Goal: Information Seeking & Learning: Learn about a topic

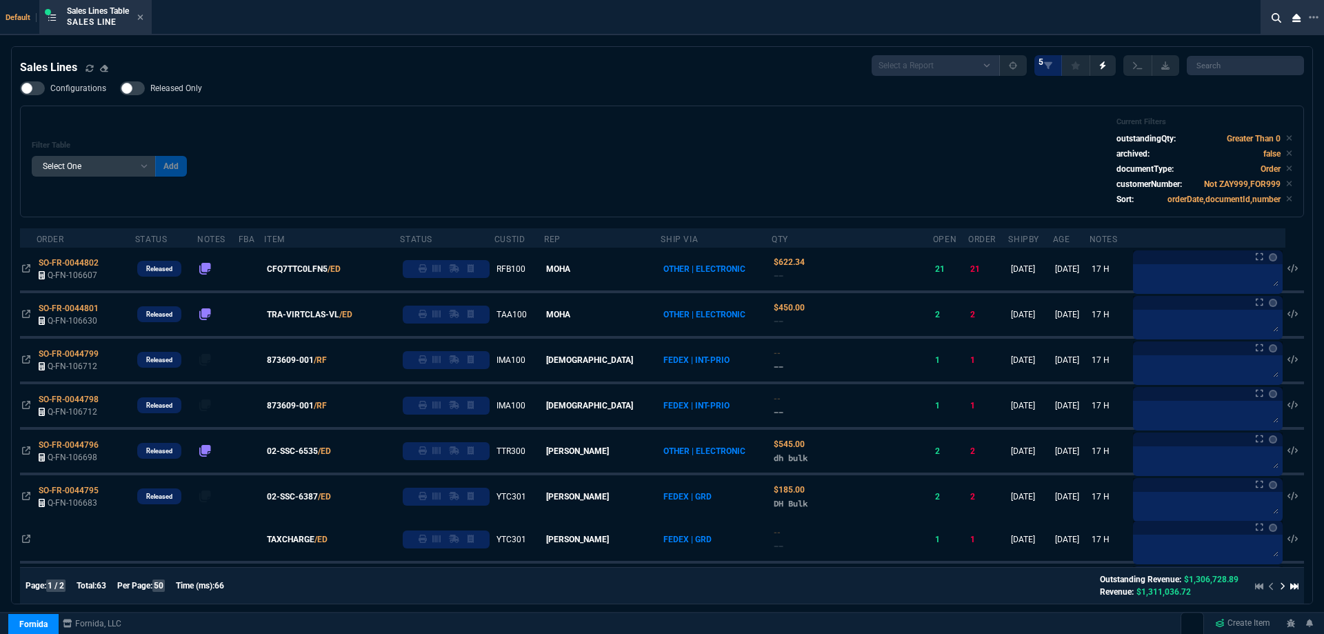
select select
click at [143, 18] on icon at bounding box center [141, 17] width 6 height 6
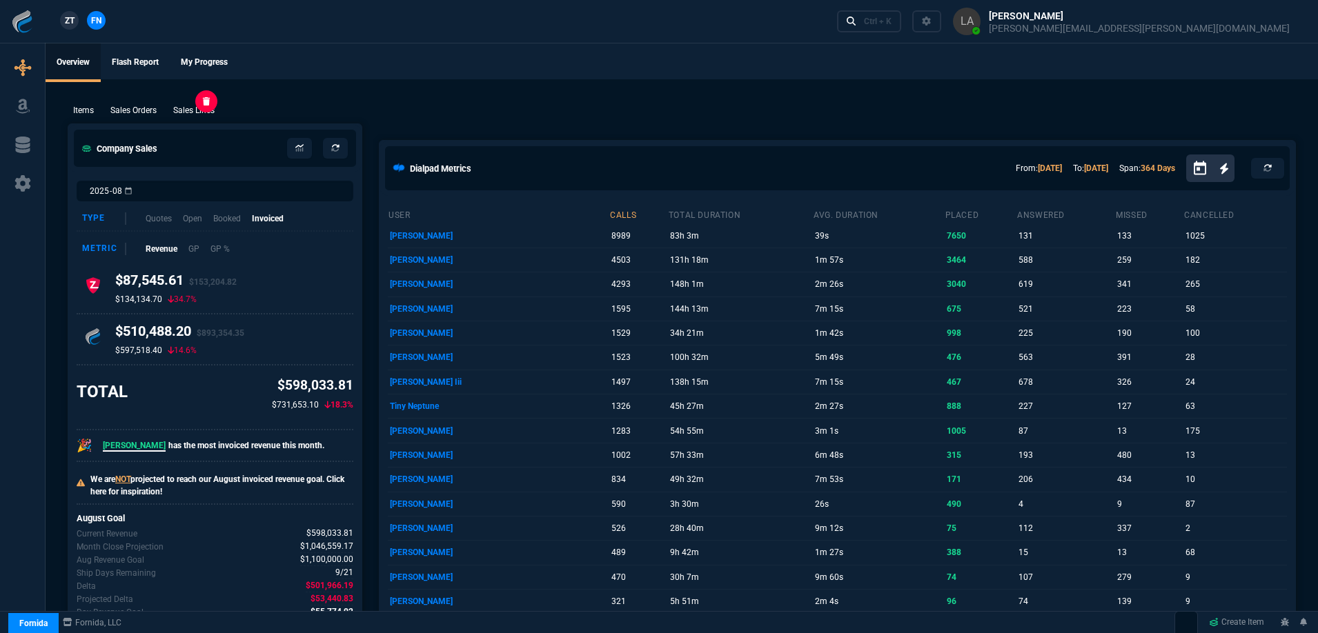
click at [201, 113] on p "Sales Lines" at bounding box center [193, 110] width 41 height 12
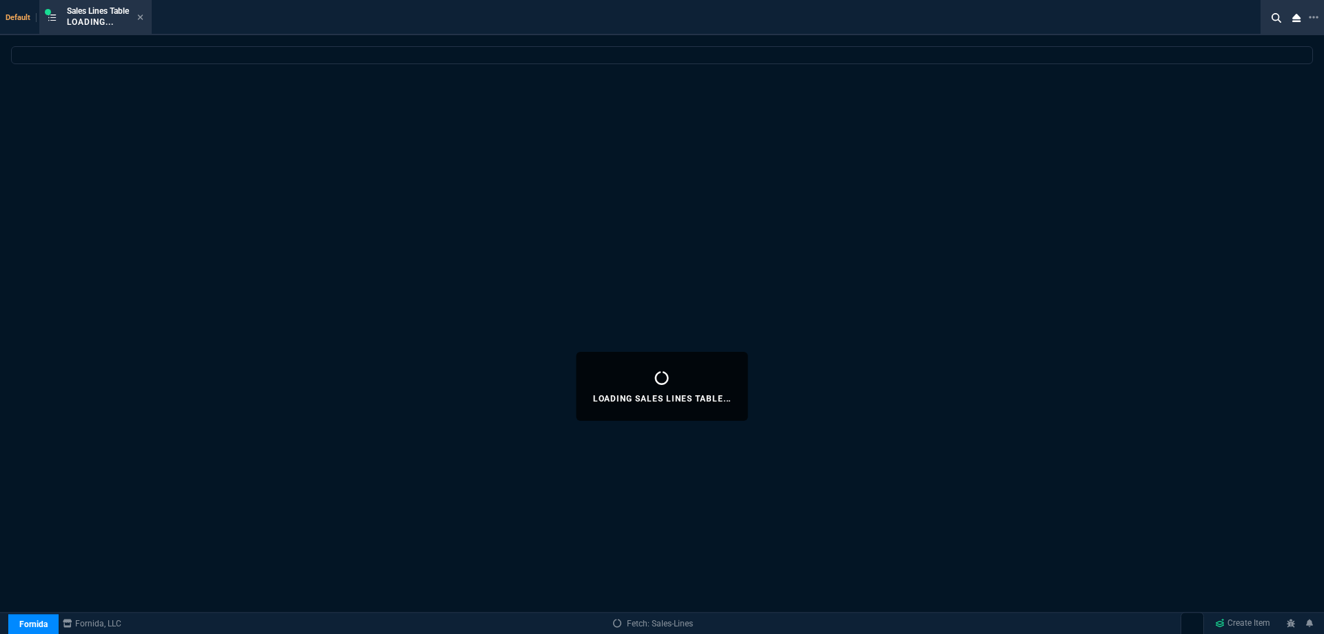
select select
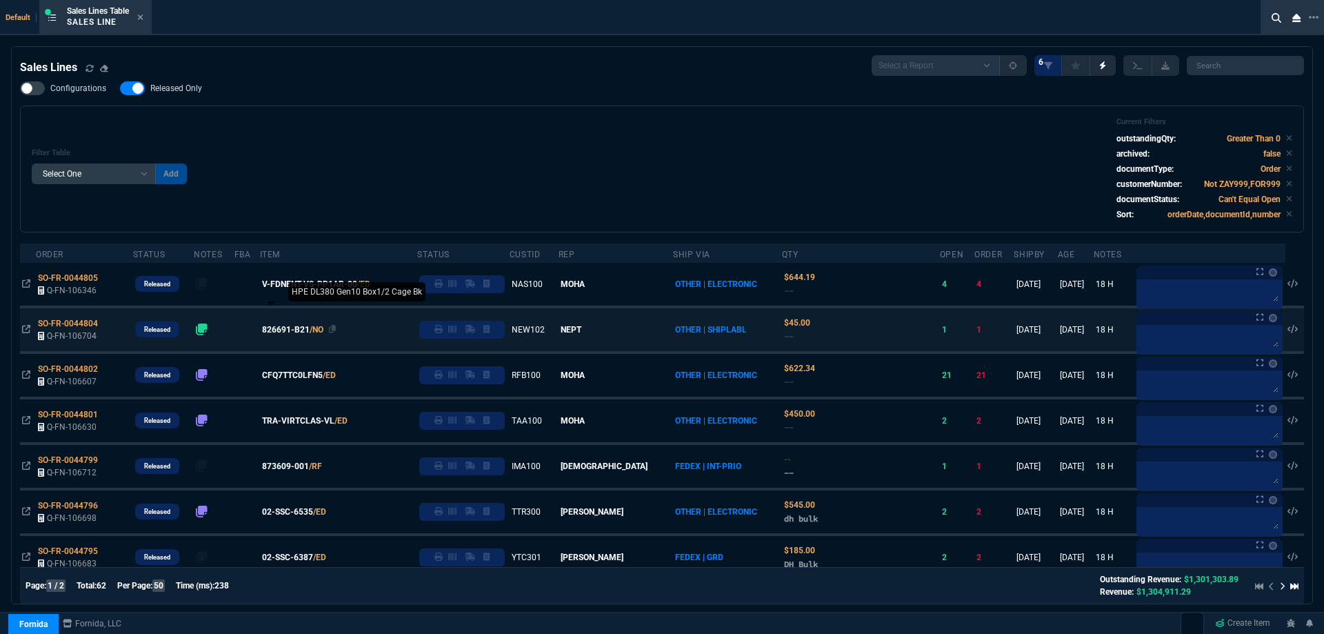
click at [303, 330] on span "826691-B21" at bounding box center [286, 330] width 48 height 12
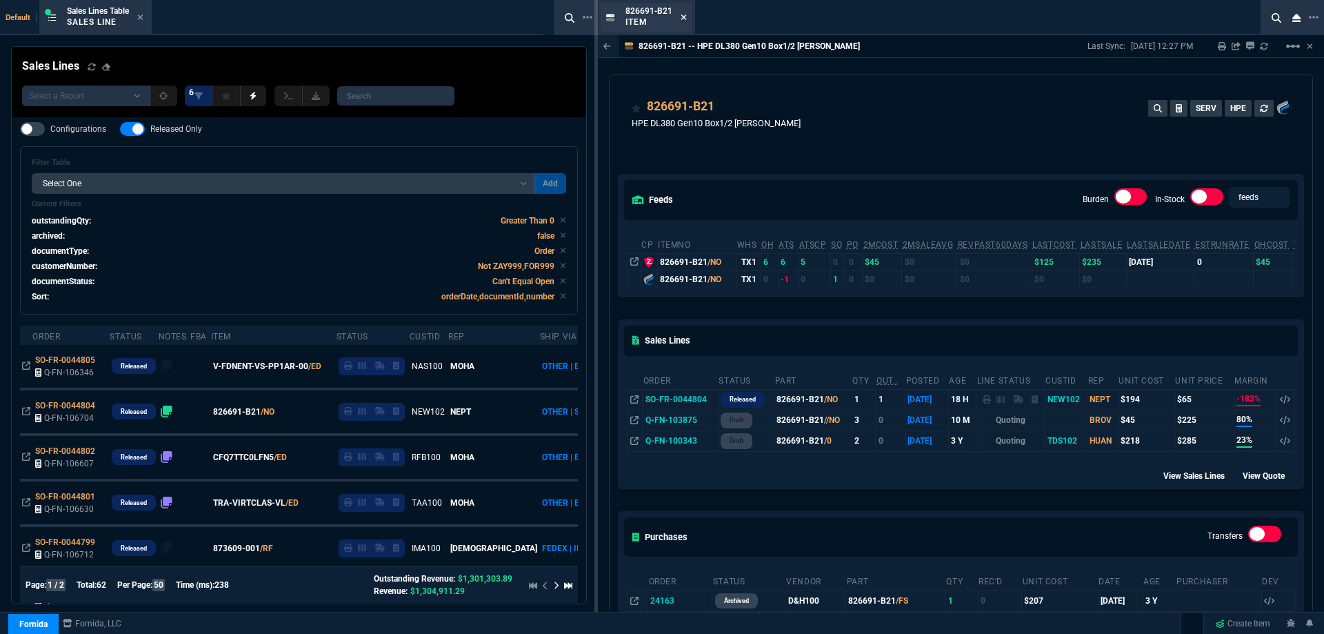
click at [681, 17] on icon at bounding box center [684, 17] width 6 height 8
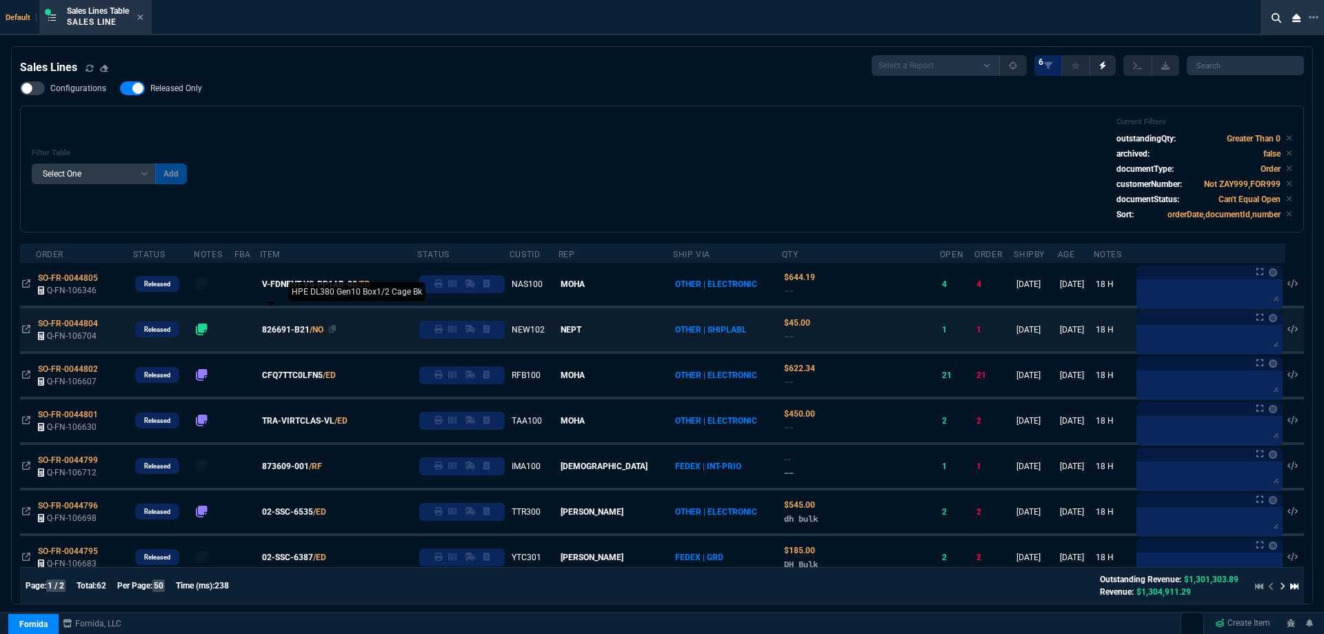
click at [310, 330] on span "826691-B21" at bounding box center [286, 330] width 48 height 12
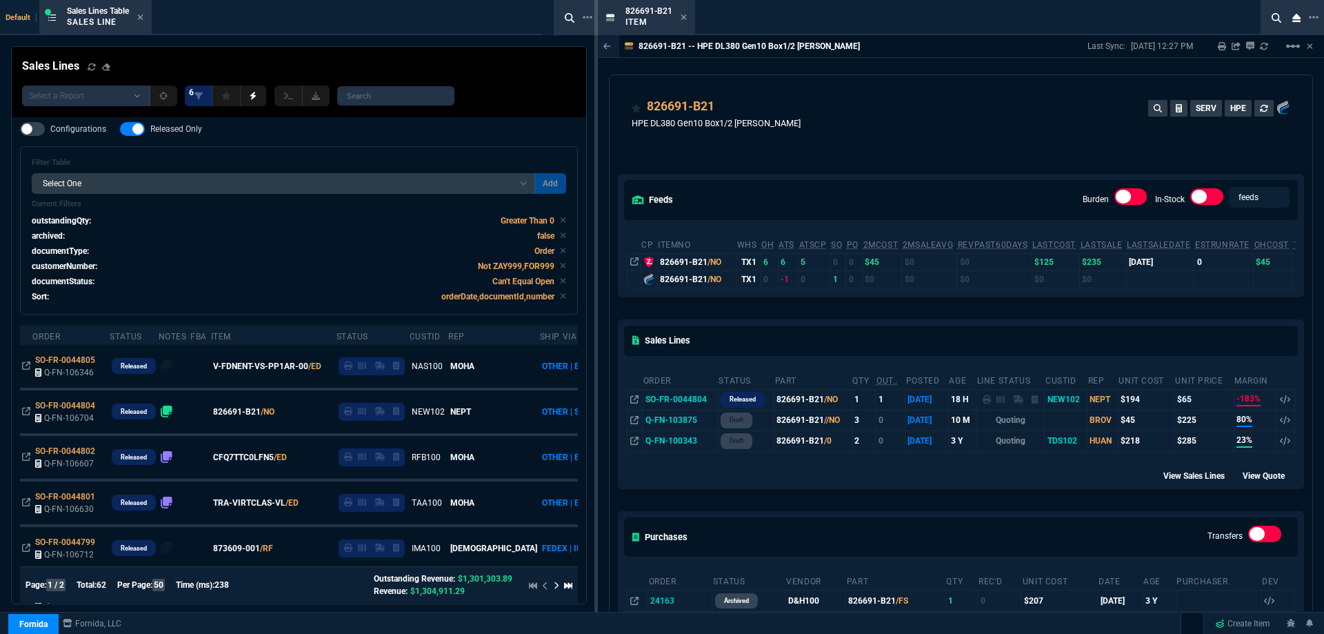
drag, startPoint x: 685, startPoint y: 13, endPoint x: 682, endPoint y: 0, distance: 13.6
click at [685, 13] on icon at bounding box center [684, 17] width 6 height 8
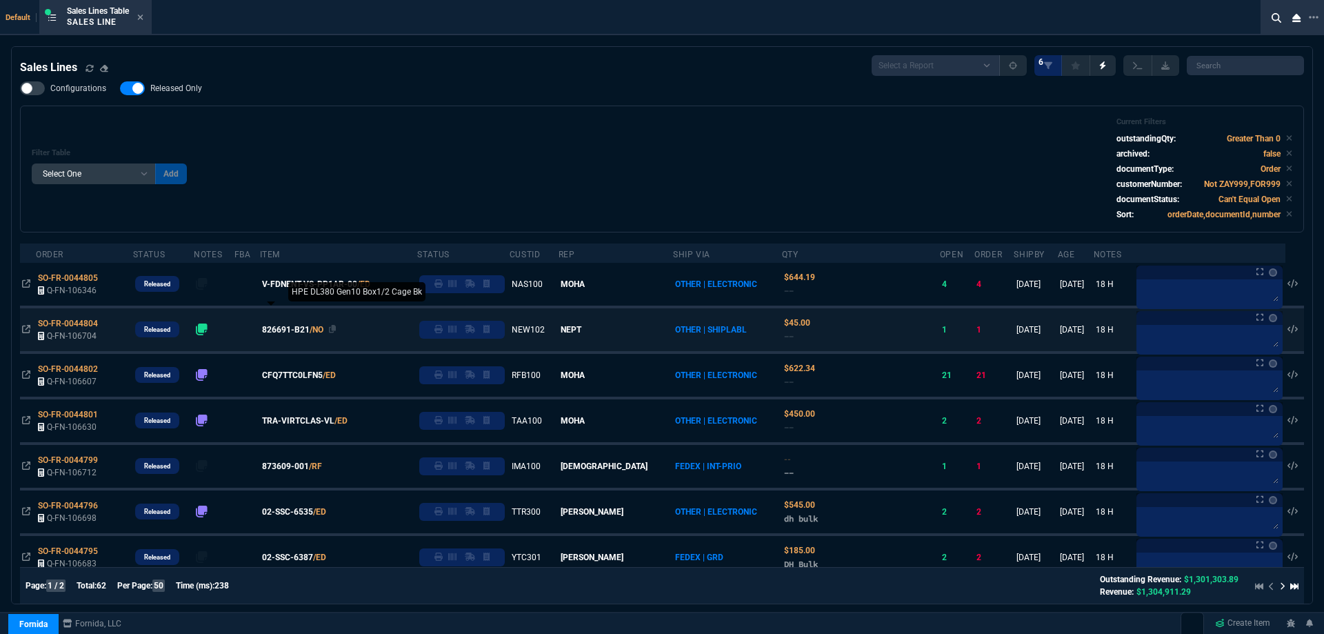
click at [304, 327] on span "826691-B21" at bounding box center [286, 330] width 48 height 12
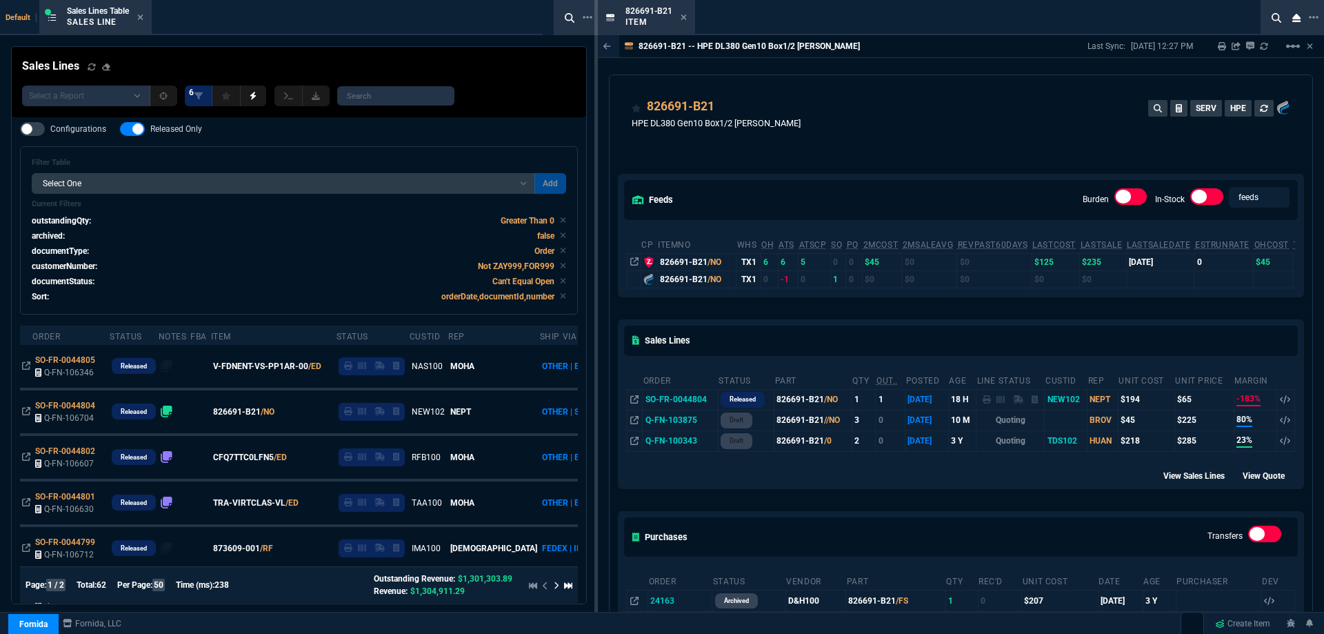
drag, startPoint x: 627, startPoint y: 19, endPoint x: 330, endPoint y: -5, distance: 297.6
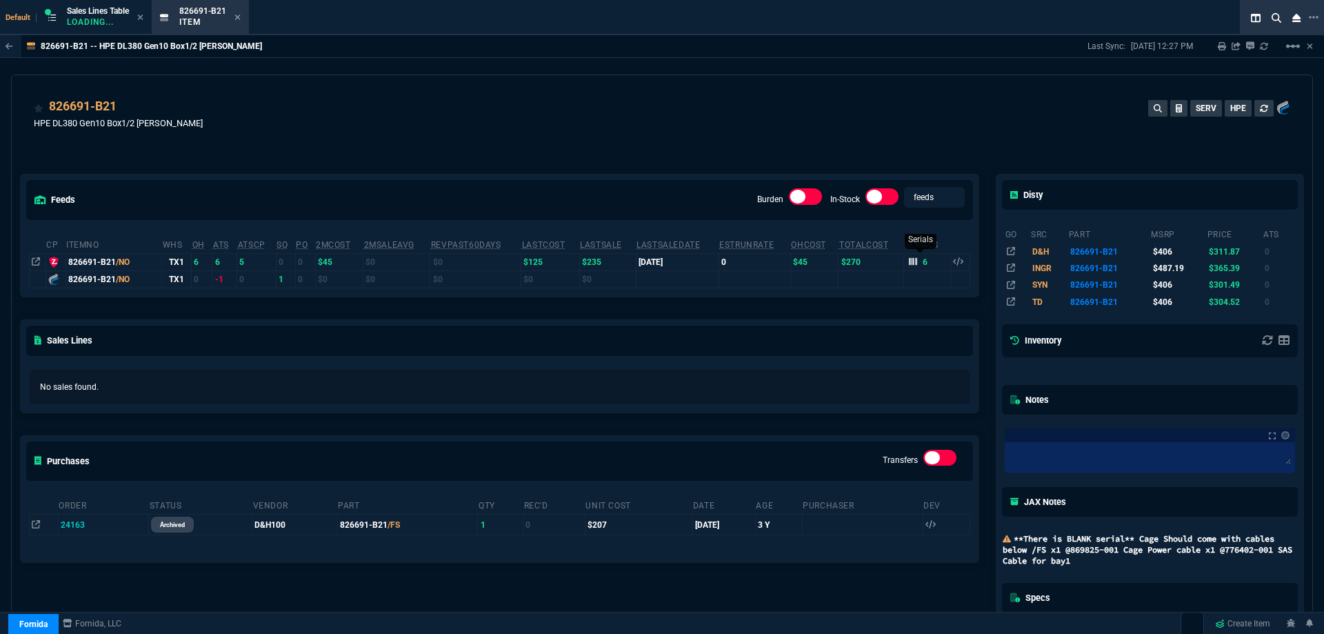
click at [912, 268] on div "6" at bounding box center [918, 262] width 19 height 12
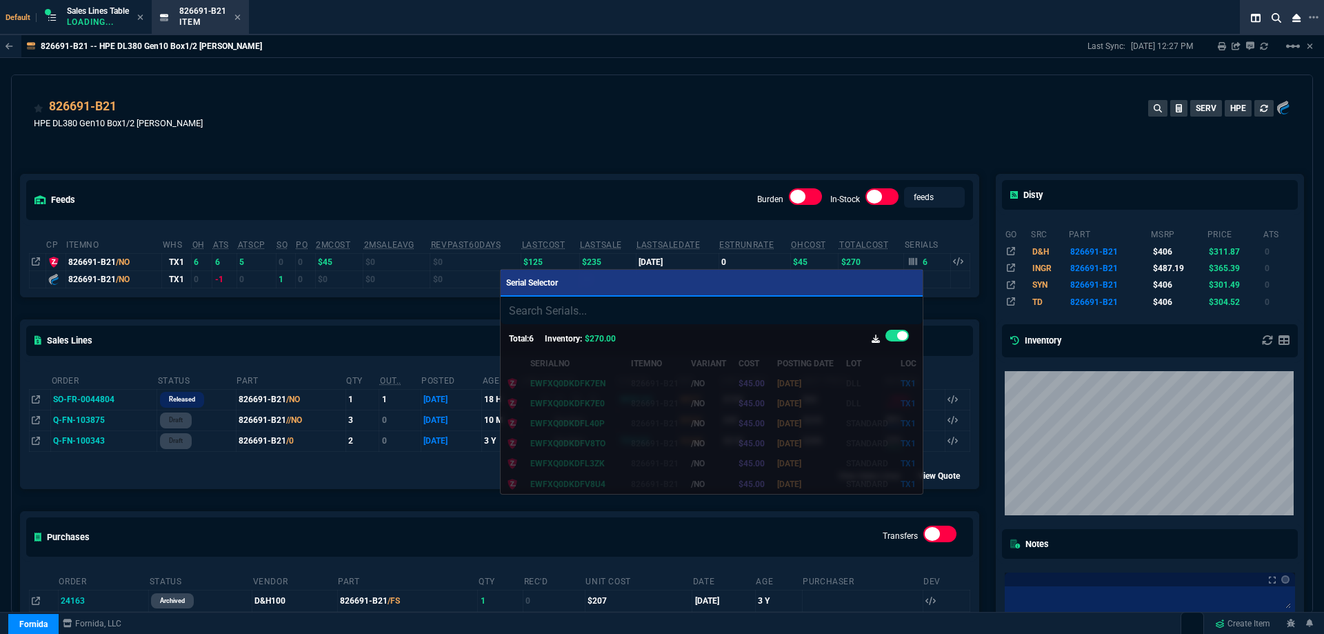
click at [625, 125] on div at bounding box center [662, 317] width 1324 height 634
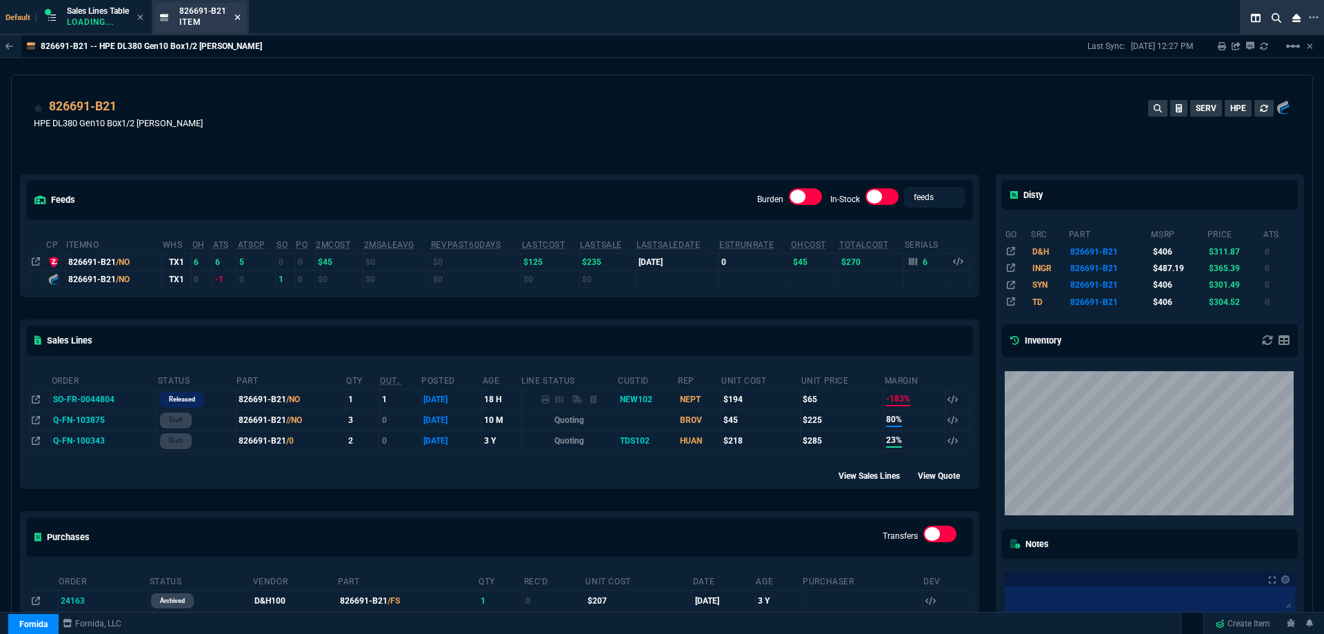
click at [241, 17] on icon at bounding box center [238, 17] width 6 height 8
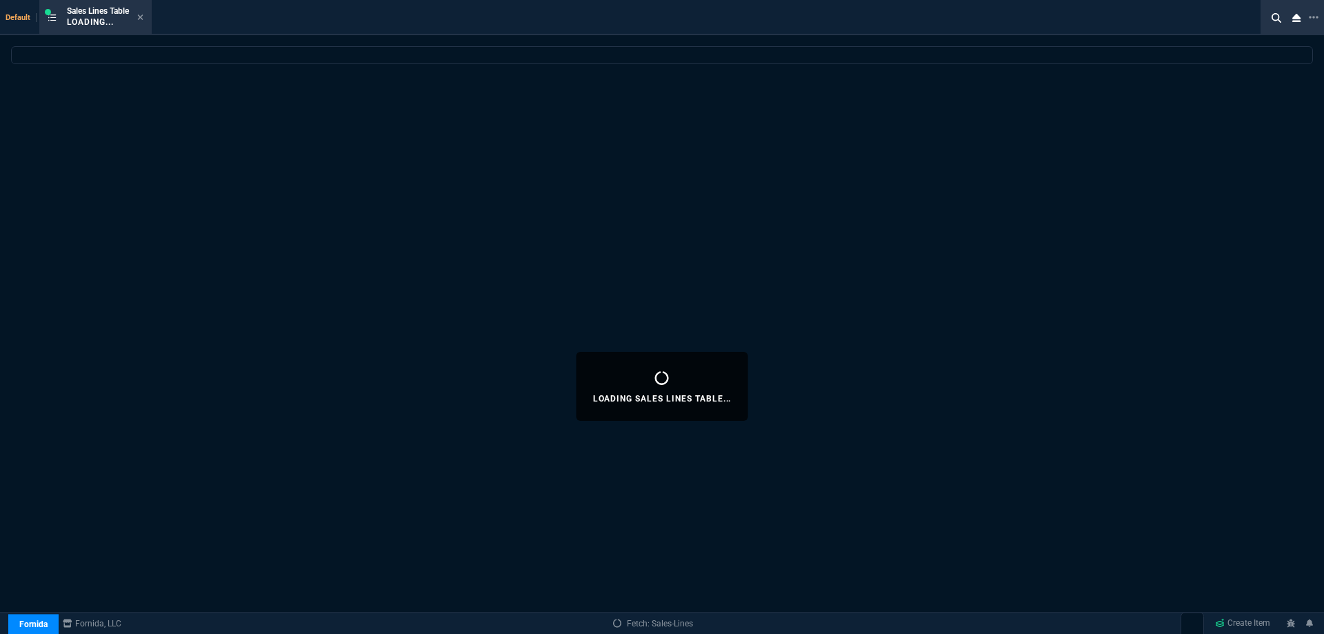
select select
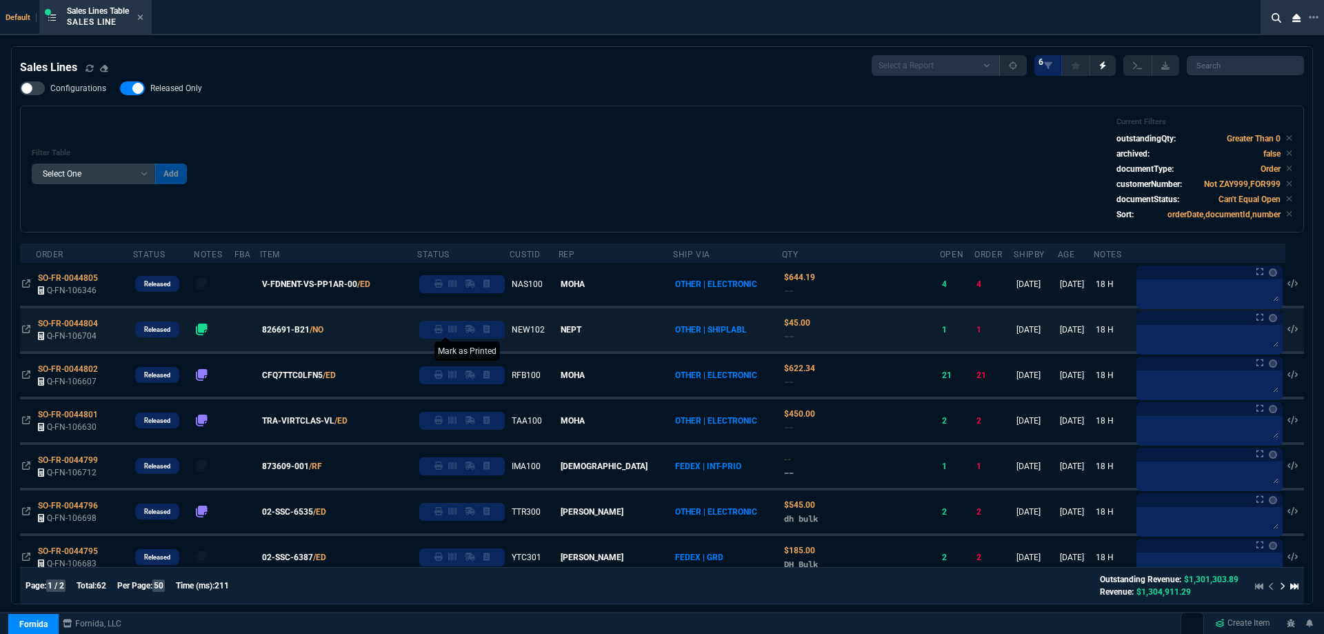
click at [443, 330] on icon at bounding box center [439, 329] width 8 height 8
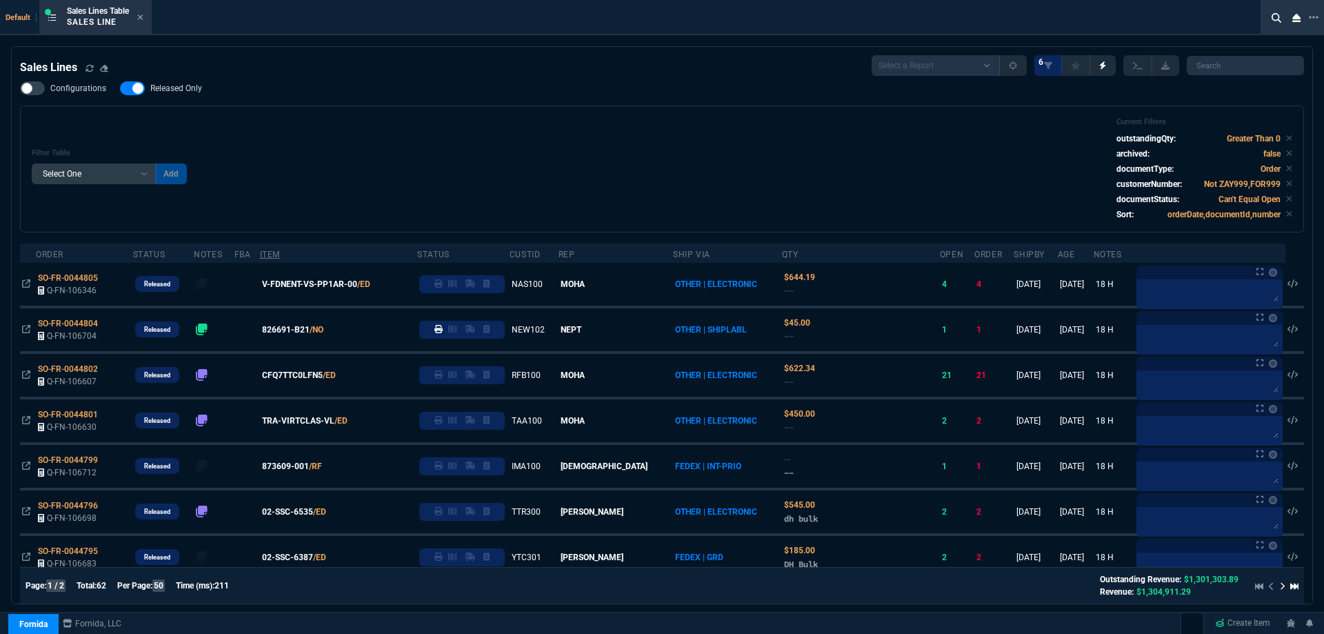
click at [310, 330] on span "826691-B21" at bounding box center [286, 330] width 48 height 12
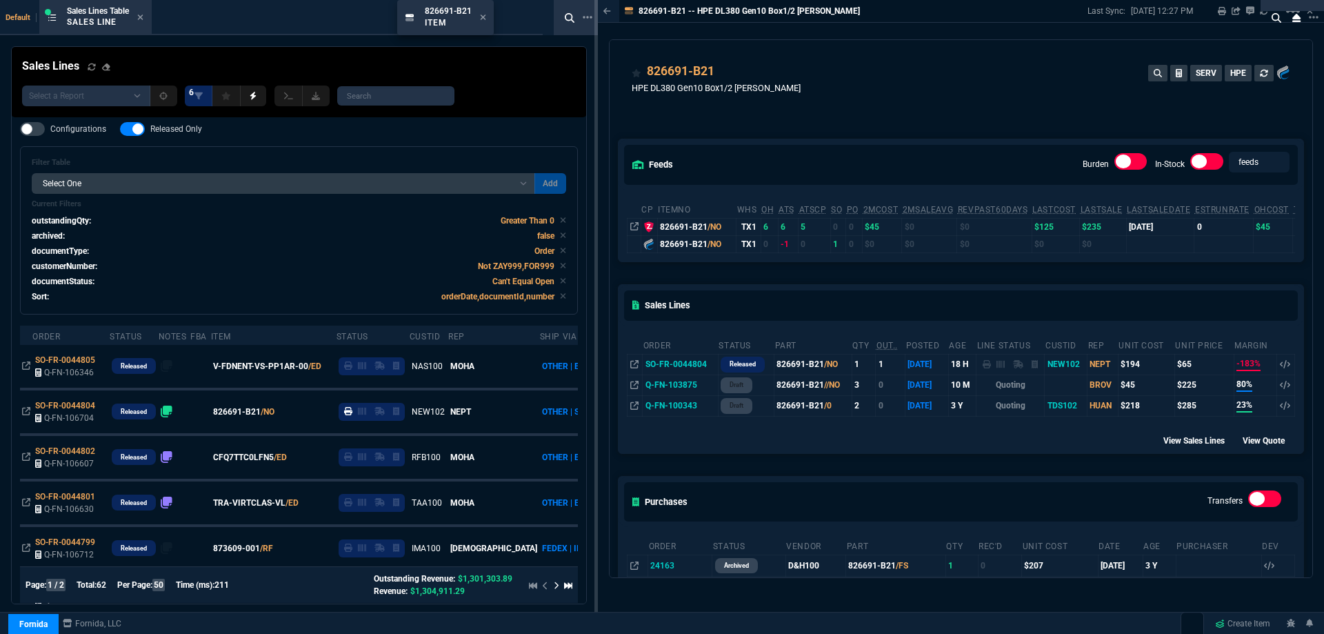
drag, startPoint x: 650, startPoint y: 31, endPoint x: 439, endPoint y: 12, distance: 212.6
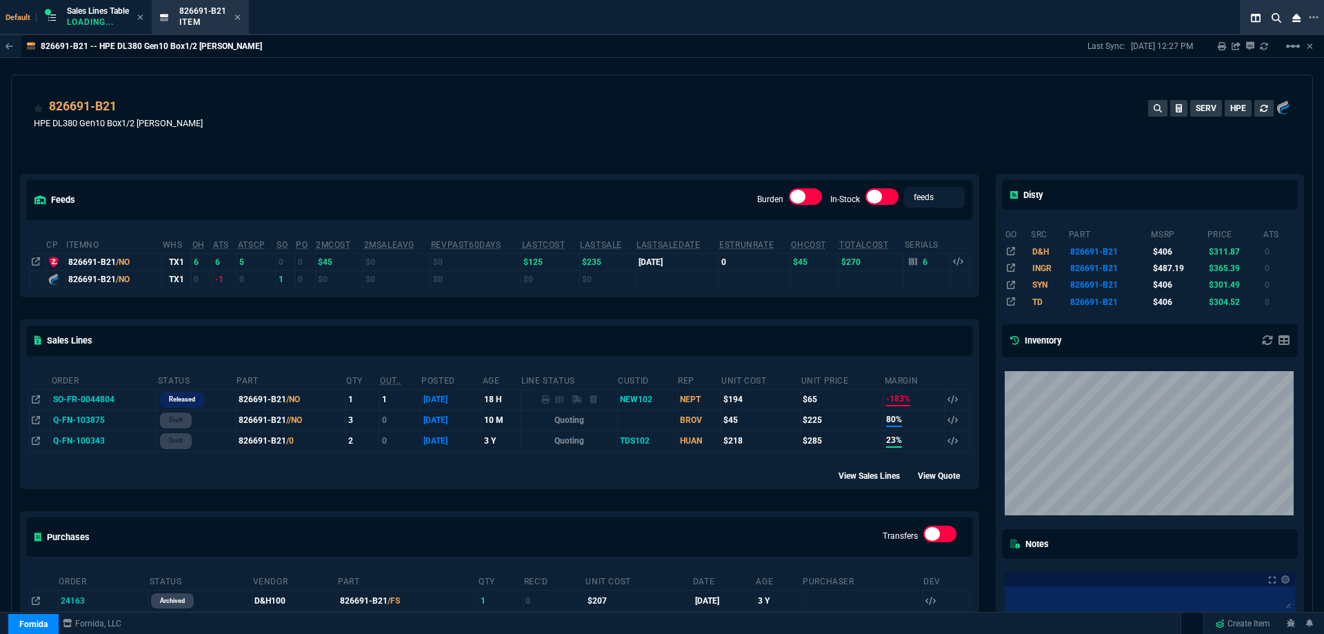
drag, startPoint x: 924, startPoint y: 103, endPoint x: 1248, endPoint y: 199, distance: 338.1
click at [924, 103] on div "826691-B21 HPE DL380 Gen10 Box1/2 Cage Bk SERV HPE" at bounding box center [662, 121] width 1257 height 49
click at [909, 264] on icon at bounding box center [913, 262] width 8 height 8
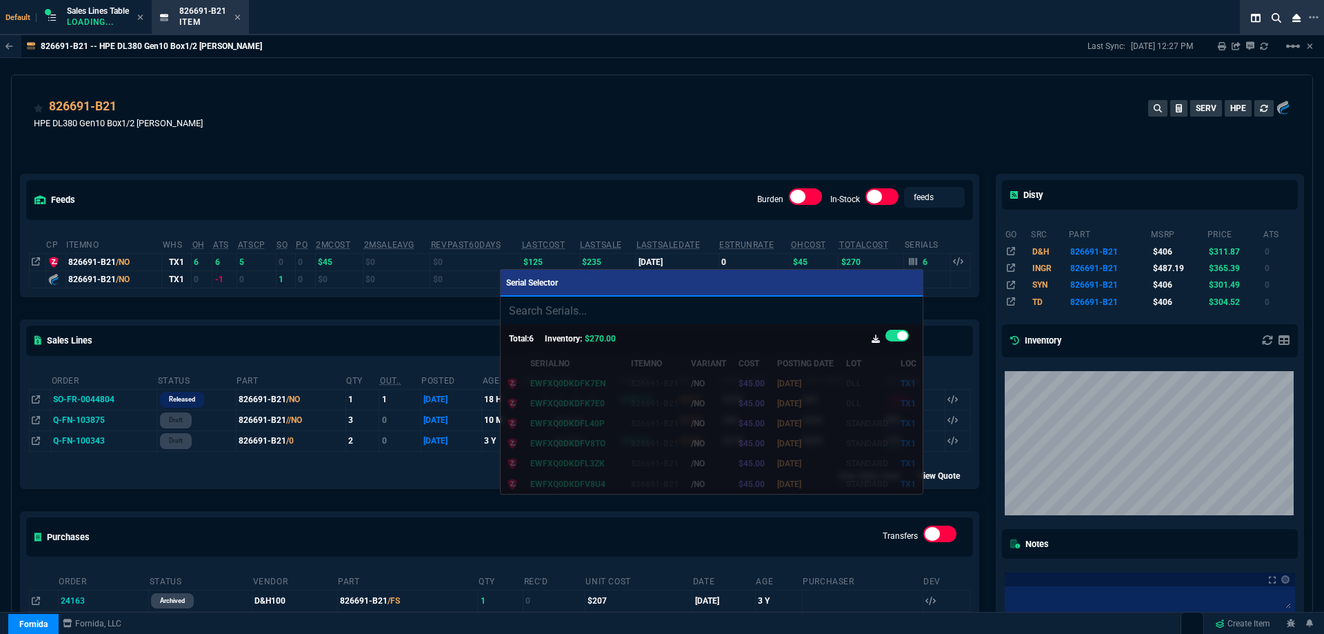
click at [34, 259] on div at bounding box center [662, 317] width 1324 height 634
click at [37, 259] on icon at bounding box center [36, 261] width 8 height 8
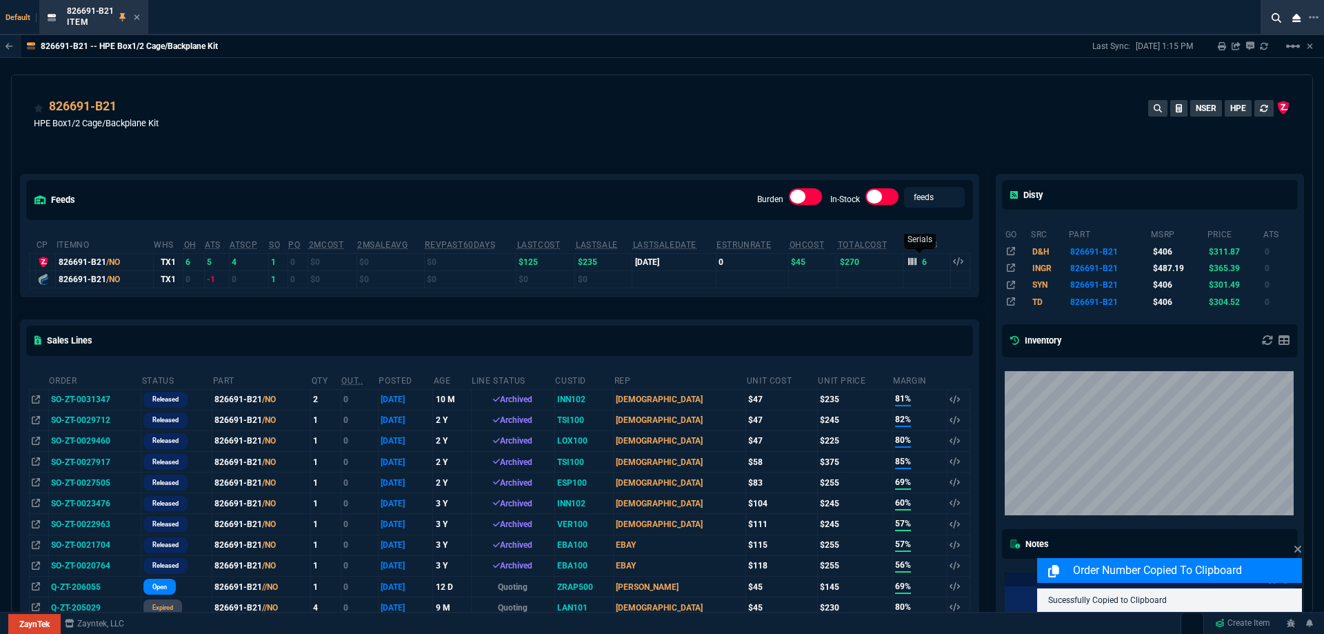
click at [908, 264] on icon at bounding box center [912, 261] width 8 height 8
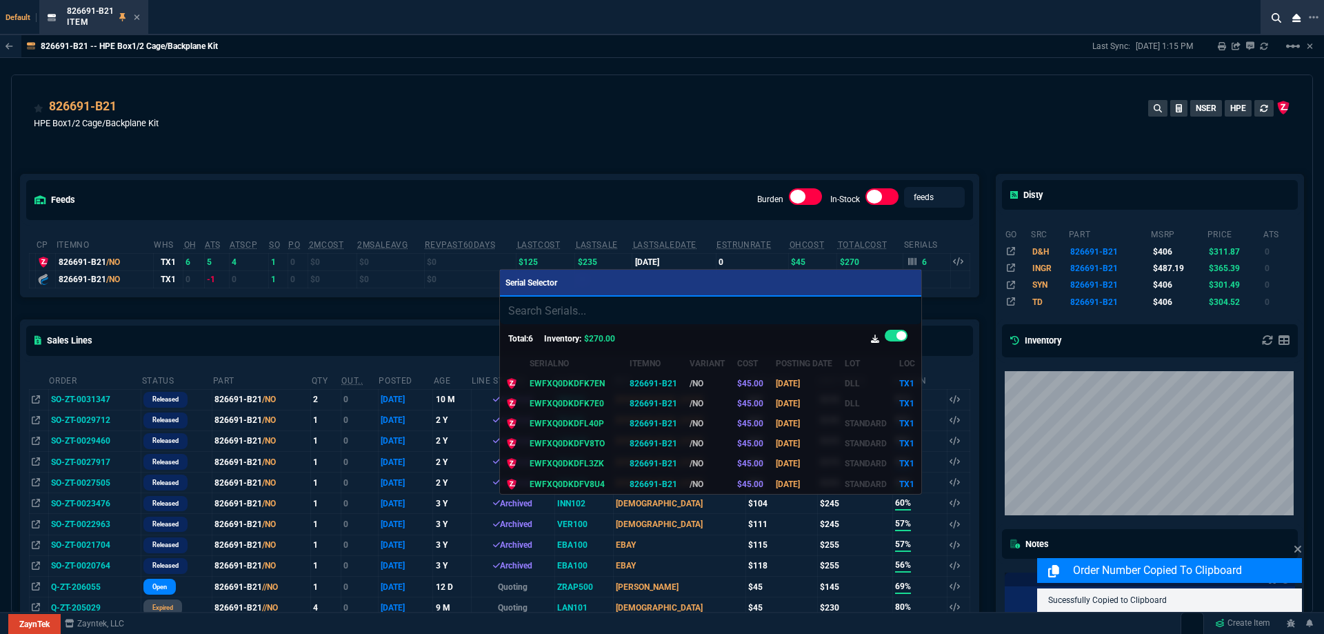
click at [786, 158] on div at bounding box center [662, 317] width 1324 height 634
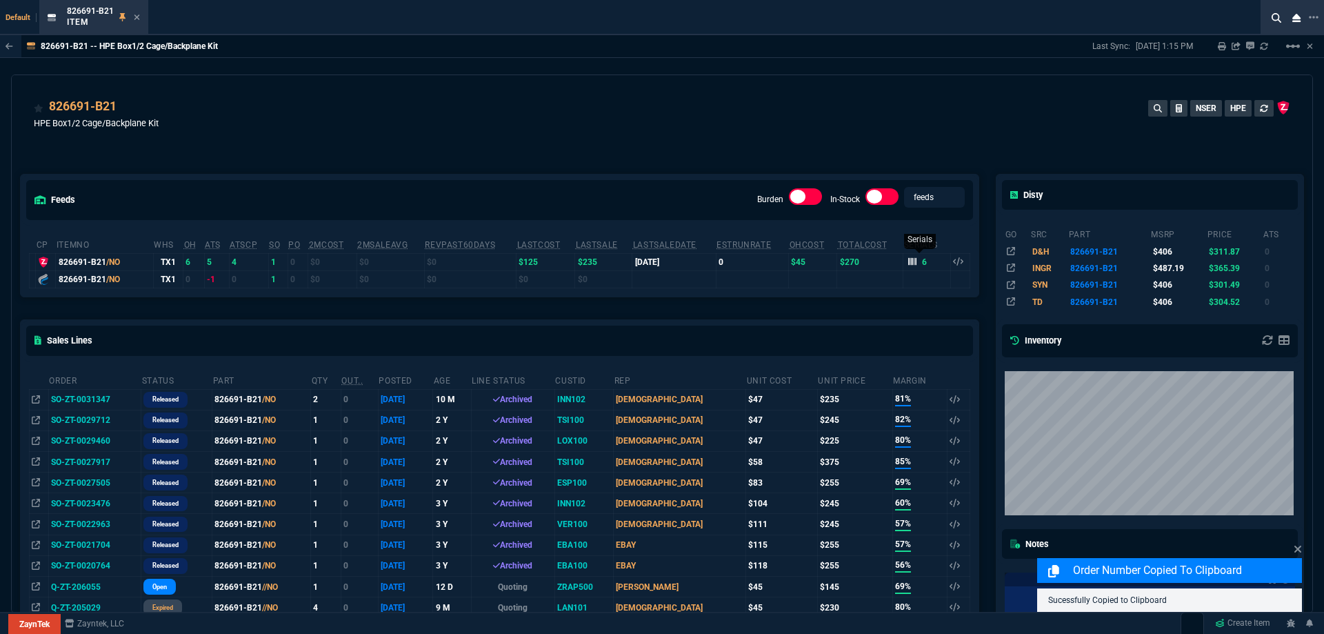
click at [911, 262] on icon at bounding box center [912, 262] width 8 height 8
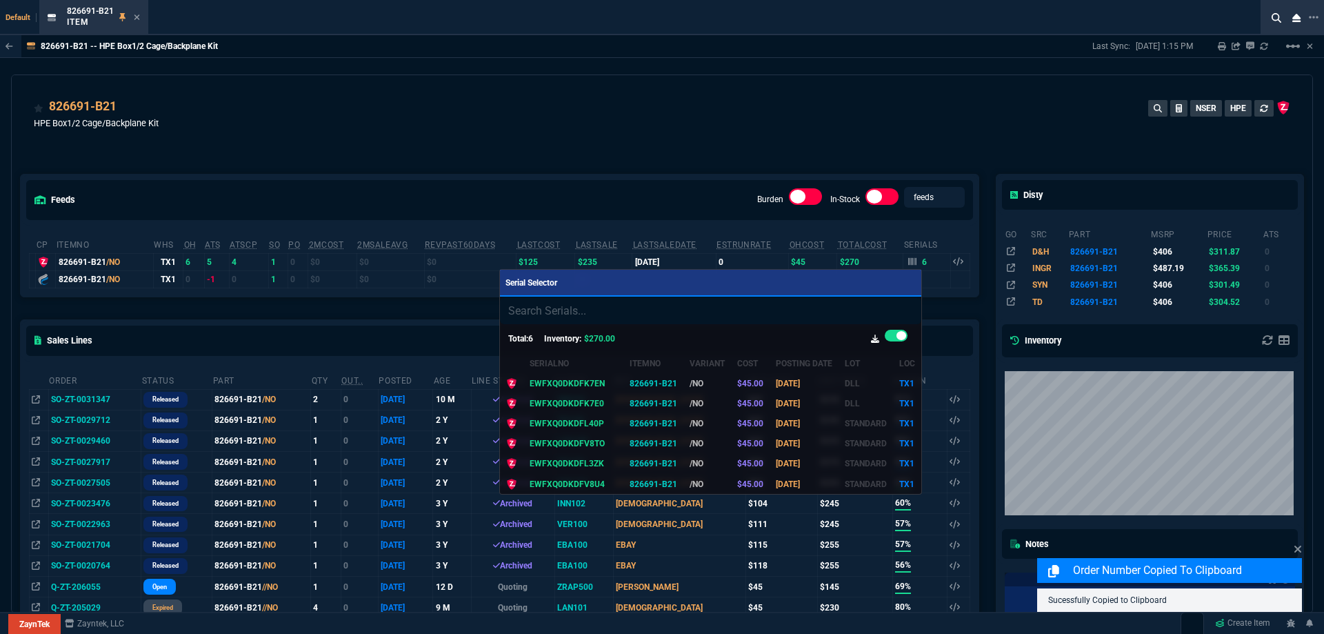
click at [833, 131] on div at bounding box center [662, 317] width 1324 height 634
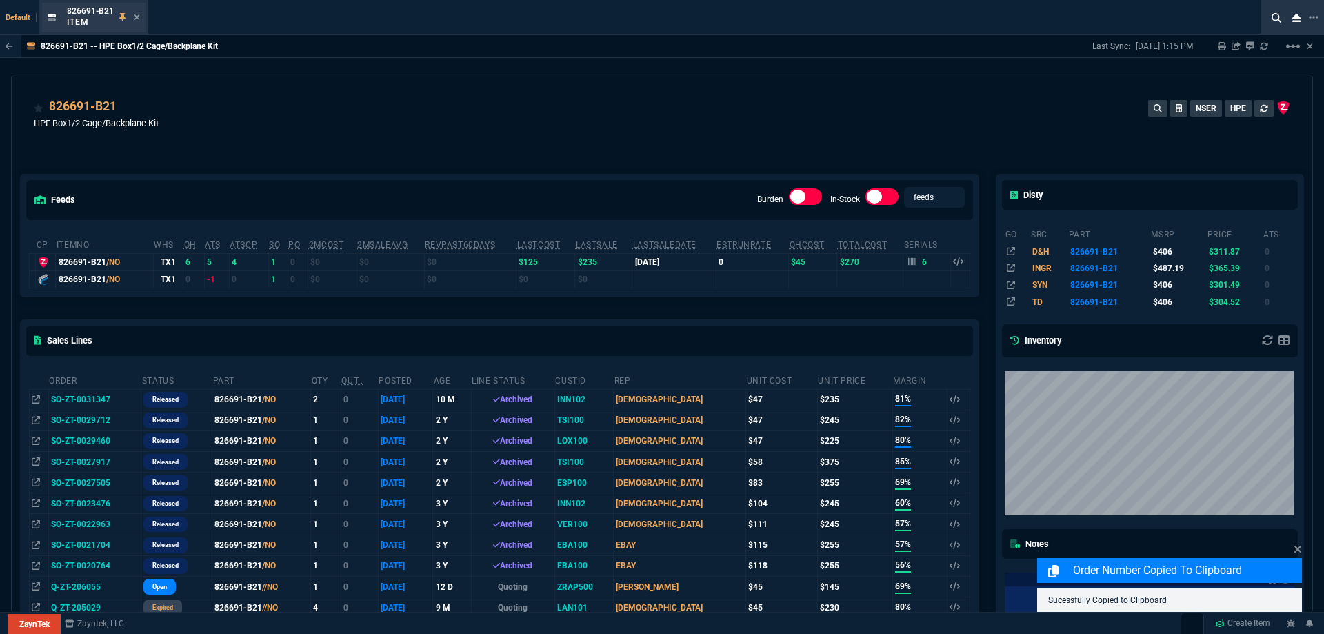
click at [136, 24] on div "826691-B21 Item" at bounding box center [103, 18] width 73 height 24
click at [134, 20] on icon at bounding box center [137, 17] width 6 height 8
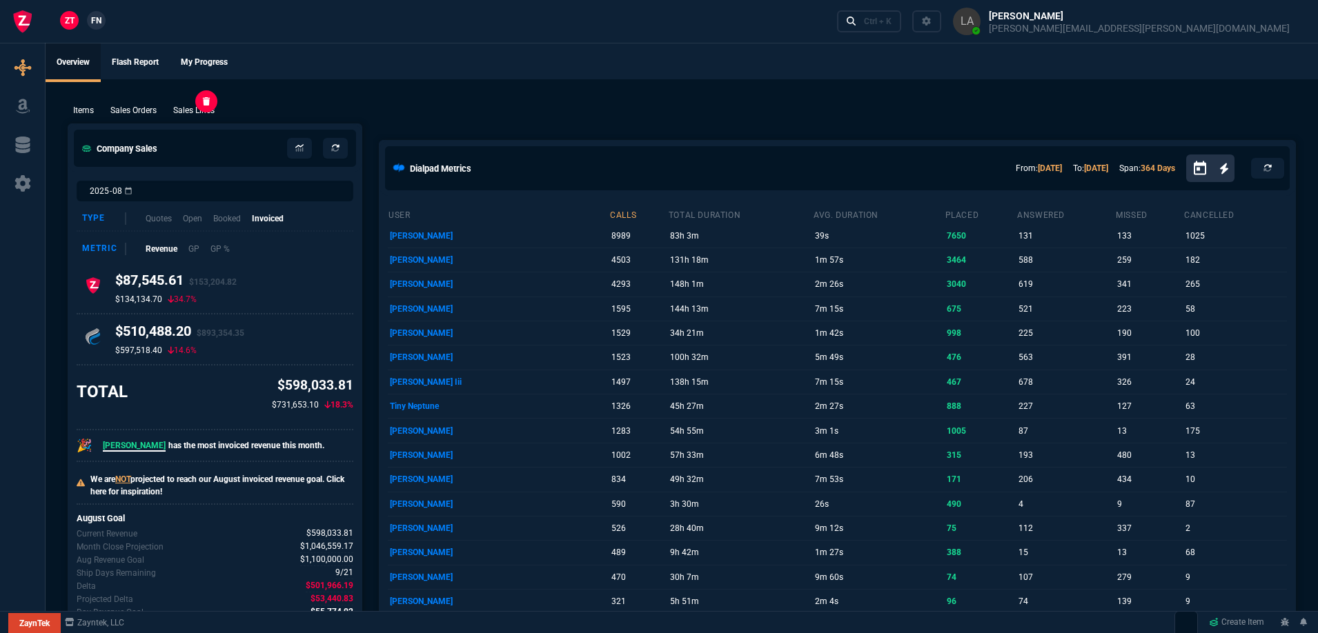
click at [191, 111] on p "Sales Lines" at bounding box center [193, 110] width 41 height 12
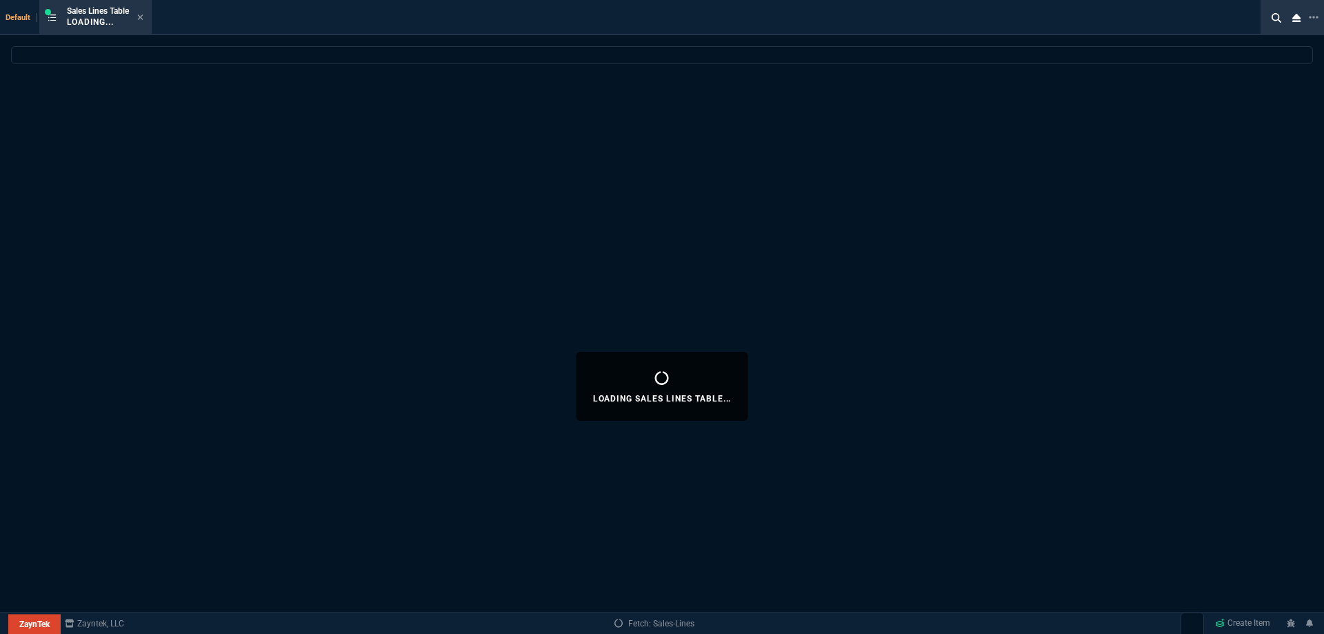
select select
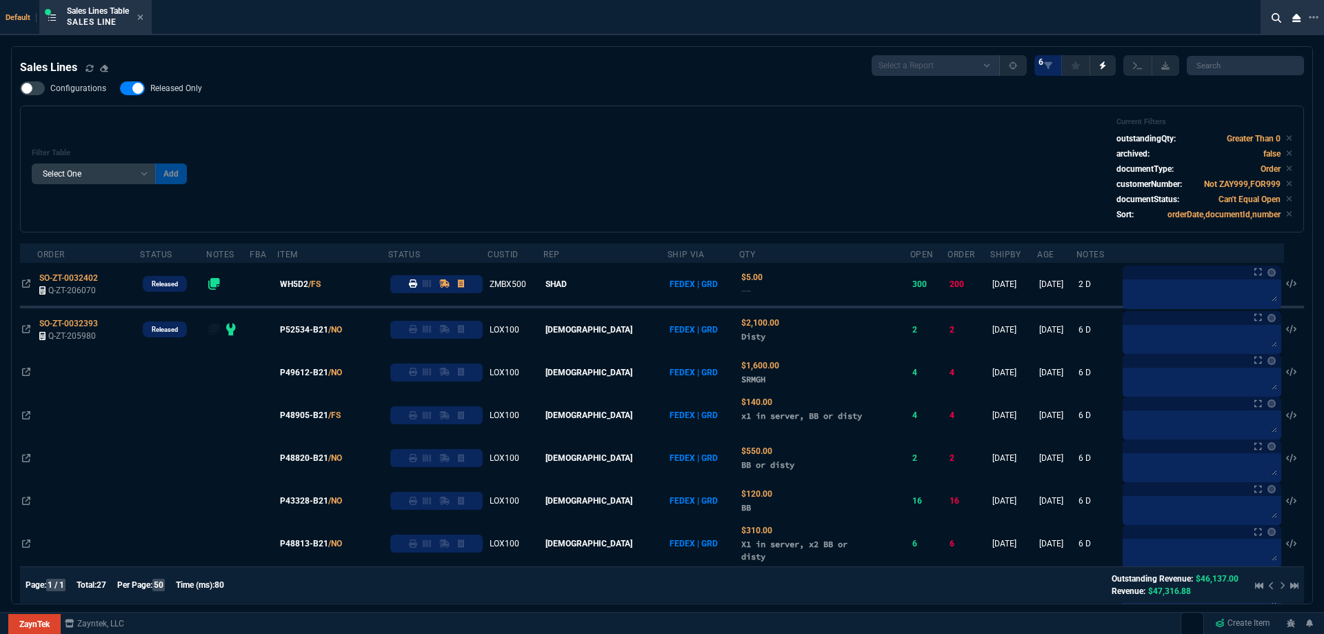
drag, startPoint x: 177, startPoint y: 88, endPoint x: 501, endPoint y: 129, distance: 326.8
click at [177, 88] on span "Released Only" at bounding box center [176, 88] width 52 height 11
click at [120, 88] on input "Released Only" at bounding box center [119, 88] width 1 height 1
checkbox input "false"
click at [541, 131] on div "Filter Table Select One Add Filter () Age () ATS () Cond (itemVariantCode) Cust…" at bounding box center [662, 168] width 1261 height 103
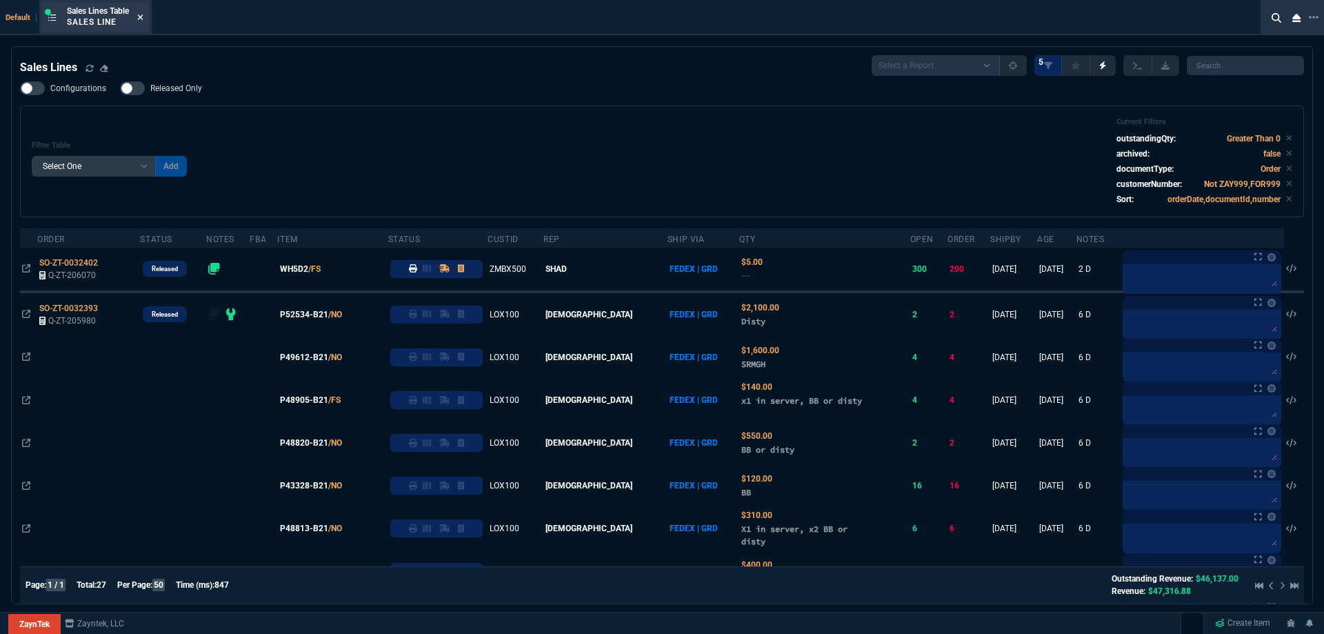
click at [143, 17] on icon at bounding box center [141, 17] width 6 height 6
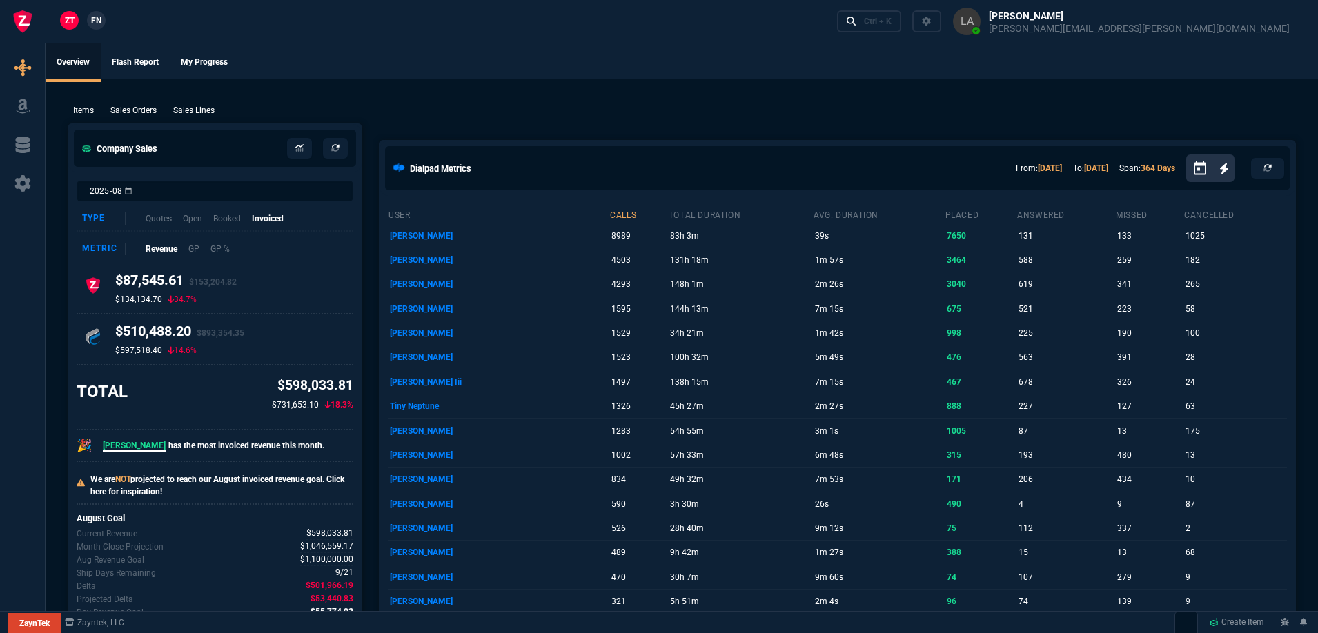
click at [95, 28] on link "FN" at bounding box center [96, 20] width 19 height 19
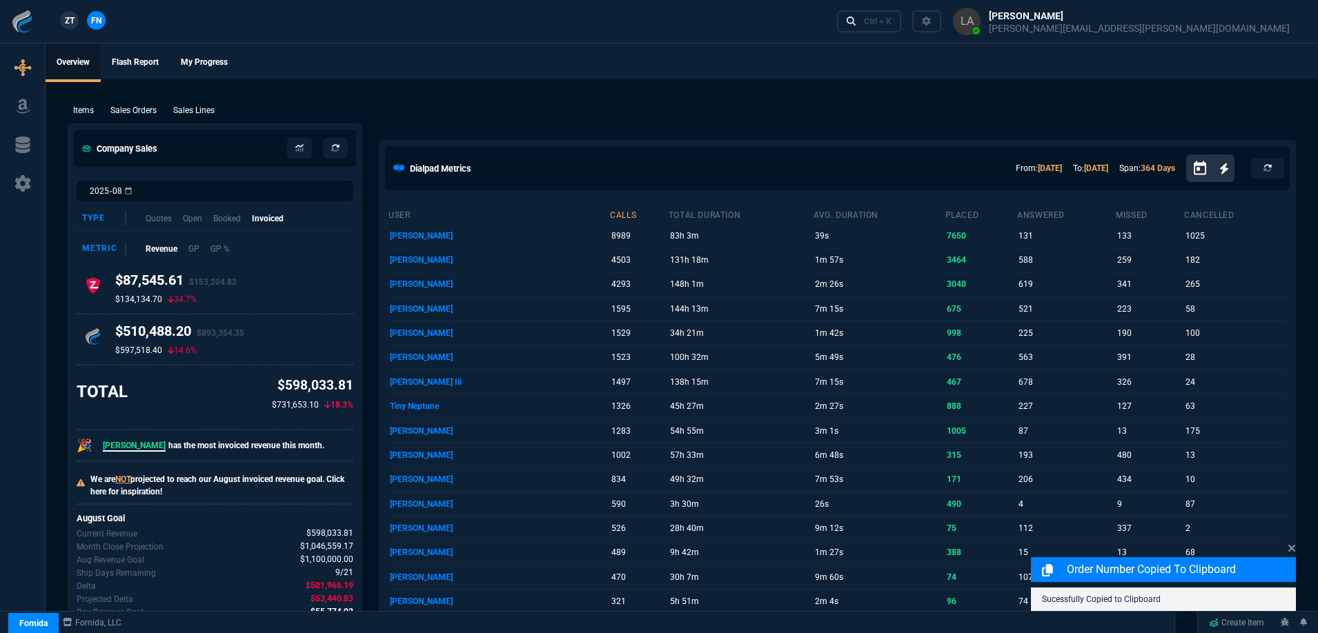
drag, startPoint x: 208, startPoint y: 110, endPoint x: 255, endPoint y: 110, distance: 46.9
click at [208, 110] on p "Sales Lines" at bounding box center [193, 110] width 41 height 12
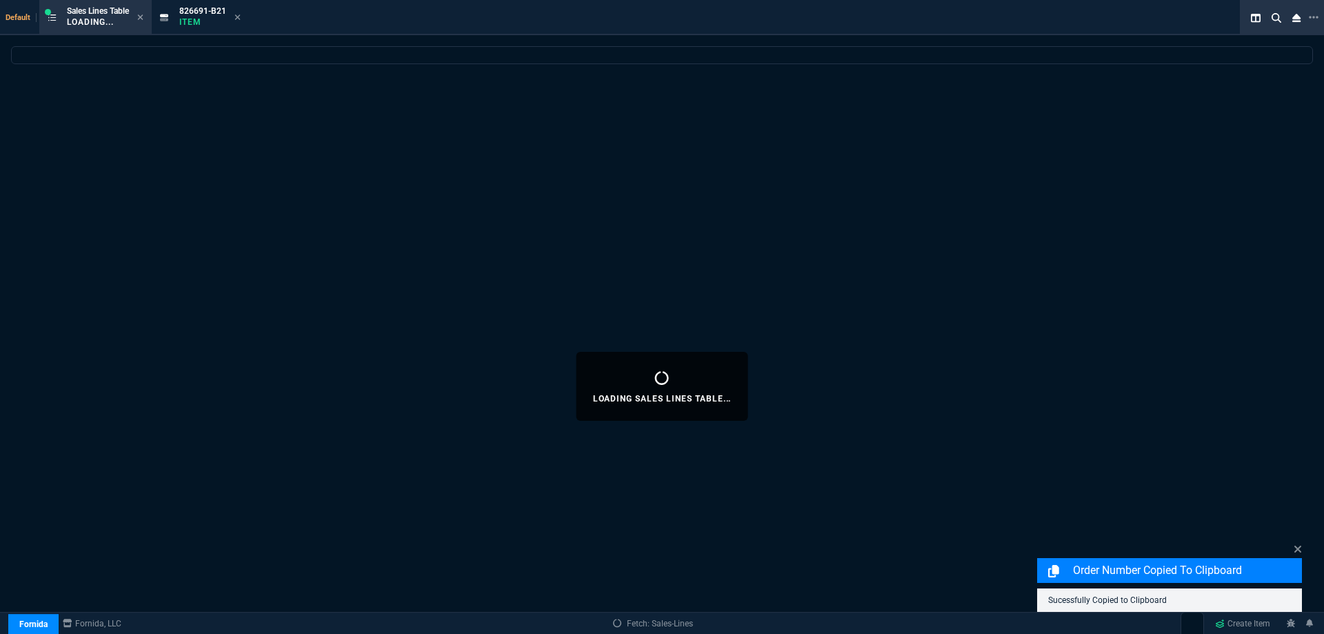
select select
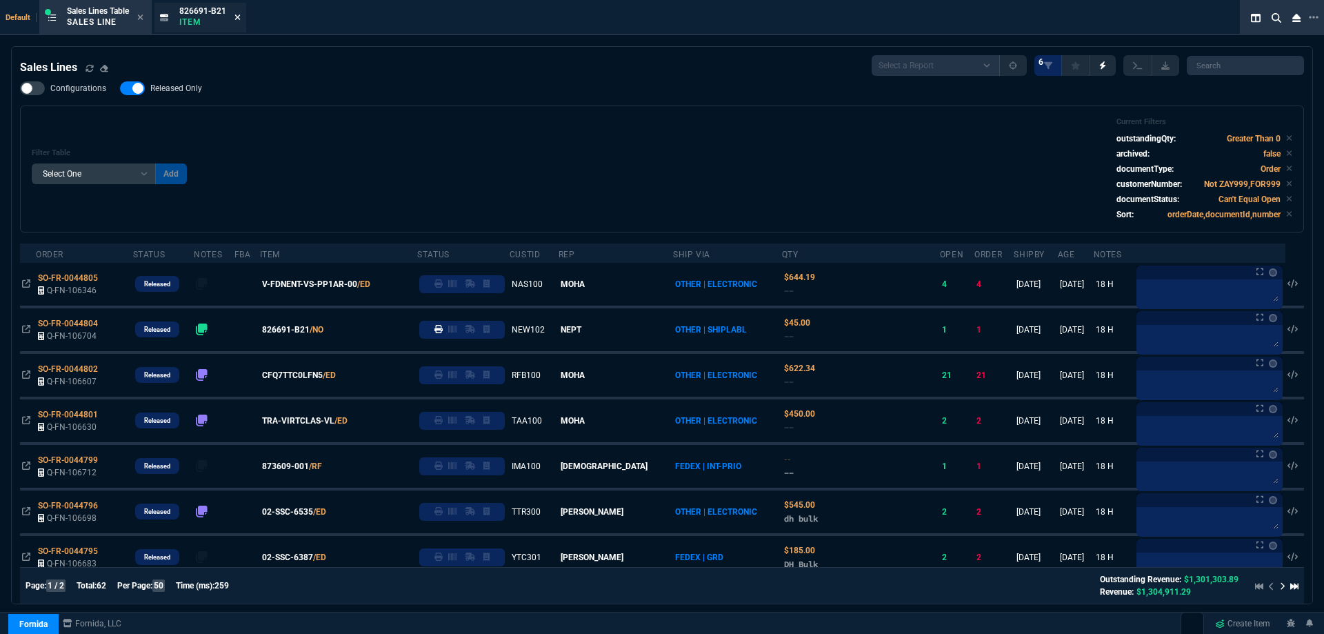
click at [238, 21] on icon at bounding box center [238, 17] width 6 height 8
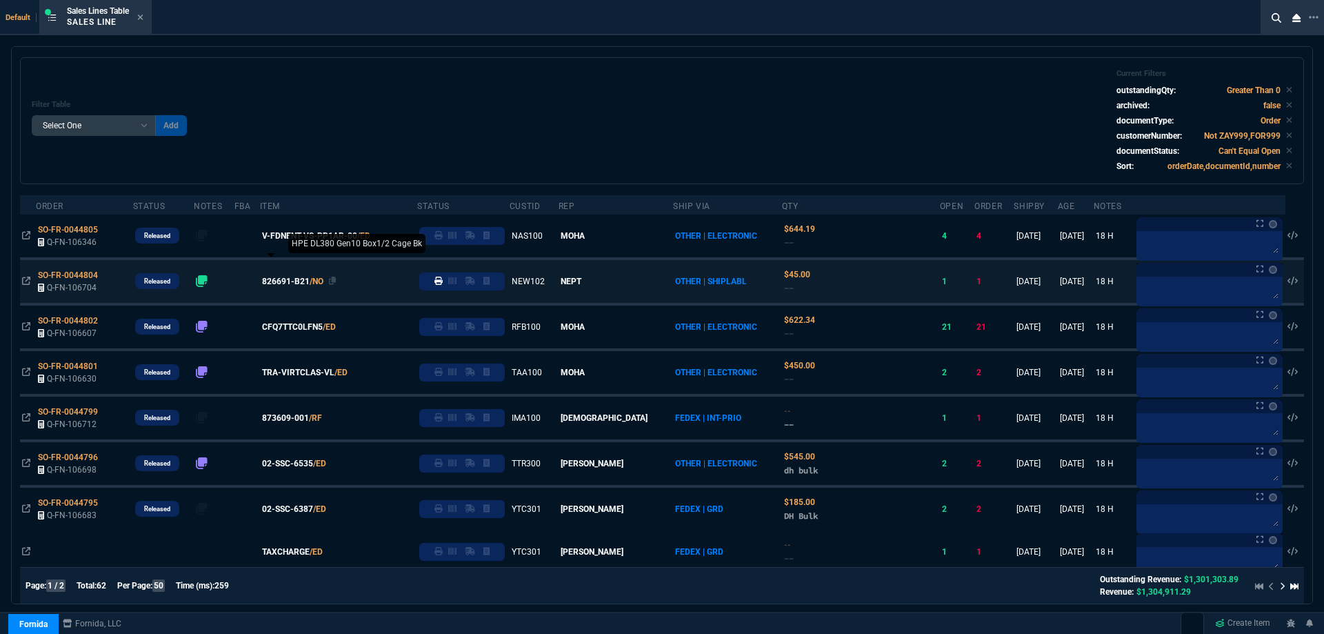
scroll to position [69, 0]
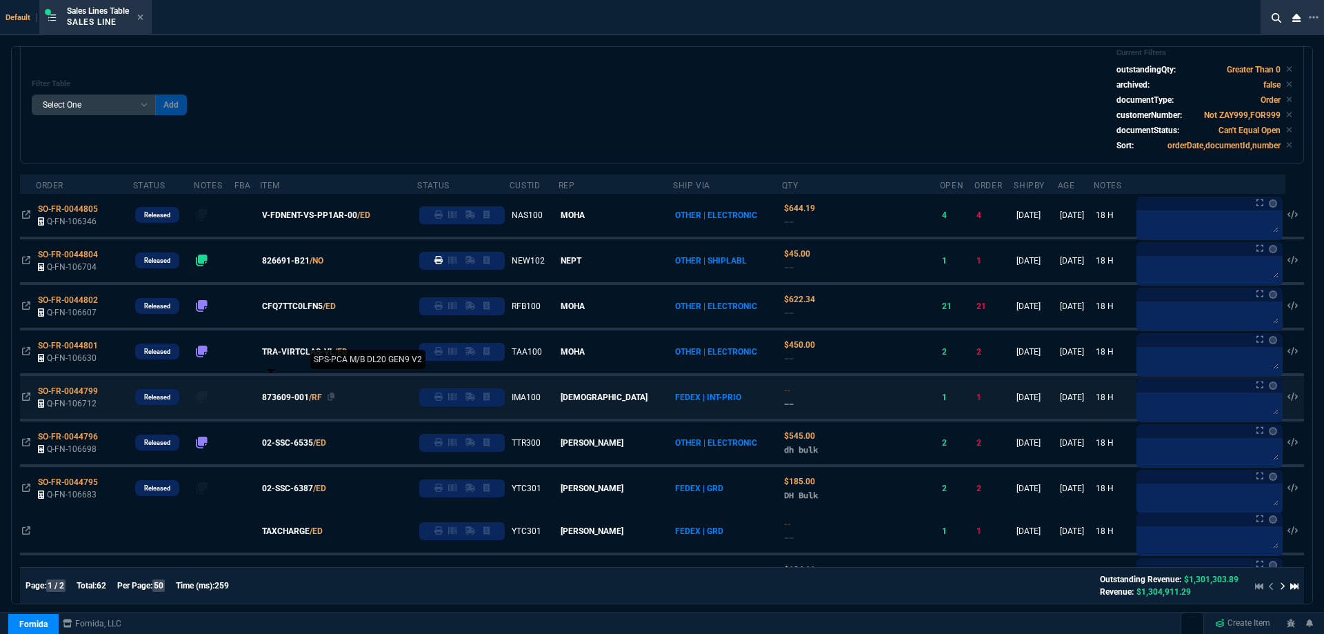
click at [288, 393] on span "873609-001" at bounding box center [285, 397] width 47 height 12
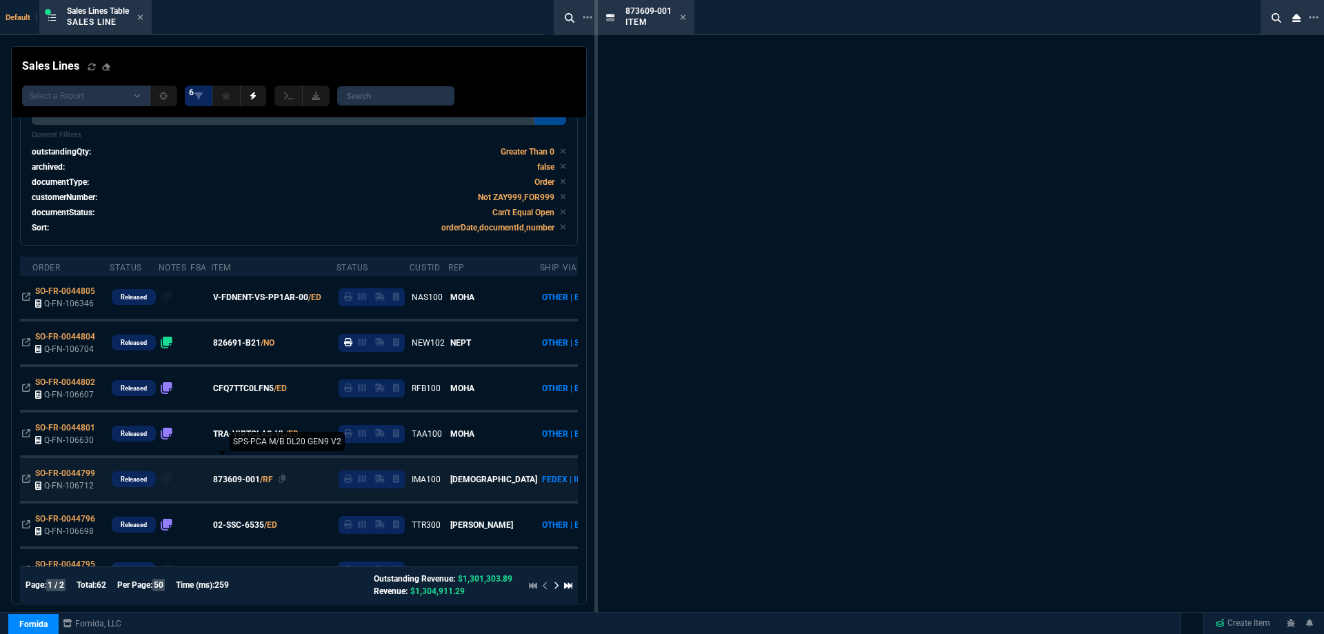
scroll to position [110, 0]
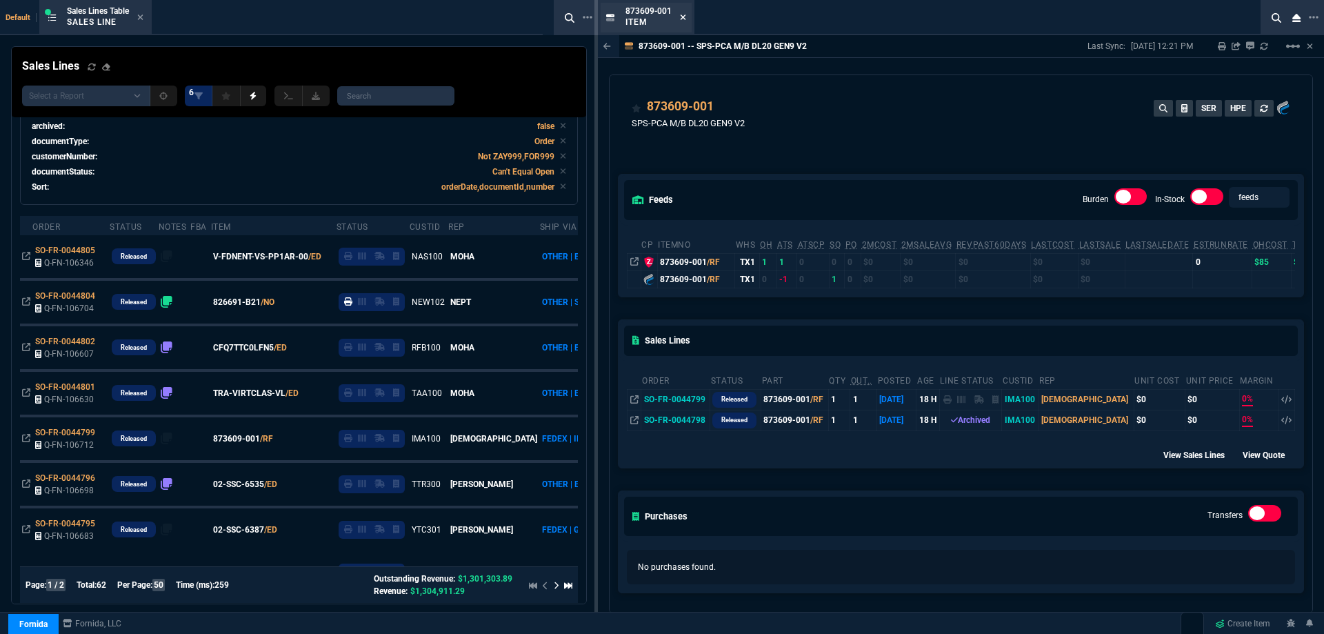
click at [684, 17] on icon at bounding box center [684, 17] width 6 height 6
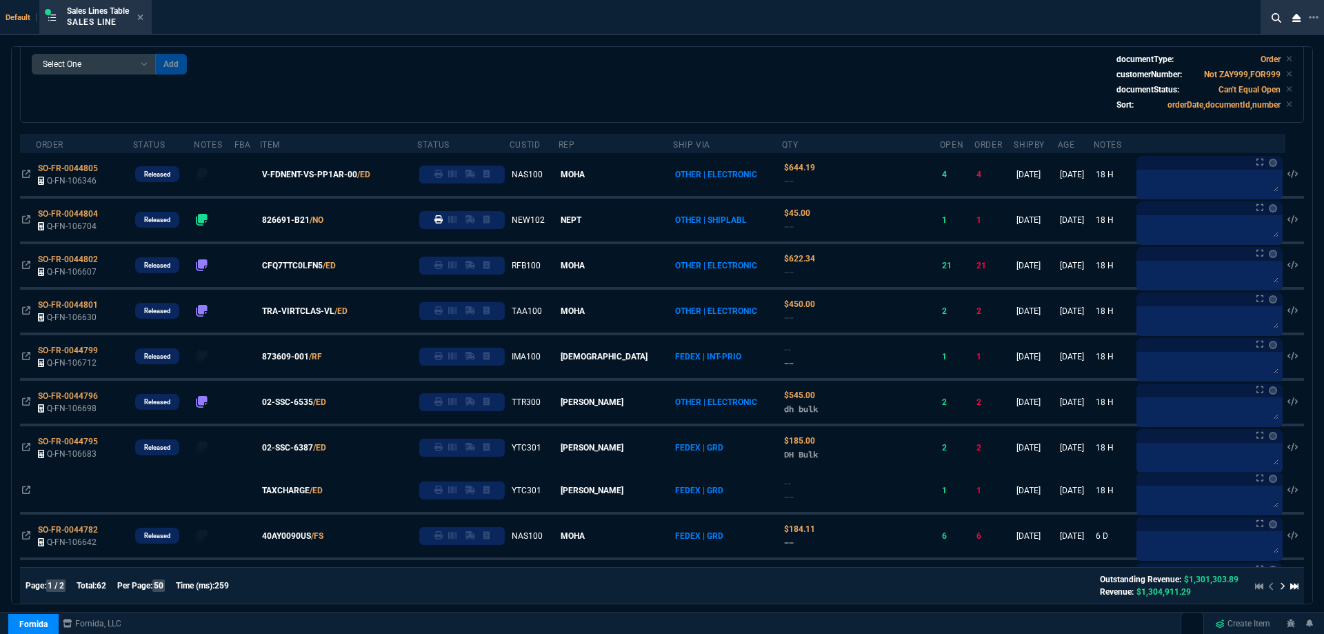
scroll to position [69, 0]
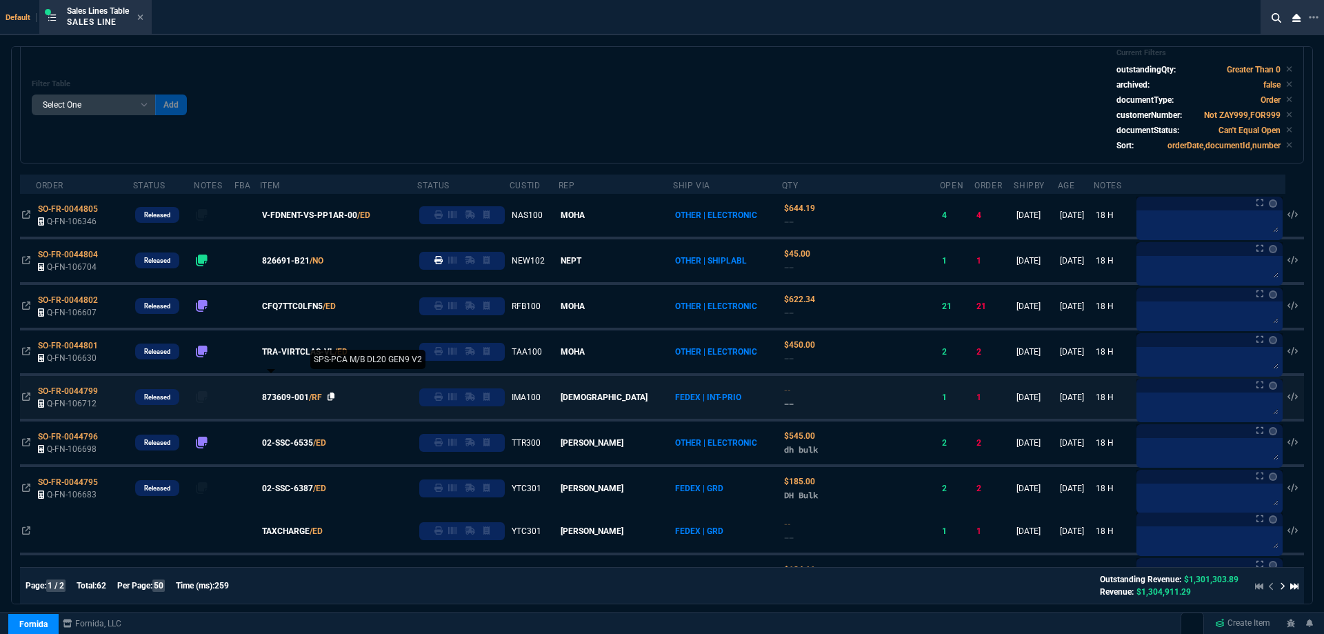
click at [335, 396] on icon at bounding box center [332, 397] width 8 height 8
click at [443, 394] on icon at bounding box center [439, 397] width 8 height 8
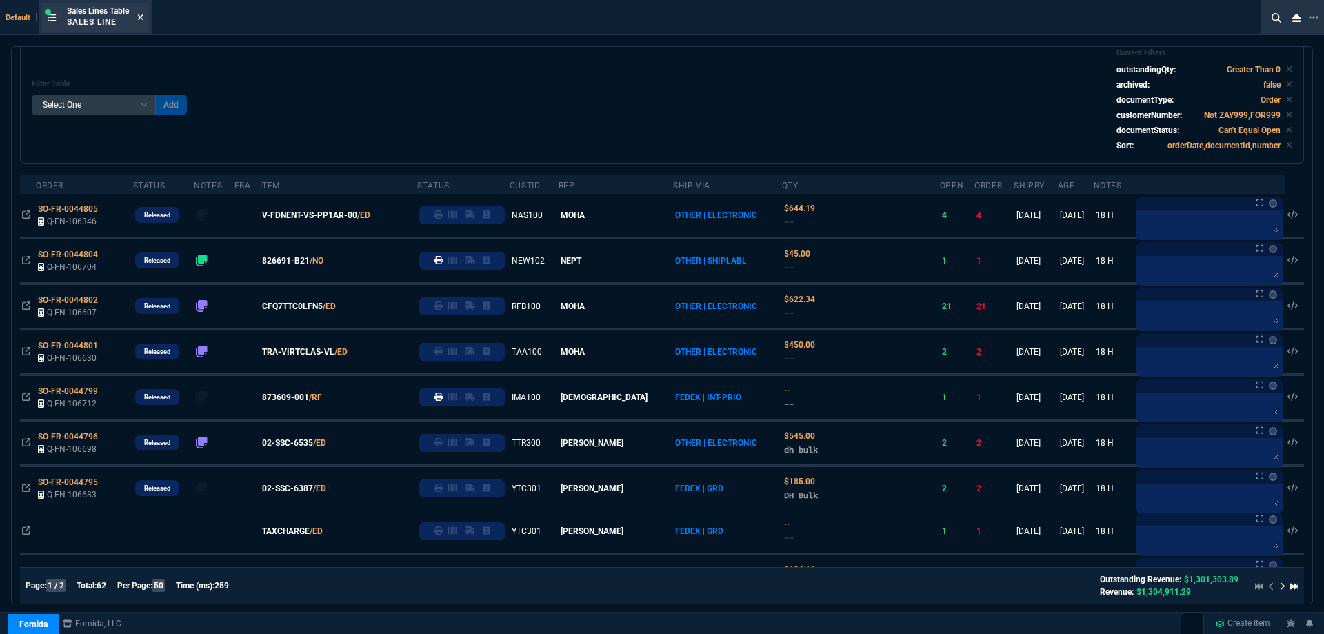
click at [141, 21] on icon at bounding box center [140, 17] width 6 height 8
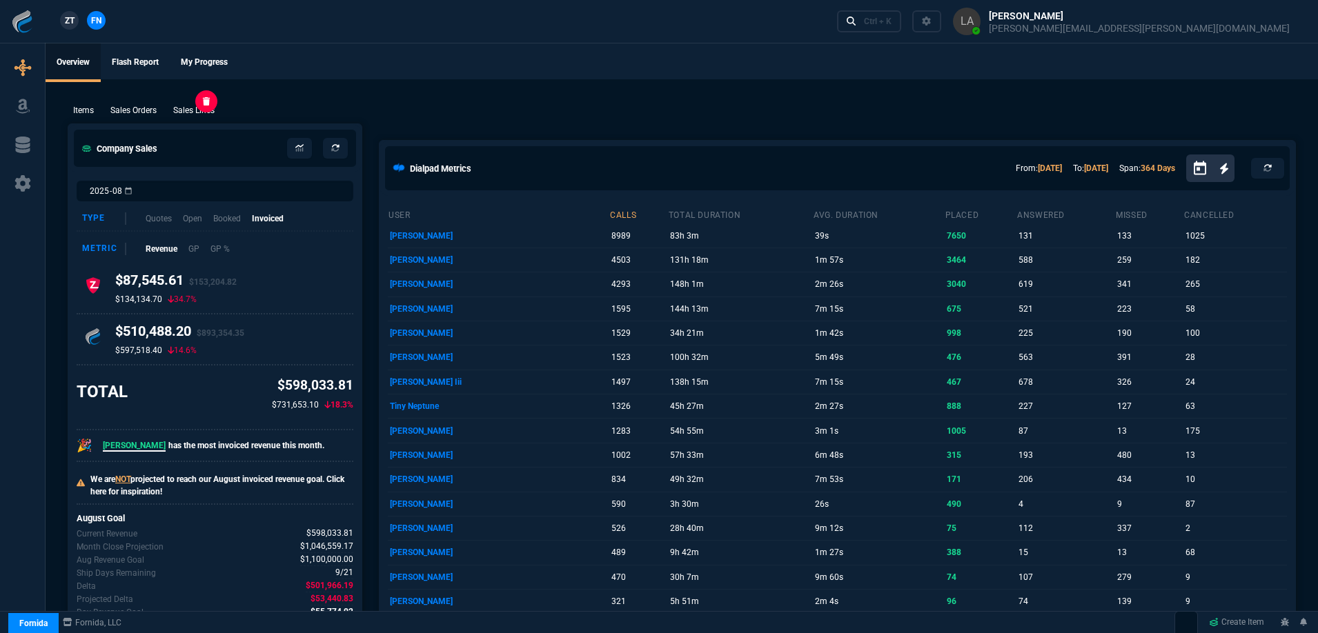
click at [214, 110] on p "Sales Lines" at bounding box center [193, 110] width 41 height 12
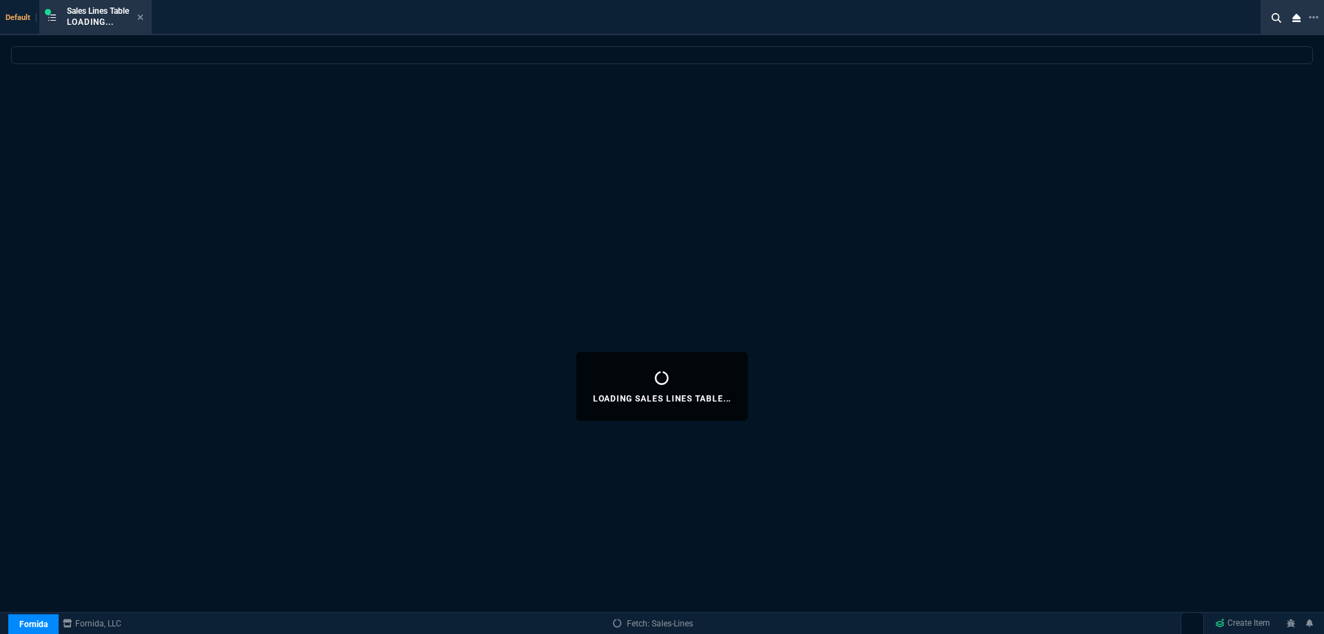
select select
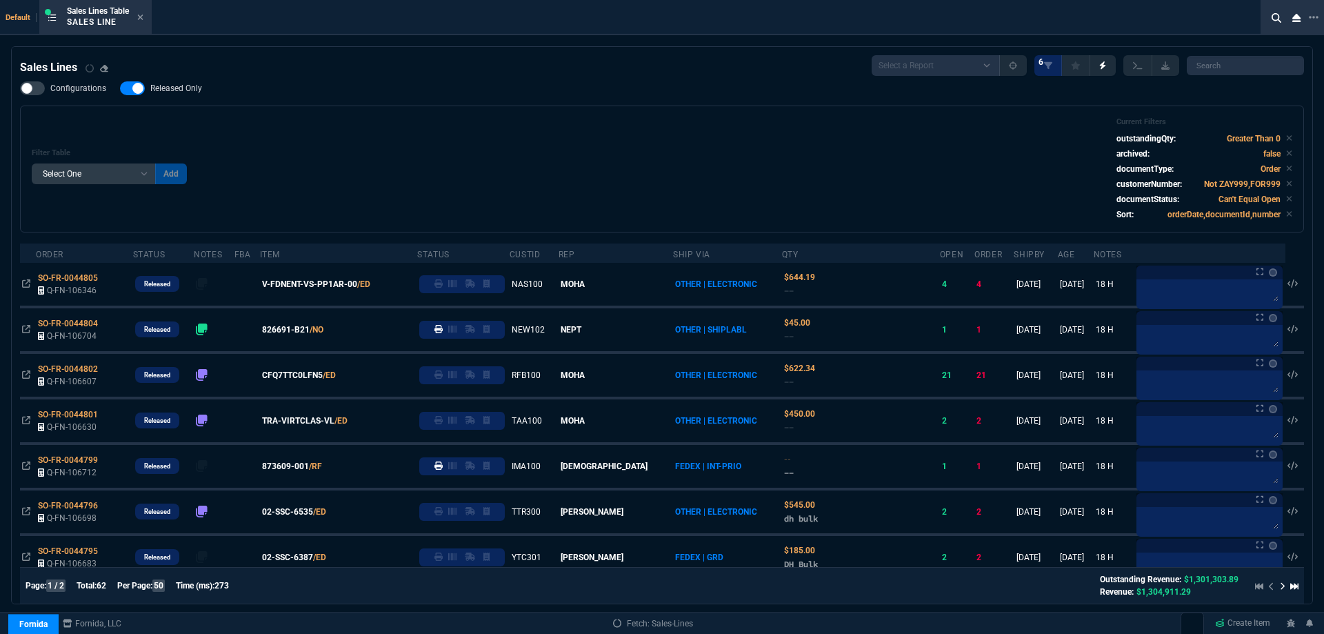
click at [409, 143] on div "Filter Table Select One Add Filter () Age () ATS () Cond (itemVariantCode) Cust…" at bounding box center [662, 168] width 1261 height 103
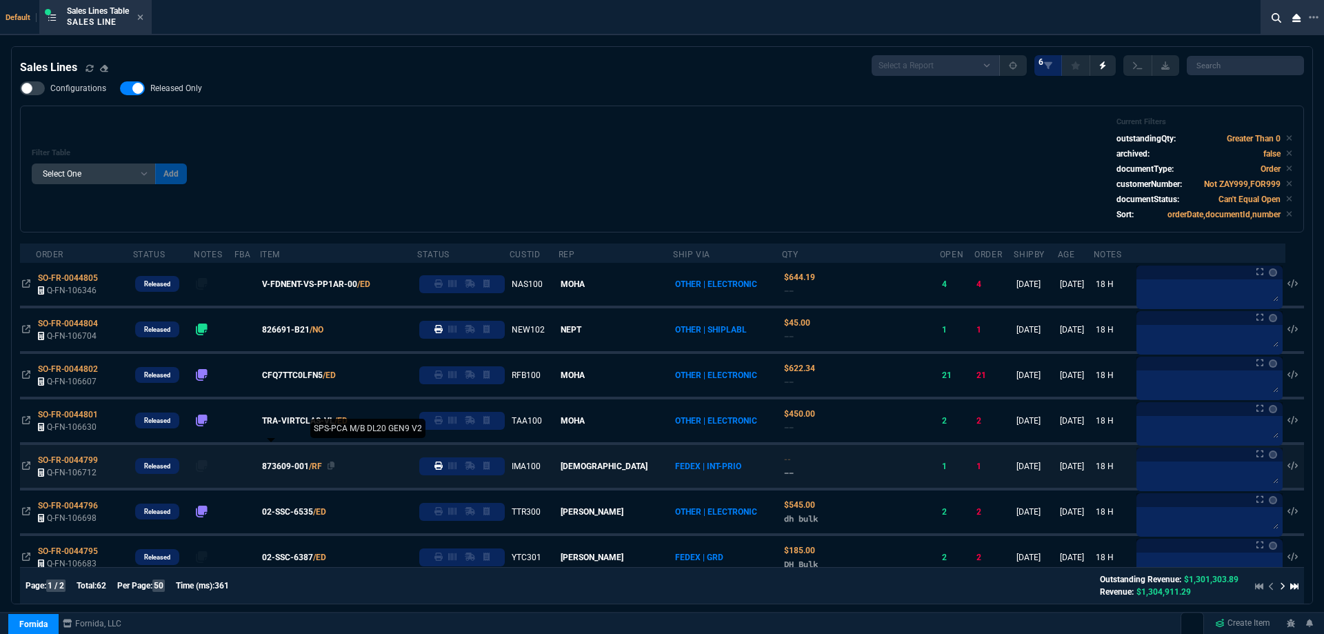
click at [297, 468] on span "873609-001" at bounding box center [285, 466] width 47 height 12
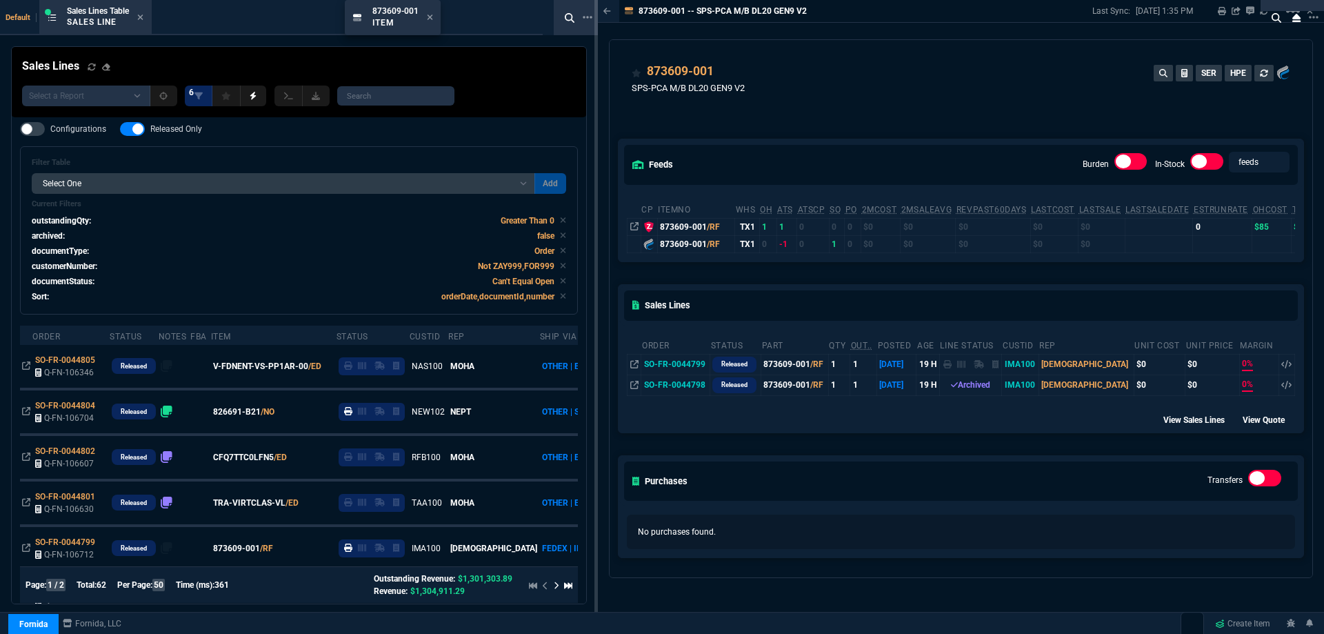
drag, startPoint x: 645, startPoint y: 21, endPoint x: 345, endPoint y: 52, distance: 301.7
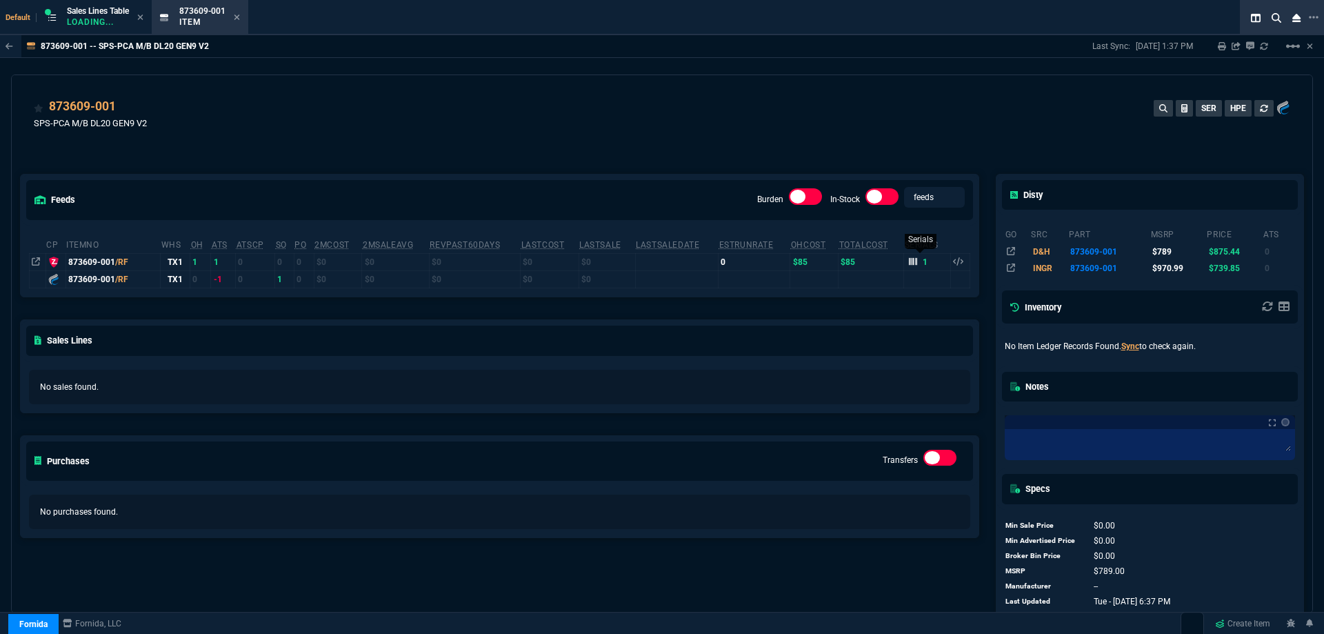
click at [909, 261] on icon at bounding box center [913, 261] width 8 height 8
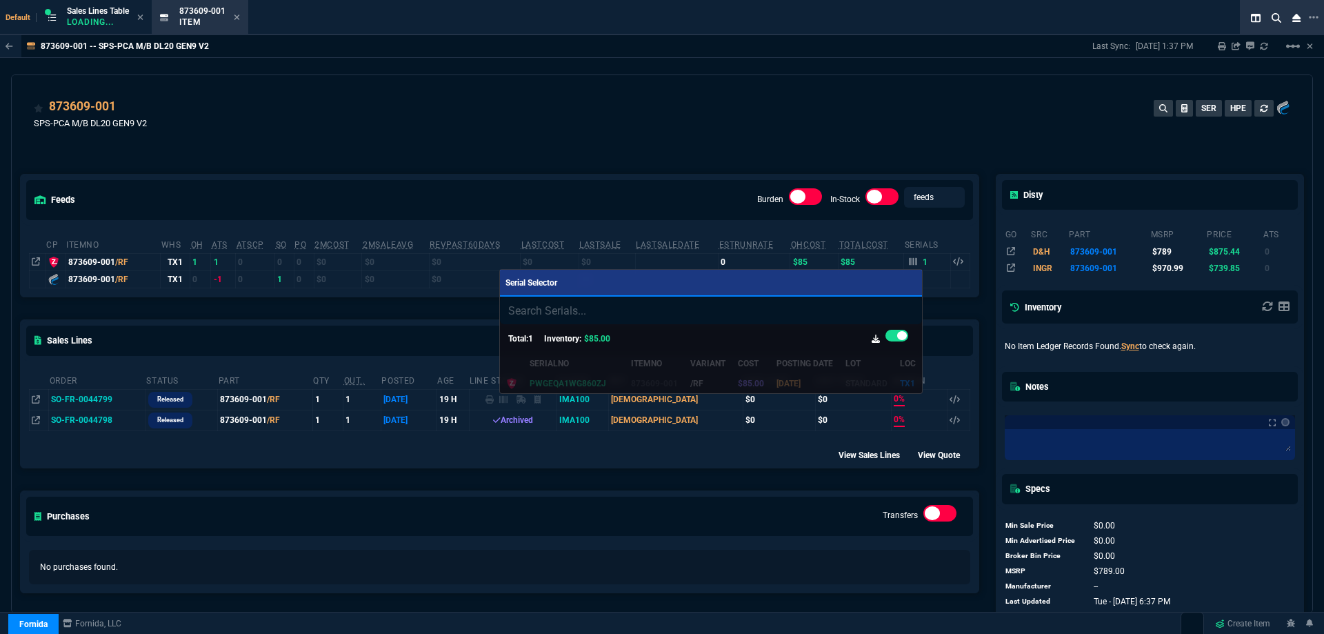
click at [795, 144] on div at bounding box center [662, 317] width 1324 height 634
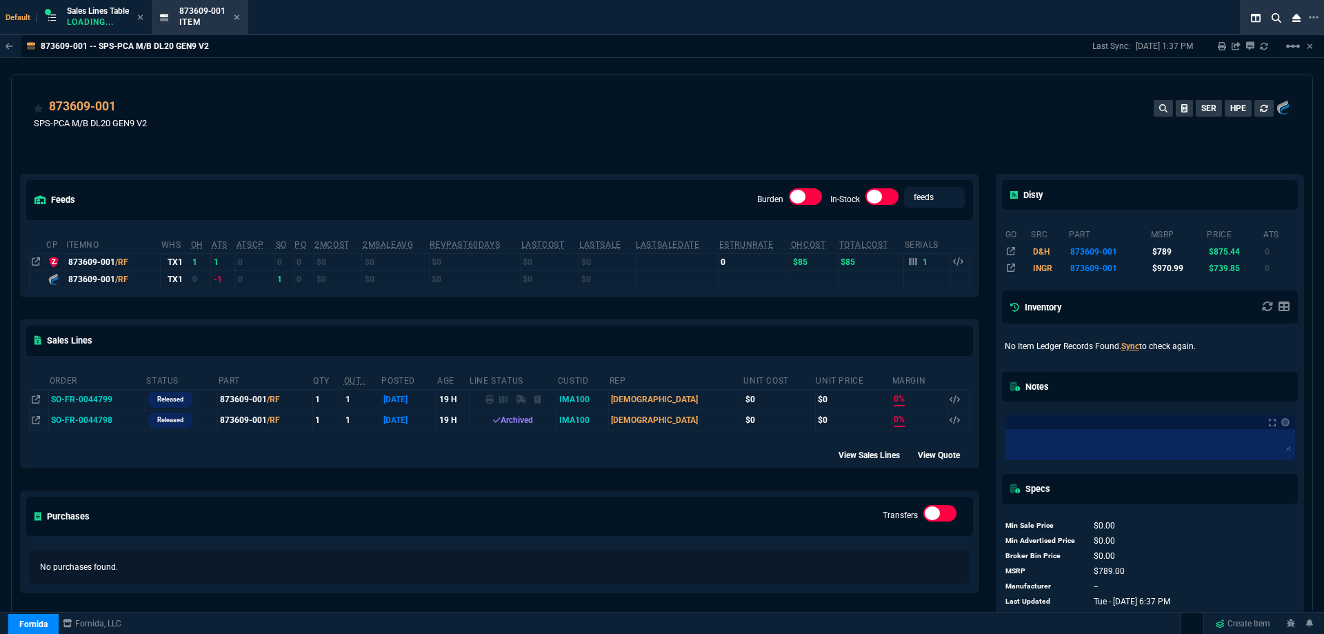
drag, startPoint x: 240, startPoint y: 17, endPoint x: 232, endPoint y: 17, distance: 8.3
click at [240, 17] on icon at bounding box center [237, 17] width 6 height 8
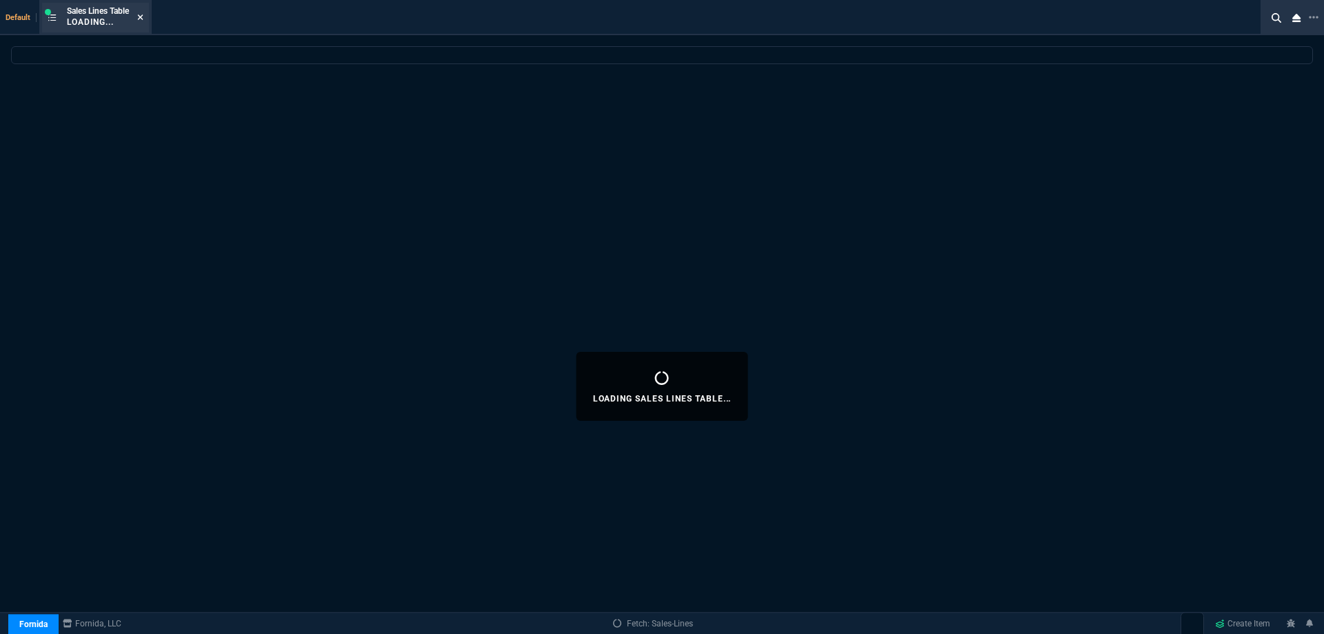
click at [143, 19] on icon at bounding box center [140, 17] width 6 height 8
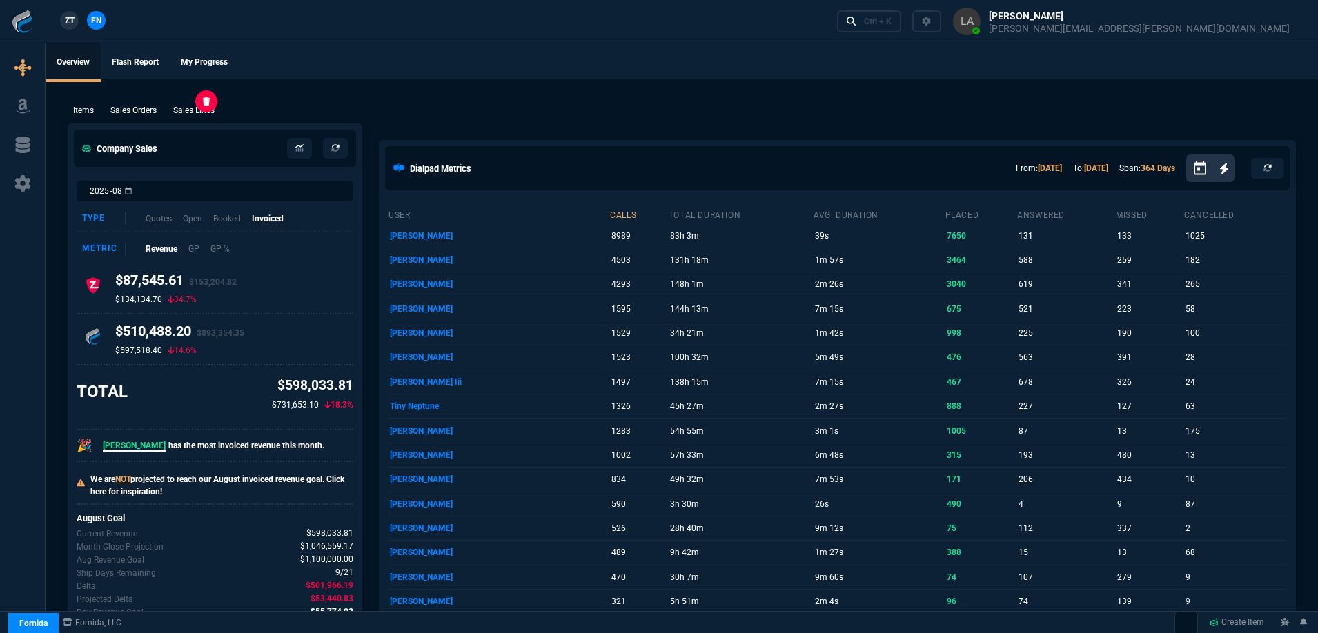
click at [201, 109] on p "Sales Lines" at bounding box center [193, 110] width 41 height 12
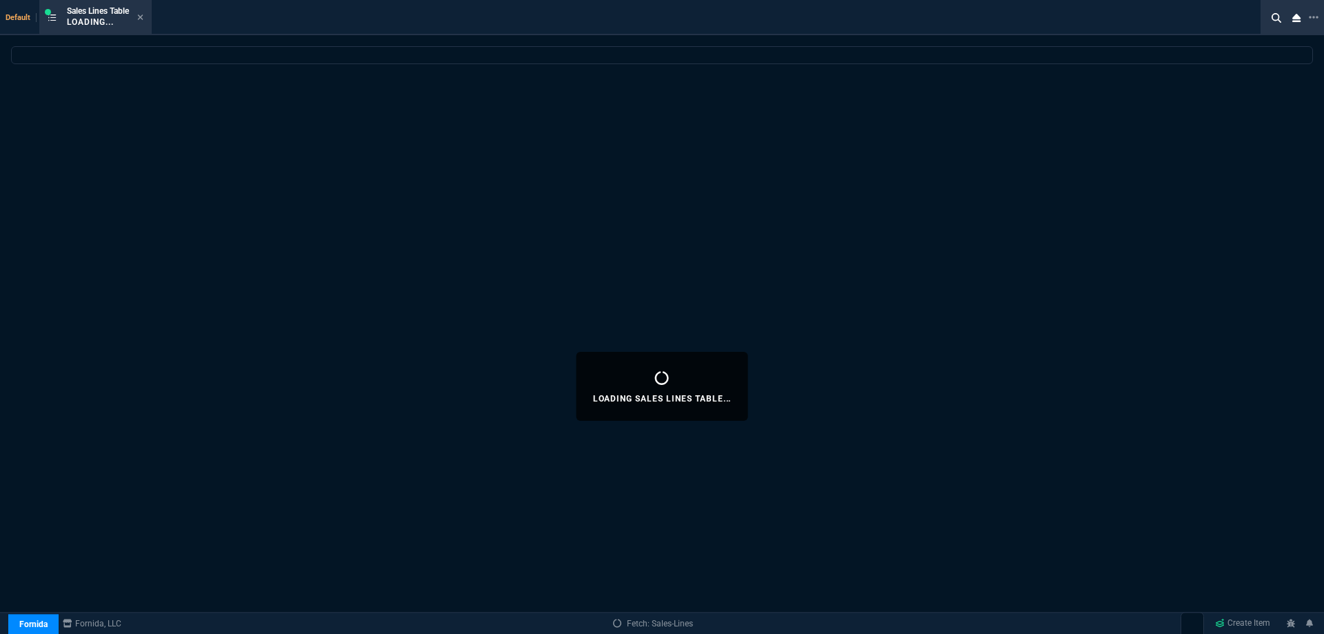
select select
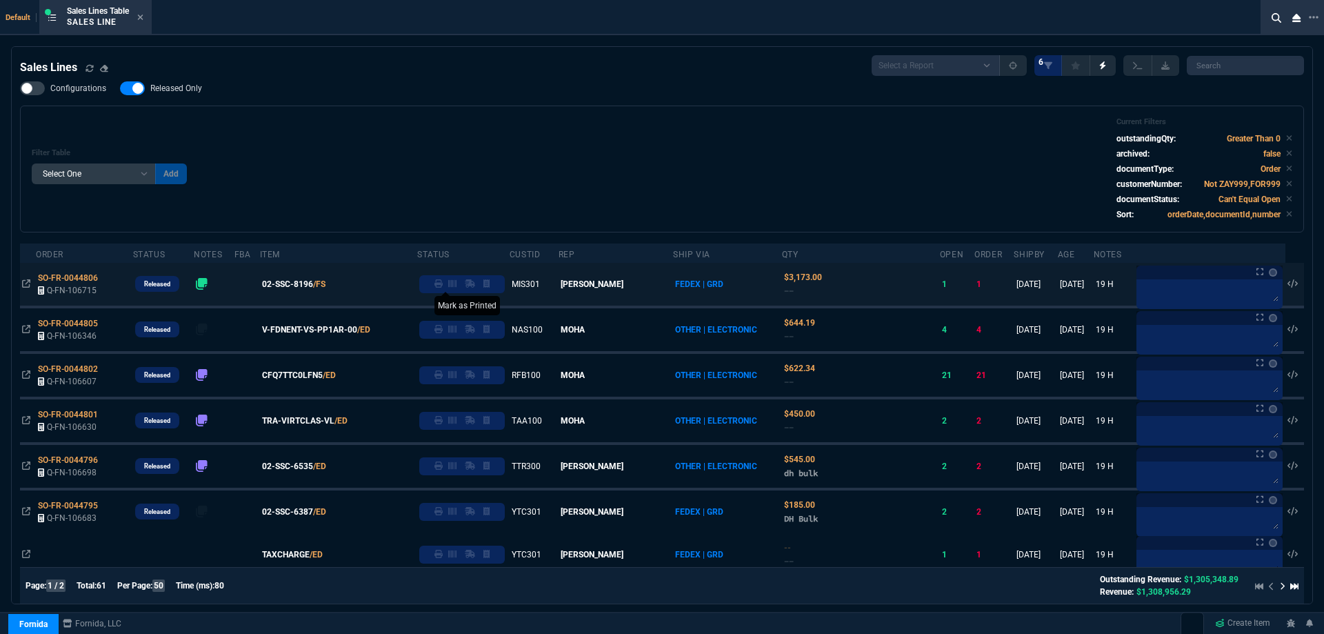
click at [443, 285] on icon at bounding box center [439, 283] width 8 height 8
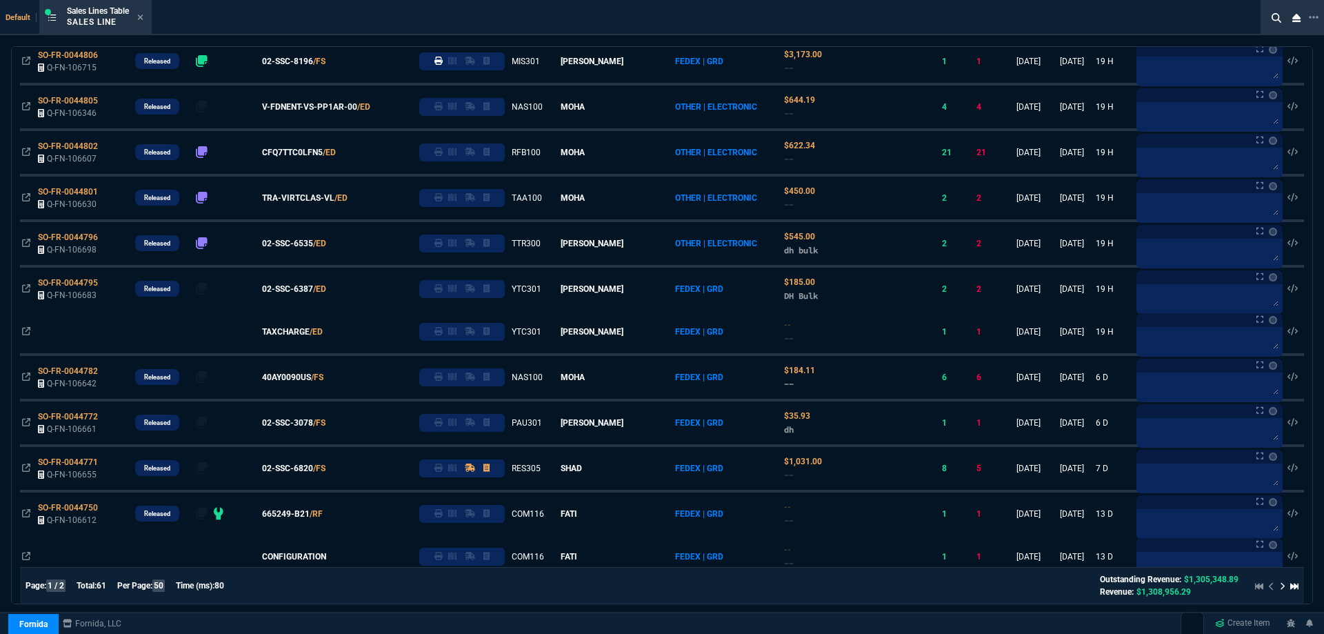
scroll to position [0, 0]
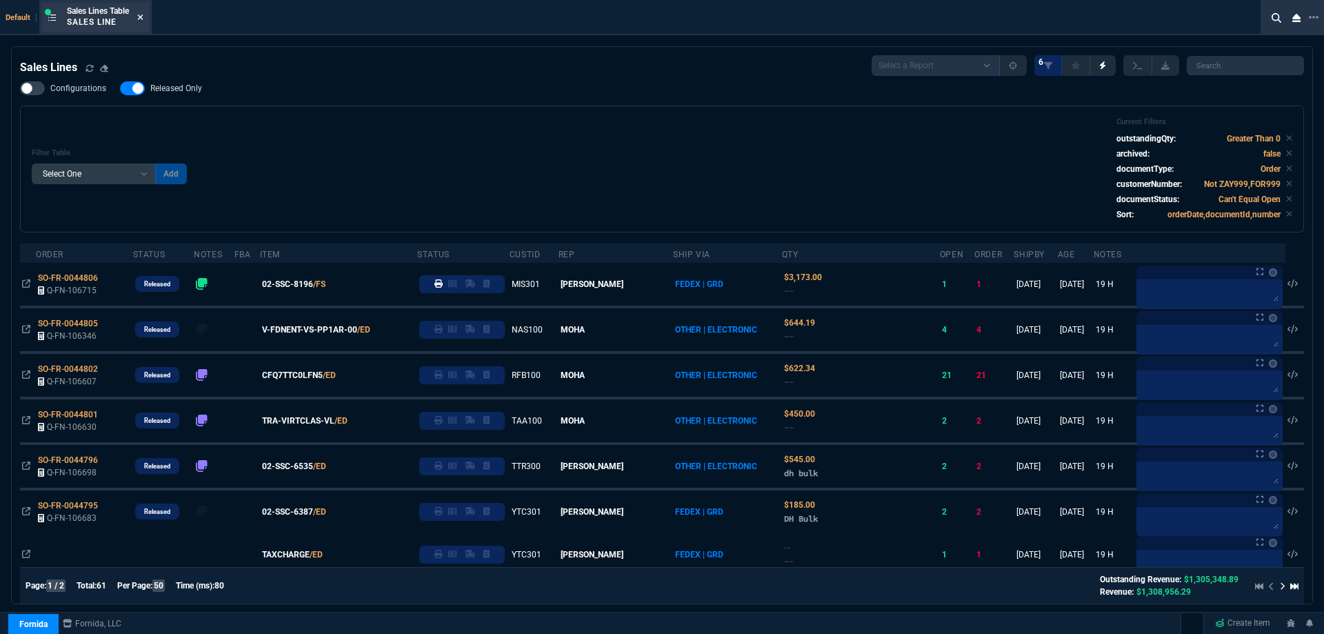
click at [143, 17] on icon at bounding box center [141, 17] width 6 height 6
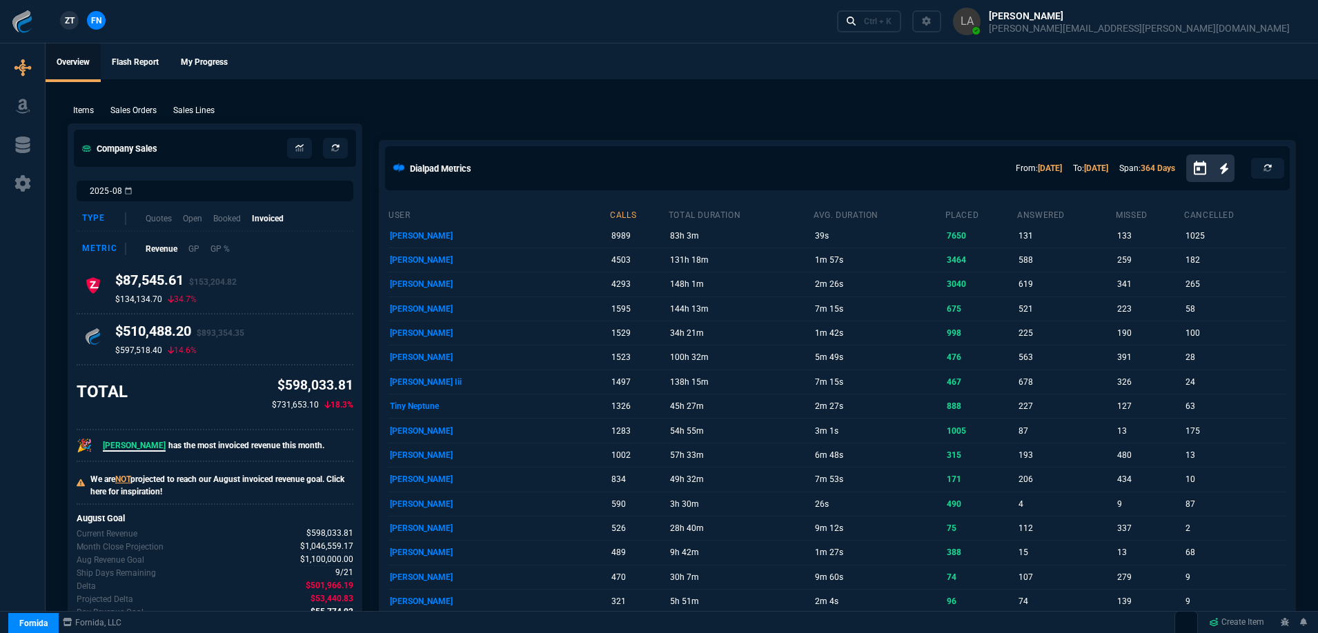
click at [67, 25] on span "ZT" at bounding box center [70, 20] width 10 height 12
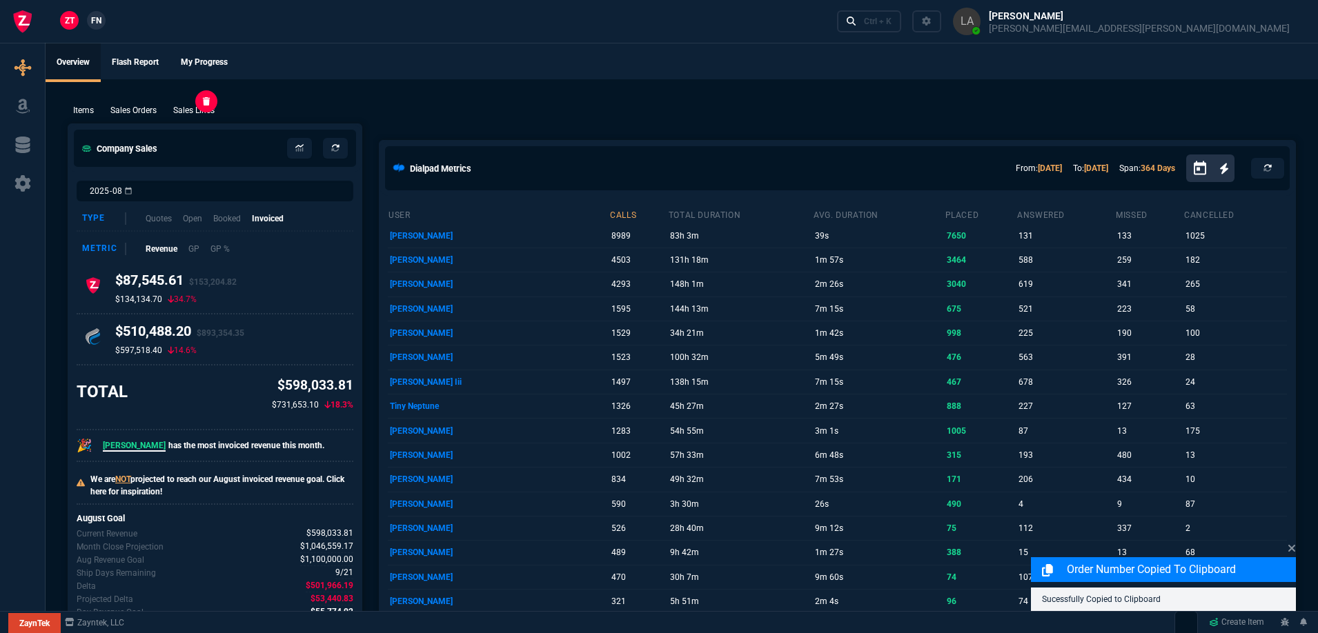
click at [175, 113] on p "Sales Lines" at bounding box center [193, 110] width 41 height 12
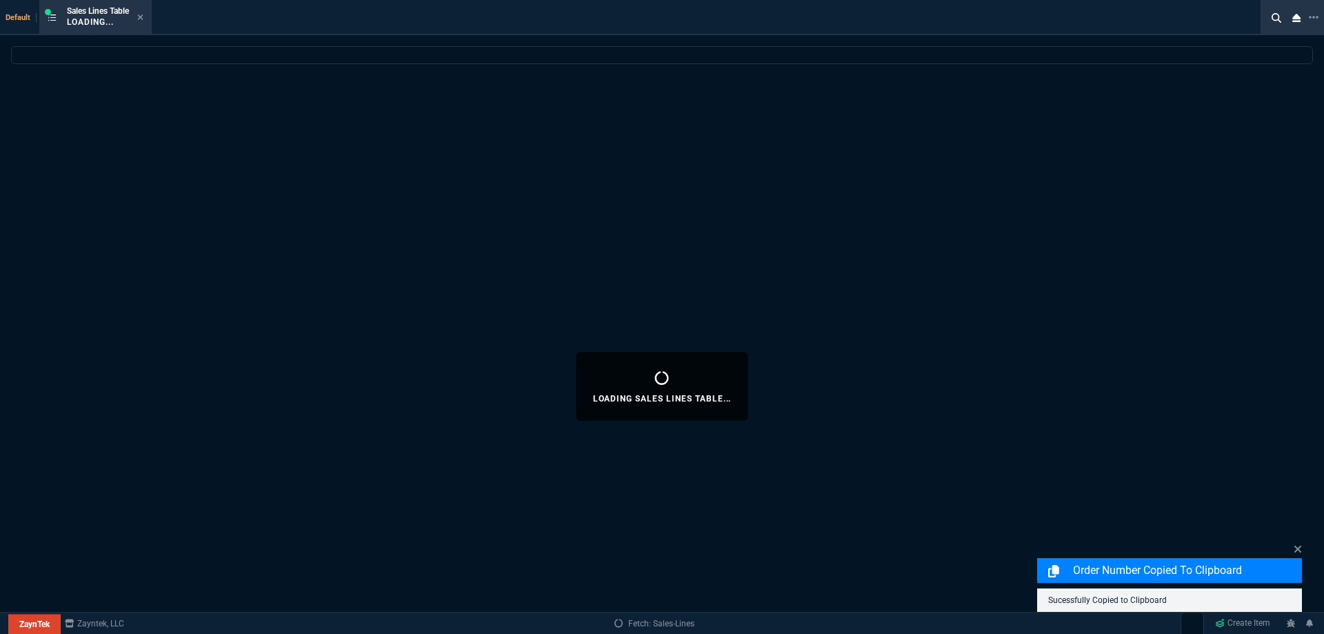
select select
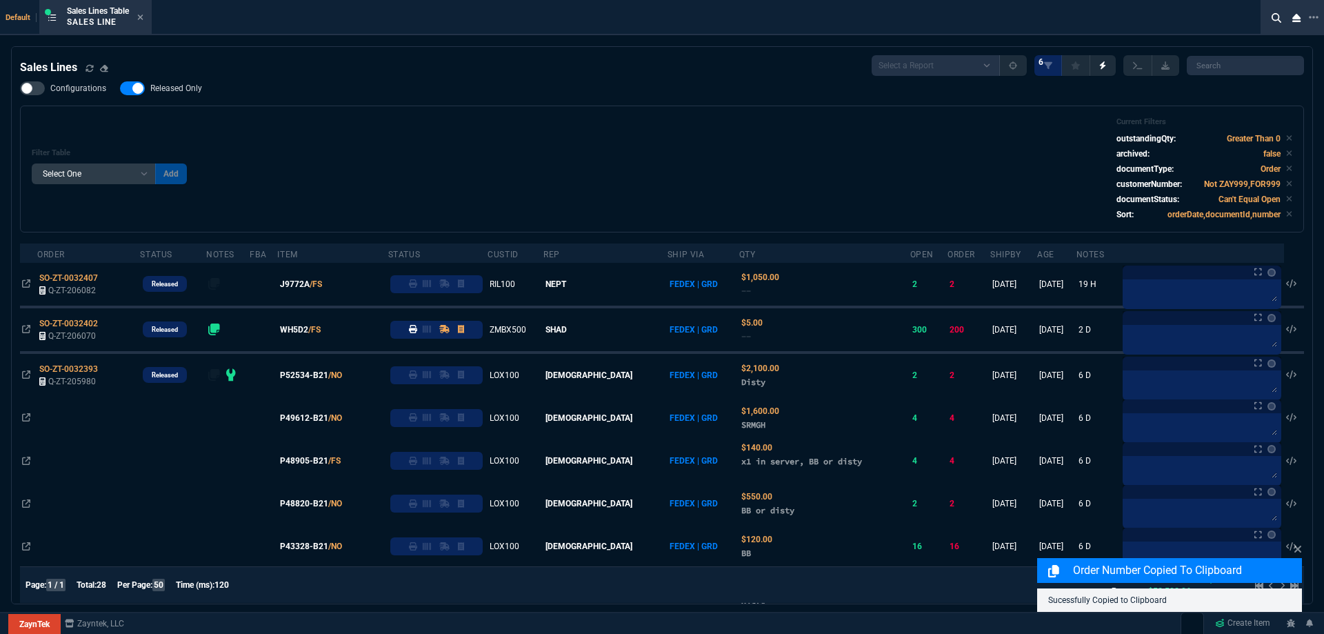
click at [180, 88] on span "Released Only" at bounding box center [176, 88] width 52 height 11
click at [120, 88] on input "Released Only" at bounding box center [119, 88] width 1 height 1
checkbox input "false"
click at [565, 147] on div "Filter Table Select One Add Filter () Age () ATS () Cond (itemVariantCode) Cust…" at bounding box center [662, 168] width 1261 height 103
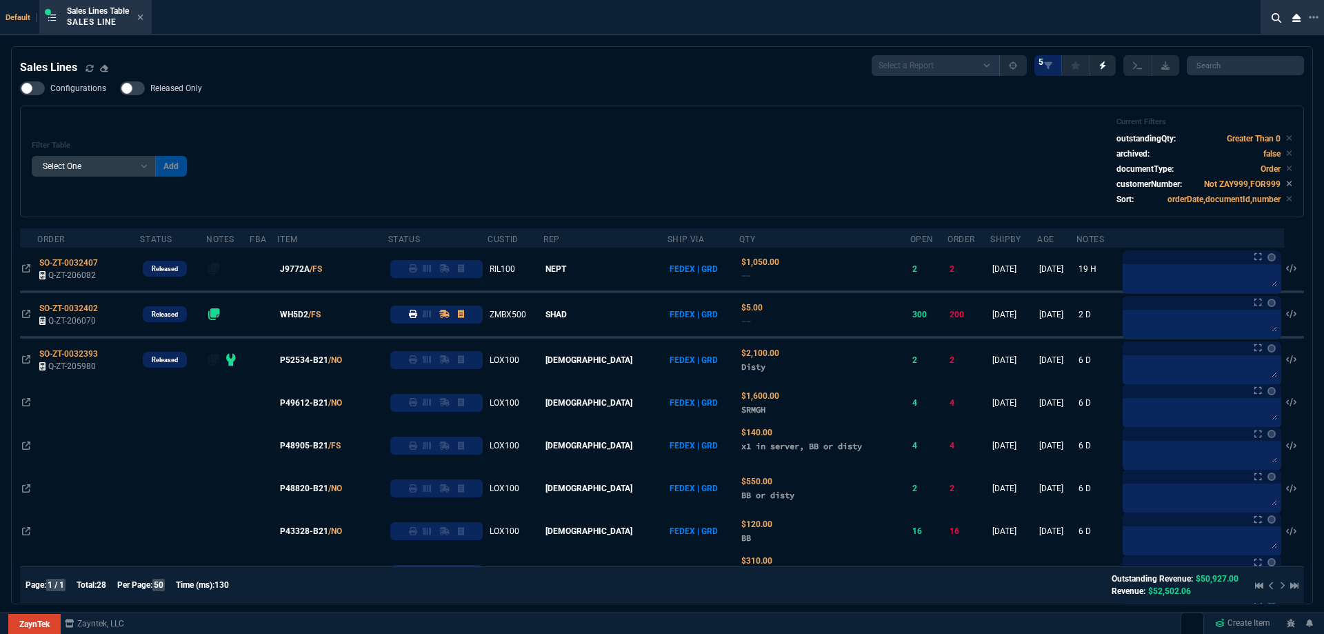
click at [310, 272] on span "J9772A" at bounding box center [295, 269] width 30 height 12
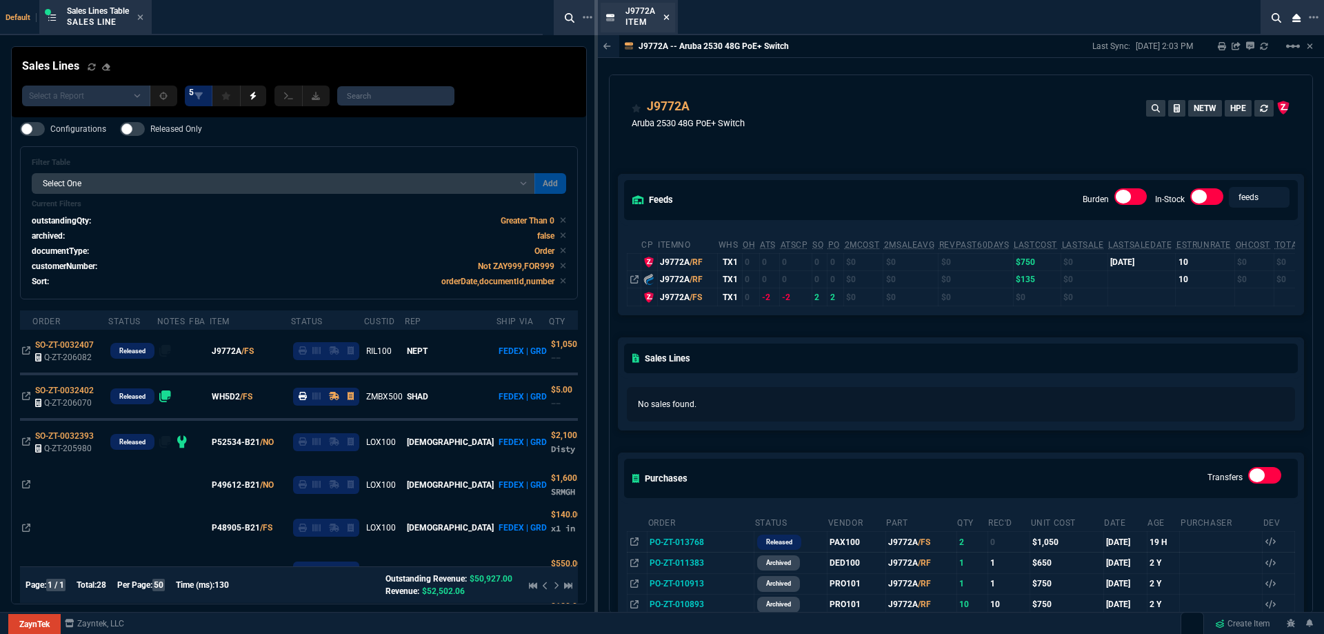
click at [665, 20] on icon at bounding box center [667, 17] width 6 height 8
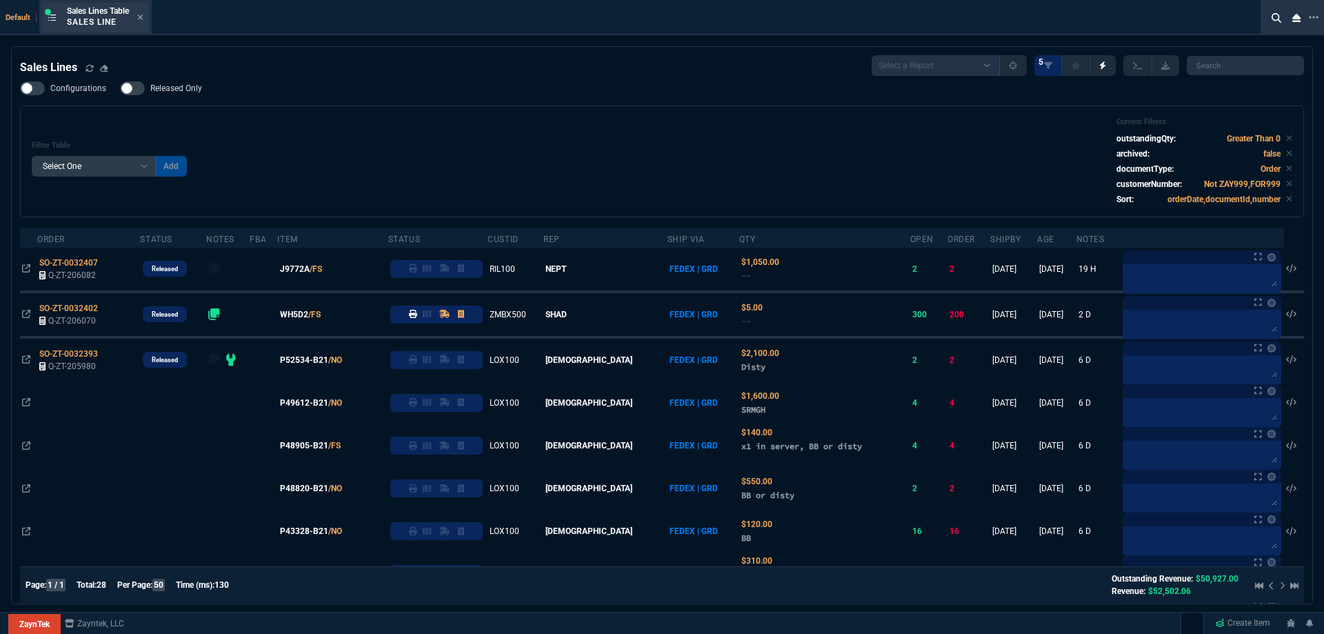
click at [146, 19] on div "Sales Lines Table Sales Line" at bounding box center [95, 18] width 107 height 30
click at [142, 17] on icon at bounding box center [140, 17] width 6 height 8
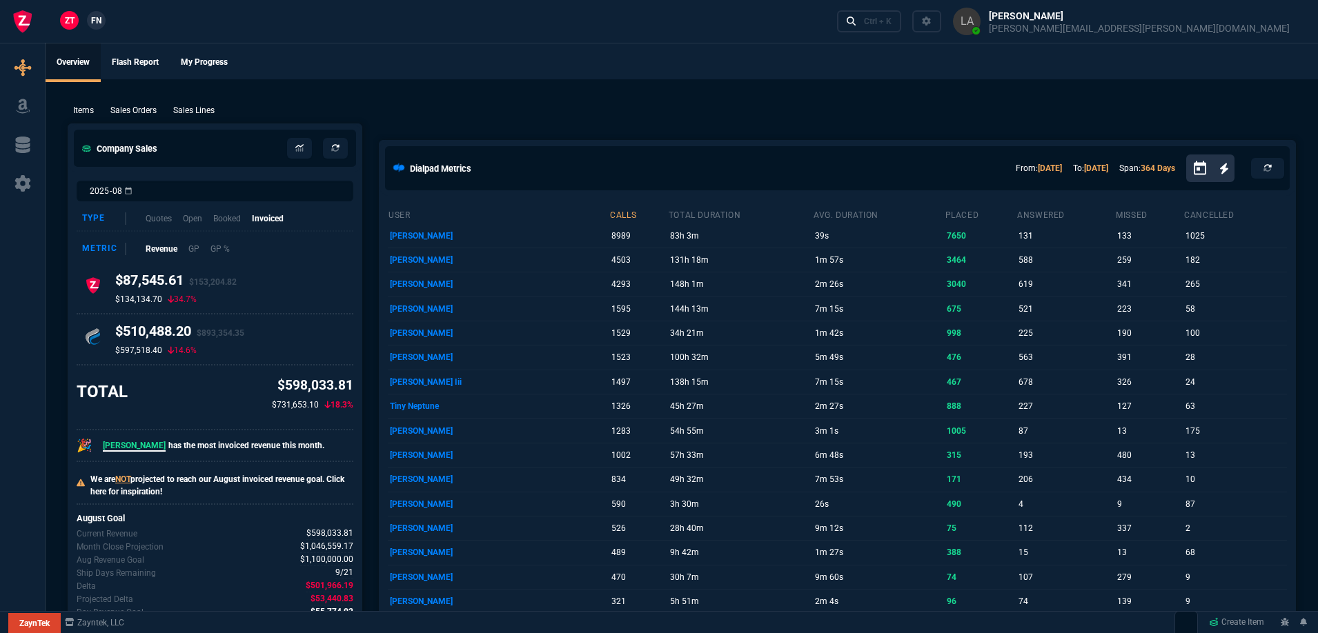
click at [99, 23] on span "FN" at bounding box center [96, 20] width 10 height 12
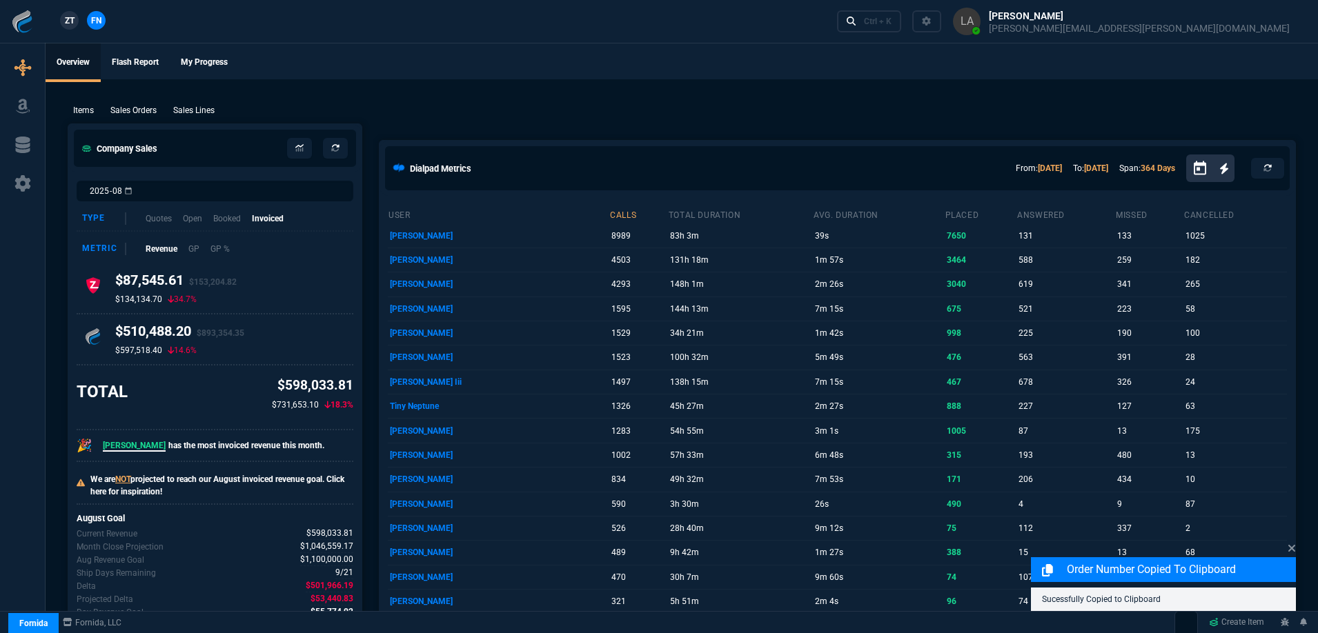
click at [192, 115] on p "Sales Lines" at bounding box center [193, 110] width 41 height 12
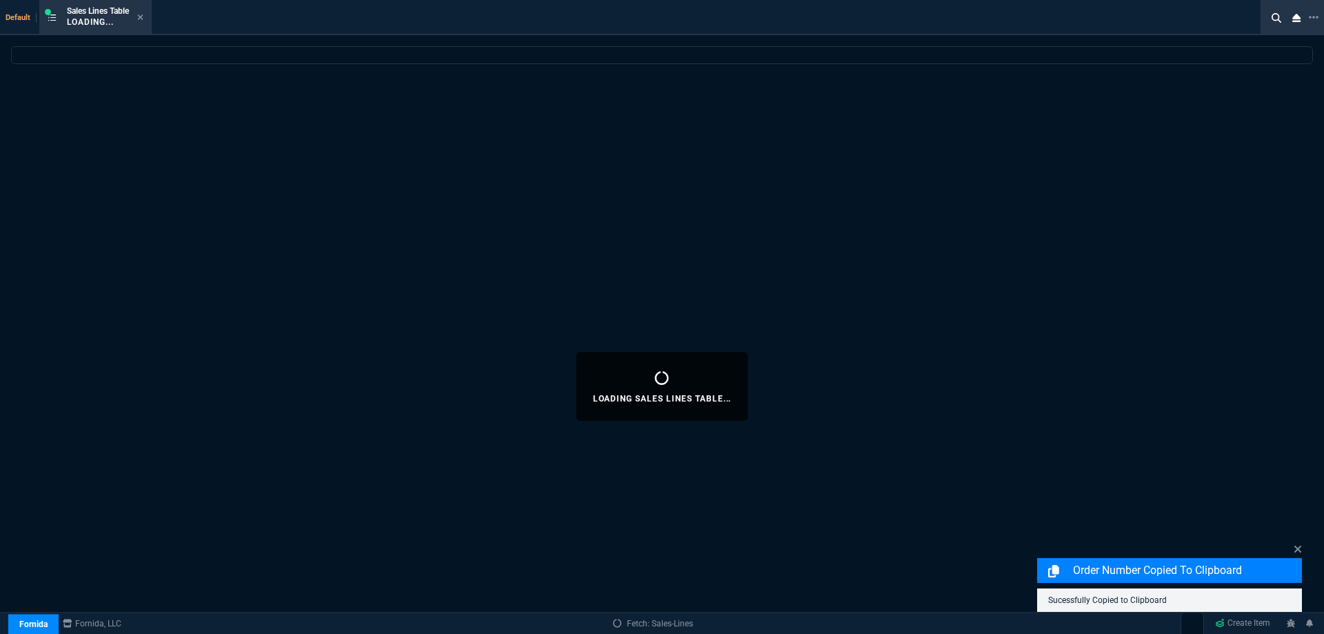
select select
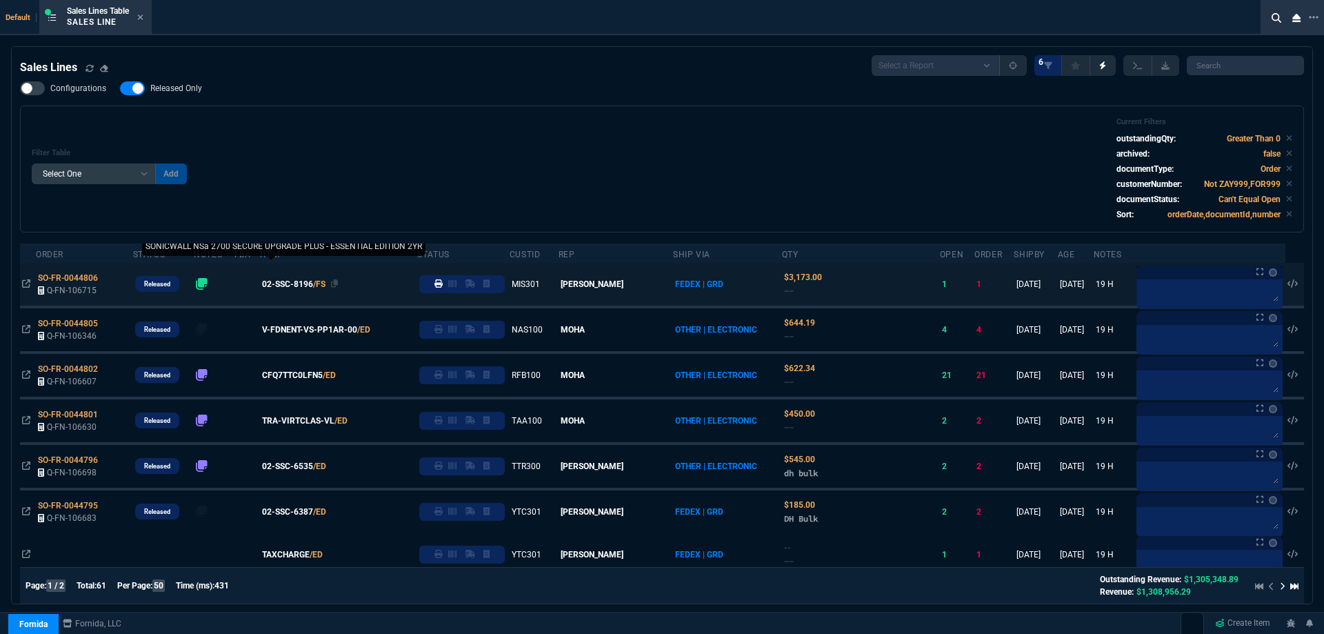
click at [313, 281] on span "02-SSC-8196" at bounding box center [287, 284] width 51 height 12
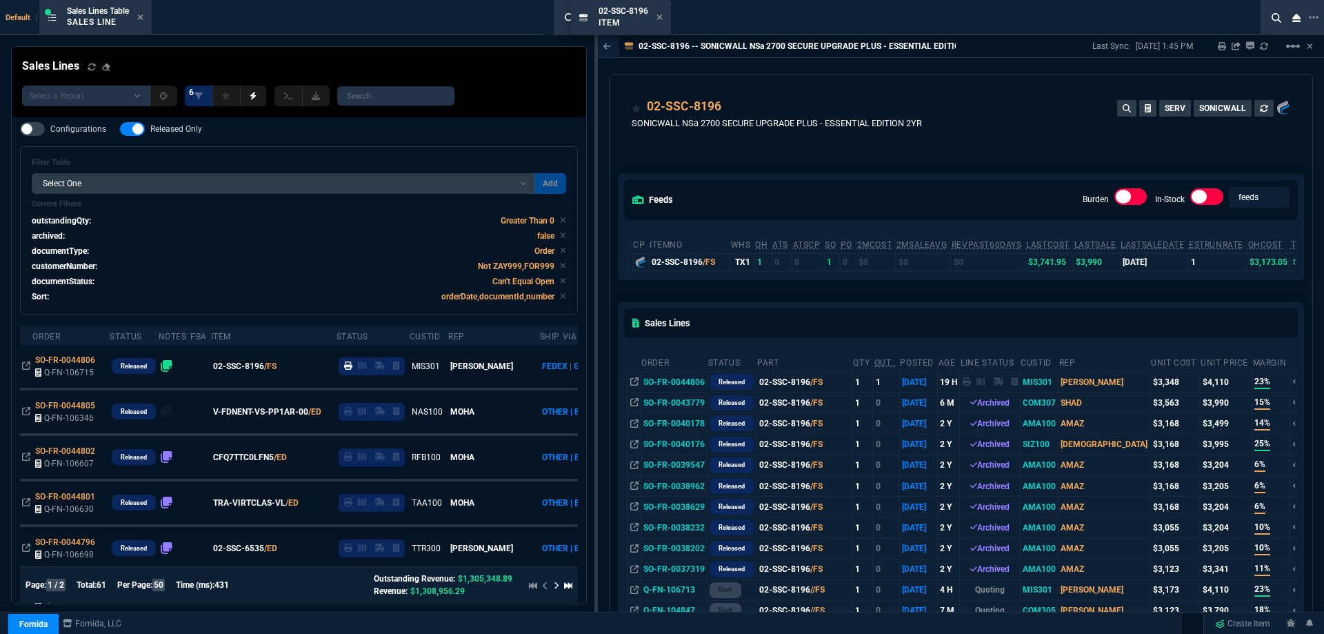
drag, startPoint x: 662, startPoint y: 25, endPoint x: 556, endPoint y: 27, distance: 106.3
drag, startPoint x: 643, startPoint y: 21, endPoint x: 400, endPoint y: 26, distance: 242.9
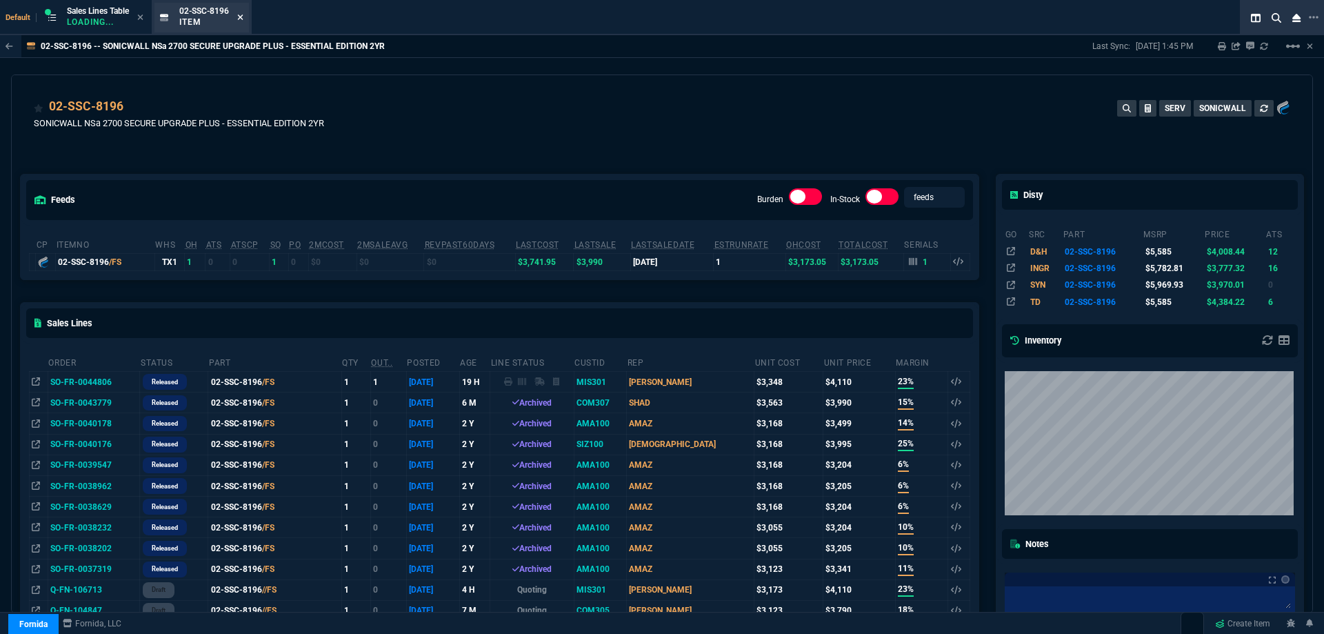
click at [244, 17] on icon at bounding box center [240, 17] width 6 height 8
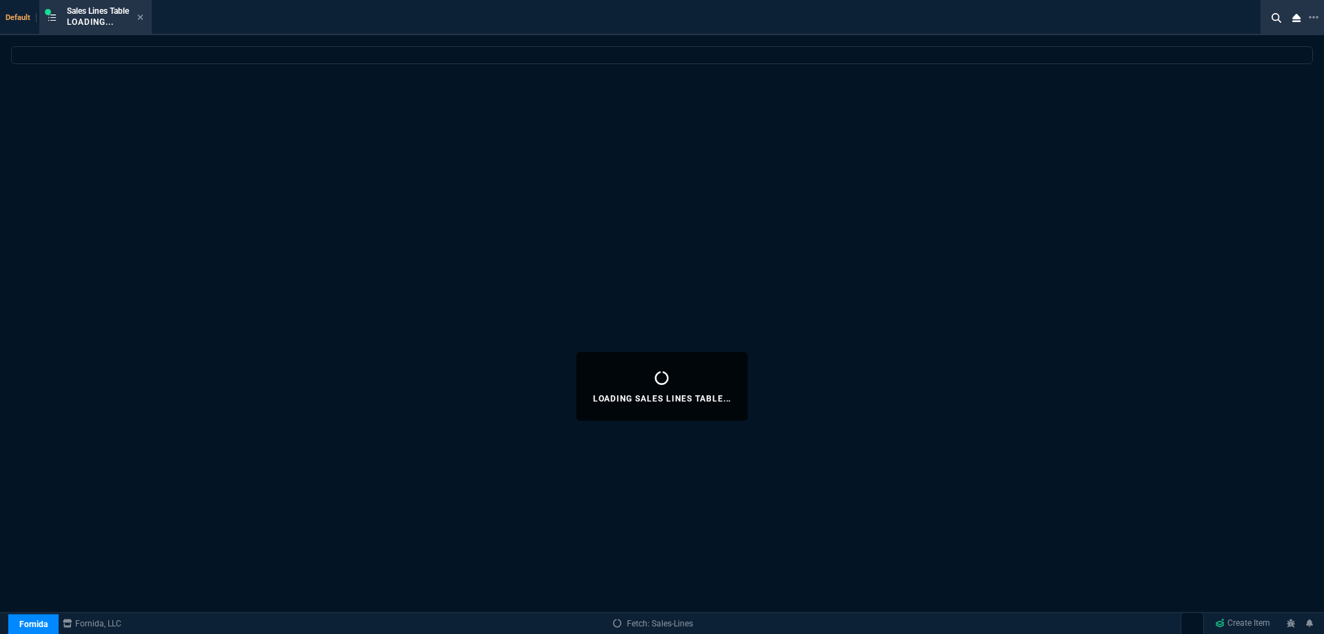
select select
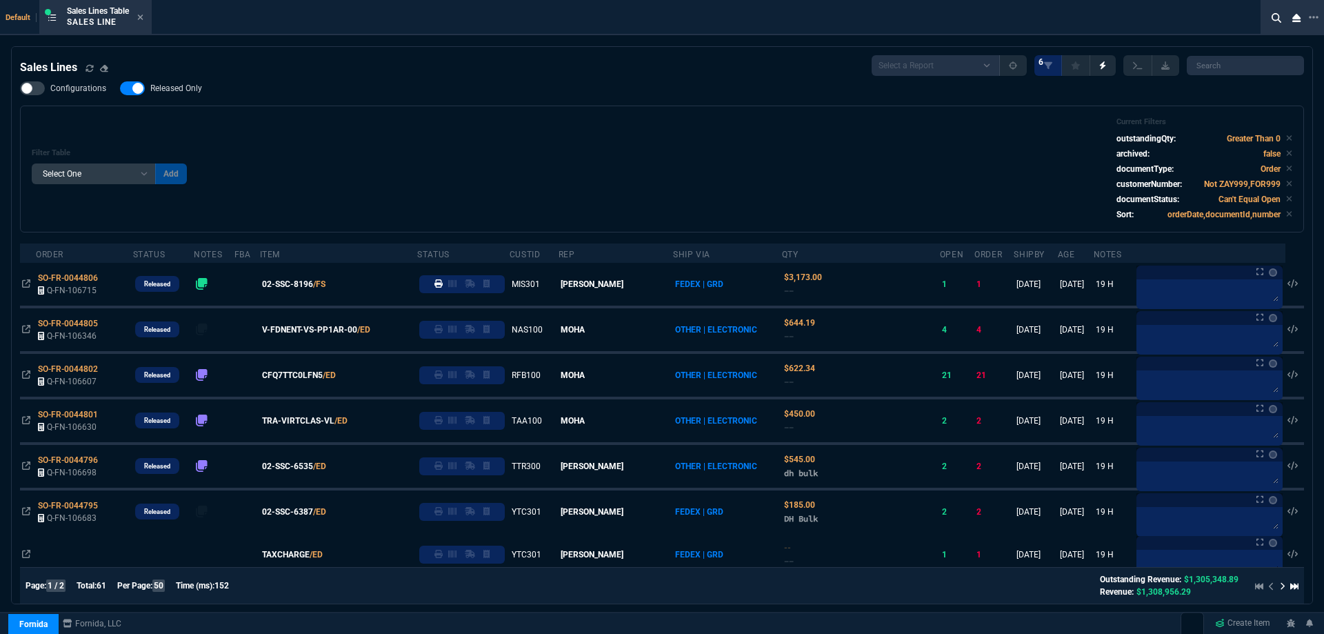
click at [179, 90] on span "Released Only" at bounding box center [176, 88] width 52 height 11
click at [120, 89] on input "Released Only" at bounding box center [119, 88] width 1 height 1
checkbox input "false"
click at [448, 128] on div "Filter Table Select One Add Filter () Age () ATS () Cond (itemVariantCode) Cust…" at bounding box center [662, 168] width 1261 height 103
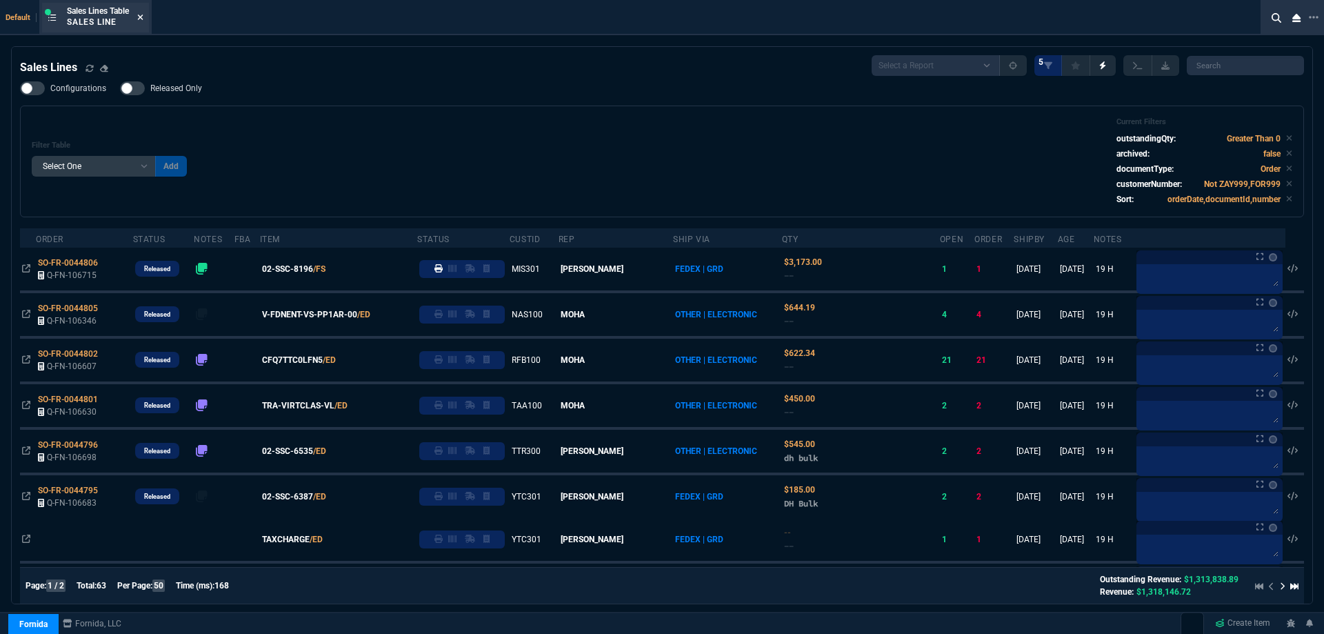
click at [143, 19] on icon at bounding box center [140, 17] width 6 height 8
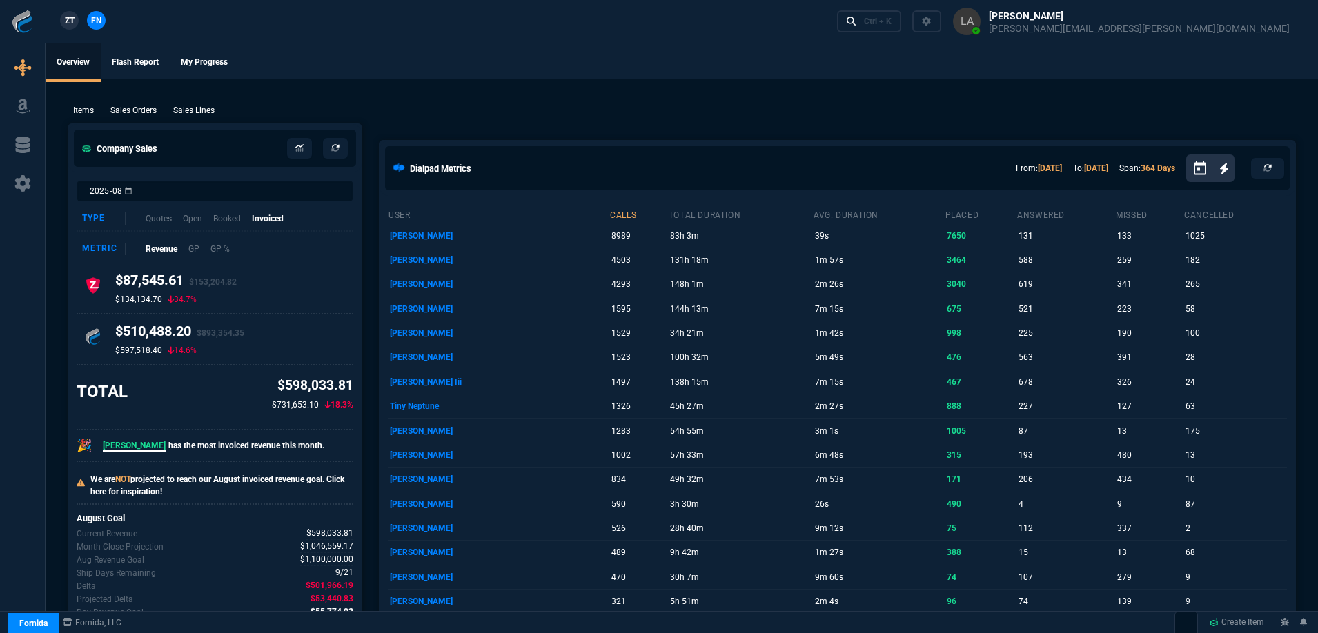
click at [70, 21] on span "ZT" at bounding box center [70, 20] width 10 height 12
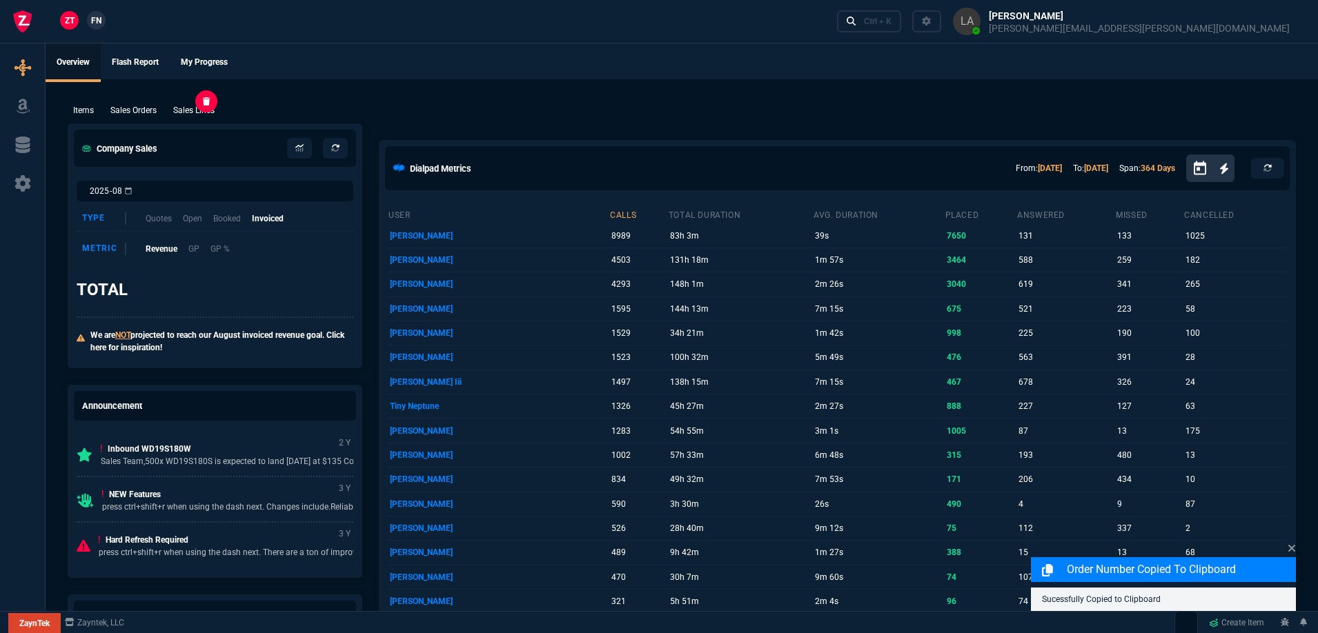
click at [210, 117] on p "Sales Lines" at bounding box center [193, 110] width 41 height 12
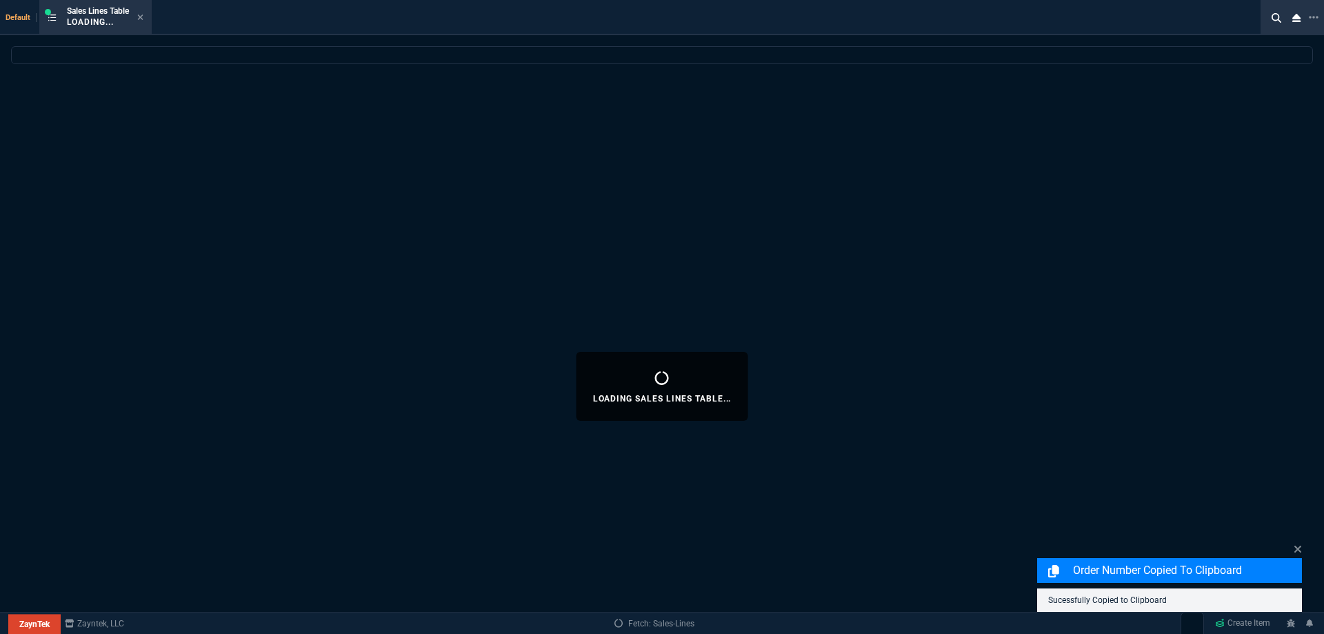
select select
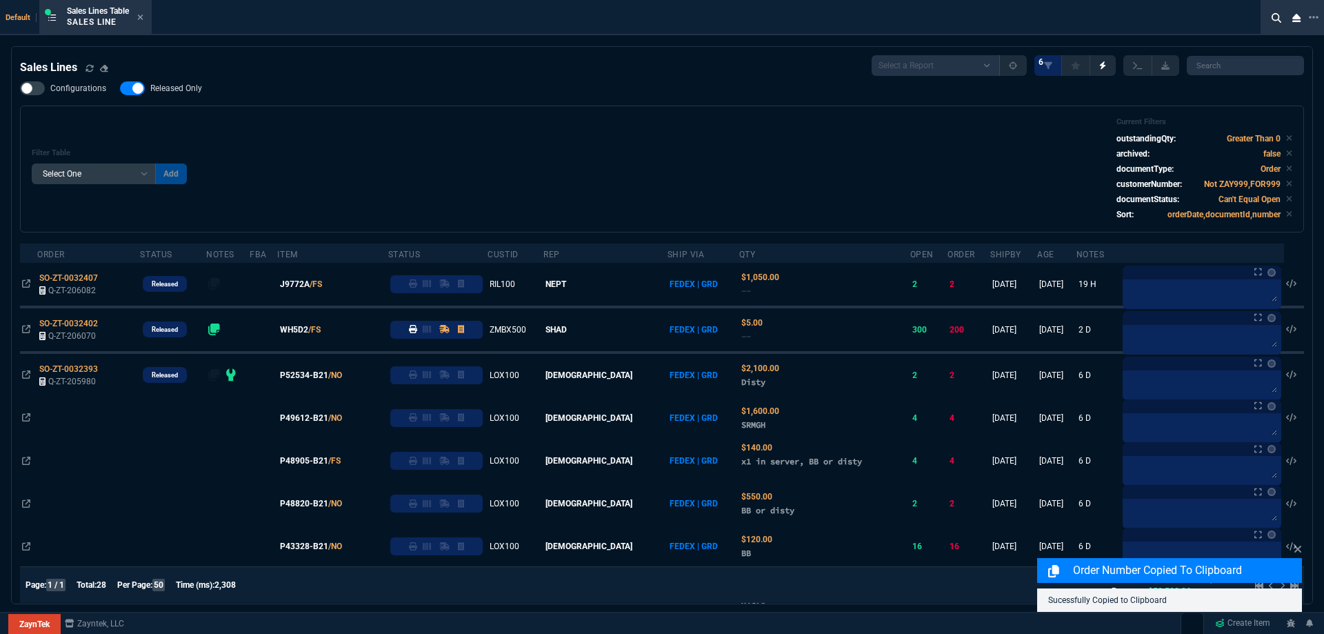
click at [200, 88] on span "Released Only" at bounding box center [176, 88] width 52 height 11
click at [120, 88] on input "Released Only" at bounding box center [119, 88] width 1 height 1
click at [415, 72] on div "Sales Lines Select a Report NEW QUERY SonicWall Sale AMZ (MTD) NEW QUERY INS100…" at bounding box center [662, 65] width 1284 height 21
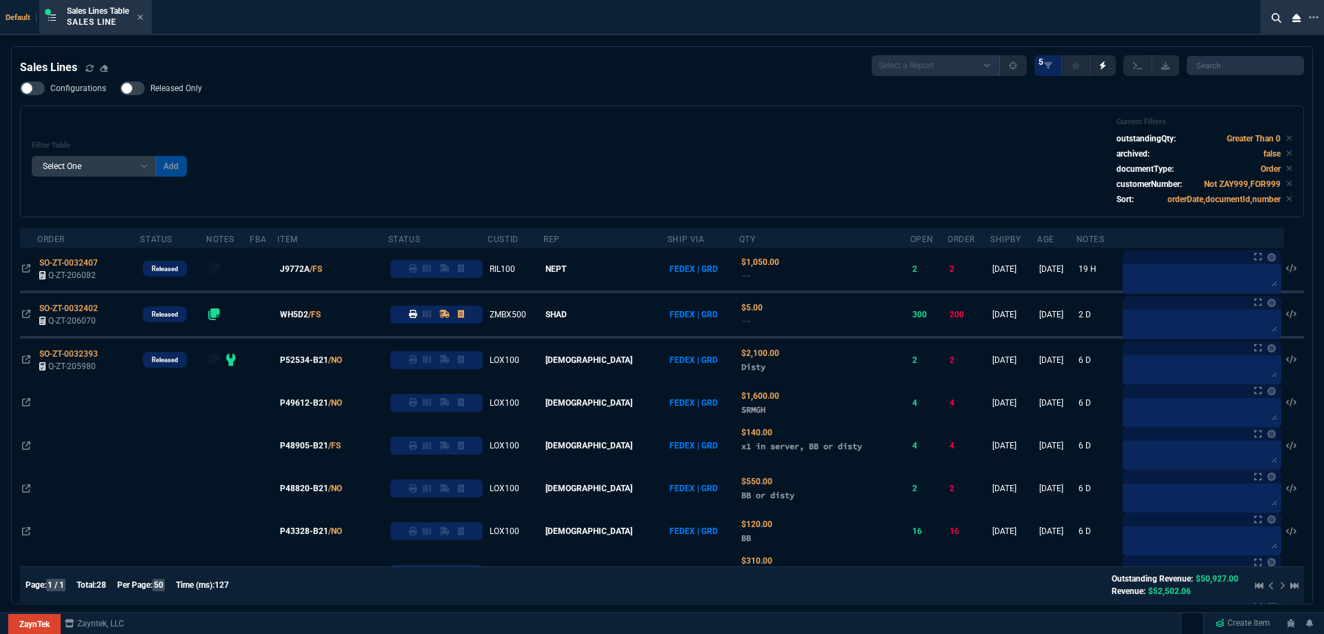
click at [184, 85] on span "Released Only" at bounding box center [176, 88] width 52 height 11
click at [120, 88] on input "Released Only" at bounding box center [119, 88] width 1 height 1
checkbox input "true"
click at [394, 123] on div "Filter Table Select One Add Filter () Age () ATS () Cond (itemVariantCode) Cust…" at bounding box center [662, 161] width 1261 height 88
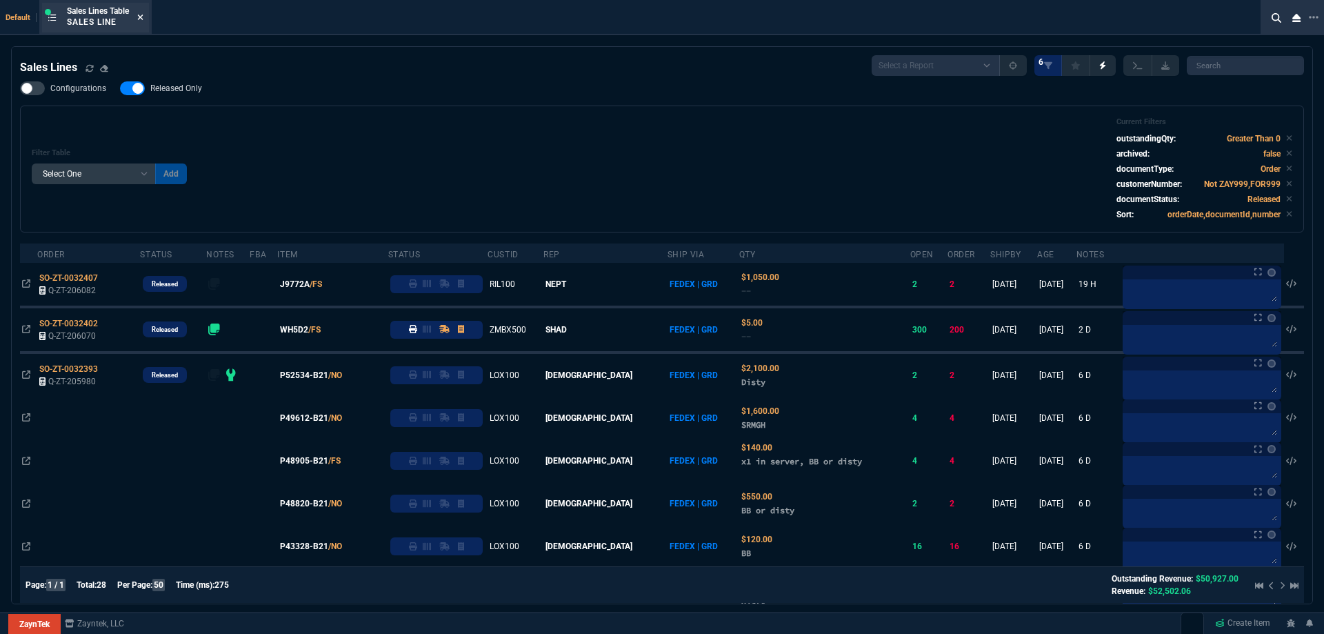
click at [140, 17] on icon at bounding box center [140, 17] width 6 height 8
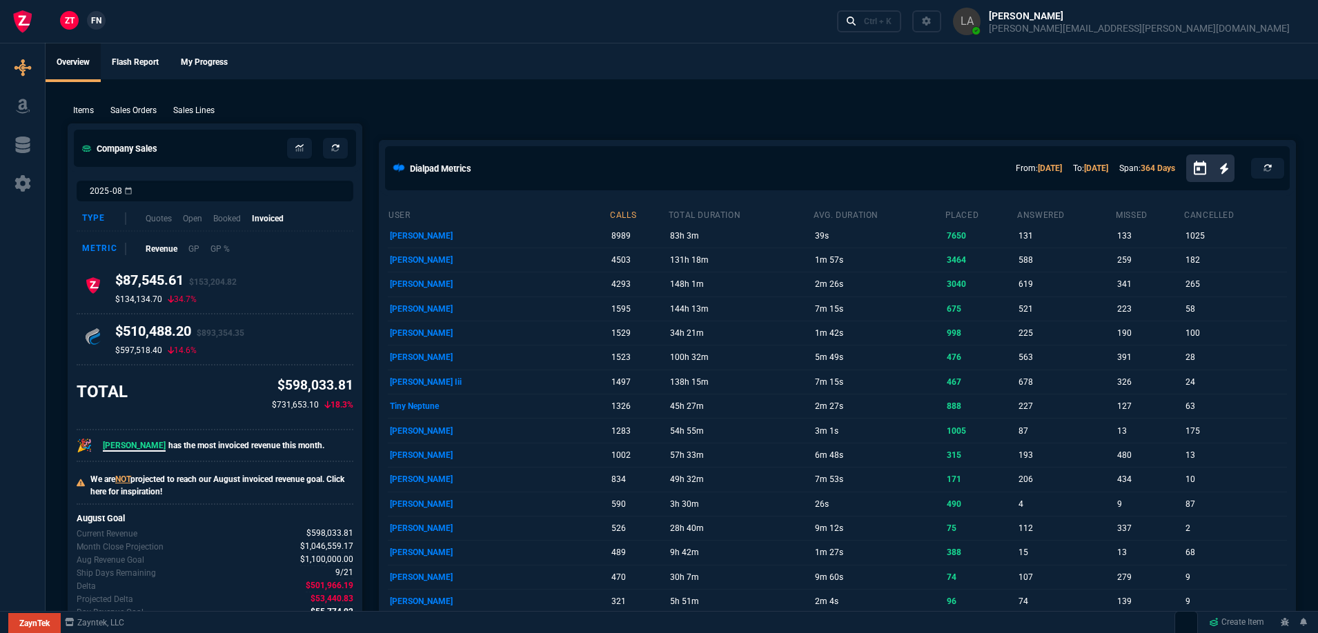
click at [99, 17] on span "FN" at bounding box center [96, 20] width 10 height 12
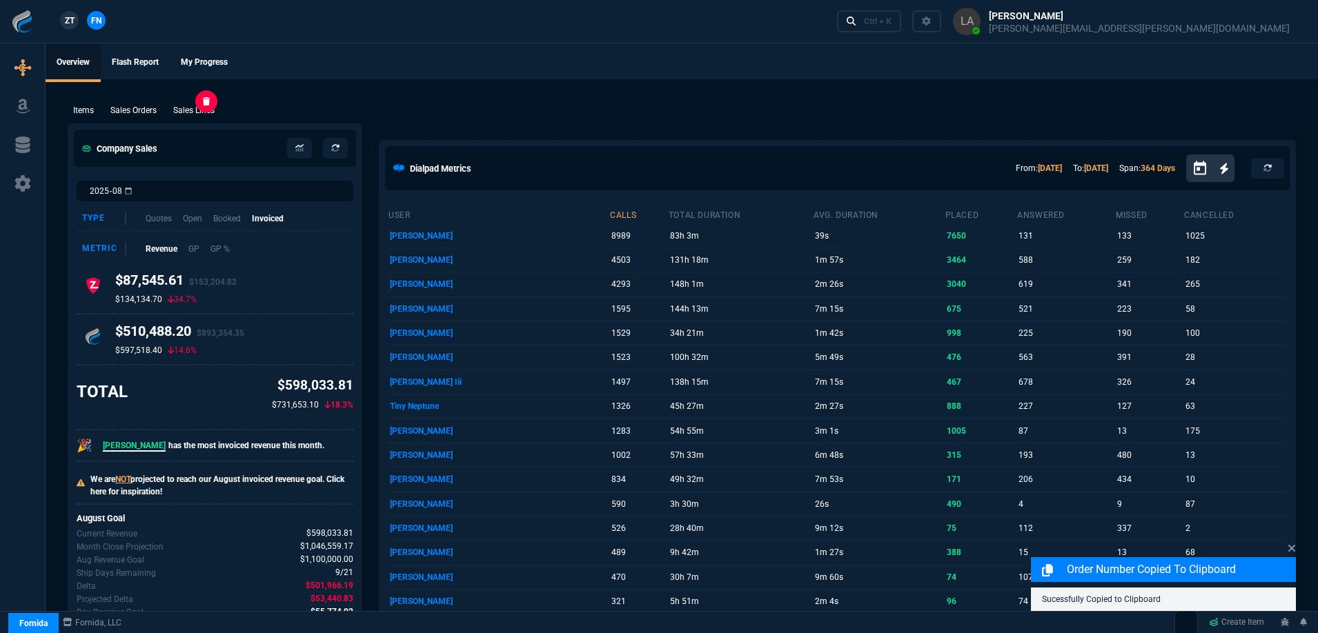
click at [195, 109] on p "Sales Lines" at bounding box center [193, 110] width 41 height 12
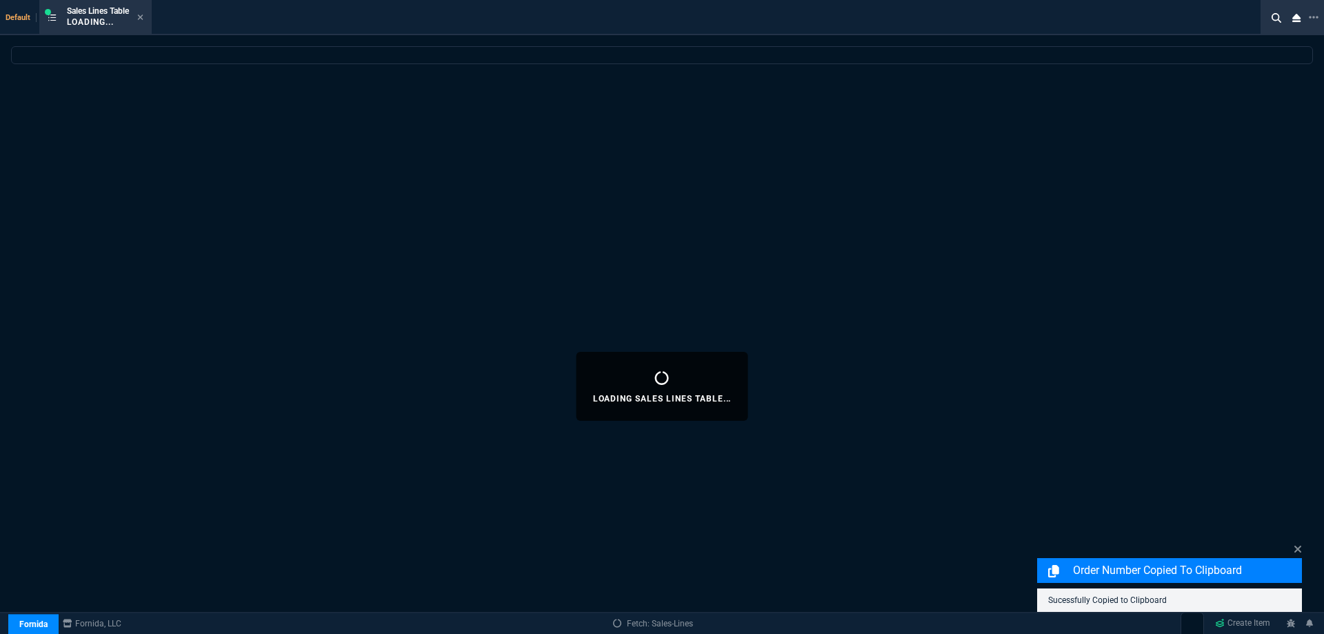
select select
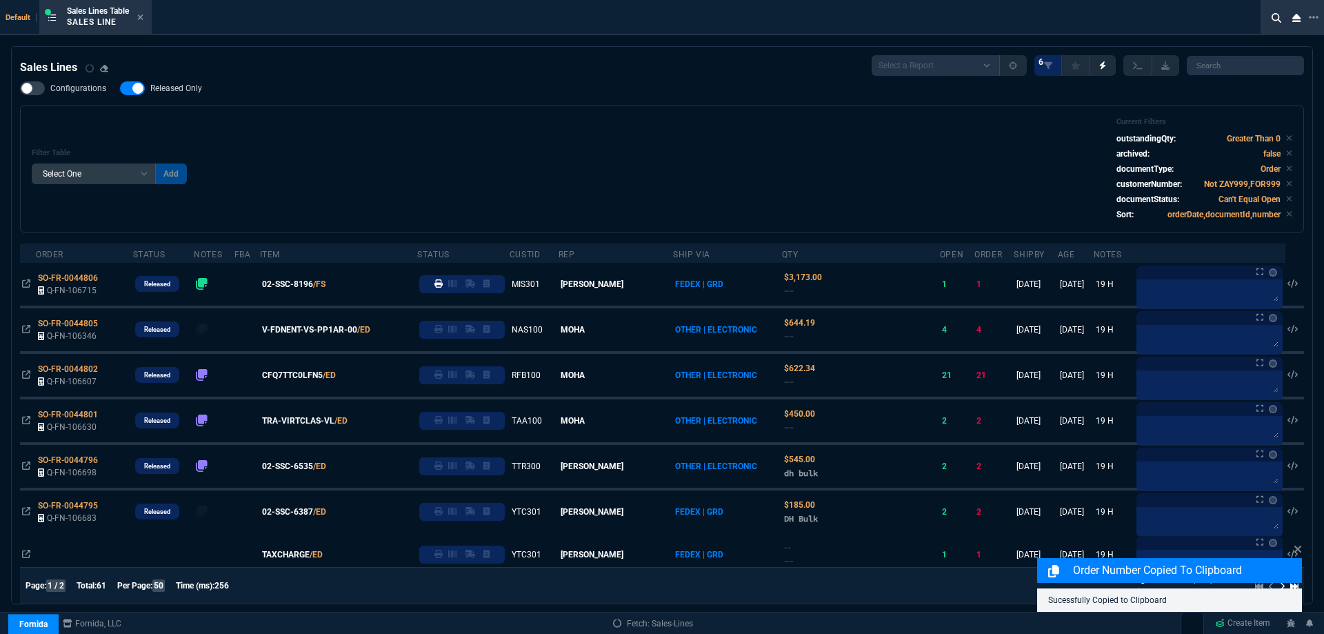
click at [170, 92] on span "Released Only" at bounding box center [176, 88] width 52 height 11
click at [120, 89] on input "Released Only" at bounding box center [119, 88] width 1 height 1
checkbox input "false"
click at [497, 102] on div "Configurations Released Only Filter Table Select One Add Filter () Age () ATS (…" at bounding box center [662, 156] width 1284 height 151
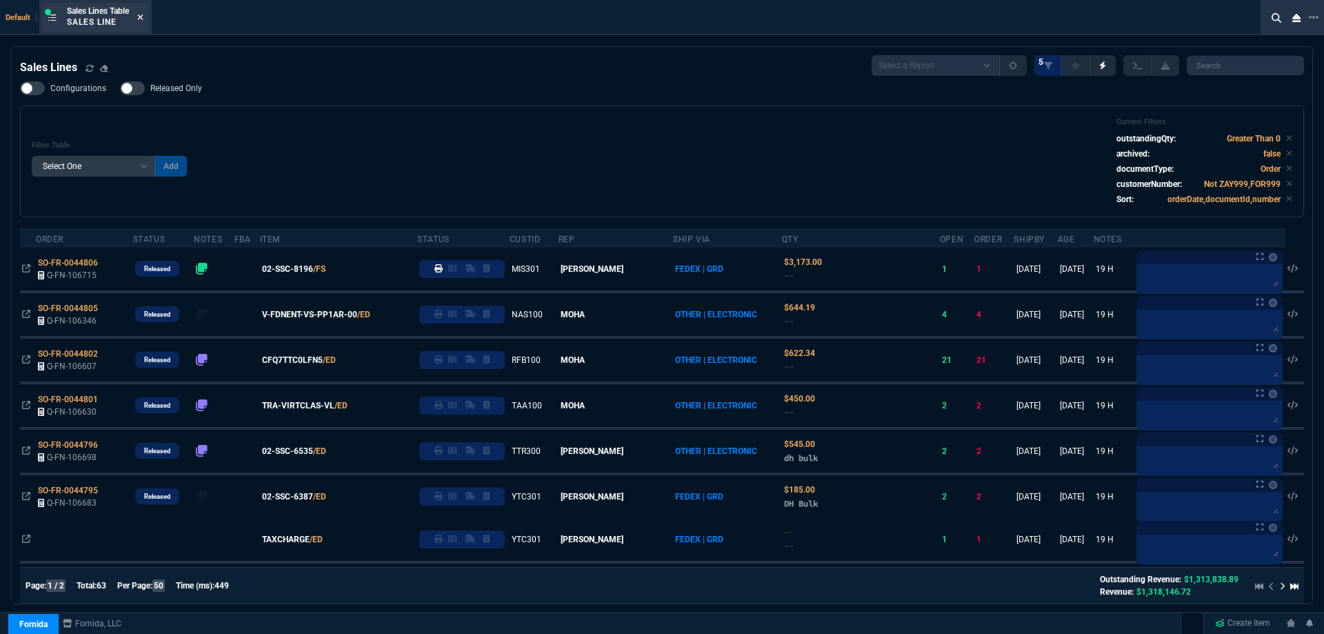
click at [143, 18] on icon at bounding box center [141, 17] width 6 height 6
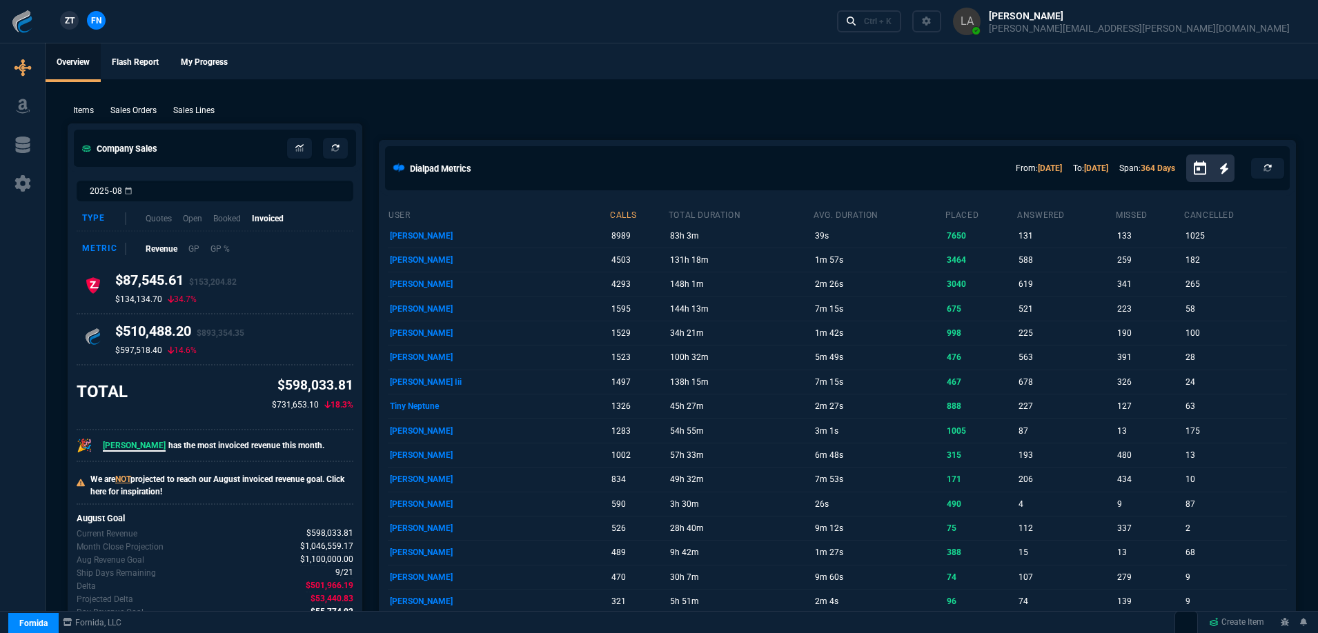
click at [199, 107] on p "Sales Lines" at bounding box center [193, 110] width 41 height 12
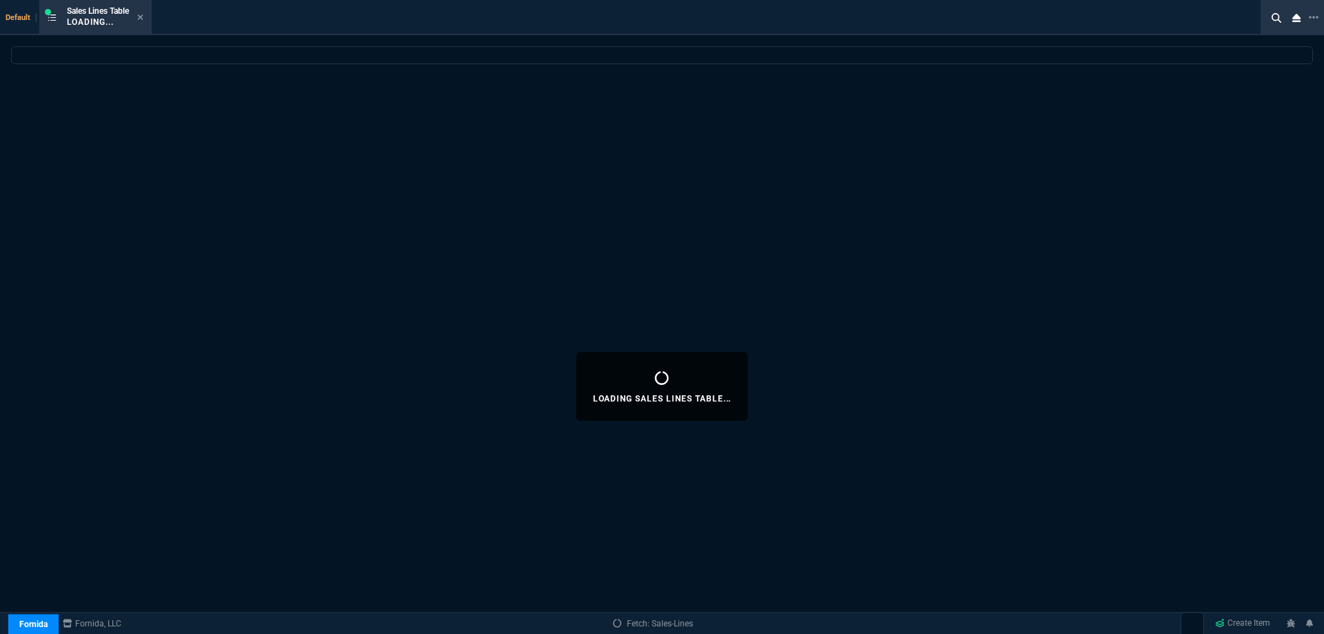
select select
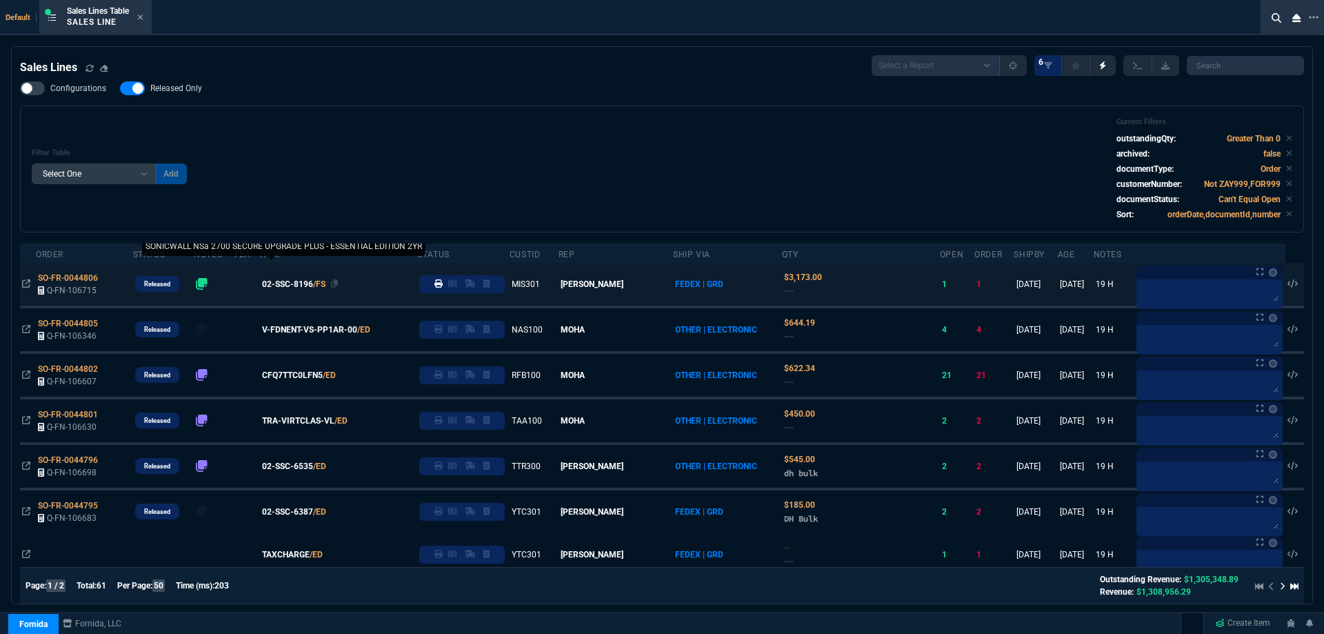
click at [310, 284] on span "02-SSC-8196" at bounding box center [287, 284] width 51 height 12
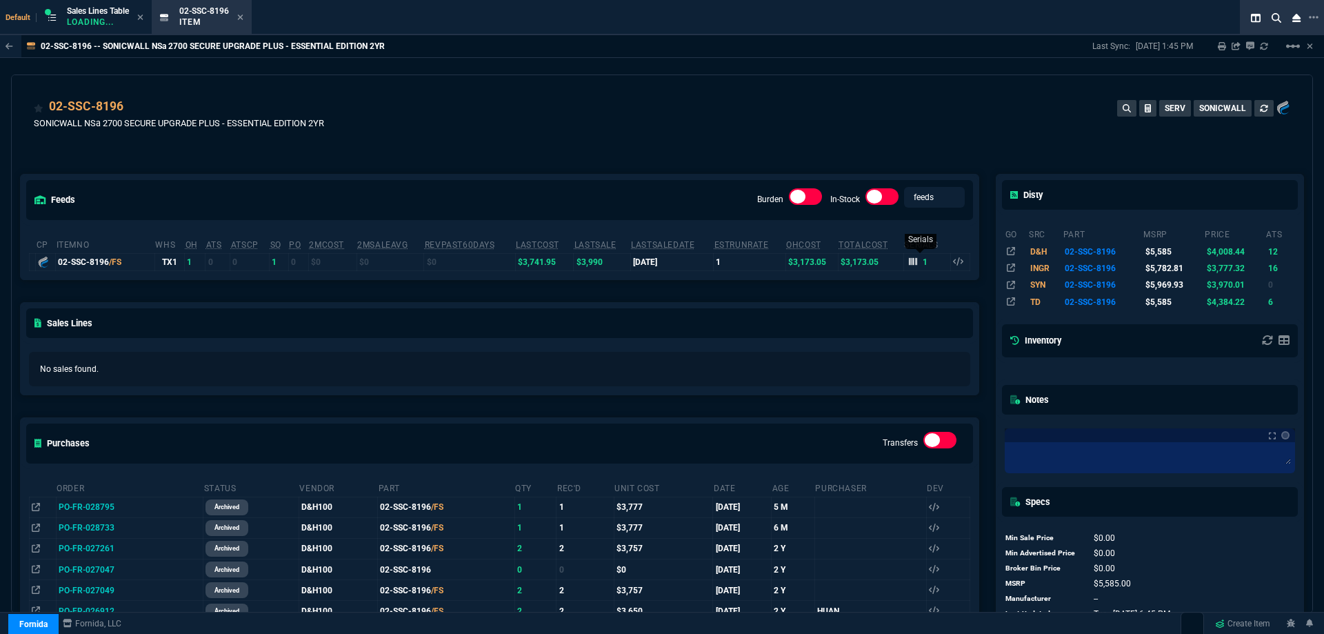
click at [909, 266] on icon at bounding box center [913, 261] width 8 height 8
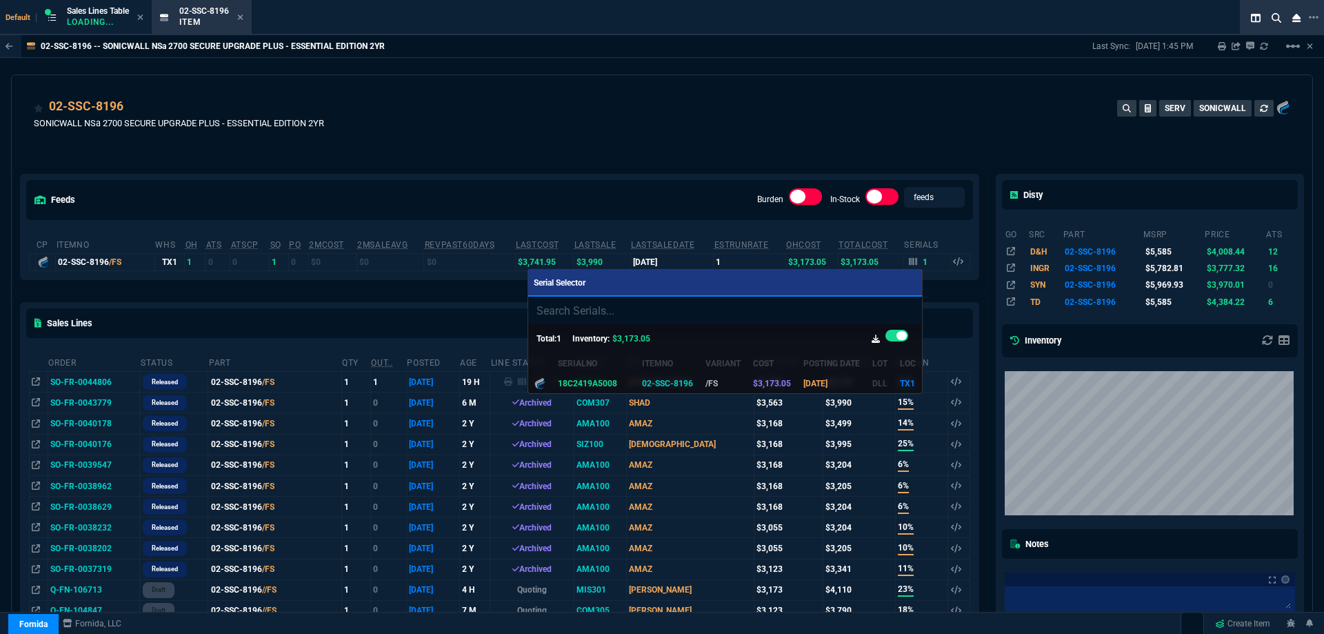
click at [872, 128] on div at bounding box center [662, 317] width 1324 height 634
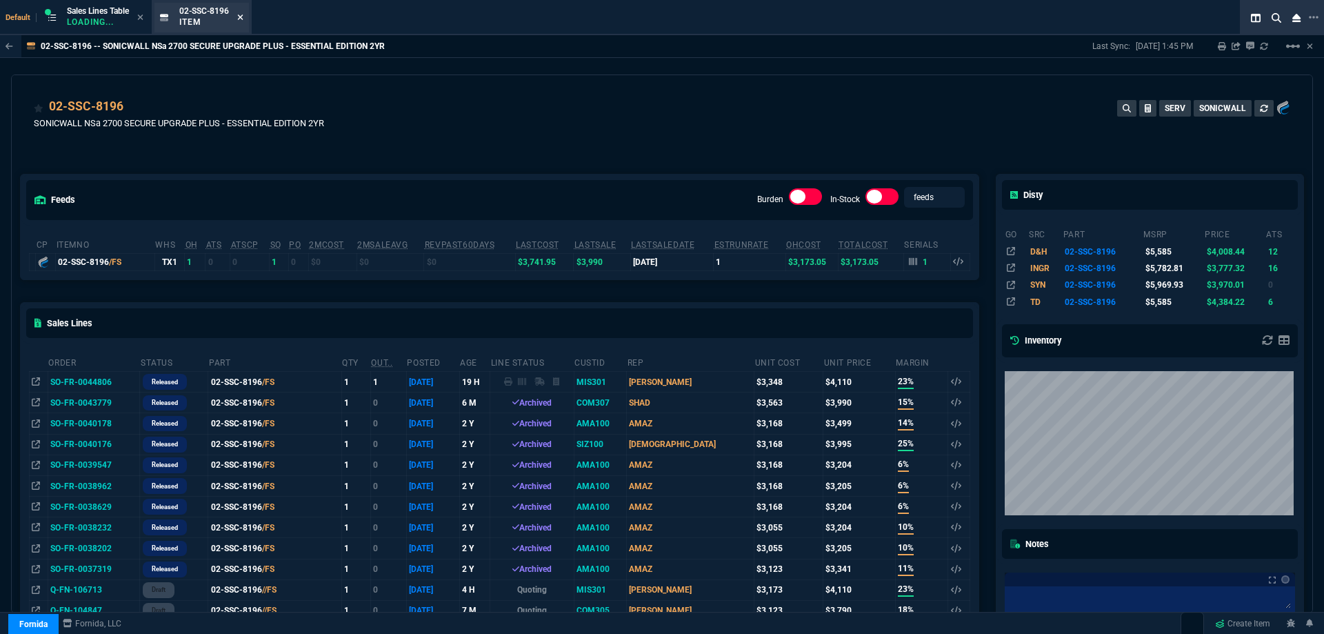
click at [244, 21] on fa-icon at bounding box center [240, 18] width 6 height 10
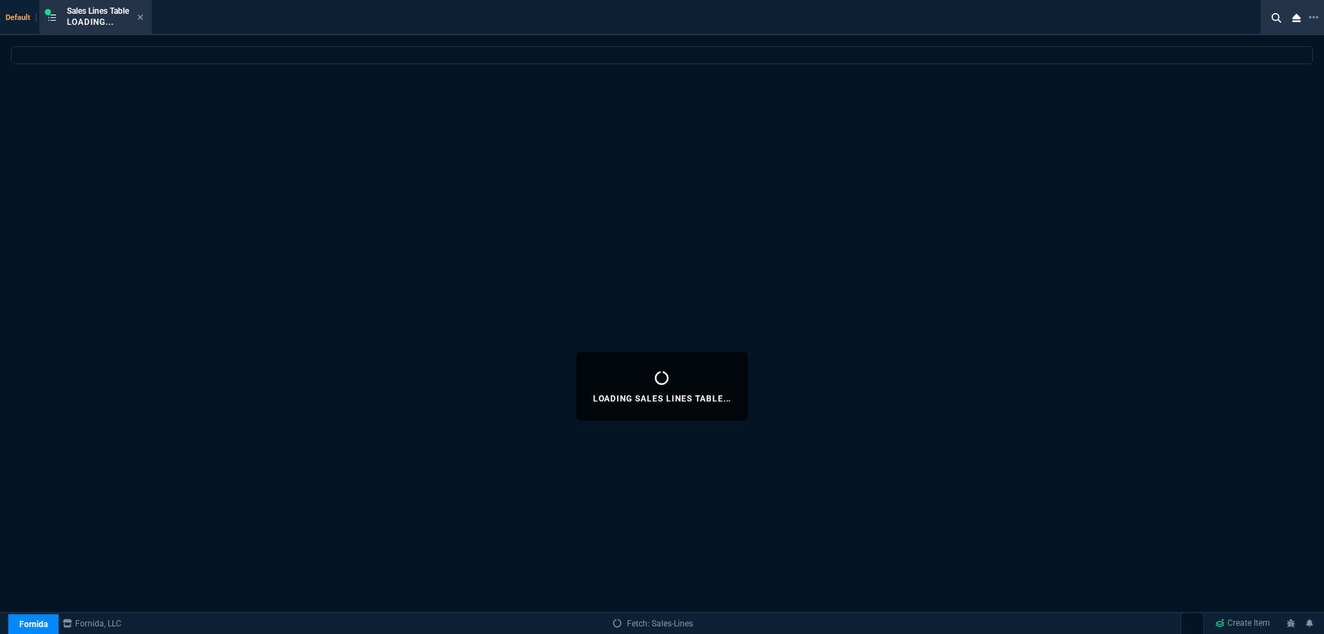
select select
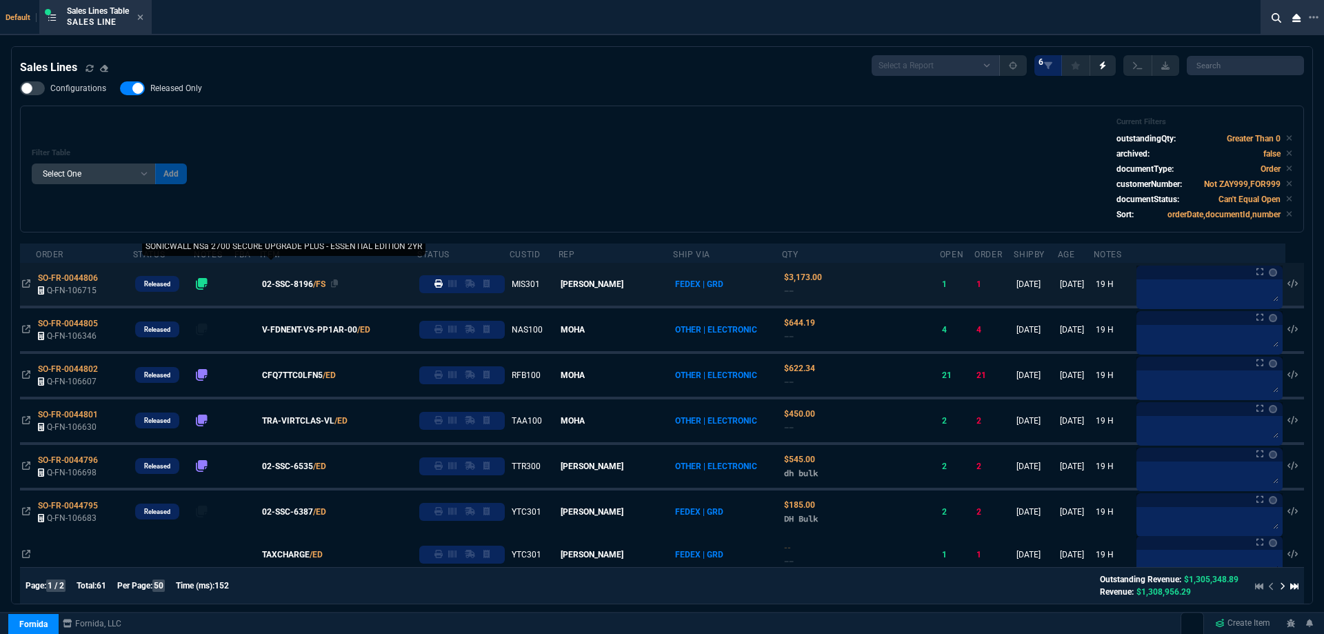
click at [304, 286] on span "02-SSC-8196" at bounding box center [287, 284] width 51 height 12
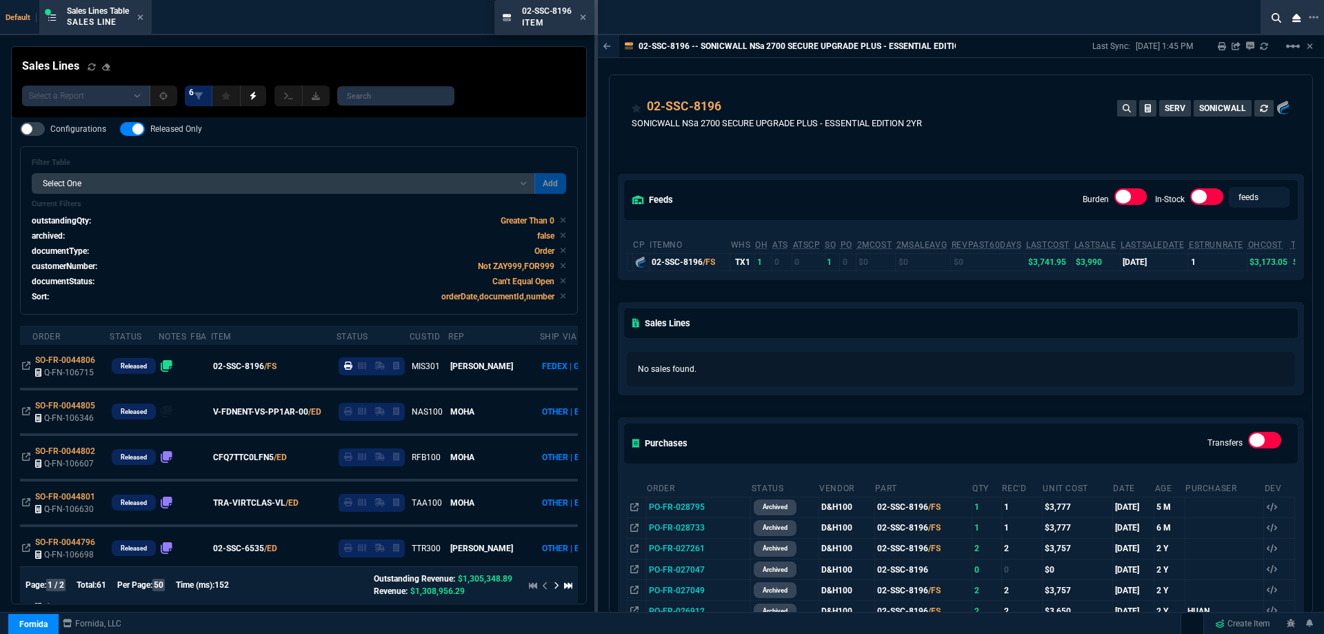
drag, startPoint x: 593, startPoint y: 28, endPoint x: 487, endPoint y: 26, distance: 105.6
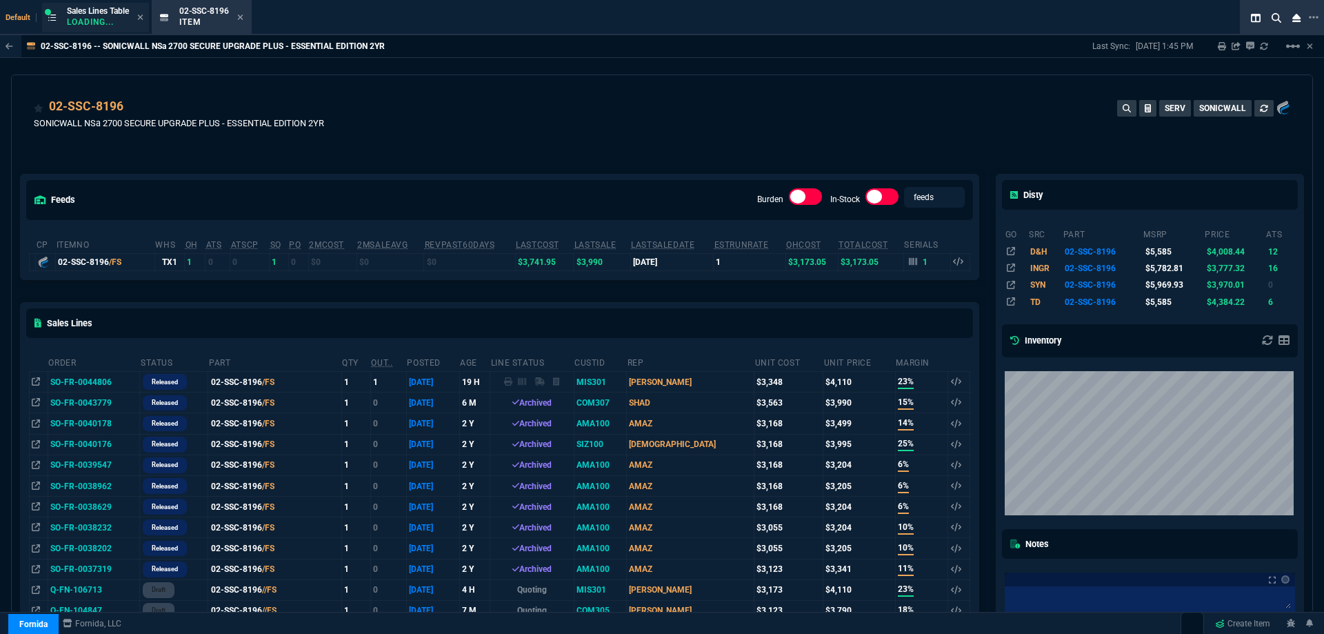
click at [121, 23] on p "Loading..." at bounding box center [98, 22] width 62 height 11
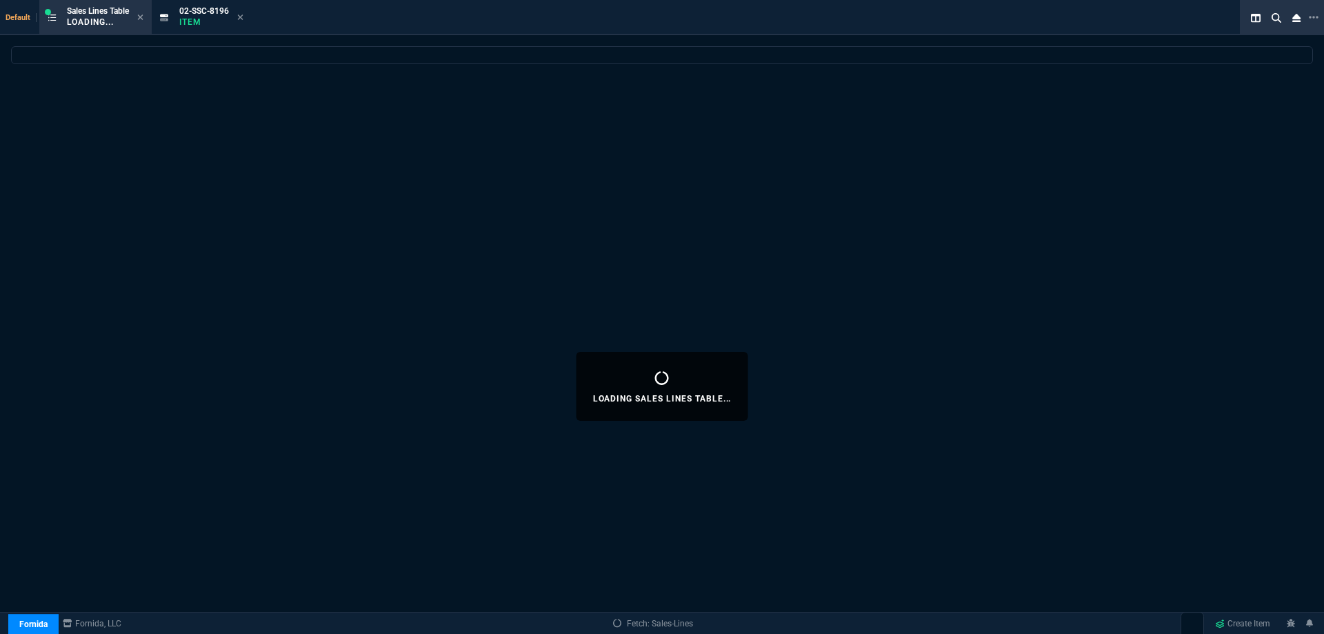
select select
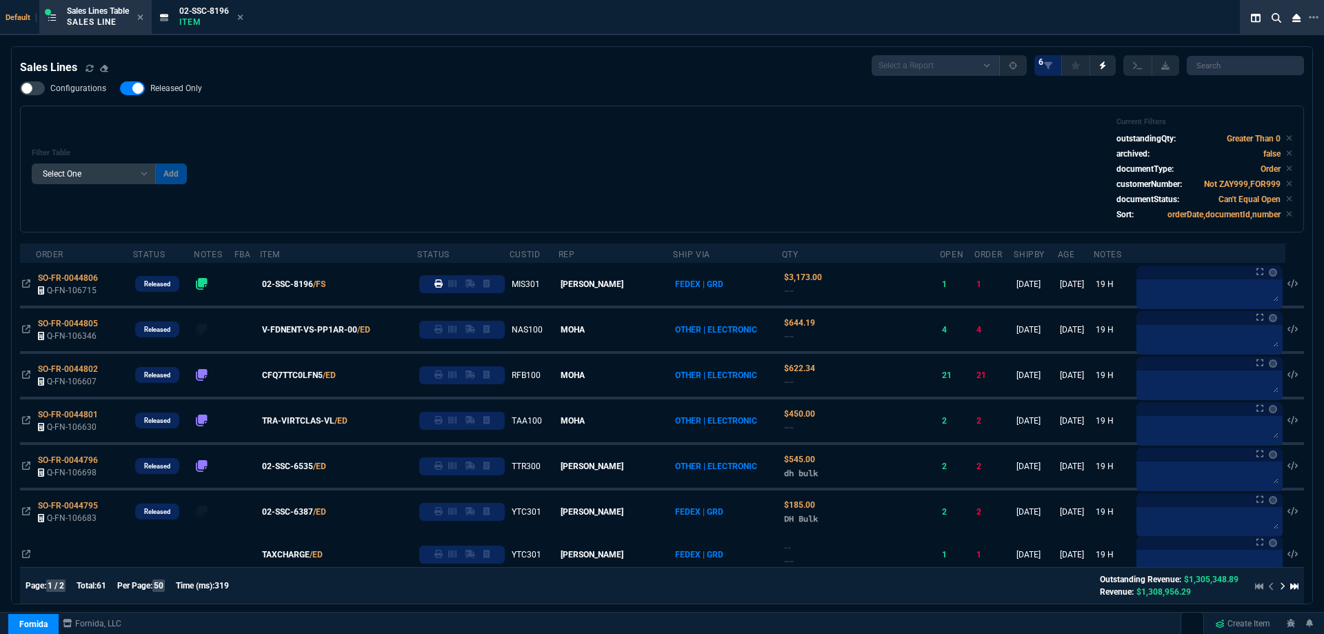
click at [168, 92] on span "Released Only" at bounding box center [176, 88] width 52 height 11
click at [120, 89] on input "Released Only" at bounding box center [119, 88] width 1 height 1
click at [510, 112] on div "Filter Table Select One Add Filter () Age () ATS () Cond (itemVariantCode) Cust…" at bounding box center [662, 169] width 1284 height 127
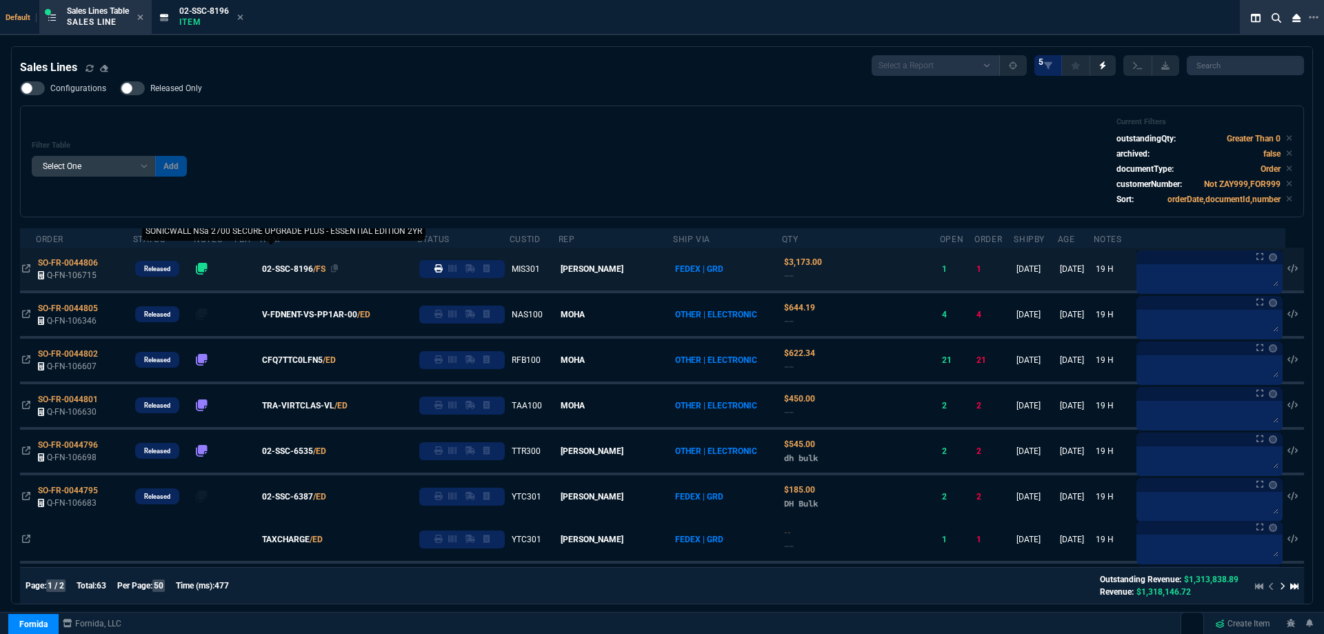
click at [299, 268] on span "02-SSC-8196" at bounding box center [287, 269] width 51 height 12
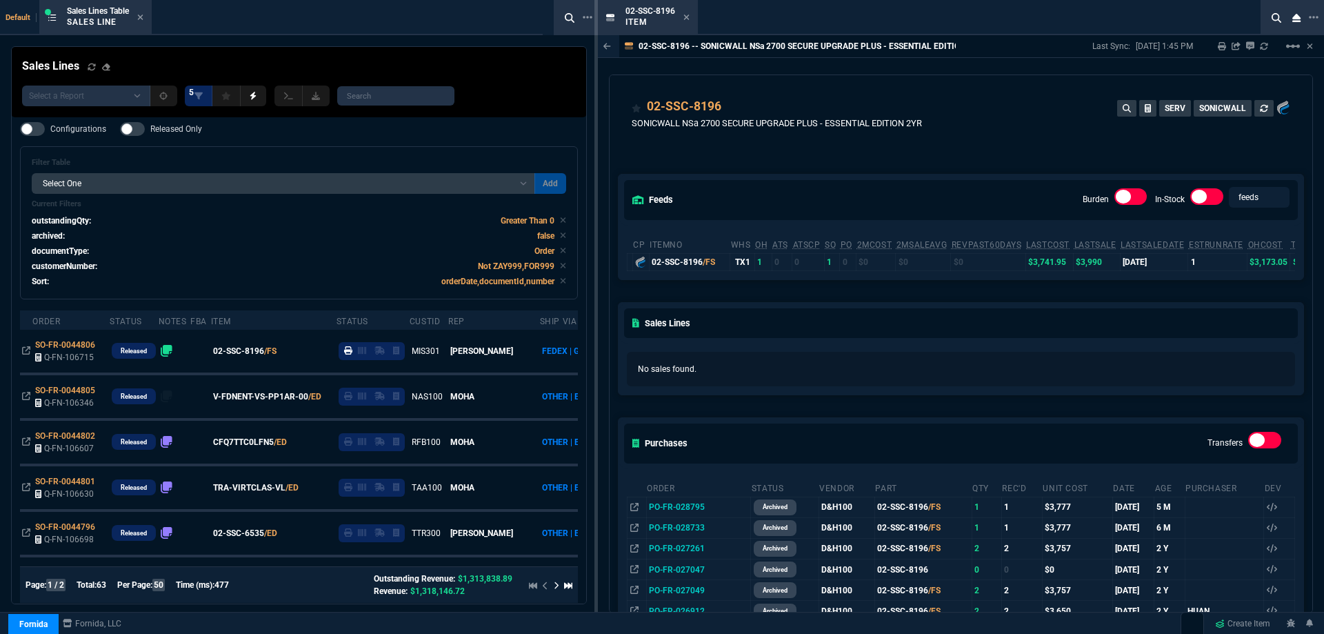
click at [690, 17] on icon at bounding box center [687, 17] width 6 height 8
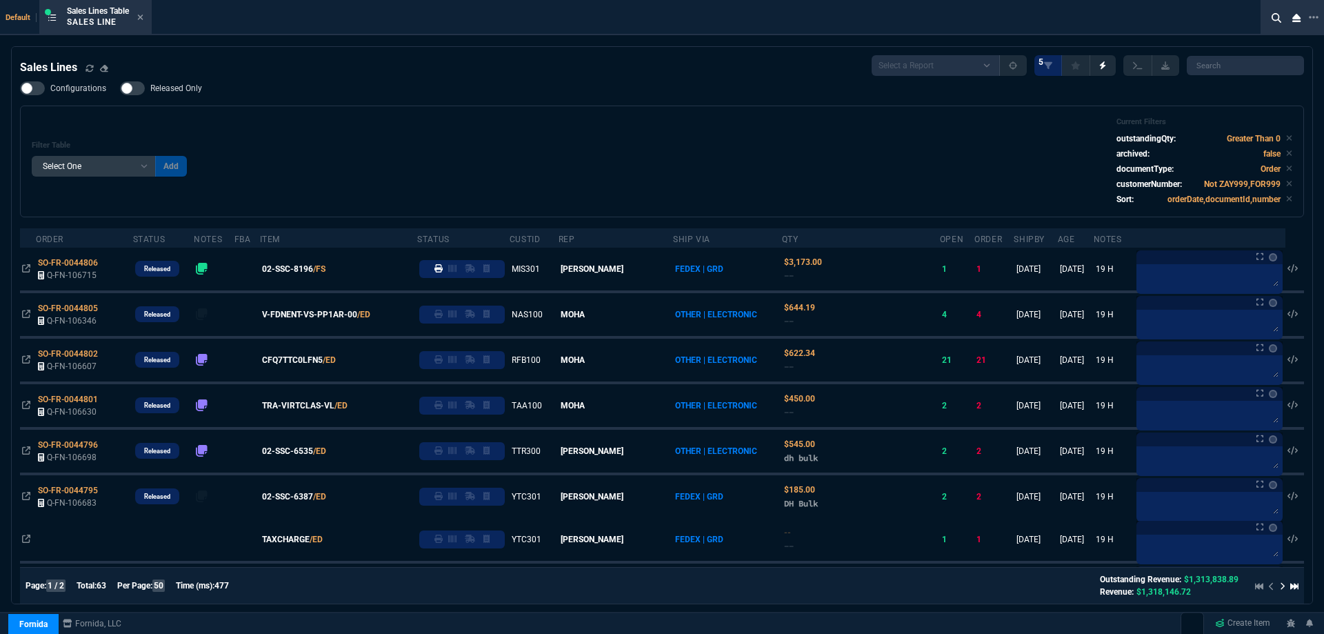
drag, startPoint x: 470, startPoint y: 88, endPoint x: 242, endPoint y: 85, distance: 228.3
click at [242, 85] on div "Configurations Released Only Filter Table Select One Add Filter () Age () ATS (…" at bounding box center [662, 149] width 1284 height 136
drag, startPoint x: 302, startPoint y: 83, endPoint x: 780, endPoint y: 97, distance: 478.2
click at [799, 97] on div "Configurations Released Only Filter Table Select One Add Filter () Age () ATS (…" at bounding box center [662, 149] width 1284 height 136
click at [187, 94] on span "Released Only" at bounding box center [176, 88] width 52 height 11
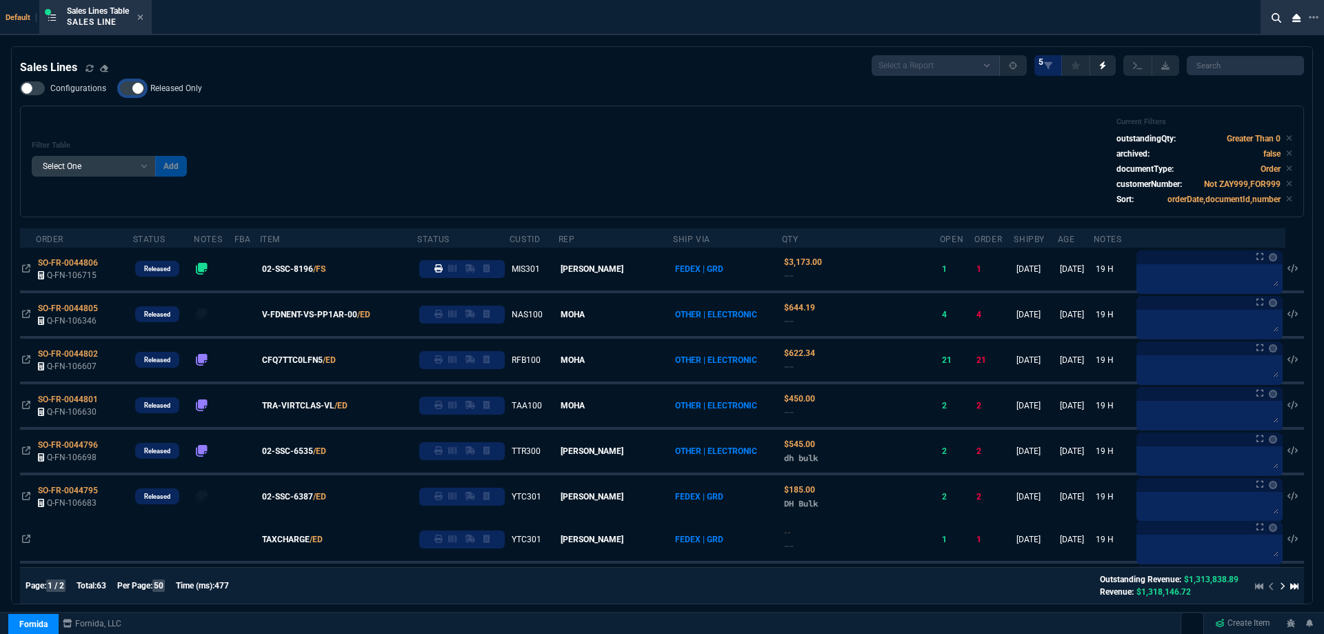
click at [120, 89] on input "Released Only" at bounding box center [119, 88] width 1 height 1
click at [311, 104] on div "Configurations Released Only Filter Table Select One Add Filter () Age () ATS (…" at bounding box center [662, 149] width 1284 height 136
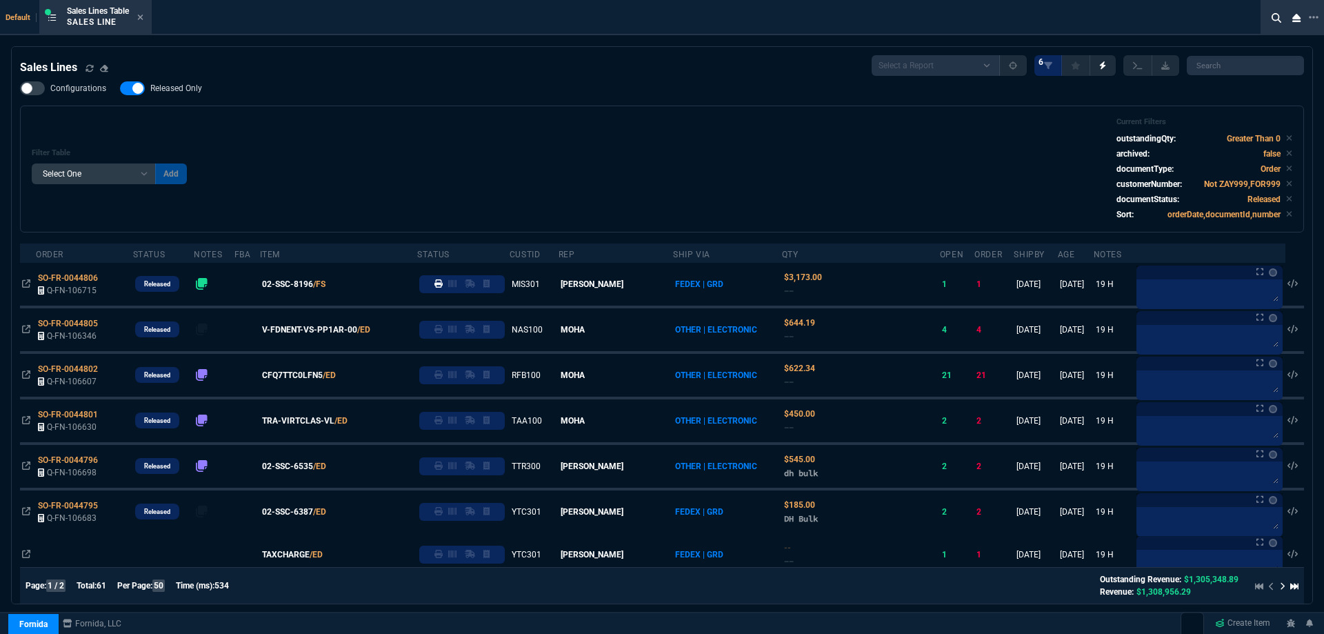
click at [183, 88] on span "Released Only" at bounding box center [176, 88] width 52 height 11
click at [120, 88] on input "Released Only" at bounding box center [119, 88] width 1 height 1
checkbox input "false"
click at [594, 95] on div "Configurations Released Only Filter Table Select One Add Filter () Age () ATS (…" at bounding box center [662, 156] width 1284 height 151
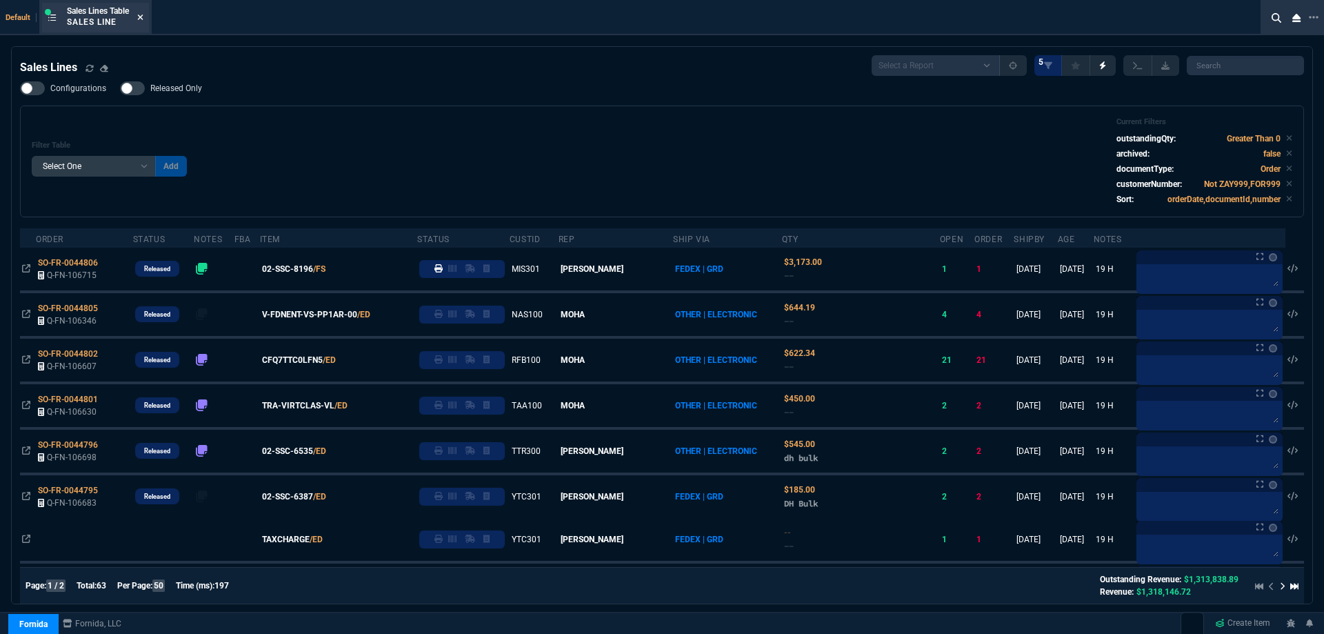
click at [143, 21] on icon at bounding box center [140, 17] width 6 height 8
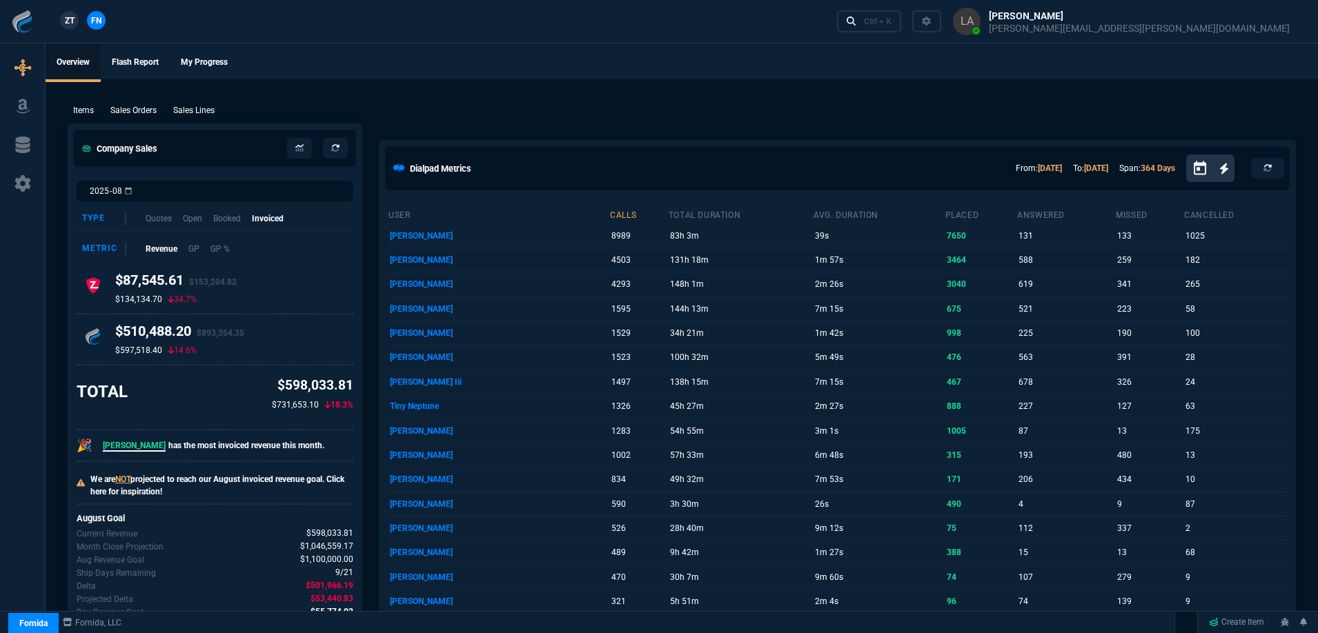
click at [199, 108] on p "Sales Lines" at bounding box center [193, 110] width 41 height 12
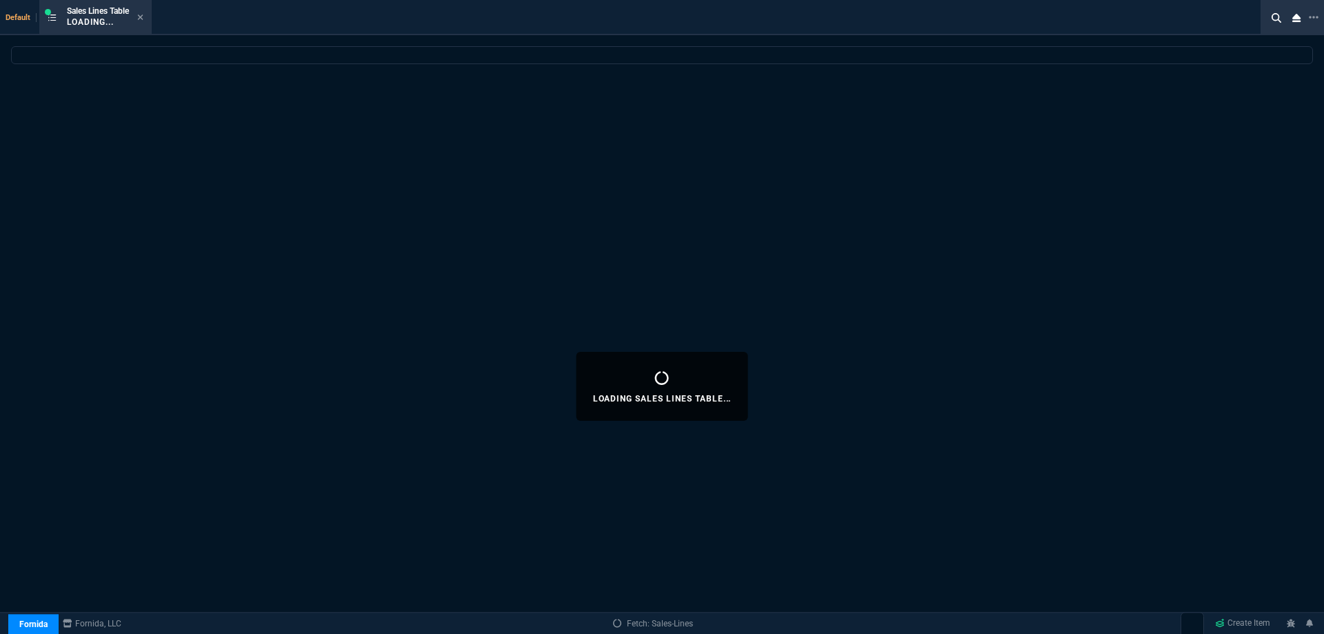
select select
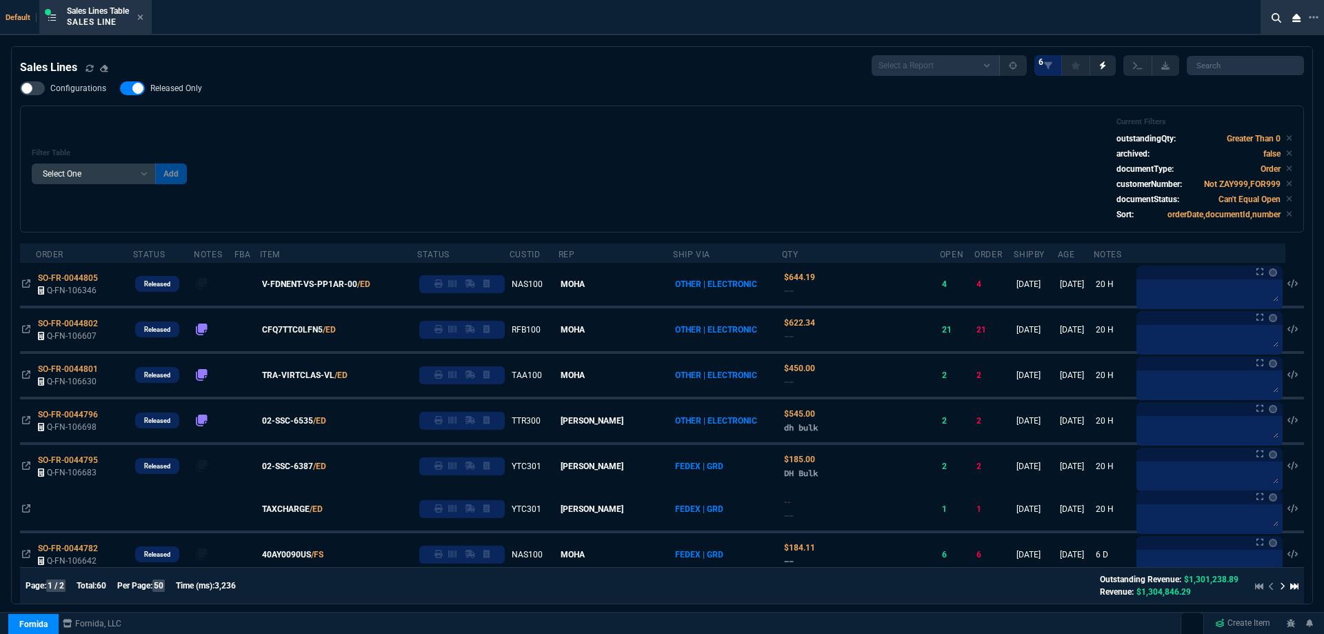
click at [179, 90] on span "Released Only" at bounding box center [176, 88] width 52 height 11
click at [120, 89] on input "Released Only" at bounding box center [119, 88] width 1 height 1
checkbox input "false"
click at [497, 119] on div "Filter Table Select One Add Filter () Age () ATS () Cond (itemVariantCode) Cust…" at bounding box center [662, 168] width 1261 height 103
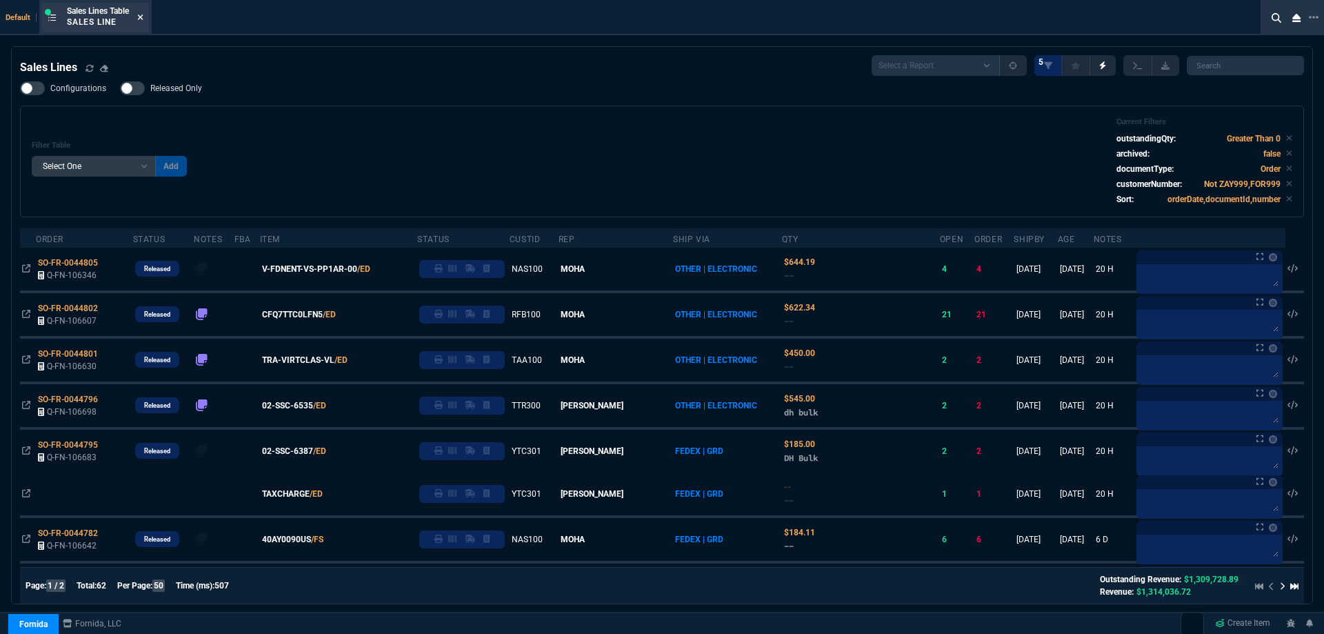
click at [143, 19] on icon at bounding box center [140, 17] width 6 height 8
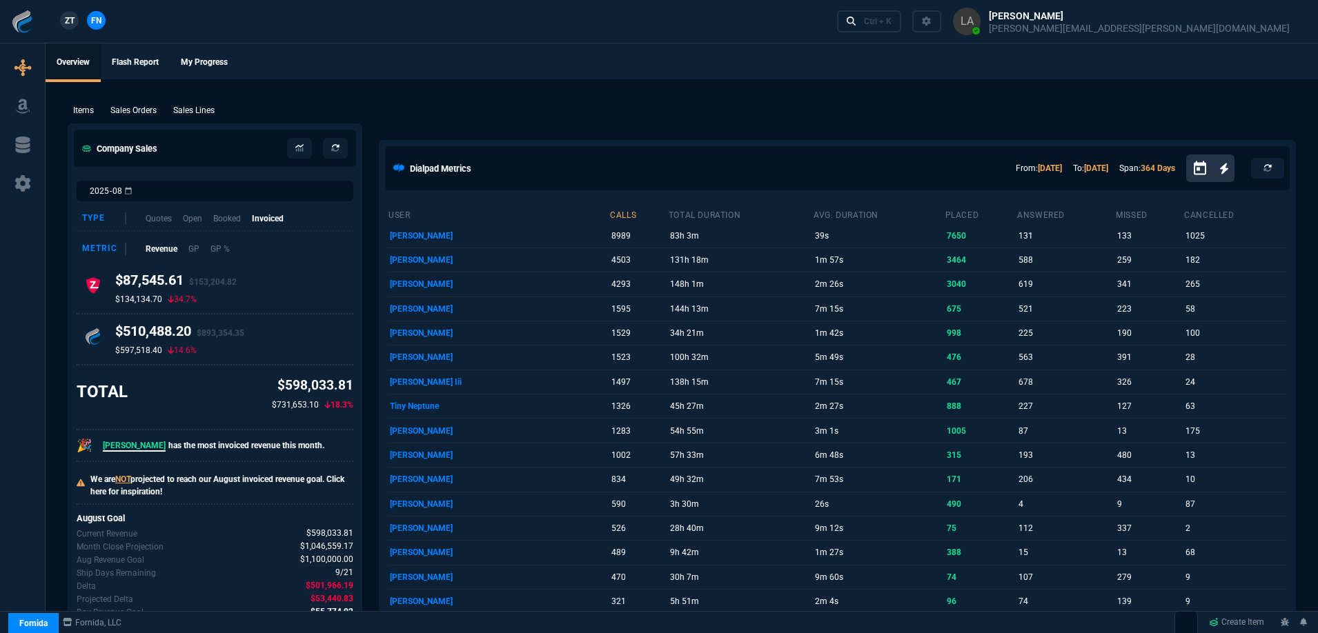
click at [72, 19] on span "ZT" at bounding box center [70, 20] width 10 height 12
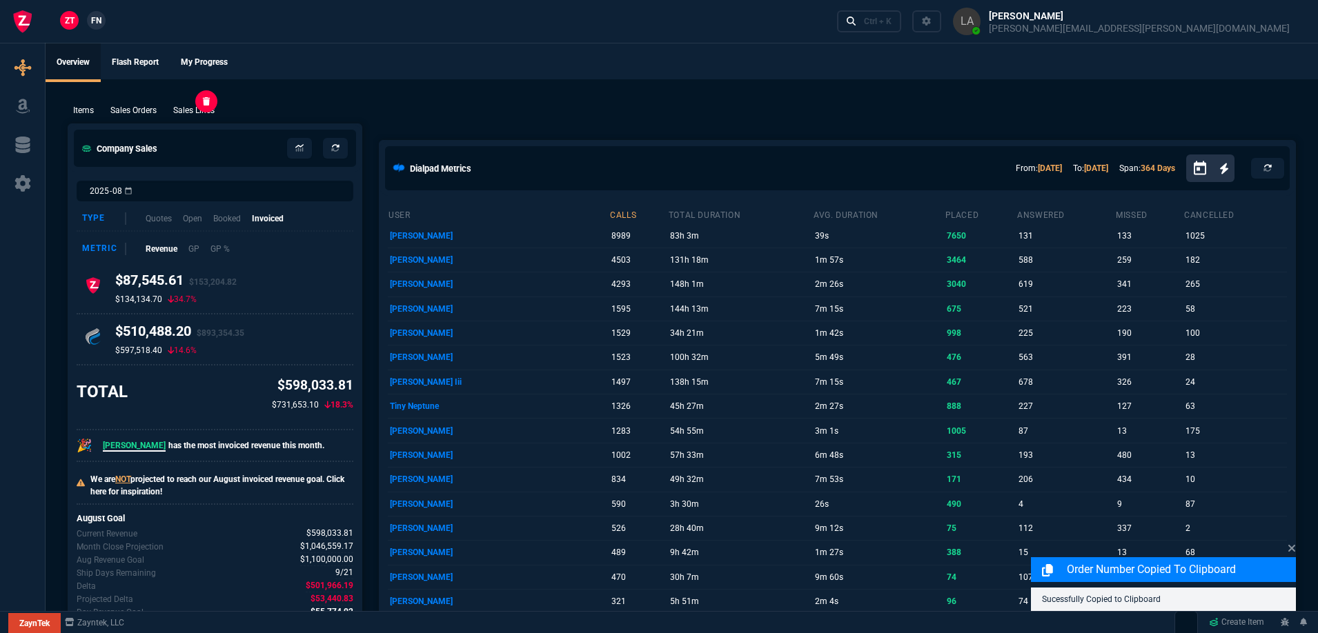
click at [197, 113] on p "Sales Lines" at bounding box center [193, 110] width 41 height 12
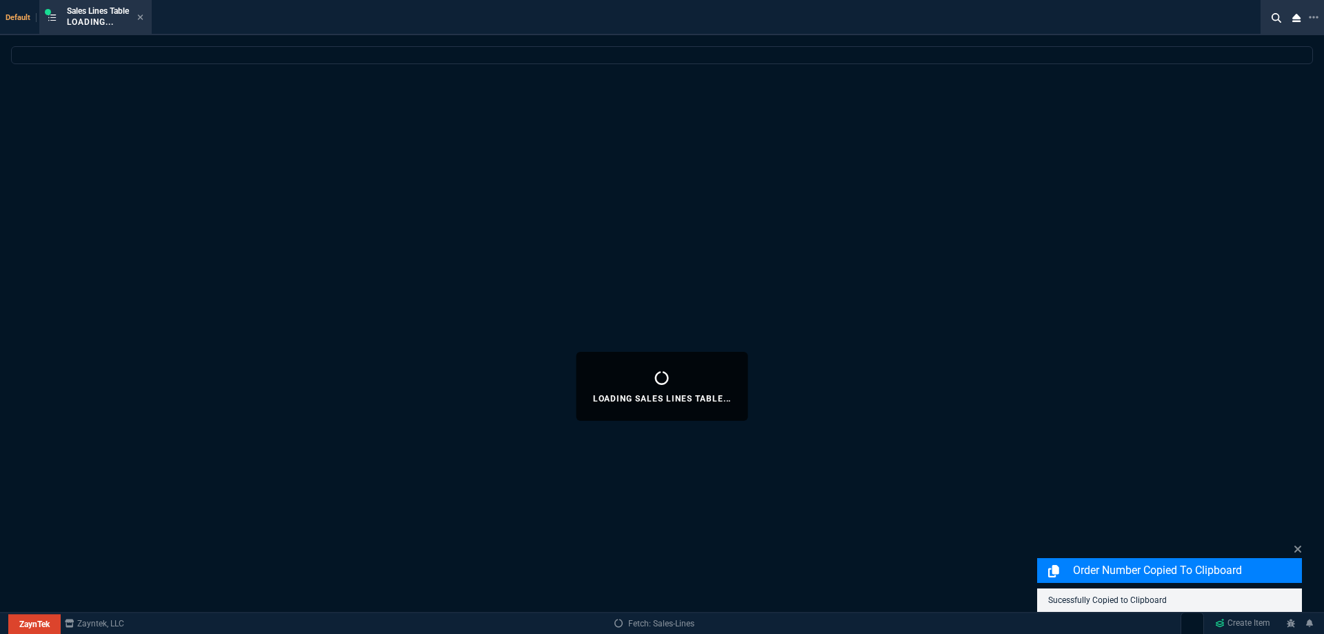
select select
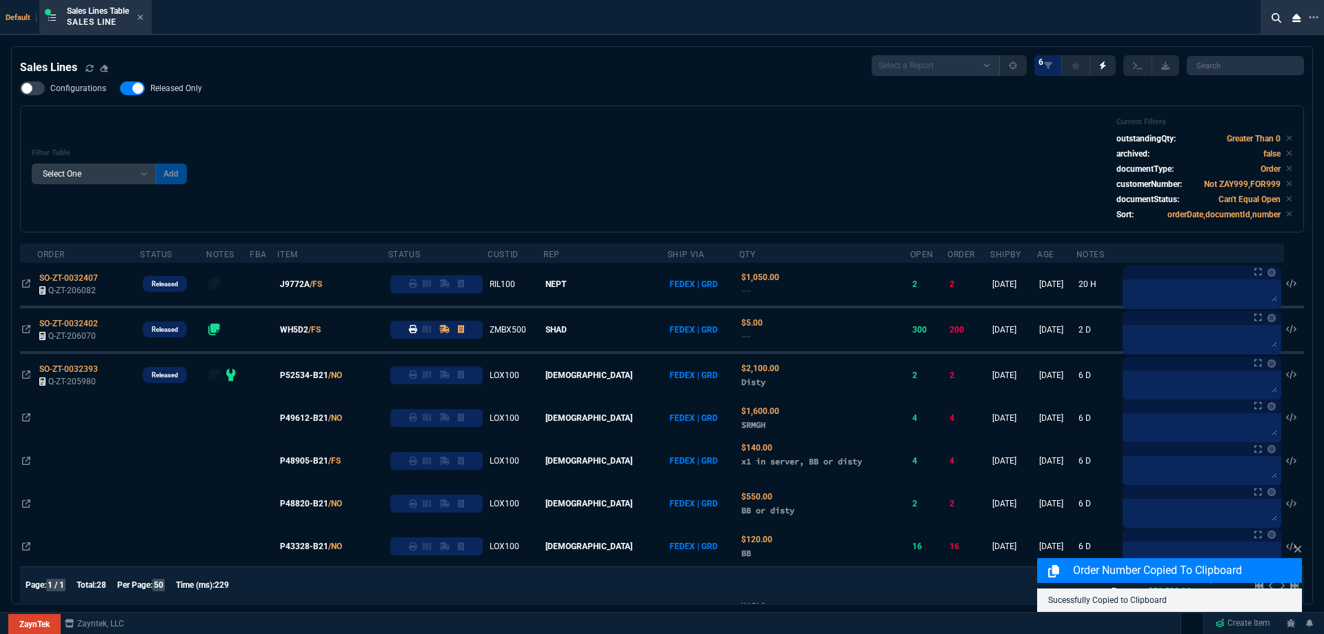
click at [168, 95] on label "Released Only" at bounding box center [168, 88] width 96 height 14
click at [120, 89] on input "Released Only" at bounding box center [119, 88] width 1 height 1
checkbox input "false"
click at [748, 145] on div "Filter Table Select One Add Filter () Age () ATS () Cond (itemVariantCode) Cust…" at bounding box center [662, 168] width 1261 height 103
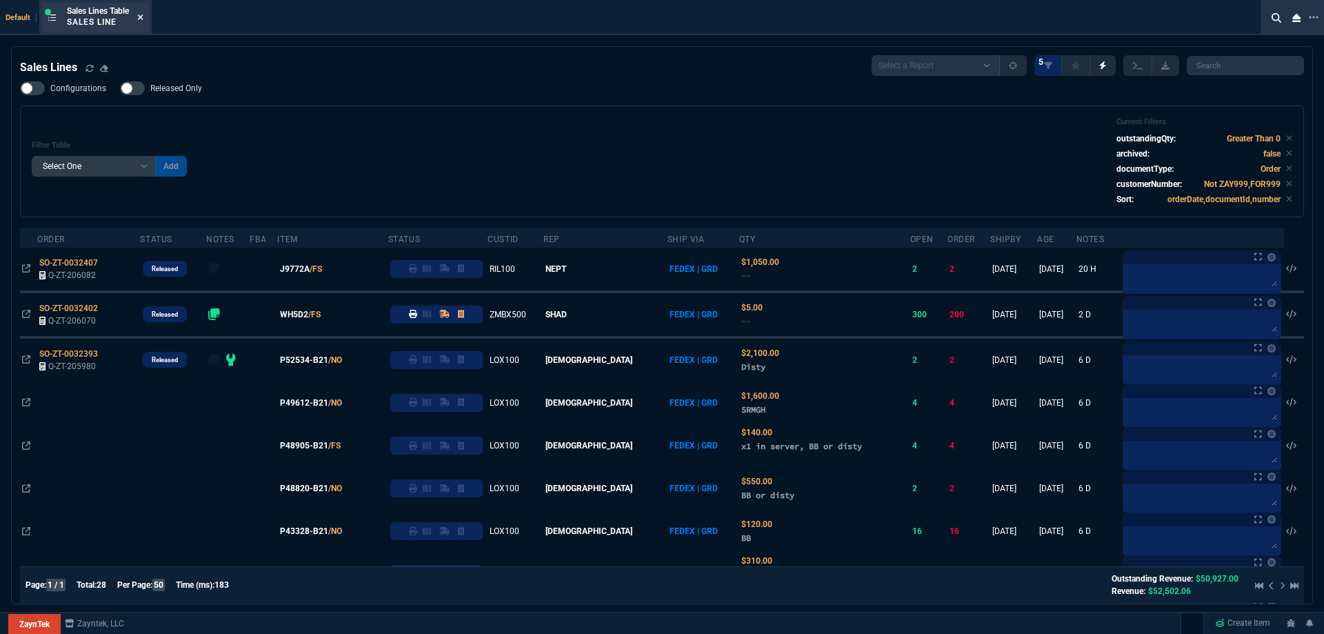
click at [143, 16] on icon at bounding box center [141, 17] width 6 height 6
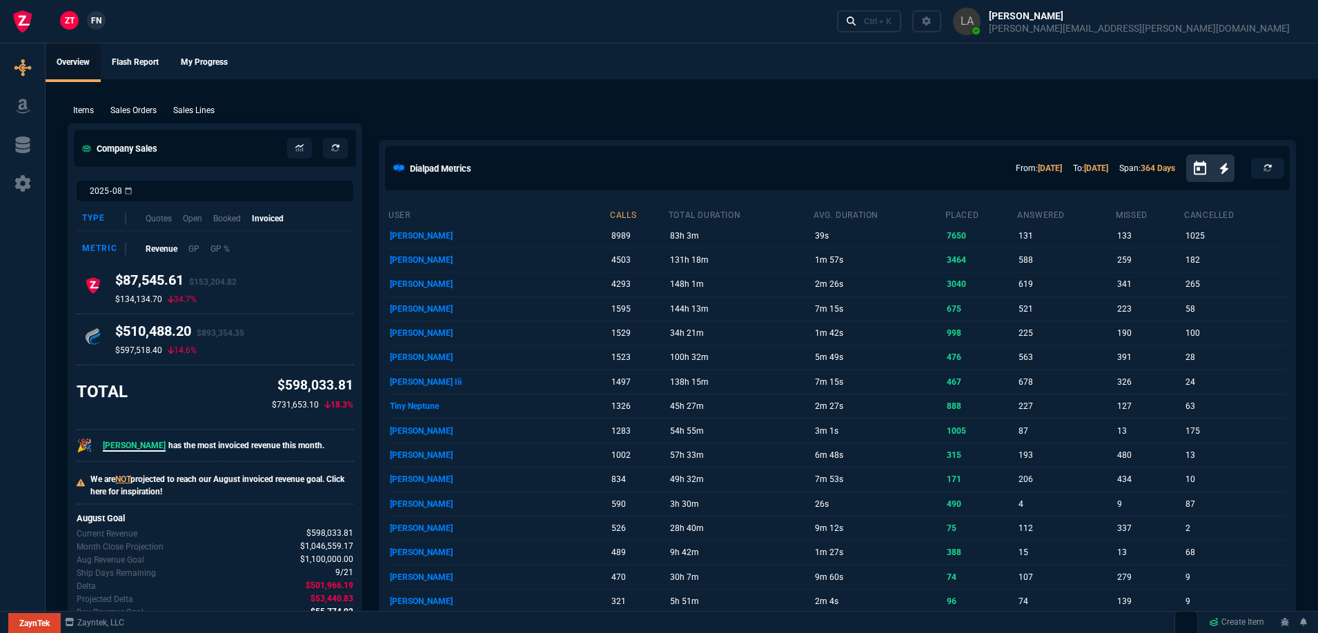
click at [103, 23] on link "FN" at bounding box center [96, 20] width 19 height 19
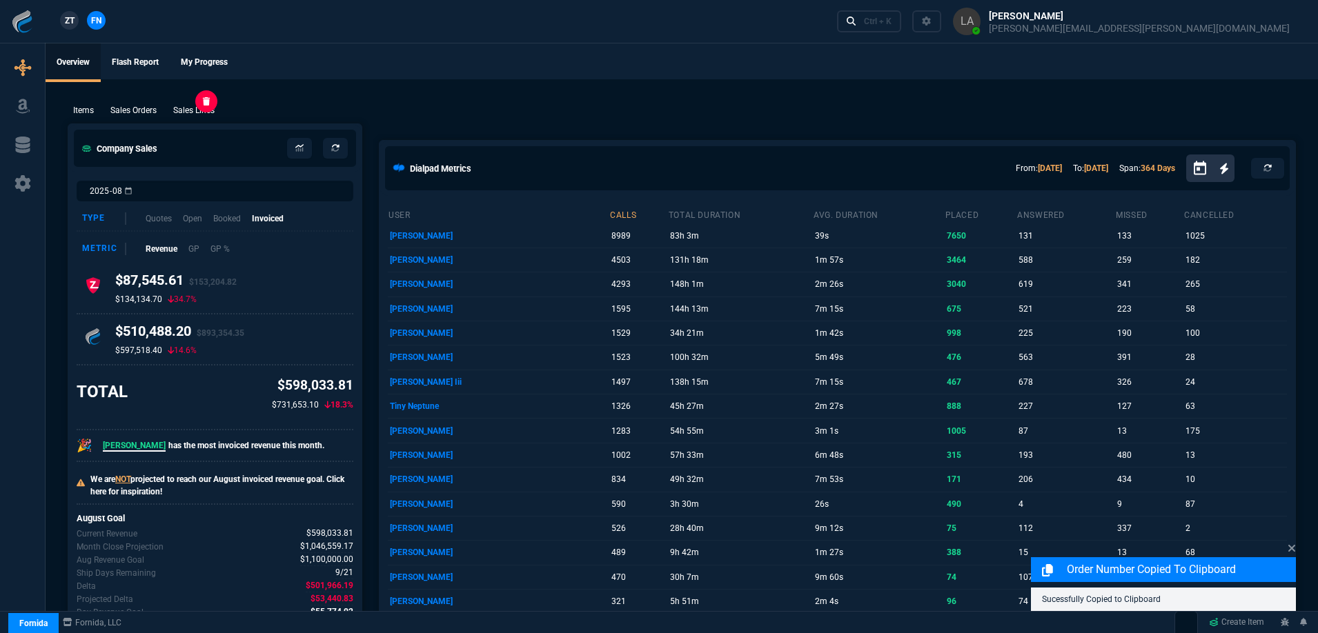
click at [186, 108] on p "Sales Lines" at bounding box center [193, 110] width 41 height 12
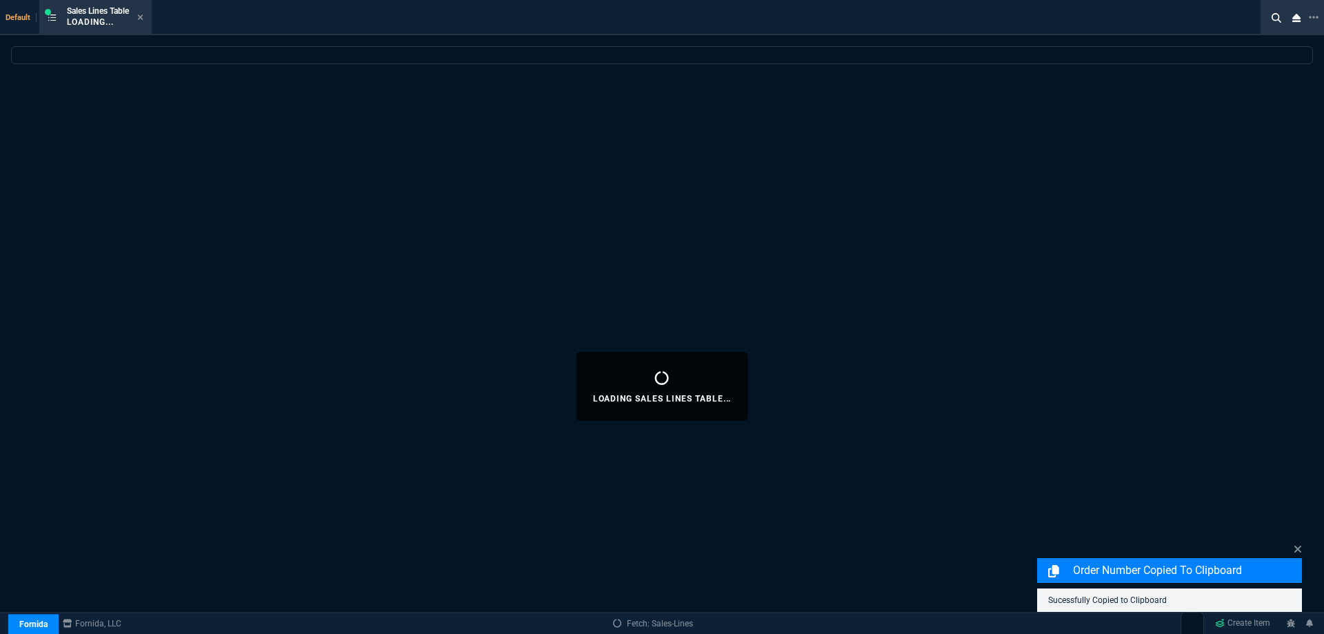
select select
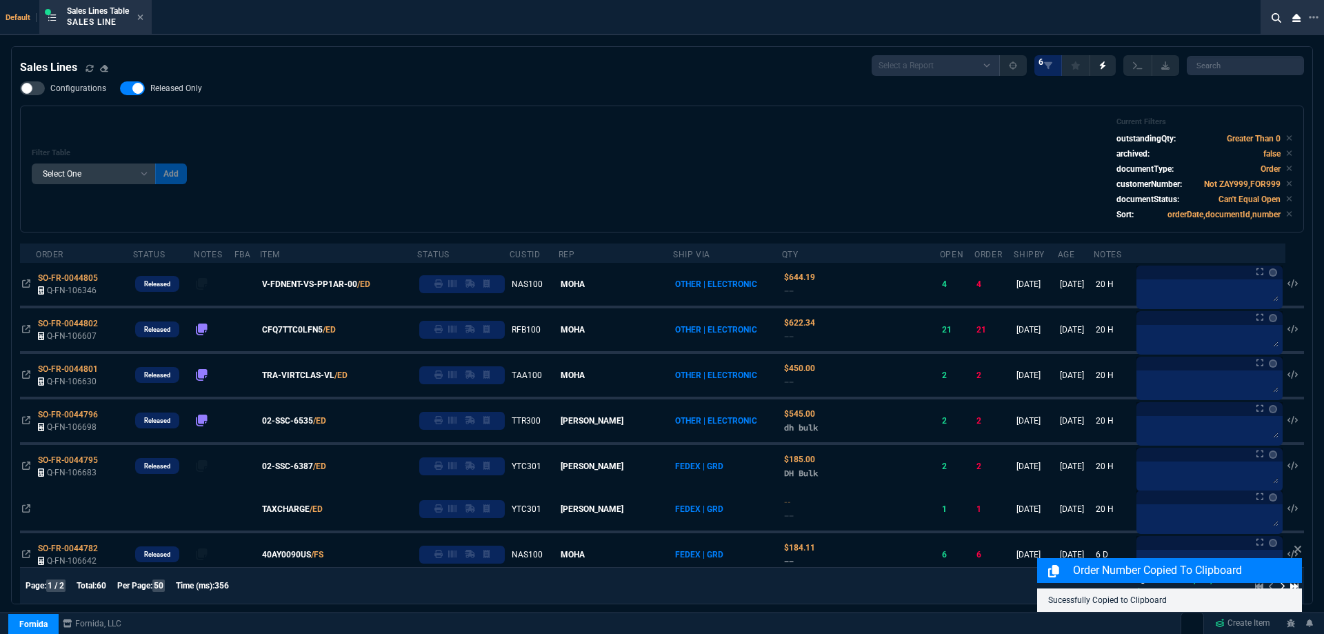
click at [162, 92] on span "Released Only" at bounding box center [176, 88] width 52 height 11
click at [120, 89] on input "Released Only" at bounding box center [119, 88] width 1 height 1
checkbox input "false"
click at [369, 131] on div "Filter Table Select One Add Filter () Age () ATS () Cond (itemVariantCode) Cust…" at bounding box center [662, 168] width 1261 height 103
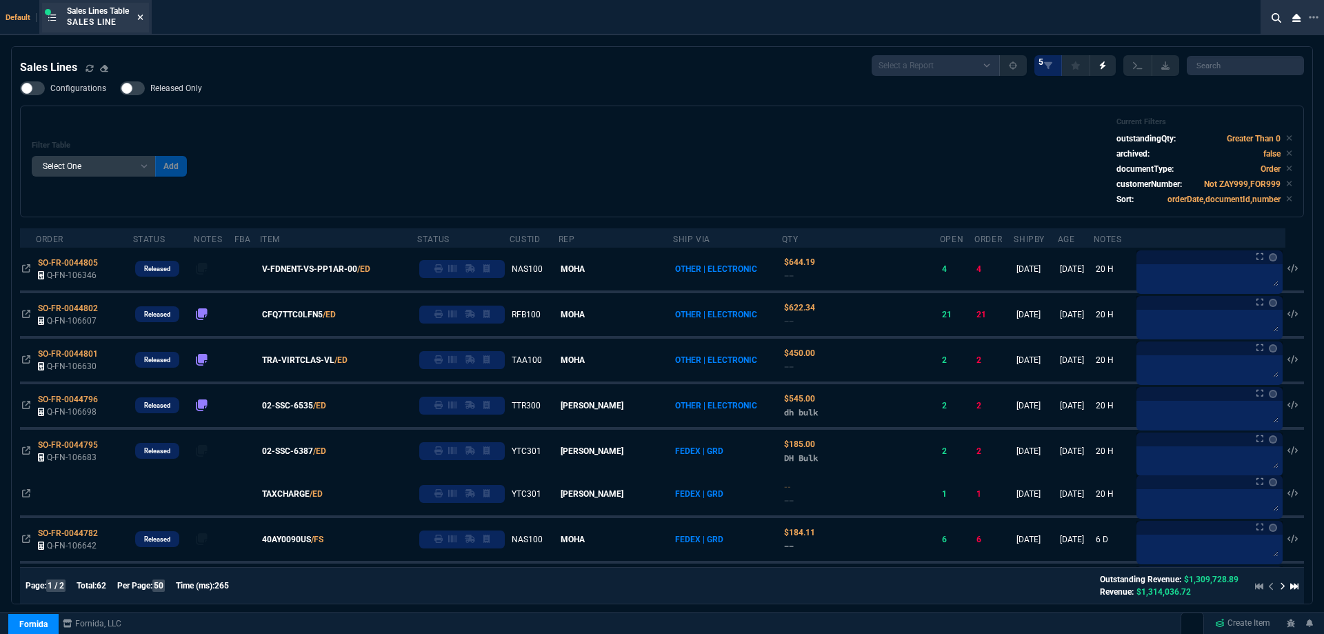
click at [142, 17] on icon at bounding box center [140, 17] width 6 height 8
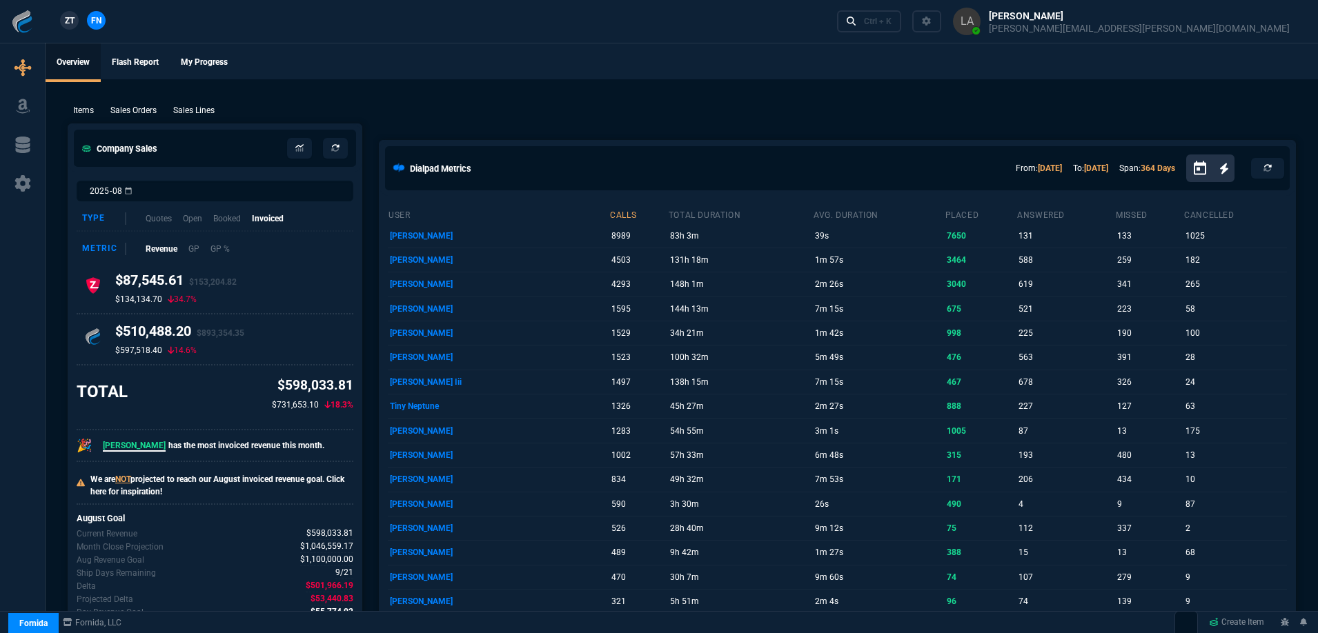
click at [70, 17] on span "ZT" at bounding box center [70, 20] width 10 height 12
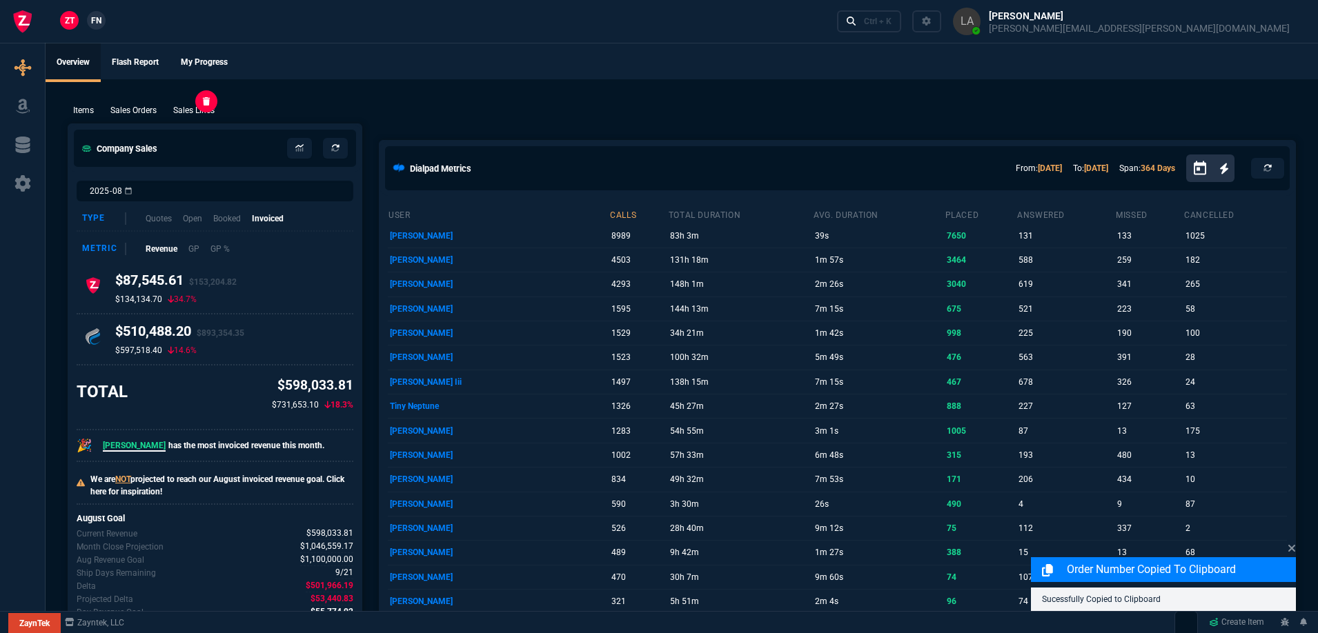
click at [212, 109] on p "Sales Lines" at bounding box center [193, 110] width 41 height 12
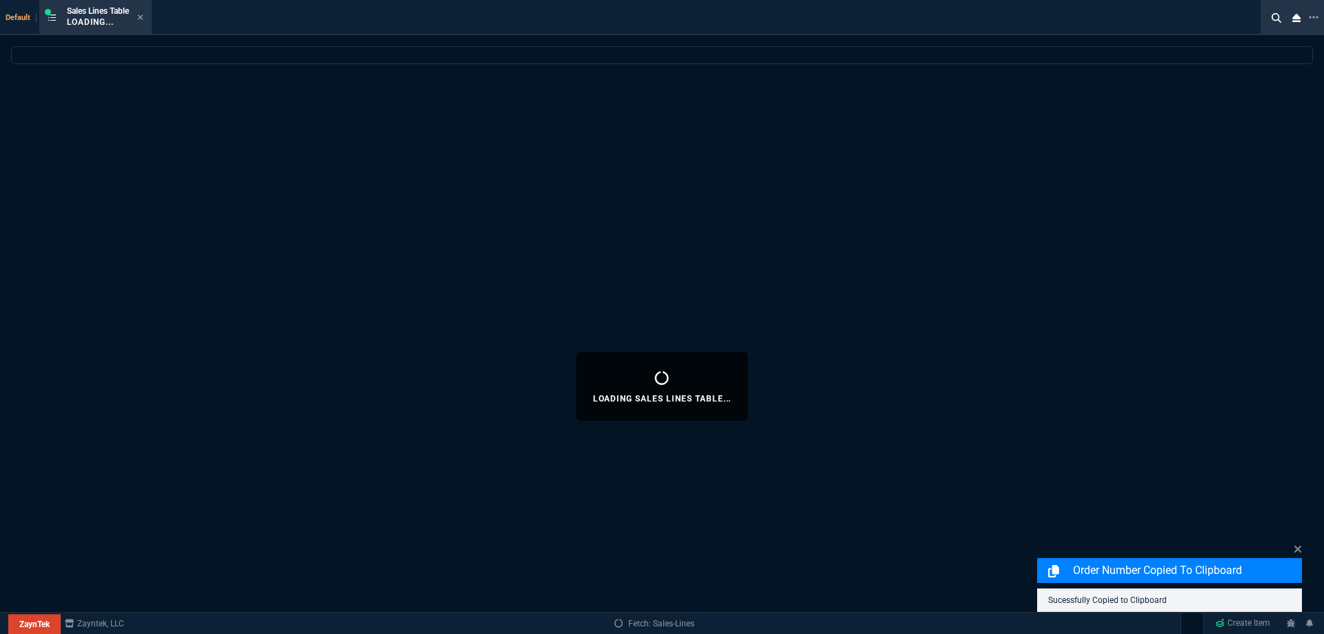
select select
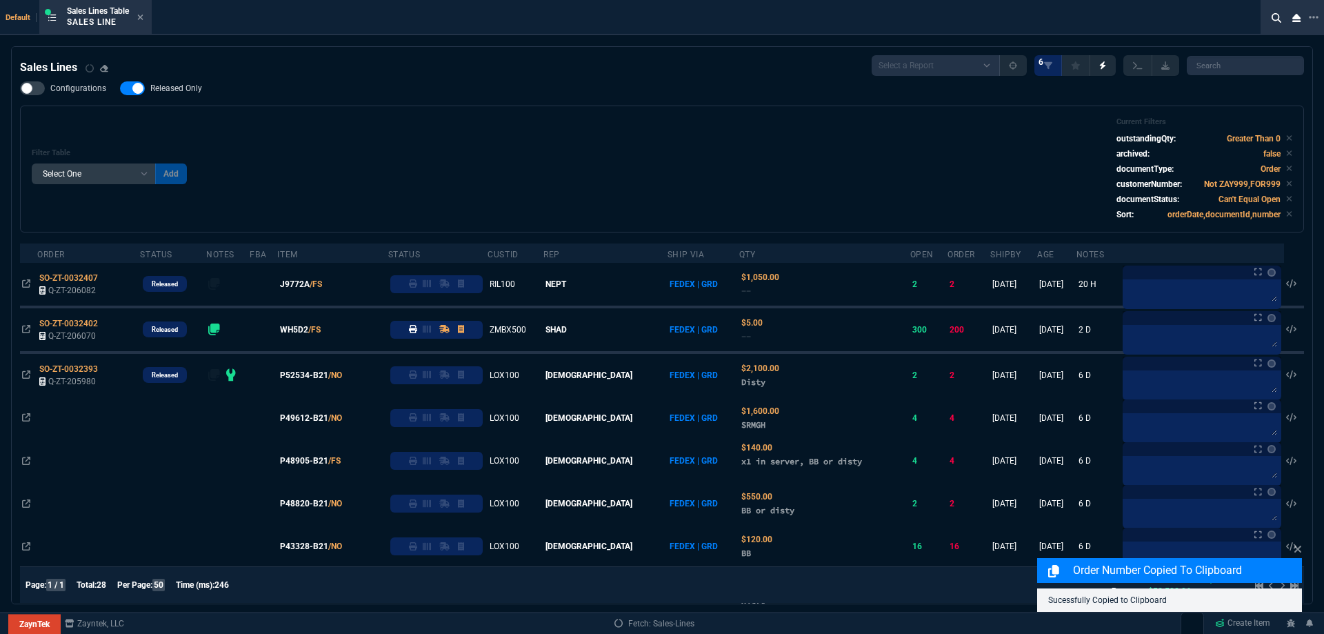
click at [180, 91] on span "Released Only" at bounding box center [176, 88] width 52 height 11
click at [120, 89] on input "Released Only" at bounding box center [119, 88] width 1 height 1
checkbox input "false"
click at [682, 144] on div "Filter Table Select One Add Filter () Age () ATS () Cond (itemVariantCode) Cust…" at bounding box center [662, 168] width 1261 height 103
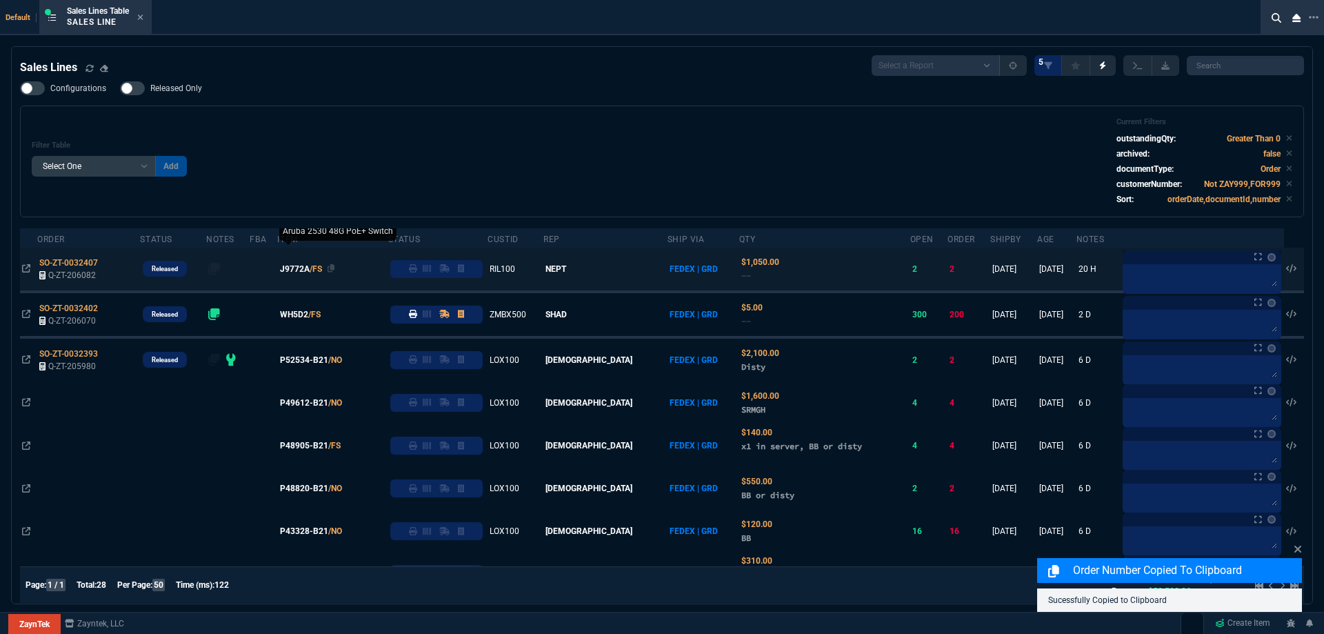
click at [310, 267] on span "J9772A" at bounding box center [295, 269] width 30 height 12
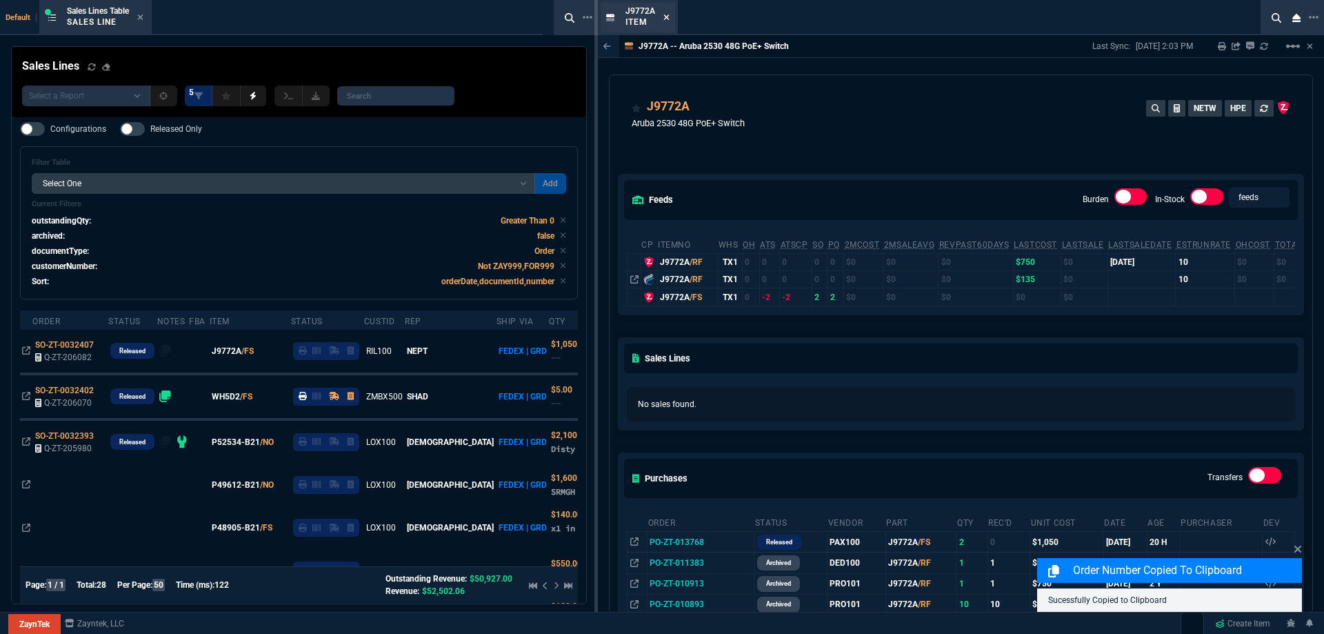
click at [666, 17] on icon at bounding box center [667, 17] width 6 height 6
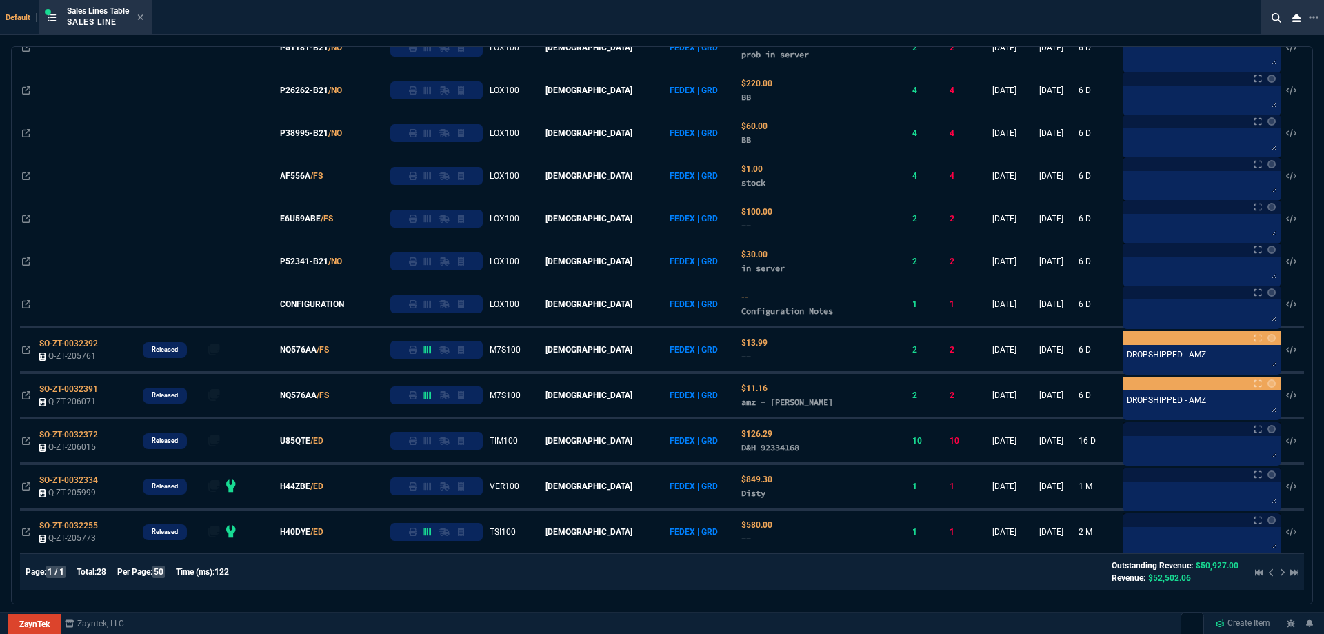
scroll to position [568, 0]
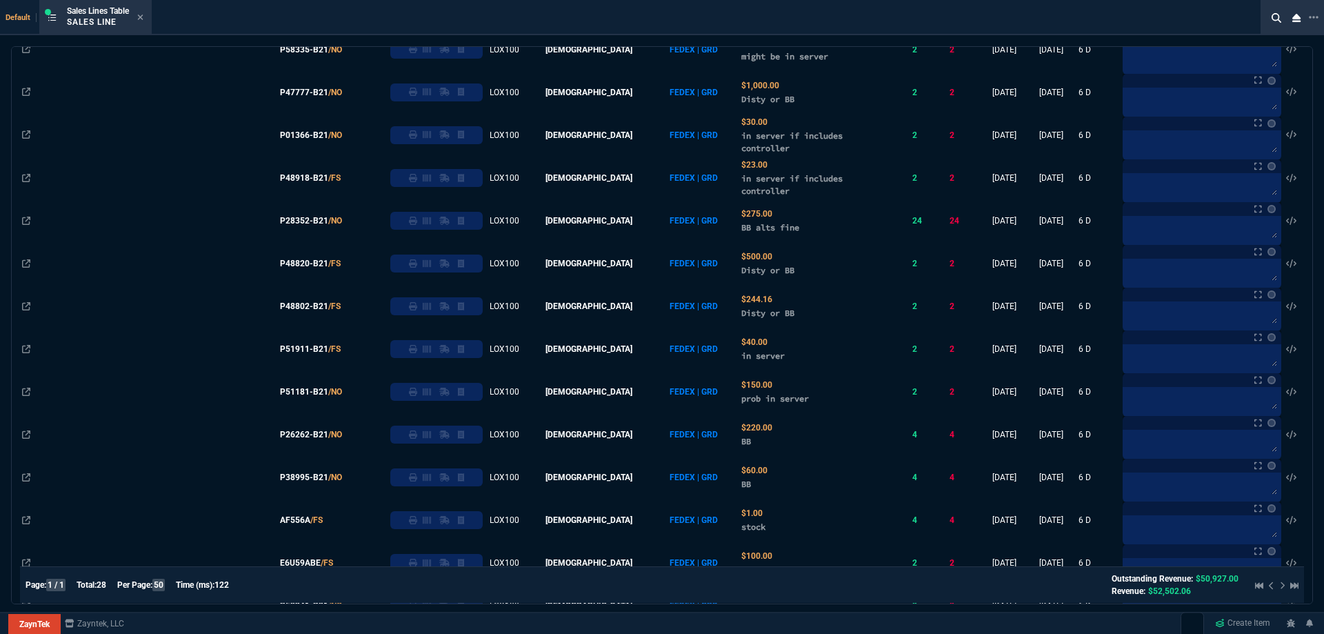
click at [143, 22] on nx-icon at bounding box center [140, 17] width 6 height 11
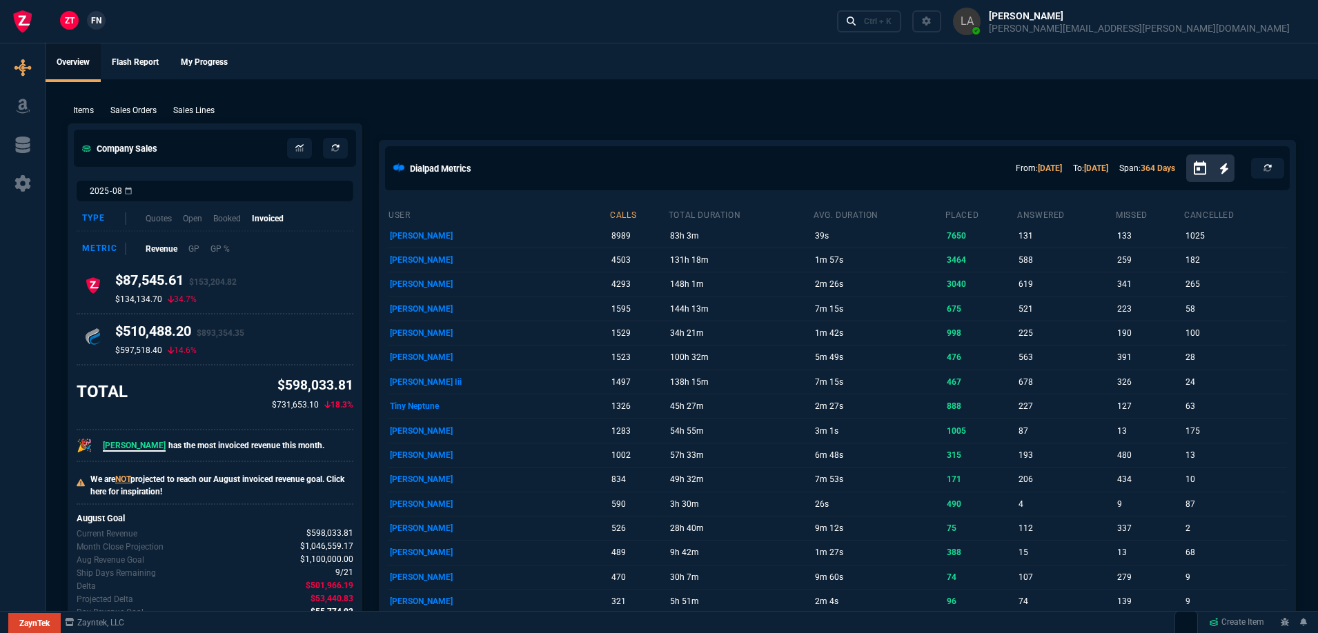
click at [93, 23] on span "FN" at bounding box center [96, 20] width 10 height 12
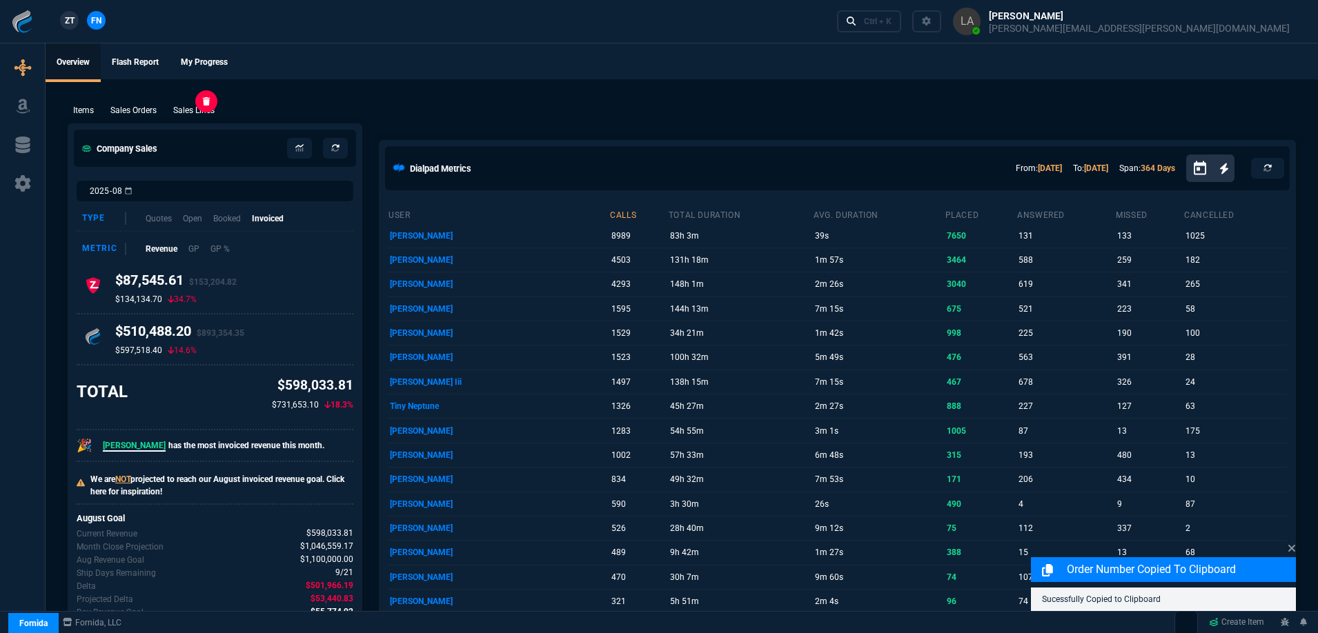
click at [188, 112] on p "Sales Lines" at bounding box center [193, 110] width 41 height 12
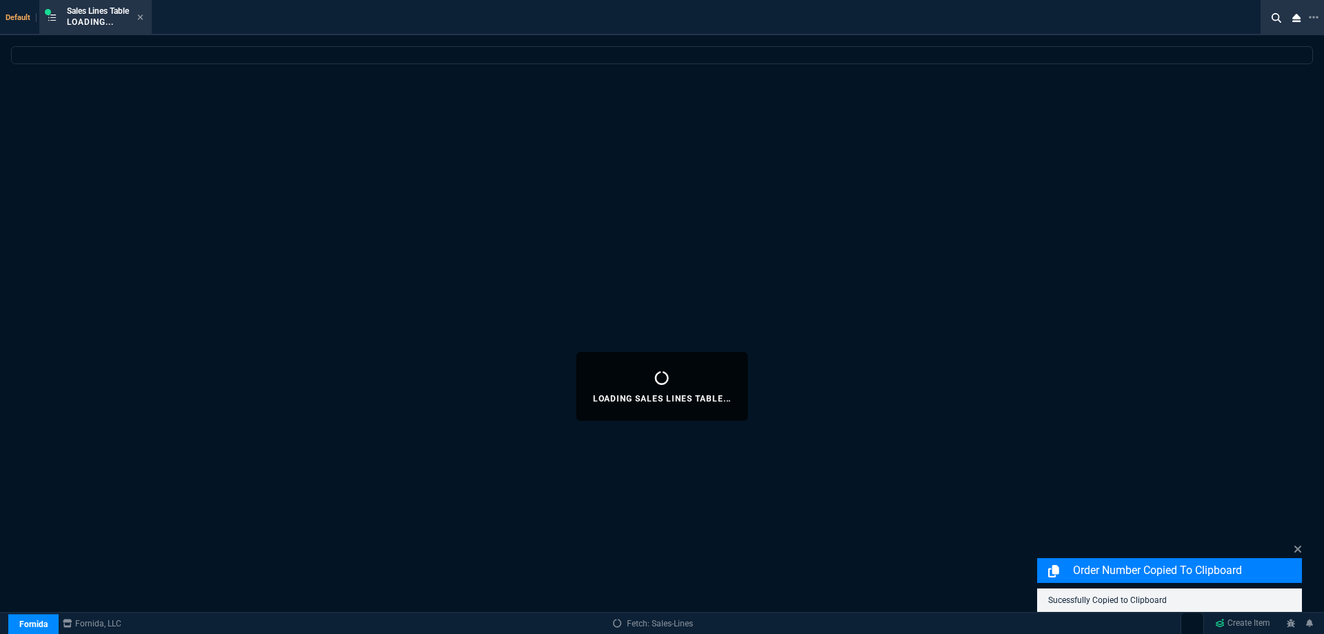
select select
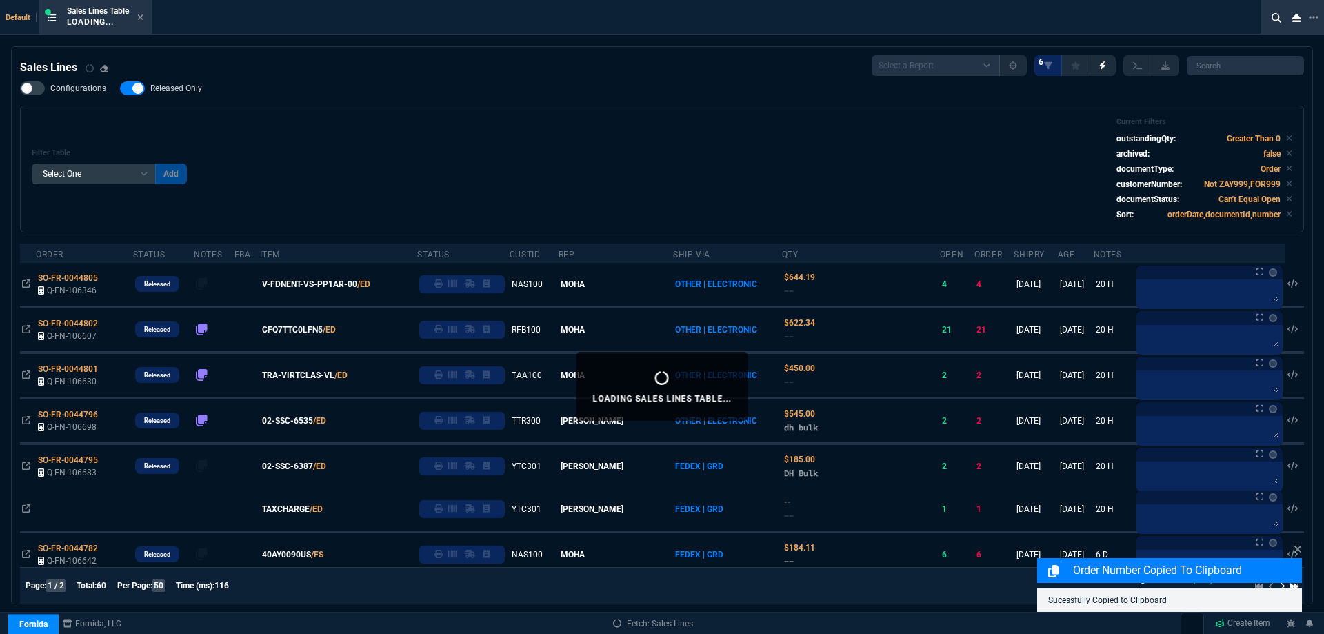
click at [178, 90] on span "Released Only" at bounding box center [176, 88] width 52 height 11
click at [120, 89] on input "Released Only" at bounding box center [119, 88] width 1 height 1
checkbox input "false"
click at [530, 129] on div "Filter Table Select One Add Filter () Age () ATS () Cond (itemVariantCode) Cust…" at bounding box center [662, 168] width 1261 height 103
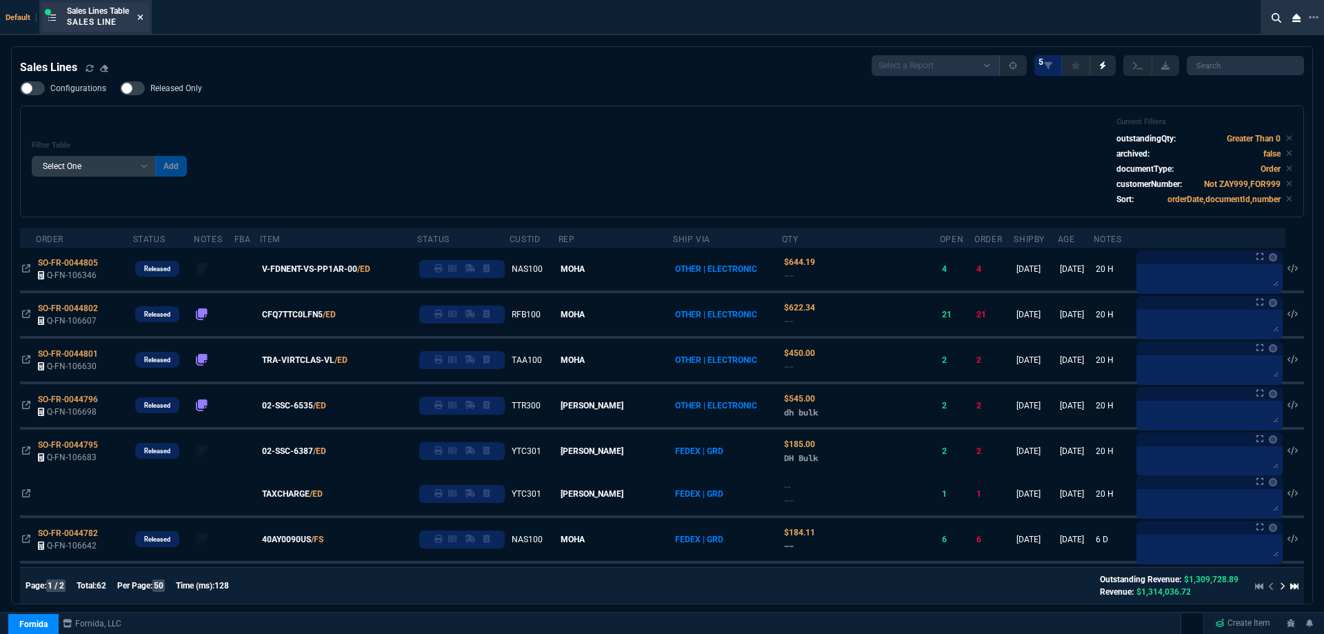
click at [143, 21] on fa-icon at bounding box center [140, 18] width 6 height 10
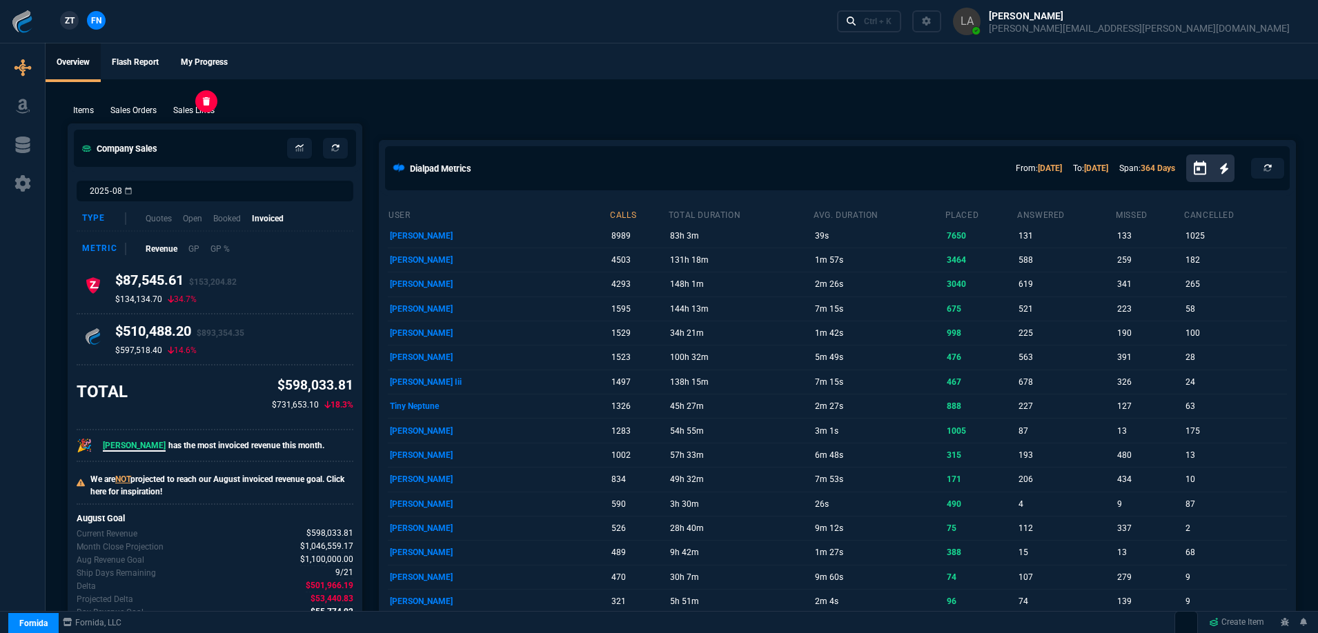
click at [199, 106] on p "Sales Lines" at bounding box center [193, 110] width 41 height 12
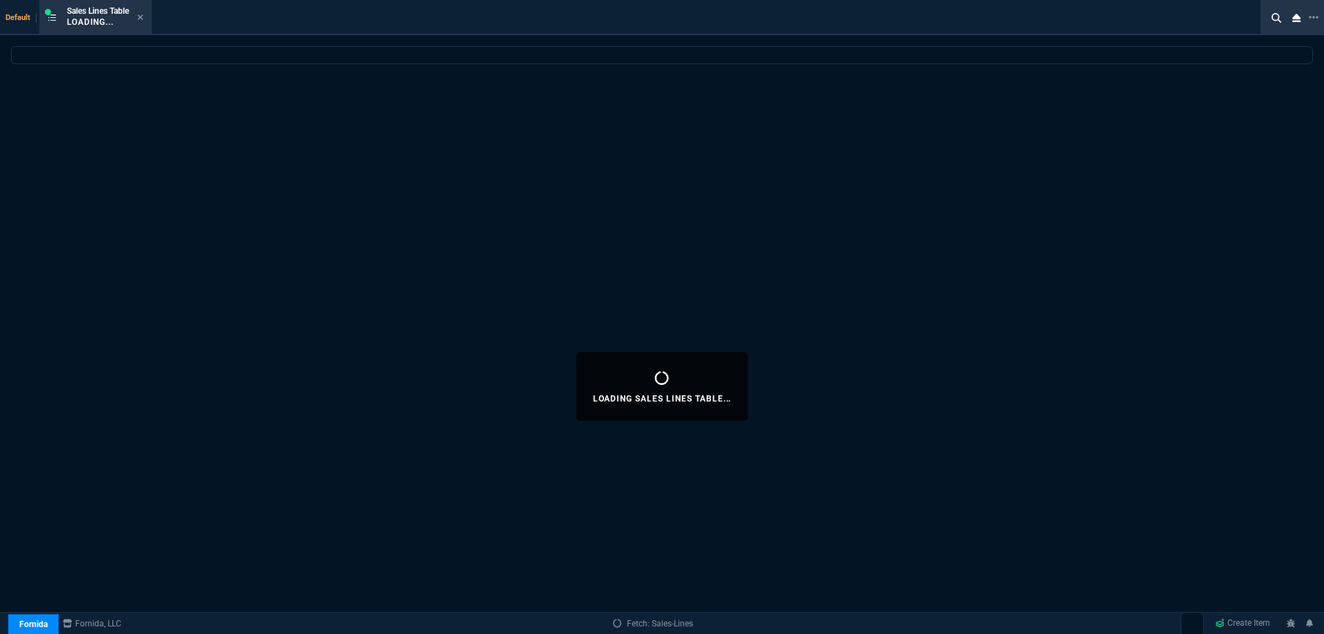
select select
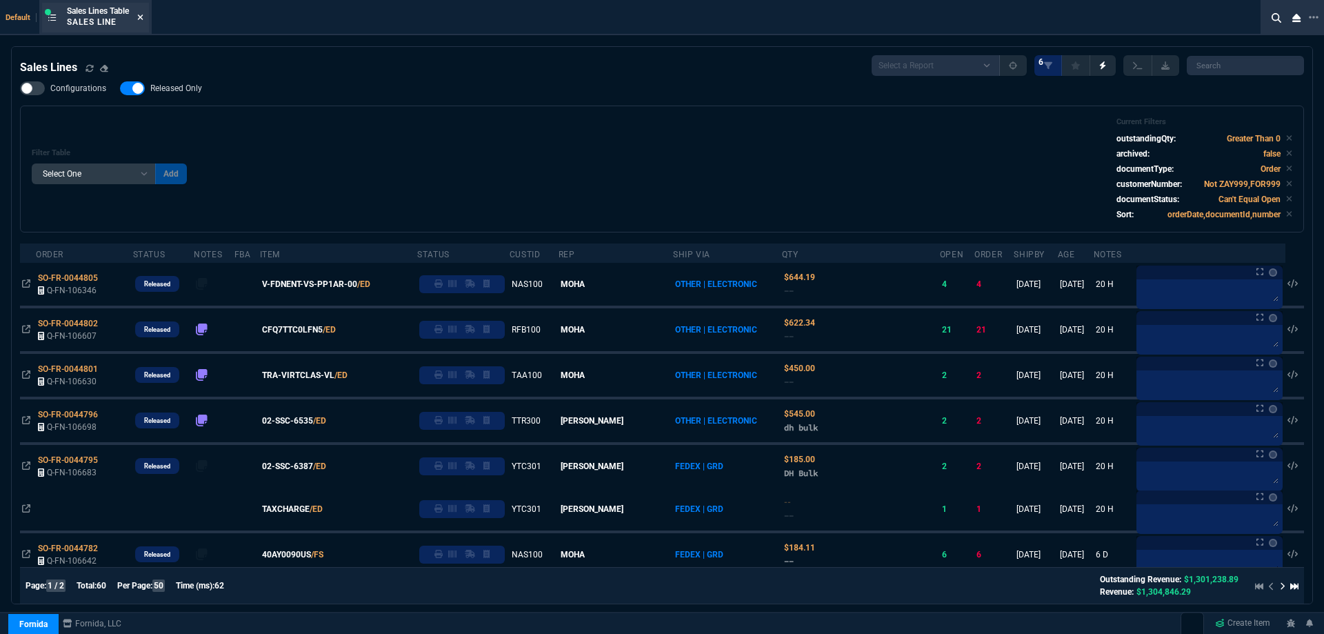
click at [143, 18] on icon at bounding box center [141, 17] width 6 height 6
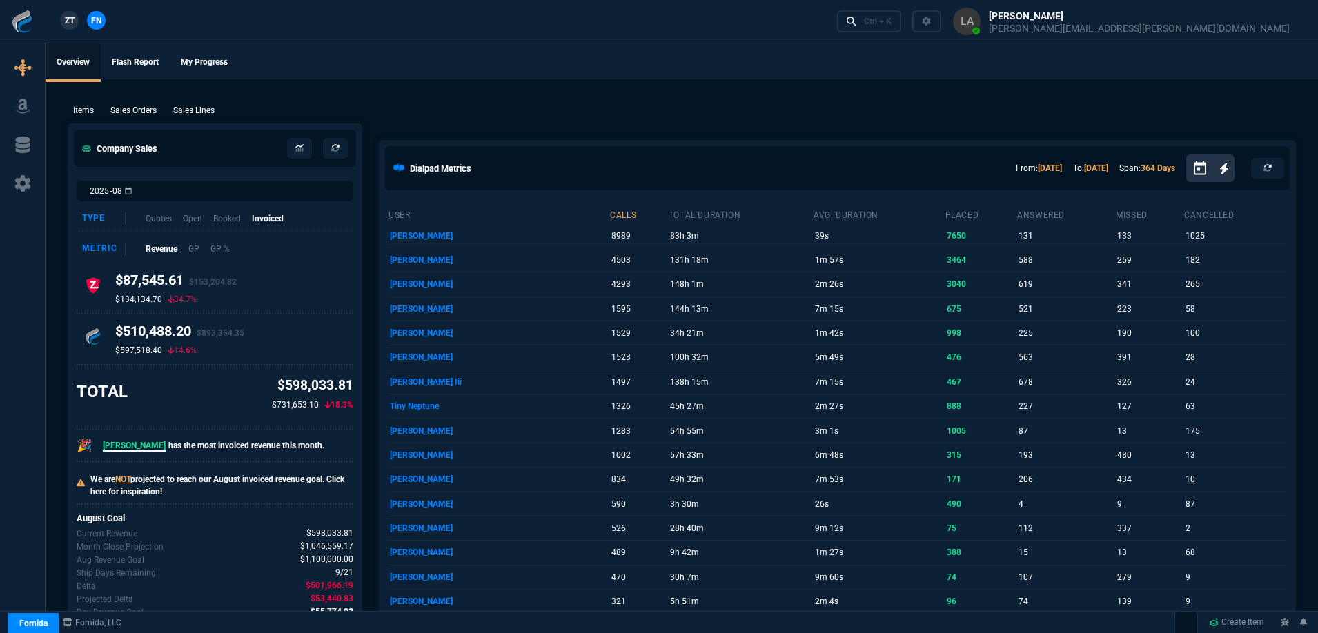
click at [73, 22] on span "ZT" at bounding box center [70, 20] width 10 height 12
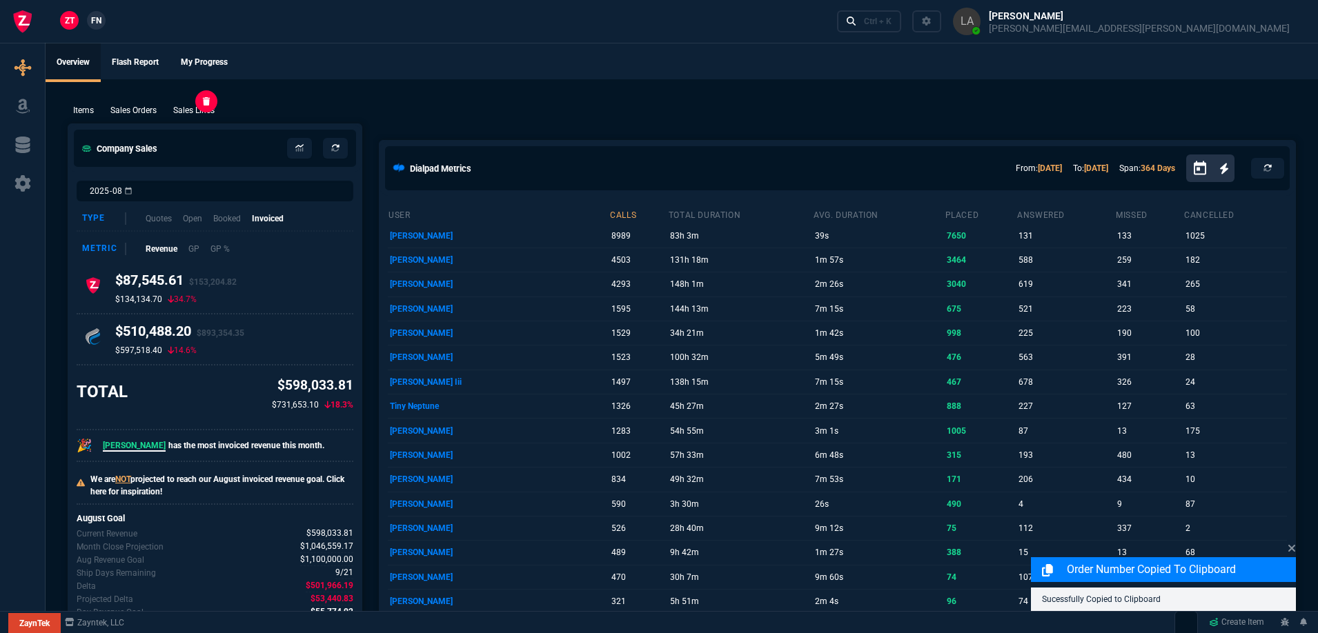
click at [213, 106] on p "Sales Lines" at bounding box center [193, 110] width 41 height 12
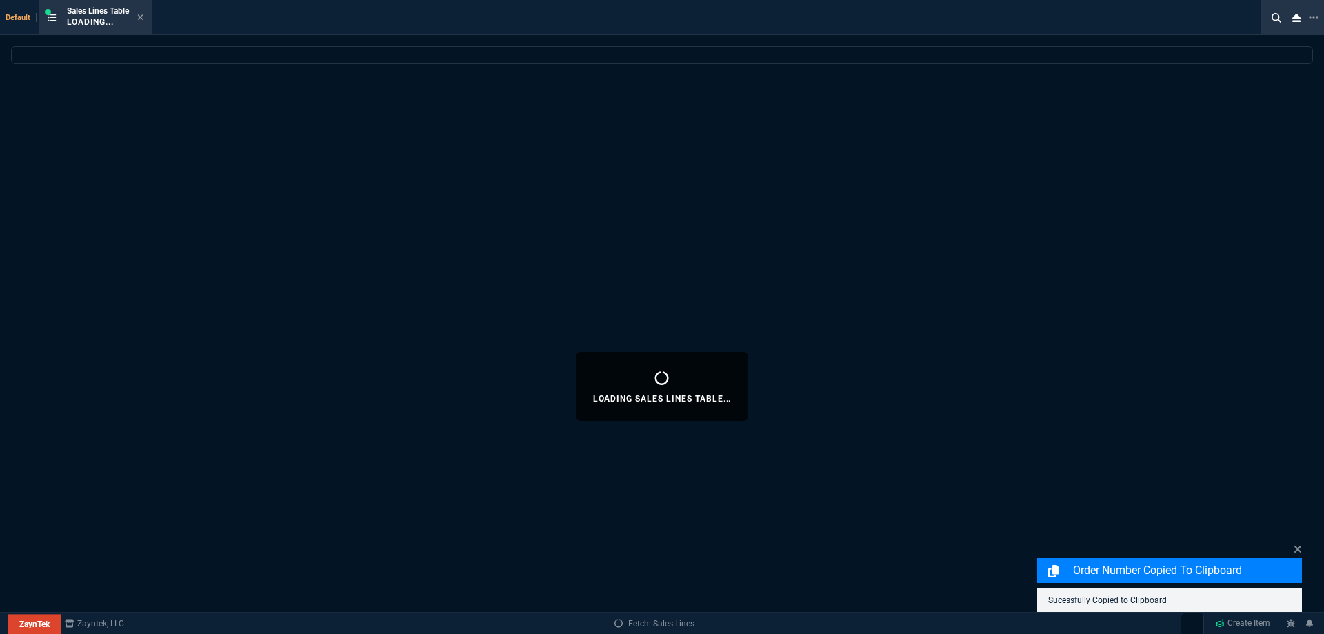
select select
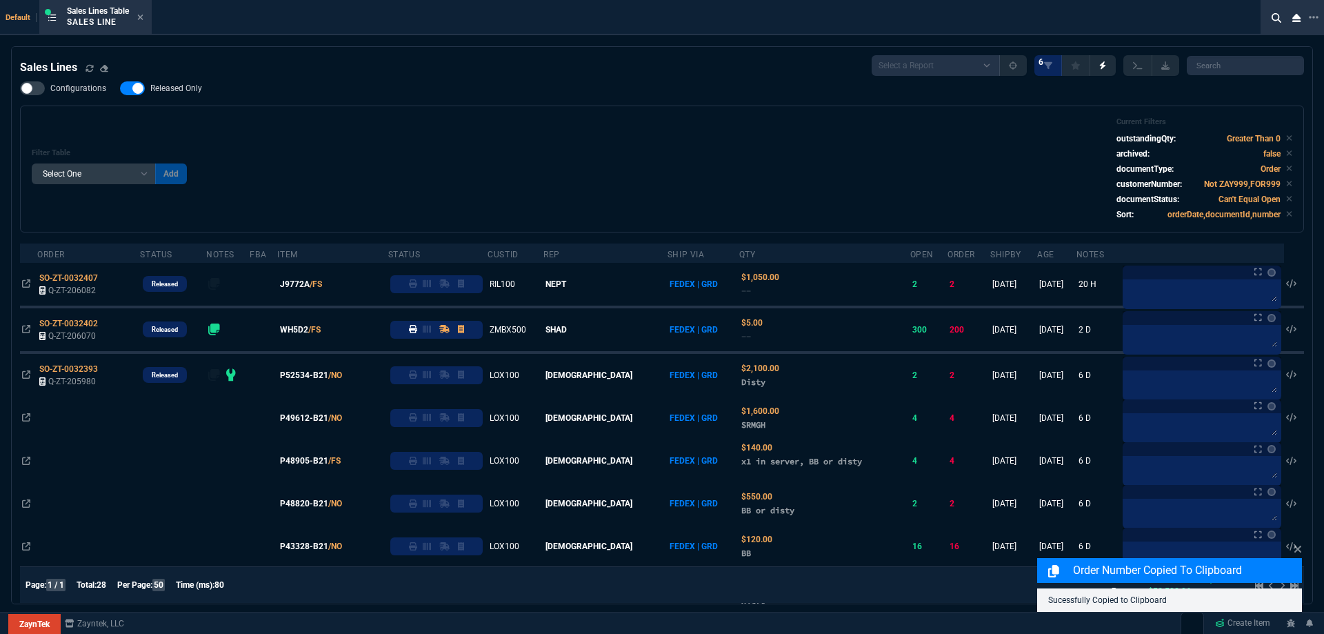
drag, startPoint x: 182, startPoint y: 89, endPoint x: 604, endPoint y: 101, distance: 422.3
click at [181, 89] on span "Released Only" at bounding box center [176, 88] width 52 height 11
click at [120, 89] on input "Released Only" at bounding box center [119, 88] width 1 height 1
checkbox input "false"
click at [604, 101] on div "Configurations Released Only Filter Table Select One Add Filter () Age () ATS (…" at bounding box center [662, 156] width 1284 height 151
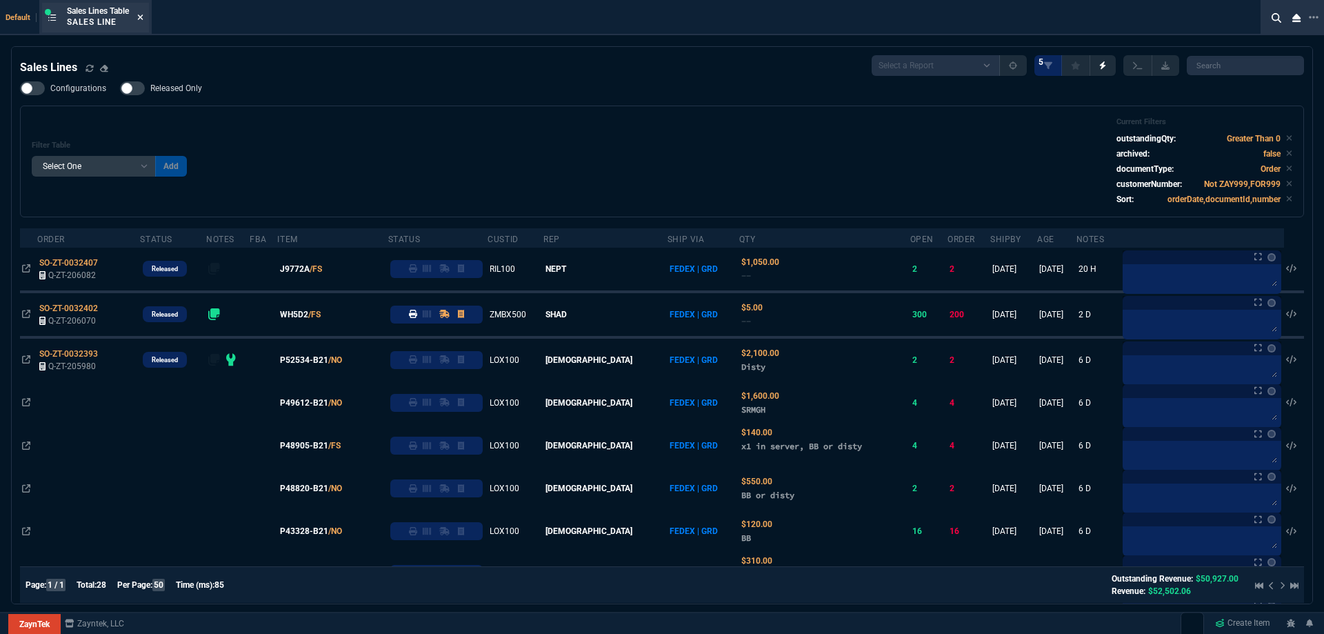
click at [143, 16] on icon at bounding box center [141, 17] width 6 height 6
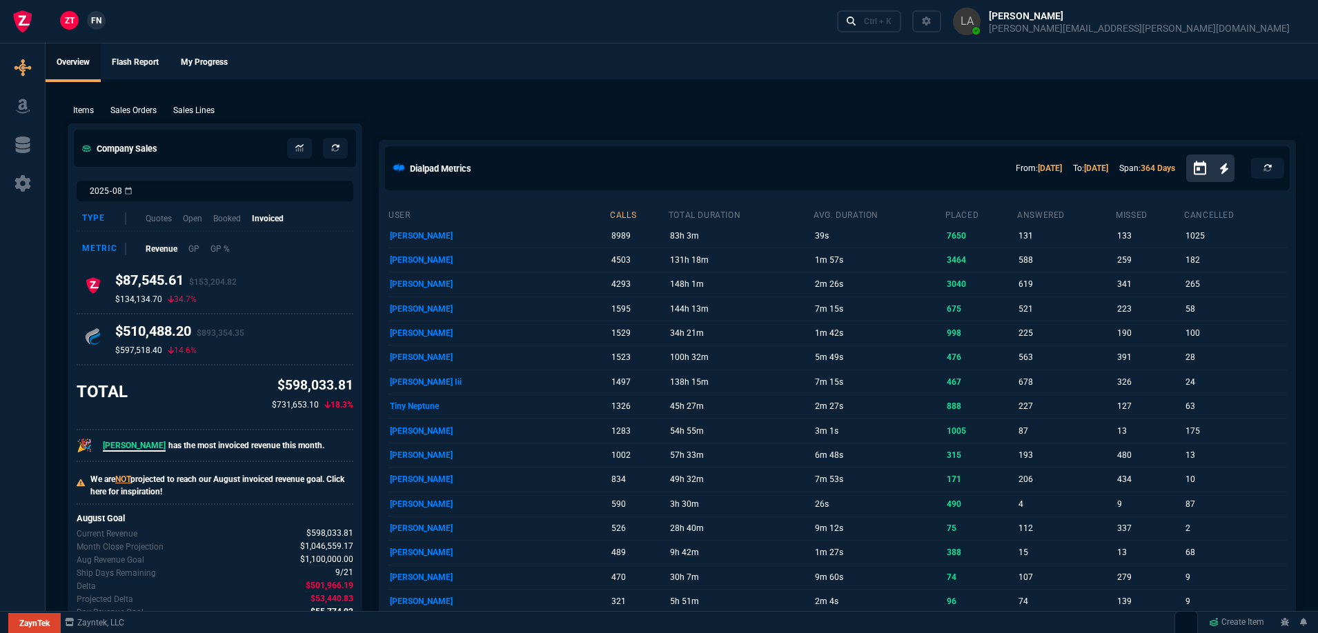
click at [98, 19] on span "FN" at bounding box center [96, 20] width 10 height 12
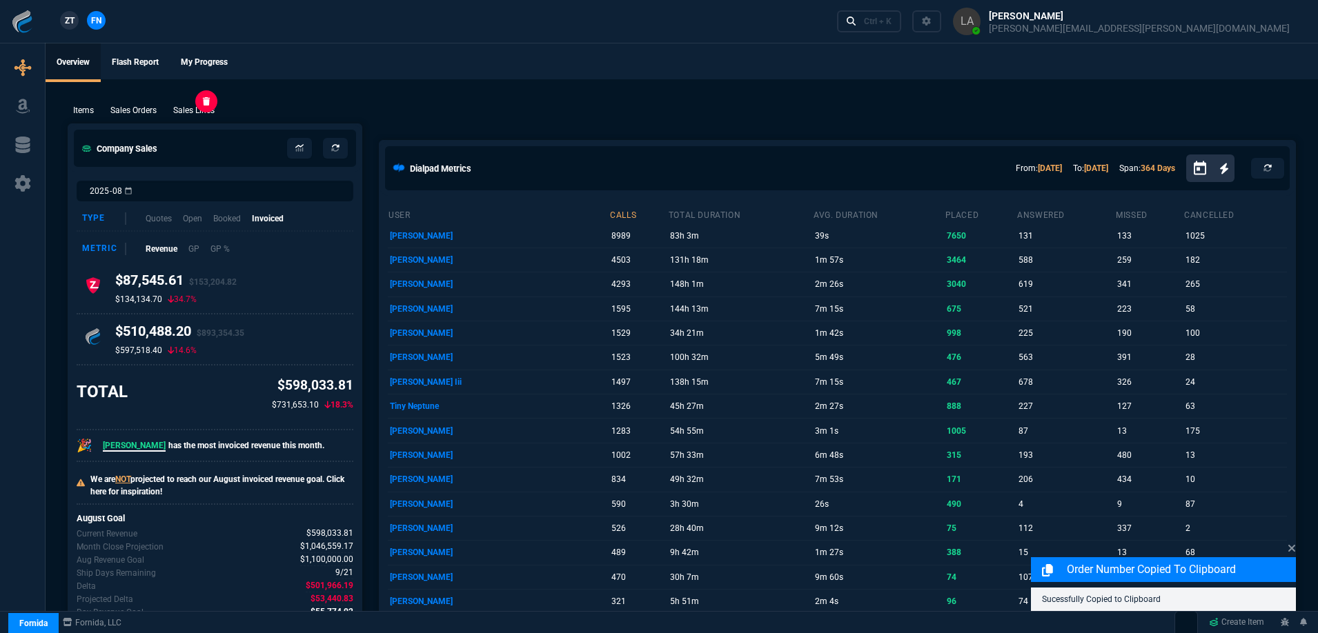
click at [206, 106] on p "Sales Lines" at bounding box center [193, 110] width 41 height 12
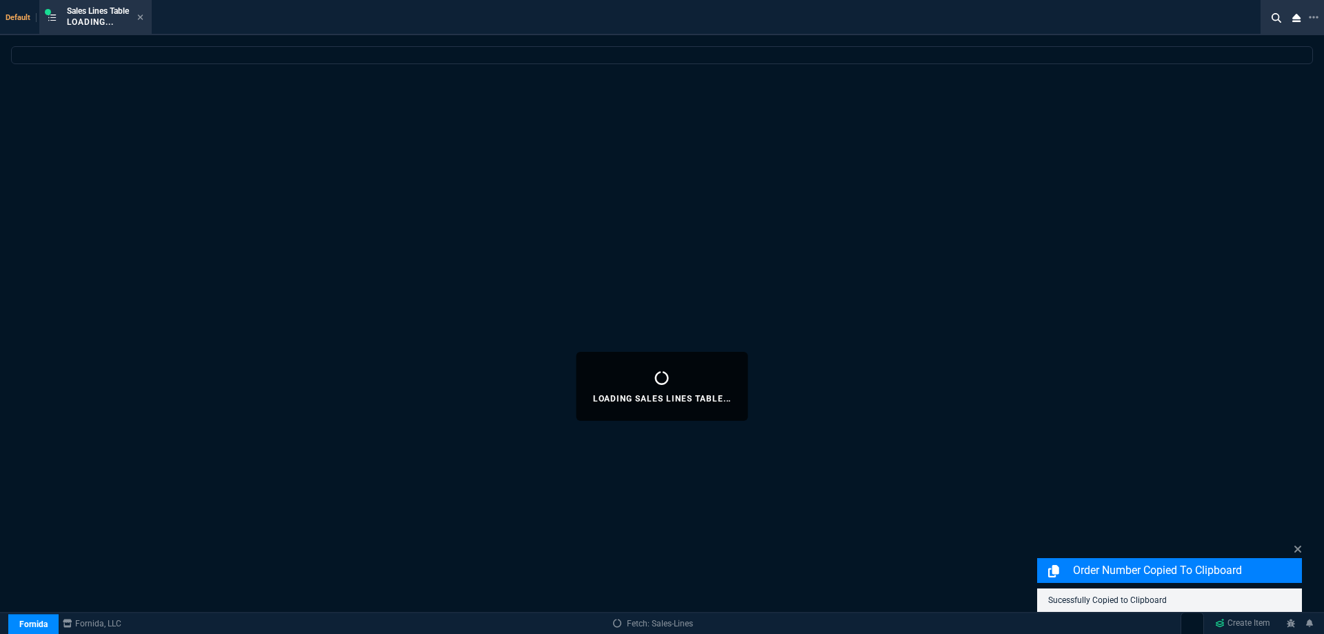
select select
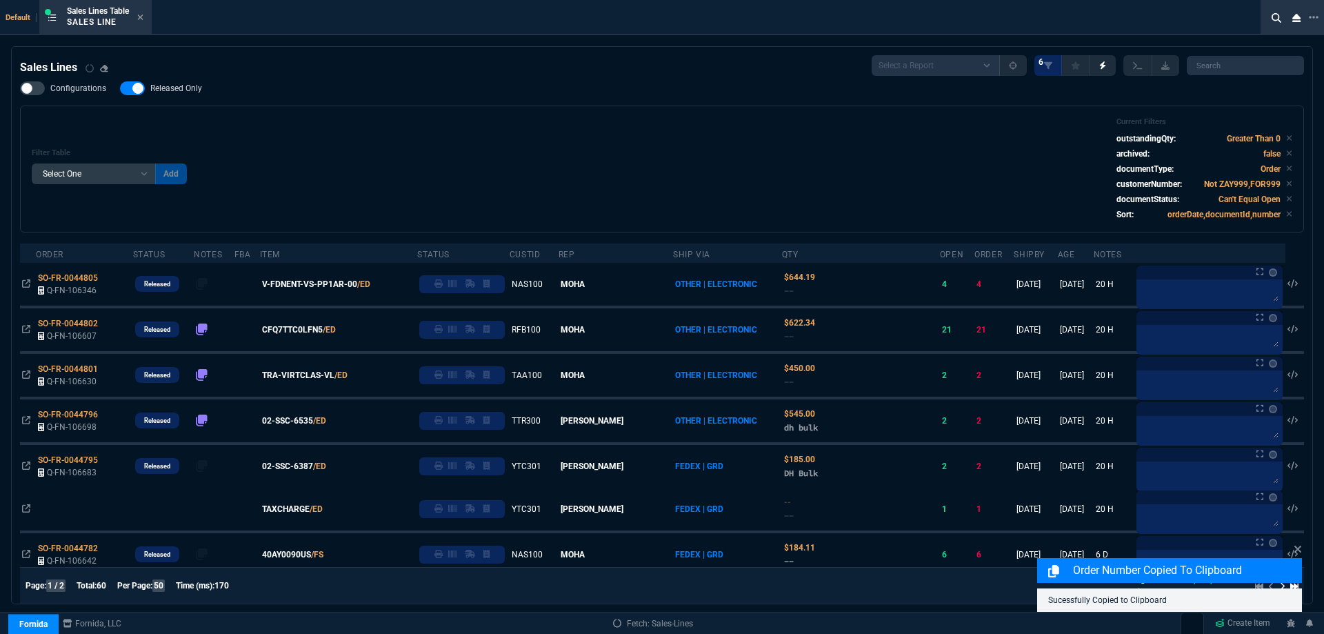
click at [191, 85] on span "Released Only" at bounding box center [176, 88] width 52 height 11
click at [120, 88] on input "Released Only" at bounding box center [119, 88] width 1 height 1
checkbox input "false"
click at [589, 121] on div "Filter Table Select One Add Filter () Age () ATS () Cond (itemVariantCode) Cust…" at bounding box center [662, 168] width 1261 height 103
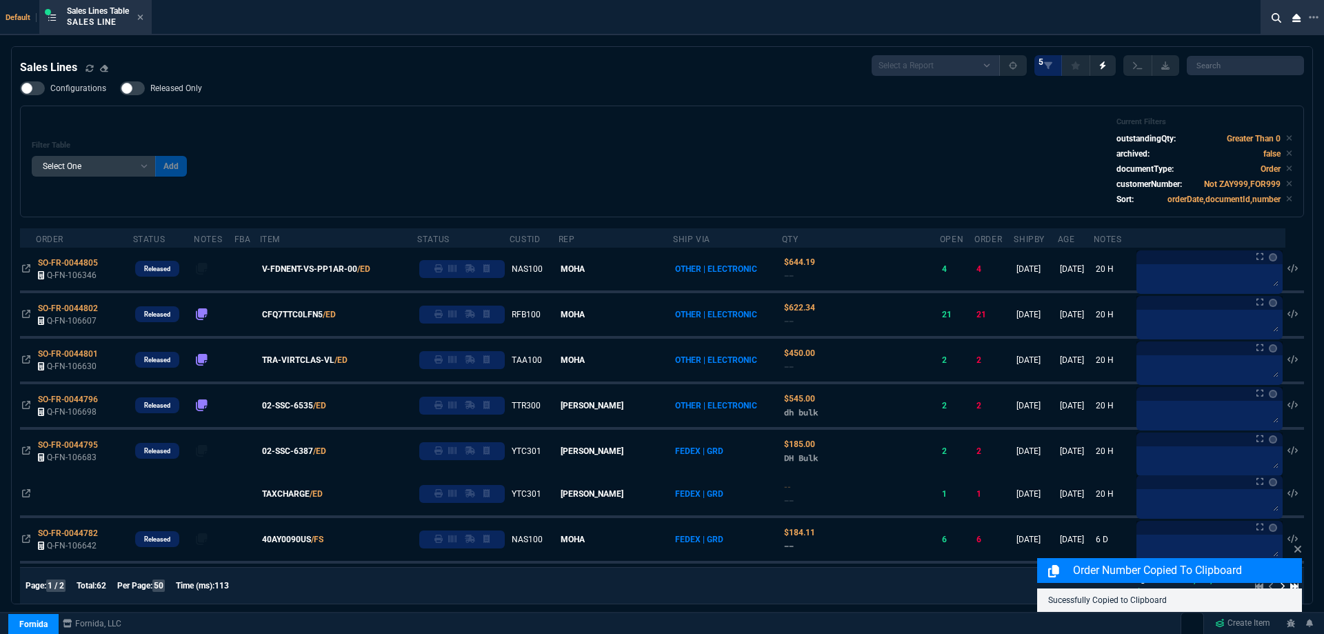
click at [143, 19] on icon at bounding box center [141, 17] width 6 height 6
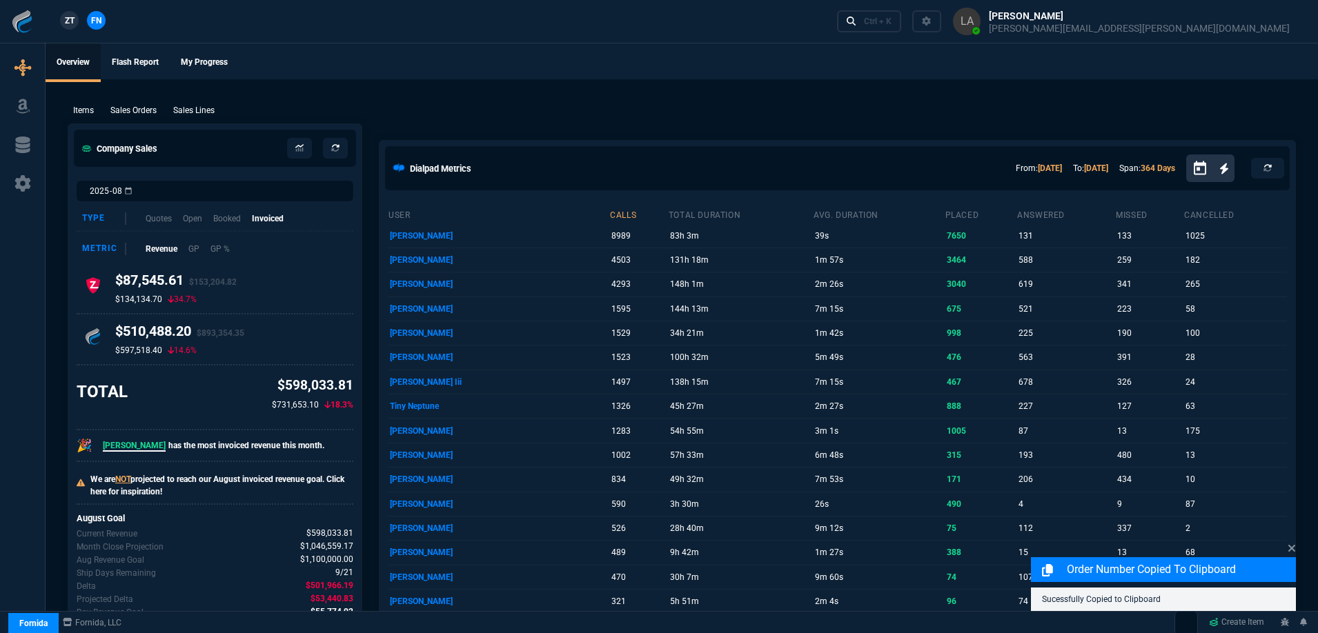
click at [77, 19] on link "ZT" at bounding box center [69, 20] width 19 height 19
click at [105, 21] on link "FN" at bounding box center [96, 20] width 19 height 19
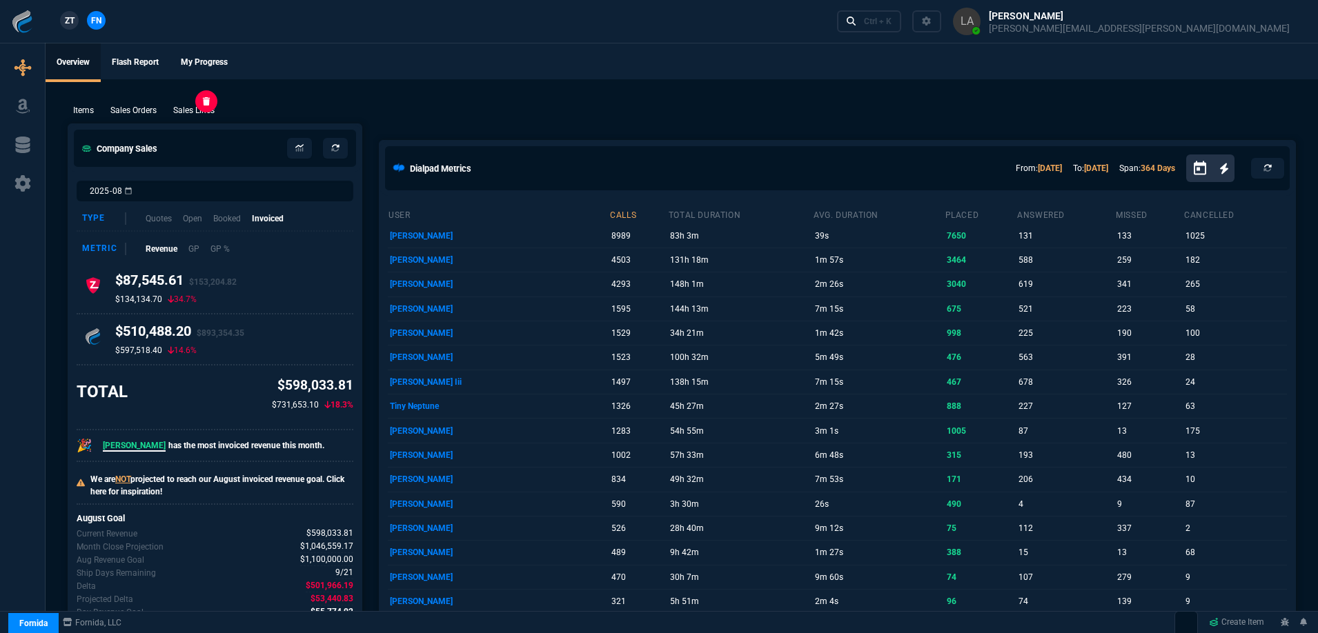
click at [188, 107] on p "Sales Lines" at bounding box center [193, 110] width 41 height 12
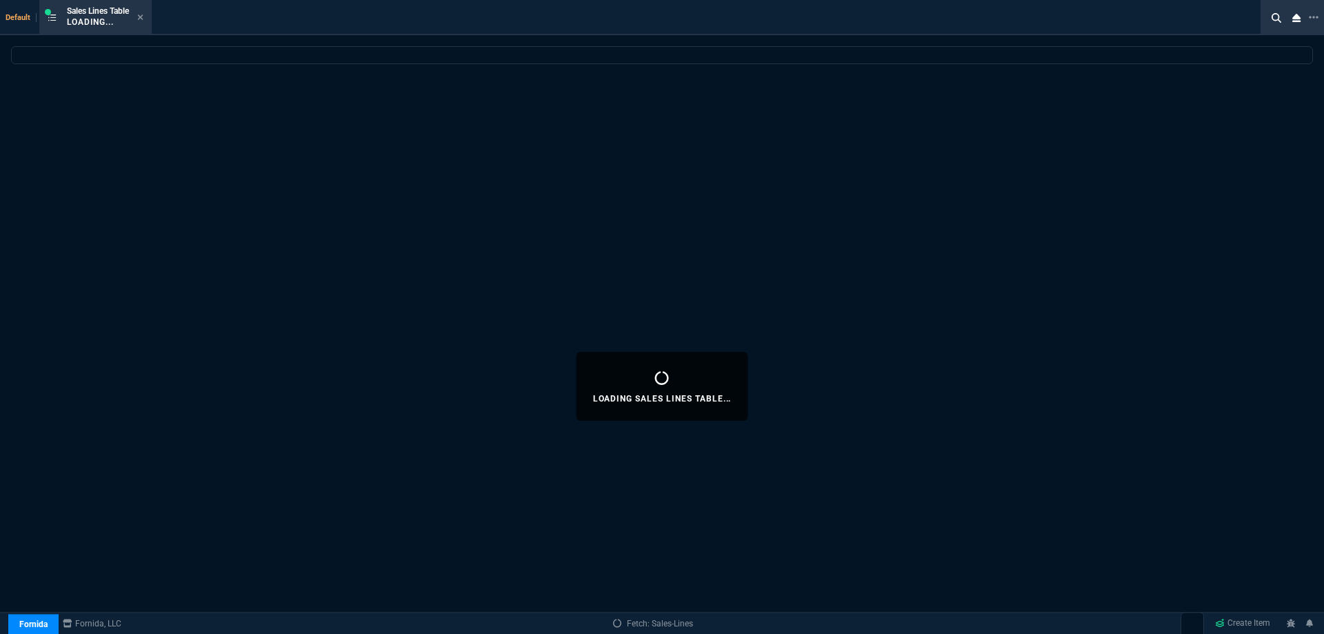
select select
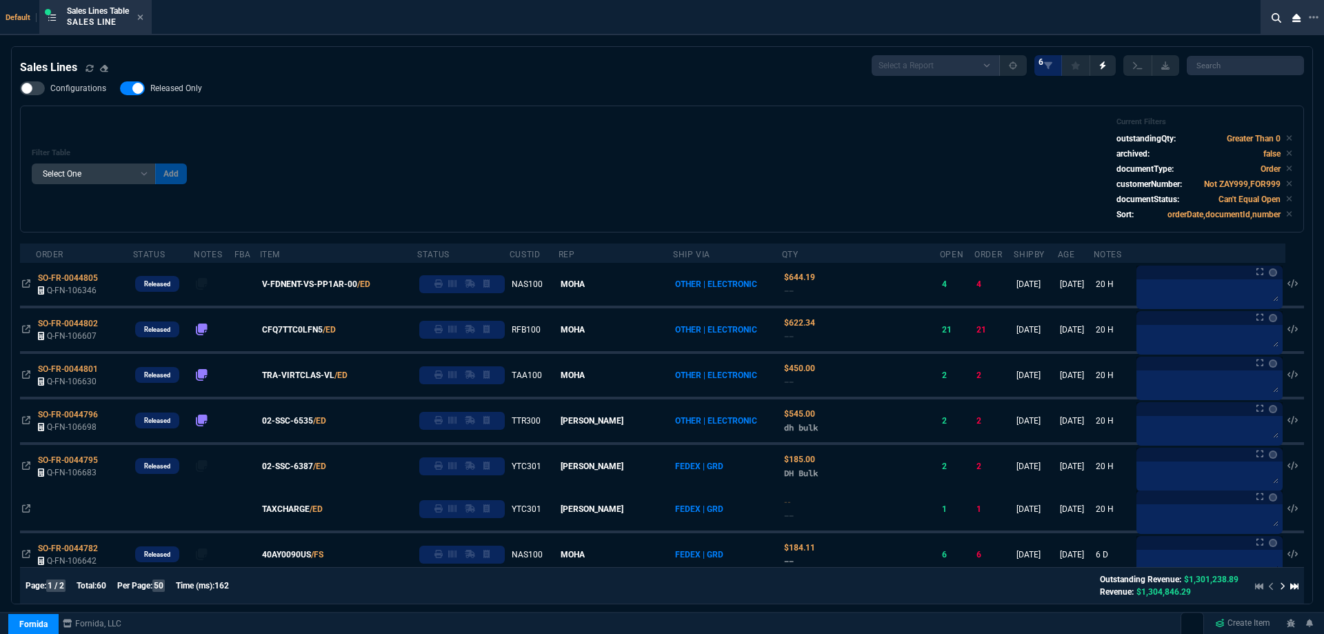
click at [192, 92] on span "Released Only" at bounding box center [176, 88] width 52 height 11
click at [120, 89] on input "Released Only" at bounding box center [119, 88] width 1 height 1
checkbox input "false"
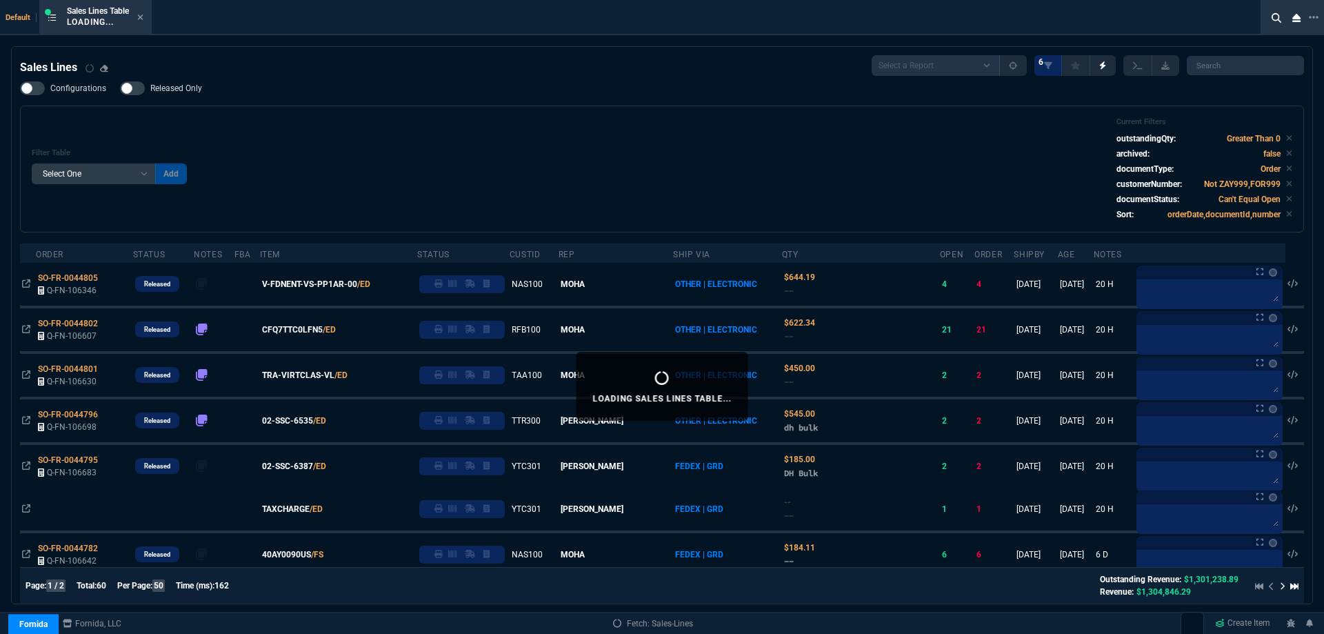
click at [617, 124] on div "Filter Table Select One Add Filter () Age () ATS () Cond (itemVariantCode) Cust…" at bounding box center [662, 168] width 1261 height 103
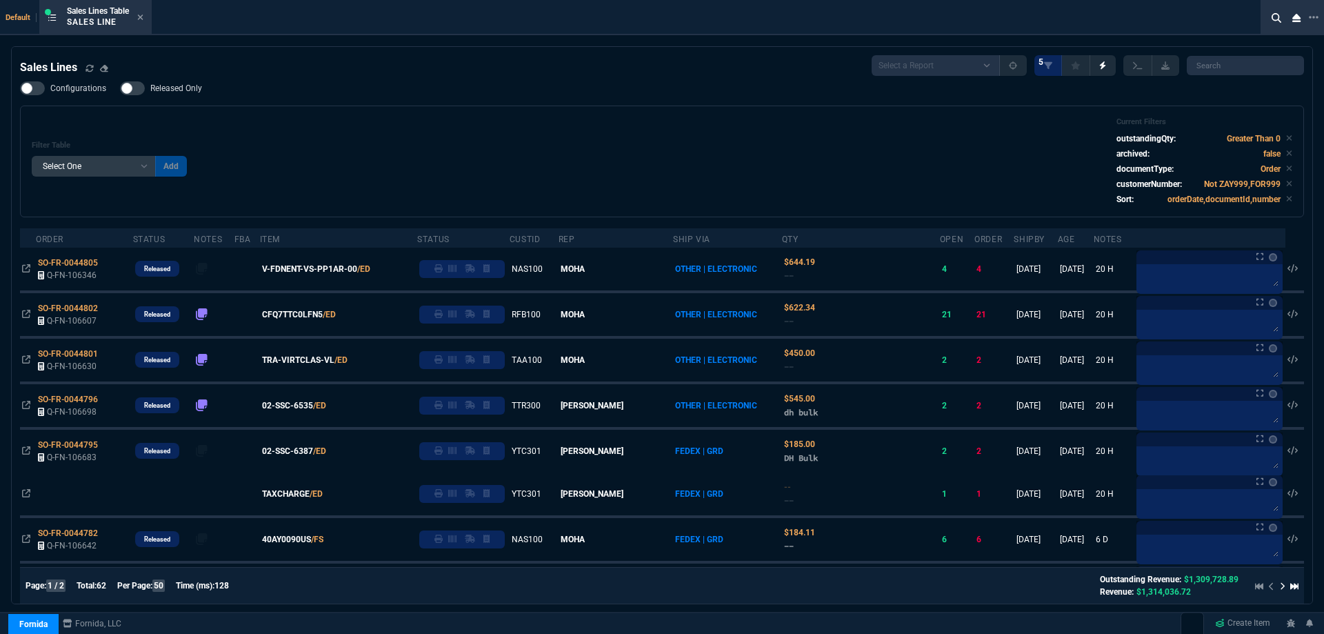
click at [375, 121] on div "Filter Table Select One Add Filter () Age () ATS () Cond (itemVariantCode) Cust…" at bounding box center [662, 161] width 1261 height 88
drag, startPoint x: 375, startPoint y: 120, endPoint x: 373, endPoint y: 84, distance: 35.9
click at [290, 83] on div "Configurations Released Only Filter Table Select One Add Filter () Age () ATS (…" at bounding box center [662, 149] width 1284 height 136
click at [373, 84] on div "Configurations Released Only Filter Table Select One Add Filter () Age () ATS (…" at bounding box center [662, 149] width 1284 height 136
click at [377, 84] on div "Configurations Released Only Filter Table Select One Add Filter () Age () ATS (…" at bounding box center [662, 149] width 1284 height 136
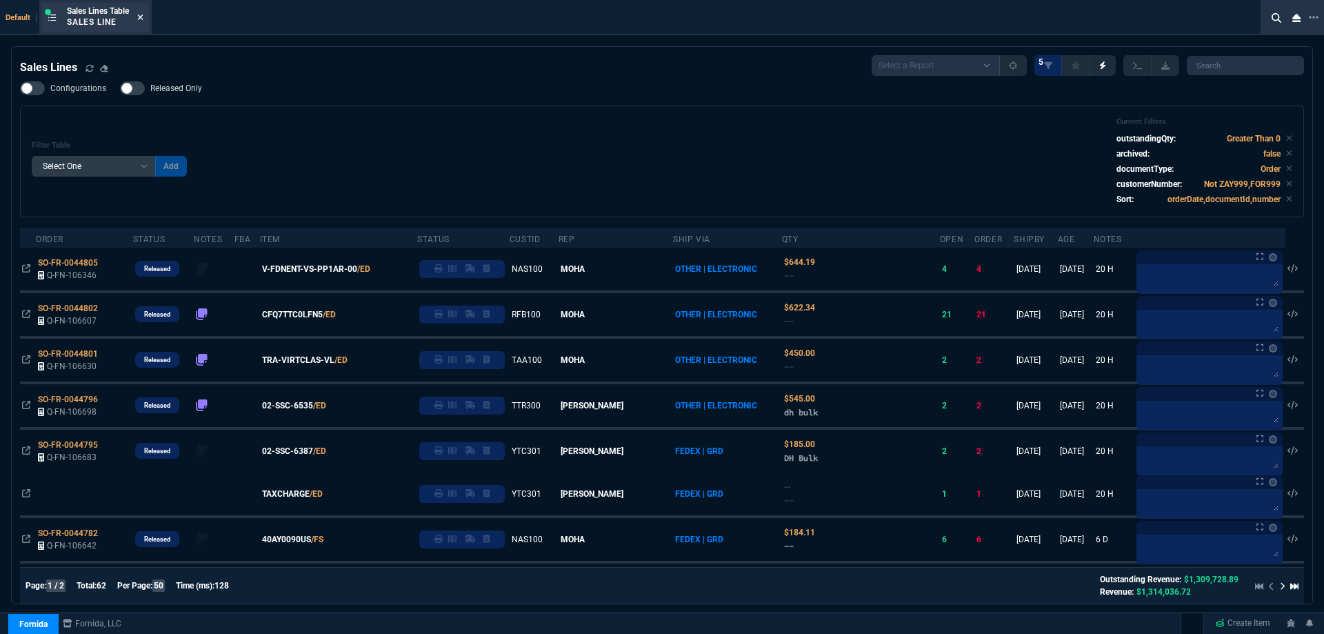
click at [141, 15] on icon at bounding box center [141, 17] width 6 height 6
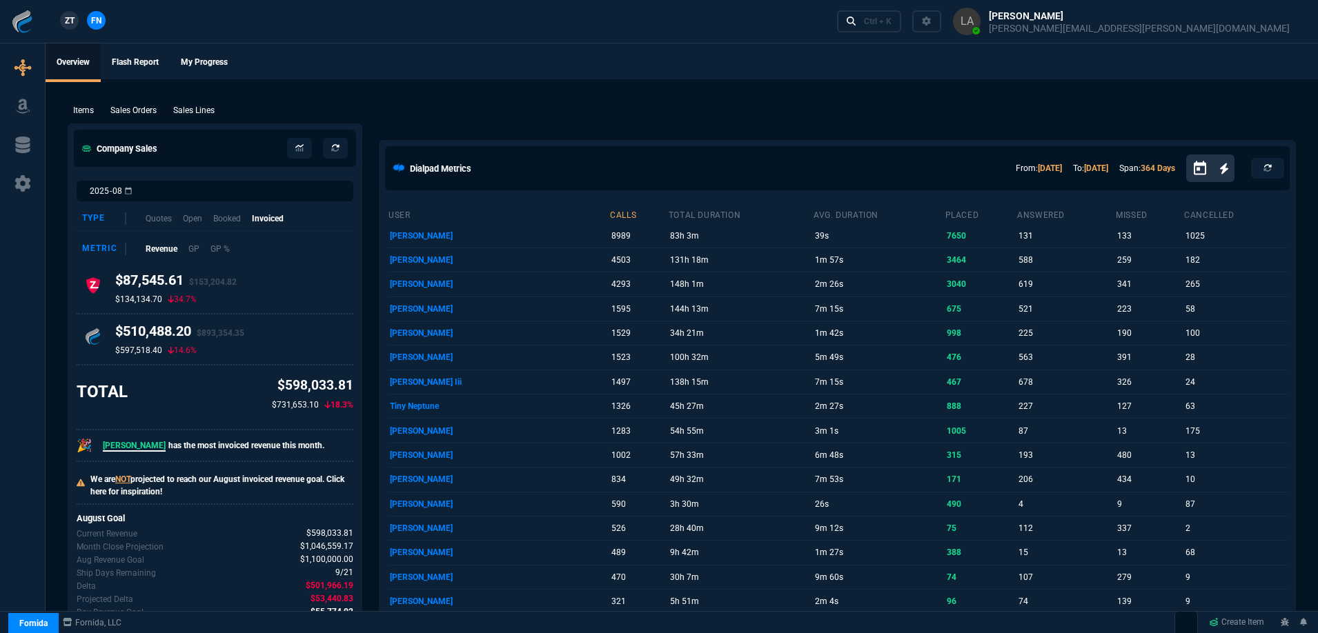
click at [68, 21] on span "ZT" at bounding box center [70, 20] width 10 height 12
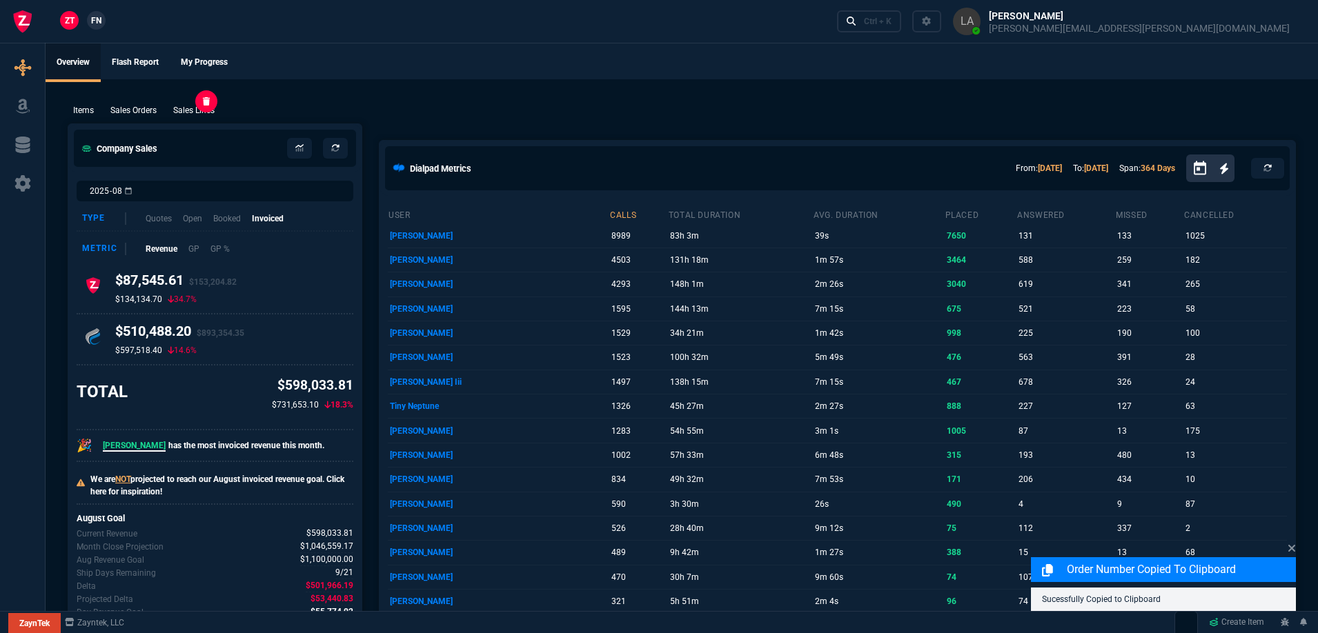
click at [195, 108] on p "Sales Lines" at bounding box center [193, 110] width 41 height 12
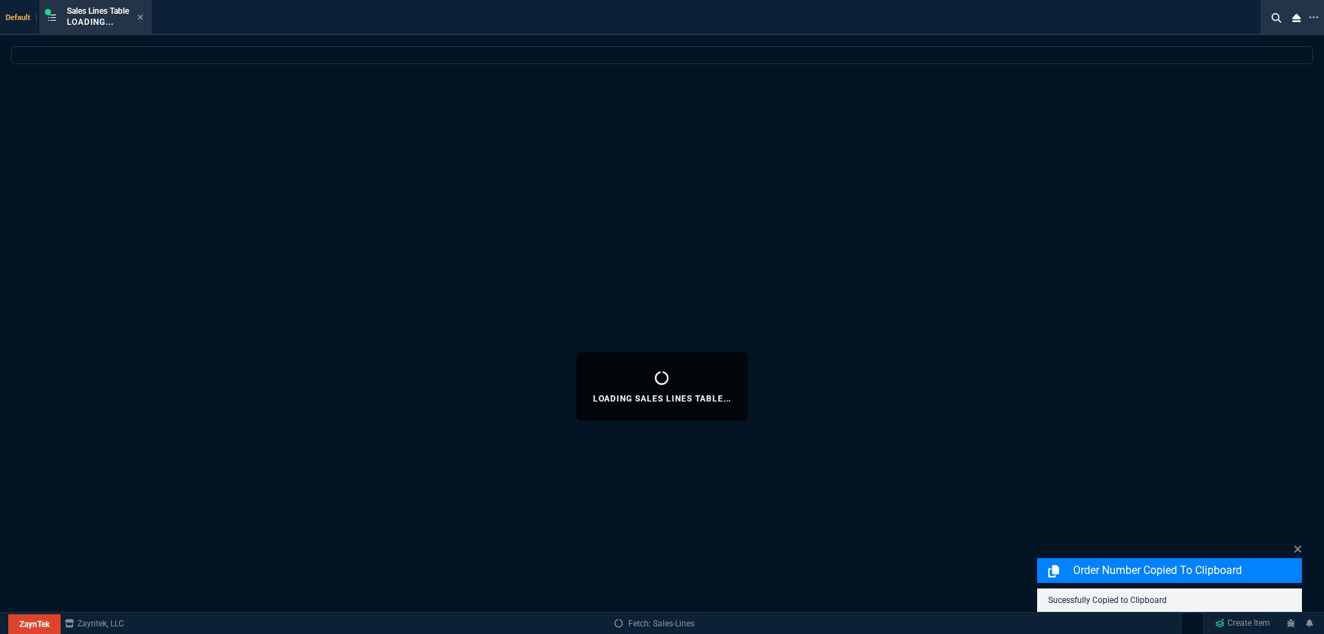
select select
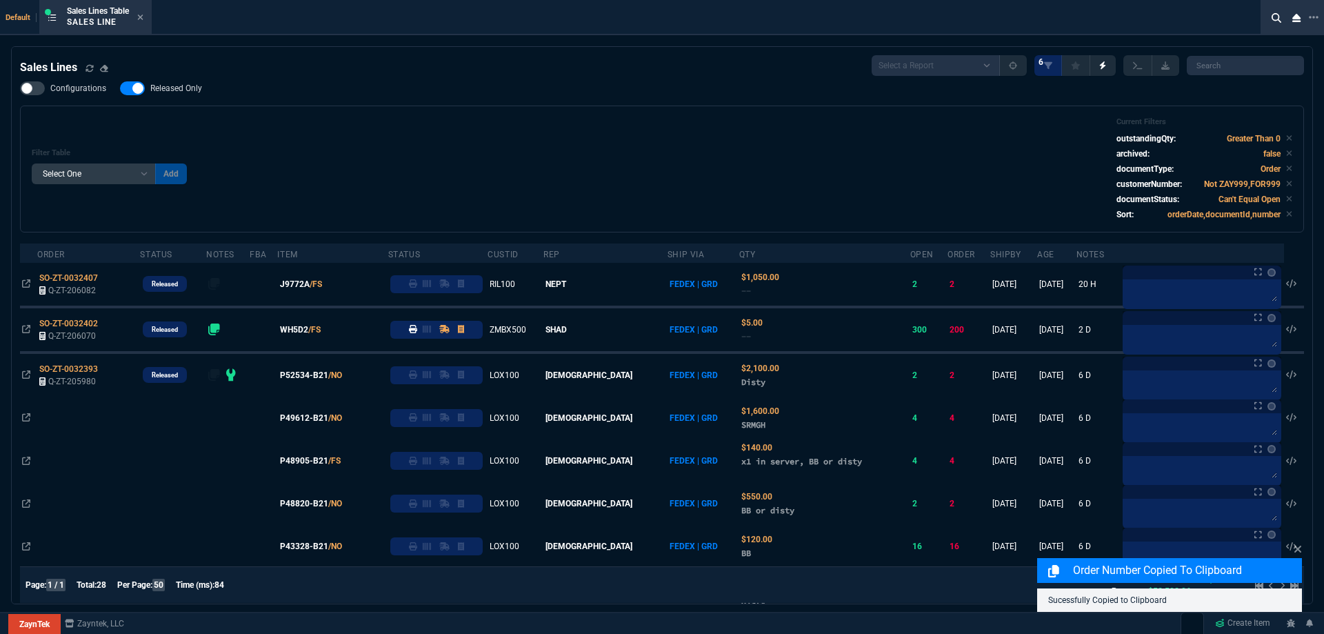
click at [184, 82] on label "Released Only" at bounding box center [168, 88] width 96 height 14
click at [120, 88] on input "Released Only" at bounding box center [119, 88] width 1 height 1
checkbox input "false"
click at [384, 132] on div "Filter Table Select One Add Filter () Age () ATS () Cond (itemVariantCode) Cust…" at bounding box center [662, 168] width 1261 height 103
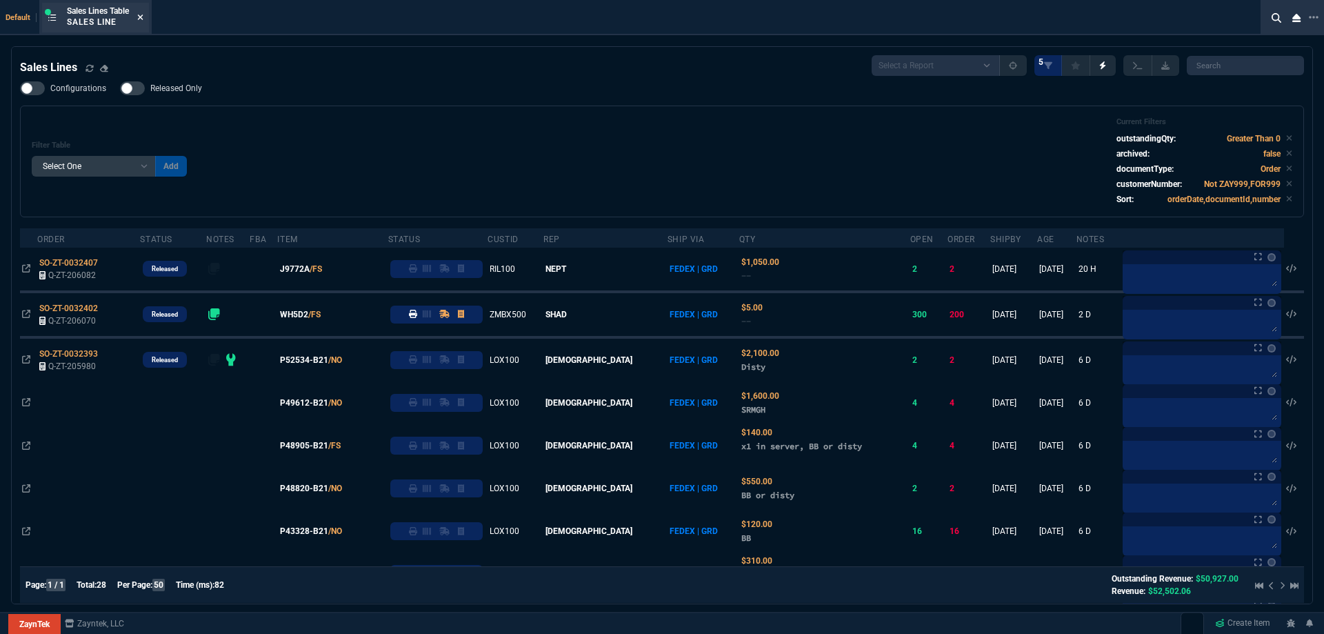
click at [141, 15] on icon at bounding box center [141, 17] width 6 height 6
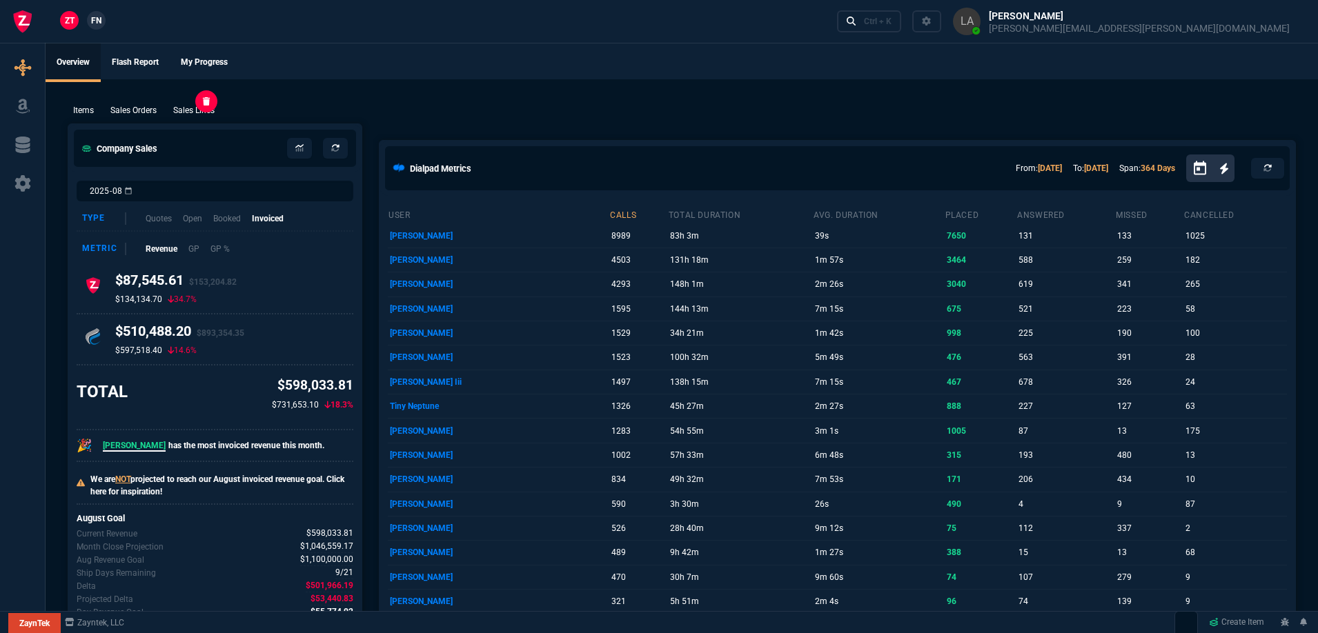
click at [201, 108] on p "Sales Lines" at bounding box center [193, 110] width 41 height 12
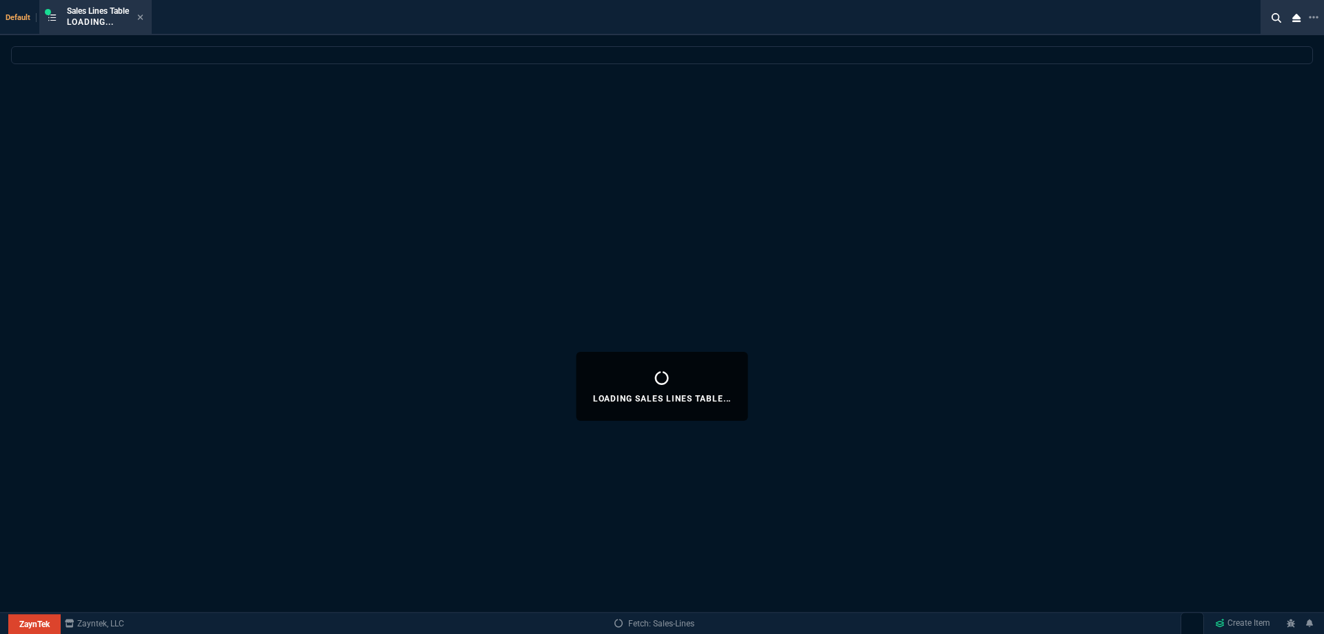
select select
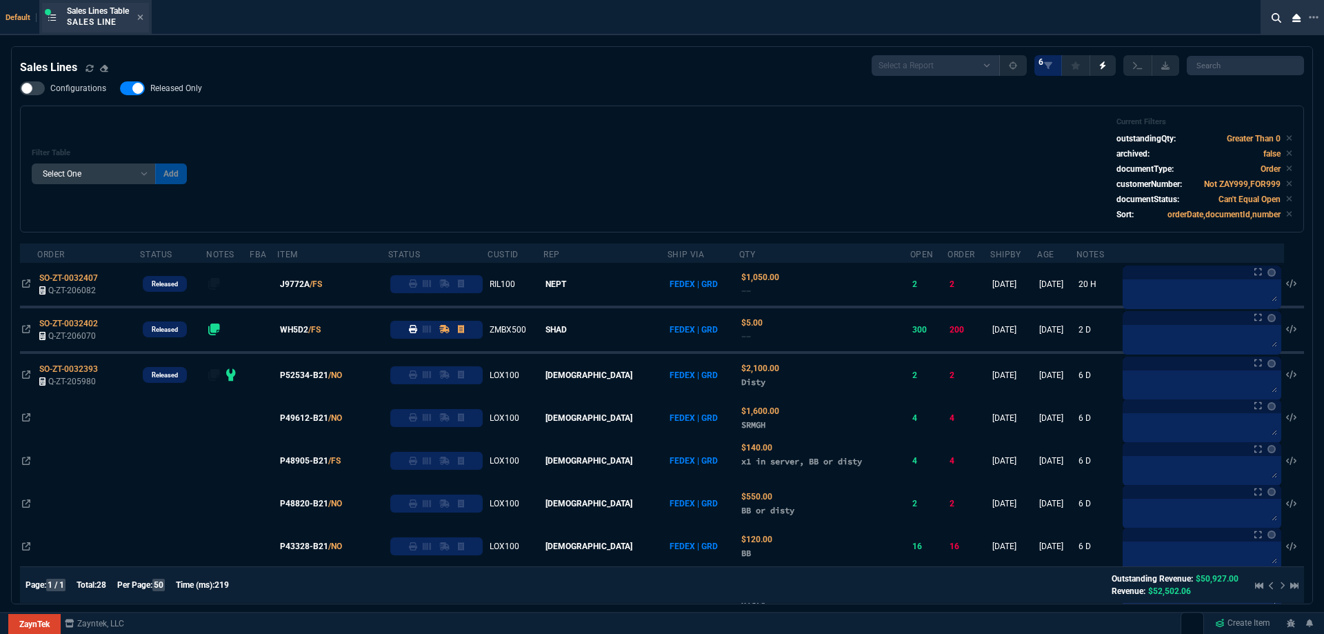
click at [146, 19] on div "Sales Lines Table Sales Line" at bounding box center [95, 18] width 107 height 30
click at [143, 16] on icon at bounding box center [140, 17] width 6 height 8
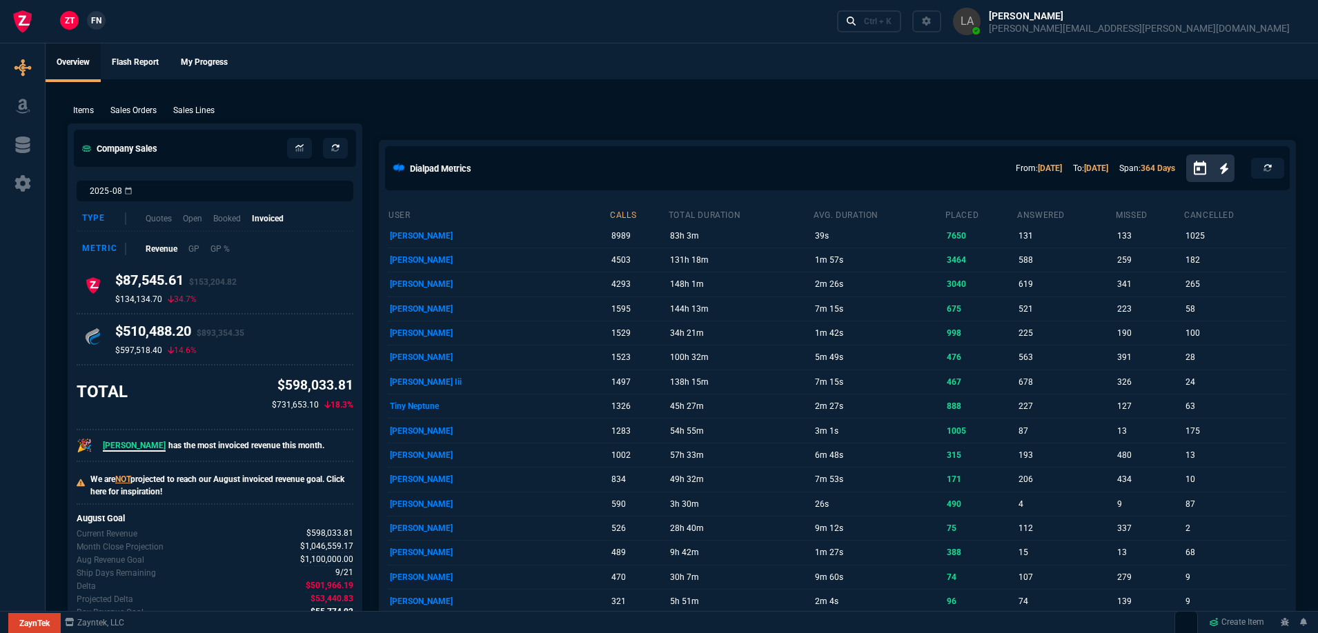
click at [95, 26] on span "FN" at bounding box center [96, 20] width 10 height 12
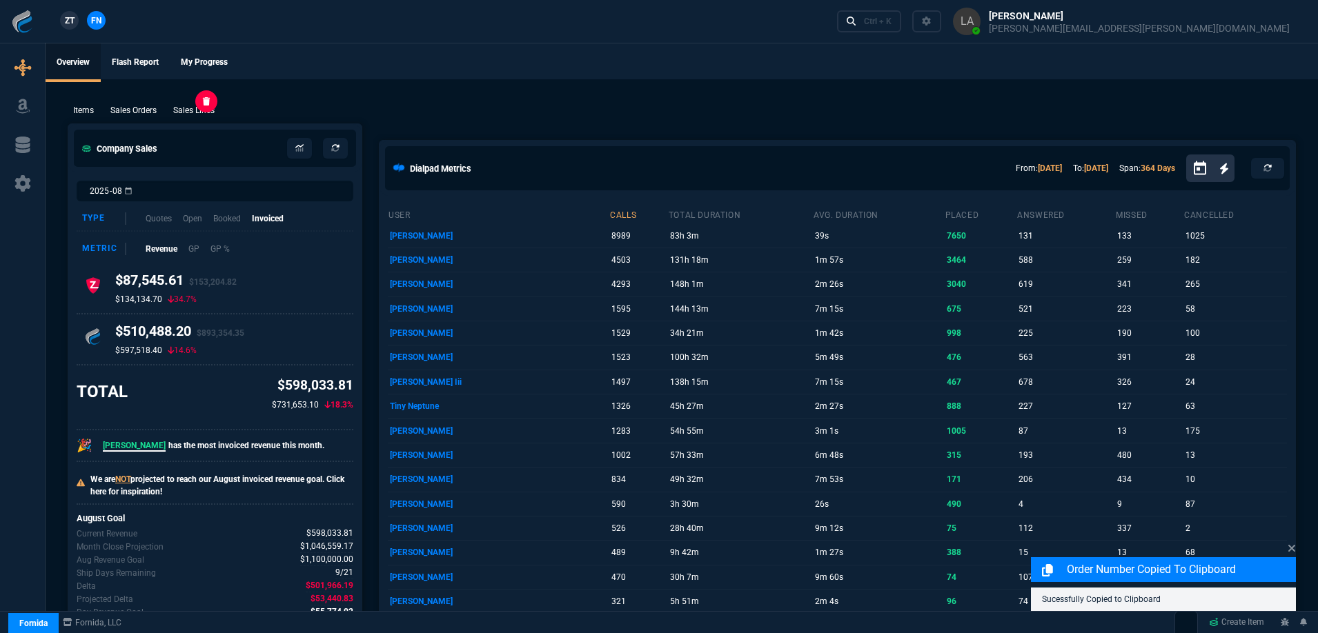
click at [196, 110] on p "Sales Lines" at bounding box center [193, 110] width 41 height 12
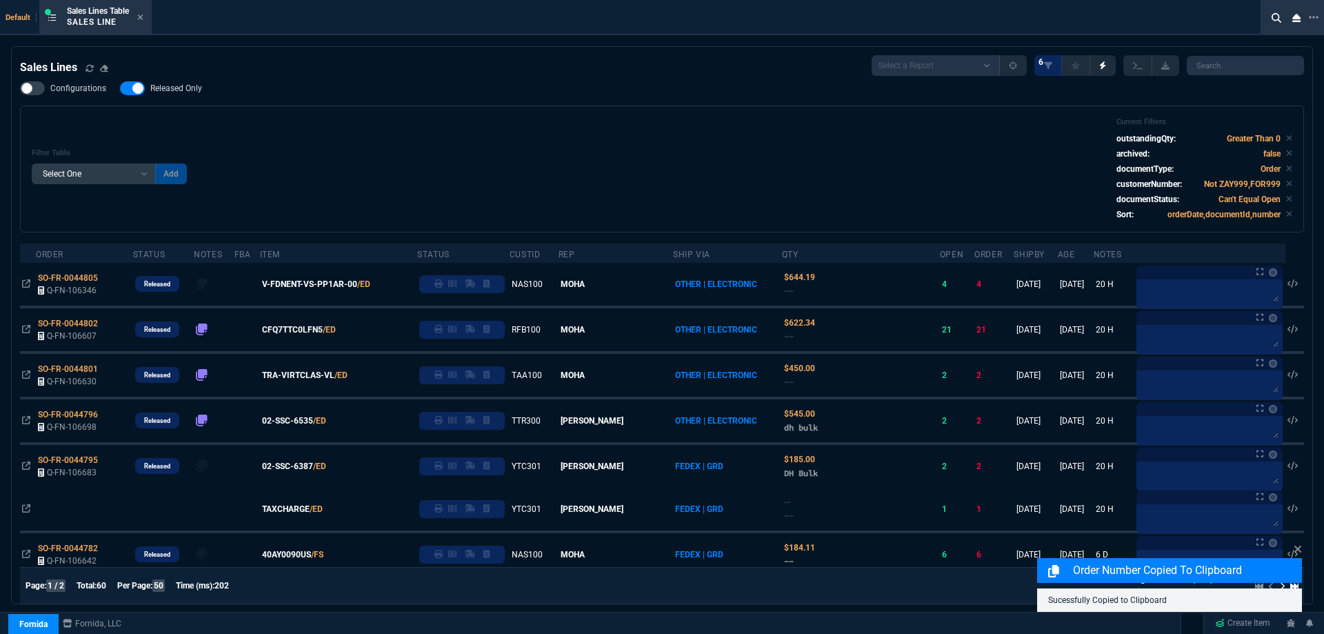
select select
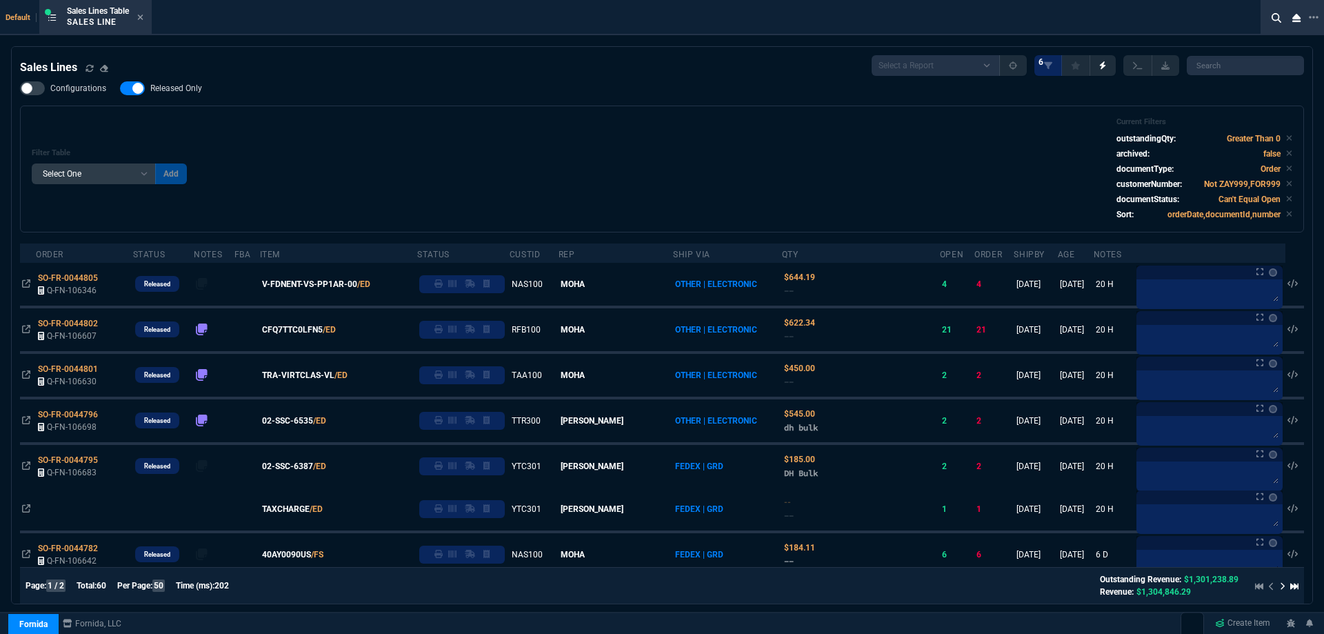
drag, startPoint x: 157, startPoint y: 91, endPoint x: 487, endPoint y: 110, distance: 330.9
click at [157, 91] on span "Released Only" at bounding box center [176, 88] width 52 height 11
click at [120, 89] on input "Released Only" at bounding box center [119, 88] width 1 height 1
checkbox input "false"
click at [494, 114] on div "Filter Table Select One Add Filter () Age () ATS () Cond (itemVariantCode) Cust…" at bounding box center [662, 169] width 1284 height 127
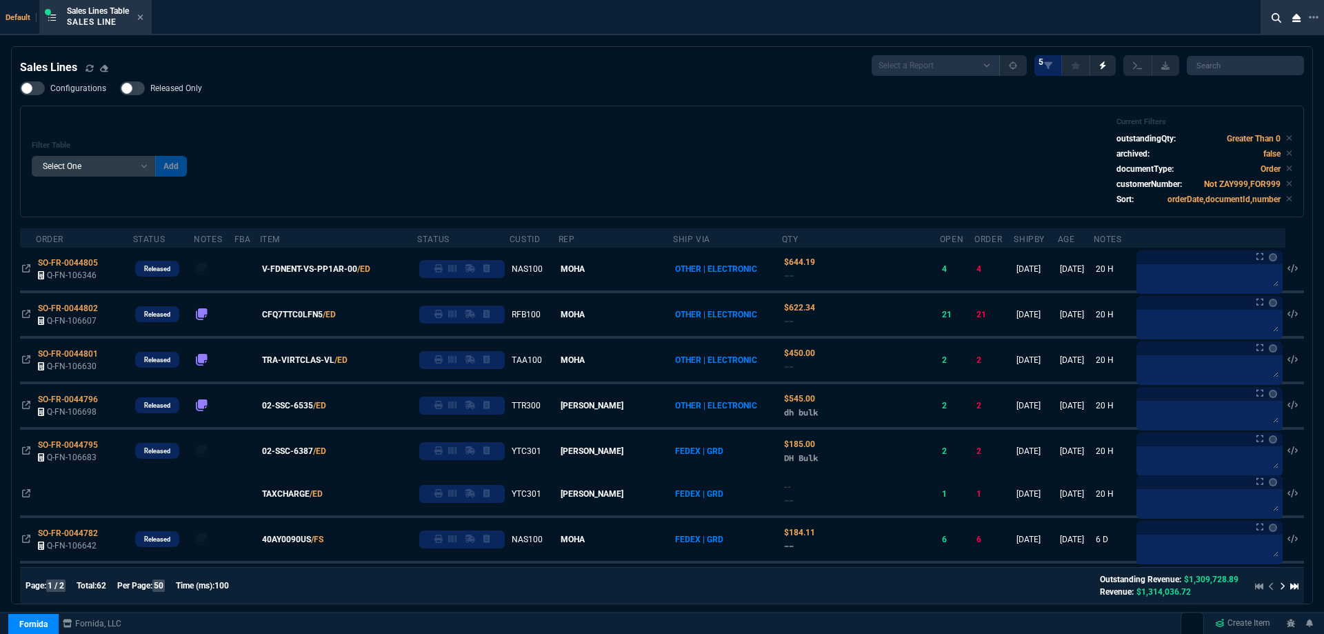
click at [423, 630] on div "Fornida ZaynTek Fornida Fornida, LLC Create Item" at bounding box center [662, 623] width 1324 height 23
click at [142, 16] on icon at bounding box center [141, 17] width 6 height 6
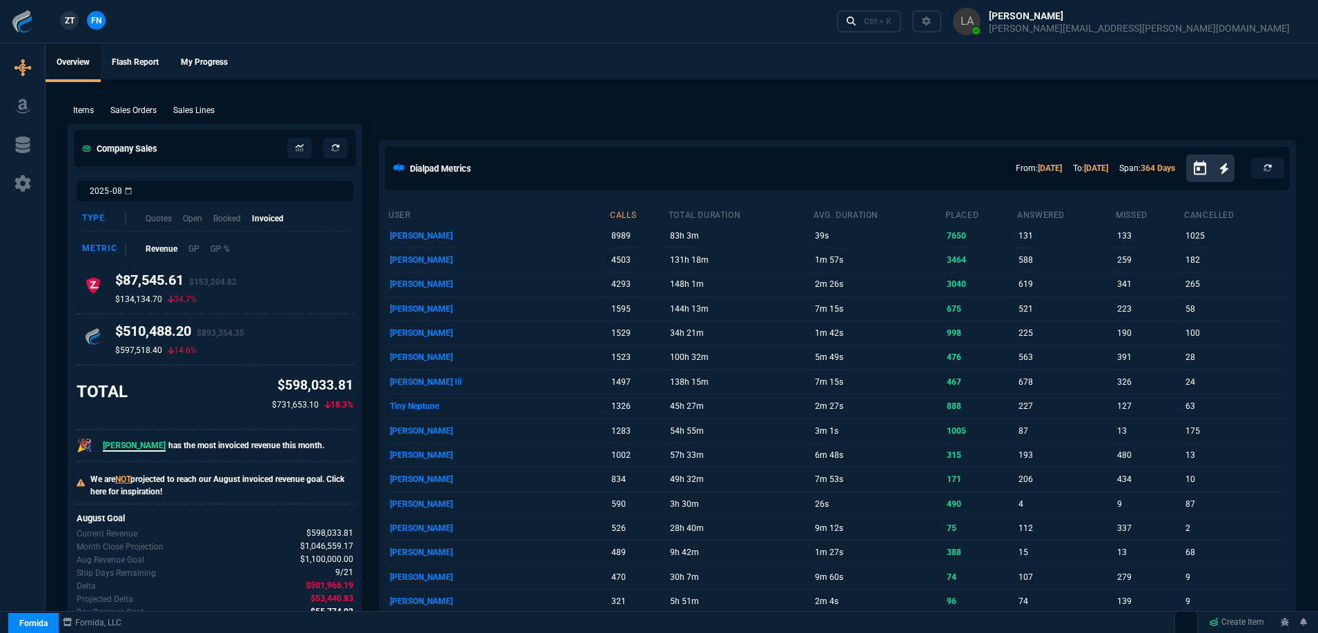
click at [203, 111] on p "Sales Lines" at bounding box center [193, 110] width 41 height 12
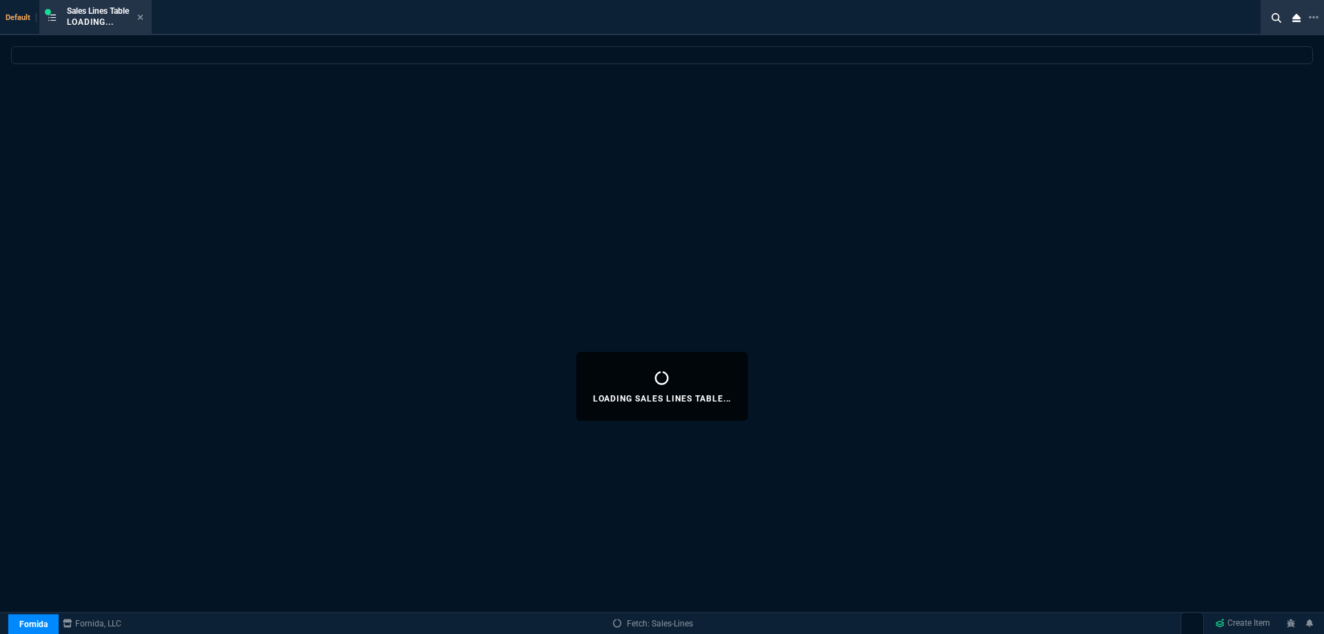
select select
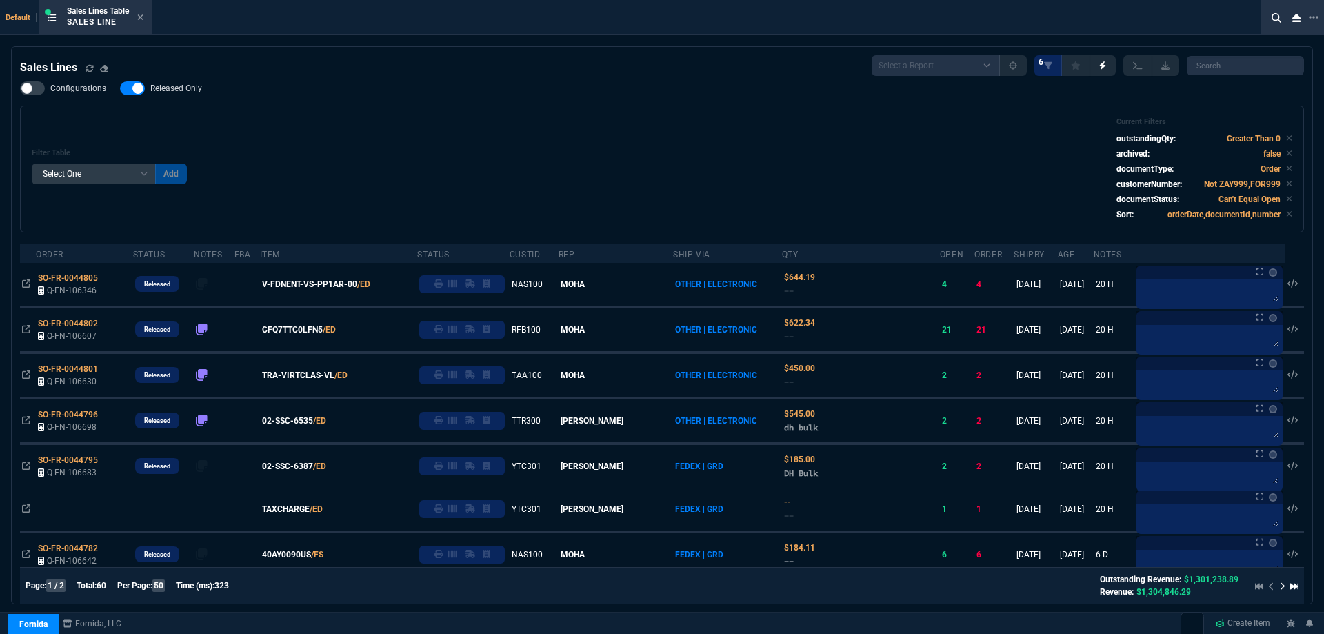
click at [192, 92] on span "Released Only" at bounding box center [176, 88] width 52 height 11
click at [120, 89] on input "Released Only" at bounding box center [119, 88] width 1 height 1
checkbox input "false"
click at [287, 88] on div "Configurations Released Only Filter Table Select One Add Filter () Age () ATS (…" at bounding box center [662, 156] width 1284 height 151
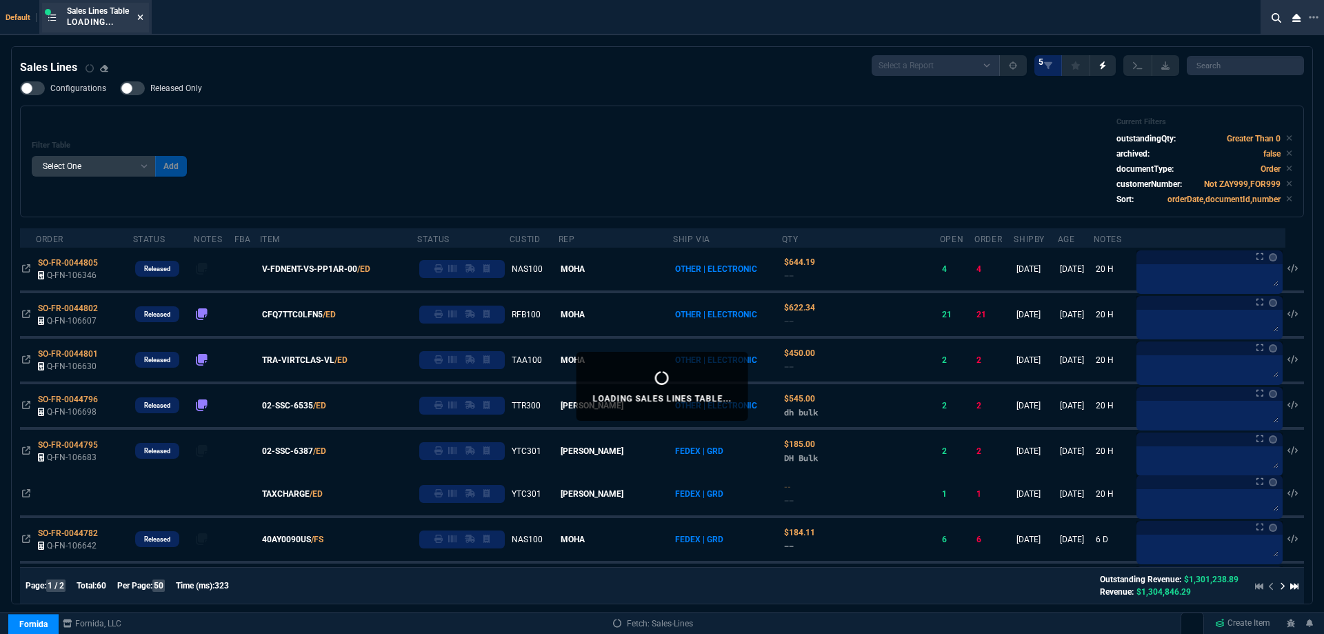
click at [143, 17] on icon at bounding box center [141, 17] width 6 height 6
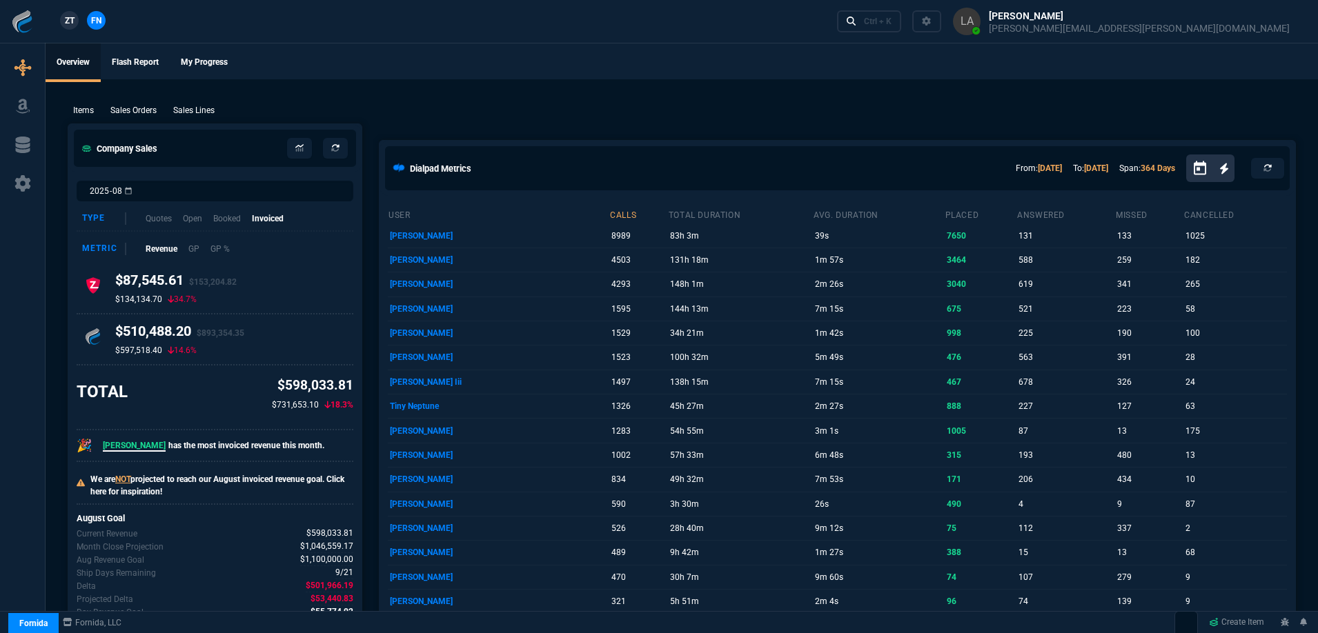
click at [62, 18] on link "ZT" at bounding box center [69, 20] width 19 height 19
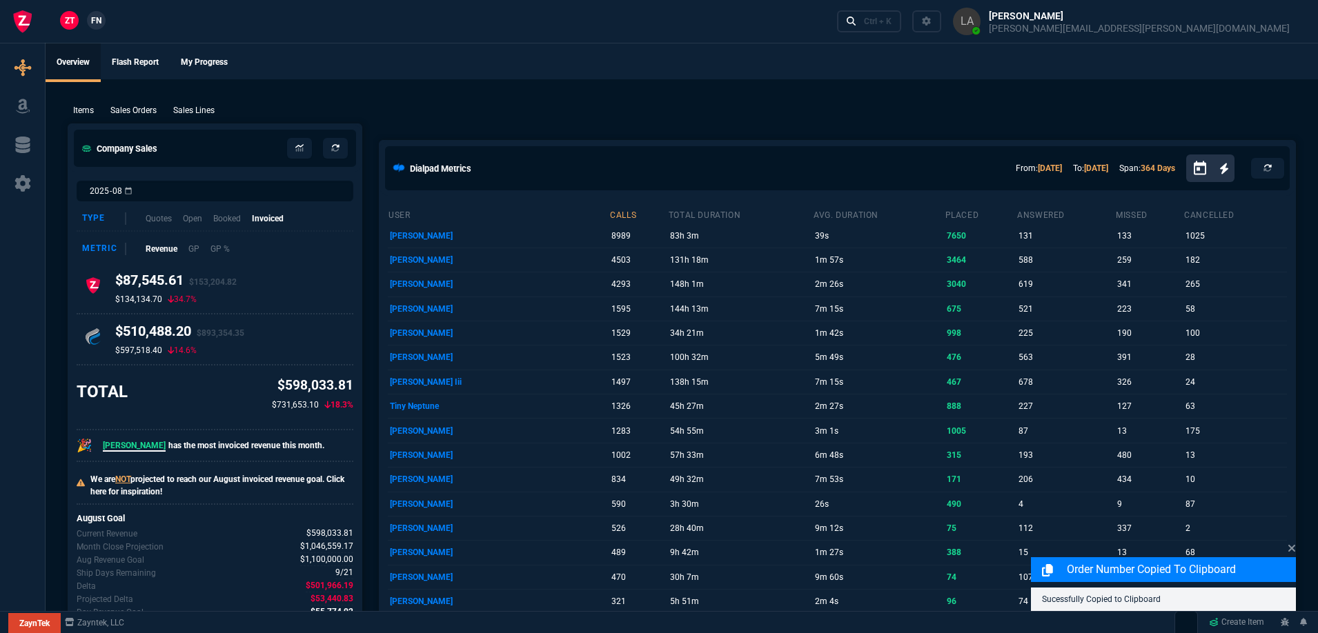
click at [202, 108] on p "Sales Lines" at bounding box center [193, 110] width 41 height 12
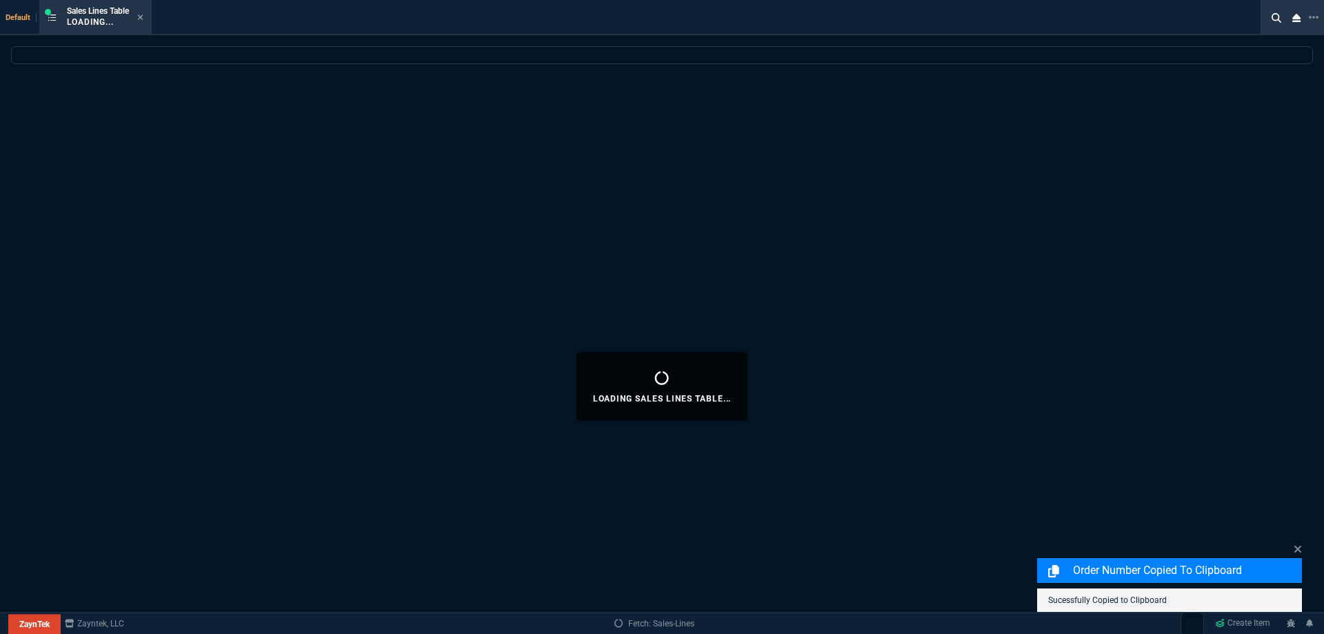
select select
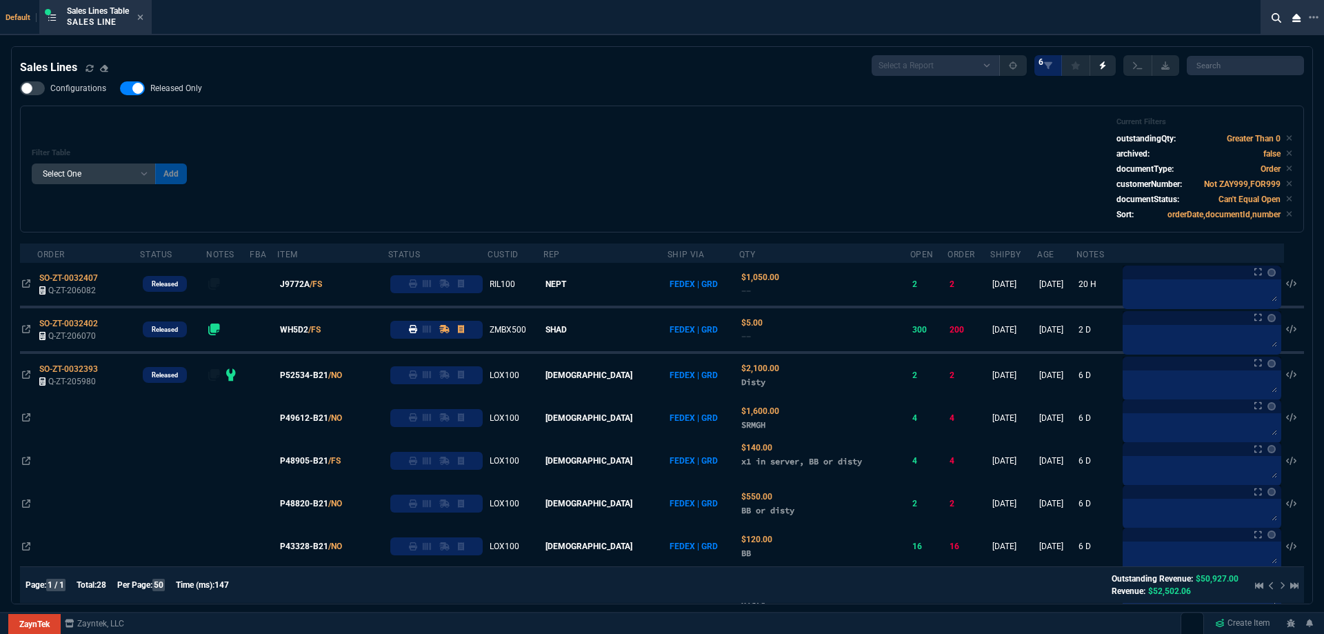
click at [197, 92] on span "Released Only" at bounding box center [176, 88] width 52 height 11
click at [120, 89] on input "Released Only" at bounding box center [119, 88] width 1 height 1
checkbox input "false"
click at [268, 103] on div "Configurations Released Only Filter Table Select One Add Filter () Age () ATS (…" at bounding box center [662, 156] width 1284 height 151
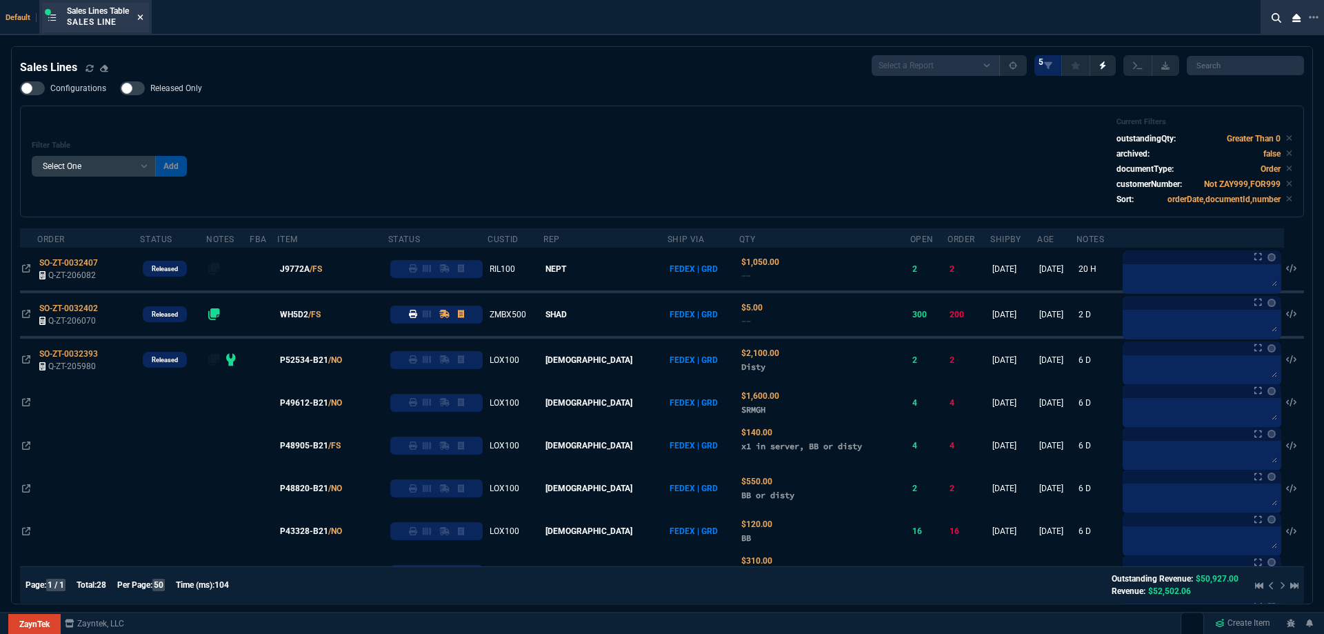
click at [143, 19] on icon at bounding box center [141, 17] width 6 height 6
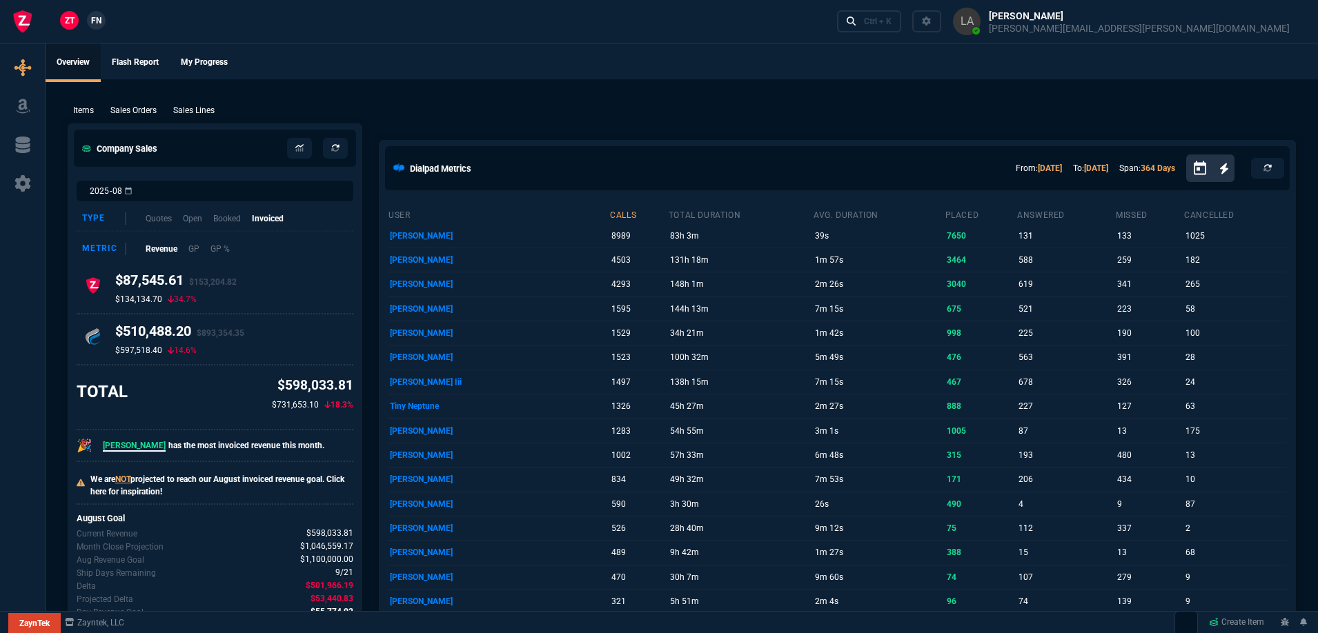
click at [99, 23] on span "FN" at bounding box center [96, 20] width 10 height 12
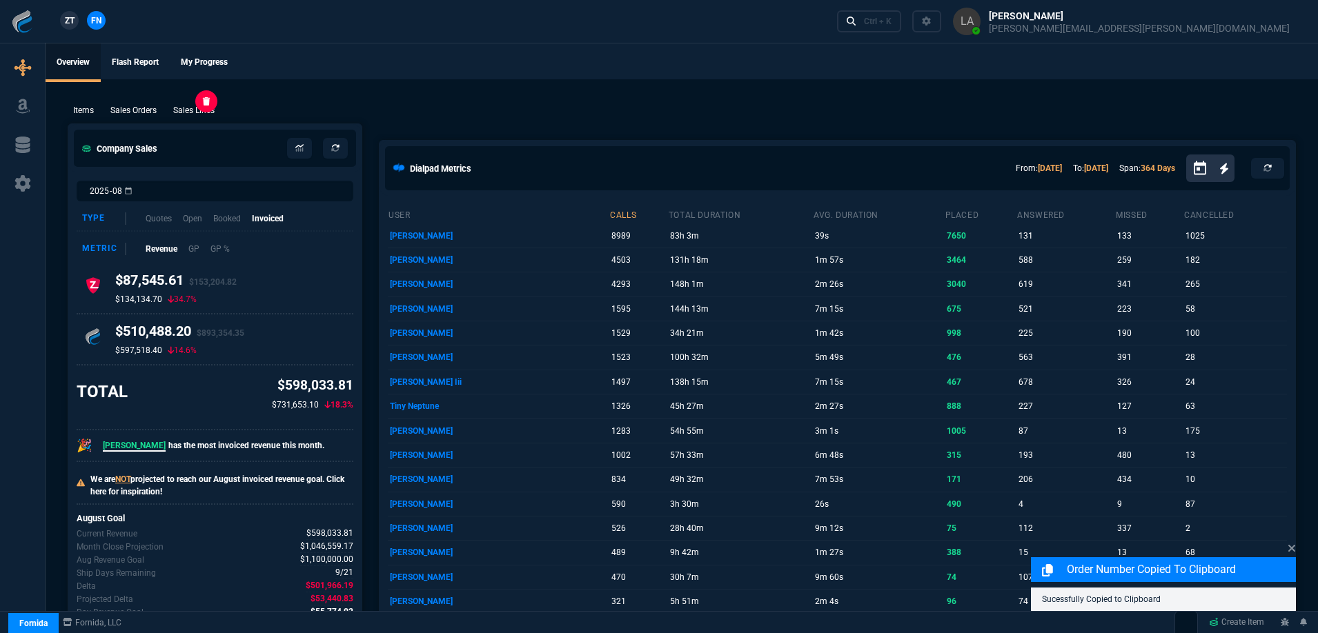
click at [185, 107] on p "Sales Lines" at bounding box center [193, 110] width 41 height 12
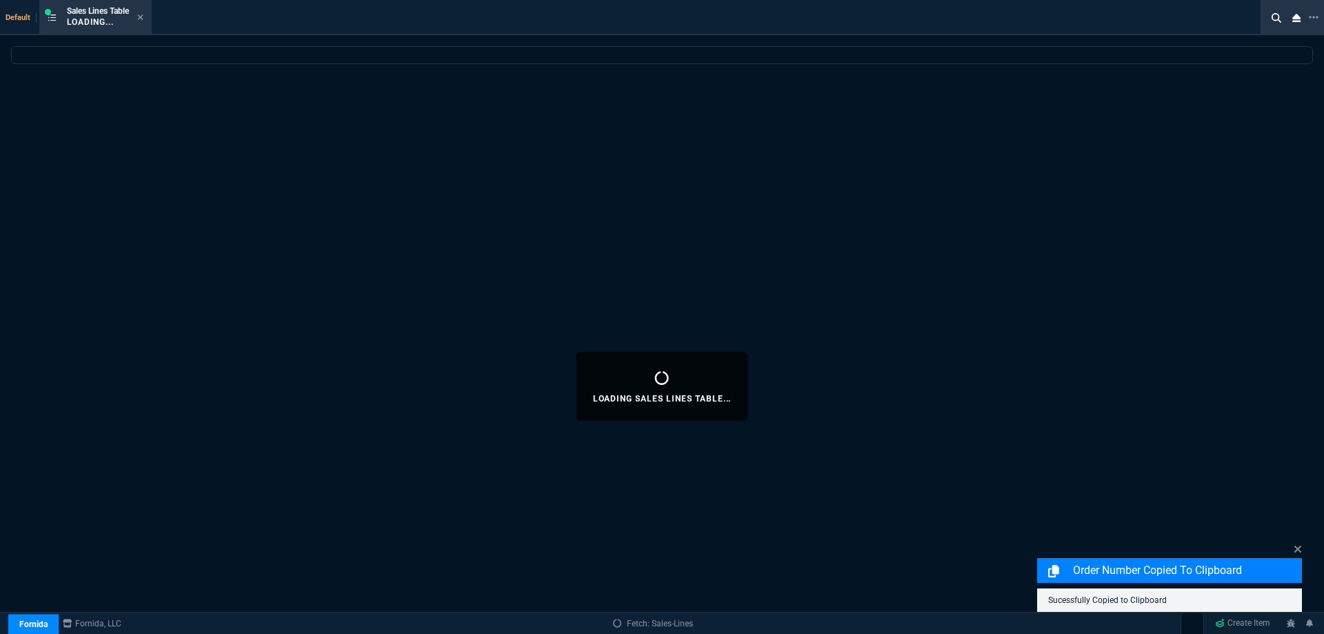
select select
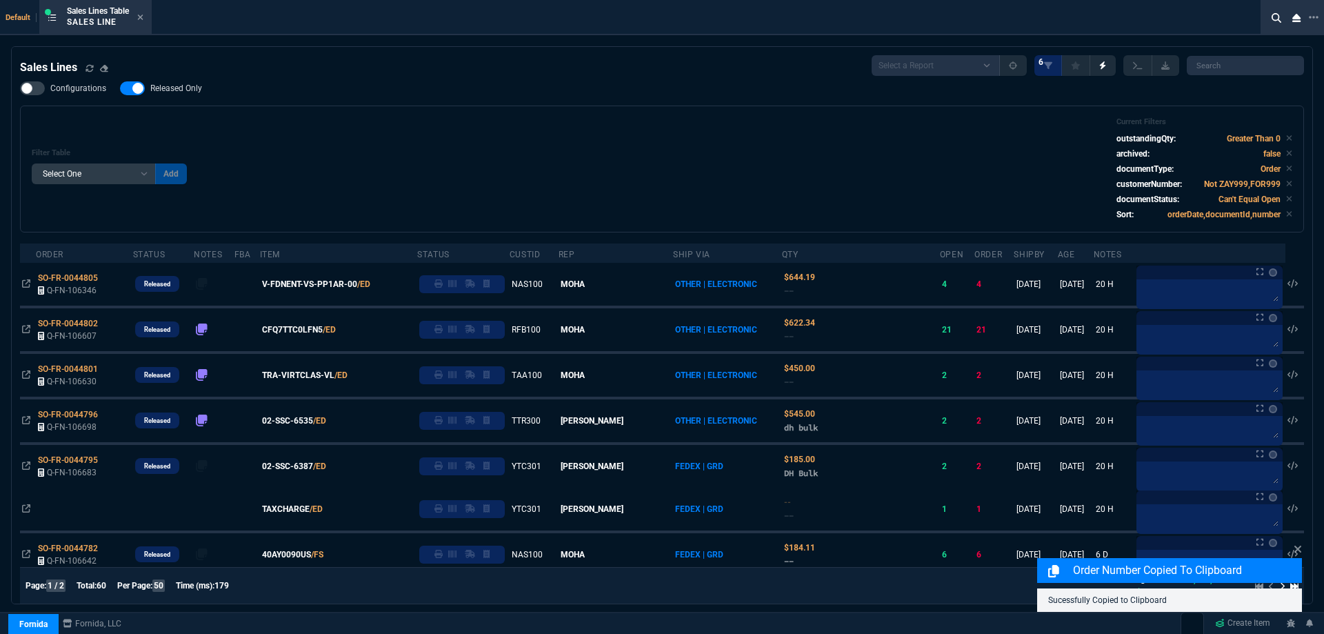
click at [176, 90] on span "Released Only" at bounding box center [176, 88] width 52 height 11
click at [120, 89] on input "Released Only" at bounding box center [119, 88] width 1 height 1
checkbox input "false"
click at [564, 119] on div "Filter Table Select One Add Filter () Age () ATS () Cond (itemVariantCode) Cust…" at bounding box center [662, 168] width 1261 height 103
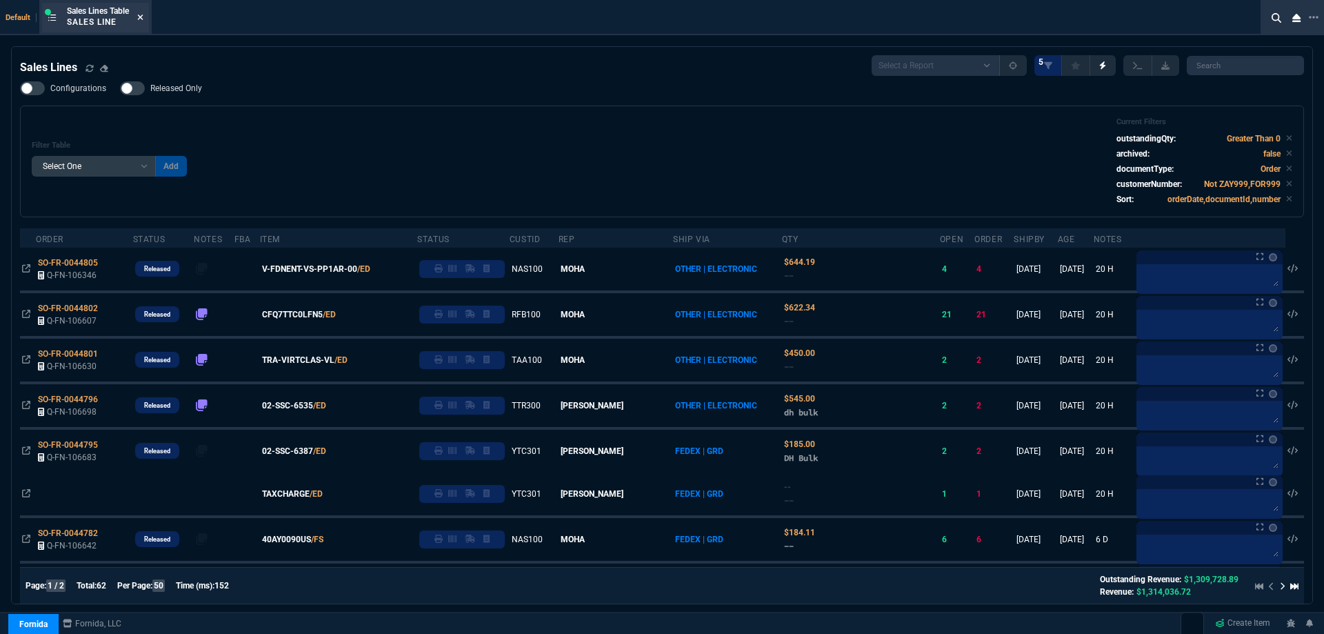
click at [143, 19] on icon at bounding box center [141, 17] width 6 height 6
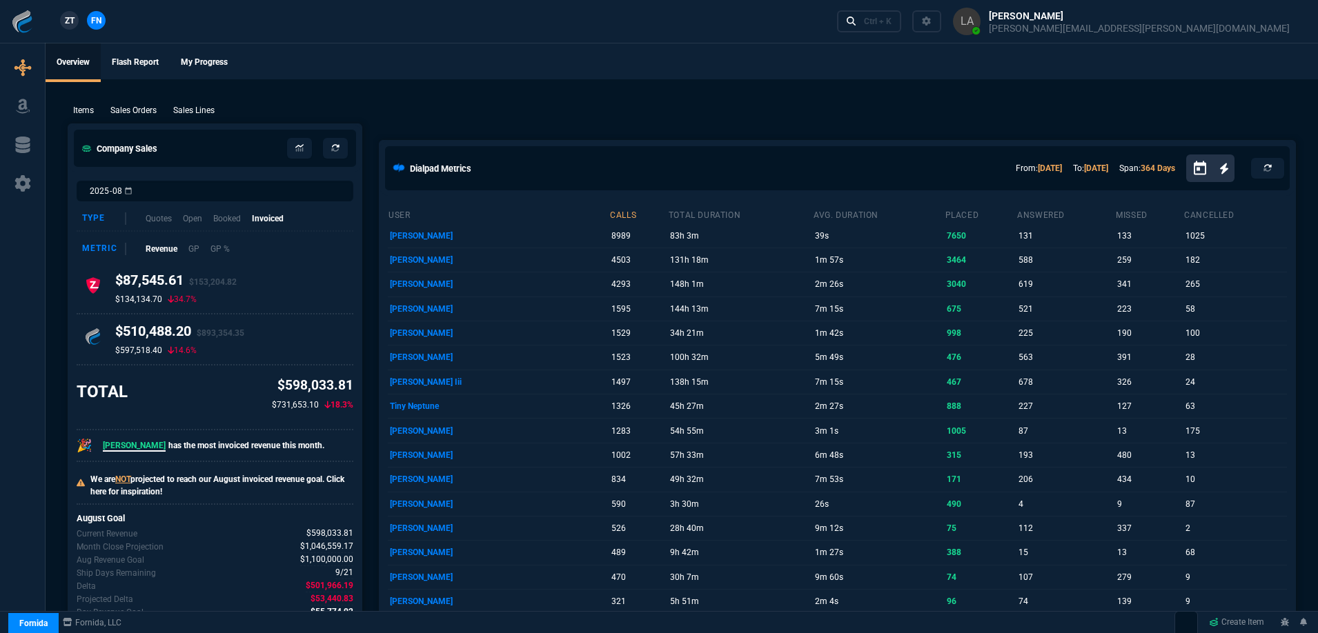
click at [73, 26] on span "ZT" at bounding box center [70, 20] width 10 height 12
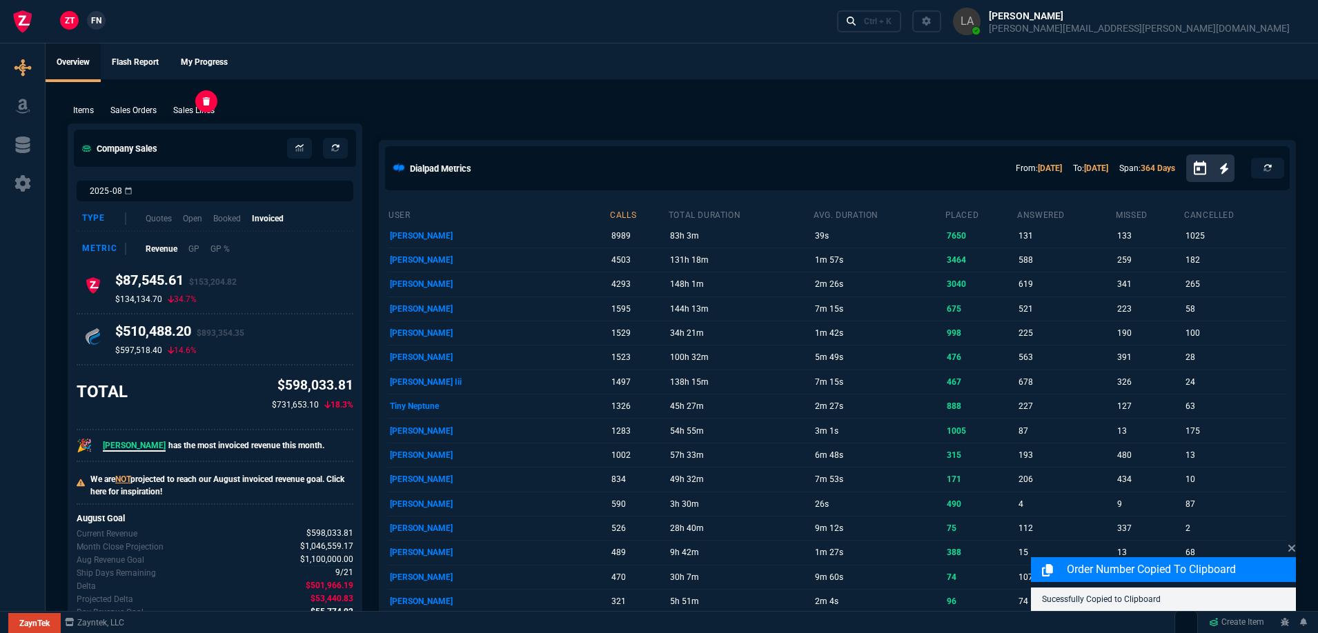
click at [188, 110] on p "Sales Lines" at bounding box center [193, 110] width 41 height 12
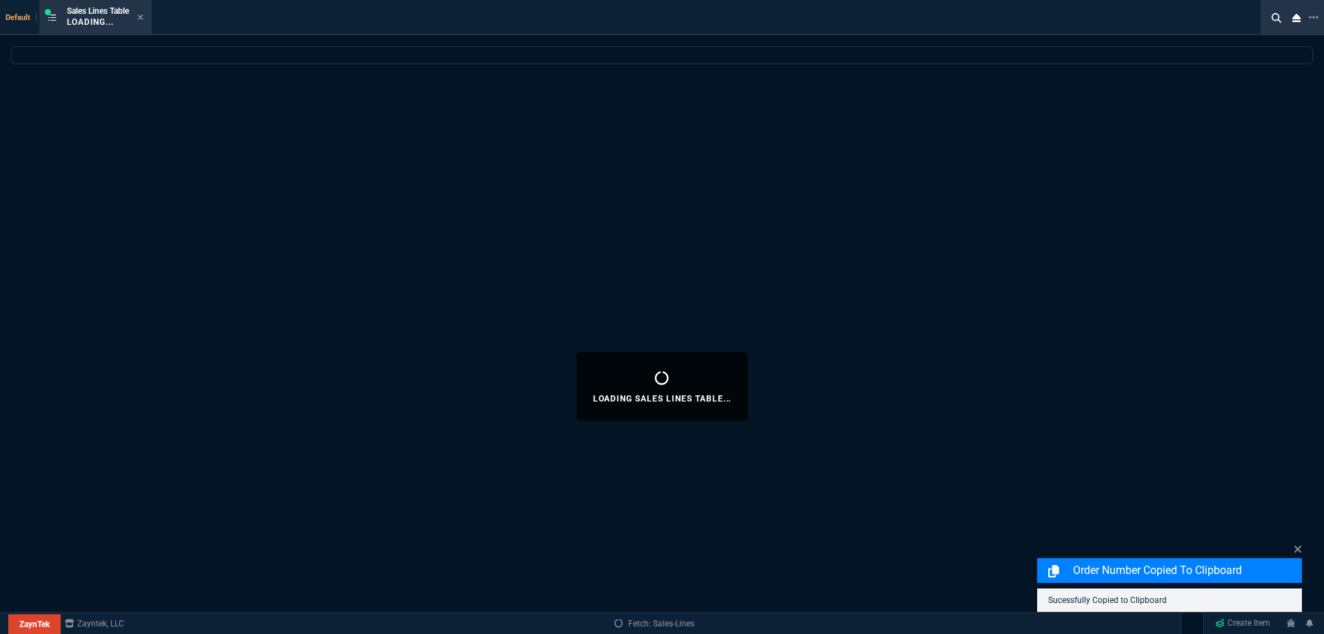
select select
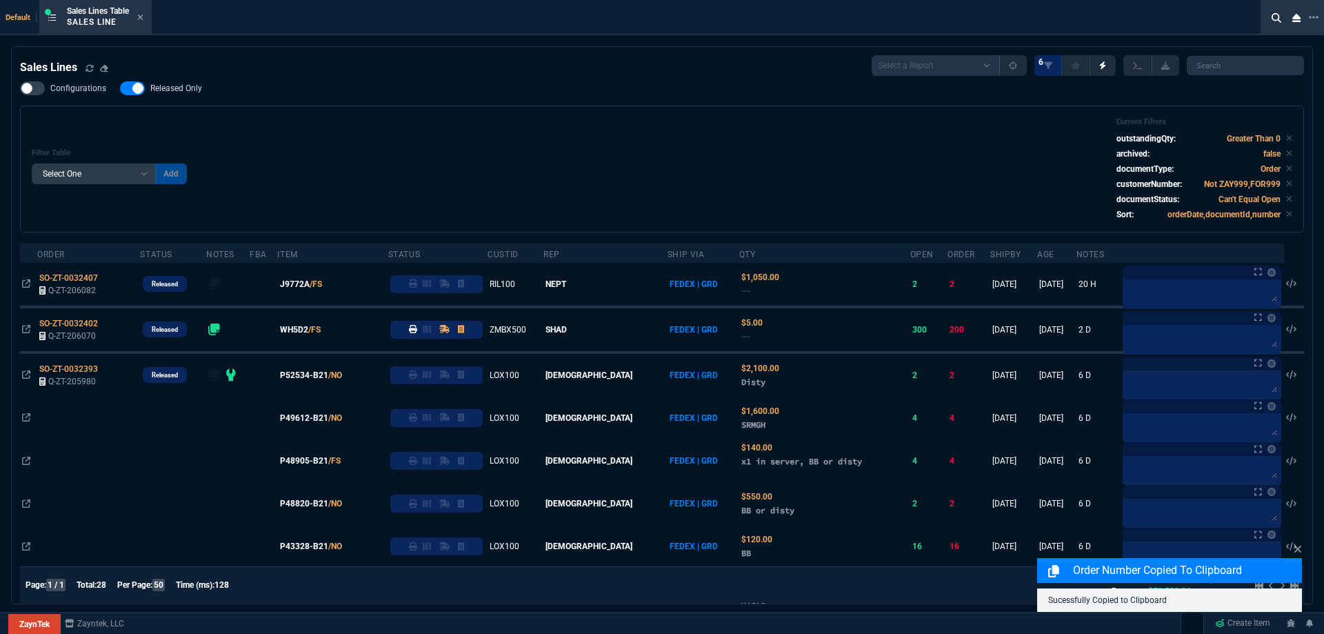
click at [175, 90] on span "Released Only" at bounding box center [176, 88] width 52 height 11
click at [120, 89] on input "Released Only" at bounding box center [119, 88] width 1 height 1
click at [488, 132] on div "Filter Table Select One Add Filter () Age () ATS () Cond (itemVariantCode) Cust…" at bounding box center [662, 168] width 1261 height 103
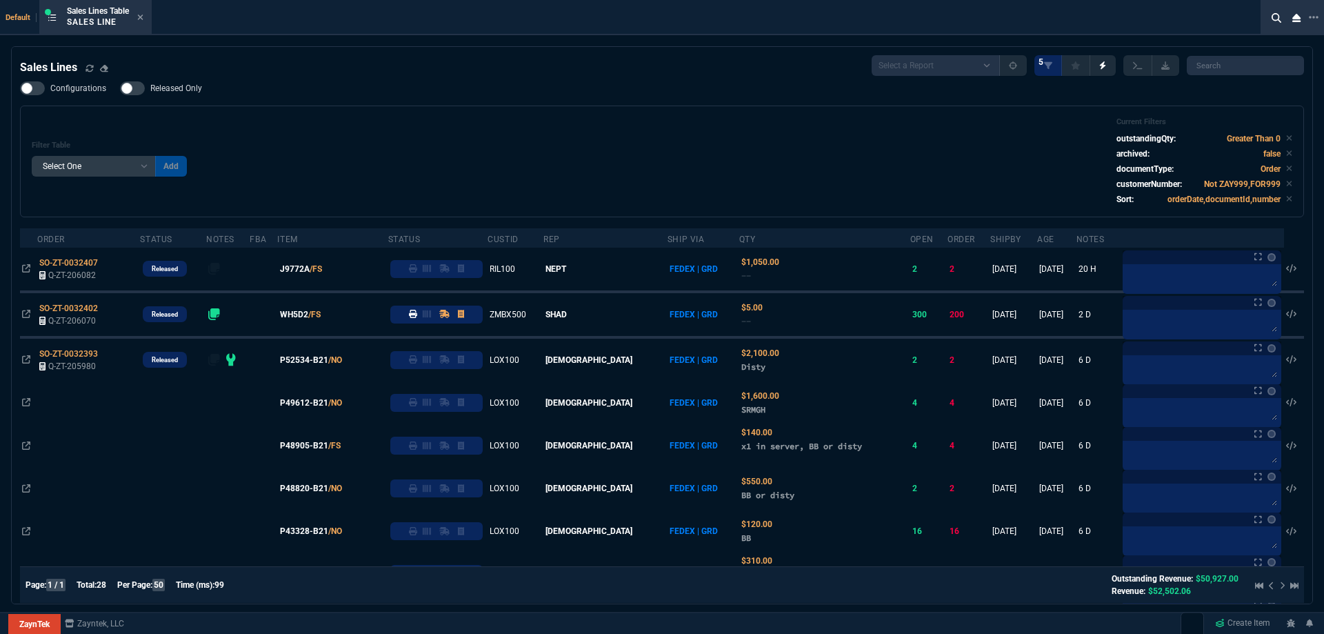
click at [198, 93] on span "Released Only" at bounding box center [176, 88] width 52 height 11
click at [120, 89] on input "Released Only" at bounding box center [119, 88] width 1 height 1
checkbox input "true"
click at [359, 131] on div "Filter Table Select One Add Filter () Age () ATS () Cond (itemVariantCode) Cust…" at bounding box center [662, 161] width 1261 height 88
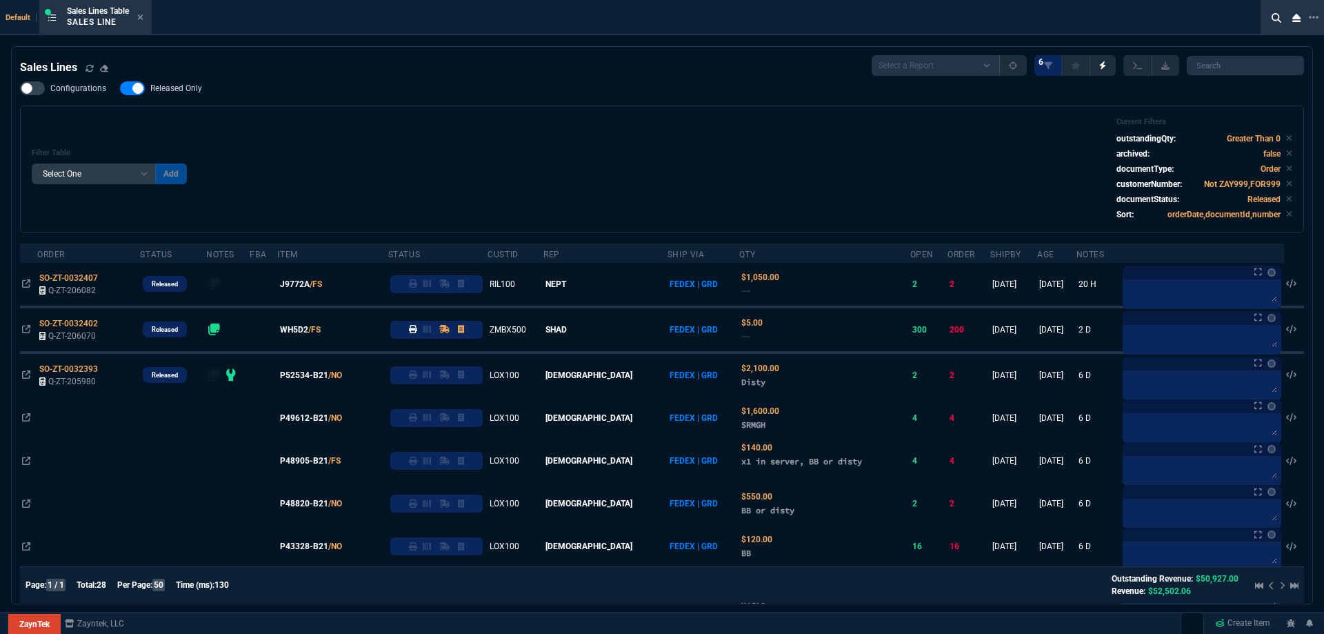
click at [143, 19] on icon at bounding box center [140, 17] width 6 height 8
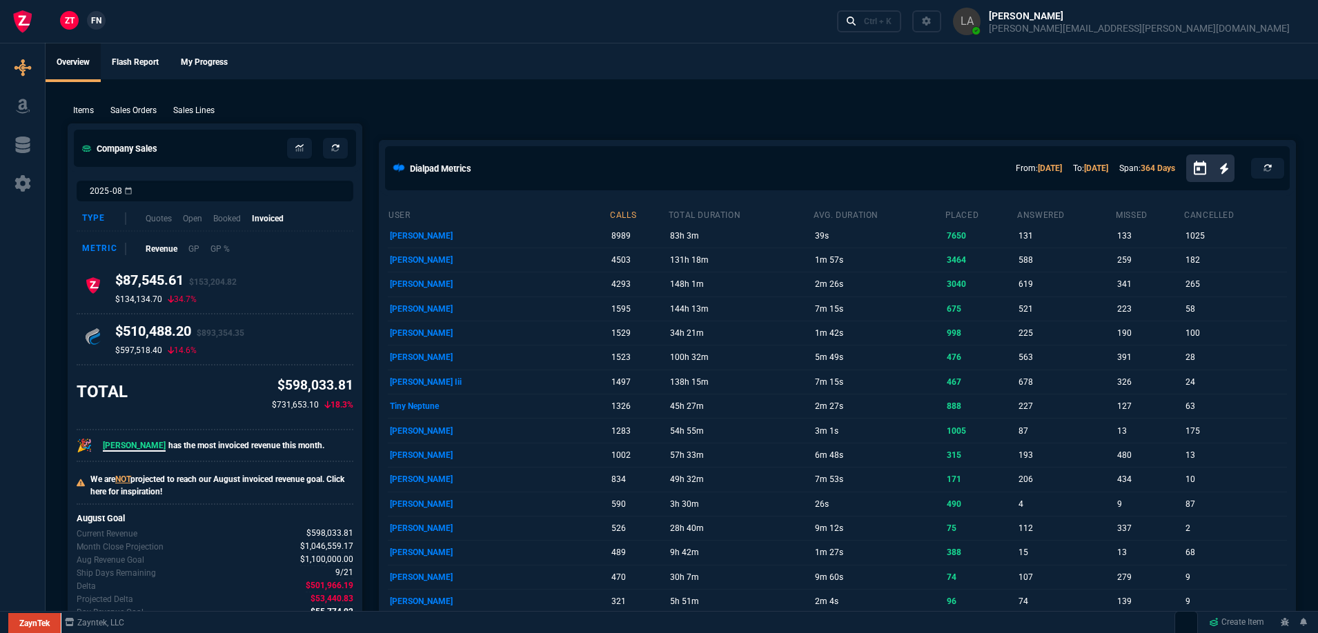
click at [103, 21] on link "FN" at bounding box center [96, 20] width 19 height 19
click at [1289, 553] on div "user calls total duration avg. duration placed answered missed cancelled Anthon…" at bounding box center [836, 519] width 915 height 646
click at [210, 112] on p "Sales Lines" at bounding box center [193, 110] width 41 height 12
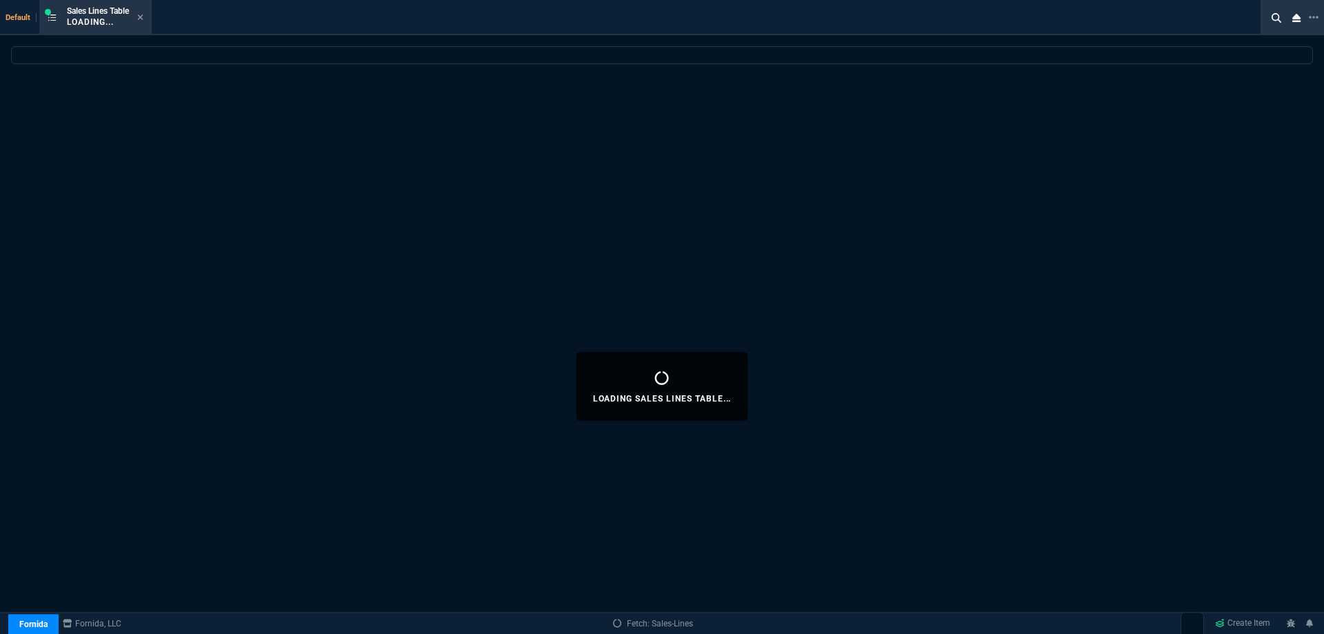
select select
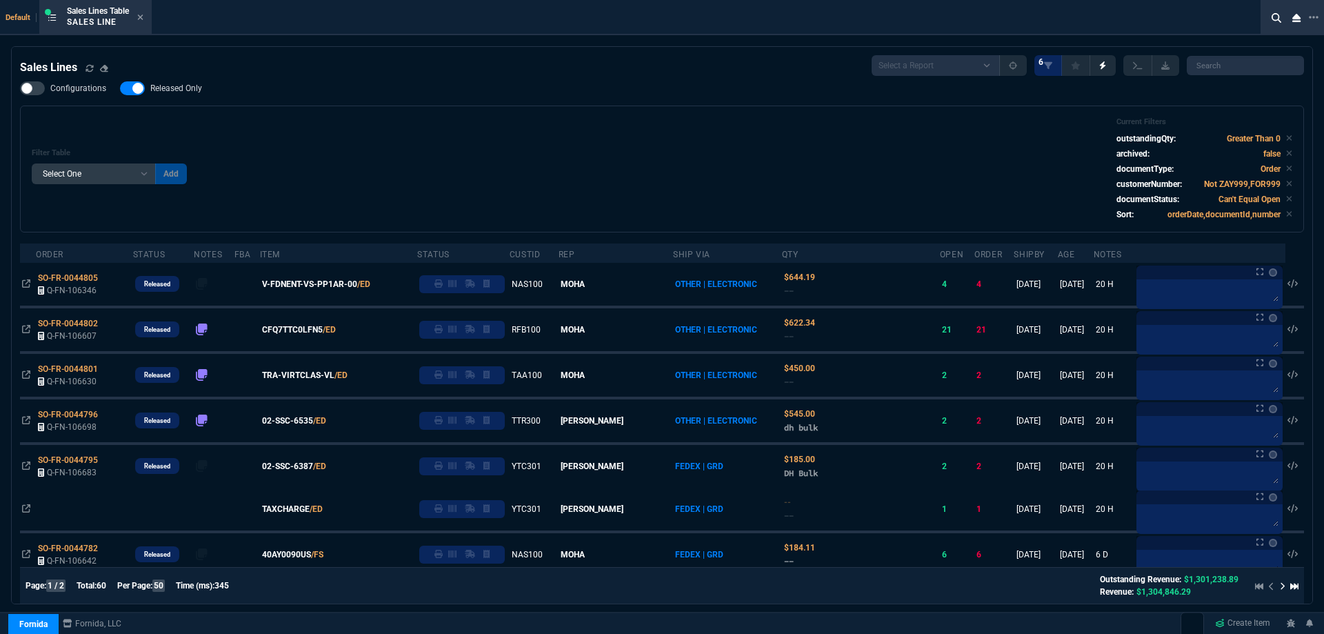
click at [154, 86] on span "Released Only" at bounding box center [176, 88] width 52 height 11
click at [120, 88] on input "Released Only" at bounding box center [119, 88] width 1 height 1
checkbox input "false"
click at [461, 118] on div "Filter Table Select One Add Filter () Age () ATS () Cond (itemVariantCode) Cust…" at bounding box center [662, 168] width 1261 height 103
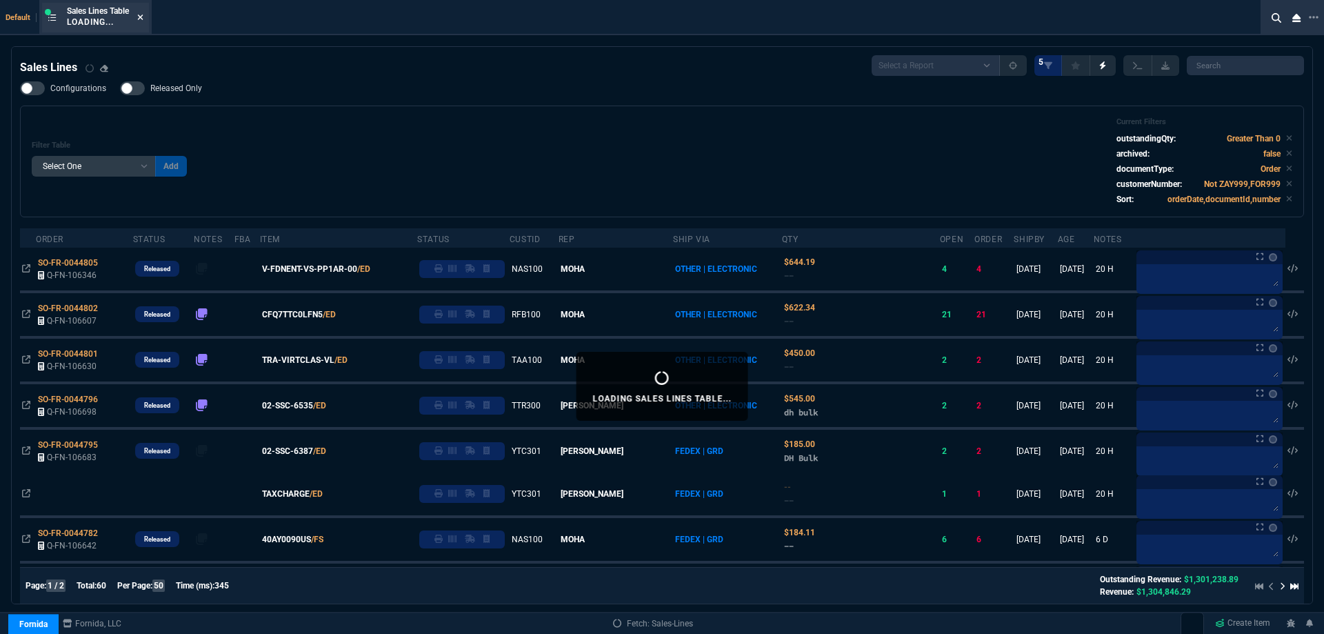
click at [142, 19] on icon at bounding box center [141, 17] width 6 height 6
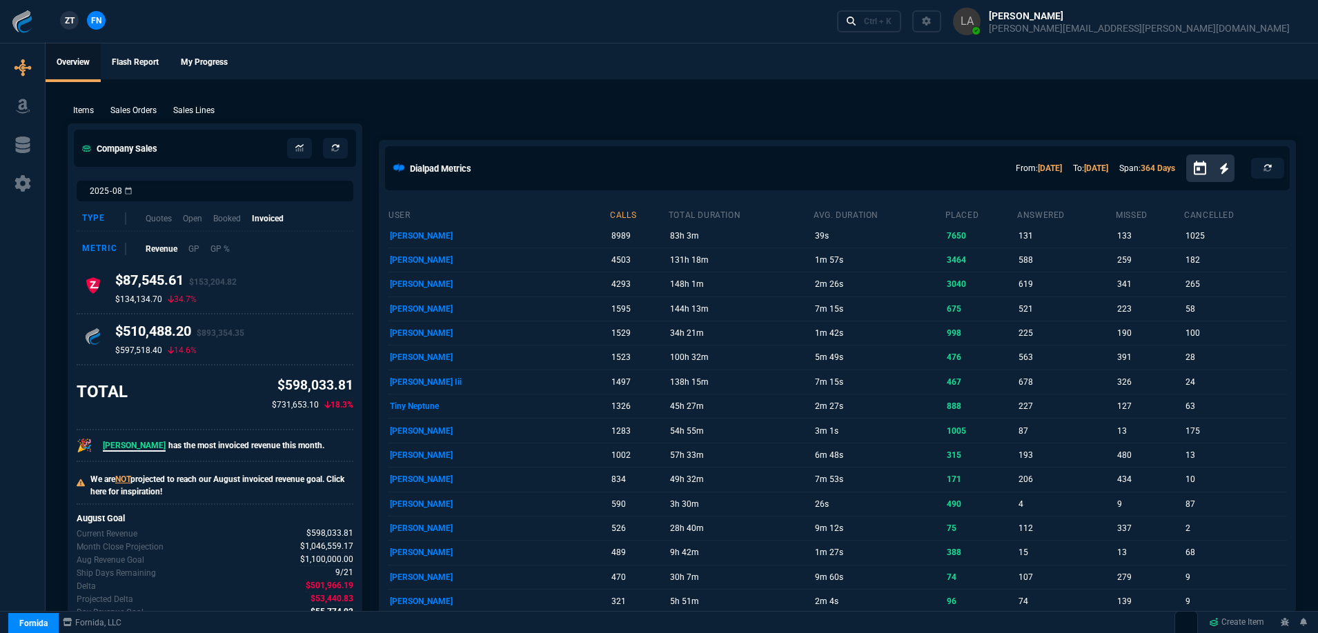
click at [70, 19] on span "ZT" at bounding box center [70, 20] width 10 height 12
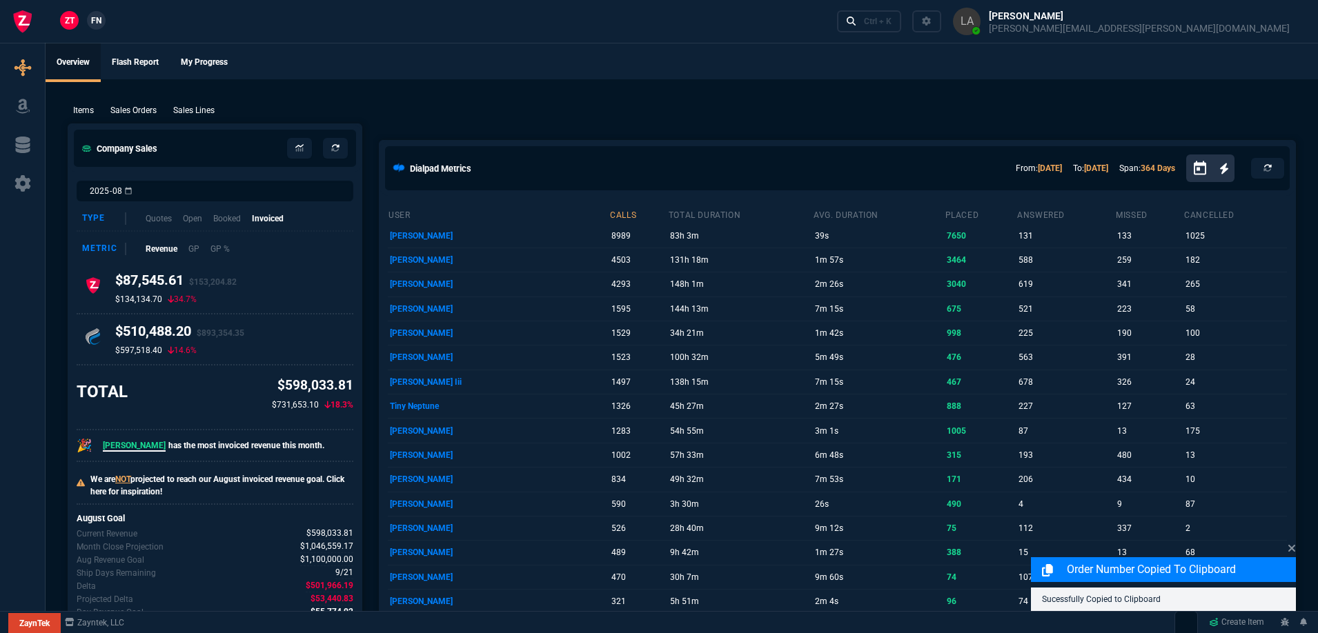
click at [194, 111] on p "Sales Lines" at bounding box center [193, 110] width 41 height 12
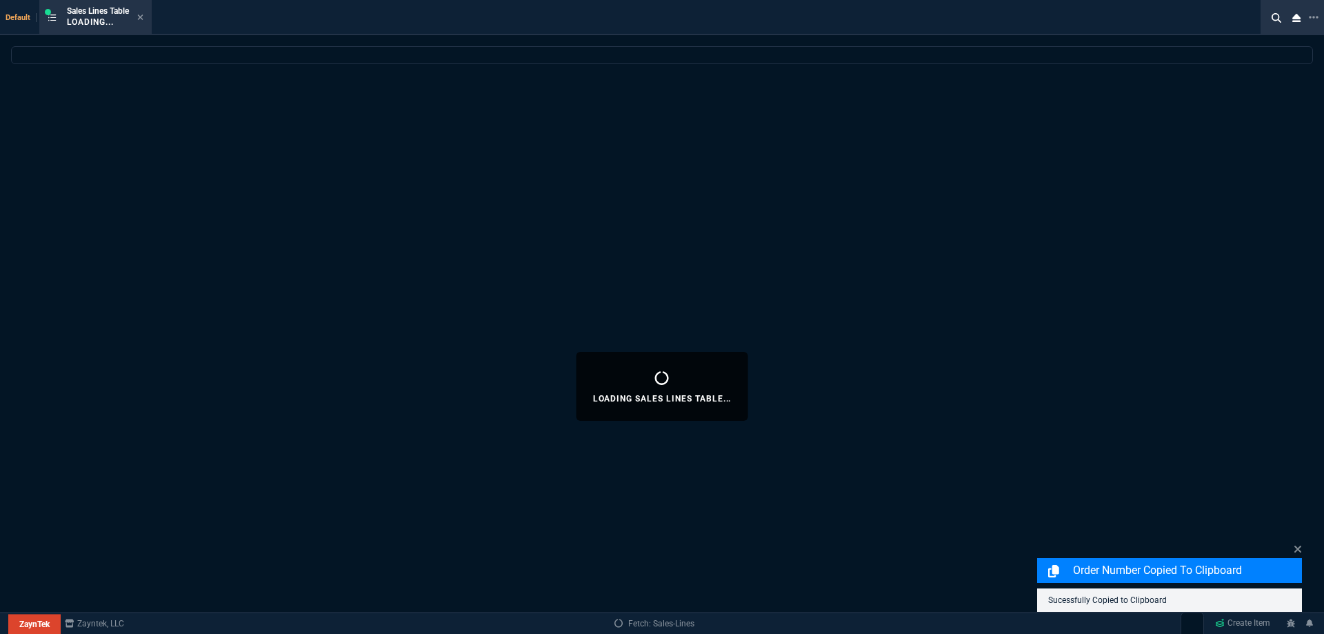
select select
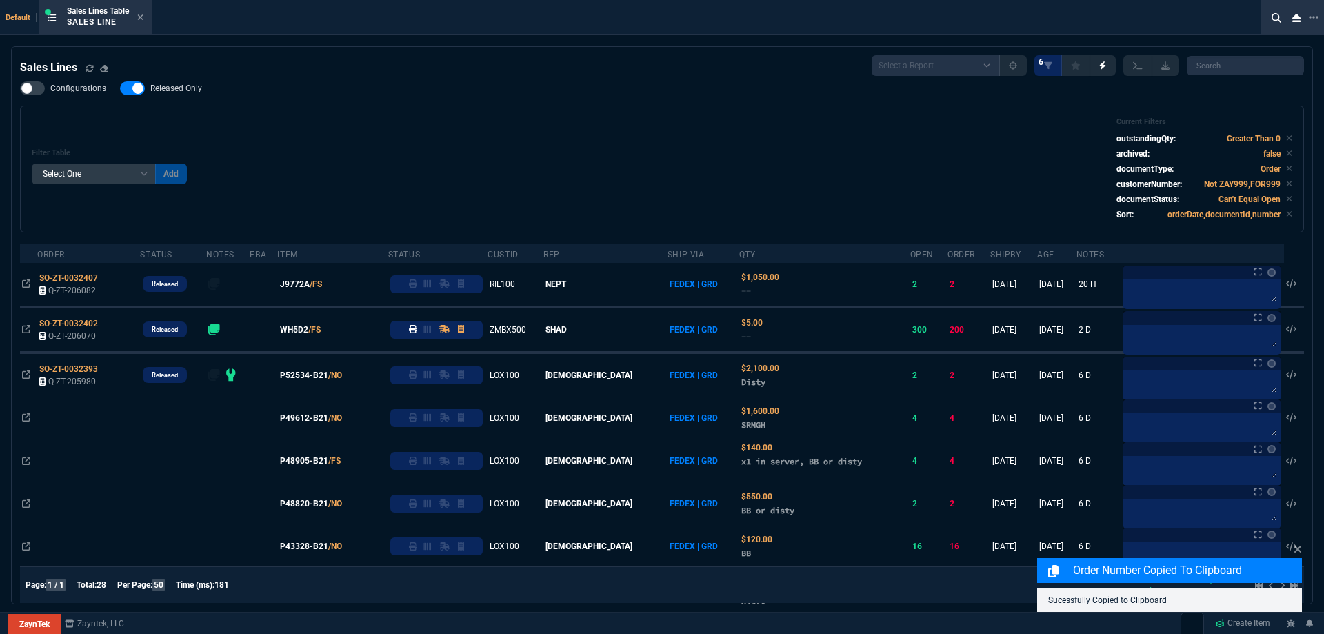
click at [190, 89] on span "Released Only" at bounding box center [176, 88] width 52 height 11
click at [120, 89] on input "Released Only" at bounding box center [119, 88] width 1 height 1
checkbox input "false"
click at [346, 113] on div "Filter Table Select One Add Filter () Age () ATS () Cond (itemVariantCode) Cust…" at bounding box center [662, 169] width 1284 height 127
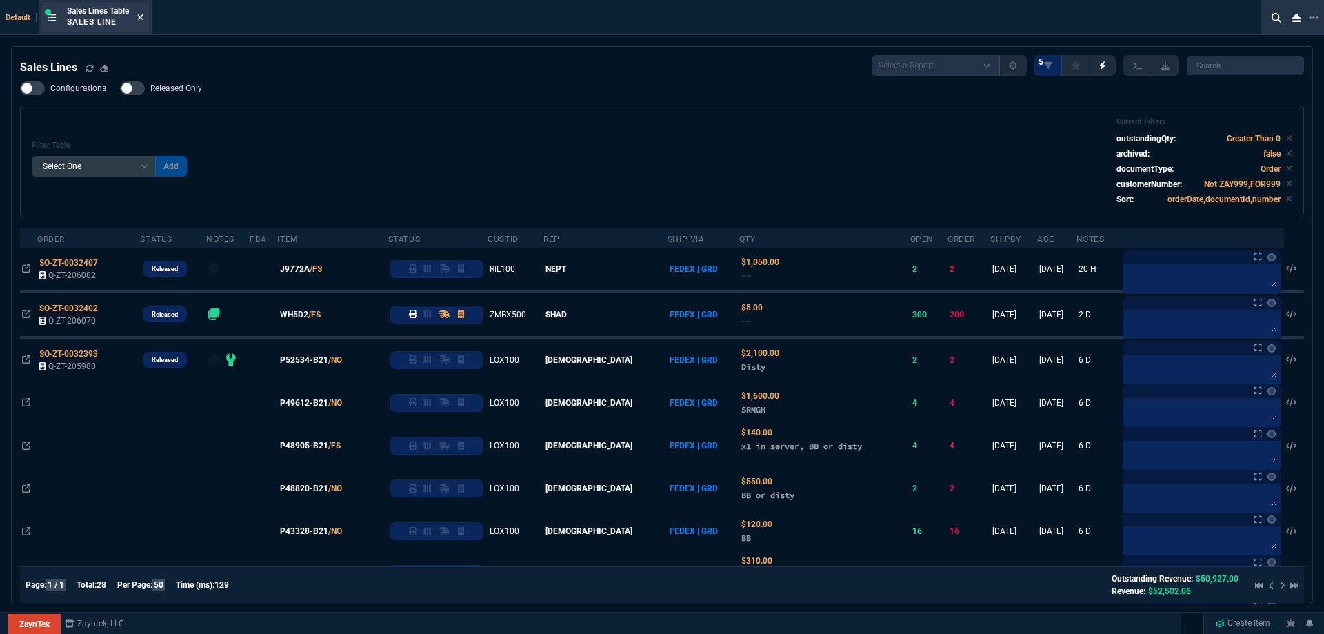
click at [141, 17] on icon at bounding box center [140, 17] width 6 height 8
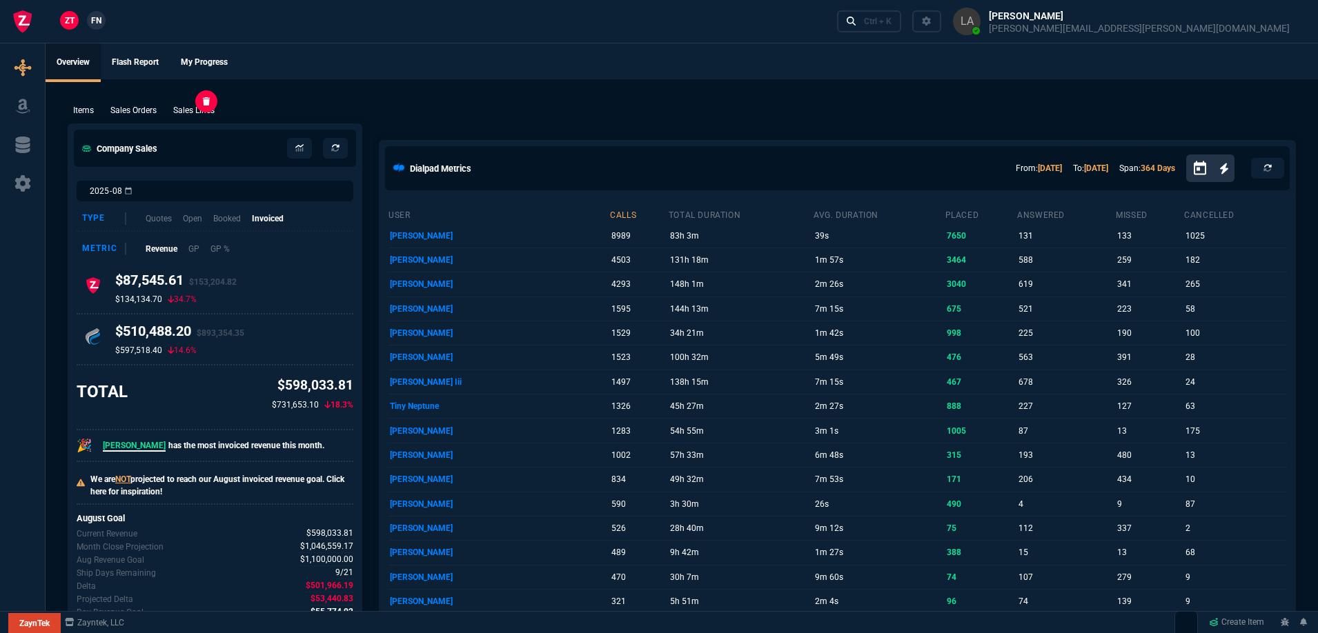
click at [207, 104] on p "Sales Lines" at bounding box center [193, 110] width 41 height 12
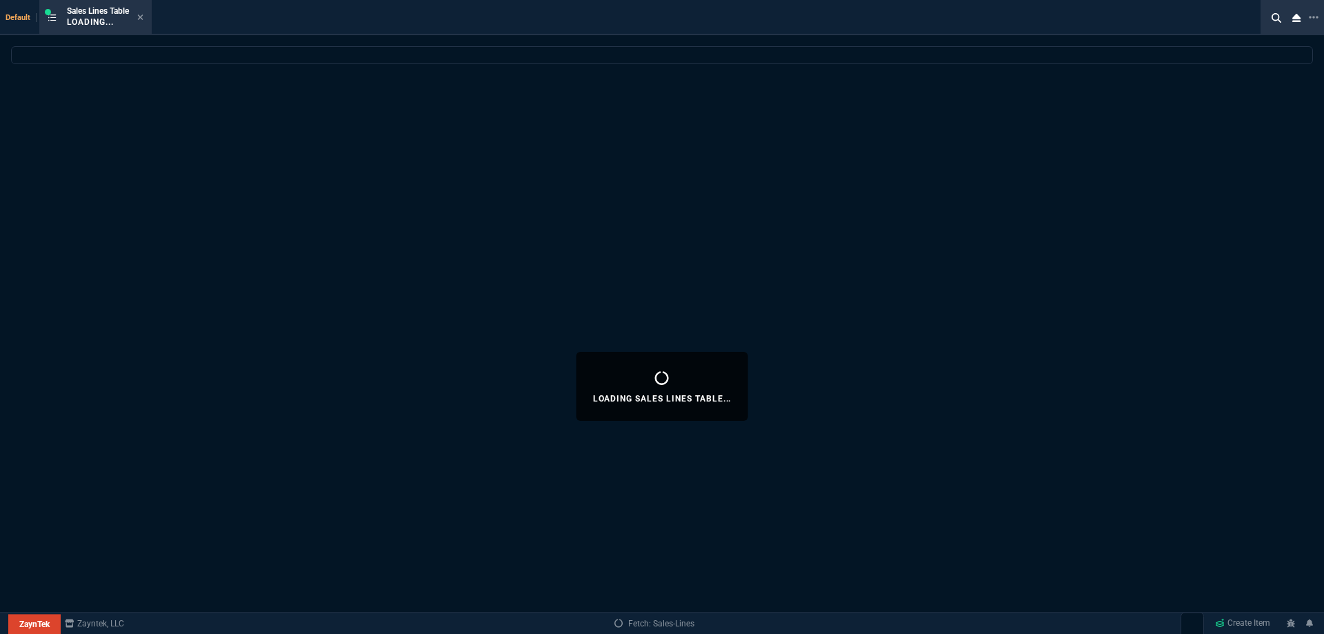
select select
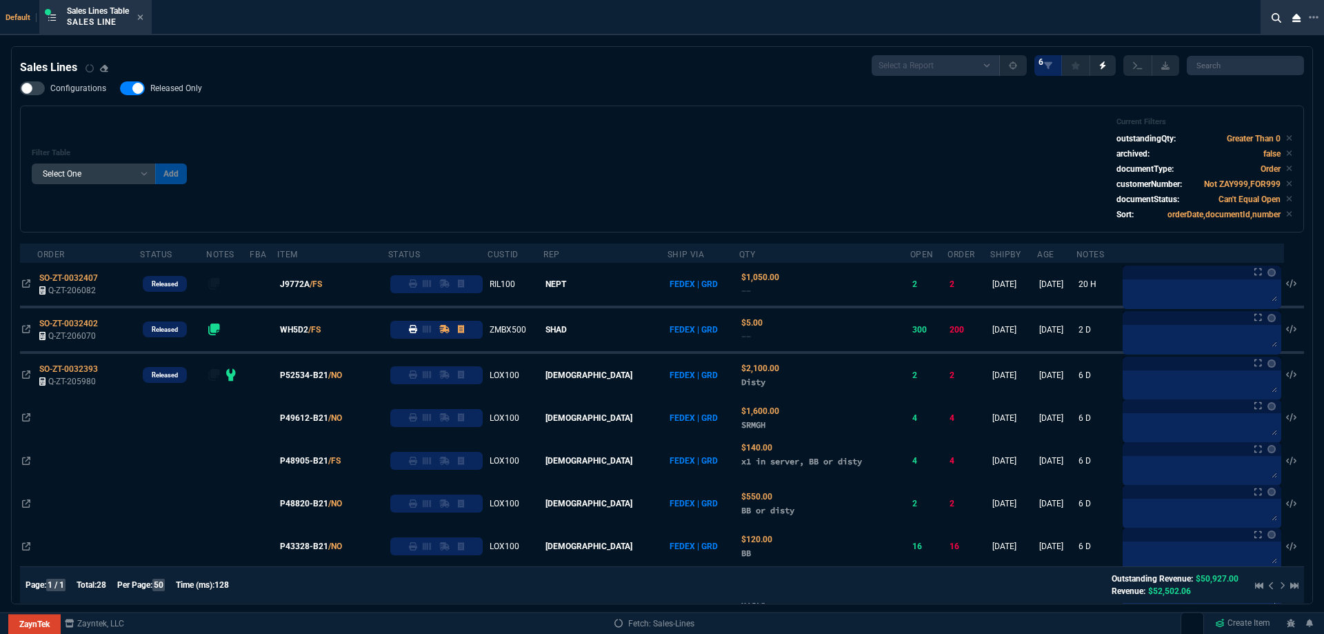
click at [180, 90] on span "Released Only" at bounding box center [176, 88] width 52 height 11
click at [120, 89] on input "Released Only" at bounding box center [119, 88] width 1 height 1
checkbox input "false"
click at [508, 146] on div "Filter Table Select One Add Filter () Age () ATS () Cond (itemVariantCode) Cust…" at bounding box center [662, 168] width 1261 height 103
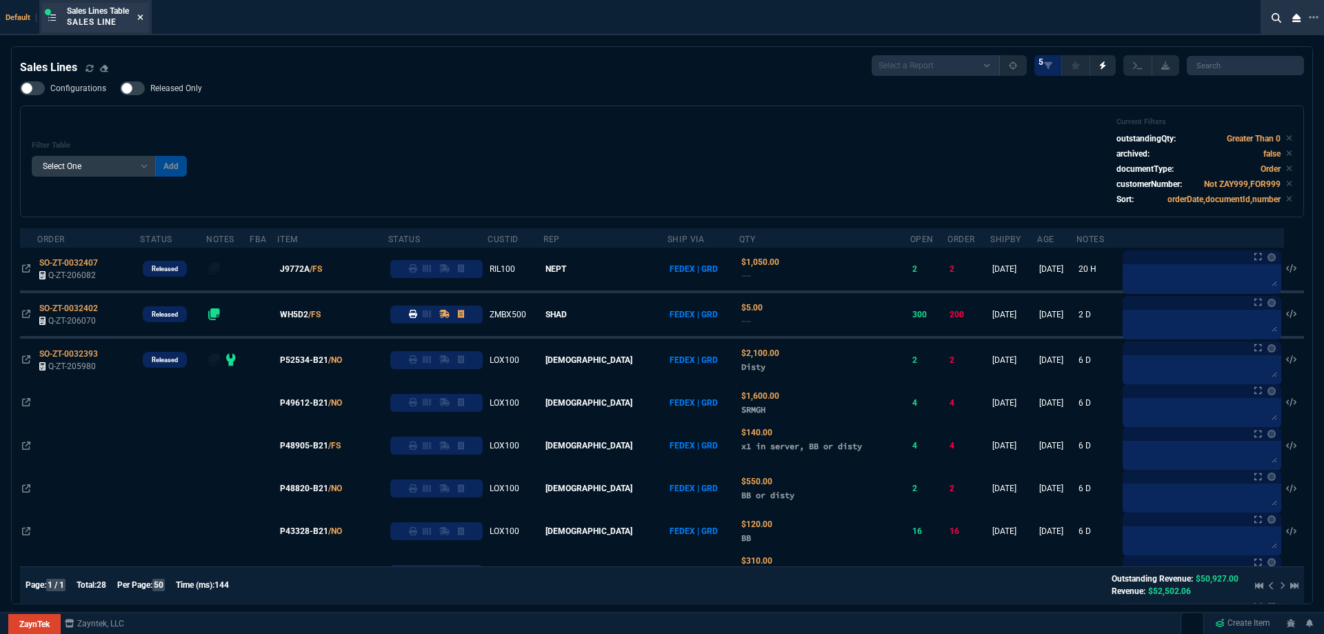
click at [140, 23] on nx-icon at bounding box center [140, 17] width 6 height 11
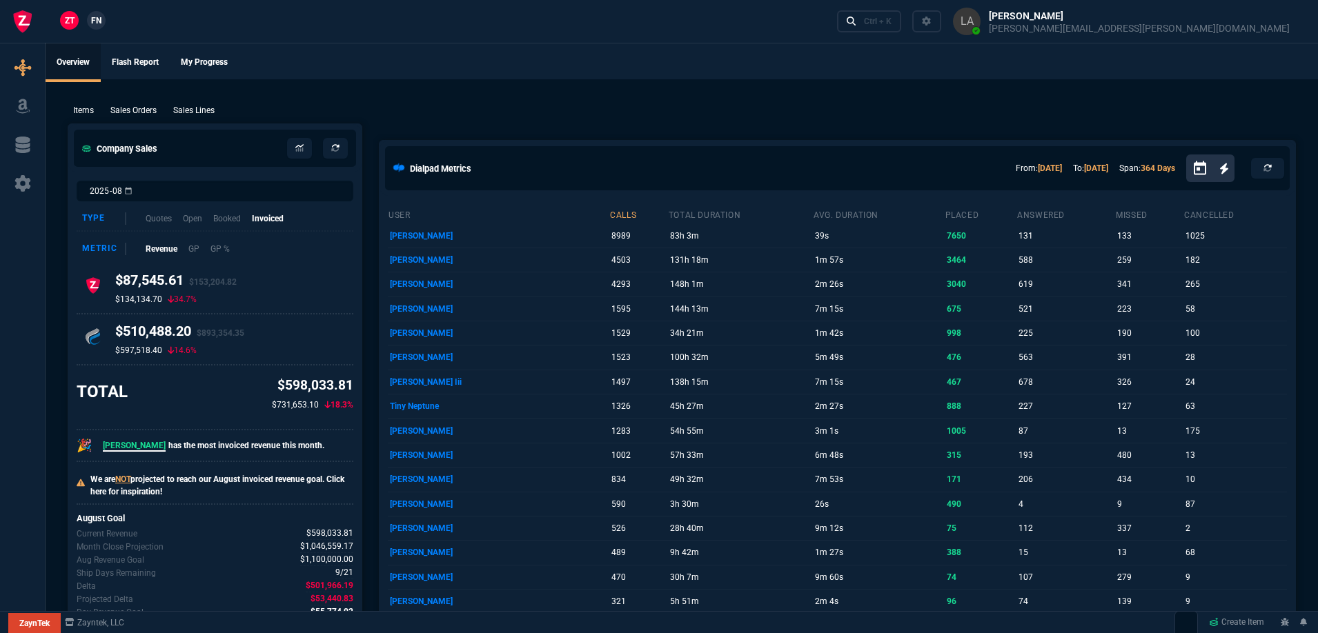
click at [102, 23] on link "FN" at bounding box center [96, 20] width 19 height 19
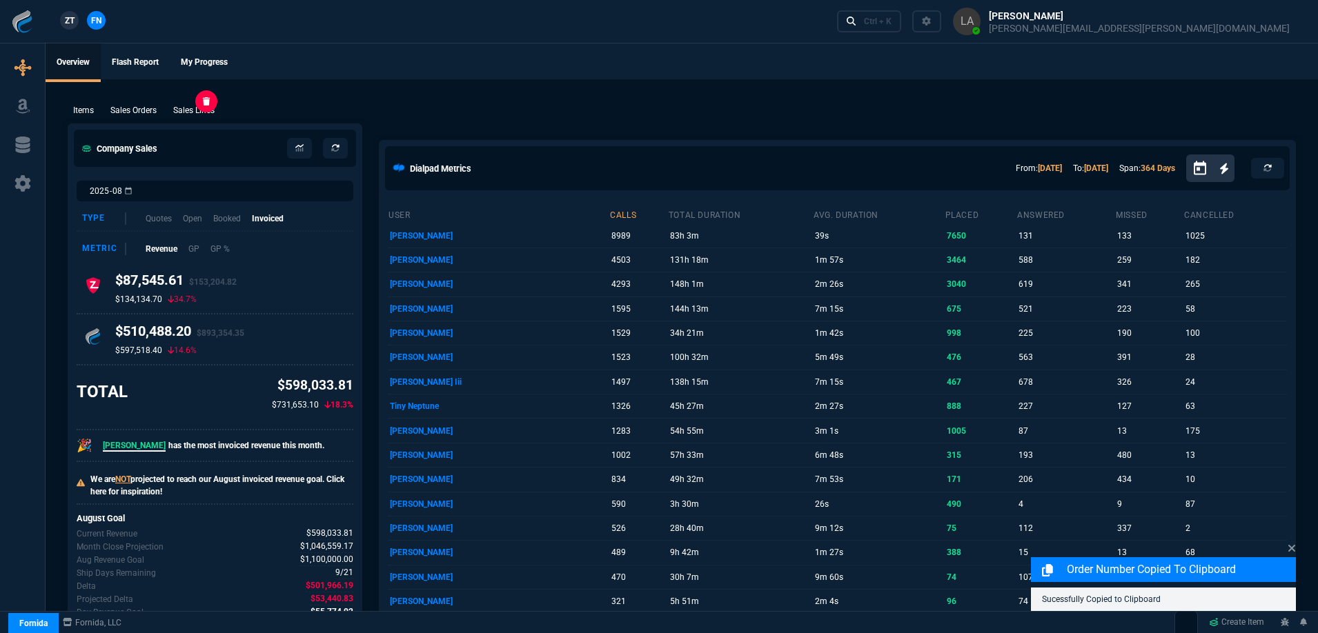
click at [204, 113] on p "Sales Lines" at bounding box center [193, 110] width 41 height 12
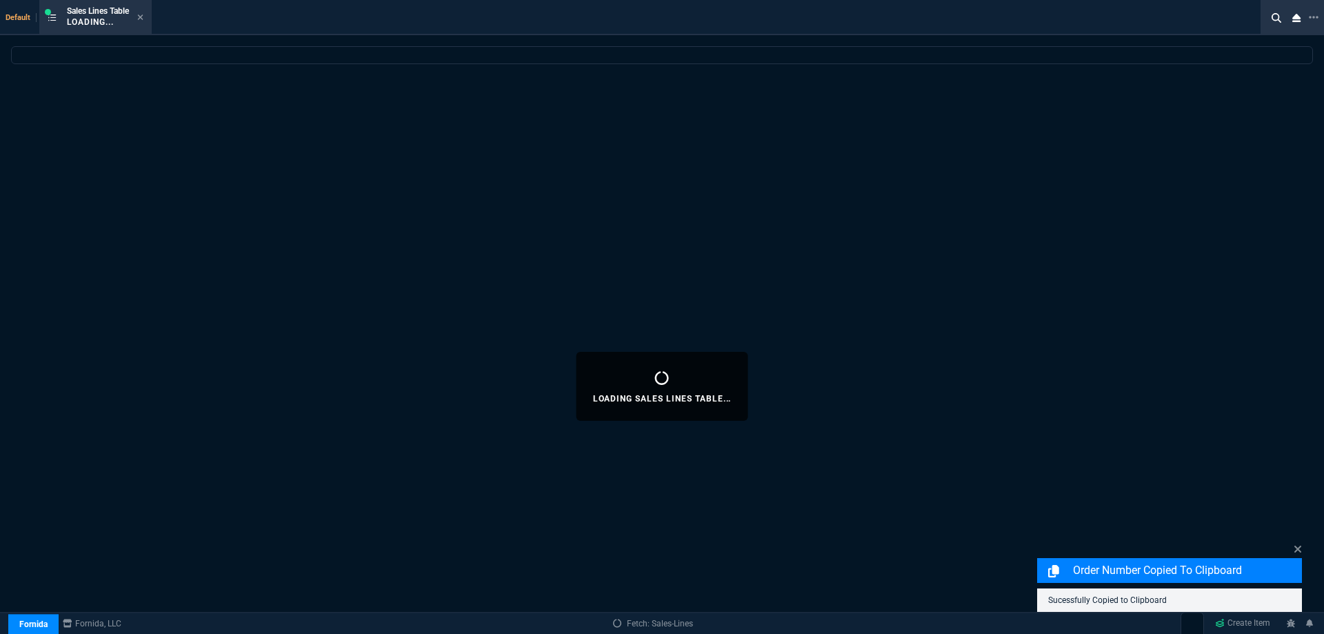
select select
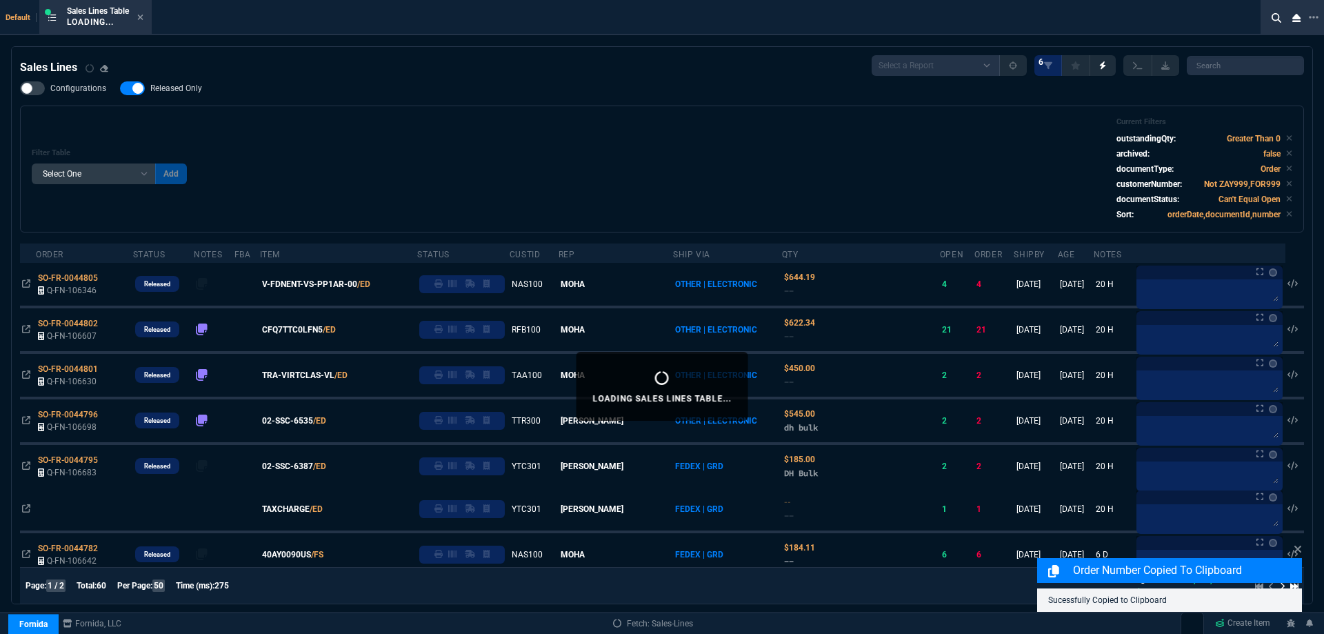
click at [168, 92] on span "Released Only" at bounding box center [176, 88] width 52 height 11
click at [120, 89] on input "Released Only" at bounding box center [119, 88] width 1 height 1
checkbox input "false"
click at [506, 108] on div "Filter Table Select One Add Filter () Age () ATS () Cond (itemVariantCode) Cust…" at bounding box center [662, 169] width 1284 height 127
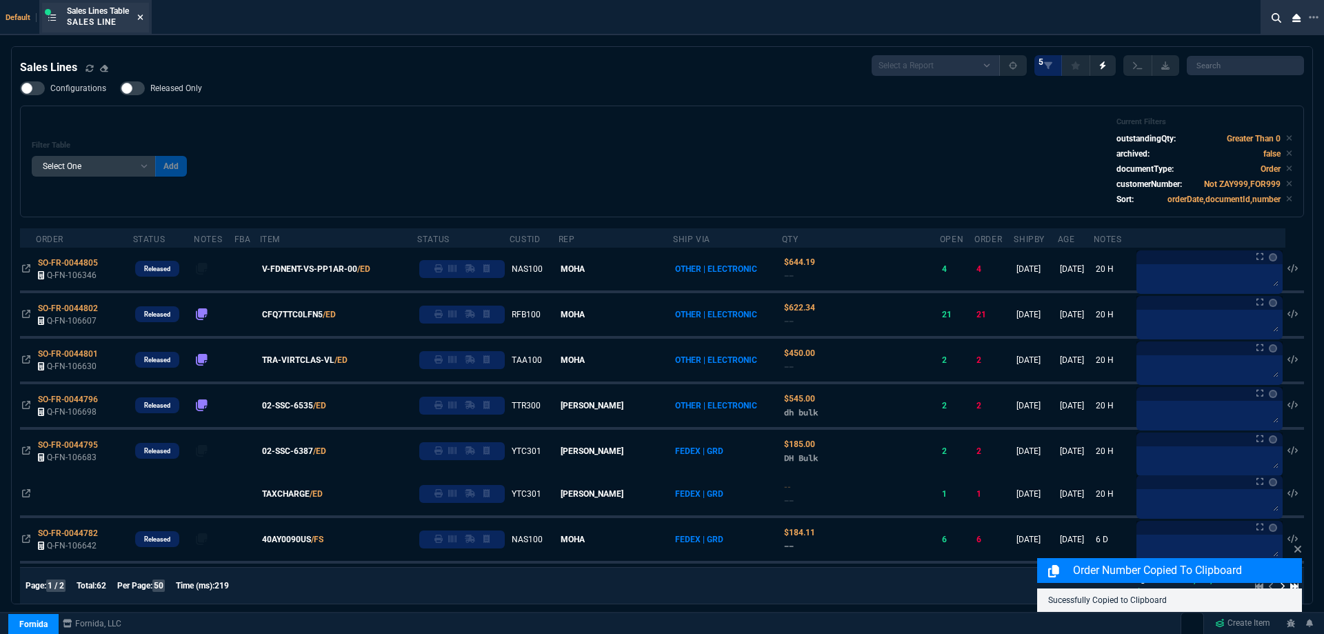
click at [139, 21] on nx-icon at bounding box center [140, 17] width 6 height 11
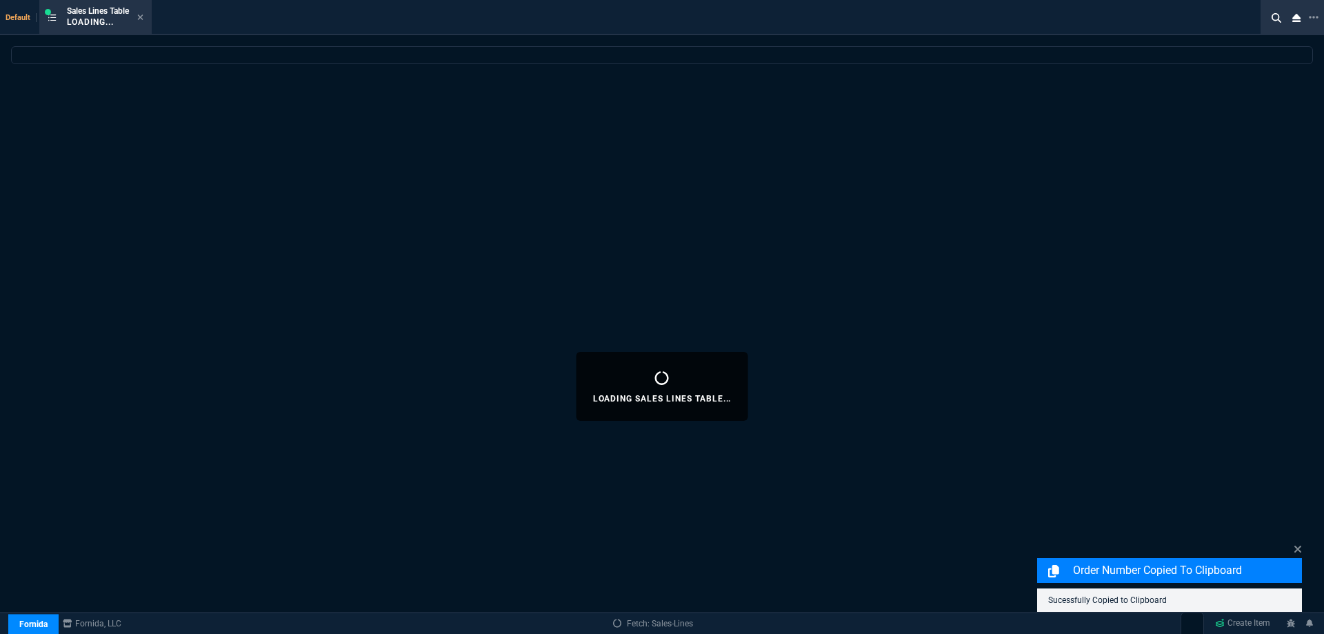
select select
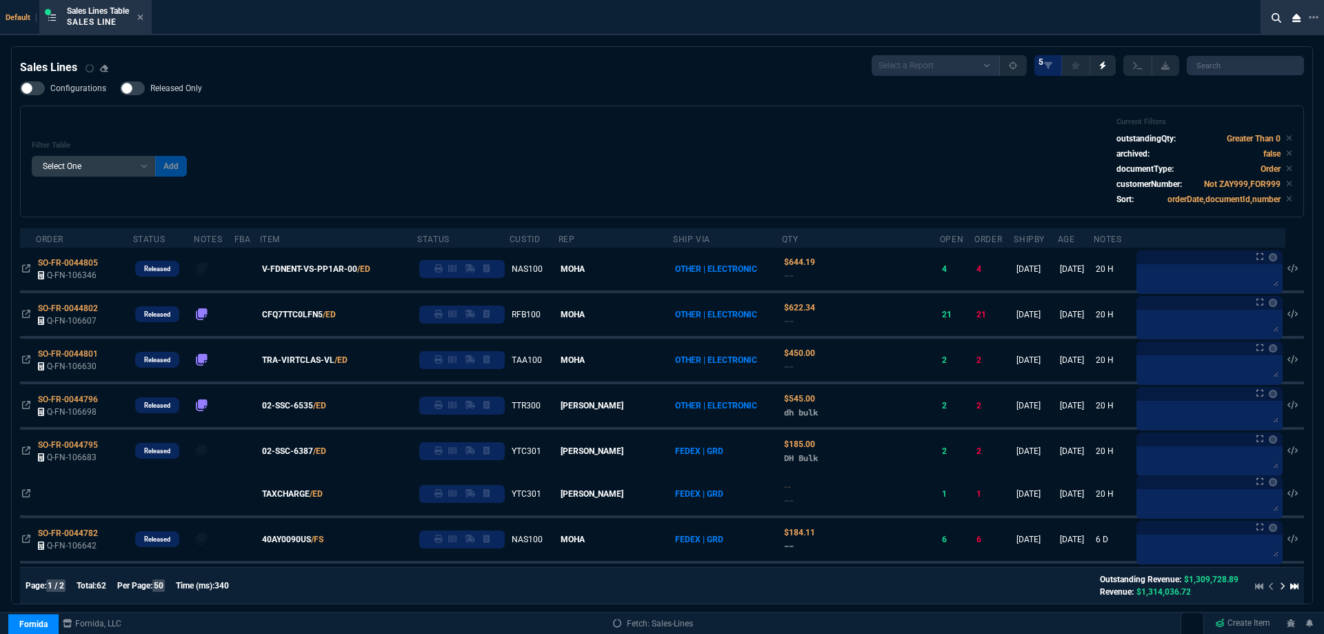
click at [143, 21] on icon at bounding box center [140, 17] width 6 height 8
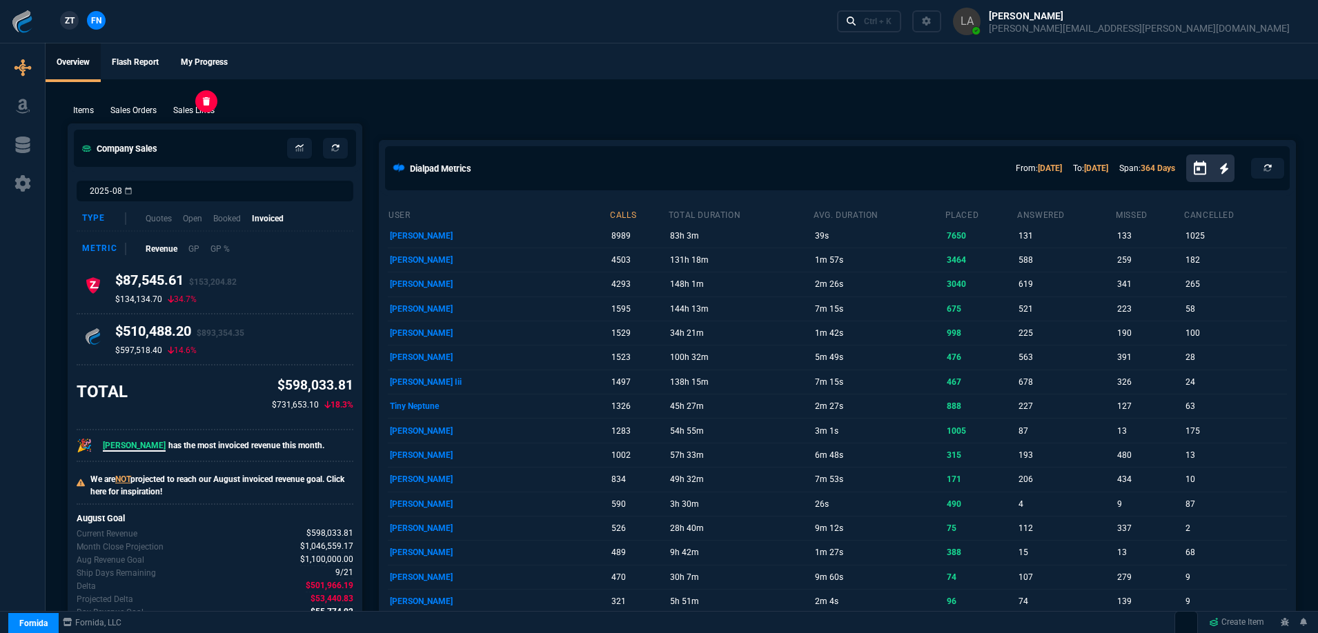
click at [212, 106] on p "Sales Lines" at bounding box center [193, 110] width 41 height 12
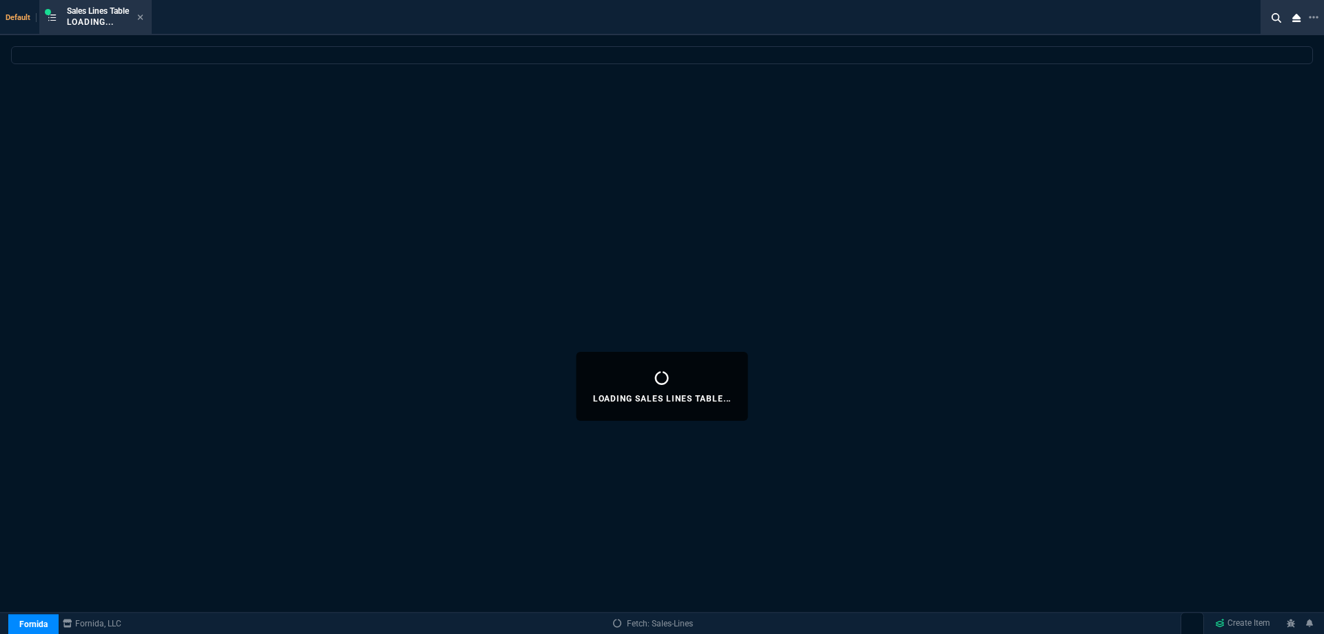
select select
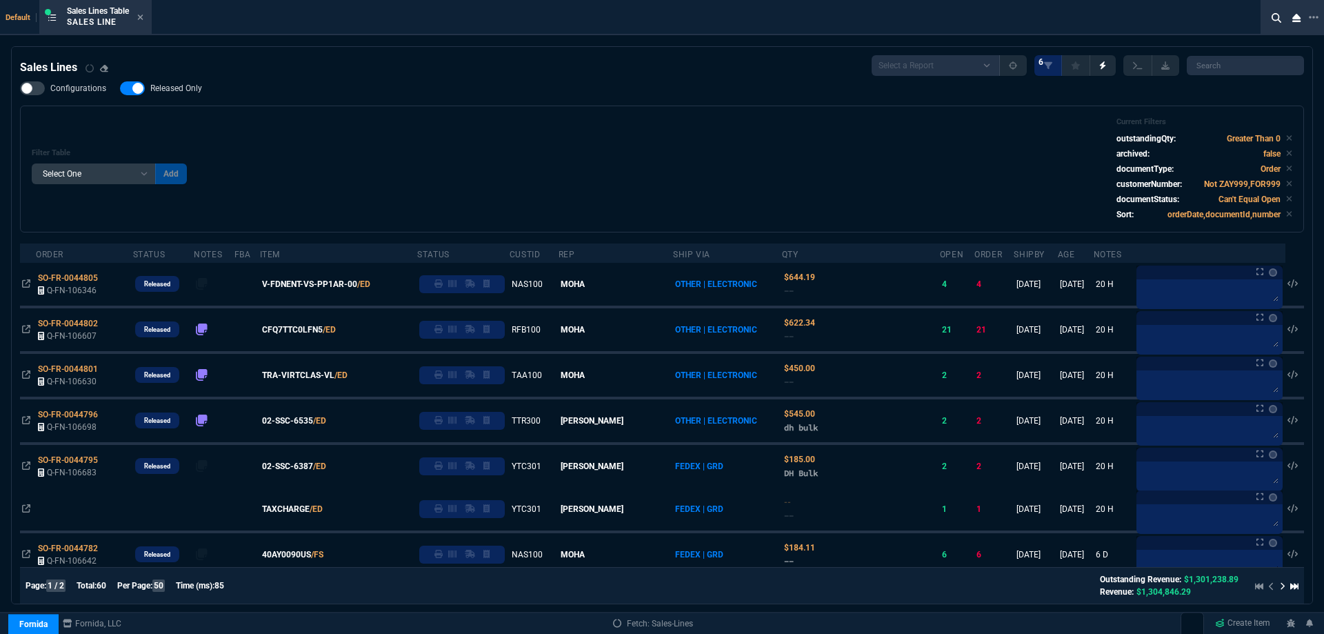
click at [197, 83] on label "Released Only" at bounding box center [168, 88] width 96 height 14
click at [120, 88] on input "Released Only" at bounding box center [119, 88] width 1 height 1
checkbox input "false"
click at [511, 118] on div "Filter Table Select One Add Filter () Age () ATS () Cond (itemVariantCode) Cust…" at bounding box center [662, 168] width 1261 height 103
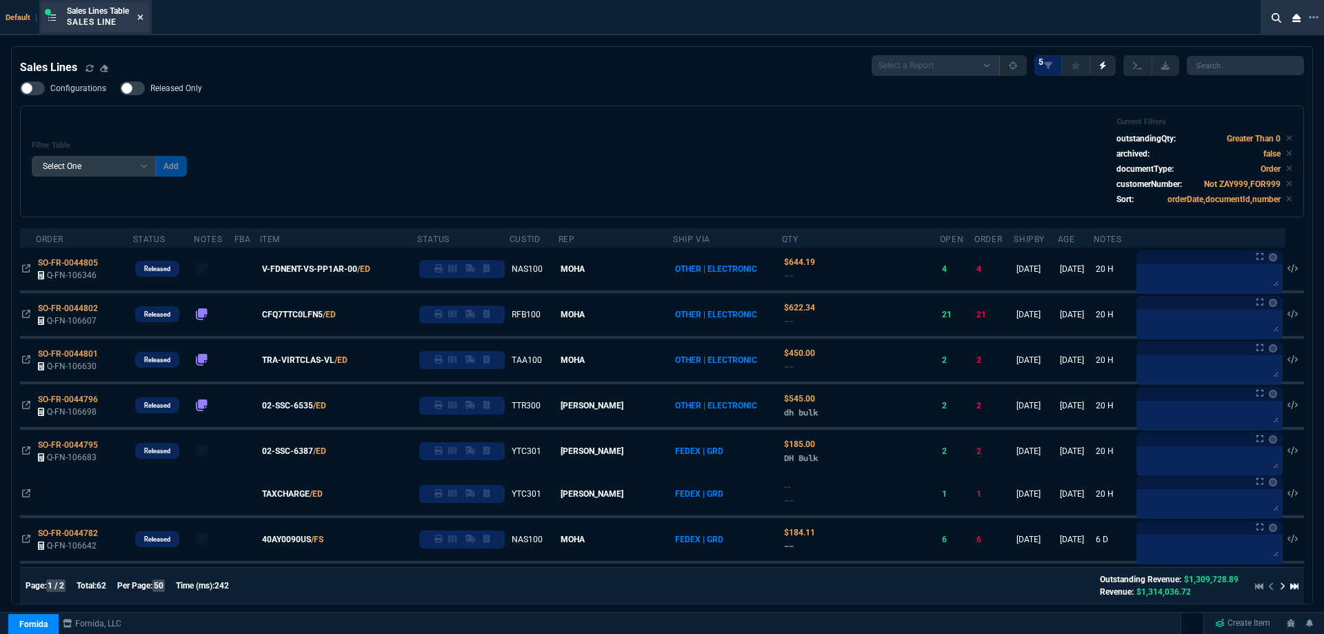
click at [141, 19] on icon at bounding box center [141, 17] width 6 height 6
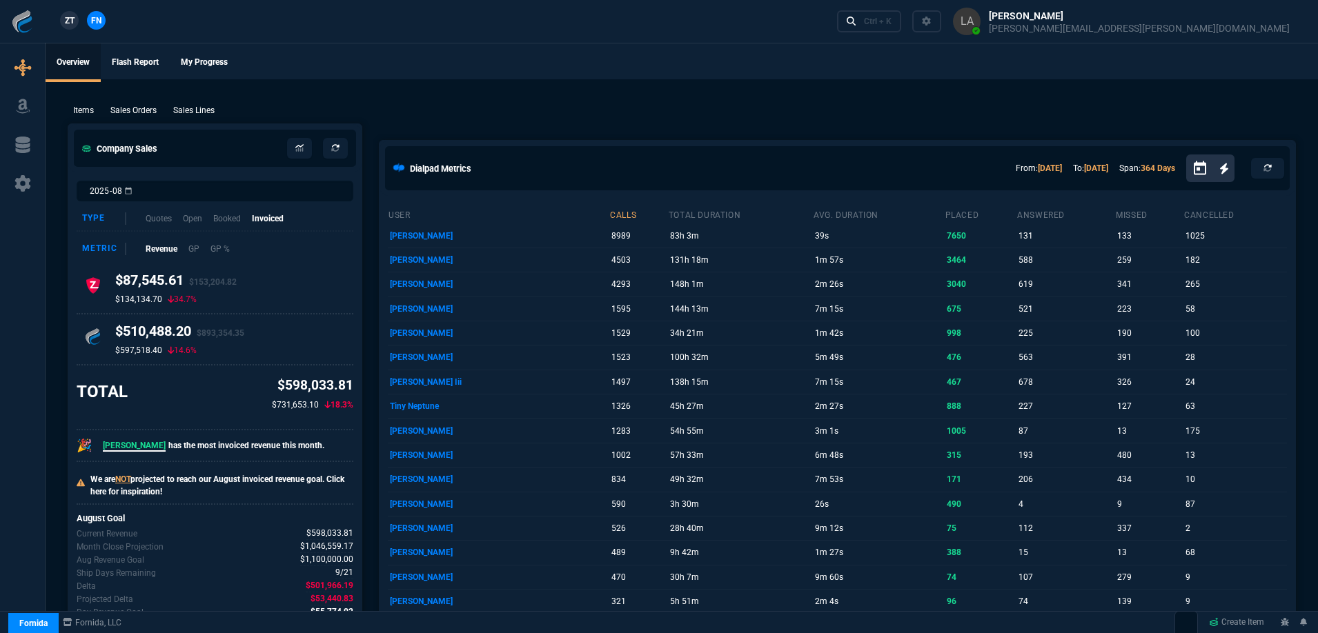
click at [75, 14] on link "ZT" at bounding box center [69, 20] width 19 height 19
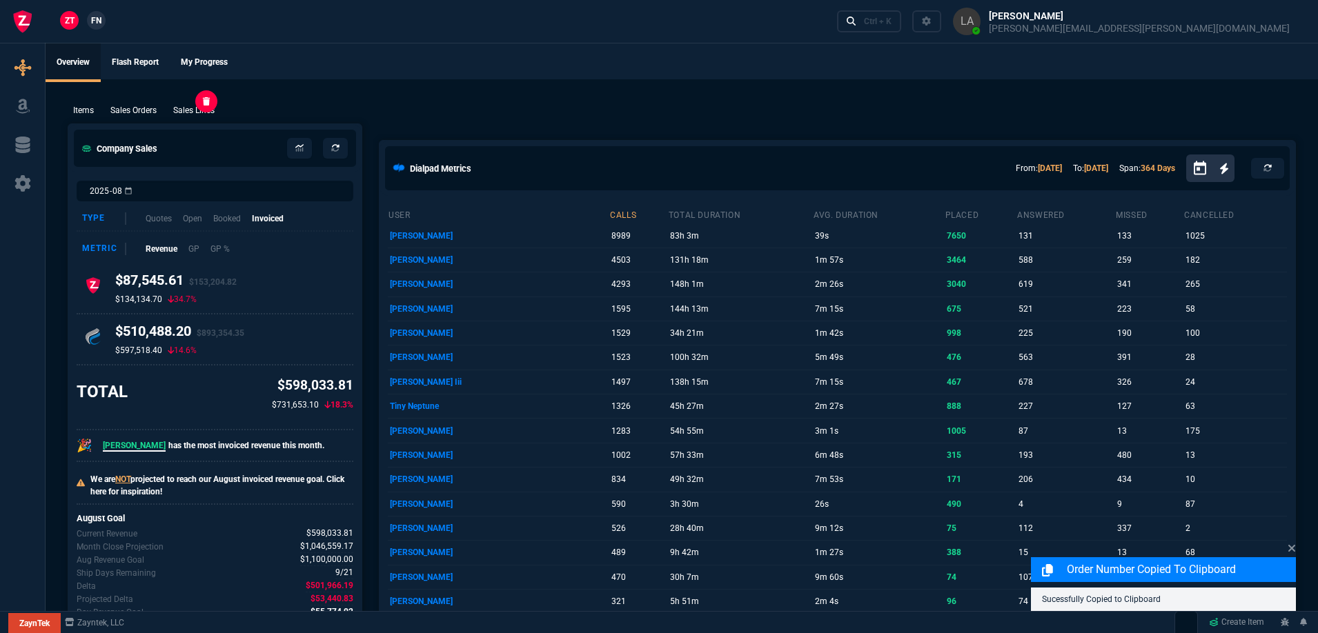
click at [190, 108] on p "Sales Lines" at bounding box center [193, 110] width 41 height 12
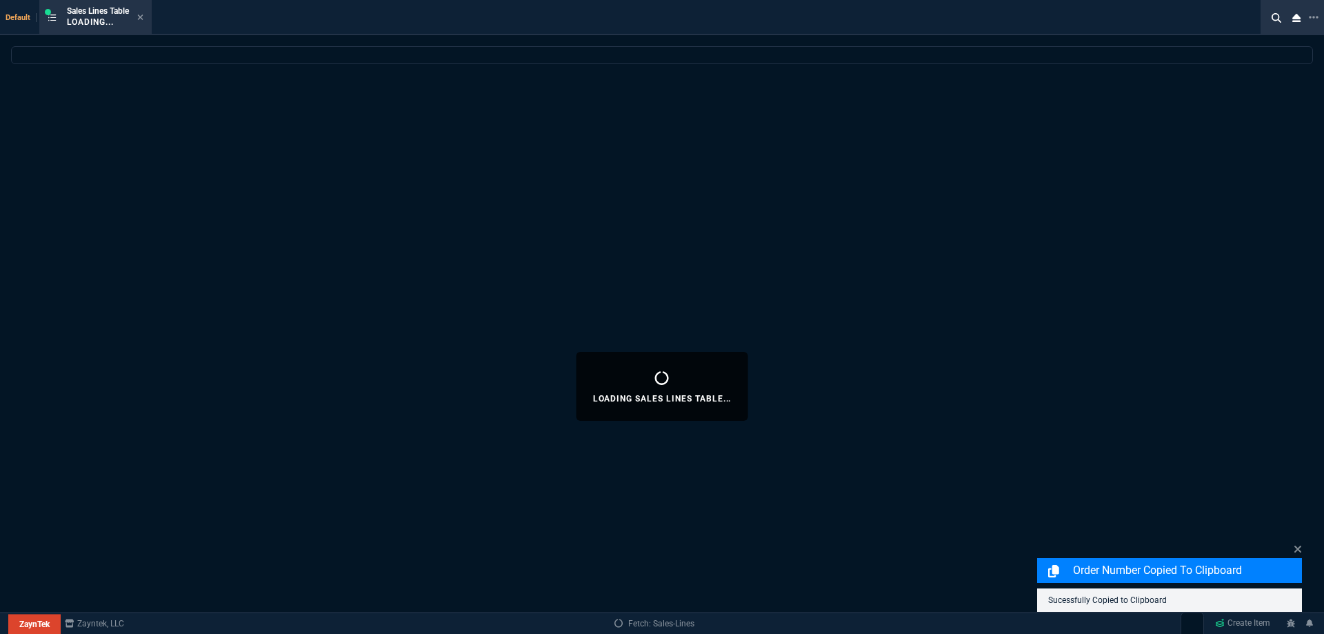
select select
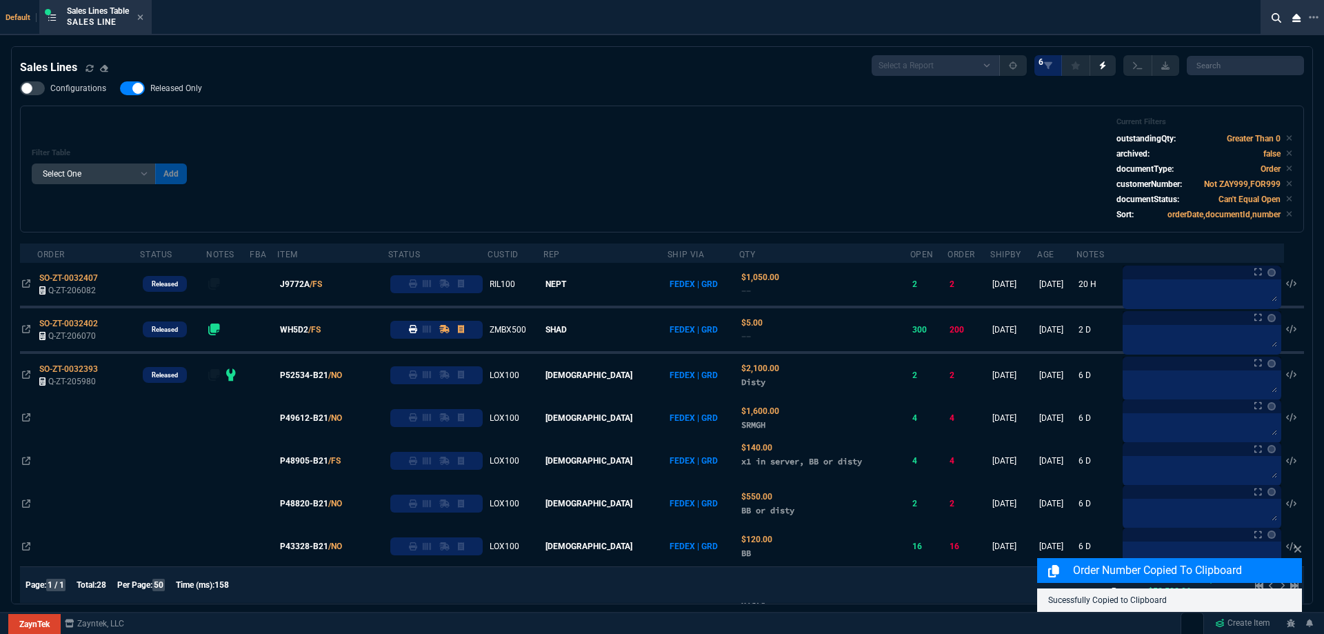
drag, startPoint x: 163, startPoint y: 92, endPoint x: 450, endPoint y: 106, distance: 287.3
click at [163, 92] on span "Released Only" at bounding box center [176, 88] width 52 height 11
click at [120, 89] on input "Released Only" at bounding box center [119, 88] width 1 height 1
checkbox input "false"
click at [450, 106] on div "Configurations Released Only Filter Table Select One Add Filter () Age () ATS (…" at bounding box center [662, 156] width 1284 height 151
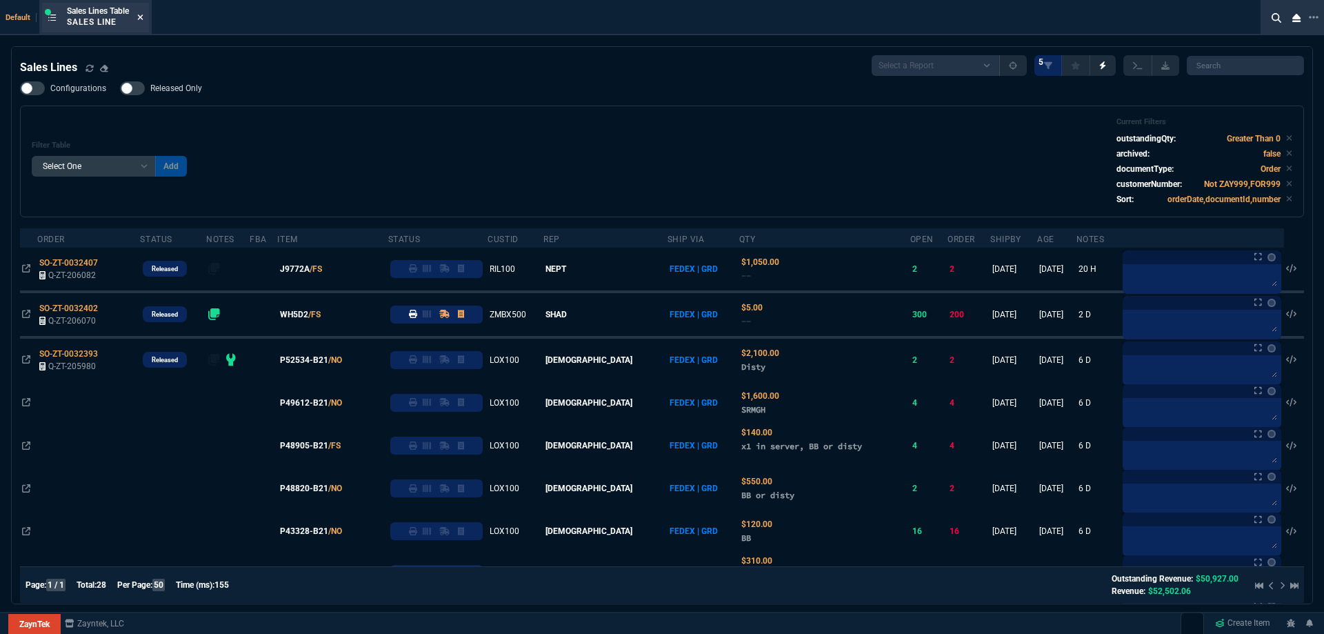
click at [143, 19] on icon at bounding box center [141, 17] width 6 height 6
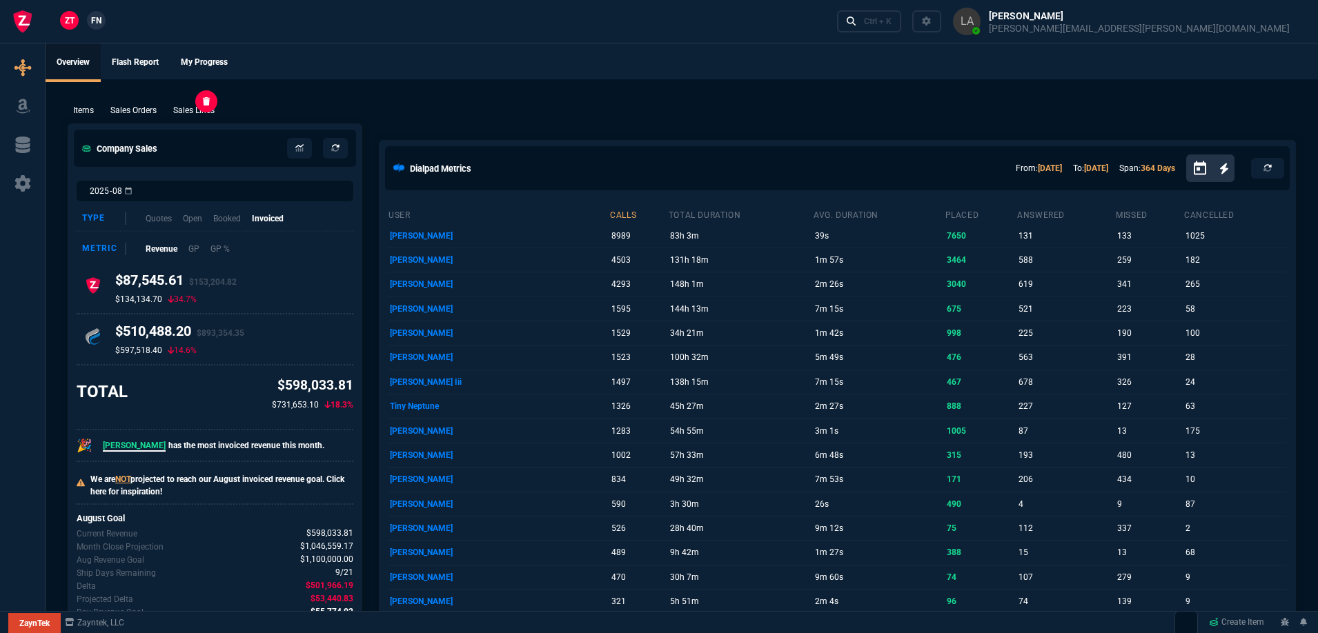
click at [212, 105] on p "Sales Lines" at bounding box center [193, 110] width 41 height 12
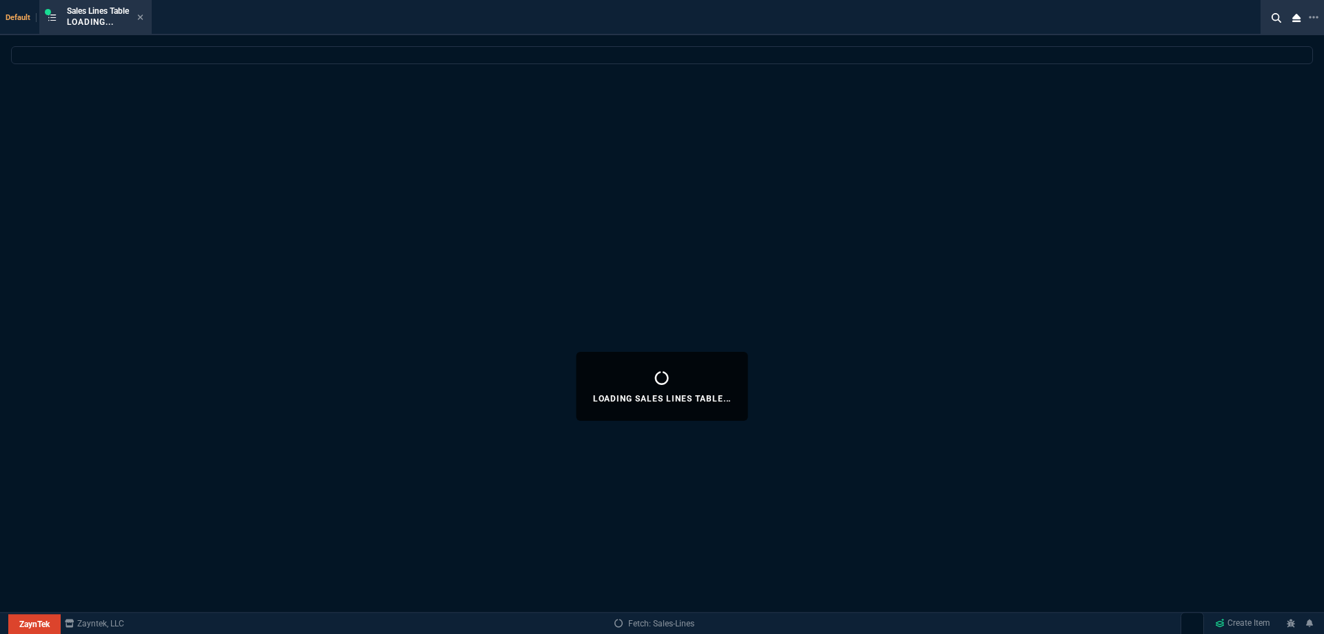
select select
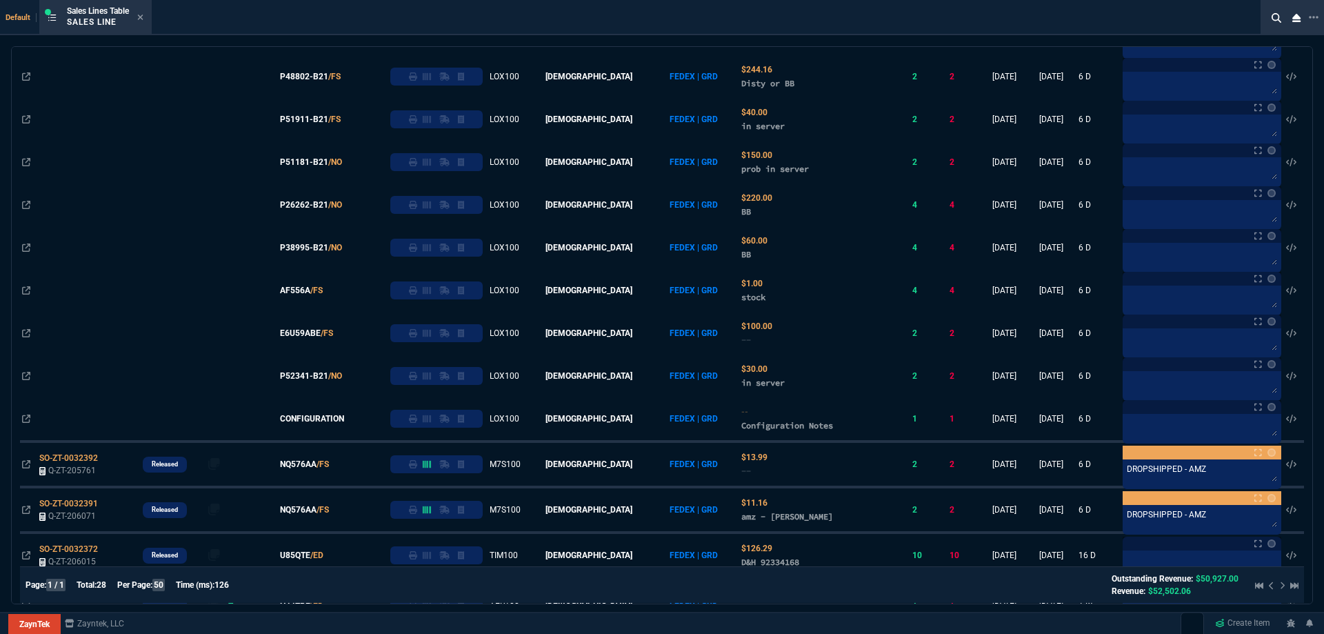
scroll to position [652, 0]
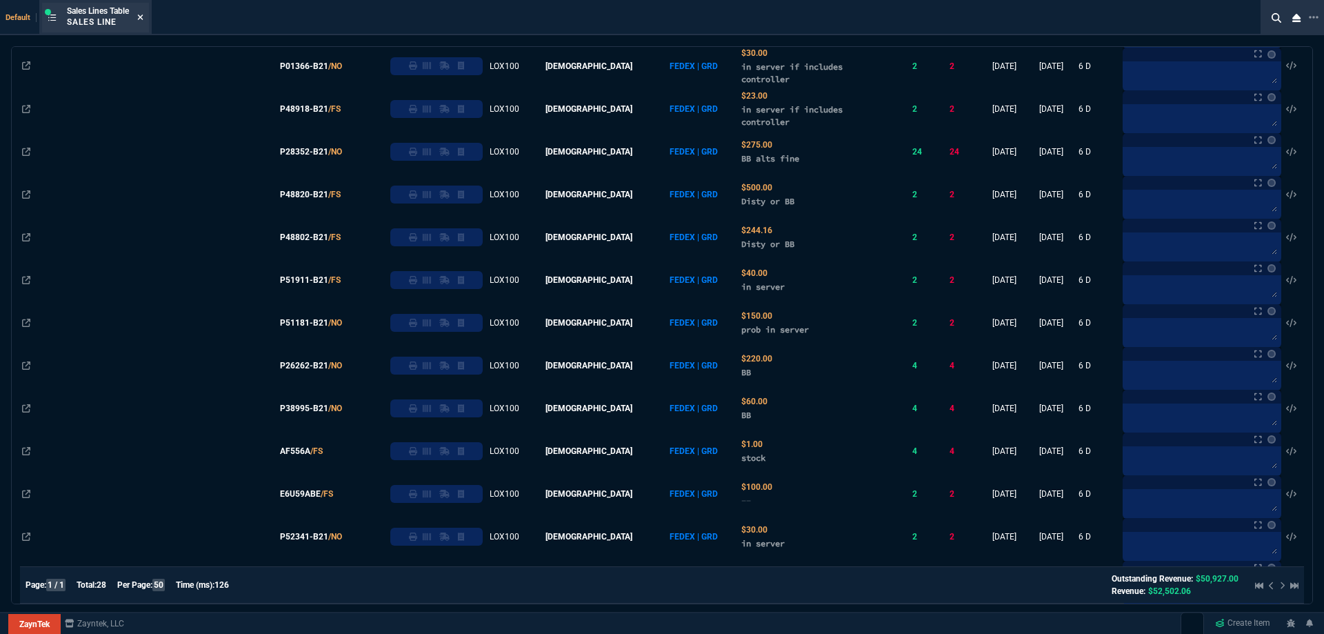
click at [143, 19] on icon at bounding box center [140, 17] width 6 height 8
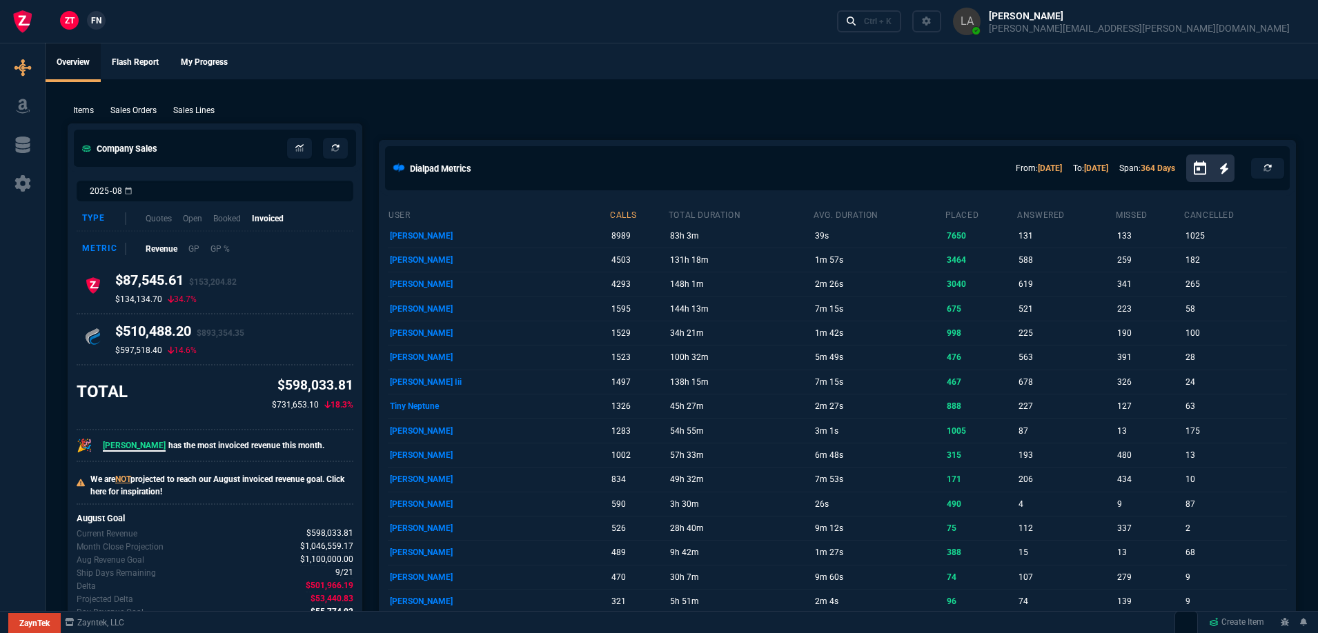
click at [94, 23] on span "FN" at bounding box center [96, 20] width 10 height 12
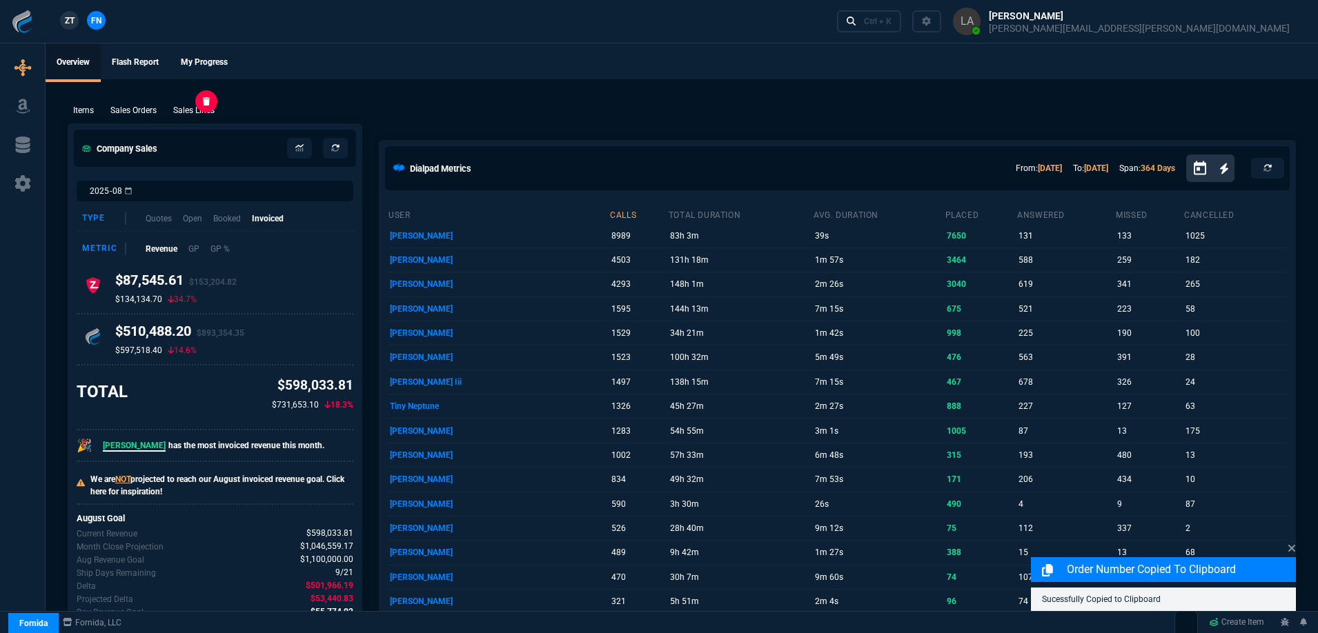
click at [192, 105] on p "Sales Lines" at bounding box center [193, 110] width 41 height 12
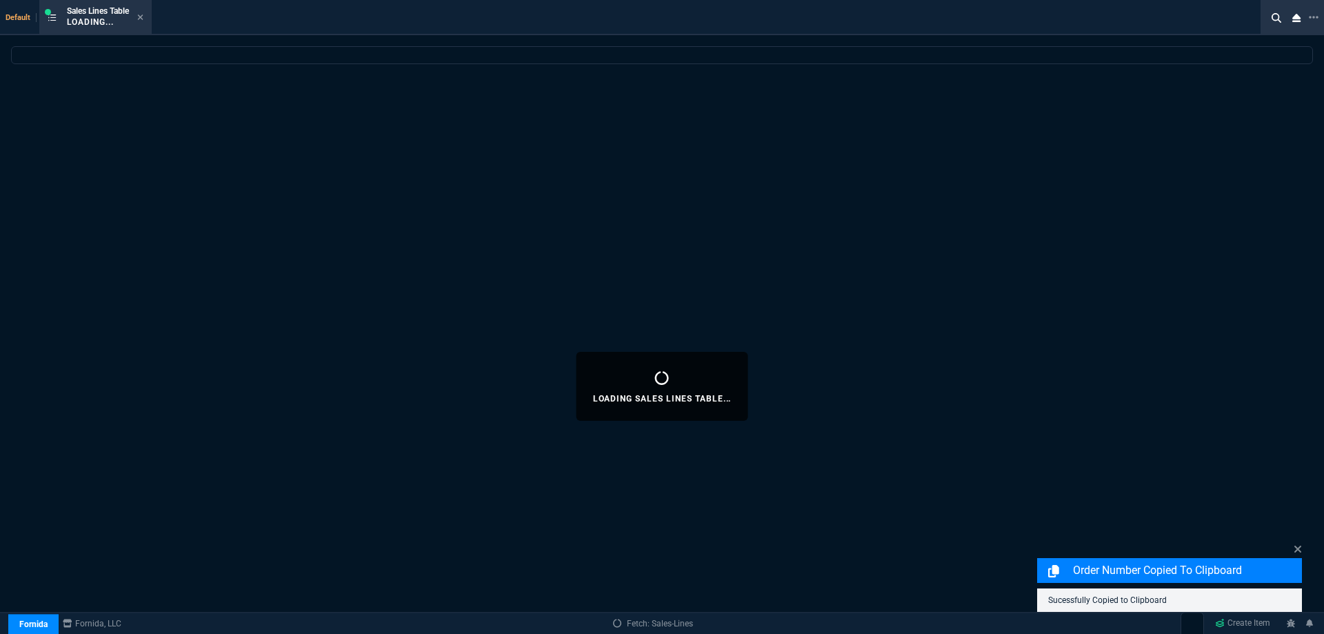
select select
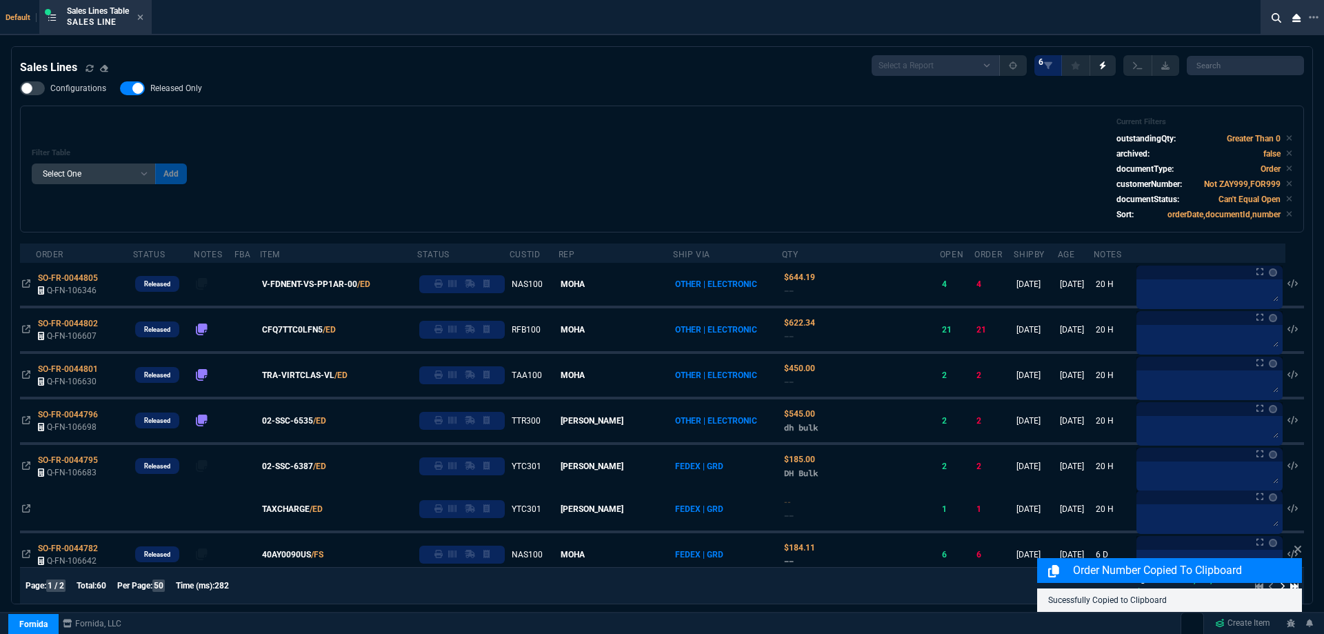
drag, startPoint x: 203, startPoint y: 83, endPoint x: 668, endPoint y: 152, distance: 470.8
click at [203, 83] on label "Released Only" at bounding box center [168, 88] width 96 height 14
click at [120, 88] on input "Released Only" at bounding box center [119, 88] width 1 height 1
checkbox input "false"
click at [683, 145] on div "Filter Table Select One Add Filter () Age () ATS () Cond (itemVariantCode) Cust…" at bounding box center [662, 168] width 1261 height 103
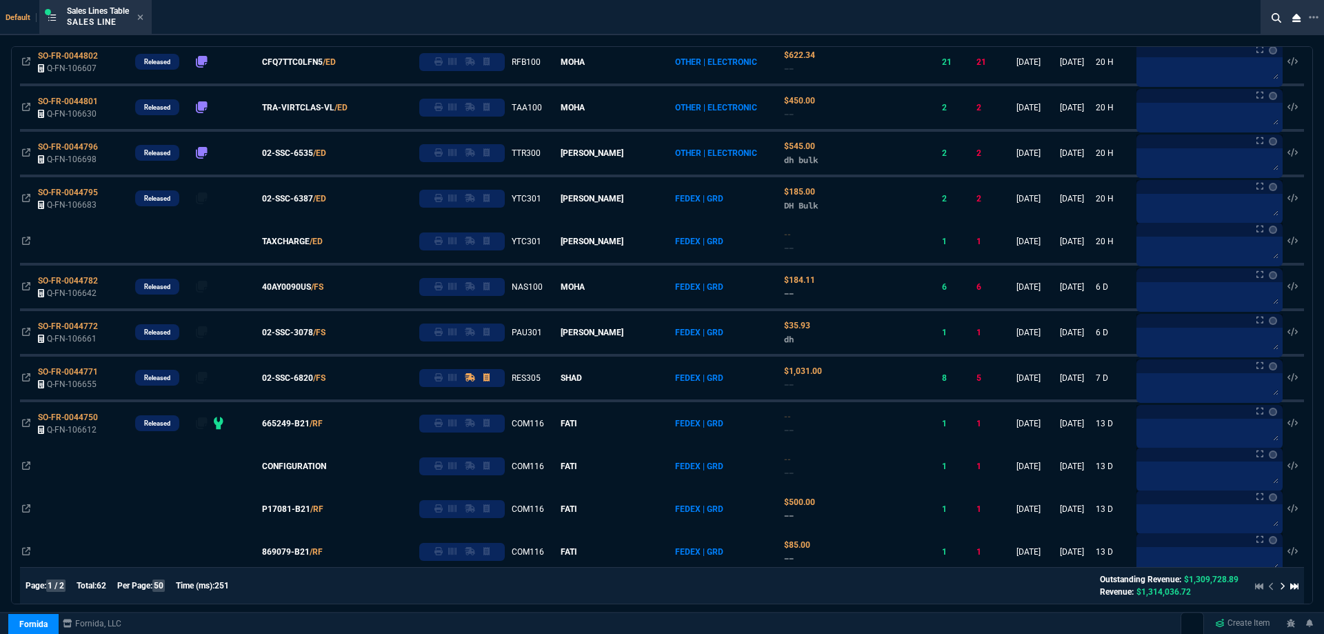
scroll to position [276, 0]
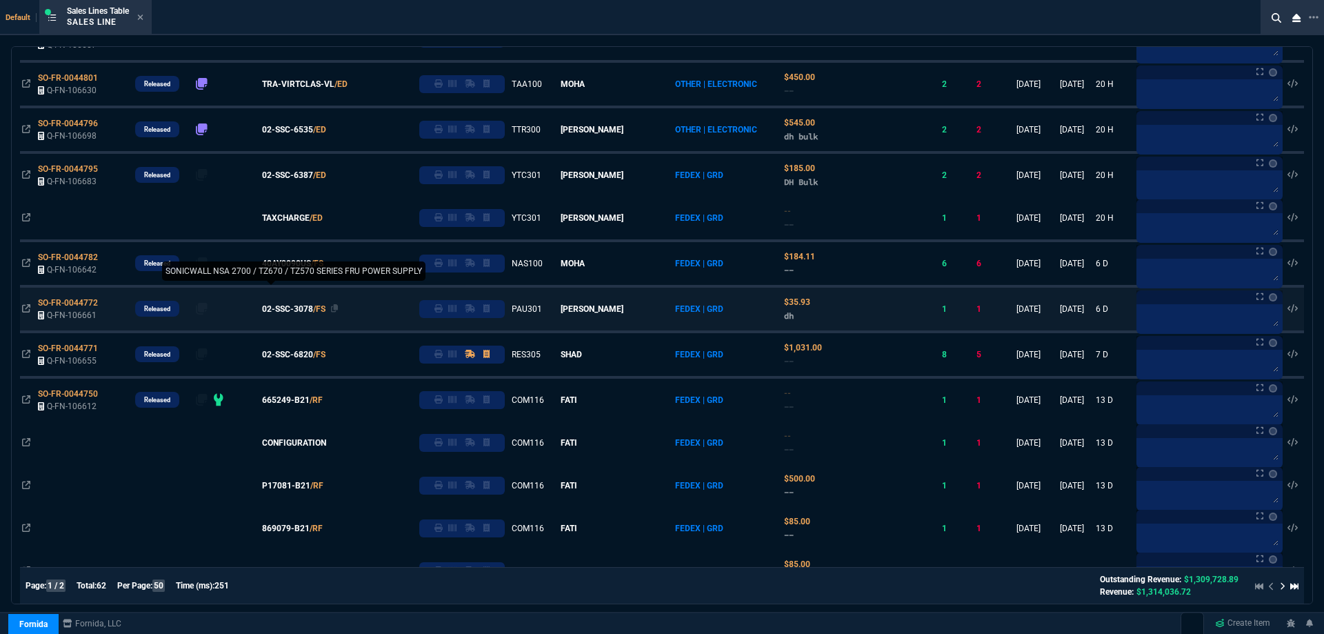
click at [299, 306] on span "02-SSC-3078" at bounding box center [287, 309] width 51 height 12
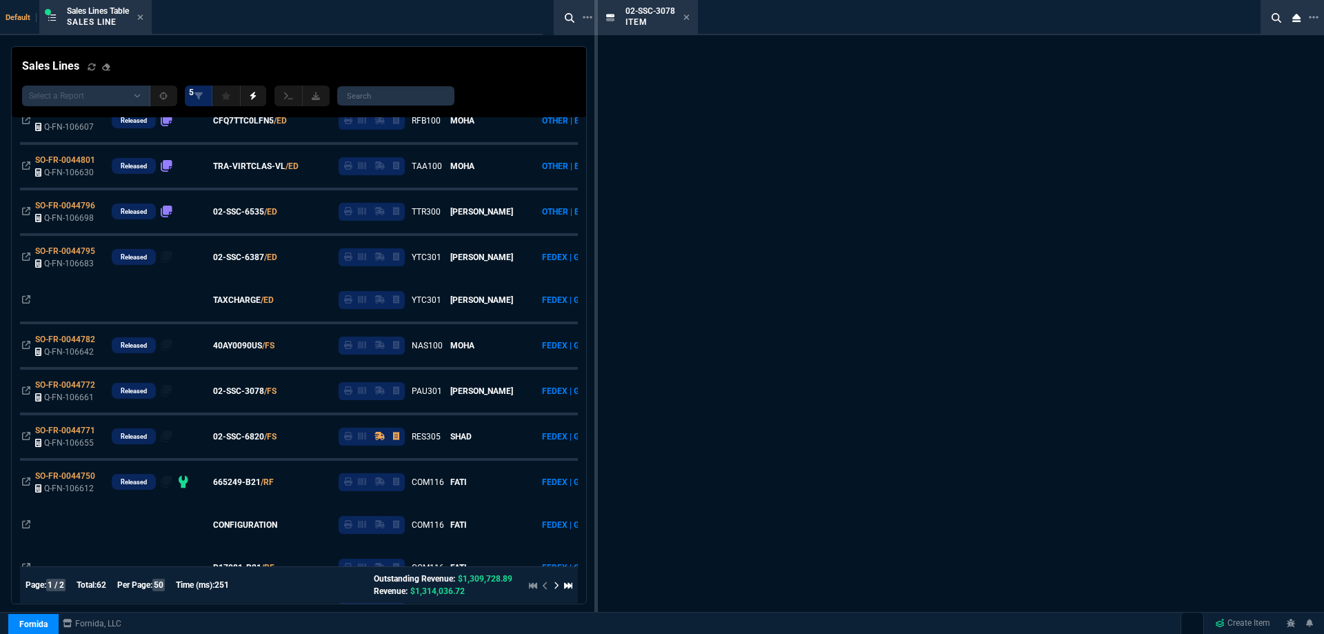
scroll to position [358, 0]
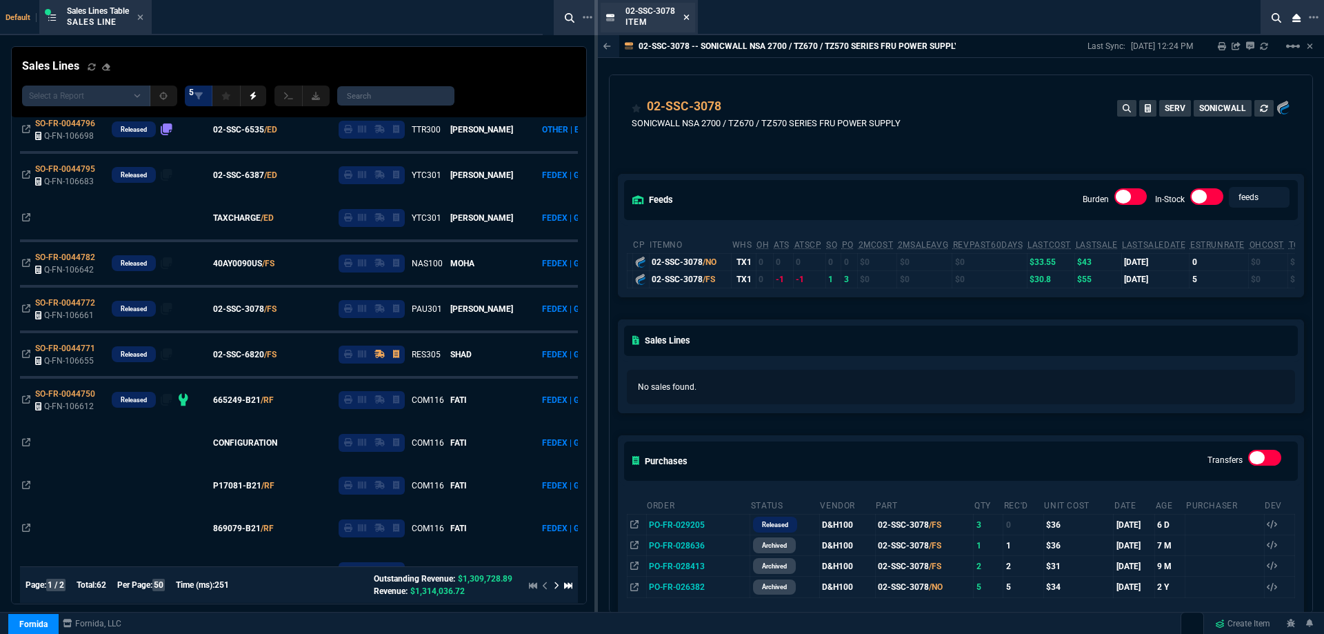
click at [686, 17] on icon at bounding box center [687, 17] width 6 height 8
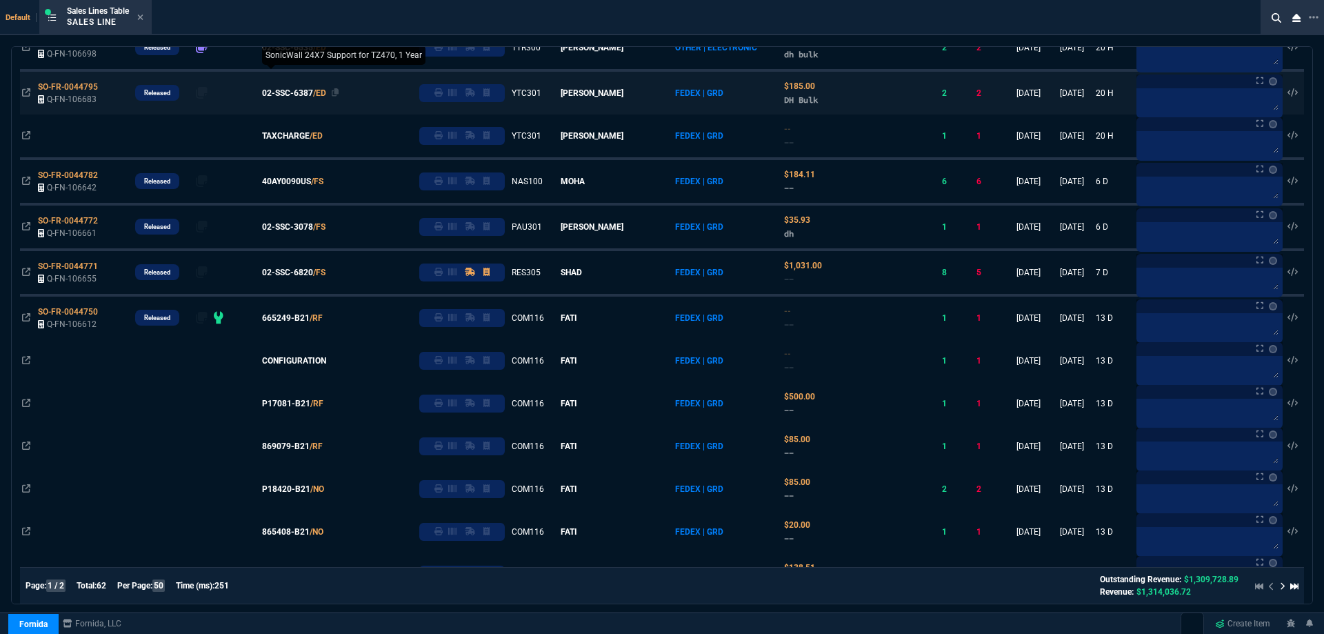
scroll to position [276, 0]
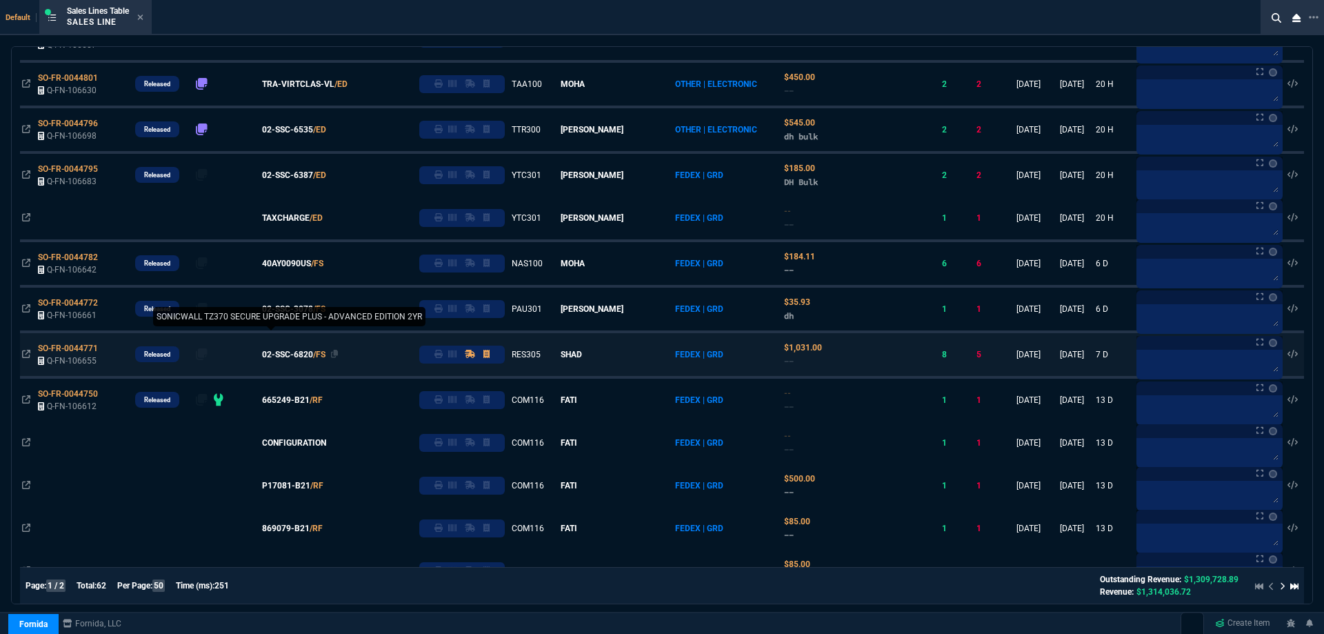
click at [304, 354] on span "02-SSC-6820" at bounding box center [287, 354] width 51 height 12
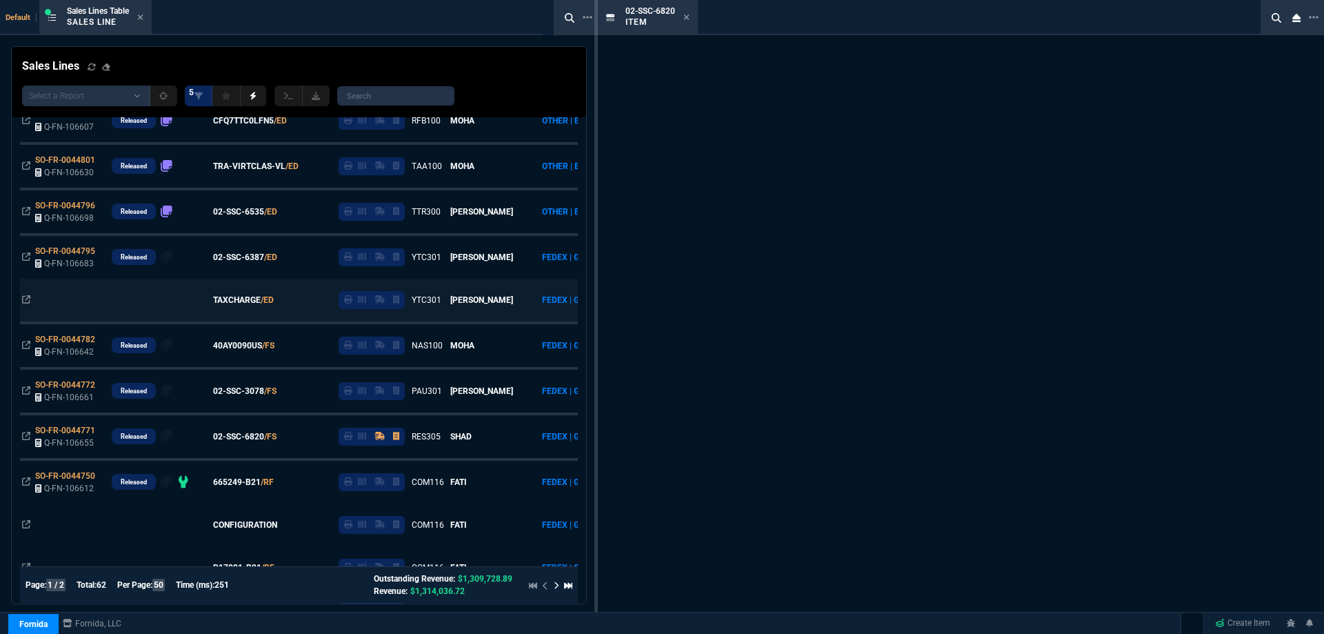
scroll to position [358, 0]
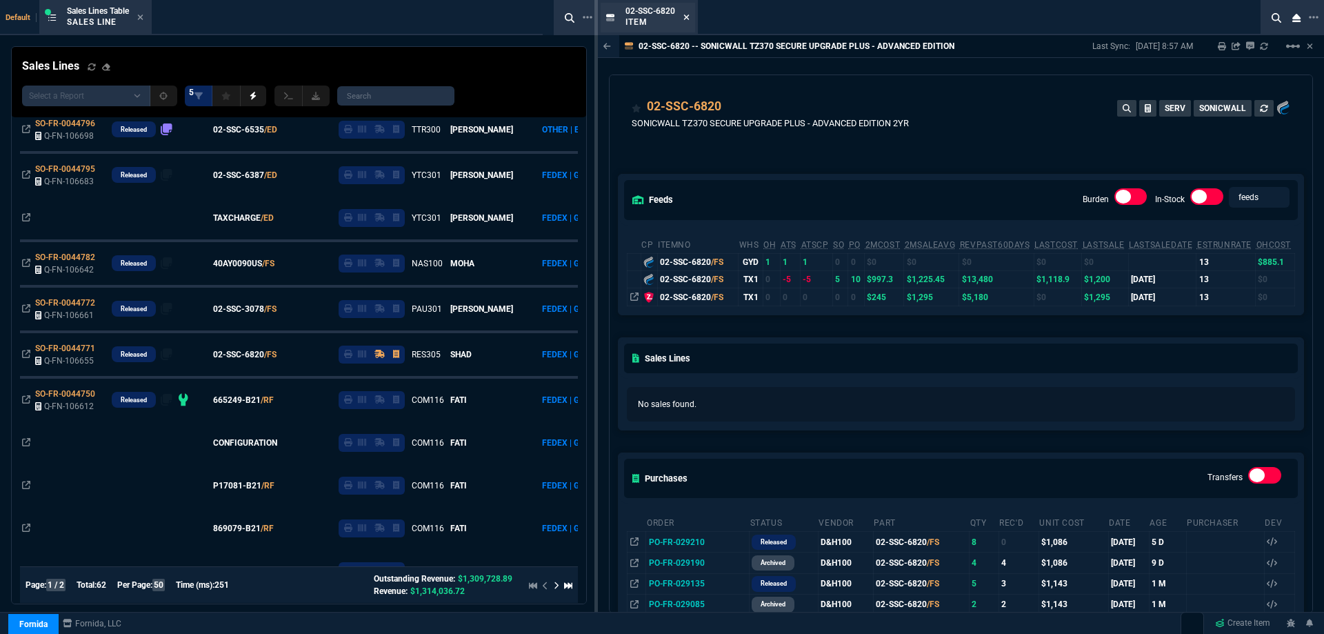
click at [690, 12] on nx-icon at bounding box center [687, 17] width 6 height 11
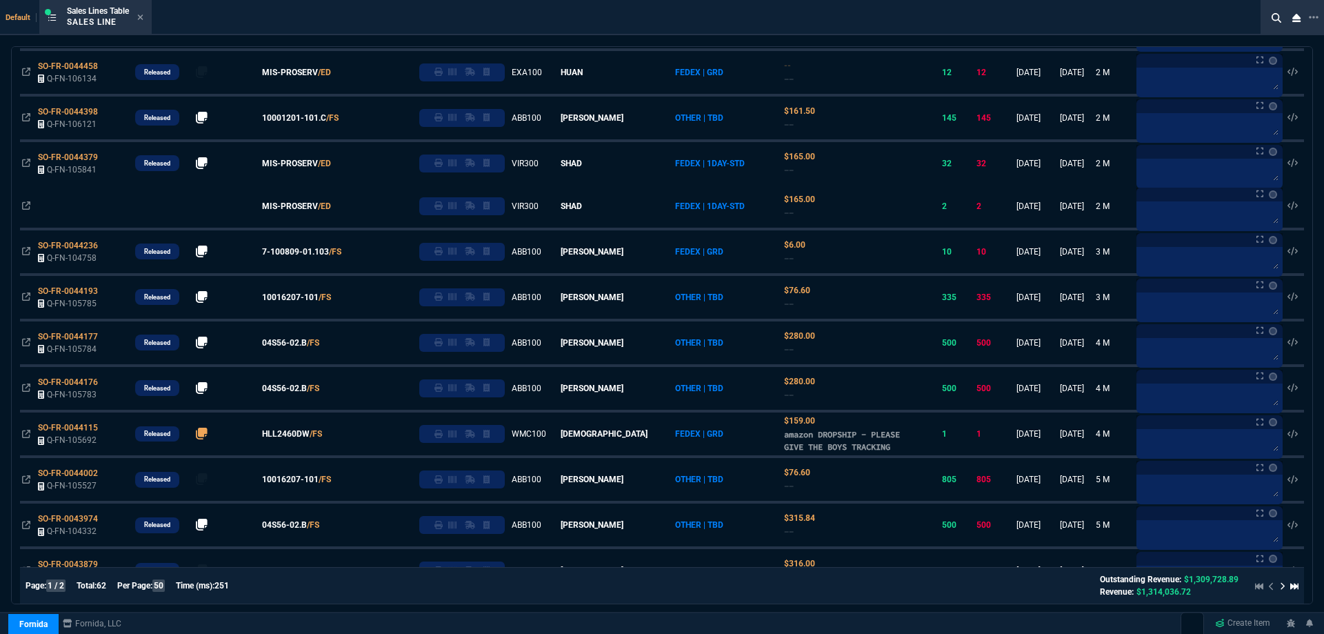
scroll to position [1595, 0]
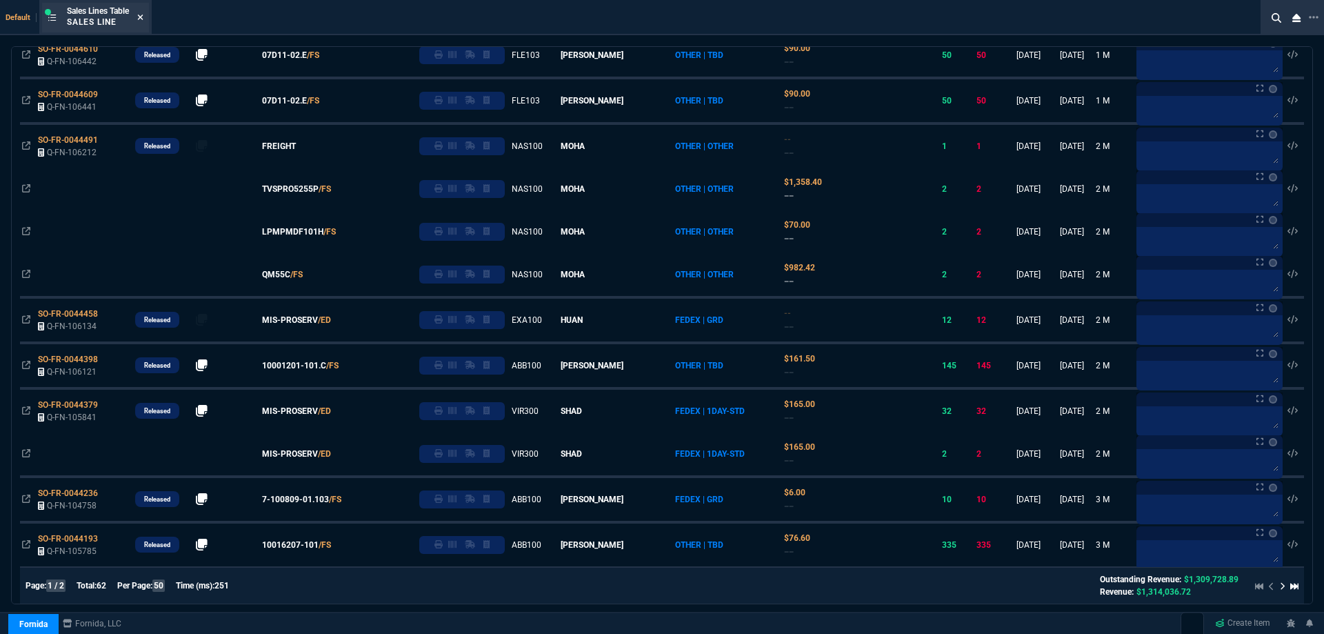
click at [143, 19] on icon at bounding box center [141, 17] width 6 height 6
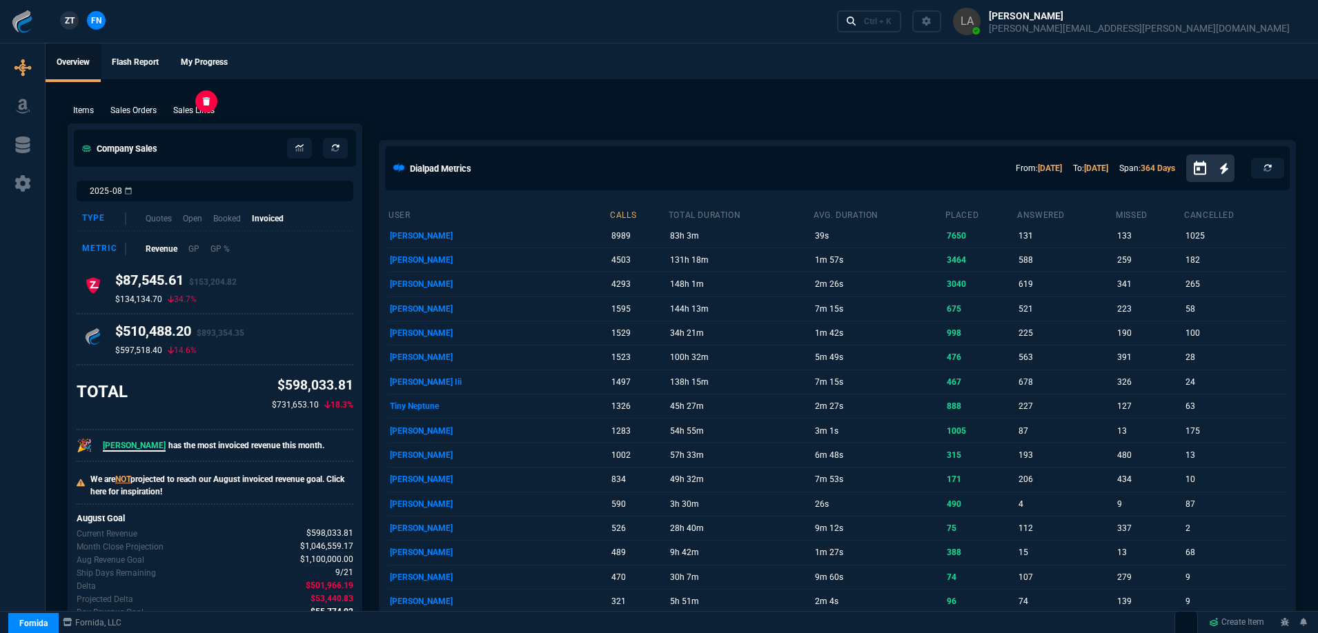
click at [418, 67] on ul "Overview Flash Report My Progress" at bounding box center [682, 61] width 1272 height 36
click at [212, 111] on p "Sales Lines" at bounding box center [193, 110] width 41 height 12
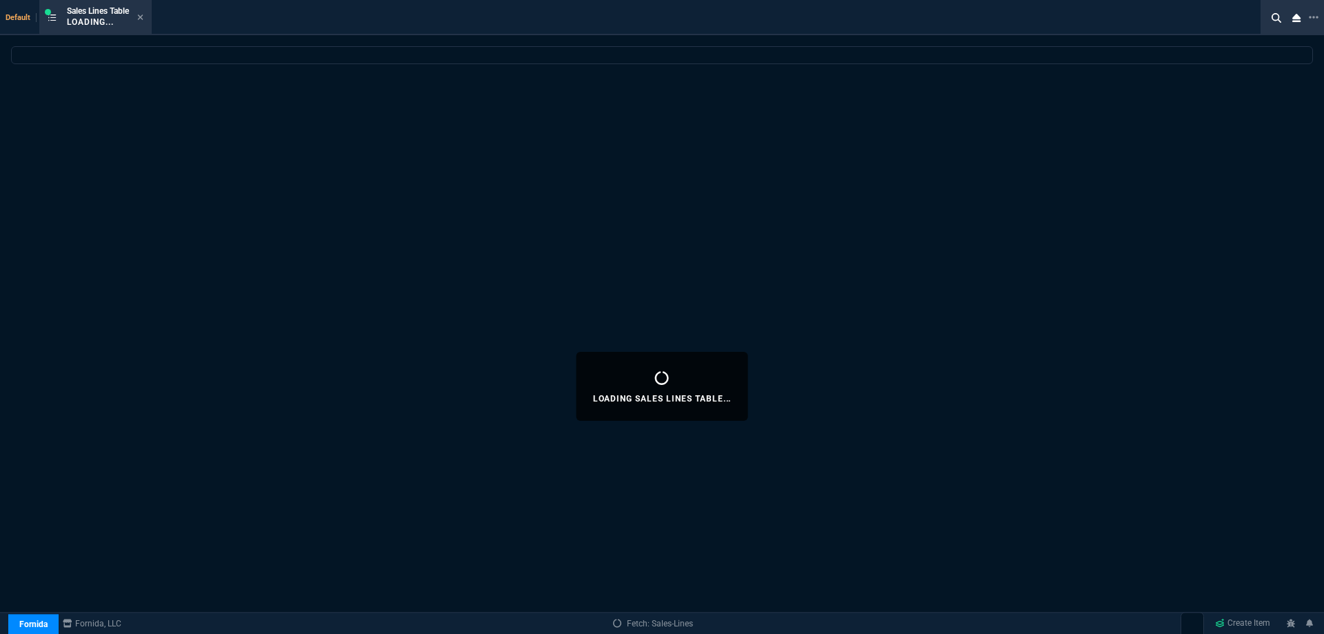
select select
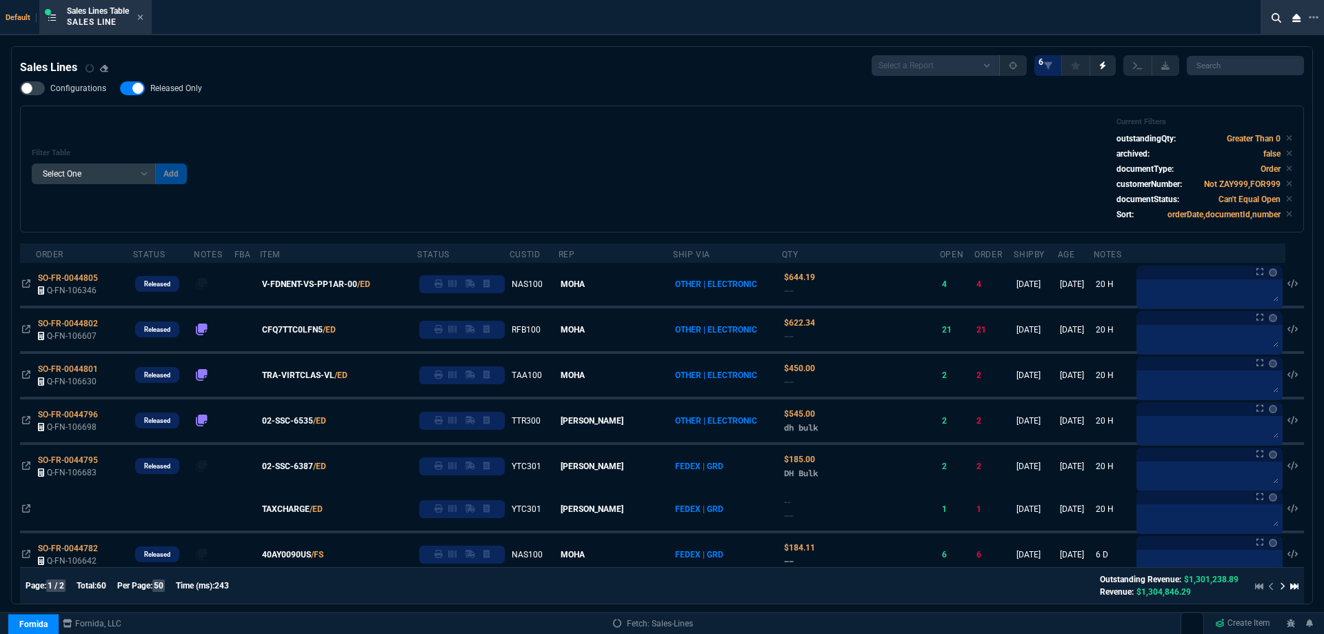
click at [186, 95] on label "Released Only" at bounding box center [168, 88] width 96 height 14
click at [120, 89] on input "Released Only" at bounding box center [119, 88] width 1 height 1
click at [470, 115] on div "Filter Table Select One Add Filter () Age () ATS () Cond (itemVariantCode) Cust…" at bounding box center [662, 169] width 1284 height 127
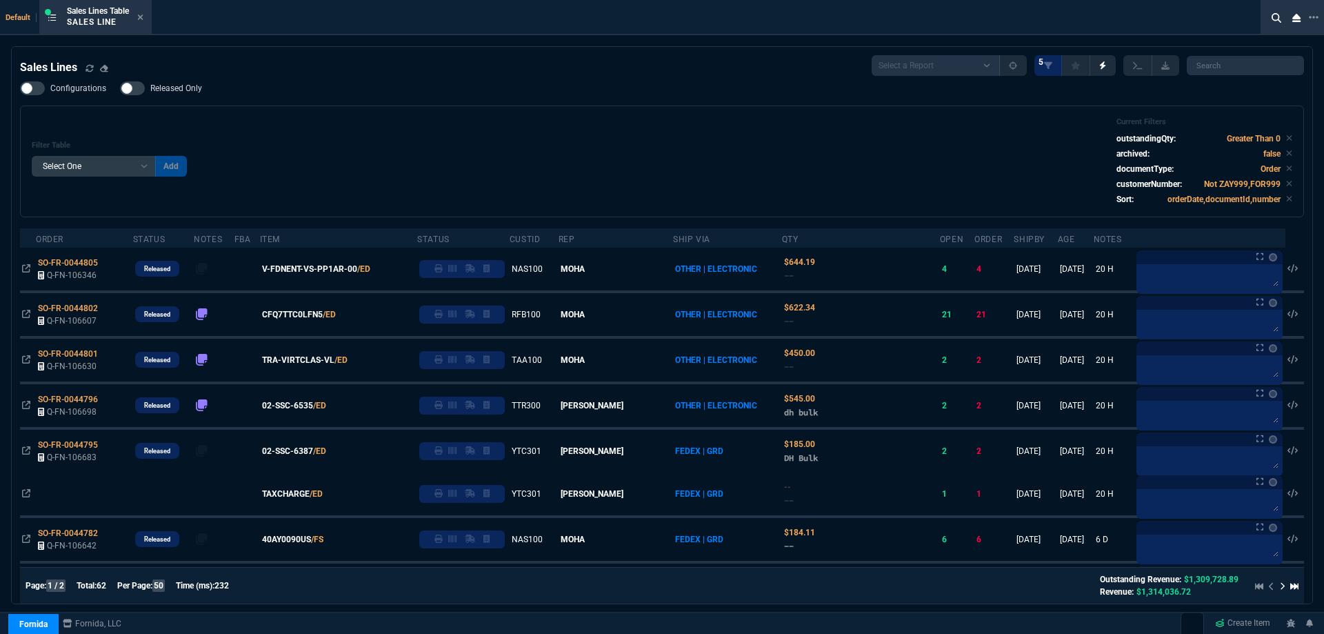
click at [156, 97] on nx-fornida-field-switch-one "Released Only" at bounding box center [168, 91] width 96 height 13
click at [166, 84] on span "Released Only" at bounding box center [176, 88] width 52 height 11
click at [120, 88] on input "Released Only" at bounding box center [119, 88] width 1 height 1
click at [213, 99] on div "Configurations Released Only Filter Table Select One Add Filter () Age () ATS (…" at bounding box center [662, 149] width 1284 height 136
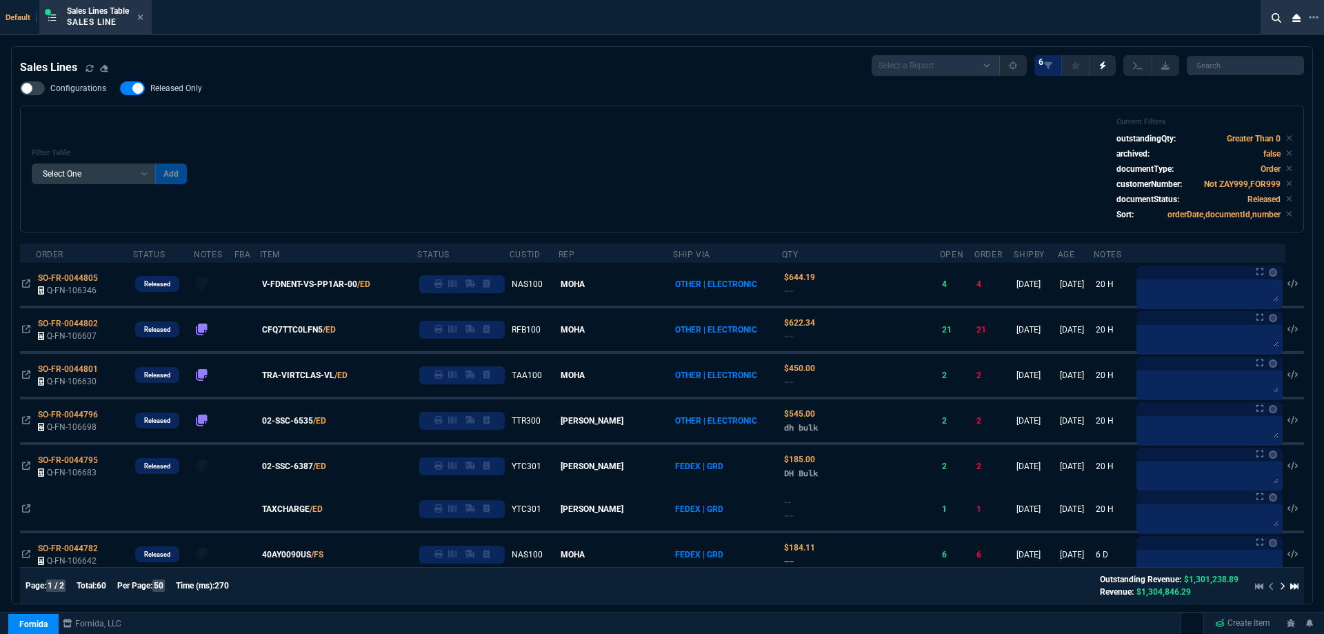
drag, startPoint x: 143, startPoint y: 90, endPoint x: 339, endPoint y: 90, distance: 195.9
click at [146, 90] on label "Released Only" at bounding box center [168, 88] width 96 height 14
click at [346, 90] on div "Configurations Released Only Filter Table Select One Add Filter () Age () ATS (…" at bounding box center [662, 156] width 1284 height 151
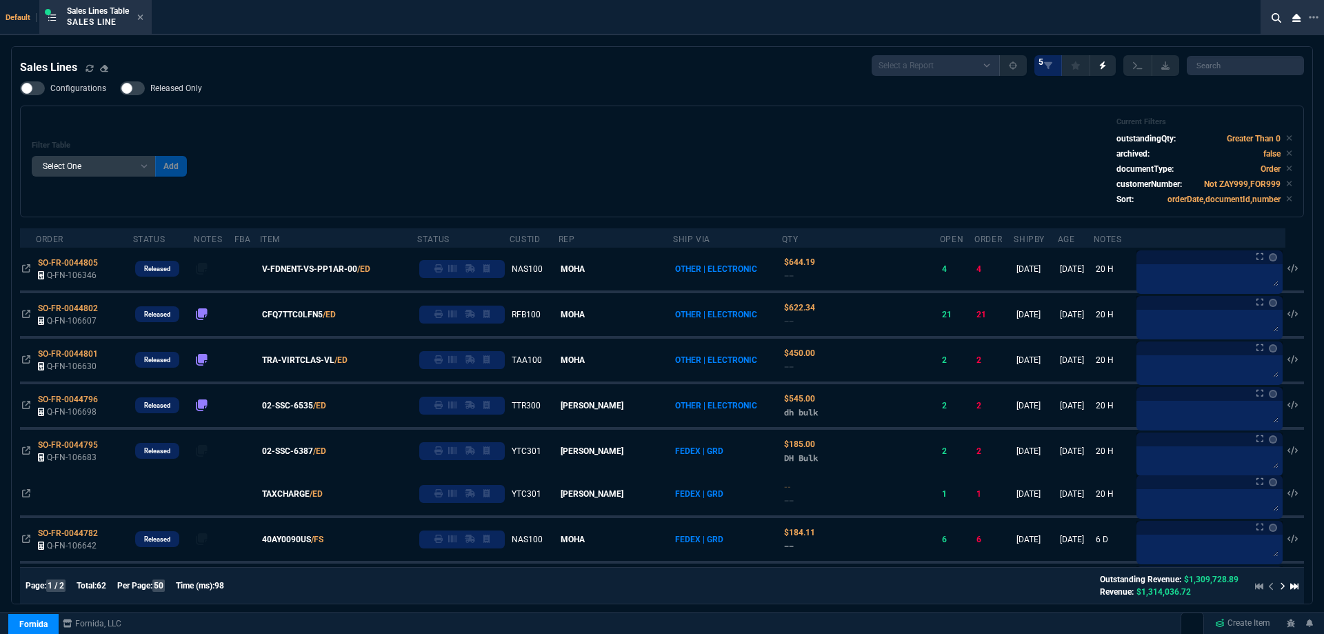
click at [172, 90] on span "Released Only" at bounding box center [176, 88] width 52 height 11
click at [120, 89] on input "Released Only" at bounding box center [119, 88] width 1 height 1
click at [403, 104] on div "Configurations Released Only Filter Table Select One Add Filter () Age () ATS (…" at bounding box center [662, 149] width 1284 height 136
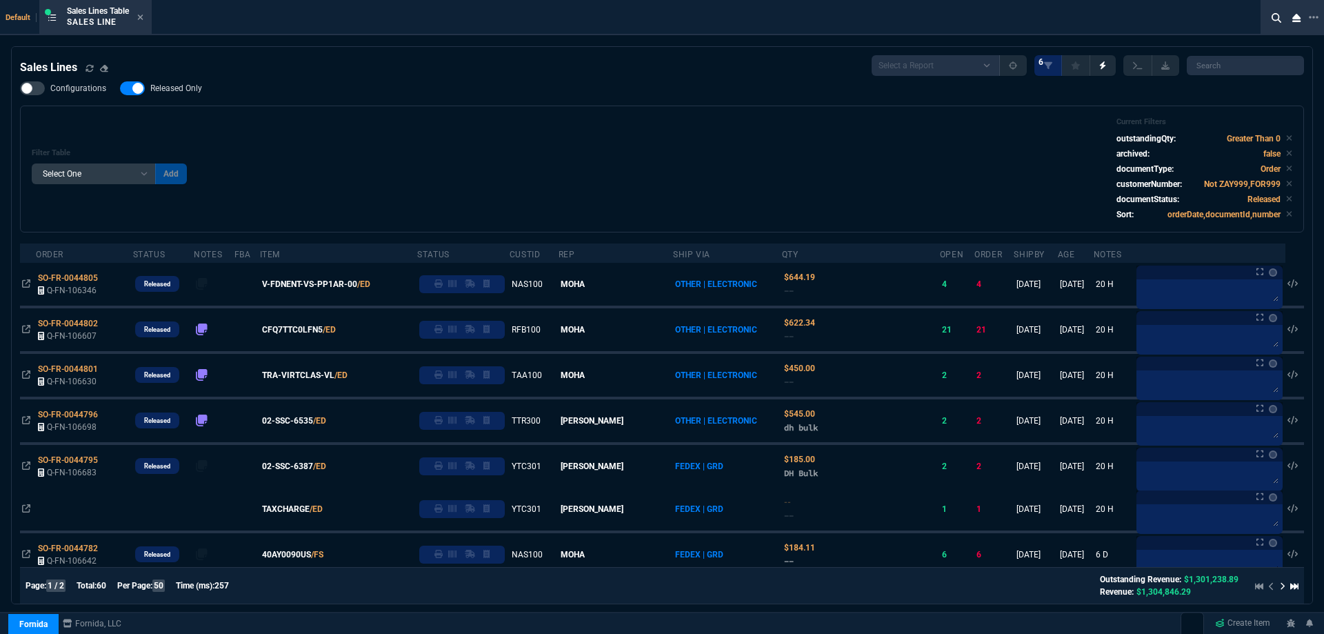
click at [178, 83] on span "Released Only" at bounding box center [176, 88] width 52 height 11
click at [120, 88] on input "Released Only" at bounding box center [119, 88] width 1 height 1
checkbox input "false"
click at [666, 126] on div "Filter Table Select One Add Filter () Age () ATS () Cond (itemVariantCode) Cust…" at bounding box center [662, 168] width 1261 height 103
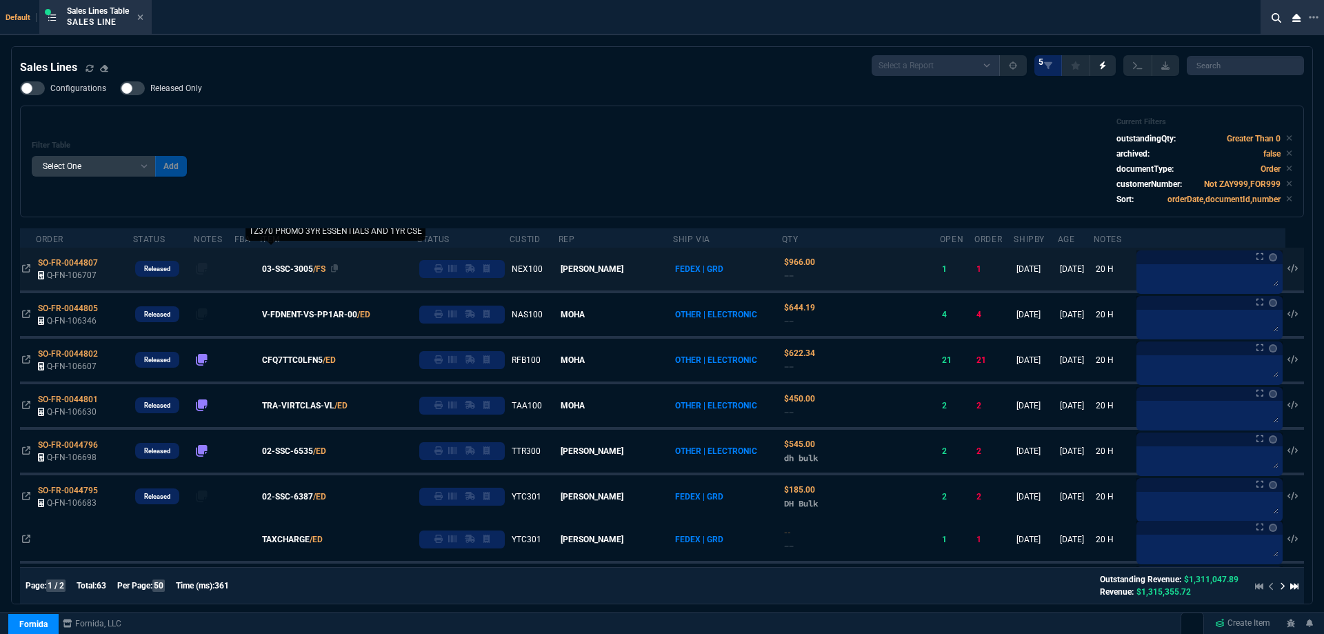
click at [306, 268] on span "03-SSC-3005" at bounding box center [287, 269] width 51 height 12
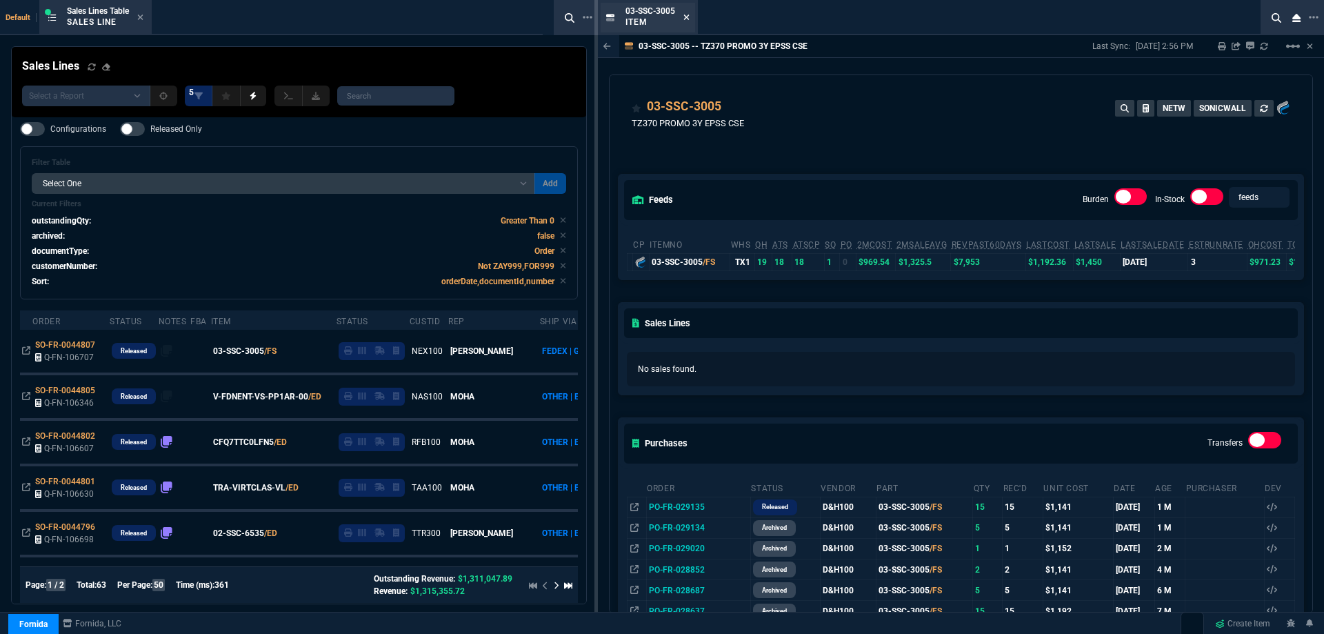
click at [688, 15] on icon at bounding box center [687, 17] width 6 height 8
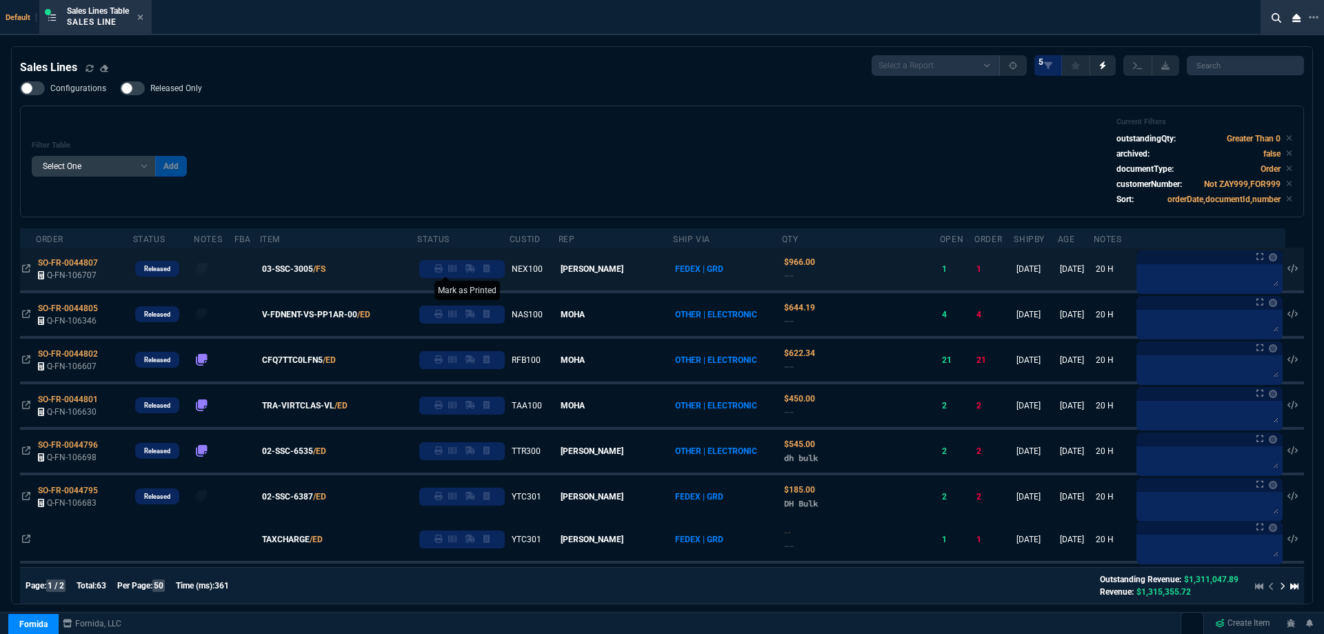
click at [443, 271] on icon at bounding box center [439, 268] width 8 height 8
click at [142, 17] on icon at bounding box center [140, 17] width 6 height 8
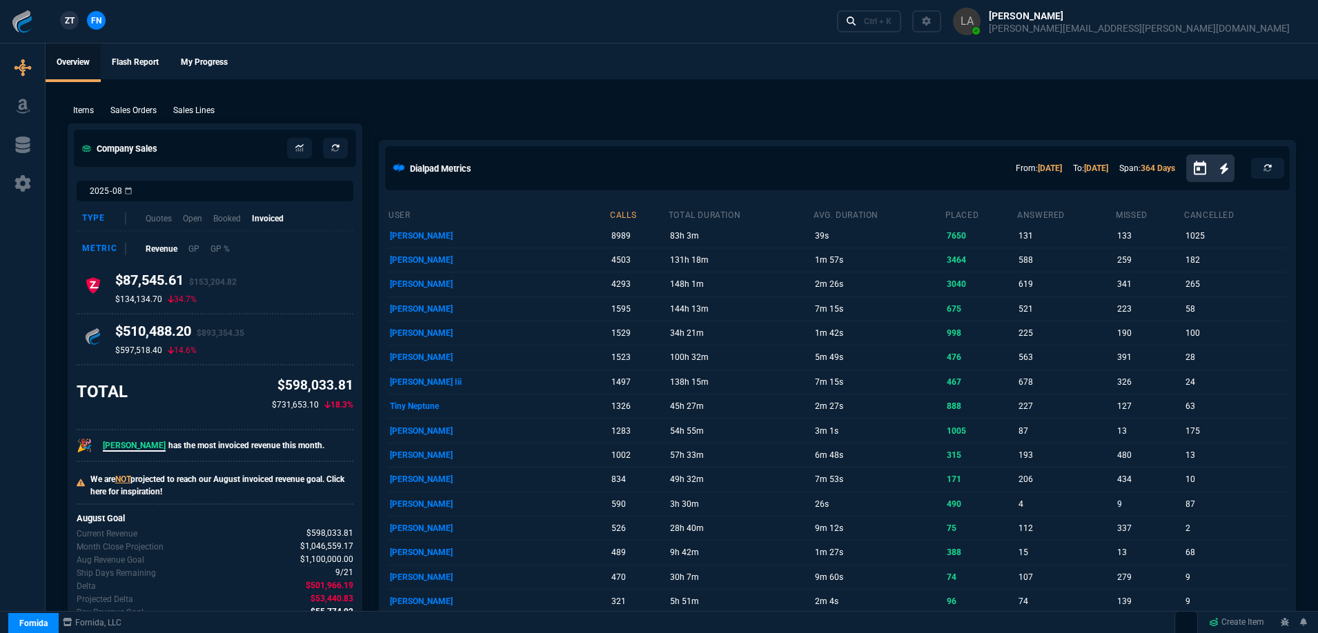
click at [70, 23] on span "ZT" at bounding box center [70, 20] width 10 height 12
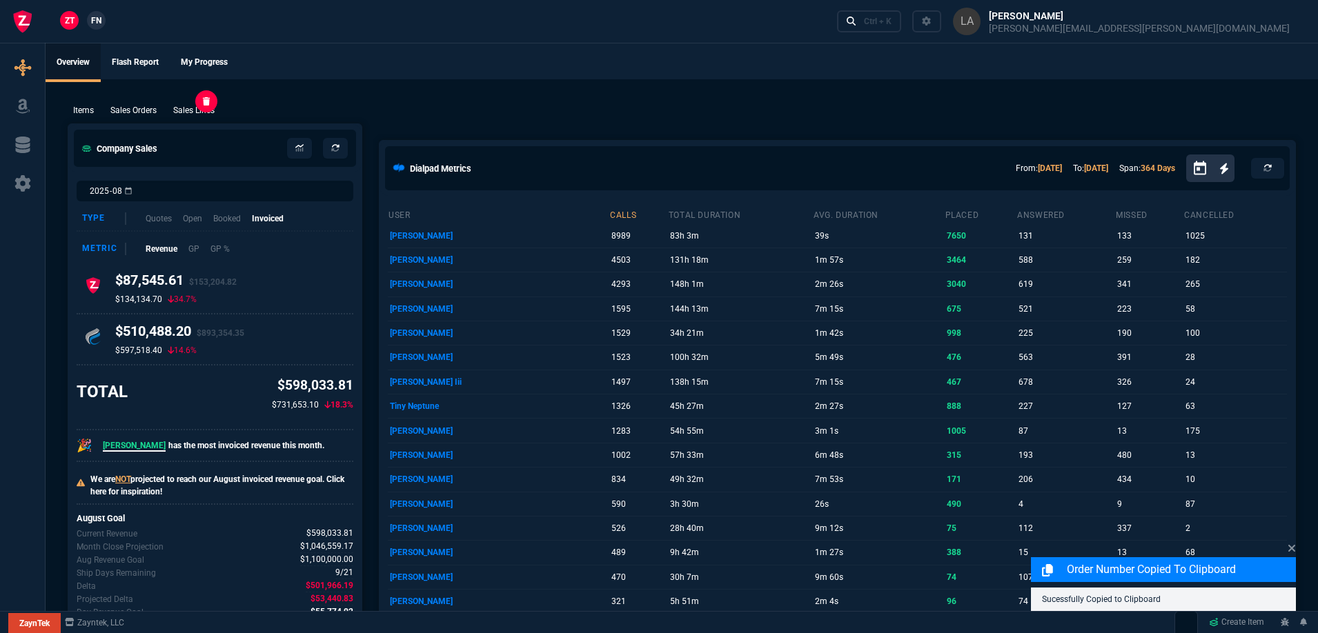
click at [190, 109] on p "Sales Lines" at bounding box center [193, 110] width 41 height 12
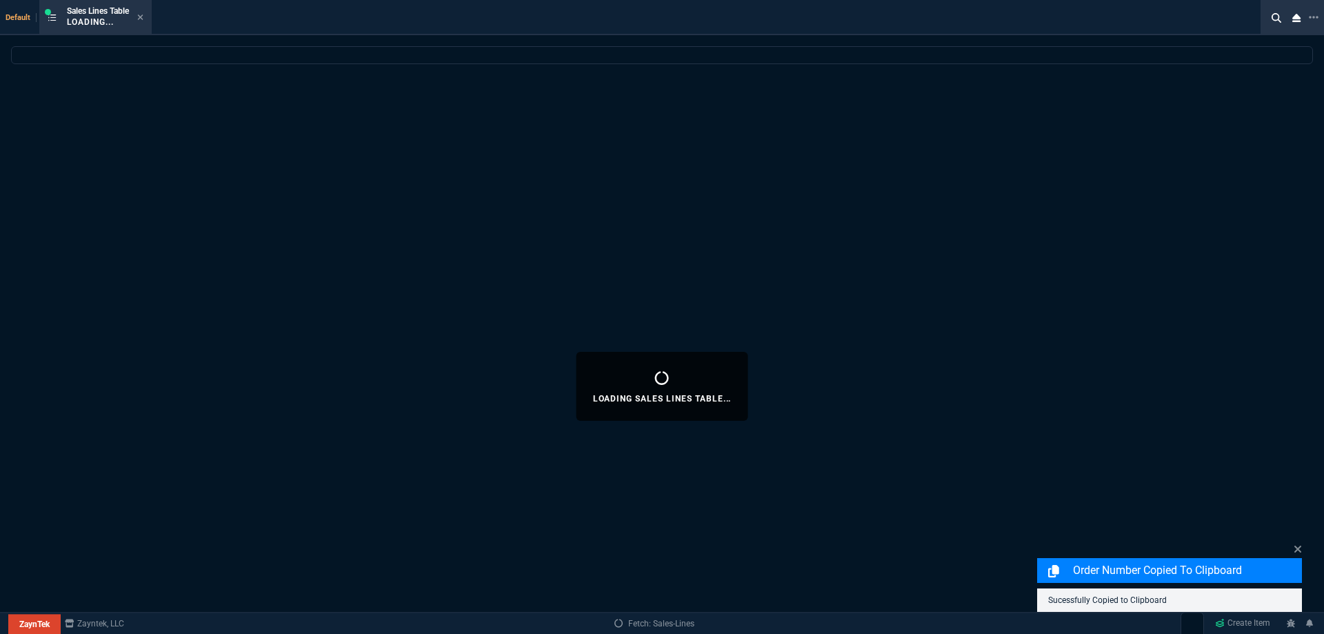
select select
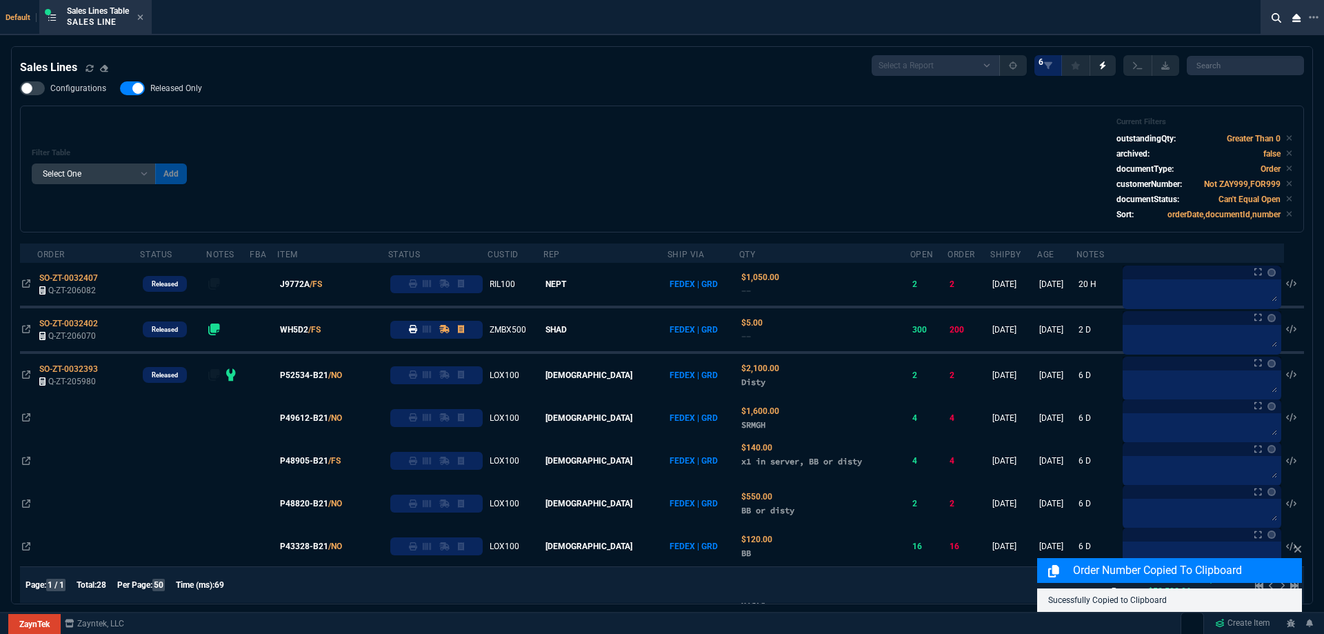
click at [170, 88] on span "Released Only" at bounding box center [176, 88] width 52 height 11
click at [120, 88] on input "Released Only" at bounding box center [119, 88] width 1 height 1
checkbox input "false"
click at [597, 137] on div "Filter Table Select One Add Filter () Age () ATS () Cond (itemVariantCode) Cust…" at bounding box center [662, 168] width 1261 height 103
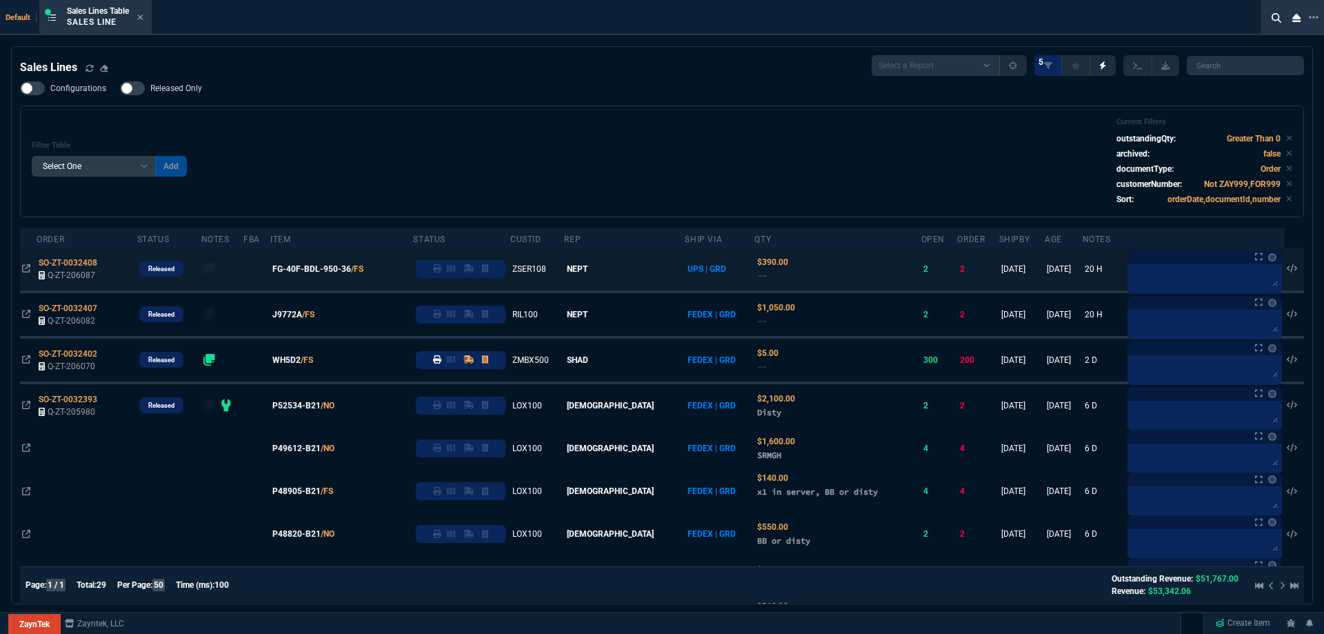
click at [441, 267] on icon at bounding box center [437, 268] width 8 height 8
click at [141, 20] on icon at bounding box center [140, 17] width 6 height 8
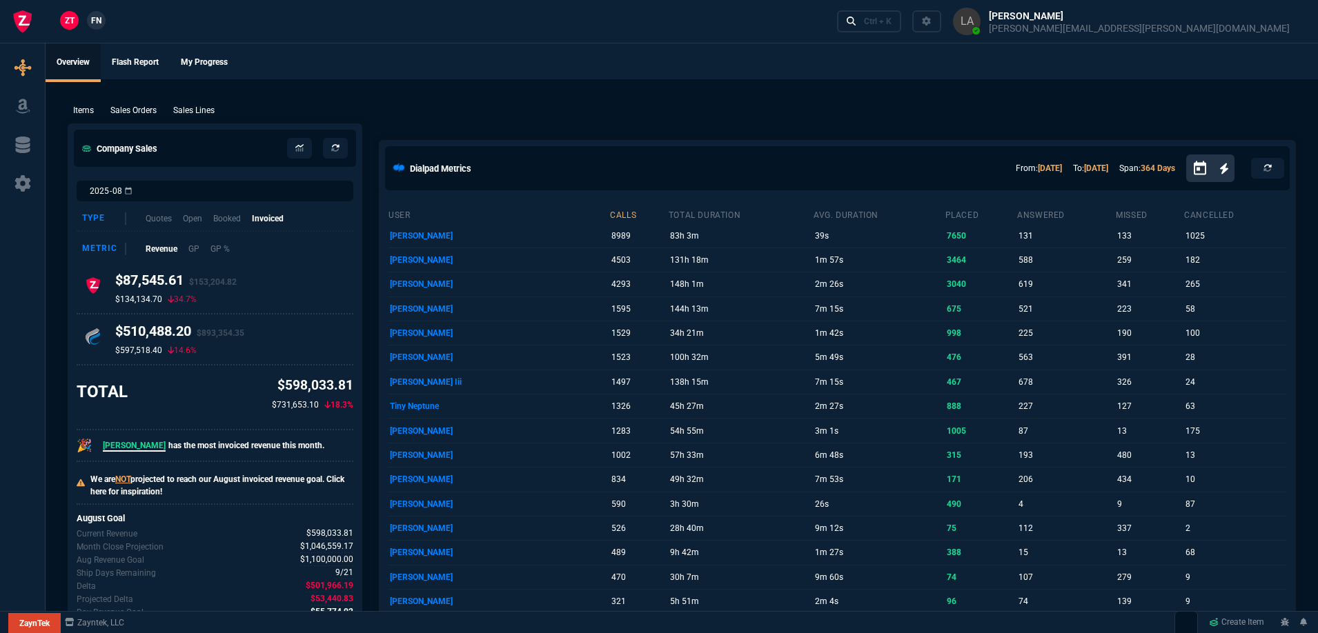
click at [94, 26] on span "FN" at bounding box center [96, 20] width 10 height 12
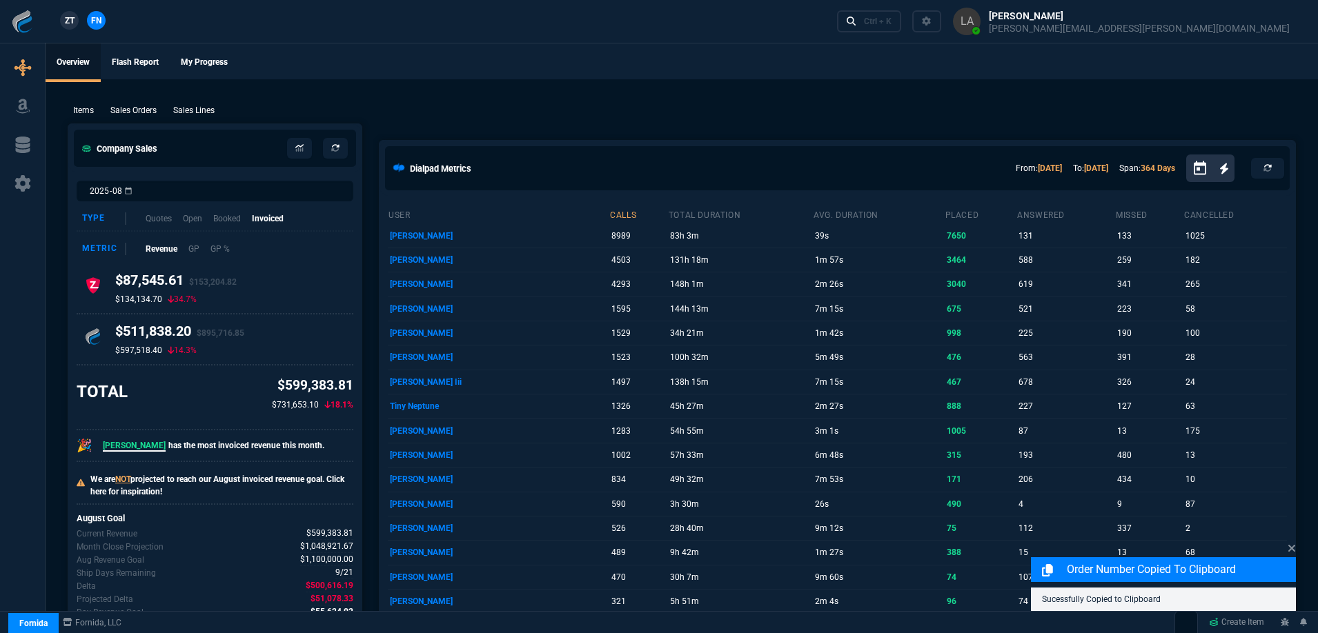
click at [71, 19] on span "ZT" at bounding box center [70, 20] width 10 height 12
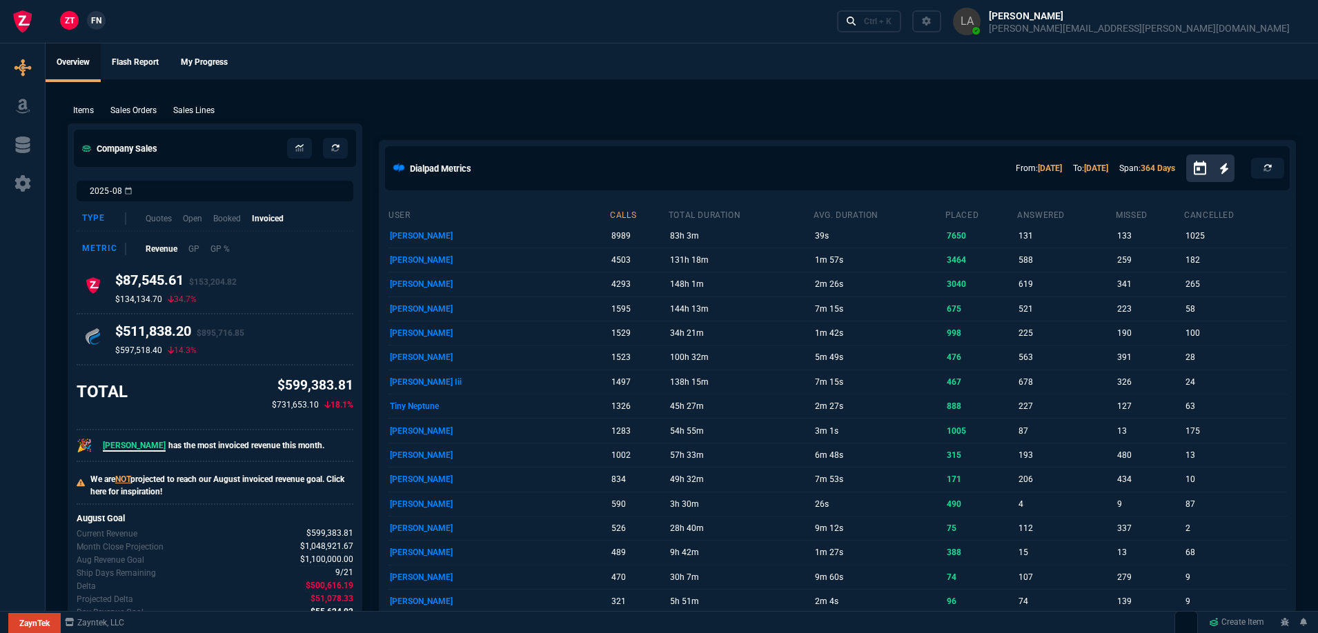
click at [97, 18] on span "FN" at bounding box center [96, 20] width 10 height 12
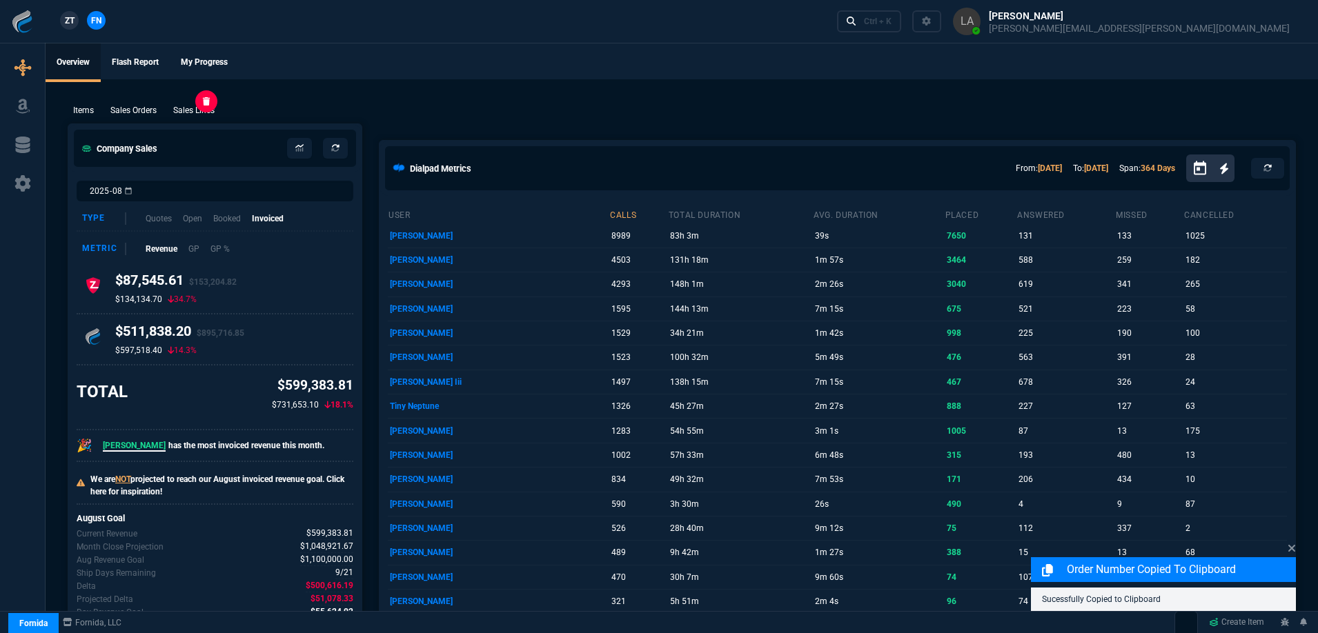
click at [210, 108] on p "Sales Lines" at bounding box center [193, 110] width 41 height 12
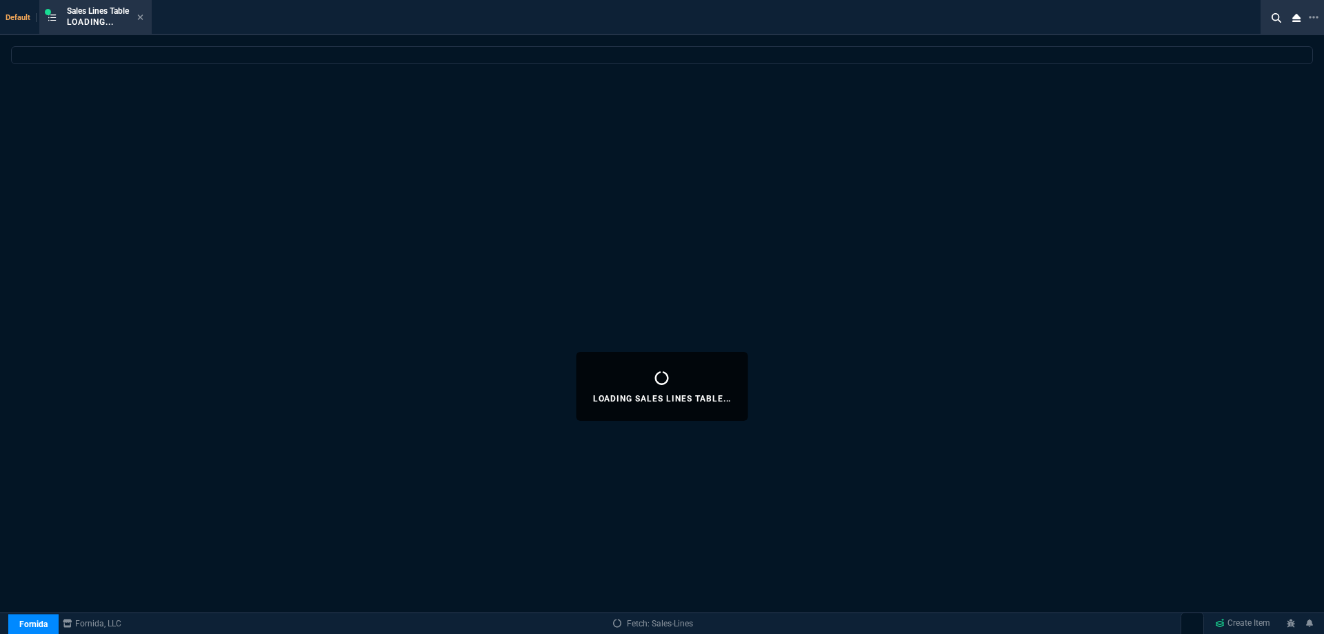
select select
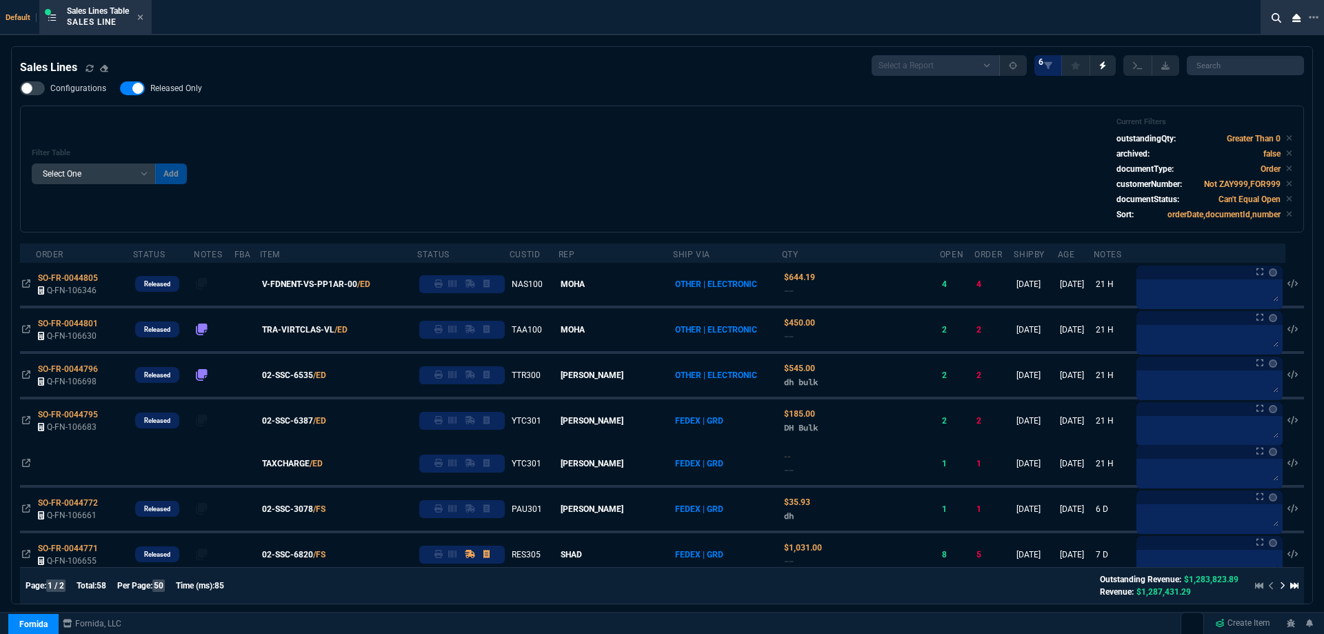
click at [197, 100] on div "Configurations Released Only Filter Table Select One Add Filter () Age () ATS (…" at bounding box center [662, 156] width 1284 height 151
click at [478, 146] on div "Filter Table Select One Add Filter () Age () ATS () Cond (itemVariantCode) Cust…" at bounding box center [662, 168] width 1261 height 103
click at [154, 94] on span "Released Only" at bounding box center [176, 88] width 52 height 11
click at [120, 89] on input "Released Only" at bounding box center [119, 88] width 1 height 1
checkbox input "false"
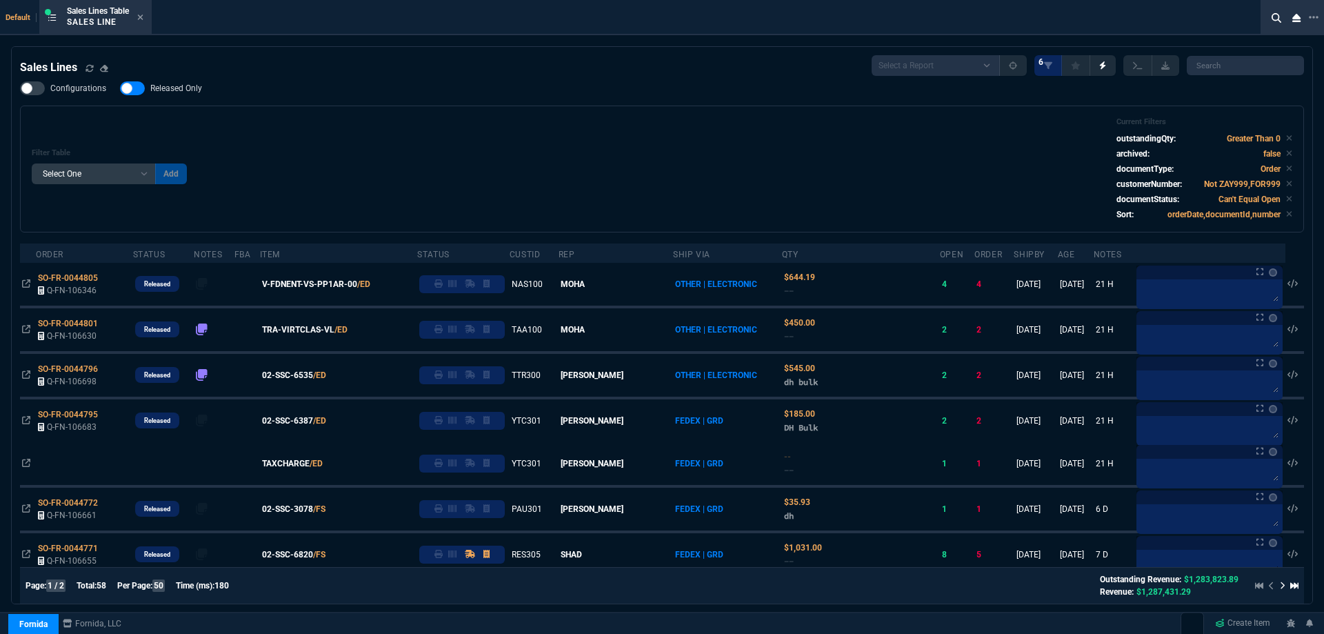
click at [571, 144] on div "Filter Table Select One Add Filter () Age () ATS () Cond (itemVariantCode) Cust…" at bounding box center [662, 168] width 1261 height 103
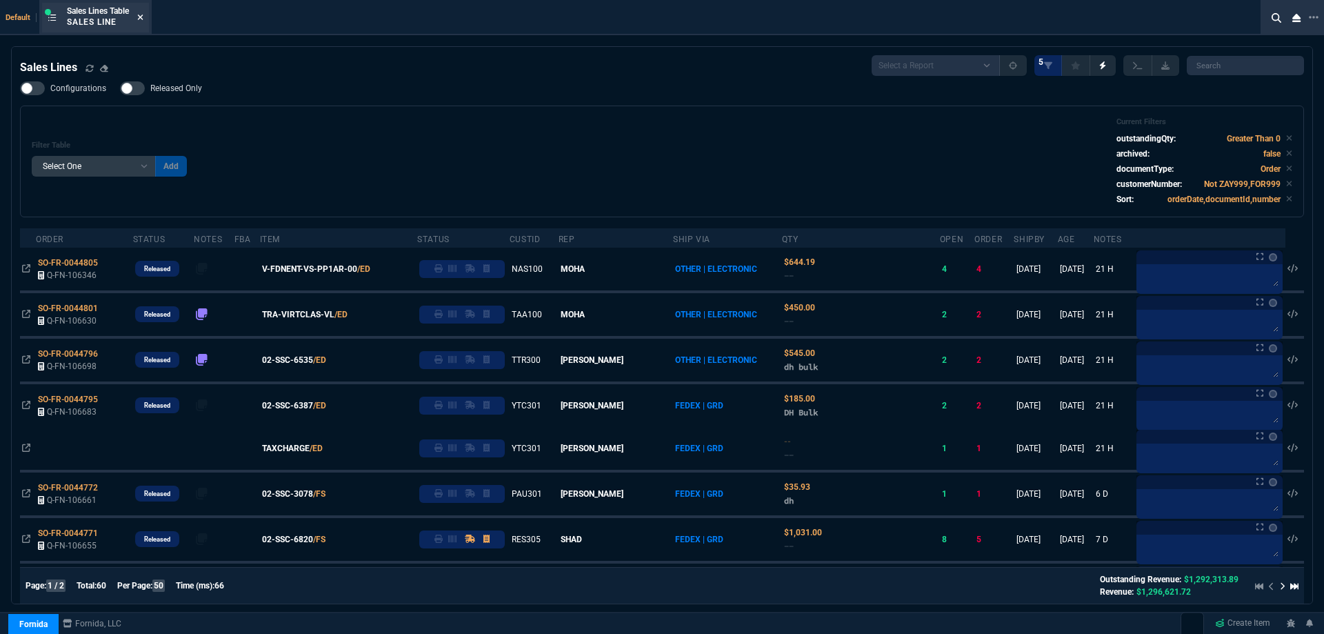
click at [143, 21] on icon at bounding box center [140, 17] width 6 height 8
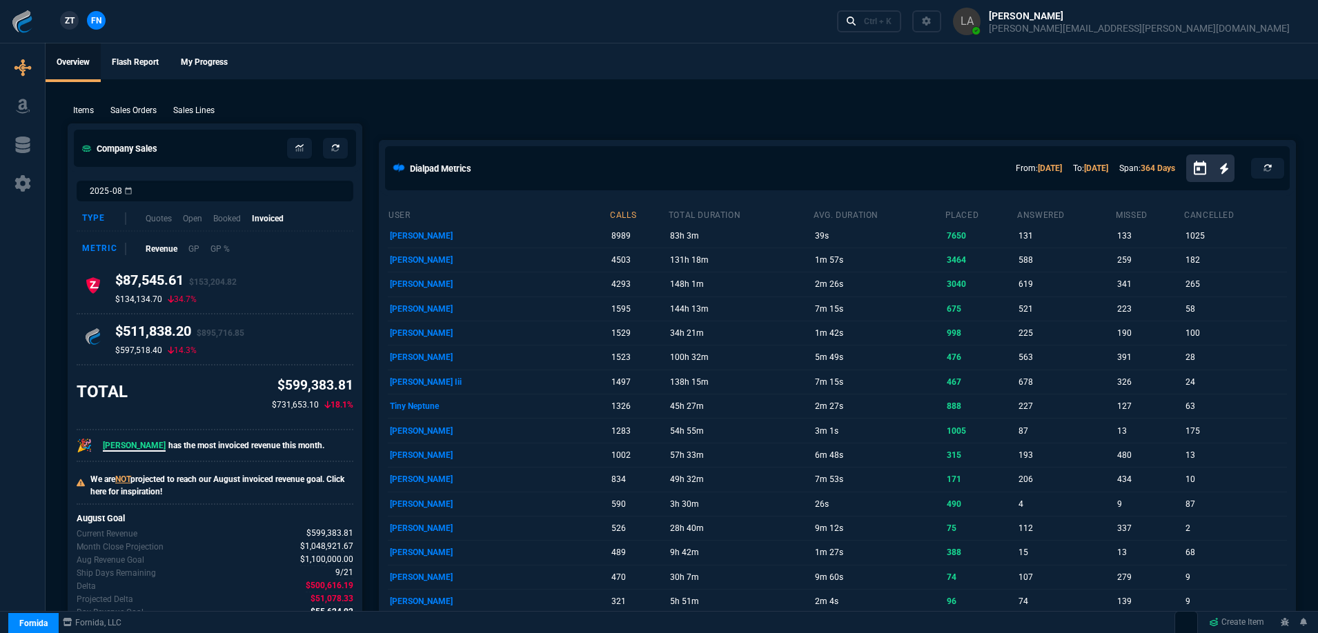
click at [79, 16] on nx-fornida-client-manager "ZT FN" at bounding box center [83, 21] width 54 height 21
click at [72, 17] on span "ZT" at bounding box center [70, 20] width 10 height 12
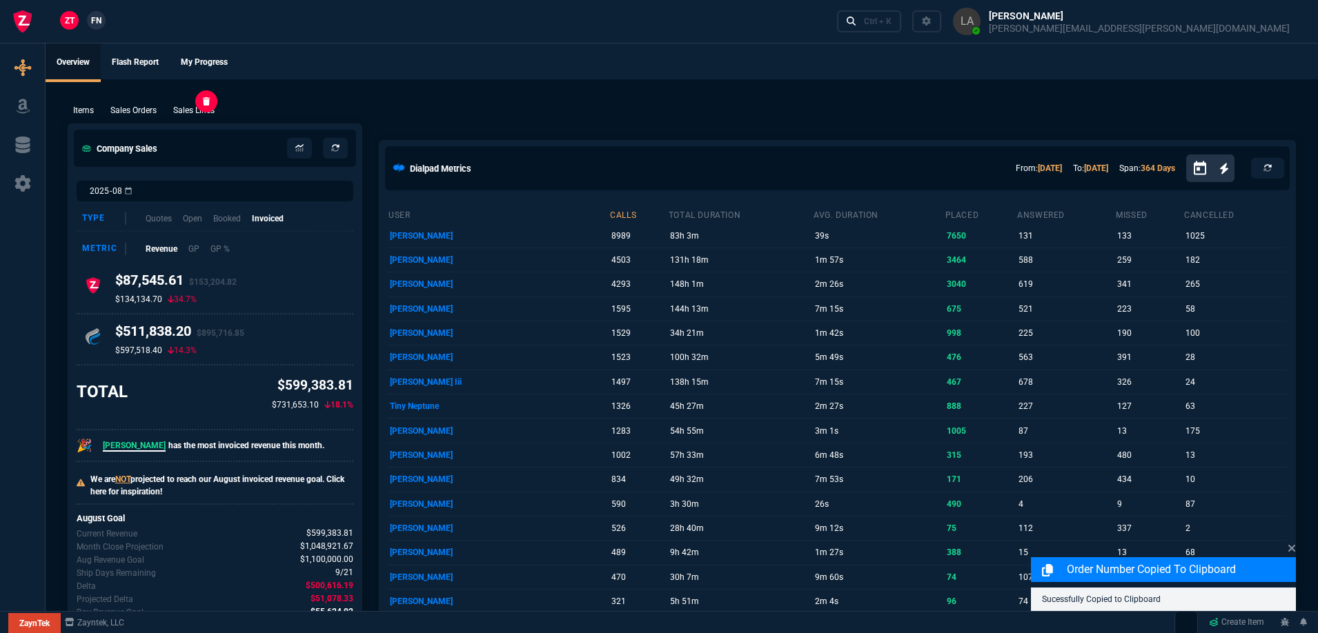
click at [200, 106] on p "Sales Lines" at bounding box center [193, 110] width 41 height 12
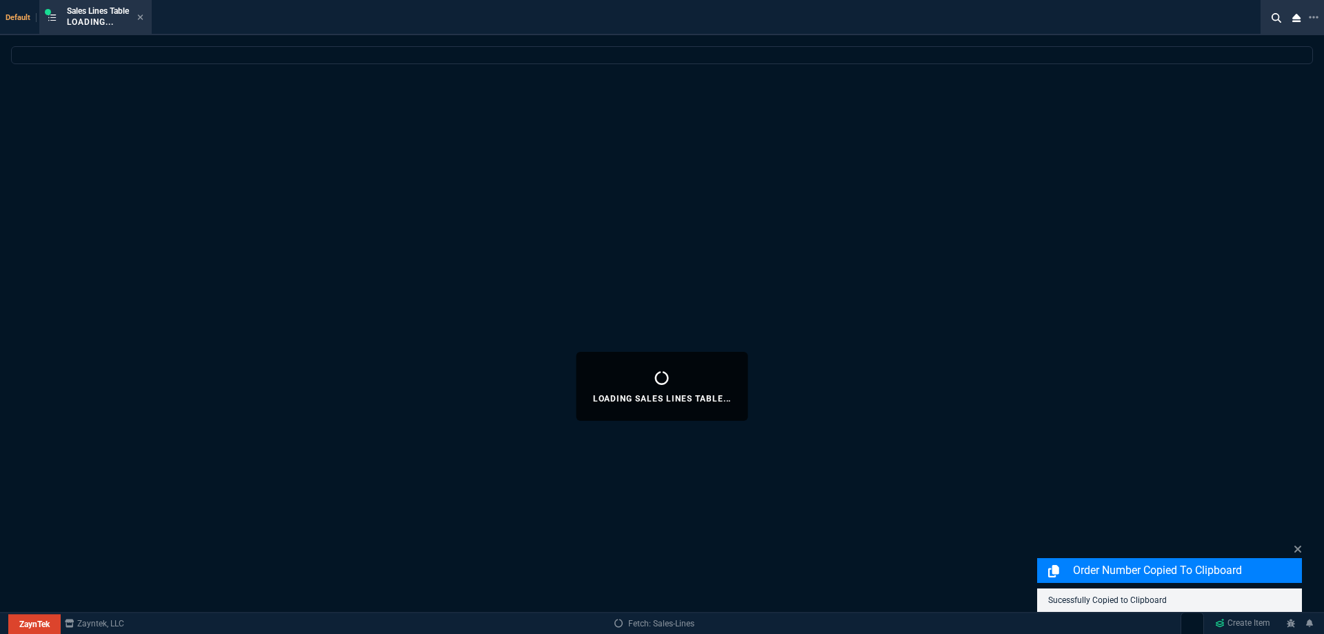
select select
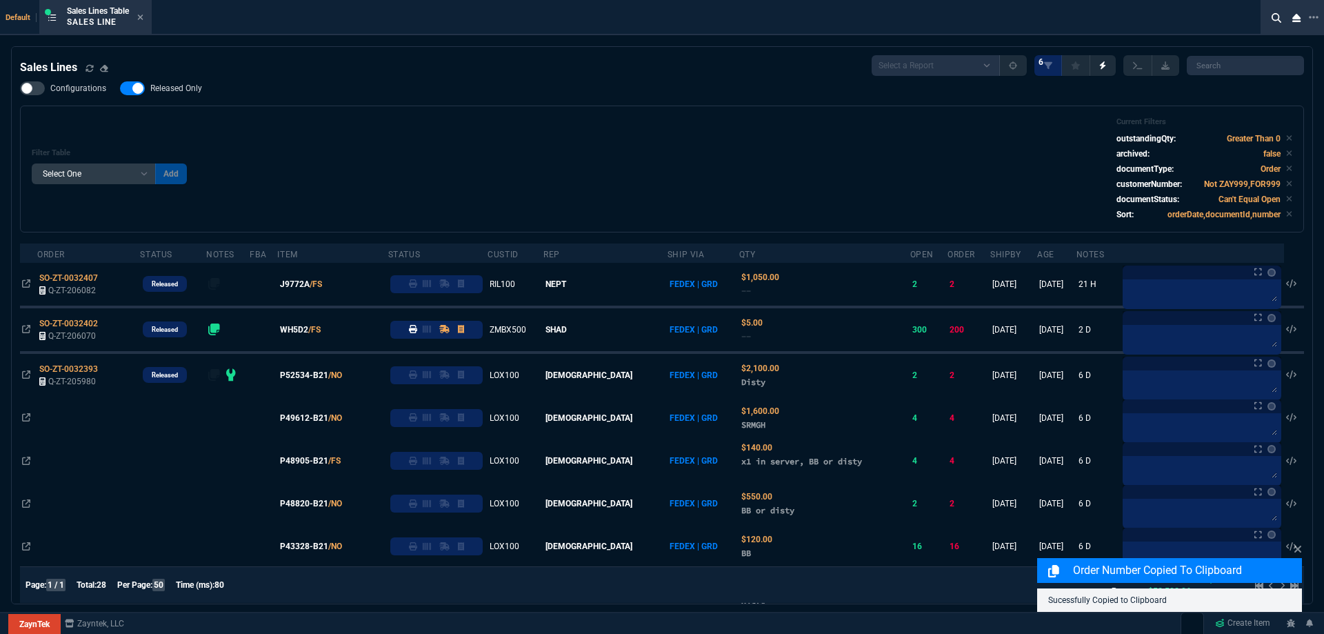
click at [437, 123] on div "Filter Table Select One Add Filter () Age () ATS () Cond (itemVariantCode) Cust…" at bounding box center [662, 168] width 1261 height 103
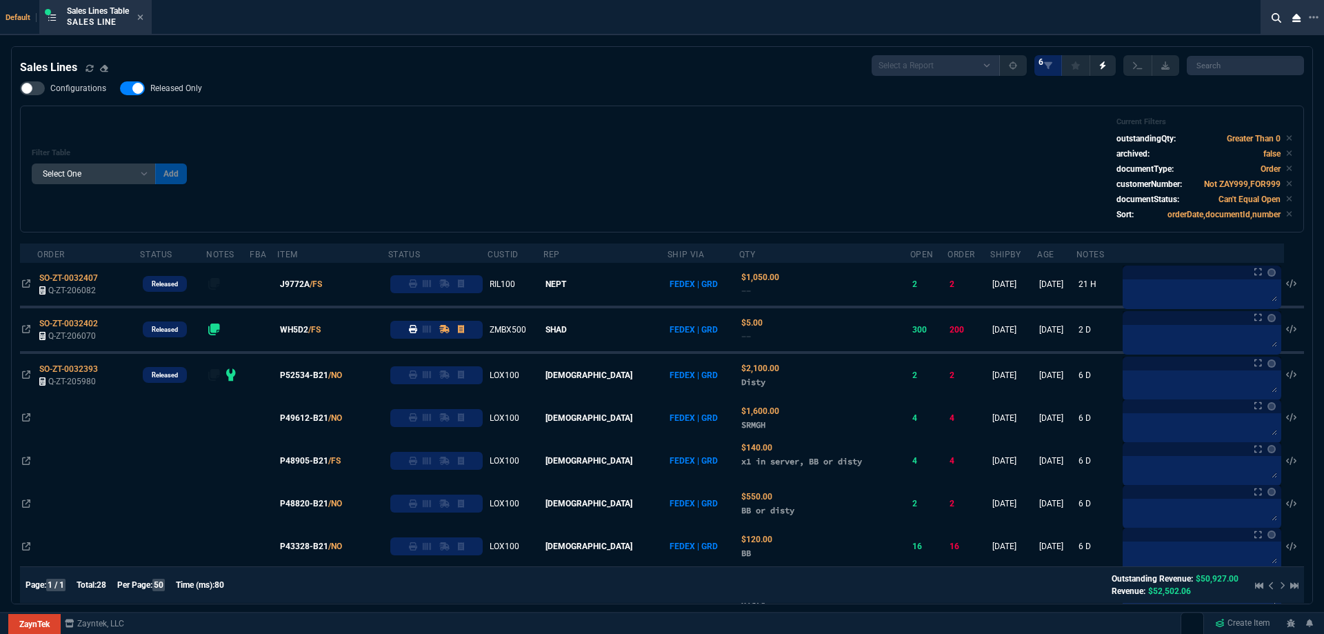
drag, startPoint x: 468, startPoint y: 63, endPoint x: 491, endPoint y: 149, distance: 88.7
click at [466, 64] on div "Sales Lines Select a Report NEW QUERY SonicWall Sale AMZ (MTD) NEW QUERY INS100…" at bounding box center [662, 65] width 1284 height 21
click at [188, 91] on span "Released Only" at bounding box center [176, 88] width 52 height 11
click at [120, 89] on input "Released Only" at bounding box center [119, 88] width 1 height 1
checkbox input "false"
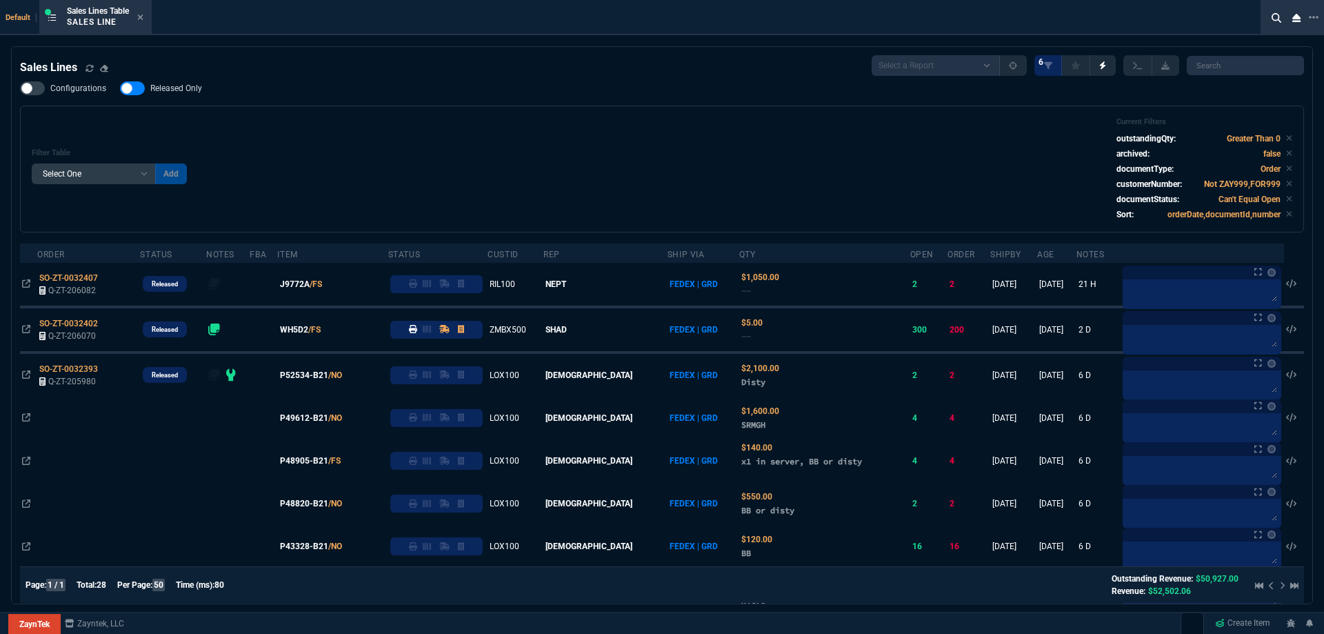
click at [506, 132] on div "Filter Table Select One Add Filter () Age () ATS () Cond (itemVariantCode) Cust…" at bounding box center [662, 168] width 1261 height 103
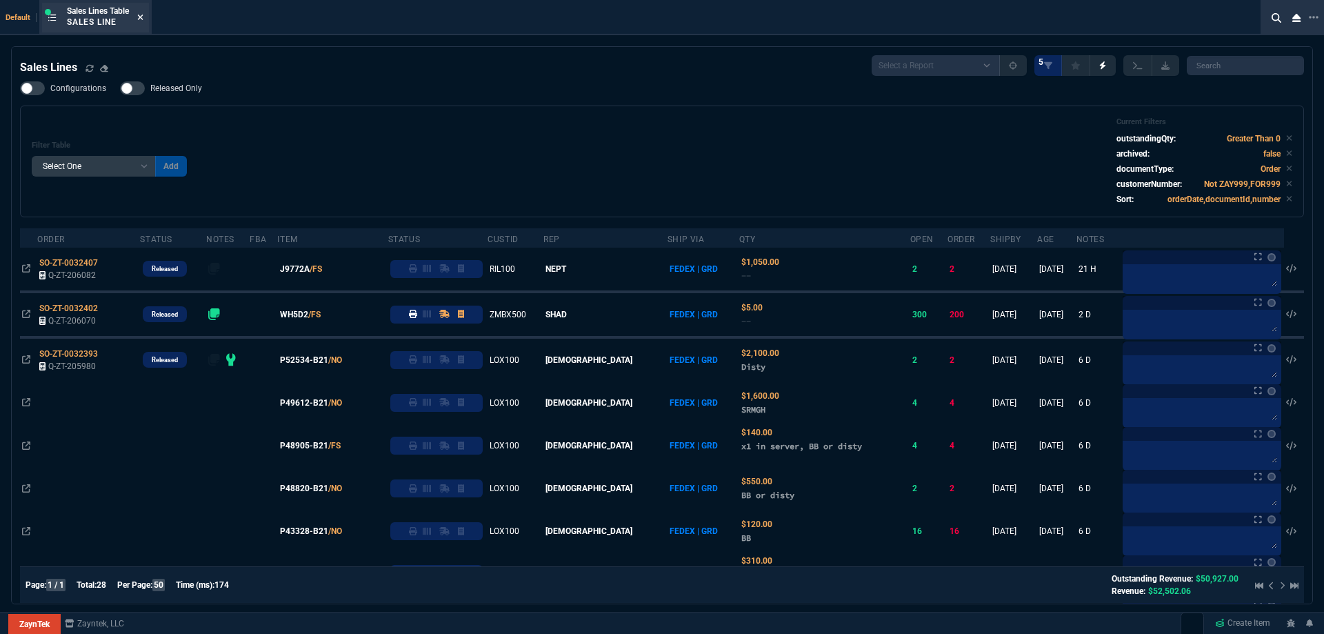
click at [143, 21] on fa-icon at bounding box center [140, 18] width 6 height 10
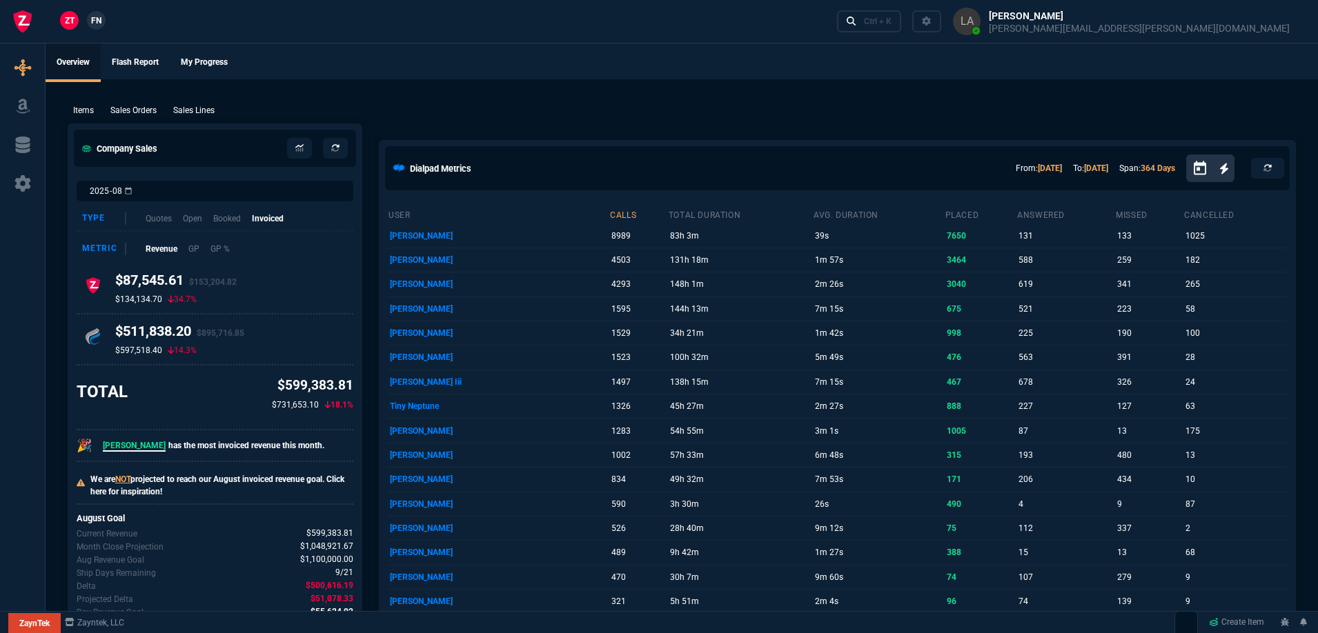
click at [216, 112] on div "Sales Lines" at bounding box center [194, 110] width 52 height 12
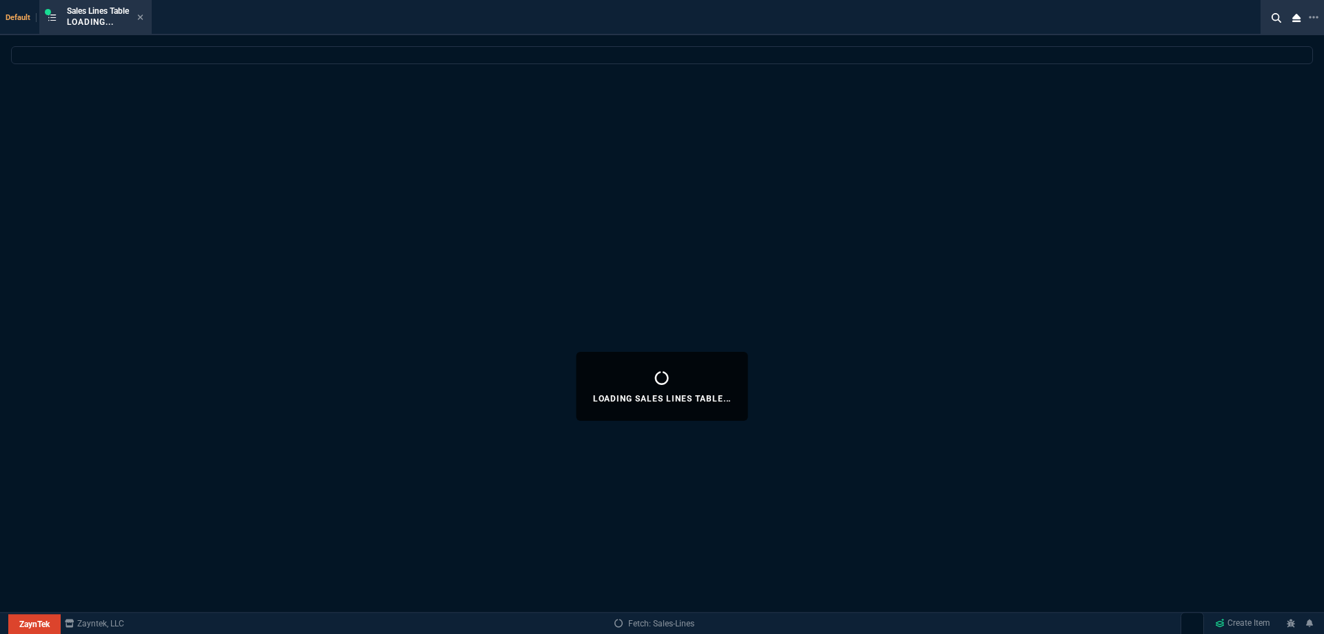
select select
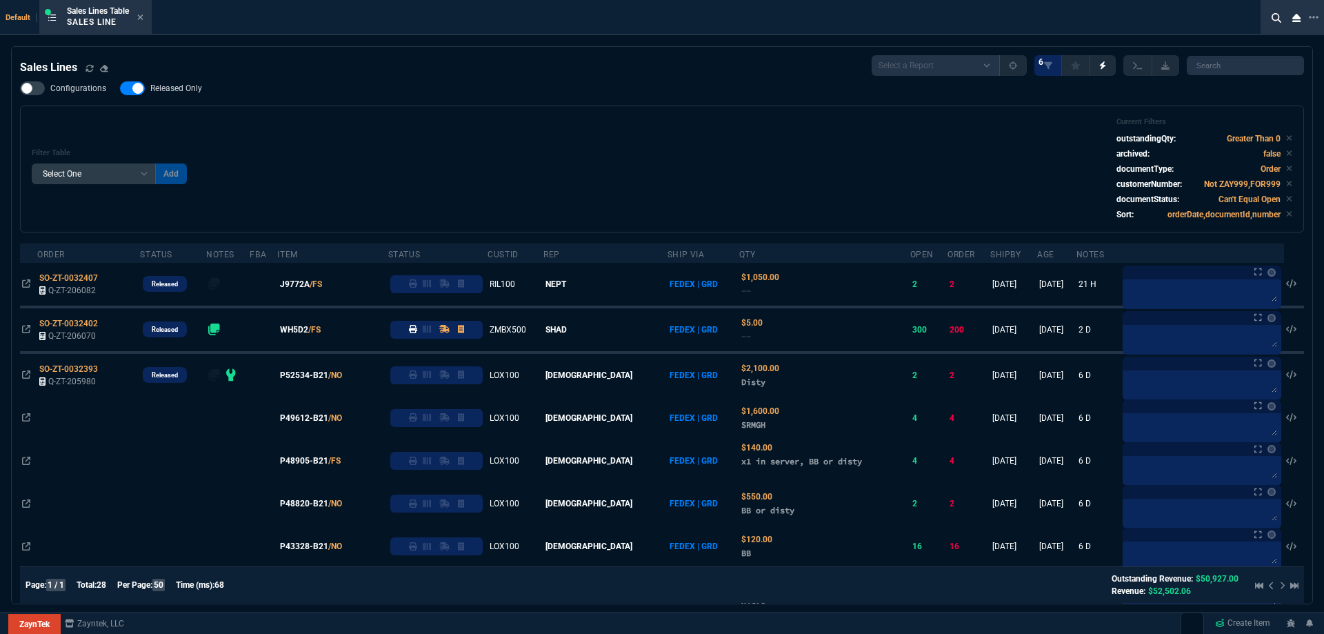
click at [385, 110] on div "Filter Table Select One Add Filter () Age () ATS () Cond (itemVariantCode) Cust…" at bounding box center [662, 169] width 1284 height 127
click at [179, 87] on span "Released Only" at bounding box center [176, 88] width 52 height 11
click at [120, 88] on input "Released Only" at bounding box center [119, 88] width 1 height 1
checkbox input "false"
click at [554, 154] on div "Filter Table Select One Add Filter () Age () ATS () Cond (itemVariantCode) Cust…" at bounding box center [662, 168] width 1261 height 103
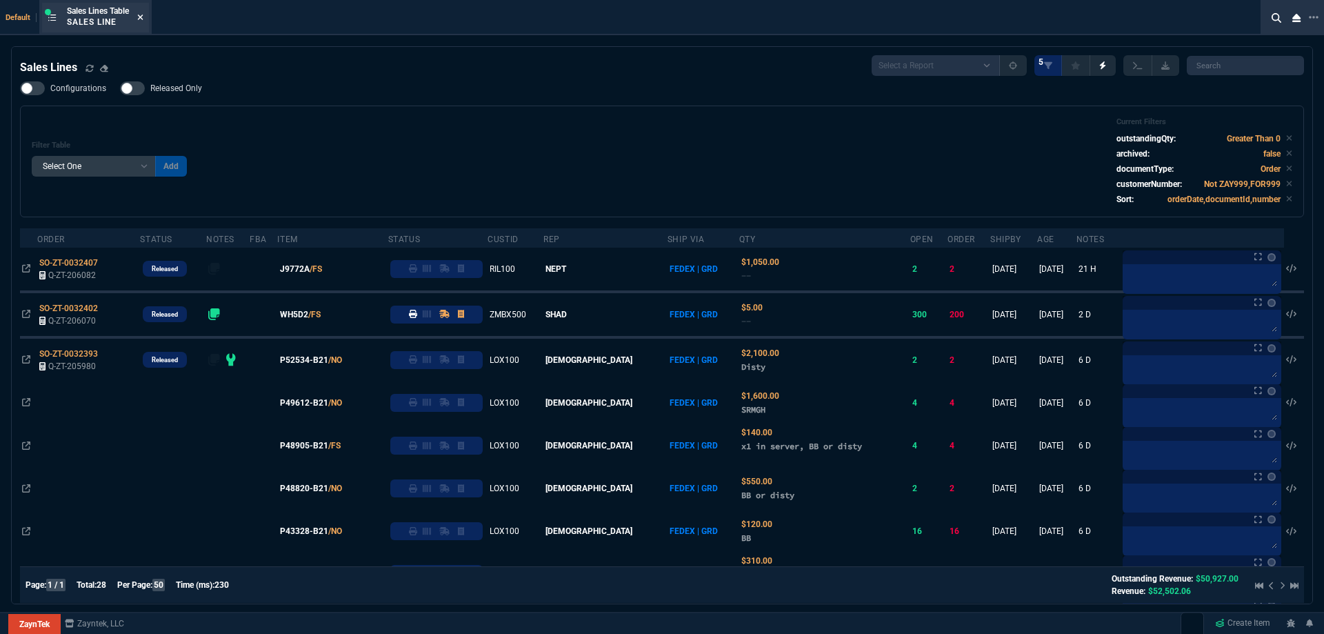
click at [143, 20] on icon at bounding box center [140, 17] width 6 height 8
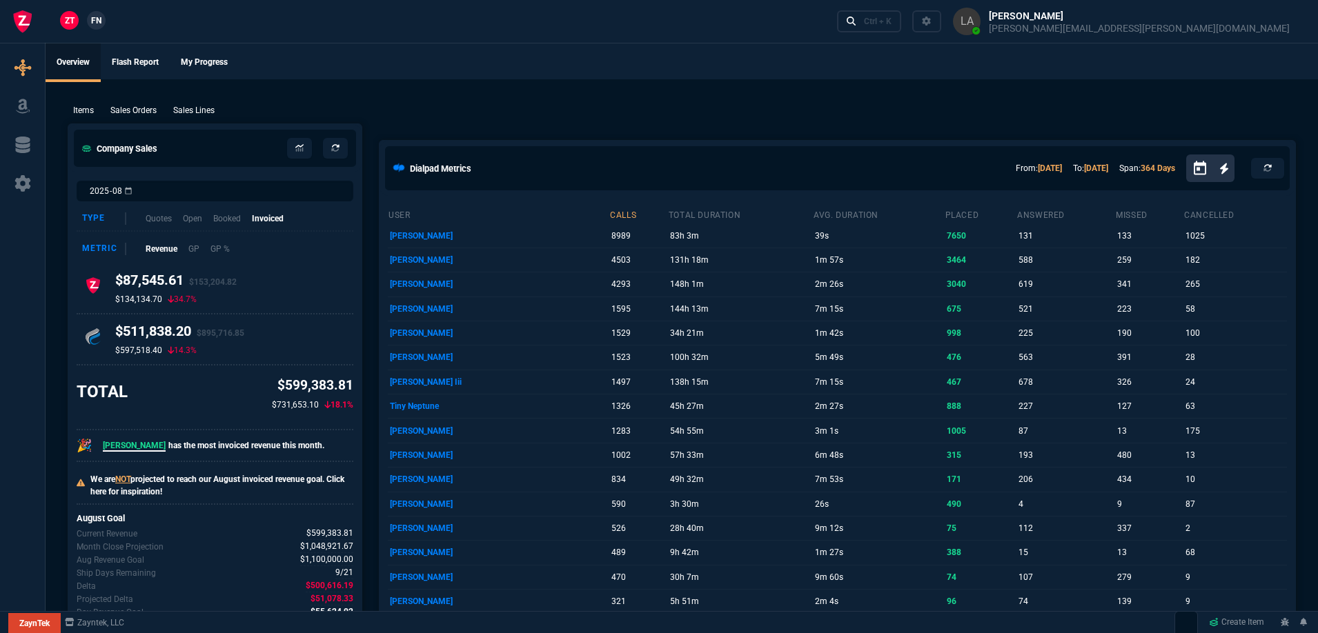
click at [102, 20] on link "FN" at bounding box center [96, 20] width 19 height 19
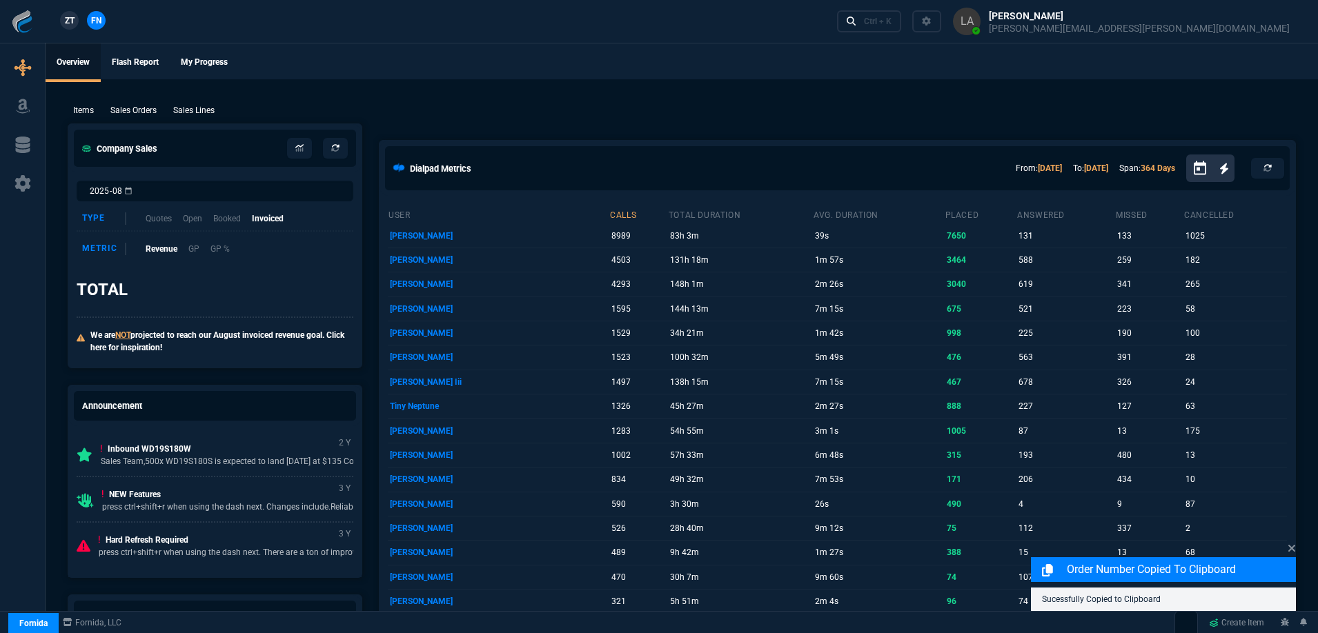
click at [186, 108] on p "Sales Lines" at bounding box center [193, 110] width 41 height 12
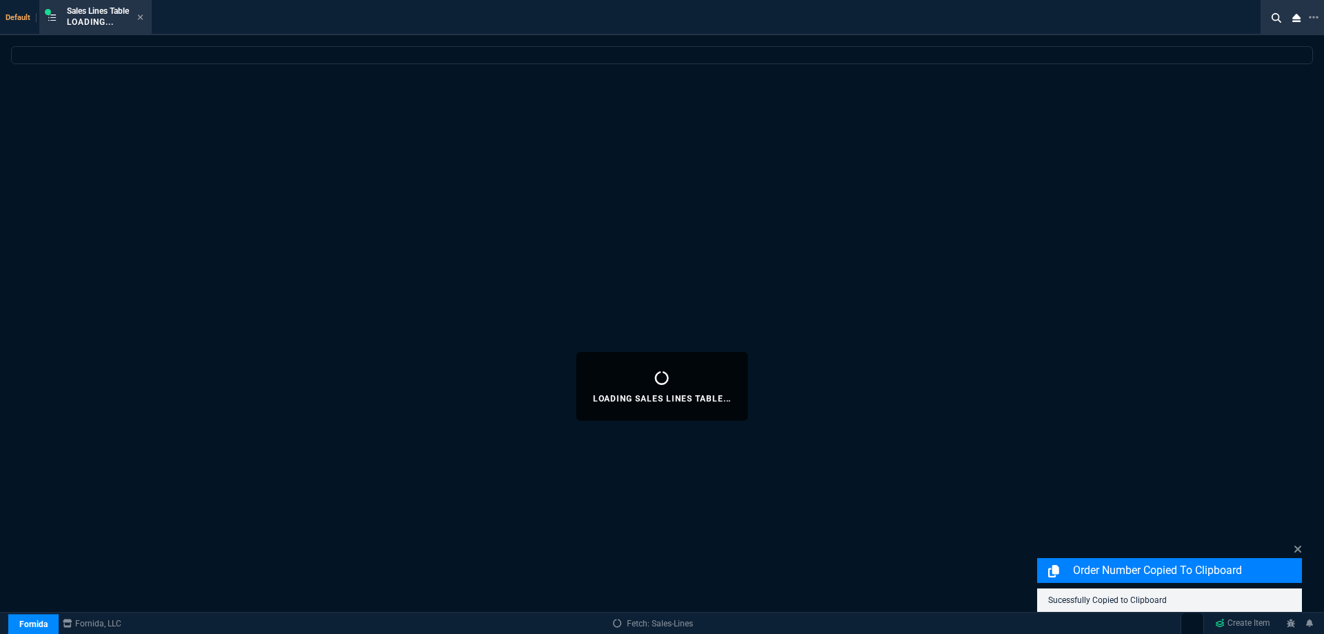
select select
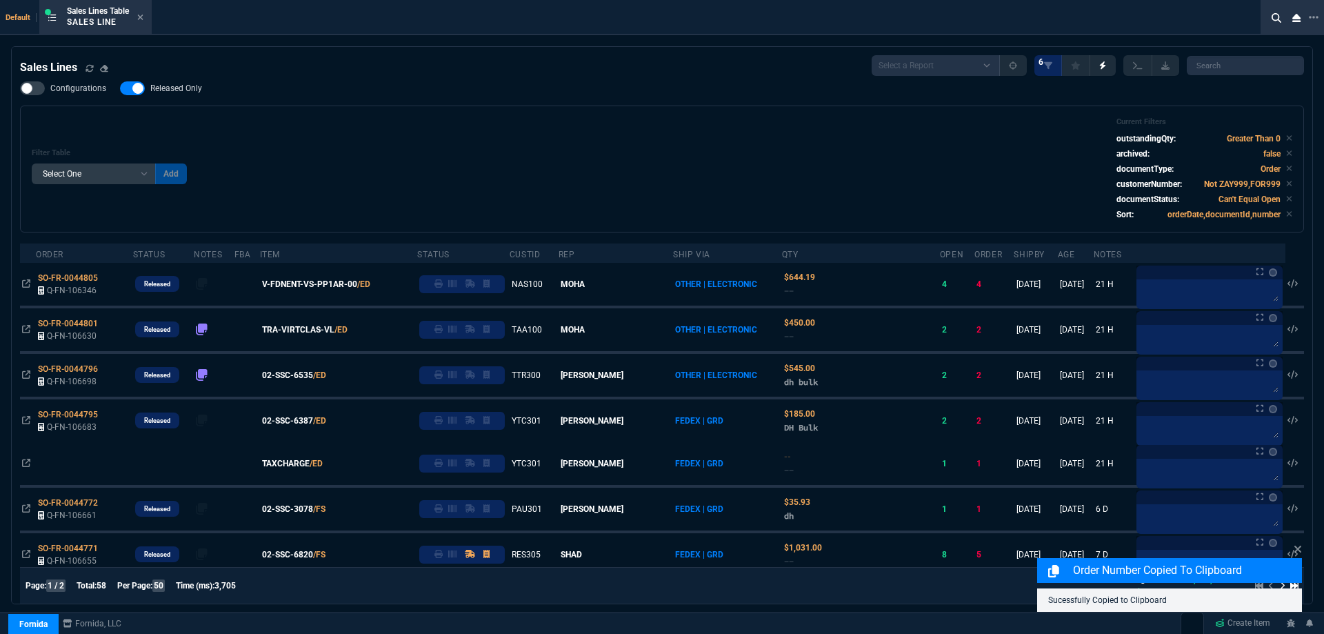
click at [135, 90] on div at bounding box center [132, 88] width 25 height 14
click at [120, 89] on input "Released Only" at bounding box center [119, 88] width 1 height 1
checkbox input "false"
click at [521, 214] on div "Filter Table Select One Add Filter () Age () ATS () Cond (itemVariantCode) Cust…" at bounding box center [662, 168] width 1261 height 103
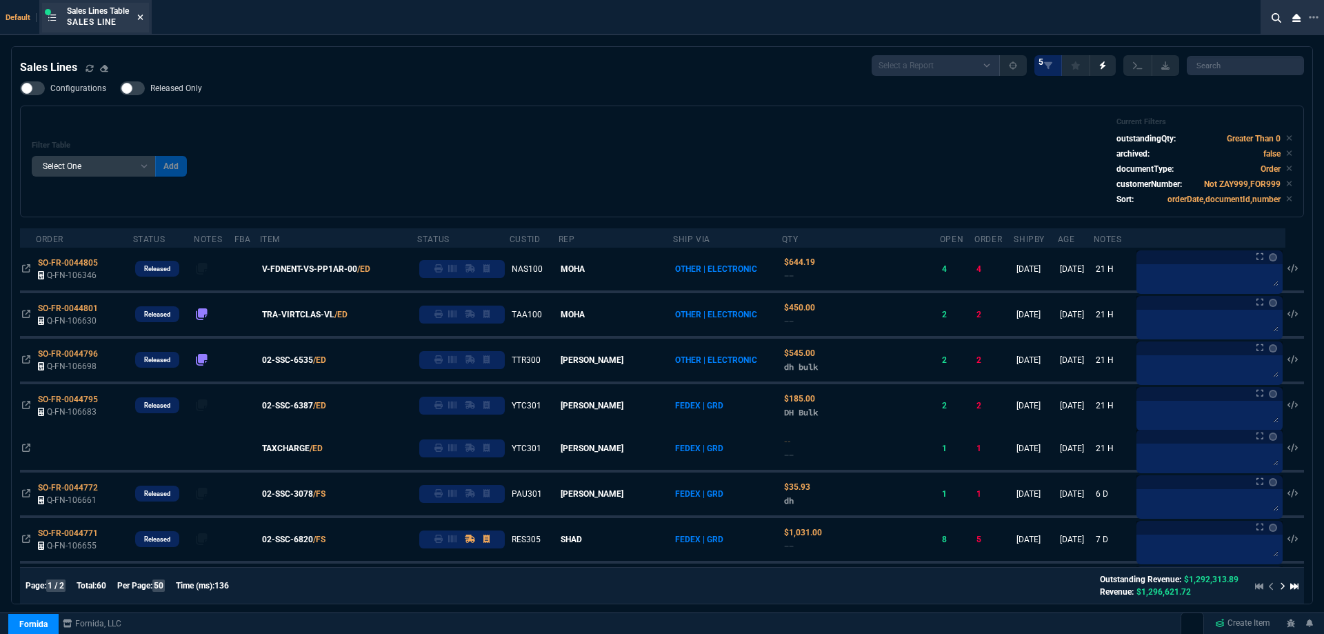
click at [141, 15] on icon at bounding box center [141, 17] width 6 height 6
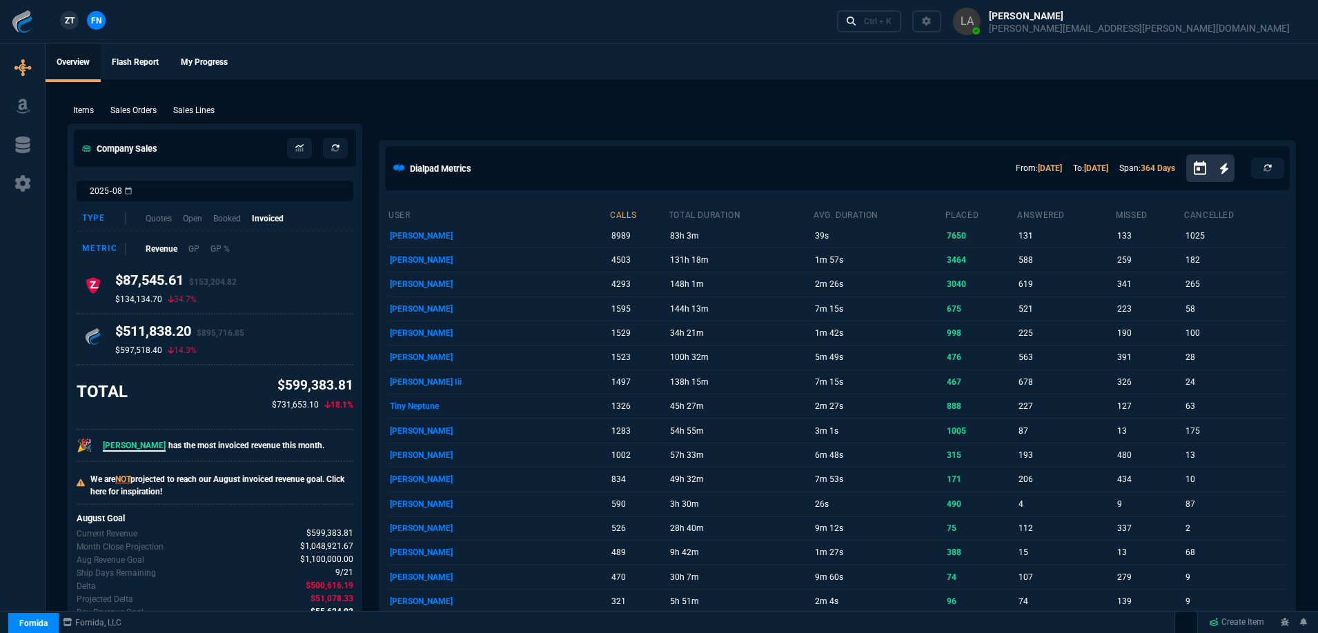
click at [70, 18] on span "ZT" at bounding box center [70, 20] width 10 height 12
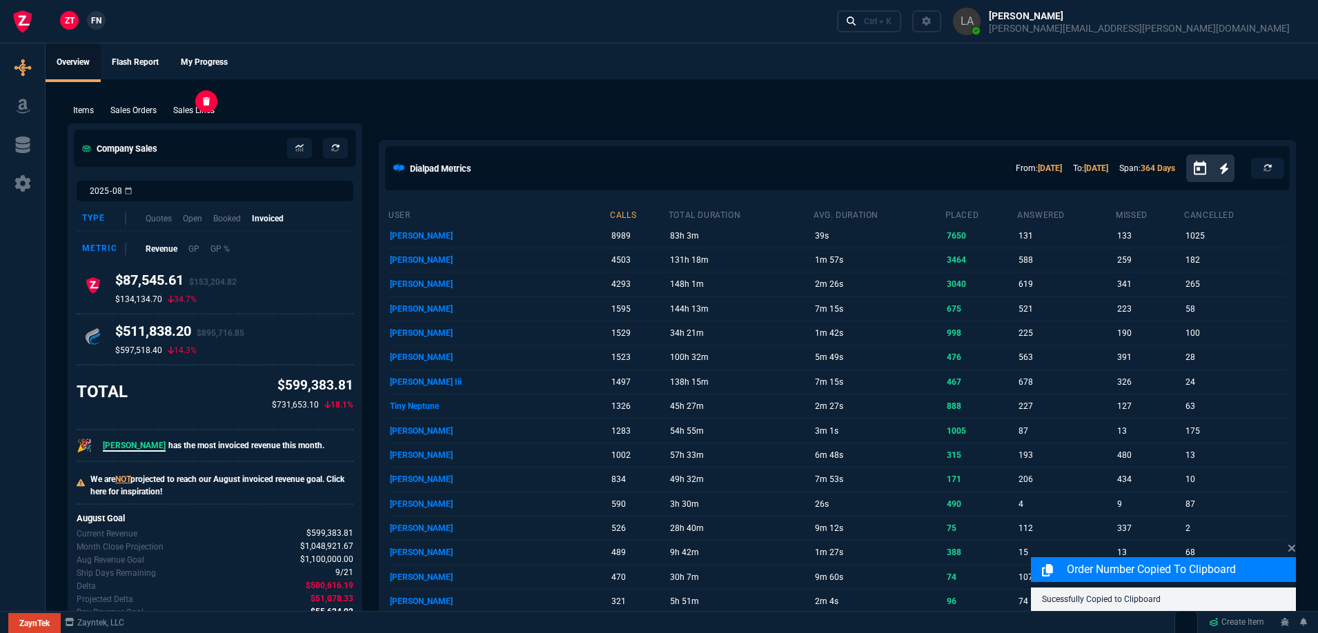
click at [202, 108] on p "Sales Lines" at bounding box center [193, 110] width 41 height 12
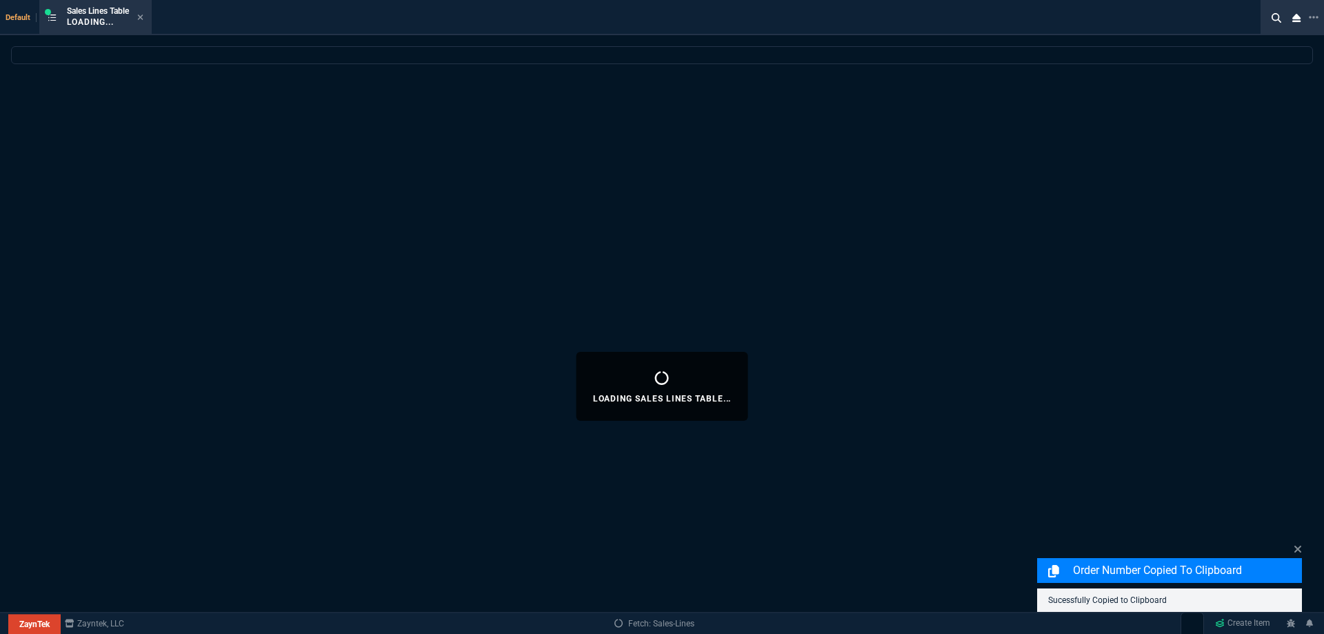
select select
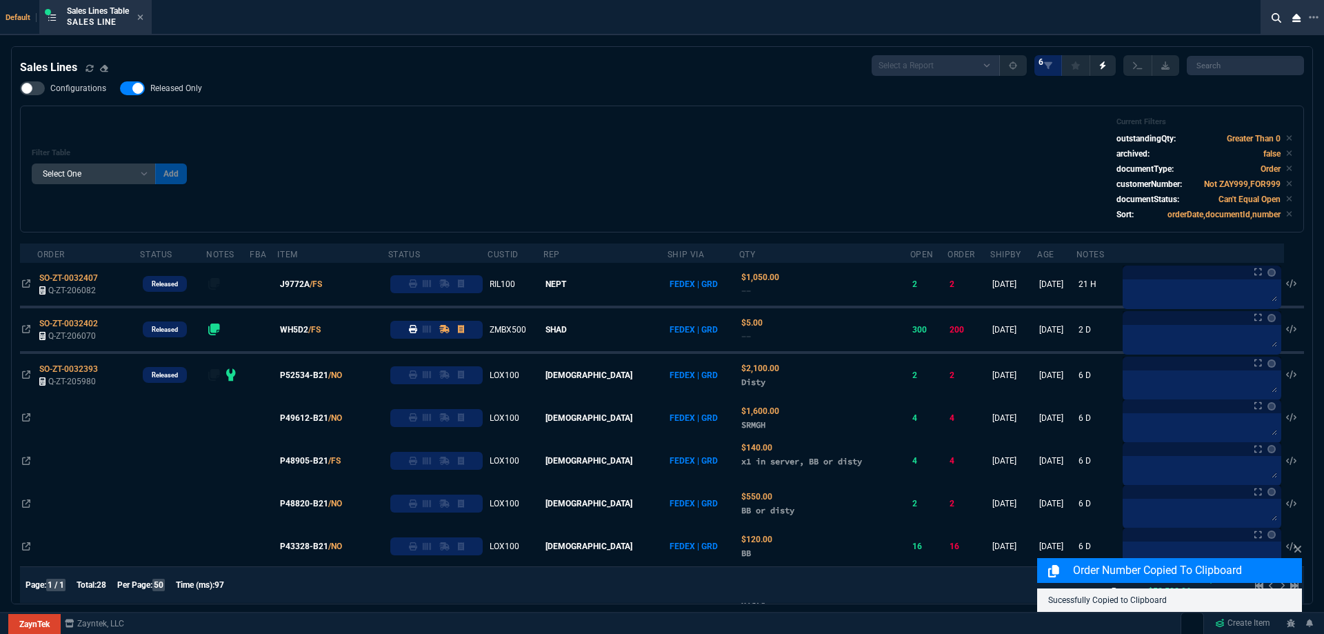
drag, startPoint x: 173, startPoint y: 83, endPoint x: 381, endPoint y: 114, distance: 210.5
click at [174, 83] on span "Released Only" at bounding box center [176, 88] width 52 height 11
click at [120, 88] on input "Released Only" at bounding box center [119, 88] width 1 height 1
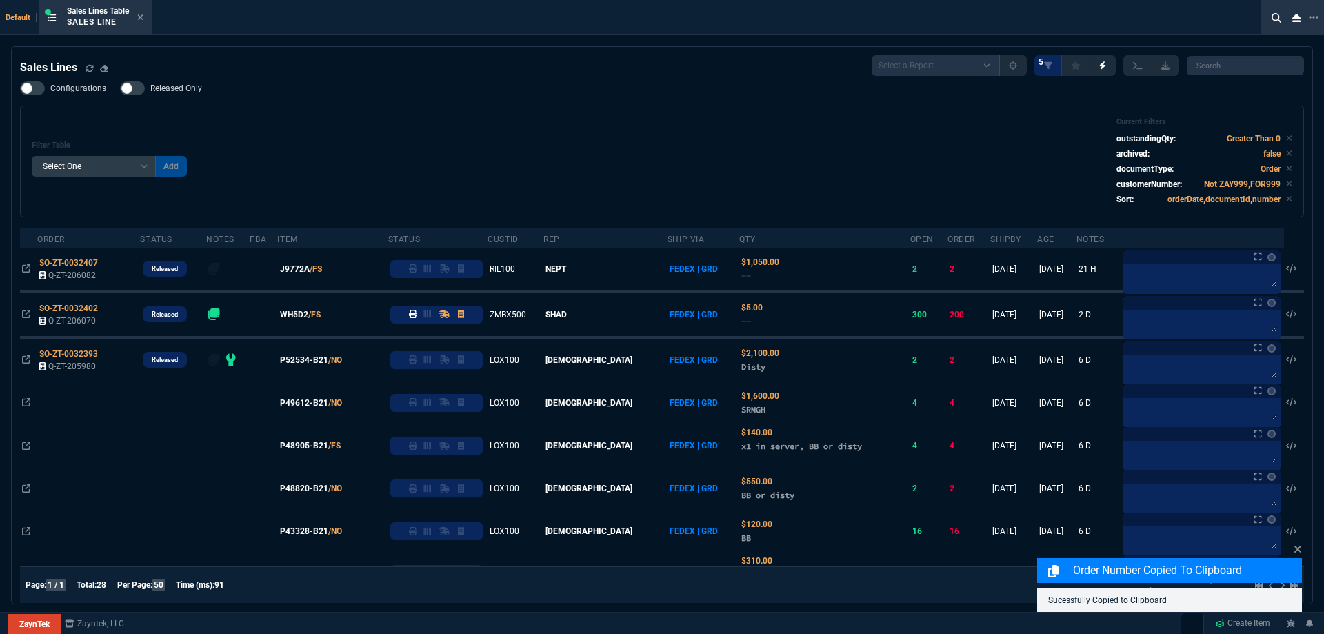
click at [157, 89] on span "Released Only" at bounding box center [176, 88] width 52 height 11
click at [120, 89] on input "Released Only" at bounding box center [119, 88] width 1 height 1
click at [608, 90] on div "Configurations Released Only Filter Table Select One Add Filter () Age () ATS (…" at bounding box center [662, 149] width 1284 height 136
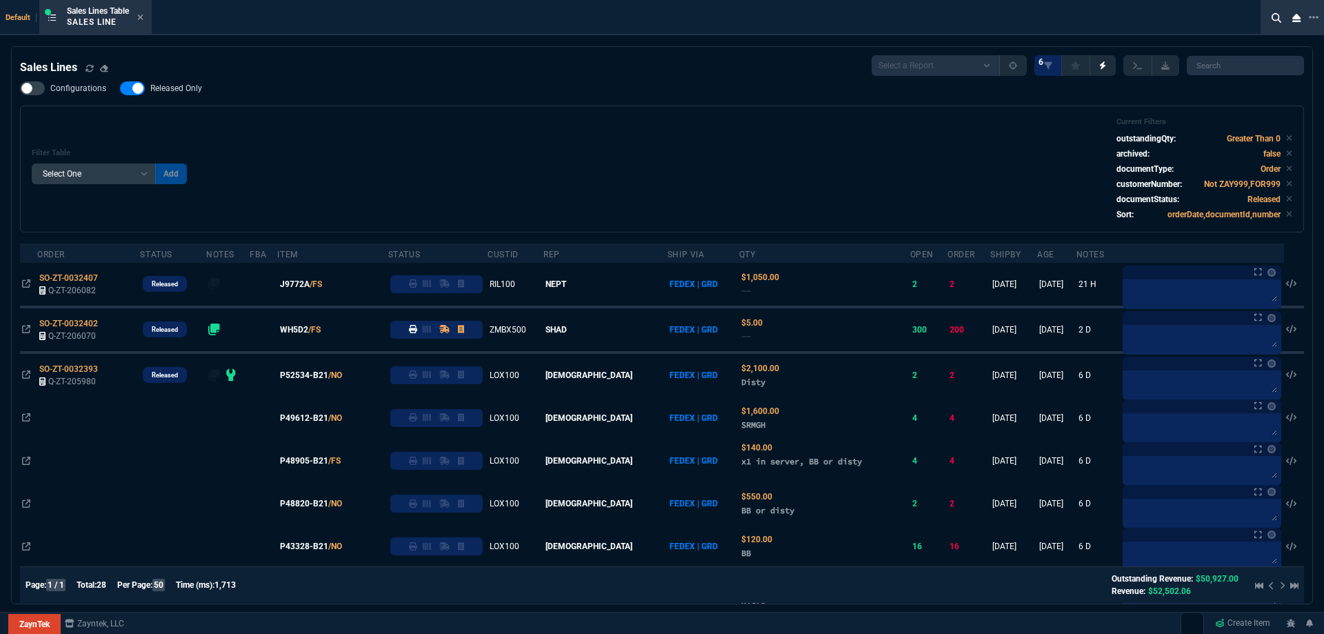
drag, startPoint x: 408, startPoint y: 138, endPoint x: 329, endPoint y: 111, distance: 83.1
click at [407, 139] on div "Filter Table Select One Add Filter () Age () ATS () Cond (itemVariantCode) Cust…" at bounding box center [662, 168] width 1261 height 103
click at [193, 90] on span "Released Only" at bounding box center [176, 88] width 52 height 11
click at [120, 89] on input "Released Only" at bounding box center [119, 88] width 1 height 1
checkbox input "false"
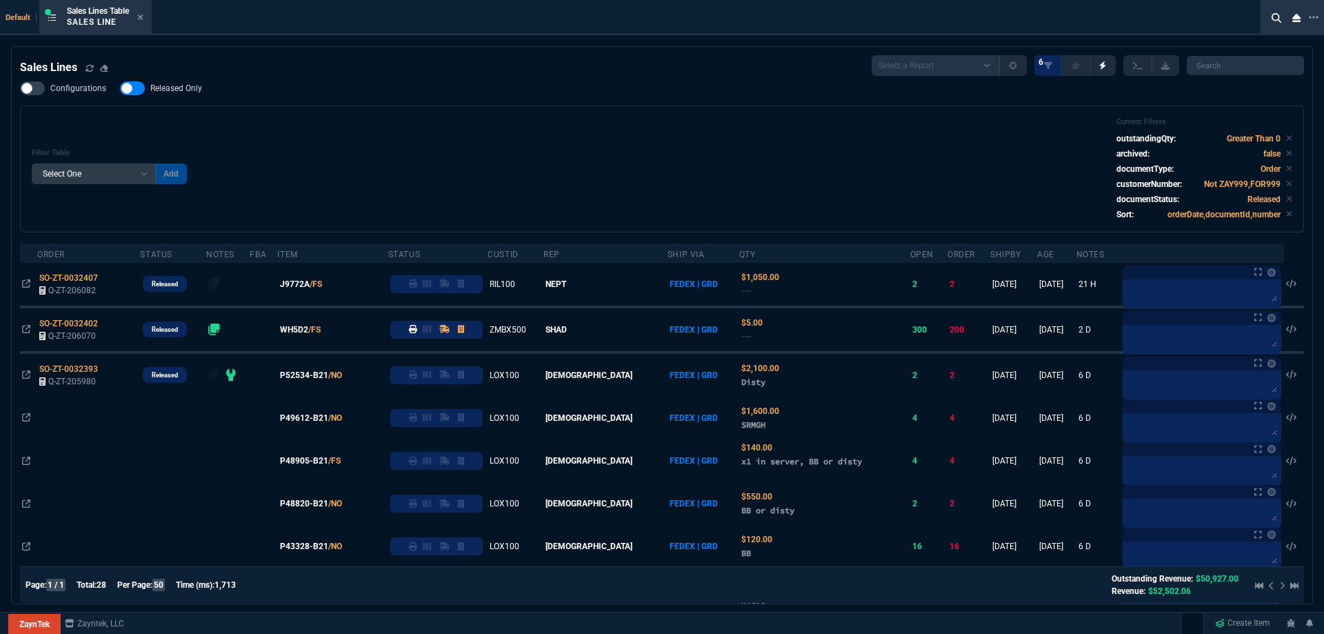
click at [527, 119] on div "Filter Table Select One Add Filter () Age () ATS () Cond (itemVariantCode) Cust…" at bounding box center [662, 168] width 1261 height 103
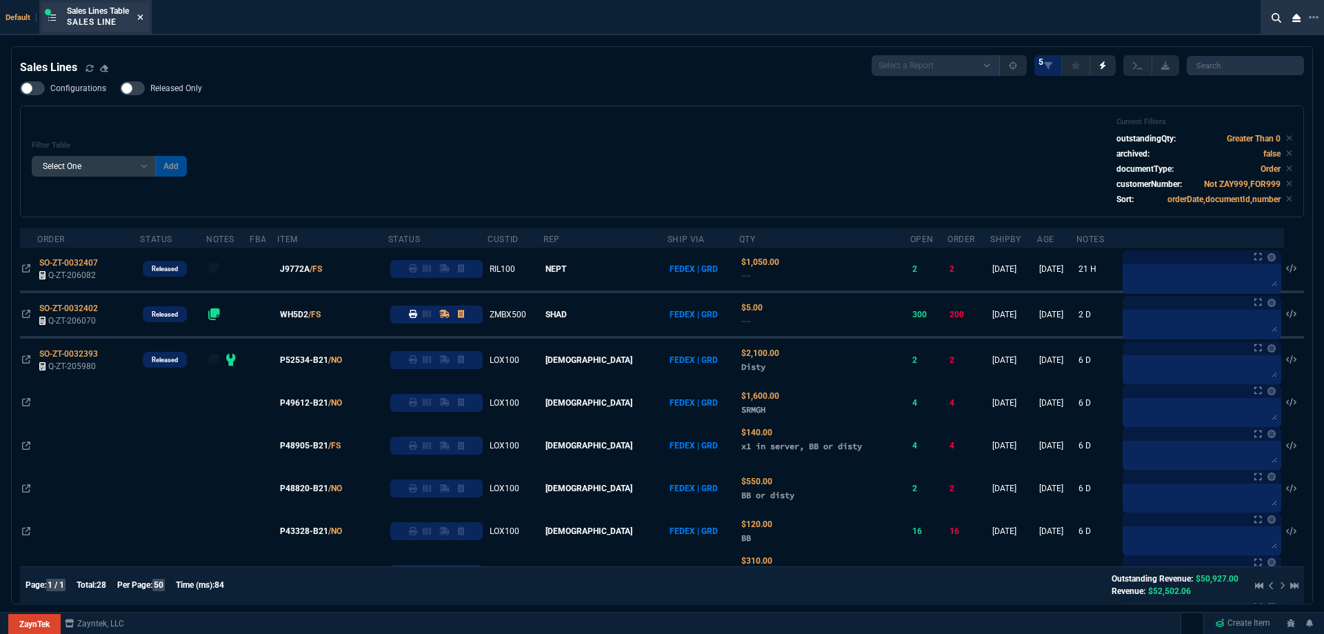
click at [141, 23] on nx-icon at bounding box center [140, 17] width 6 height 11
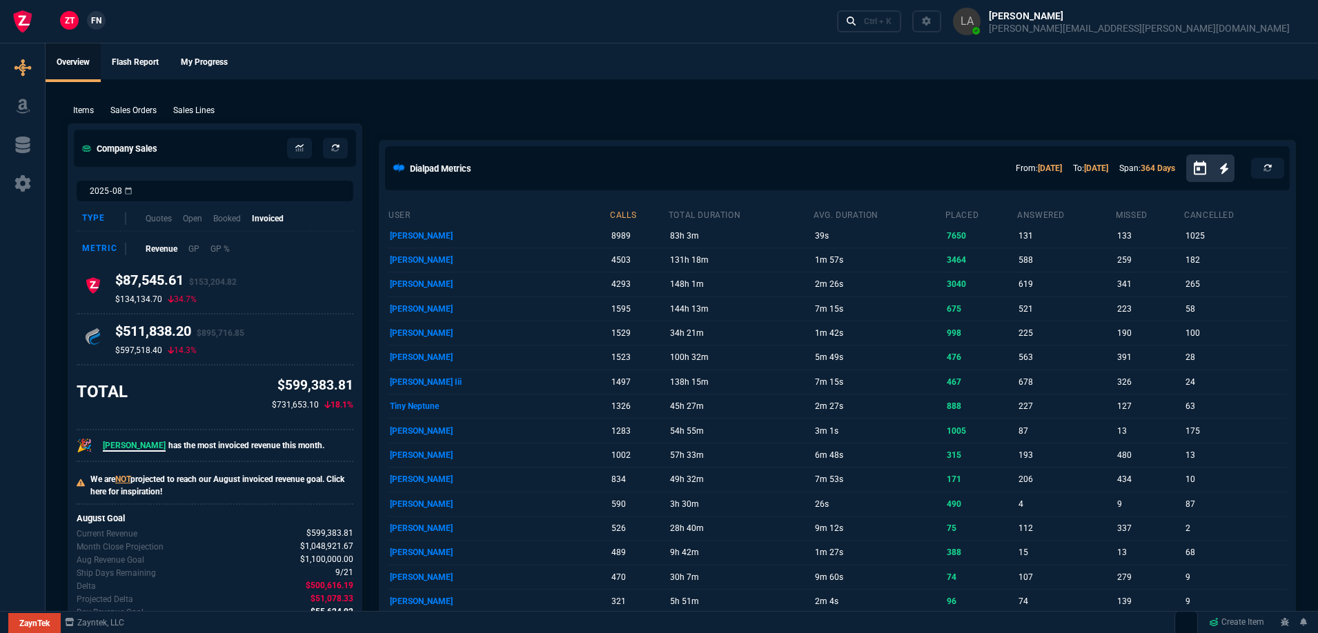
click at [99, 17] on span "FN" at bounding box center [96, 20] width 10 height 12
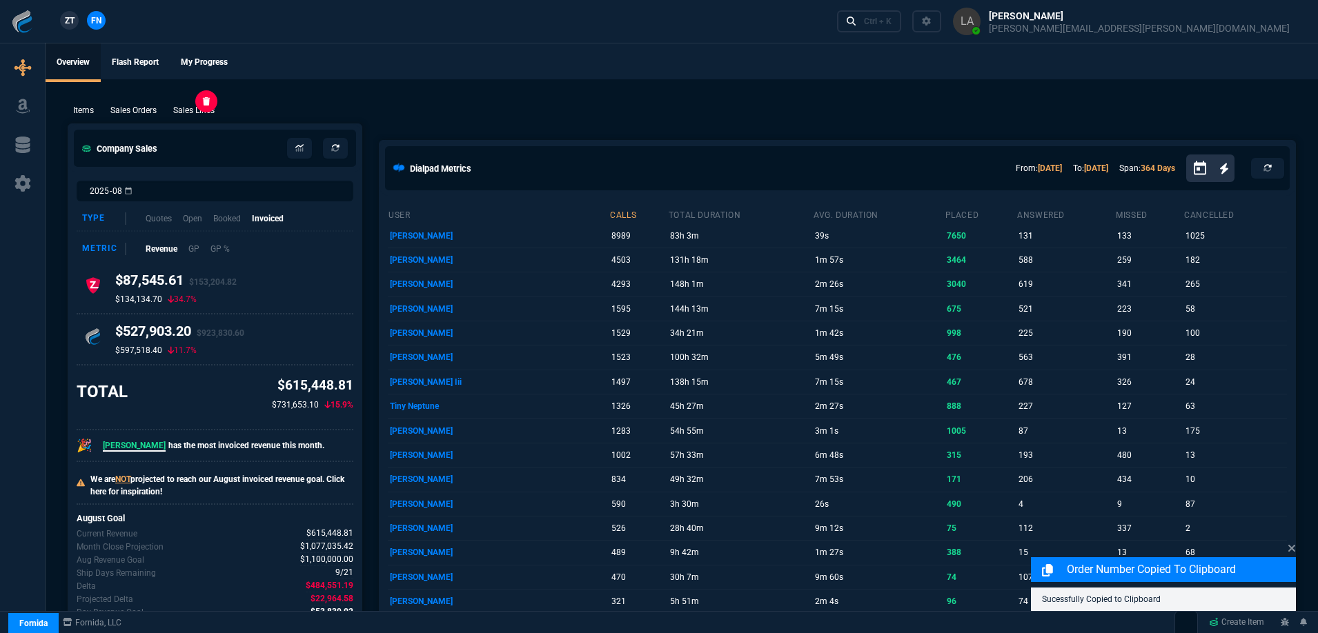
click at [208, 112] on p "Sales Lines" at bounding box center [193, 110] width 41 height 12
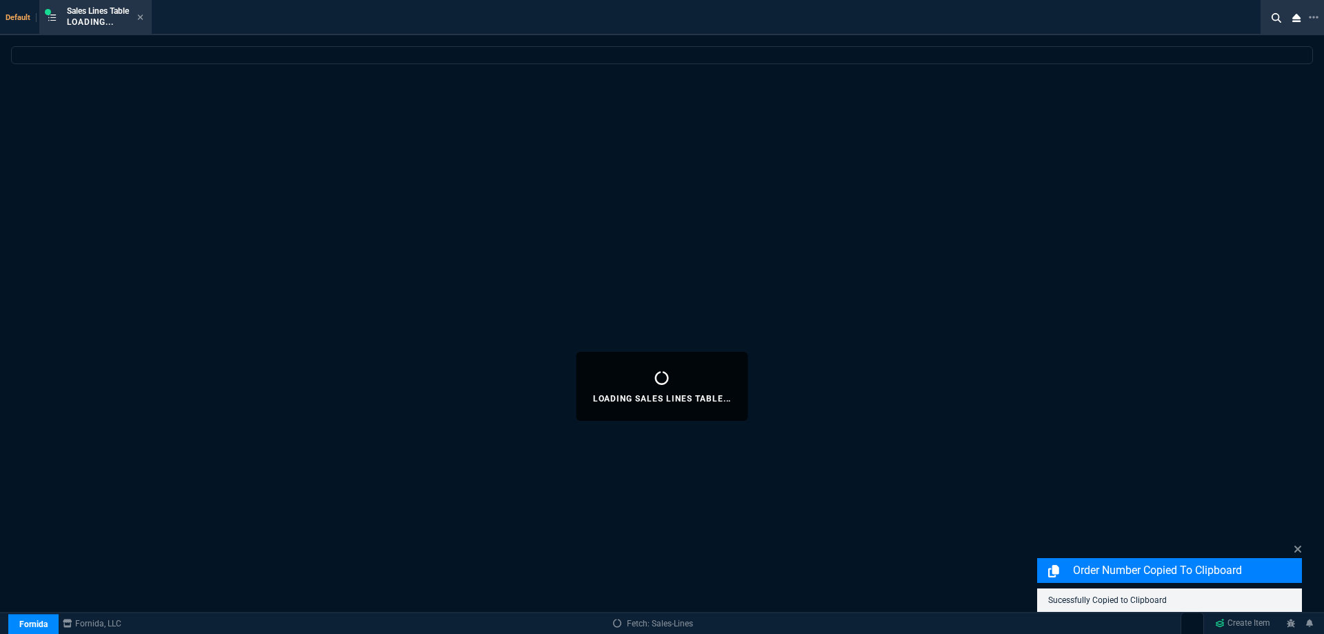
select select
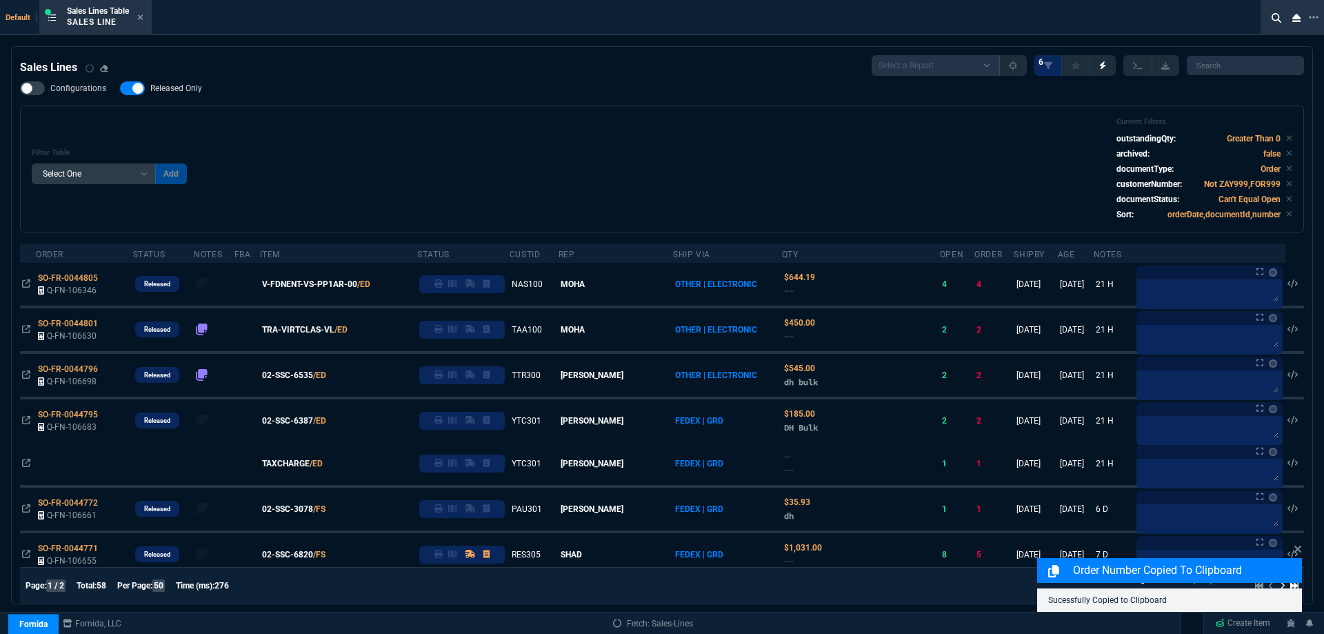
click at [184, 90] on span "Released Only" at bounding box center [176, 88] width 52 height 11
click at [120, 89] on input "Released Only" at bounding box center [119, 88] width 1 height 1
checkbox input "false"
click at [582, 136] on div "Filter Table Select One Add Filter () Age () ATS () Cond (itemVariantCode) Cust…" at bounding box center [662, 168] width 1261 height 103
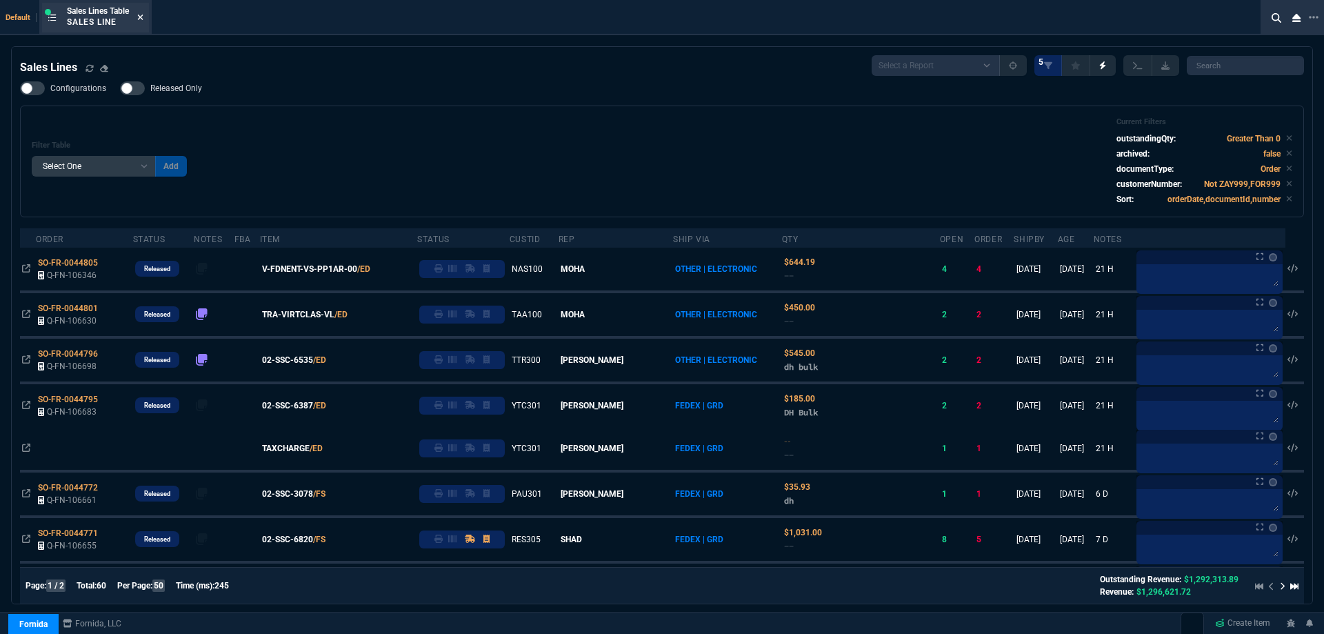
click at [143, 18] on icon at bounding box center [141, 17] width 6 height 6
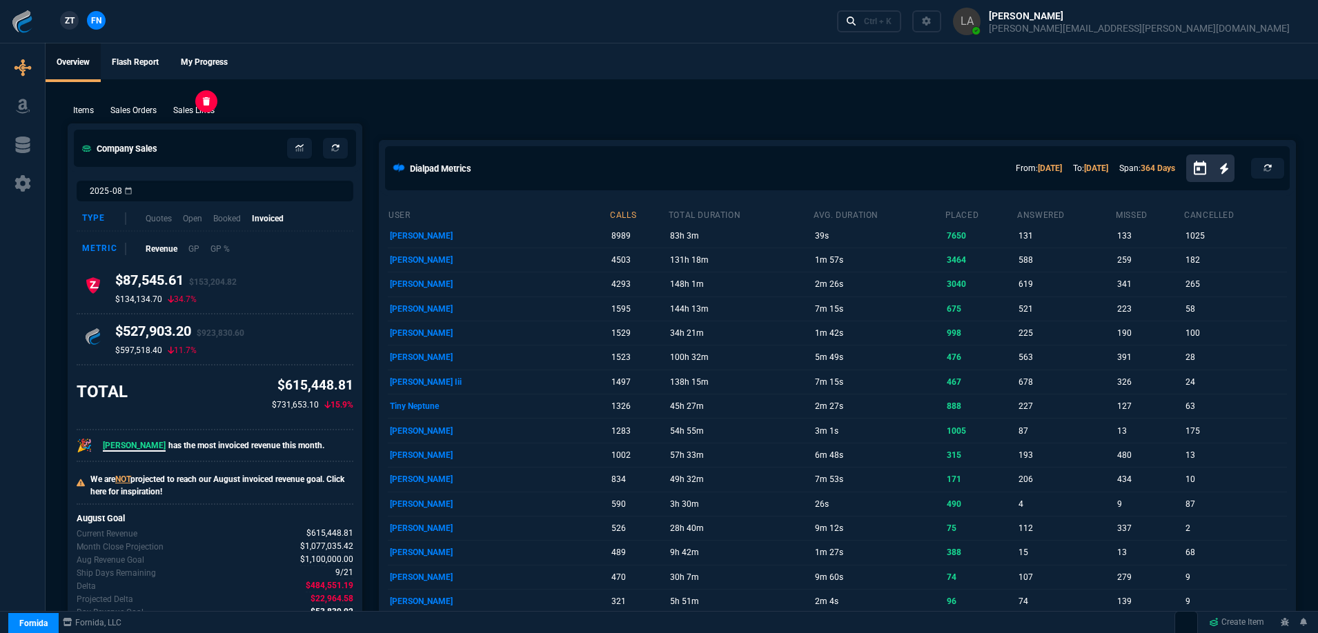
click at [206, 111] on p "Sales Lines" at bounding box center [193, 110] width 41 height 12
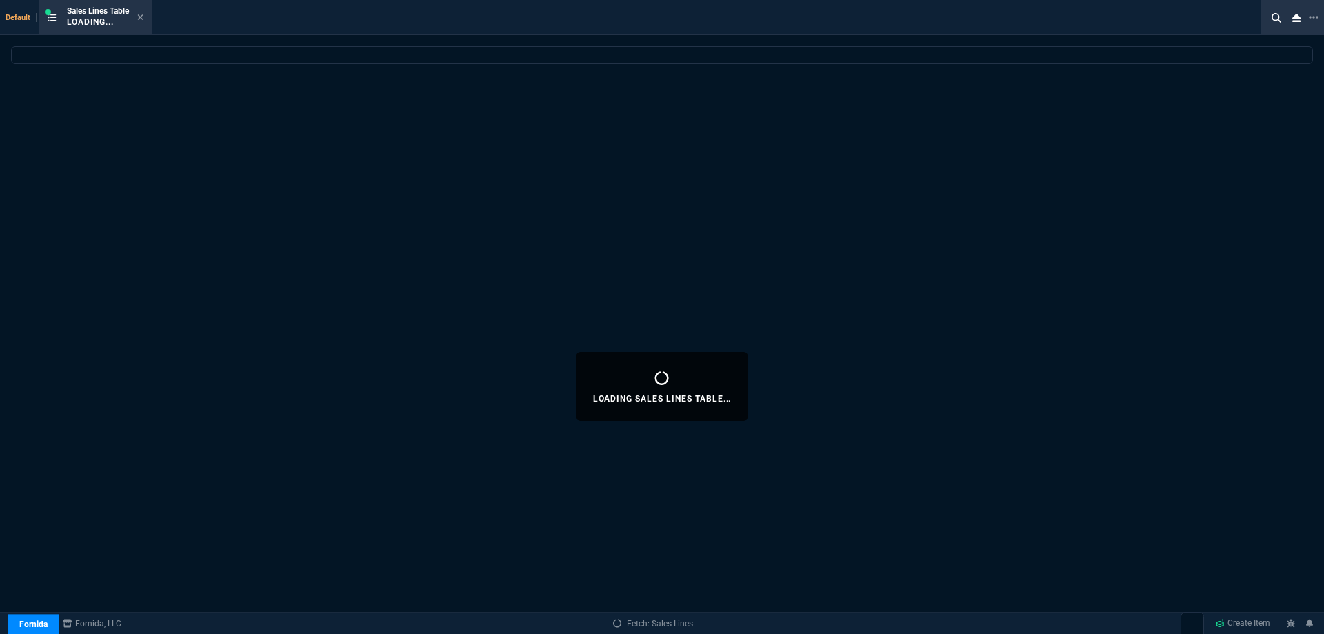
select select
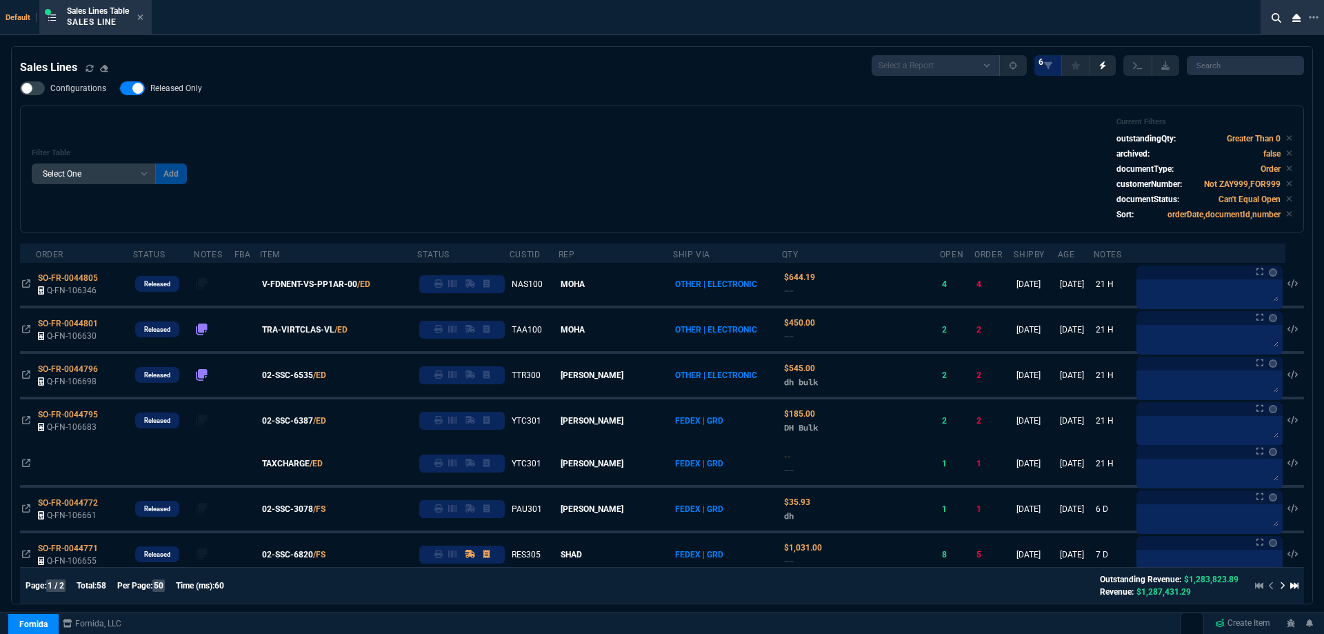
click at [186, 95] on label "Released Only" at bounding box center [168, 88] width 96 height 14
click at [120, 89] on input "Released Only" at bounding box center [119, 88] width 1 height 1
checkbox input "false"
click at [341, 98] on div "Configurations Released Only Filter Table Select One Add Filter () Age () ATS (…" at bounding box center [662, 156] width 1284 height 151
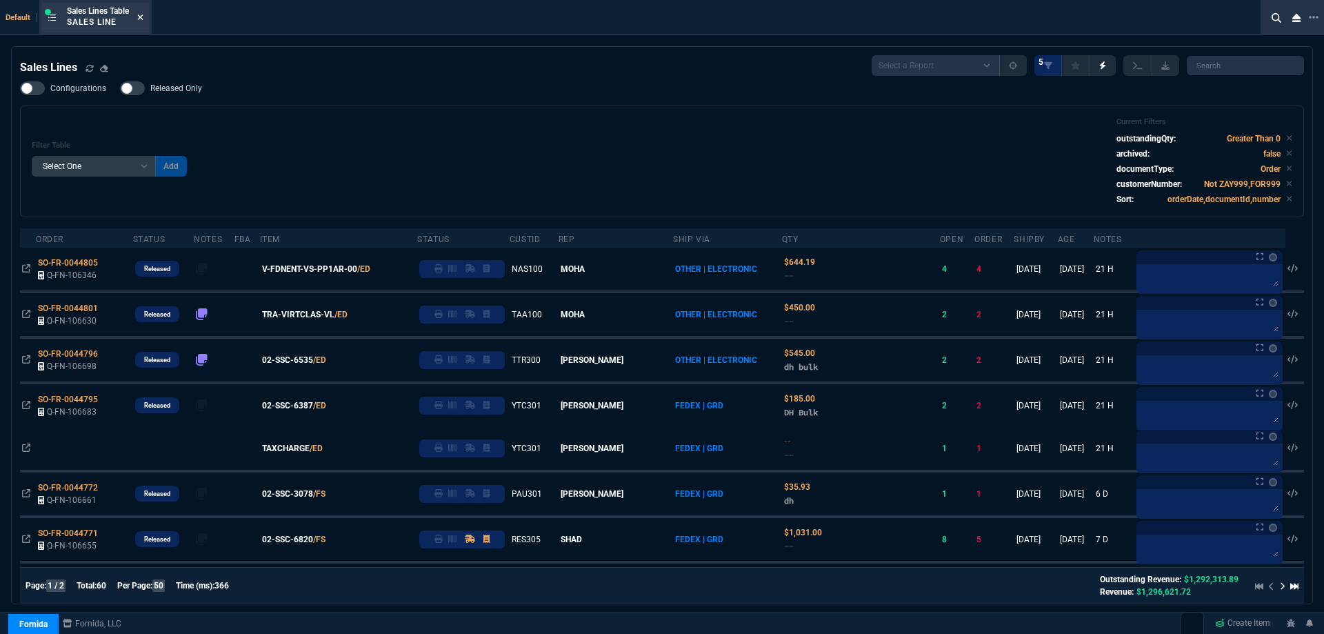
click at [143, 20] on icon at bounding box center [140, 17] width 6 height 8
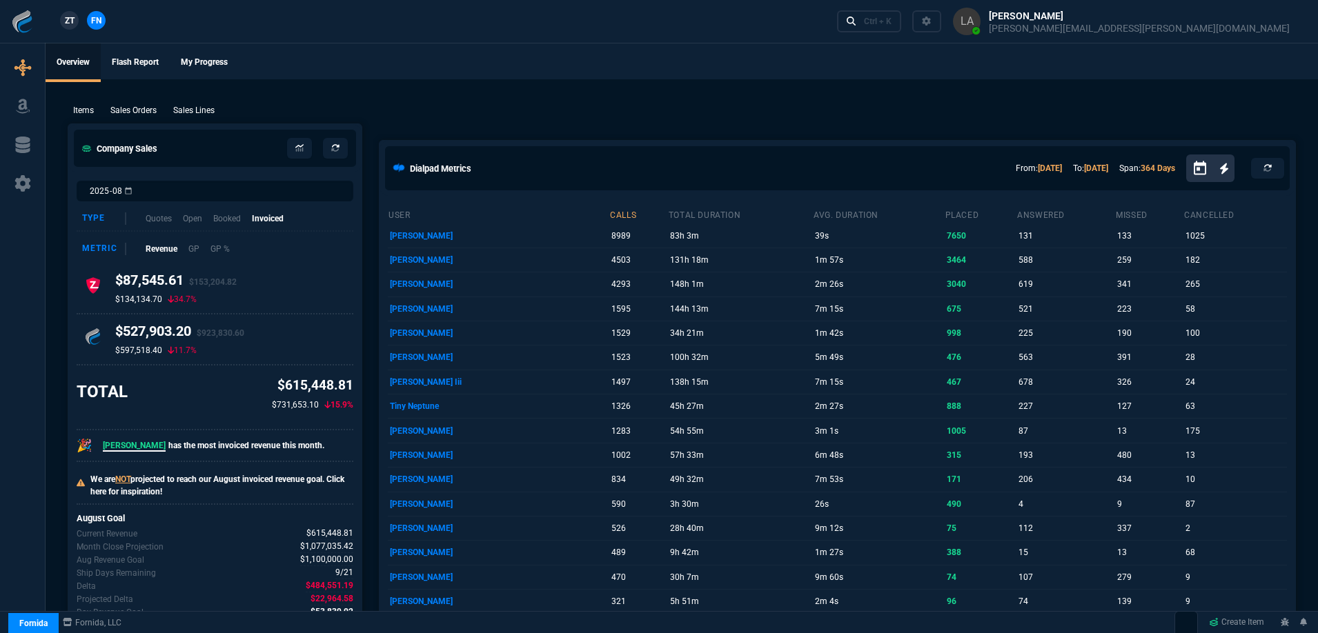
click at [72, 24] on span "ZT" at bounding box center [70, 20] width 10 height 12
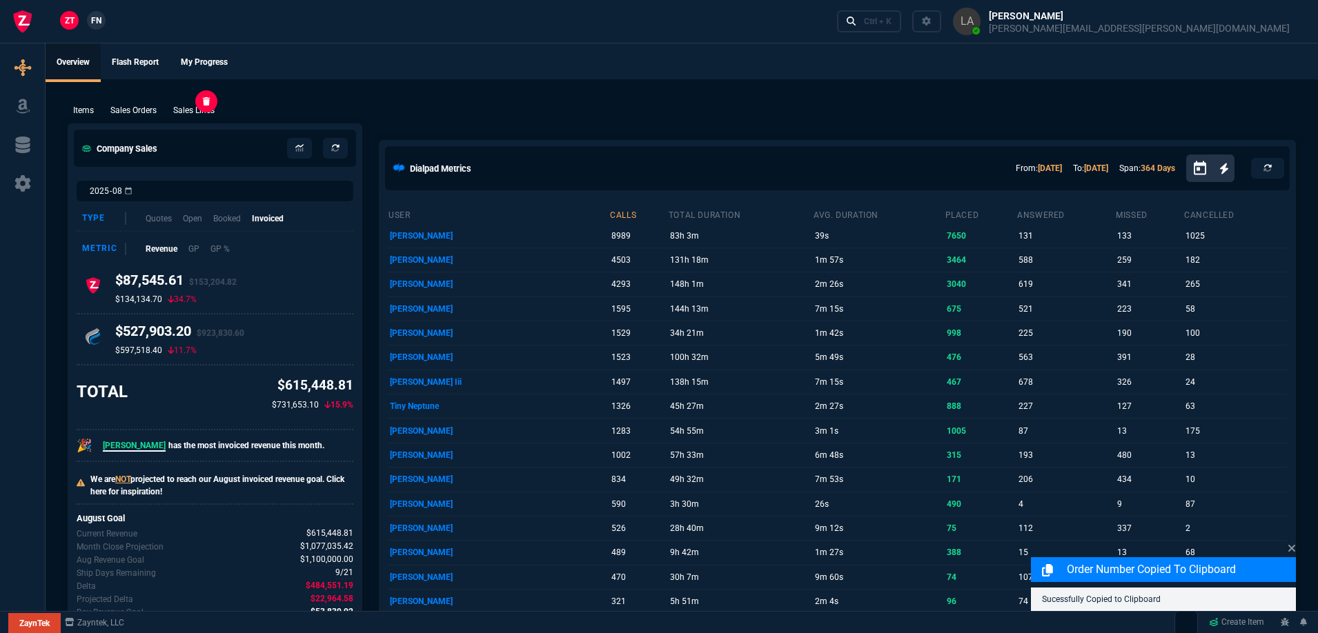
click at [206, 111] on p "Sales Lines" at bounding box center [193, 110] width 41 height 12
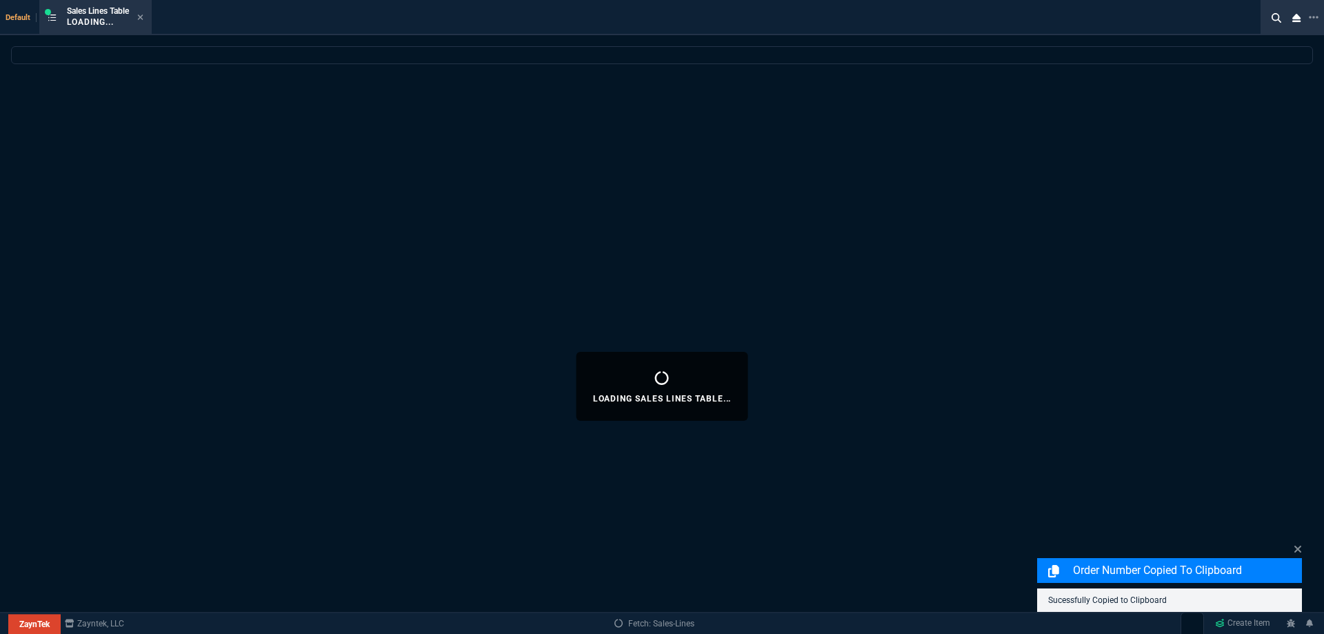
select select
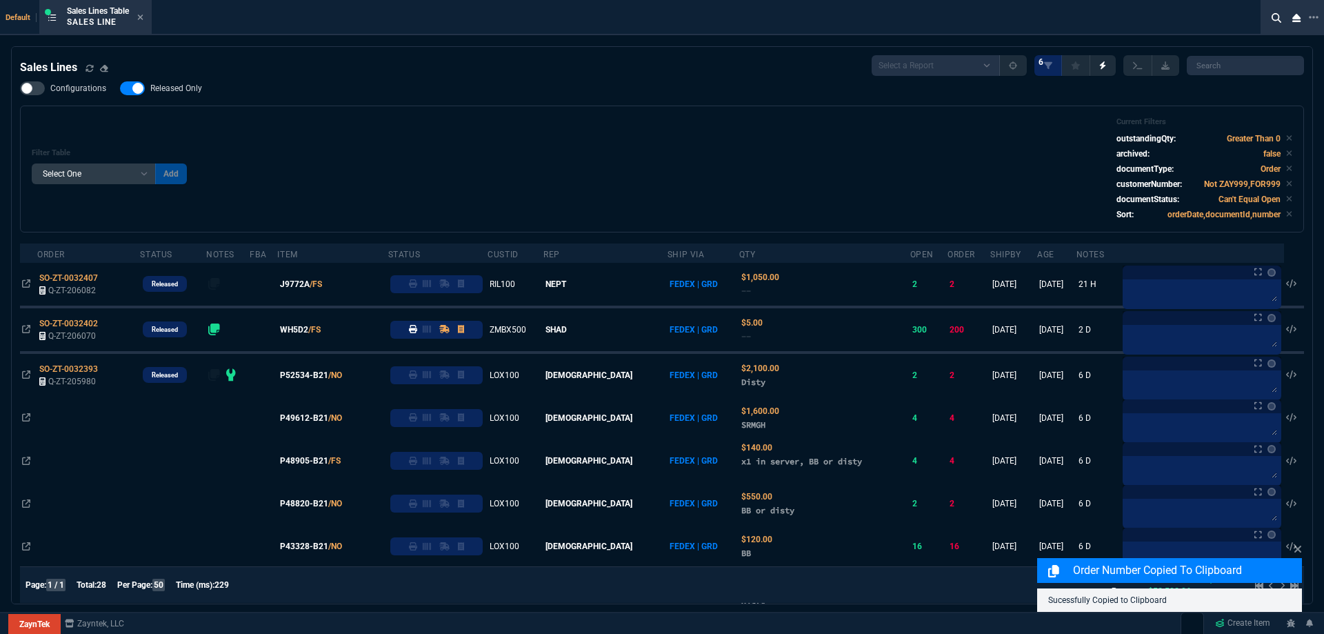
click at [207, 88] on label "Released Only" at bounding box center [168, 88] width 96 height 14
click at [120, 88] on input "Released Only" at bounding box center [119, 88] width 1 height 1
checkbox input "false"
click at [364, 113] on div "Filter Table Select One Add Filter () Age () ATS () Cond (itemVariantCode) Cust…" at bounding box center [662, 169] width 1284 height 127
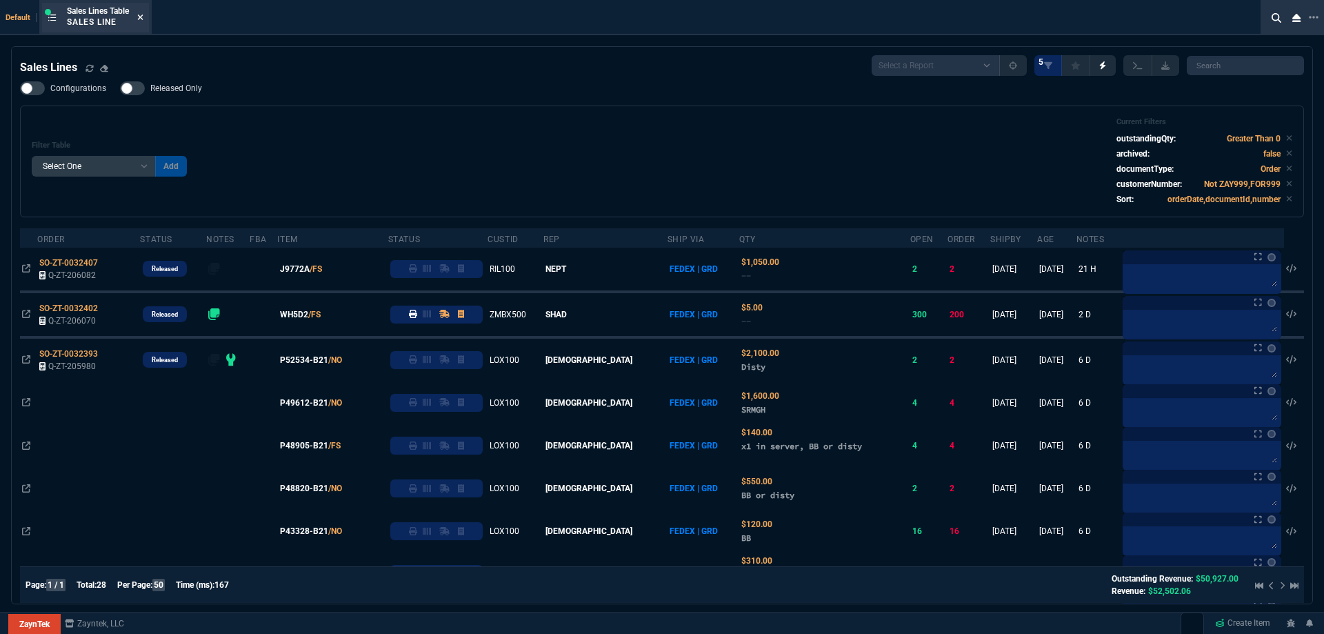
click at [143, 21] on icon at bounding box center [140, 17] width 6 height 8
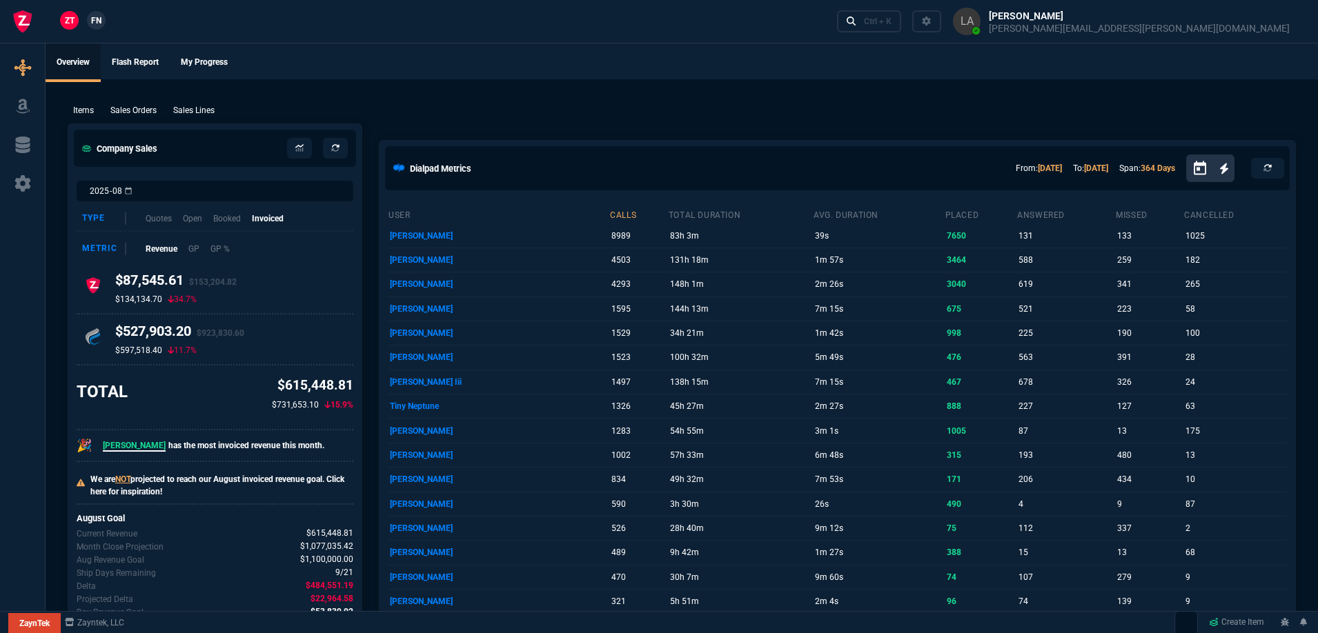
click at [93, 21] on span "FN" at bounding box center [96, 20] width 10 height 12
click at [185, 106] on p "Sales Lines" at bounding box center [193, 110] width 41 height 12
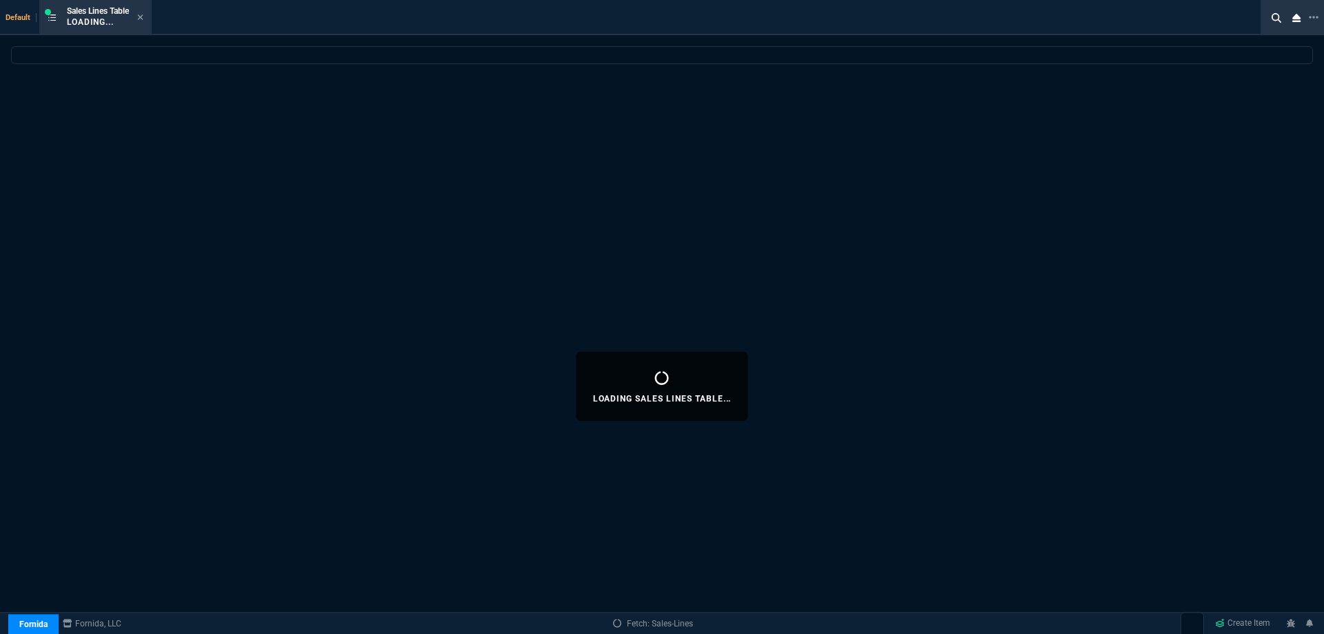
select select
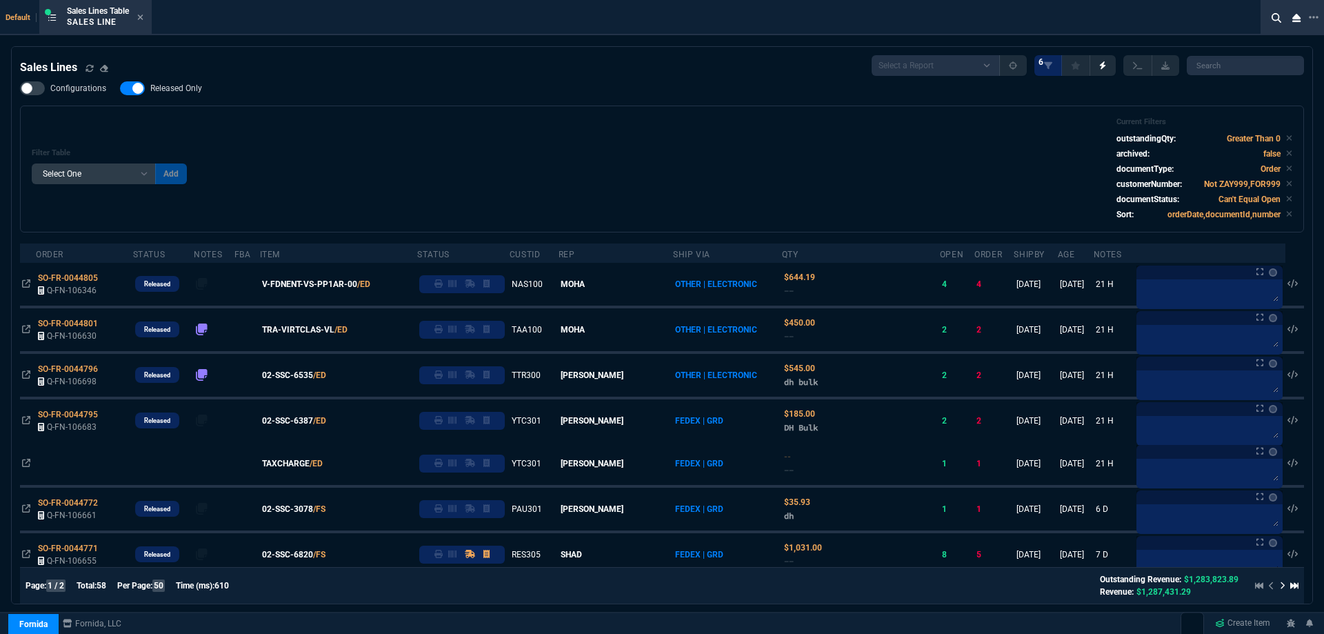
click at [192, 97] on nx-fornida-field-switch-one "Released Only" at bounding box center [168, 91] width 96 height 13
click at [188, 88] on span "Released Only" at bounding box center [176, 88] width 52 height 11
click at [120, 88] on input "Released Only" at bounding box center [119, 88] width 1 height 1
checkbox input "false"
click at [528, 133] on div "Filter Table Select One Add Filter () Age () ATS () Cond (itemVariantCode) Cust…" at bounding box center [662, 168] width 1261 height 103
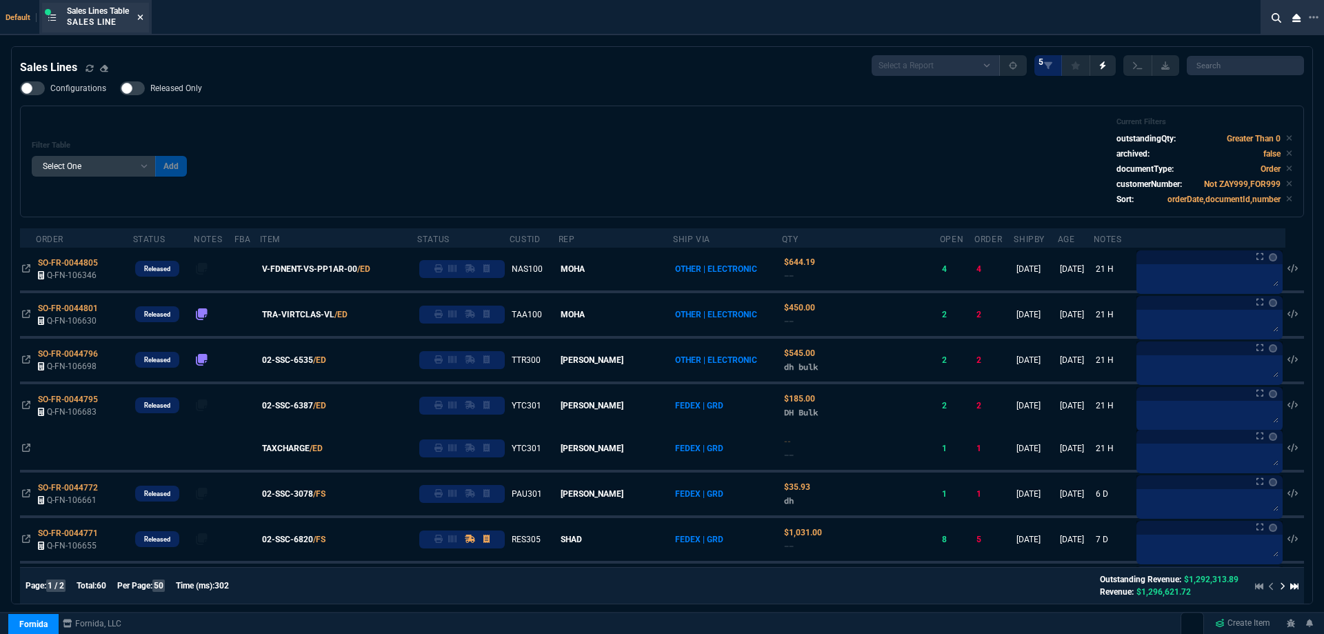
click at [140, 20] on icon at bounding box center [140, 17] width 6 height 8
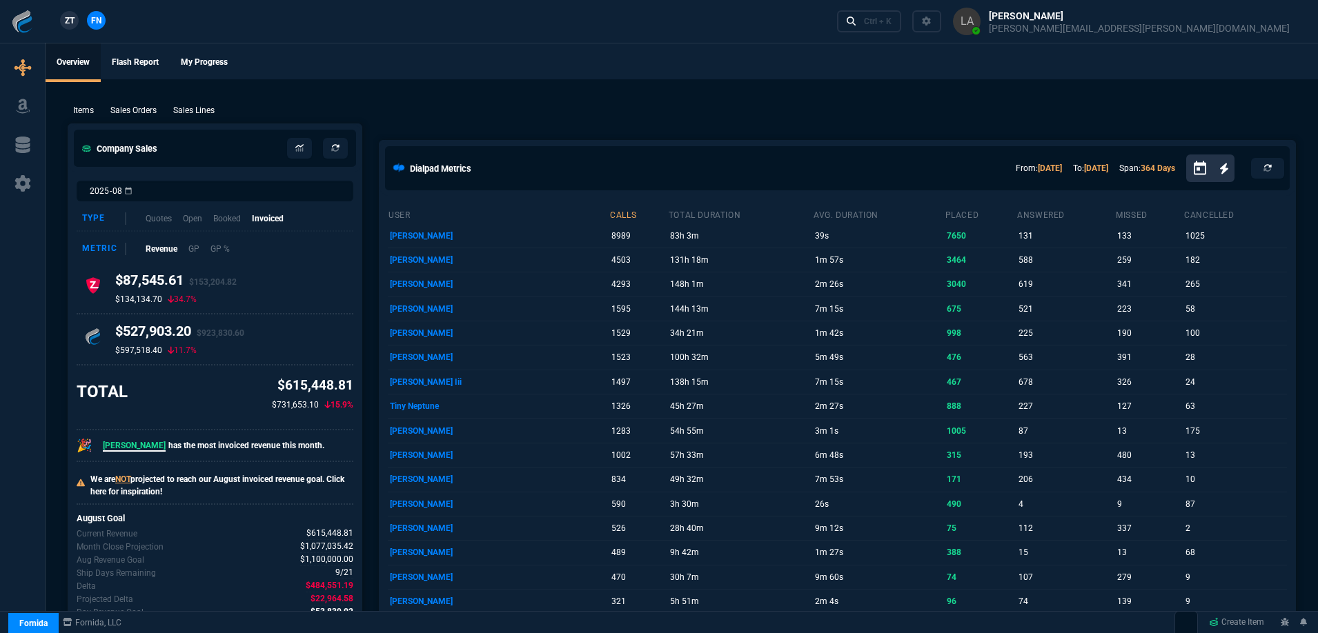
click at [68, 22] on span "ZT" at bounding box center [70, 20] width 10 height 12
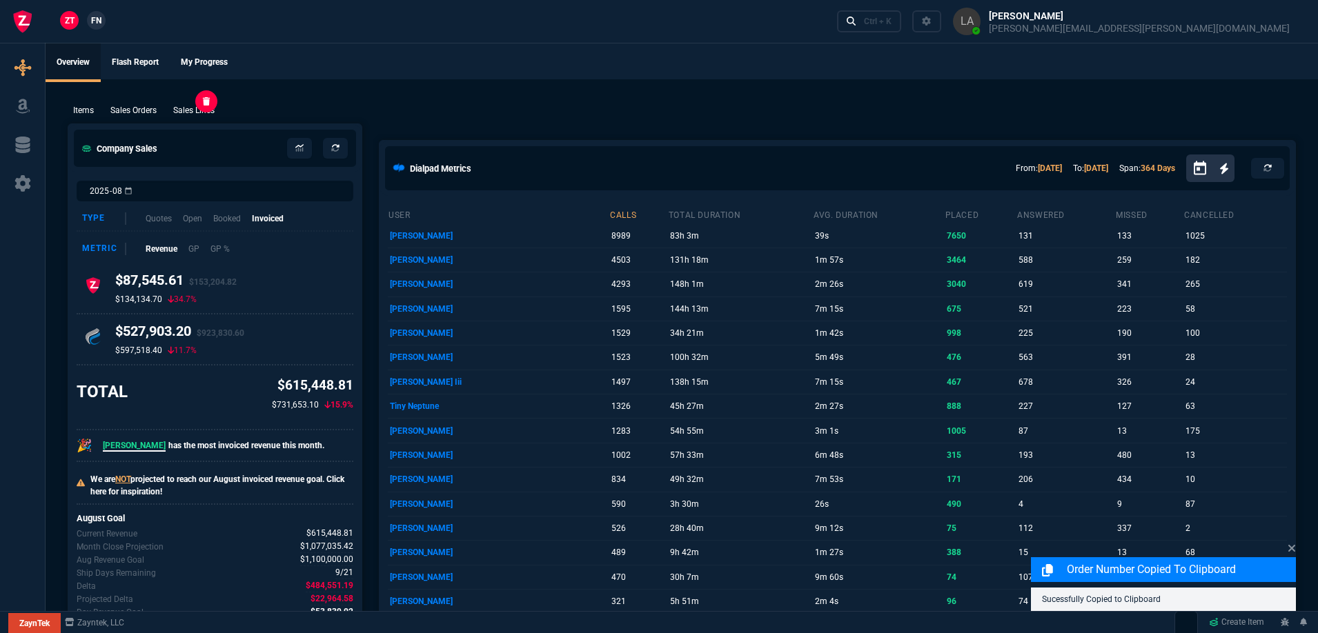
click at [208, 111] on p "Sales Lines" at bounding box center [193, 110] width 41 height 12
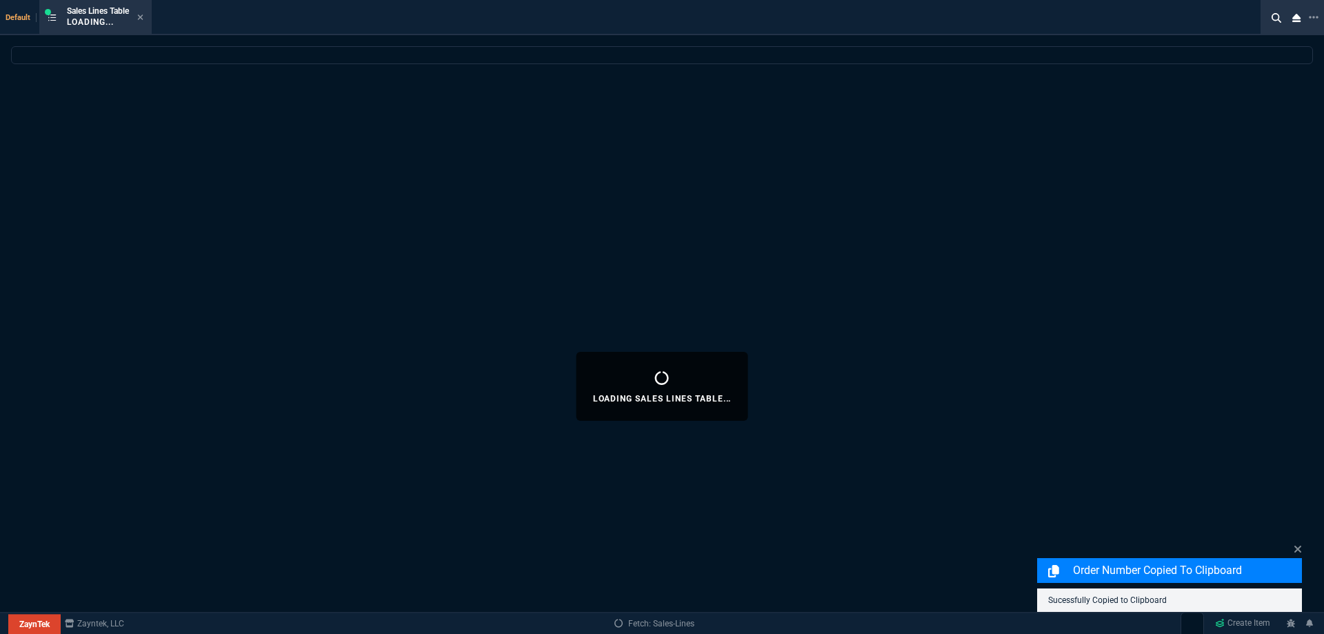
select select
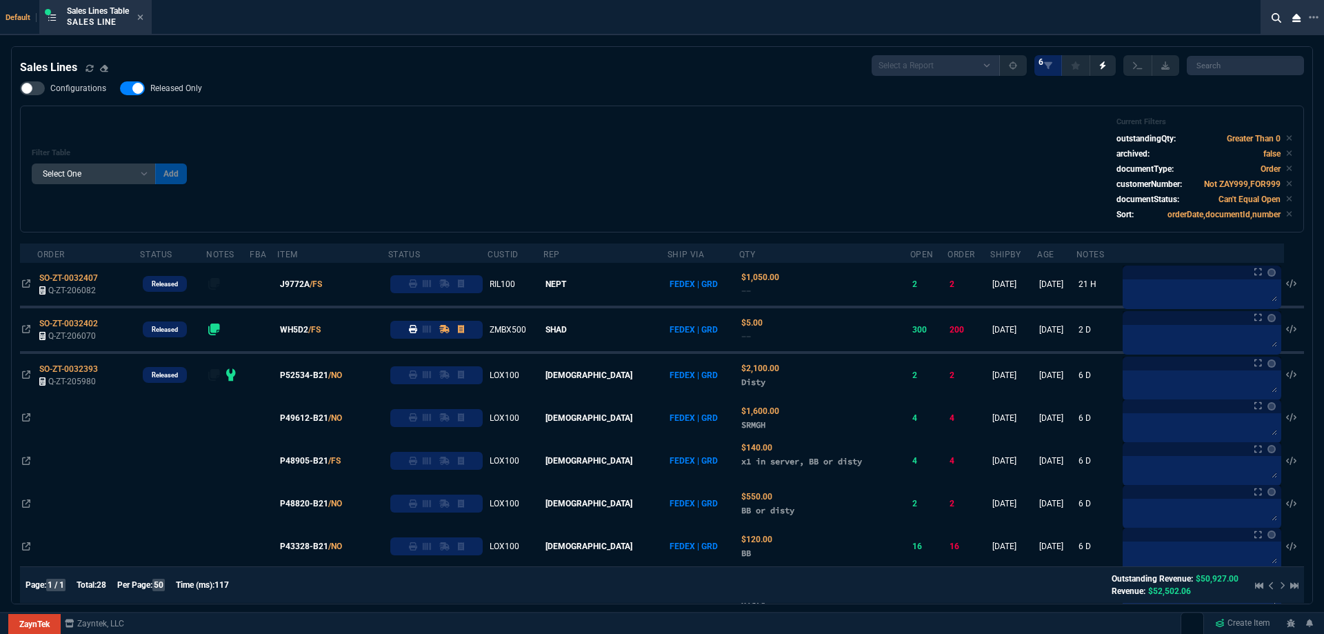
click at [192, 88] on span "Released Only" at bounding box center [176, 88] width 52 height 11
click at [120, 88] on input "Released Only" at bounding box center [119, 88] width 1 height 1
click at [537, 121] on div "Filter Table Select One Add Filter () Age () ATS () Cond (itemVariantCode) Cust…" at bounding box center [662, 168] width 1261 height 103
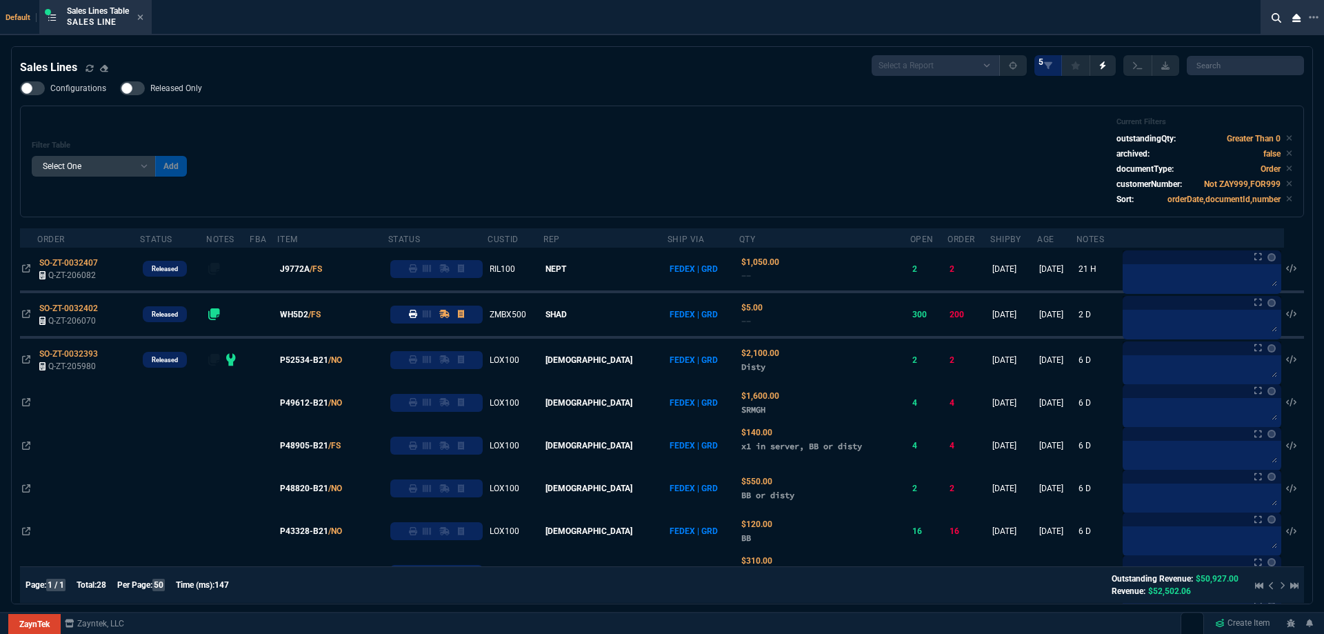
click at [179, 83] on label "Released Only" at bounding box center [168, 88] width 96 height 14
click at [120, 88] on input "Released Only" at bounding box center [119, 88] width 1 height 1
click at [447, 157] on div "Filter Table Select One Add Filter () Age () ATS () Cond (itemVariantCode) Cust…" at bounding box center [662, 161] width 1261 height 88
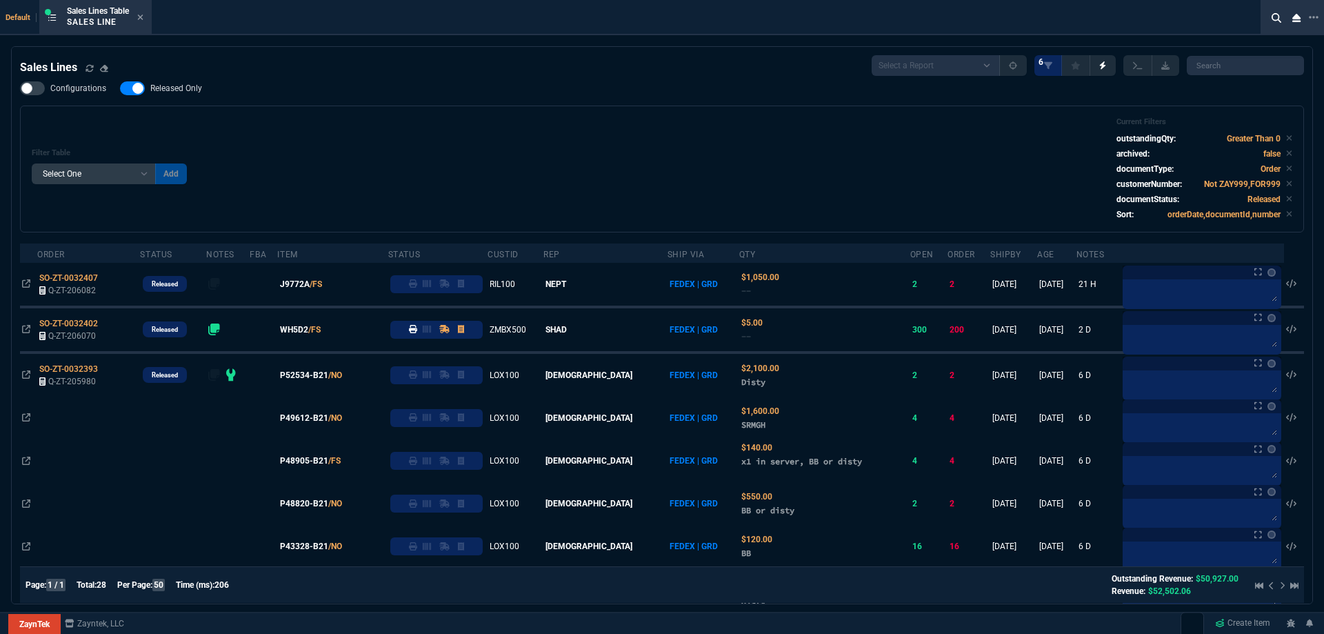
click at [186, 97] on nx-fornida-field-switch-one "Released Only" at bounding box center [168, 91] width 96 height 13
click at [310, 98] on div "Configurations Released Only Filter Table Select One Add Filter () Age () ATS (…" at bounding box center [662, 156] width 1284 height 151
click at [173, 84] on span "Released Only" at bounding box center [176, 88] width 52 height 11
click at [120, 88] on input "Released Only" at bounding box center [119, 88] width 1 height 1
checkbox input "false"
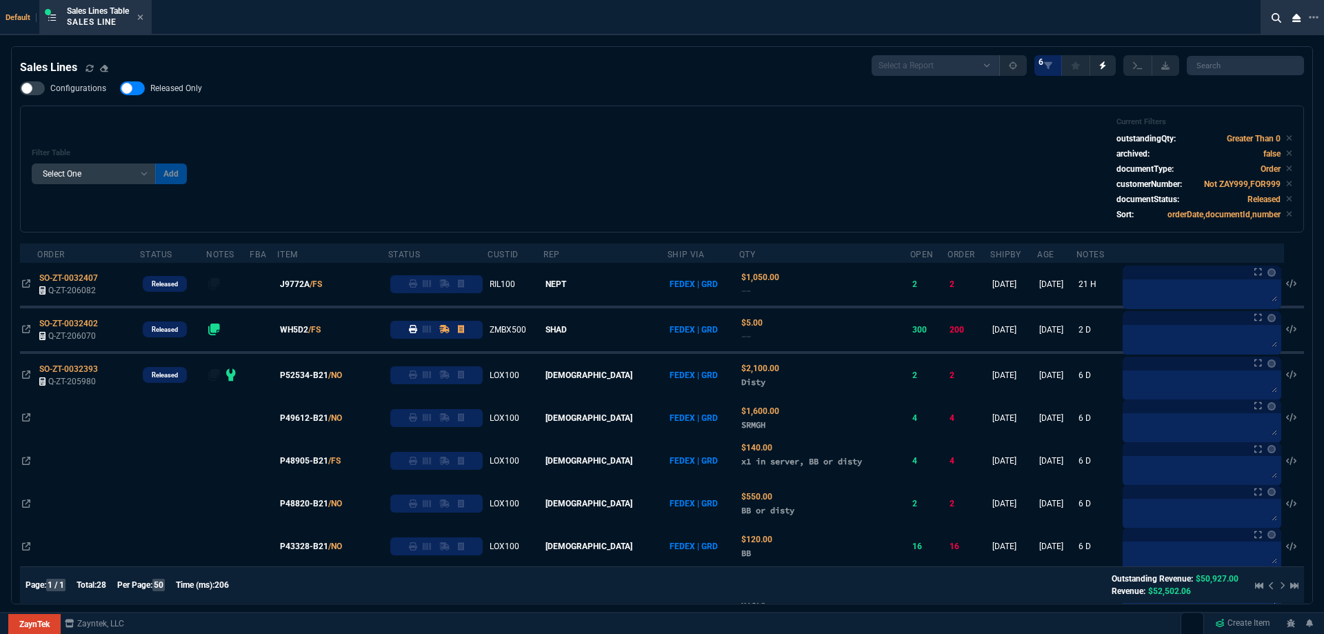
click at [570, 141] on div "Filter Table Select One Add Filter () Age () ATS () Cond (itemVariantCode) Cust…" at bounding box center [662, 168] width 1261 height 103
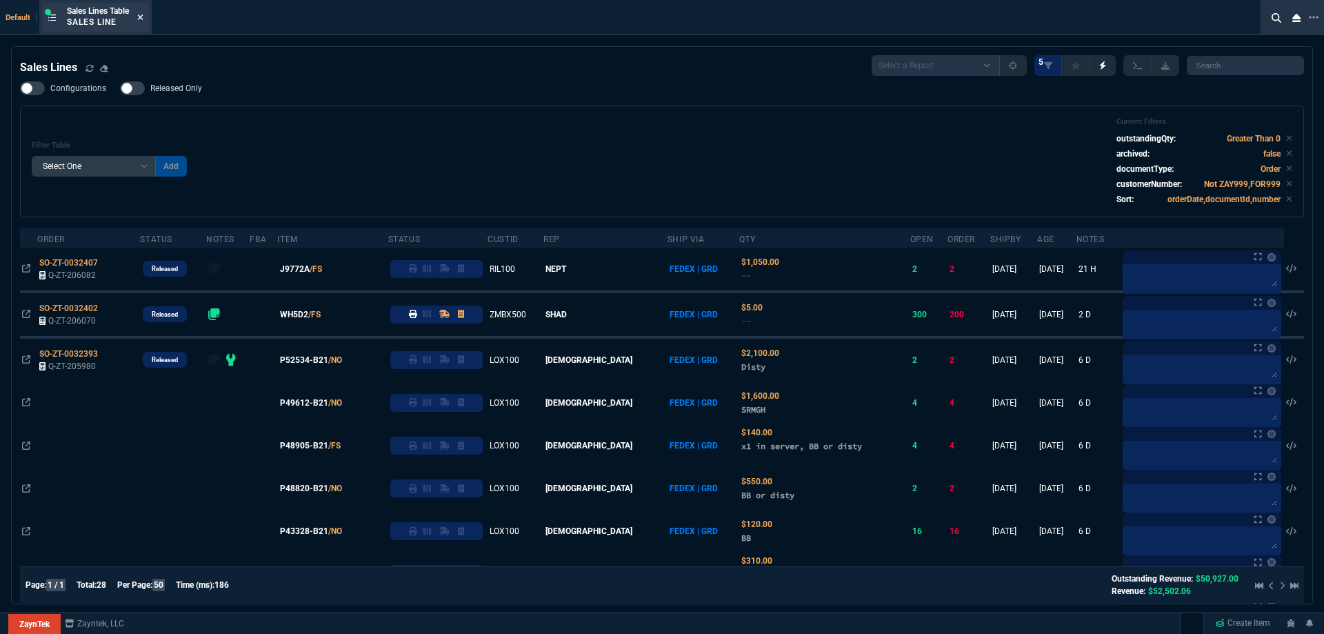
click at [141, 17] on icon at bounding box center [140, 17] width 6 height 8
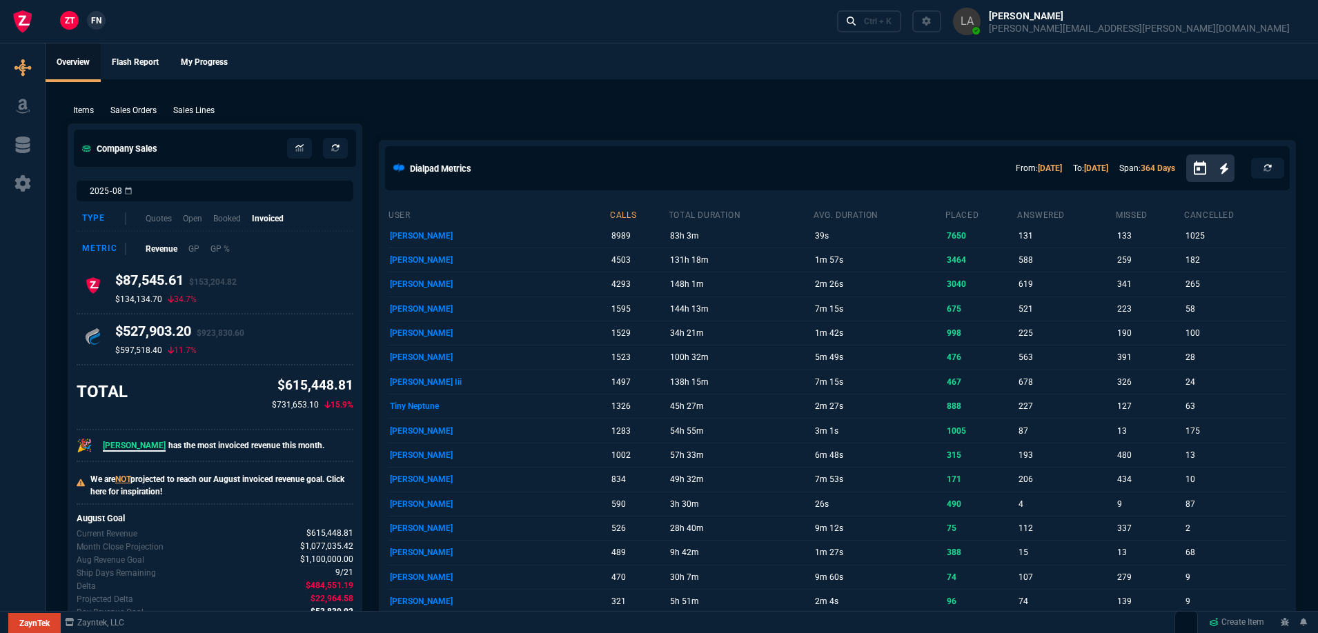
click at [188, 108] on p "Sales Lines" at bounding box center [193, 110] width 41 height 12
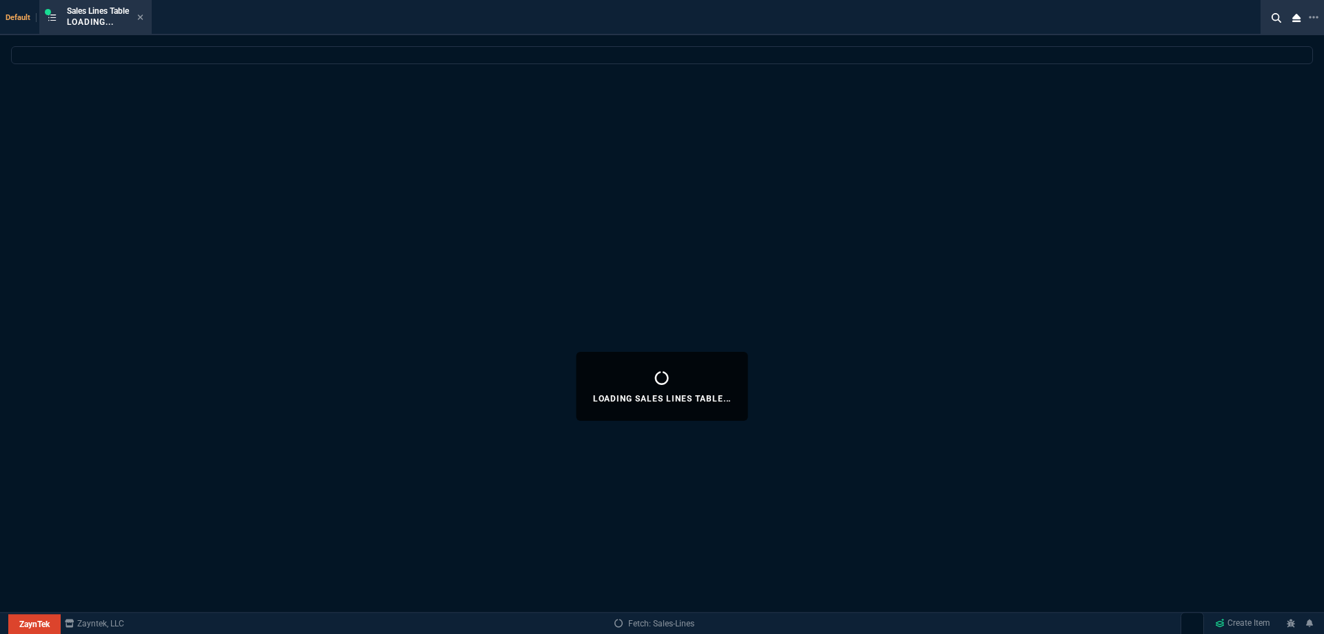
select select
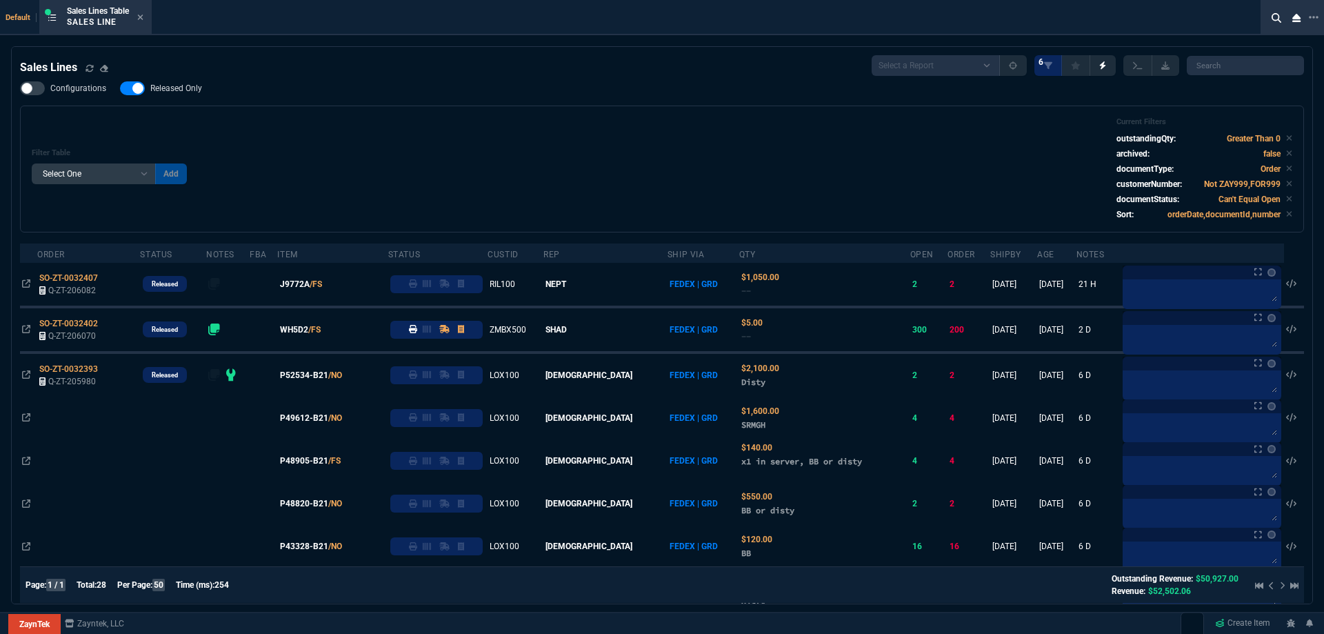
click at [189, 87] on span "Released Only" at bounding box center [176, 88] width 52 height 11
click at [120, 88] on input "Released Only" at bounding box center [119, 88] width 1 height 1
checkbox input "false"
click at [542, 127] on div "Filter Table Select One Add Filter () Age () ATS () Cond (itemVariantCode) Cust…" at bounding box center [662, 168] width 1261 height 103
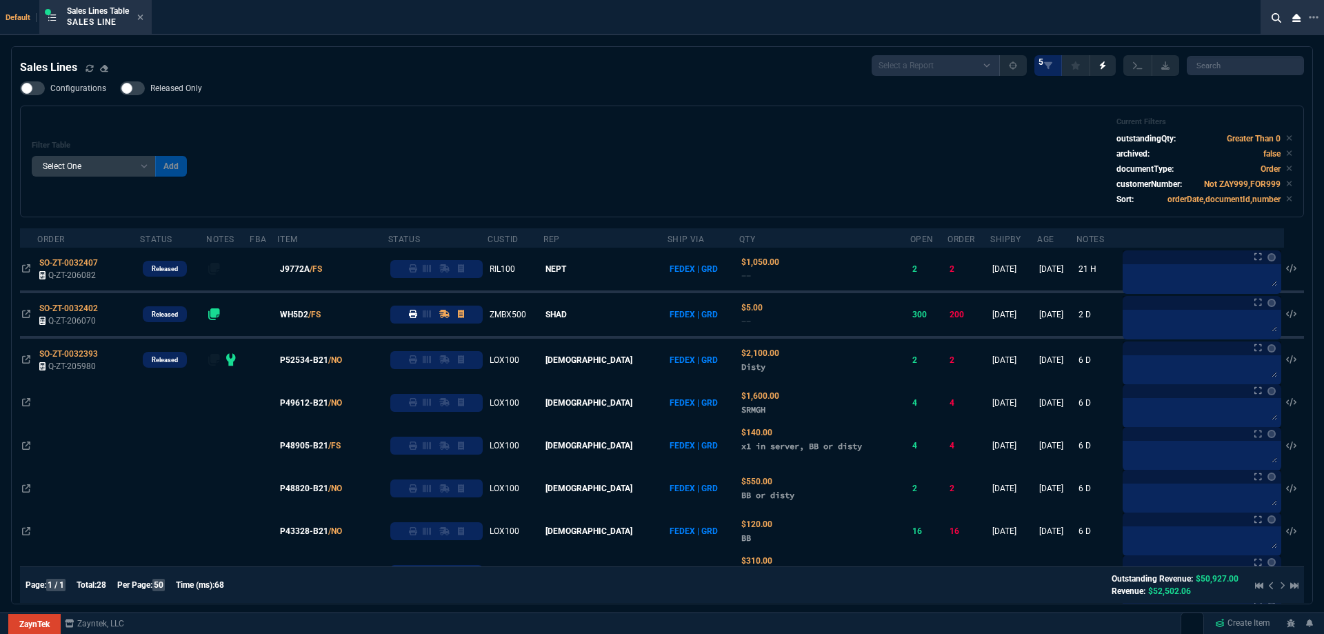
click at [413, 121] on div "Filter Table Select One Add Filter () Age () ATS () Cond (itemVariantCode) Cust…" at bounding box center [662, 161] width 1261 height 88
click at [143, 20] on icon at bounding box center [140, 17] width 6 height 8
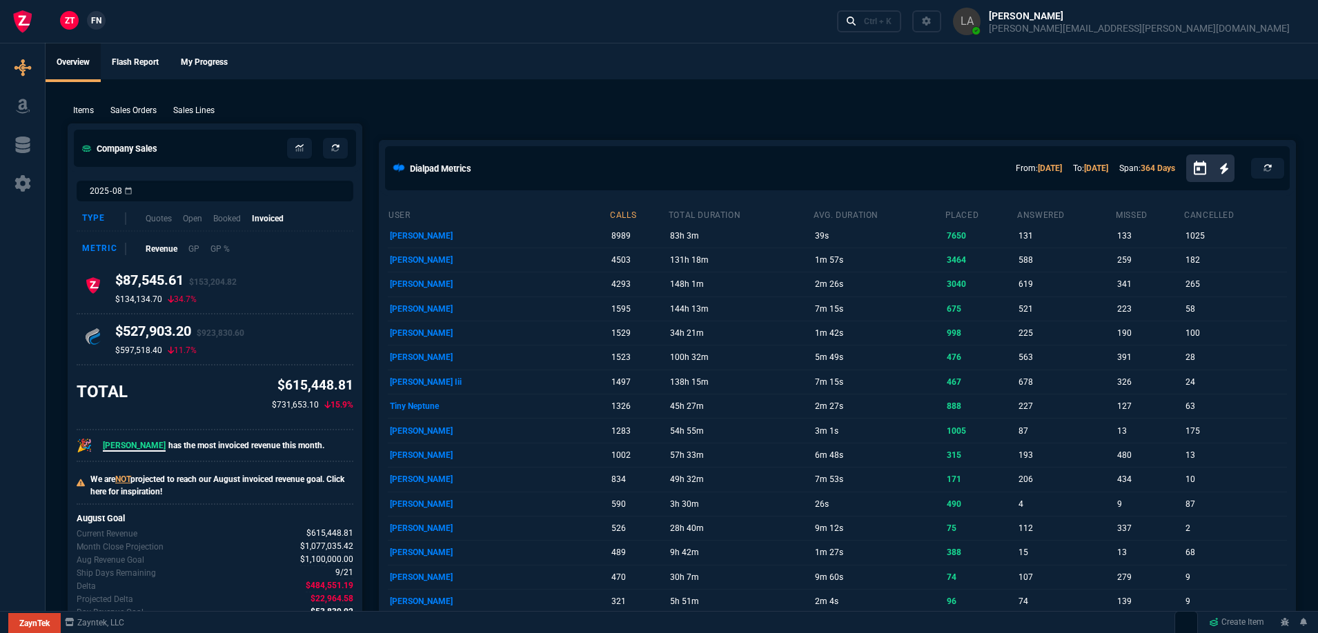
click at [101, 25] on span "FN" at bounding box center [96, 20] width 10 height 12
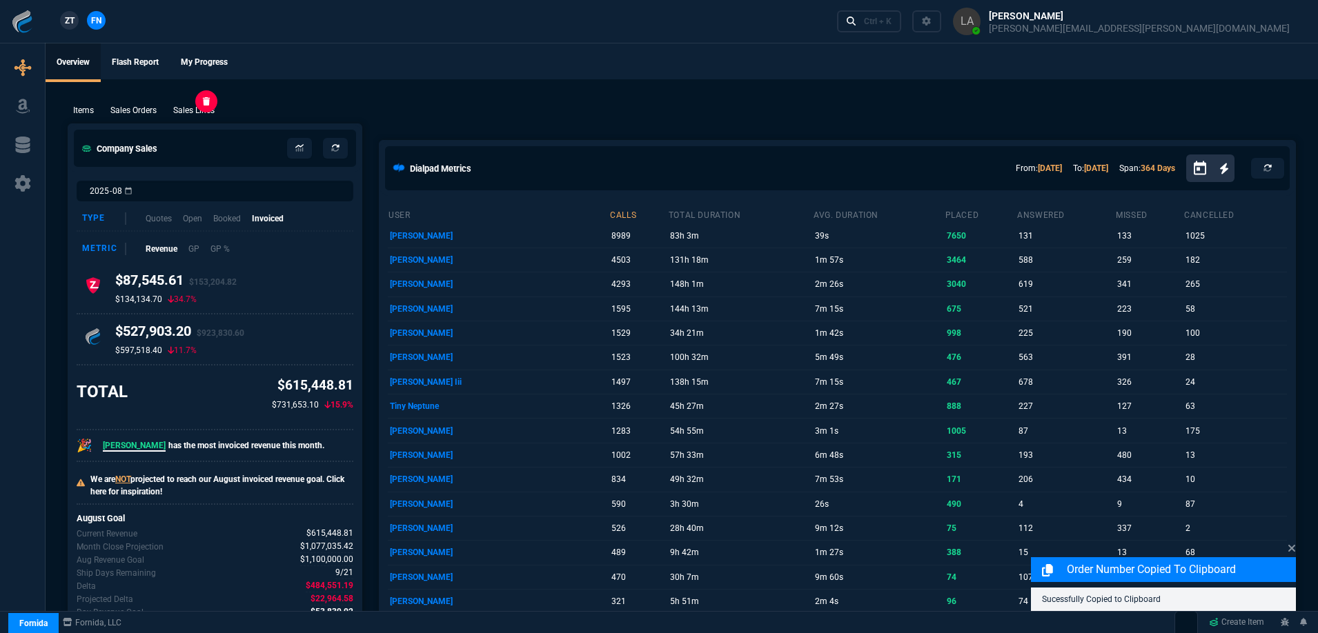
click at [189, 112] on p "Sales Lines" at bounding box center [193, 110] width 41 height 12
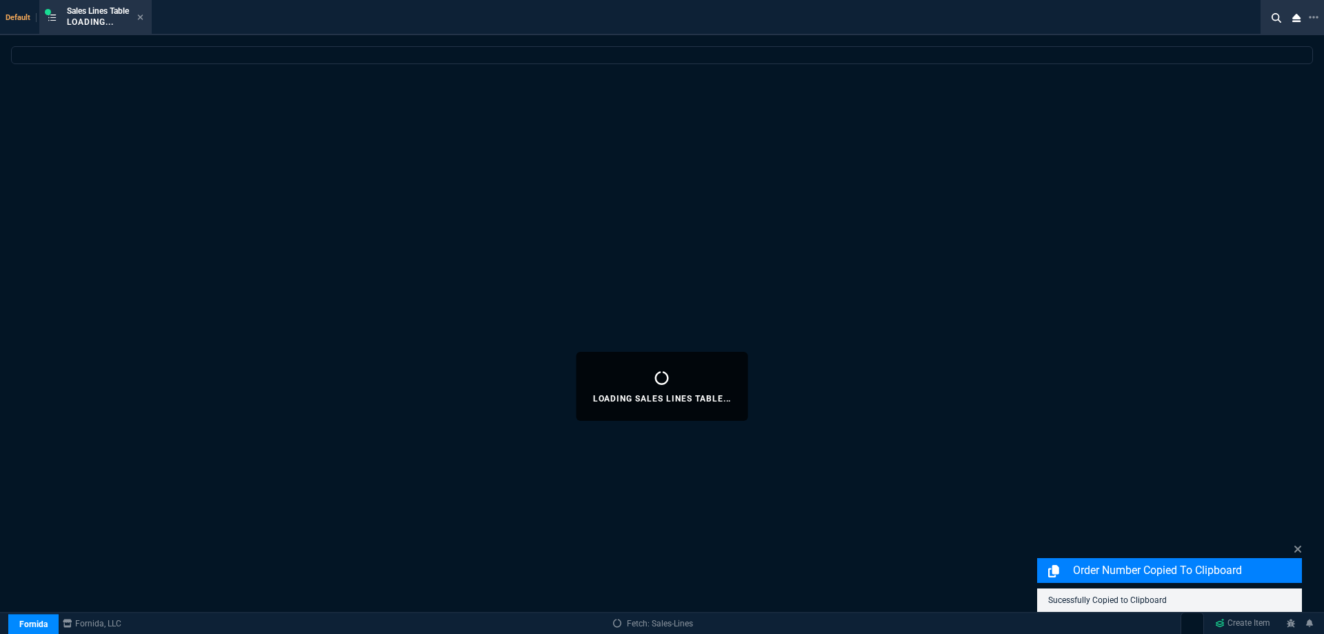
select select
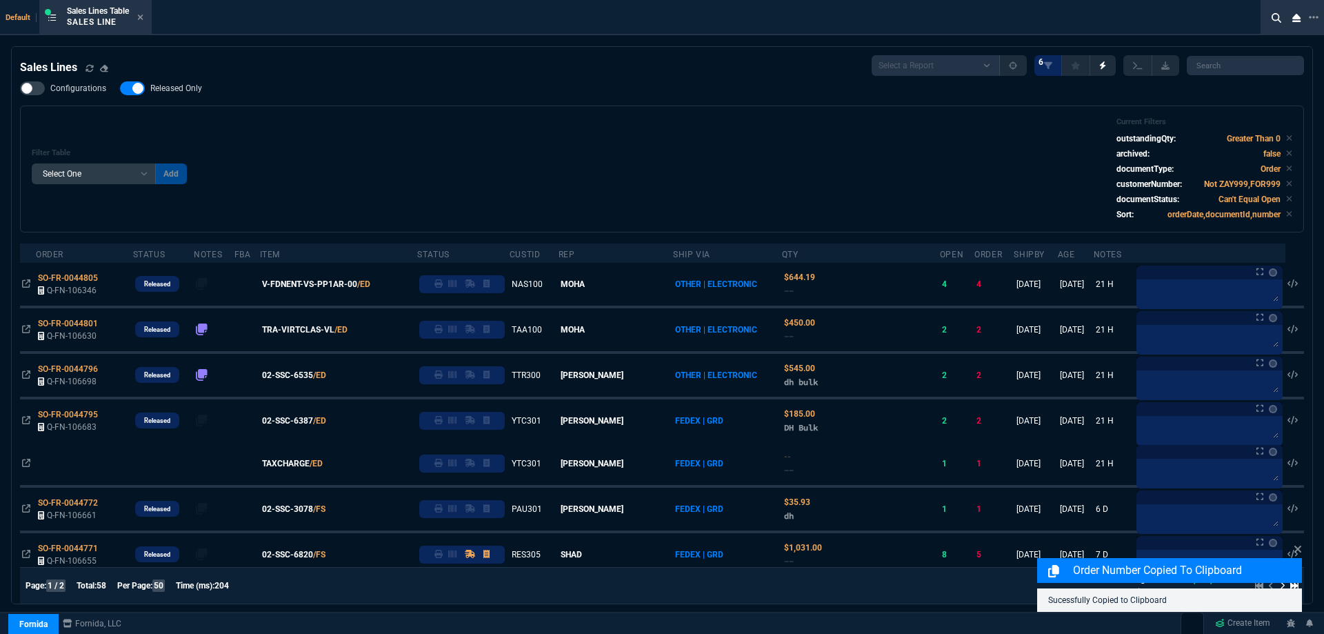
select select
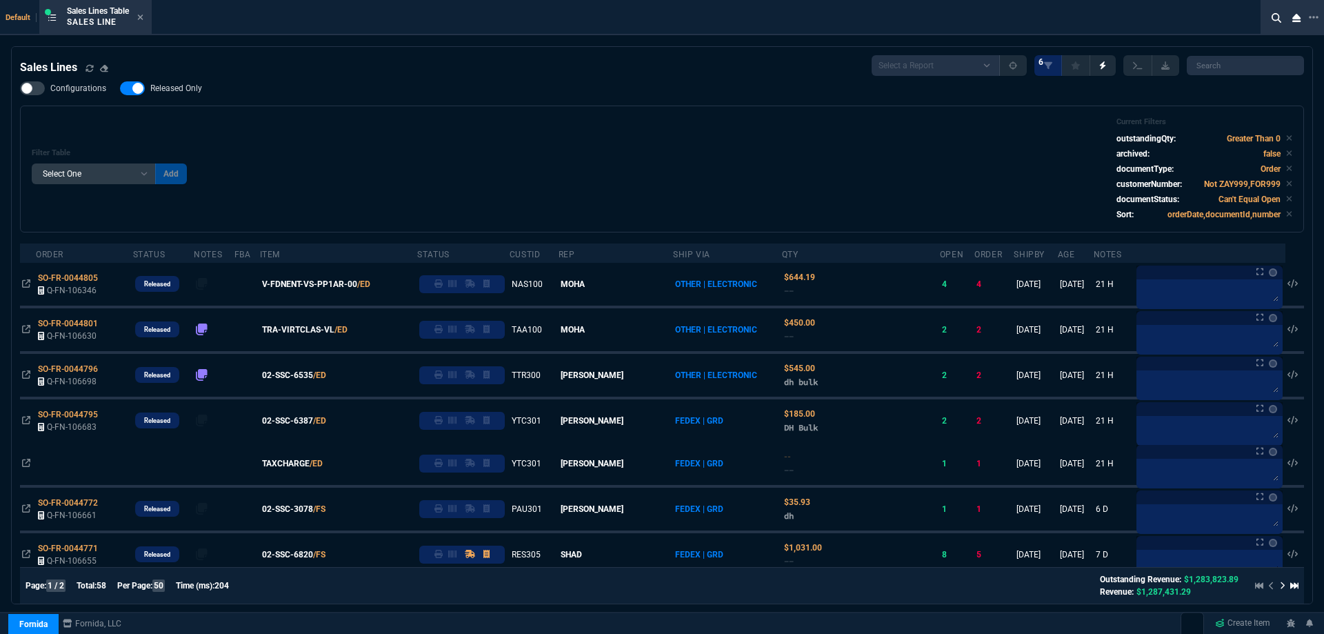
click at [181, 86] on span "Released Only" at bounding box center [176, 88] width 52 height 11
click at [120, 88] on input "Released Only" at bounding box center [119, 88] width 1 height 1
checkbox input "false"
click at [426, 171] on div "Filter Table Select One Add Filter () Age () ATS () Cond (itemVariantCode) Cust…" at bounding box center [662, 168] width 1261 height 103
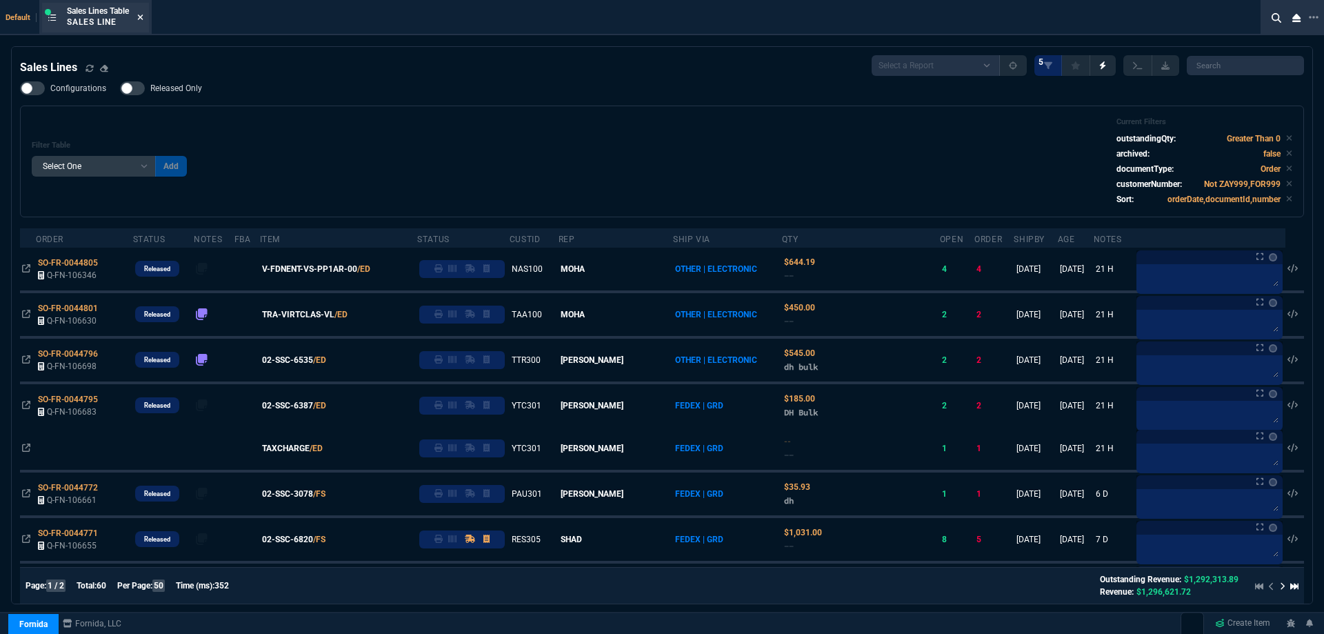
click at [141, 19] on icon at bounding box center [140, 17] width 6 height 8
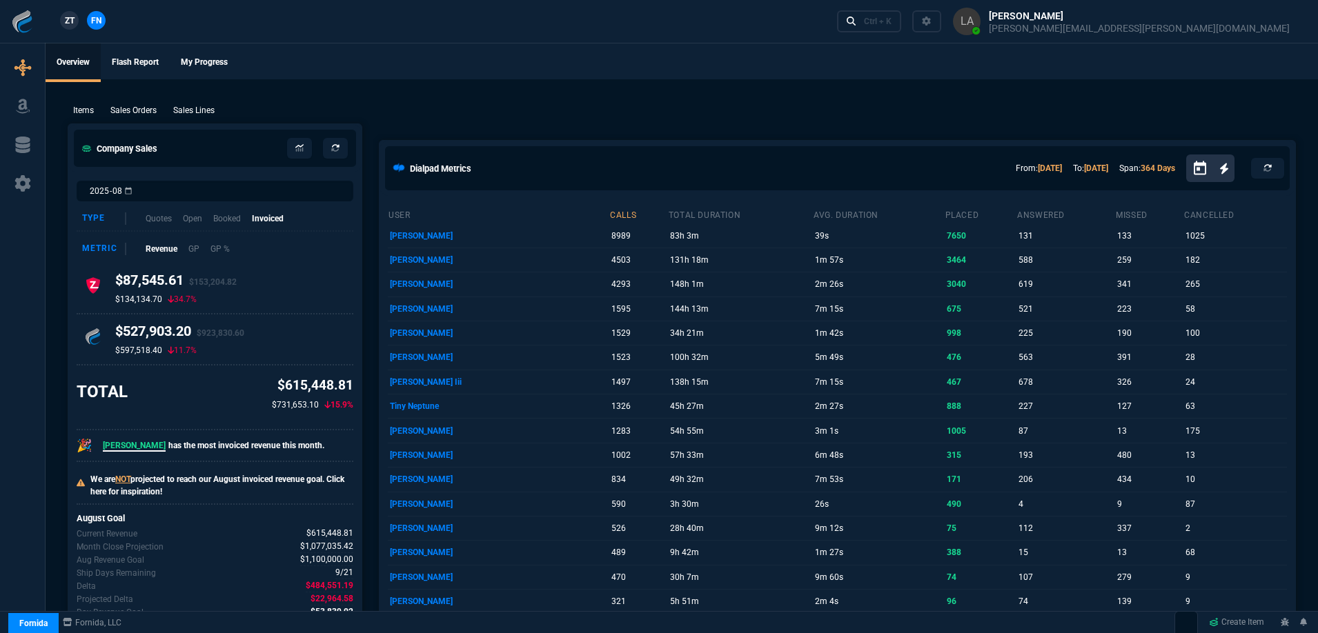
click at [68, 23] on span "ZT" at bounding box center [70, 20] width 10 height 12
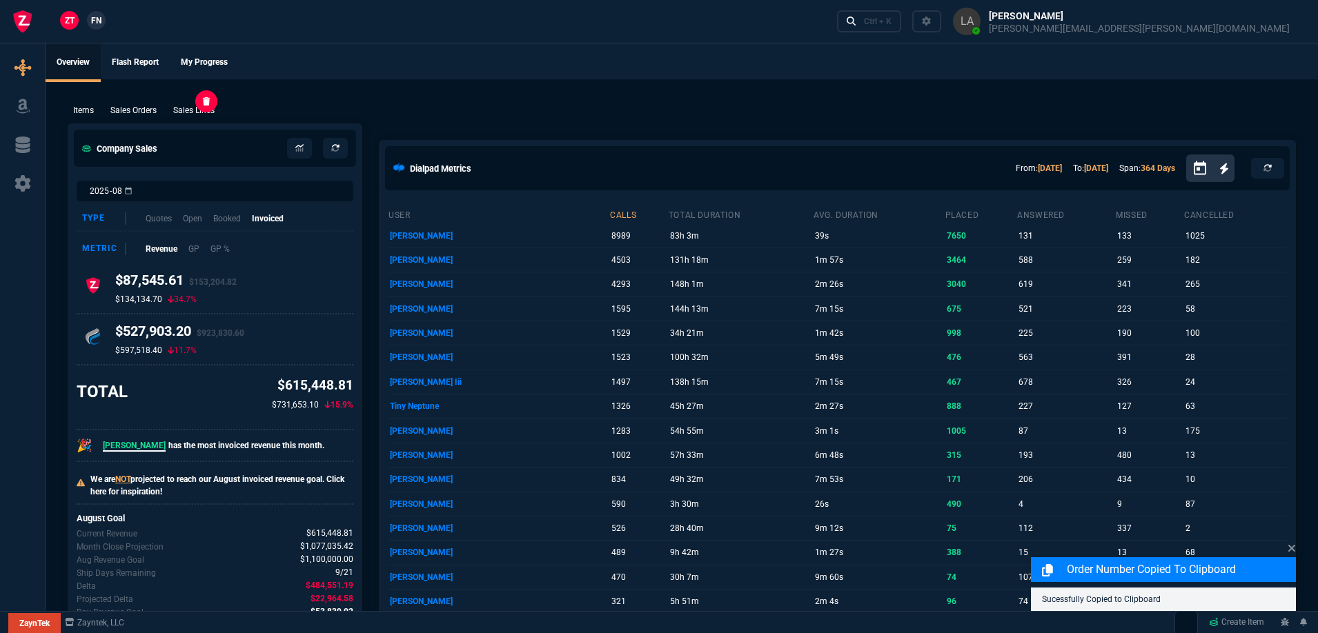
click at [204, 112] on p "Sales Lines" at bounding box center [193, 110] width 41 height 12
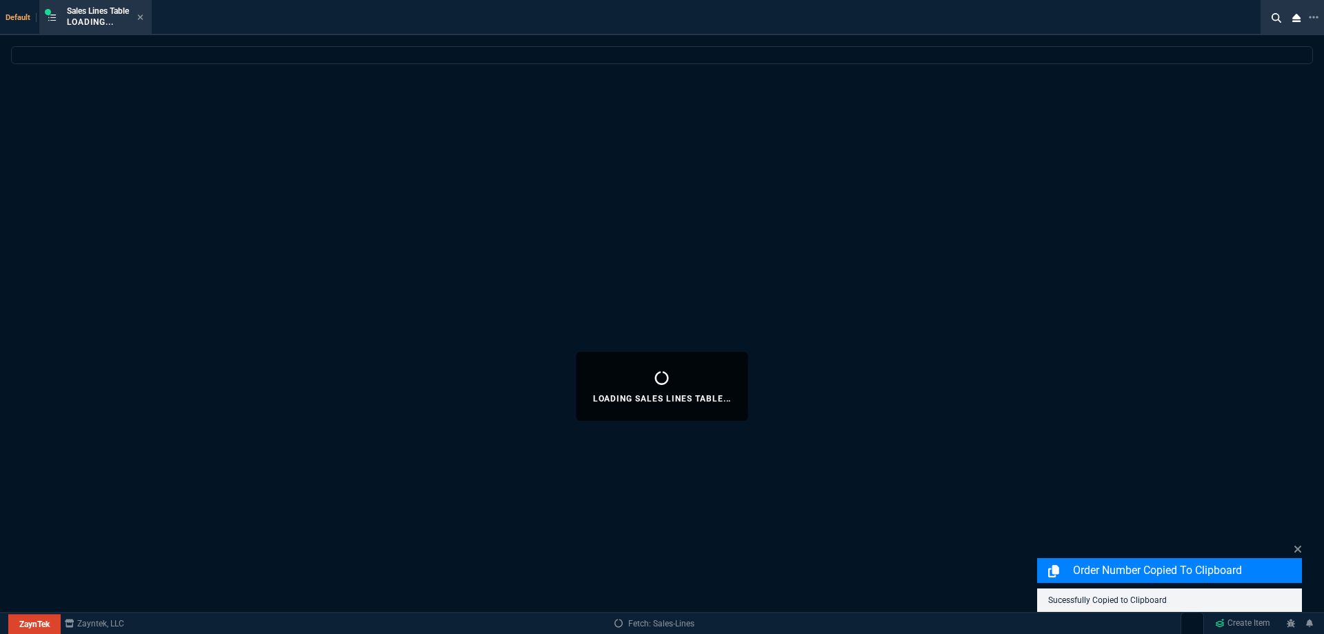
select select
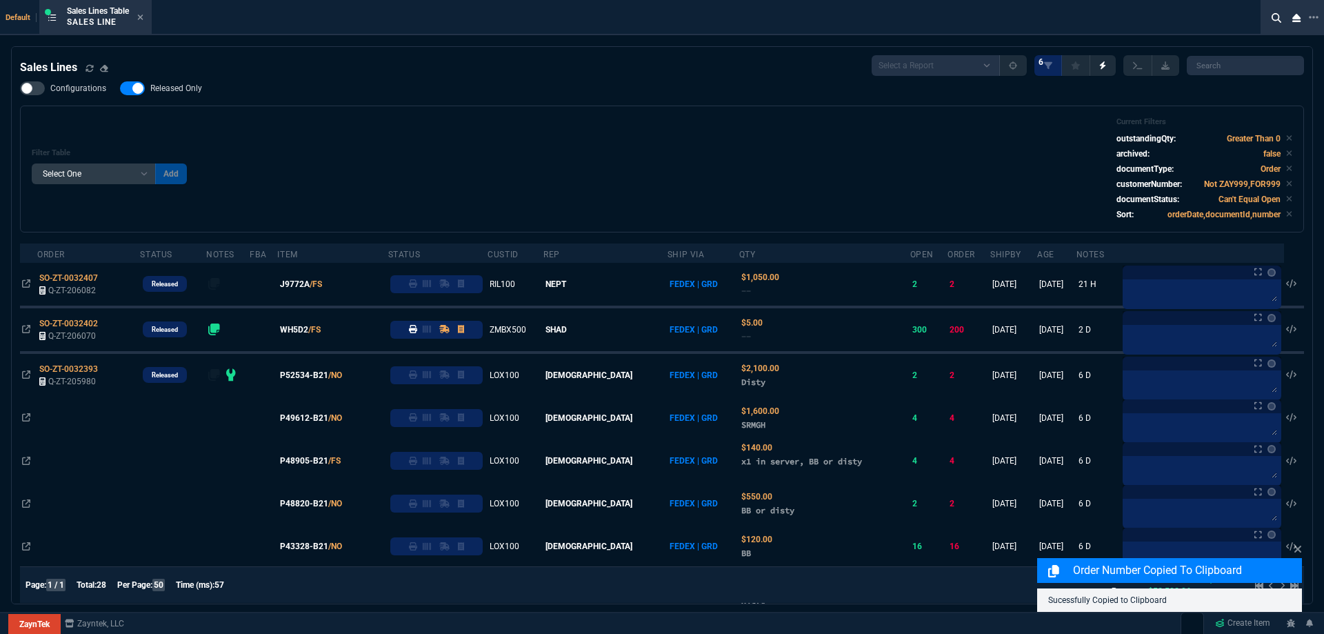
click at [186, 89] on span "Released Only" at bounding box center [176, 88] width 52 height 11
click at [120, 89] on input "Released Only" at bounding box center [119, 88] width 1 height 1
checkbox input "false"
click at [504, 143] on div "Filter Table Select One Add Filter () Age () ATS () Cond (itemVariantCode) Cust…" at bounding box center [662, 168] width 1261 height 103
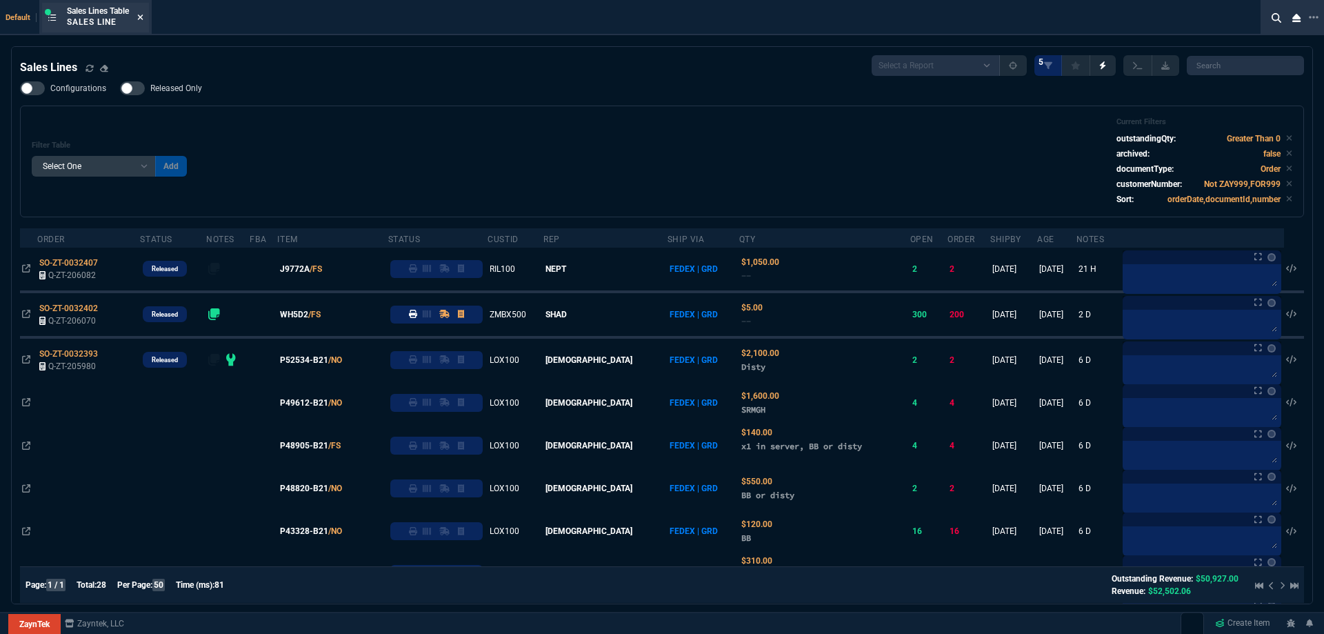
click at [141, 15] on icon at bounding box center [141, 17] width 6 height 6
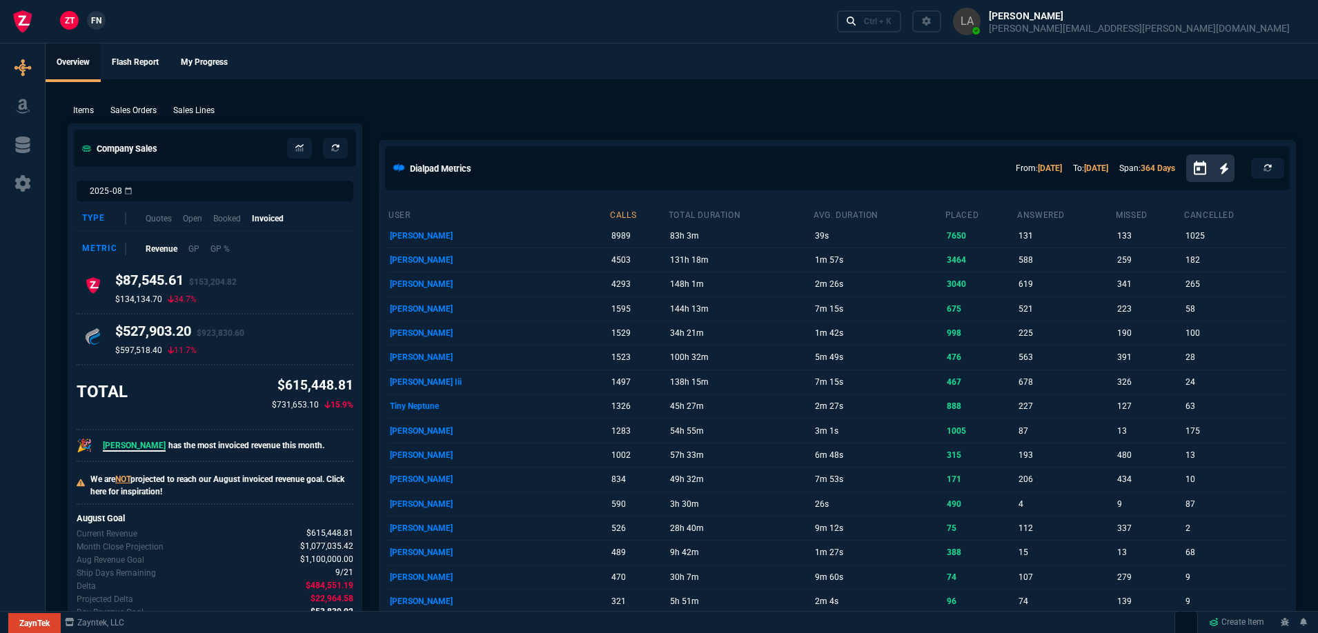
click at [89, 24] on link "FN" at bounding box center [96, 20] width 19 height 19
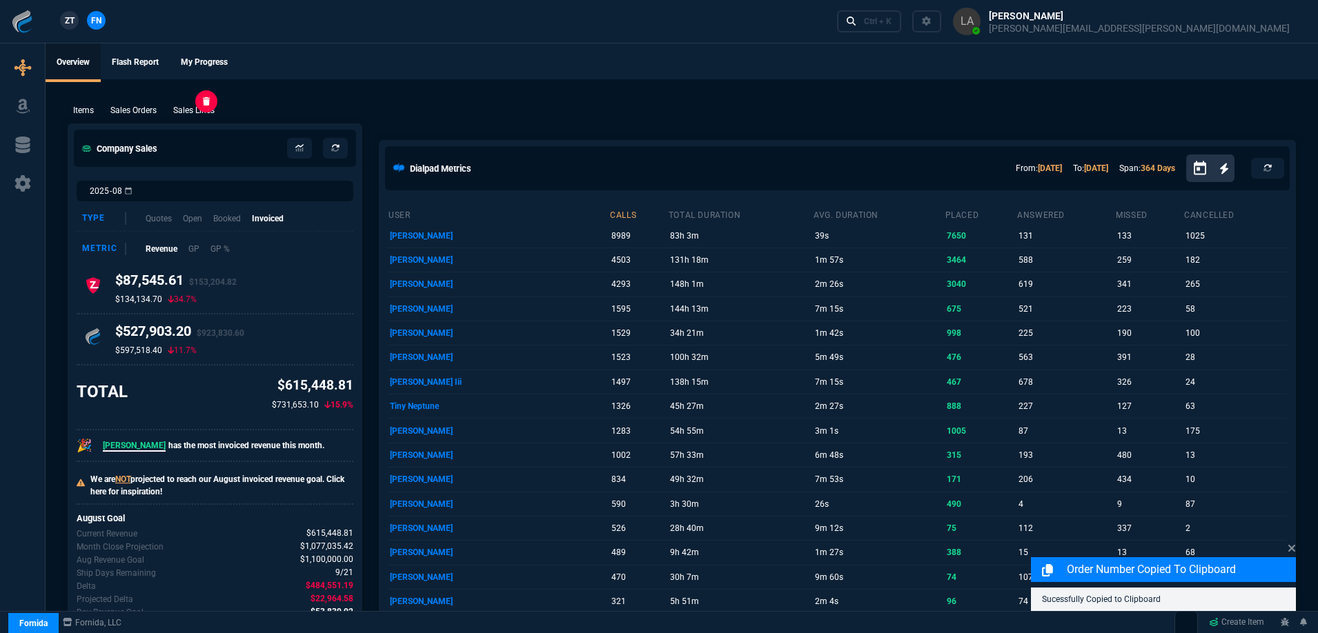
click at [212, 110] on p "Sales Lines" at bounding box center [193, 110] width 41 height 12
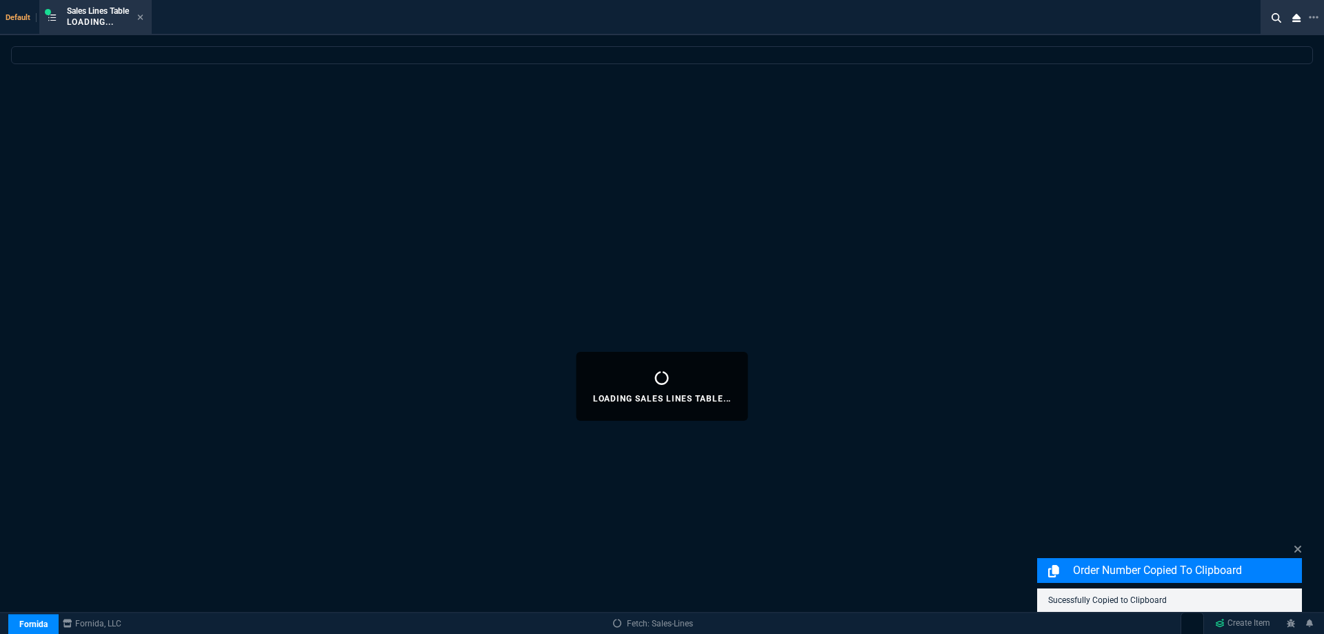
select select
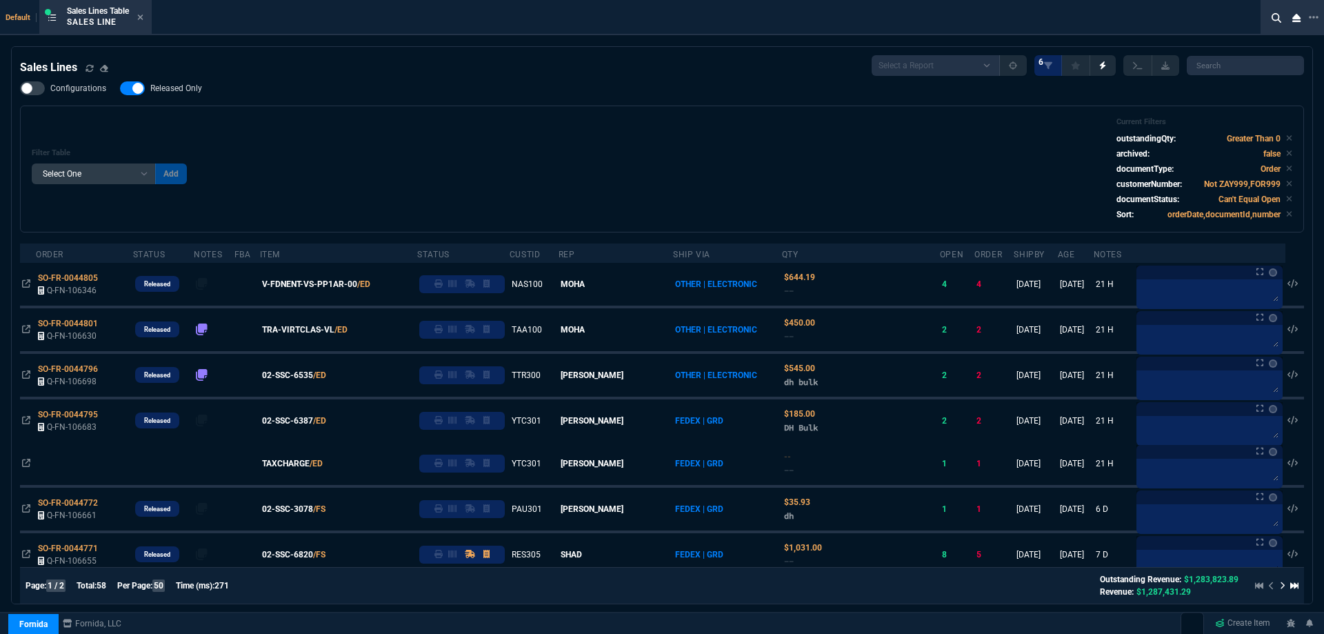
click at [179, 83] on label "Released Only" at bounding box center [168, 88] width 96 height 14
click at [120, 88] on input "Released Only" at bounding box center [119, 88] width 1 height 1
checkbox input "false"
click at [265, 101] on div "Configurations Released Only Filter Table Select One Add Filter () Age () ATS (…" at bounding box center [662, 156] width 1284 height 151
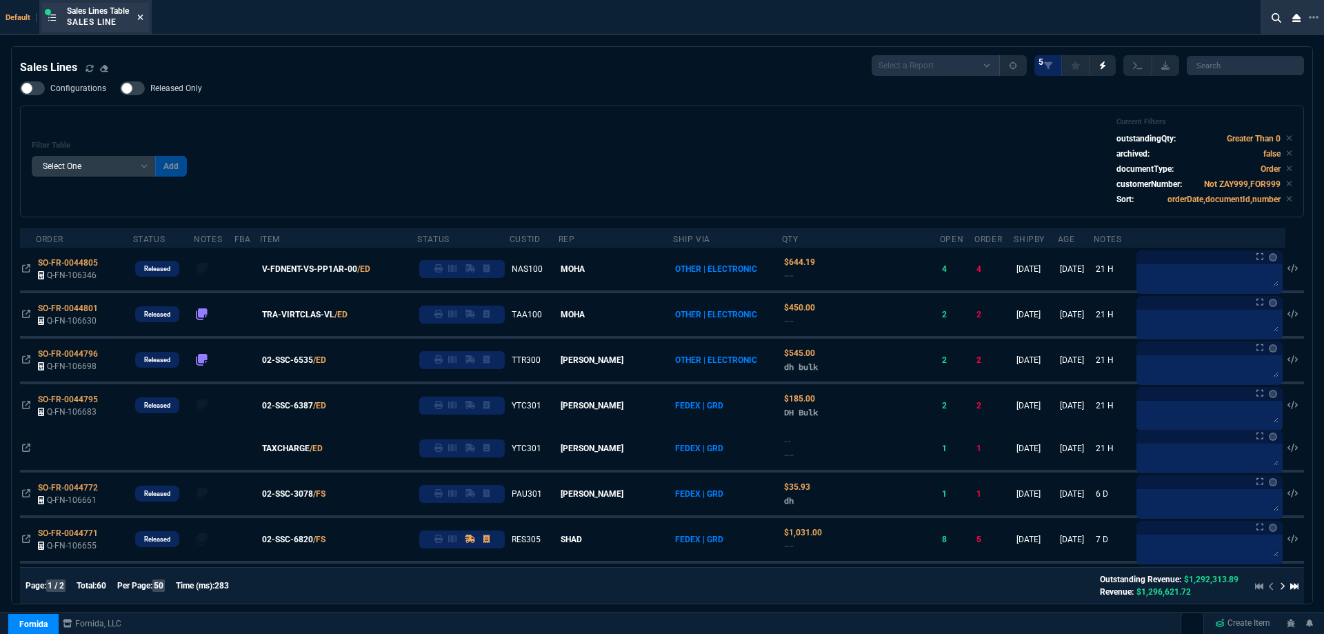
click at [140, 15] on icon at bounding box center [140, 17] width 6 height 8
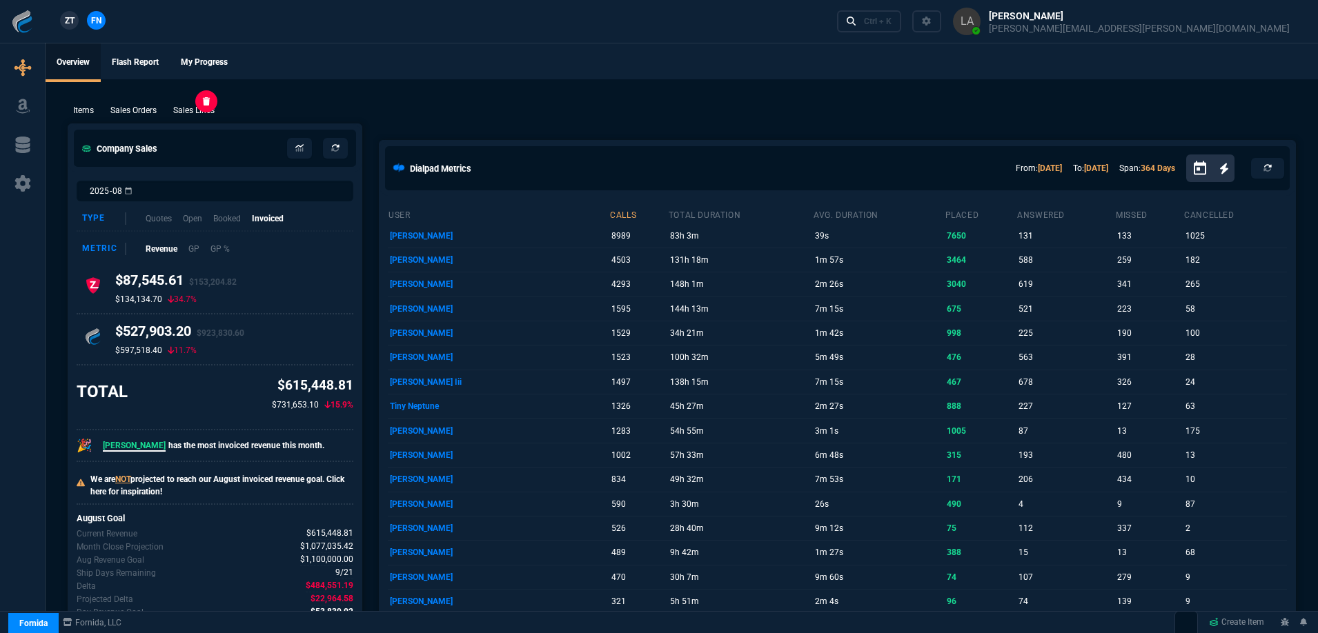
click at [194, 108] on p "Sales Lines" at bounding box center [193, 110] width 41 height 12
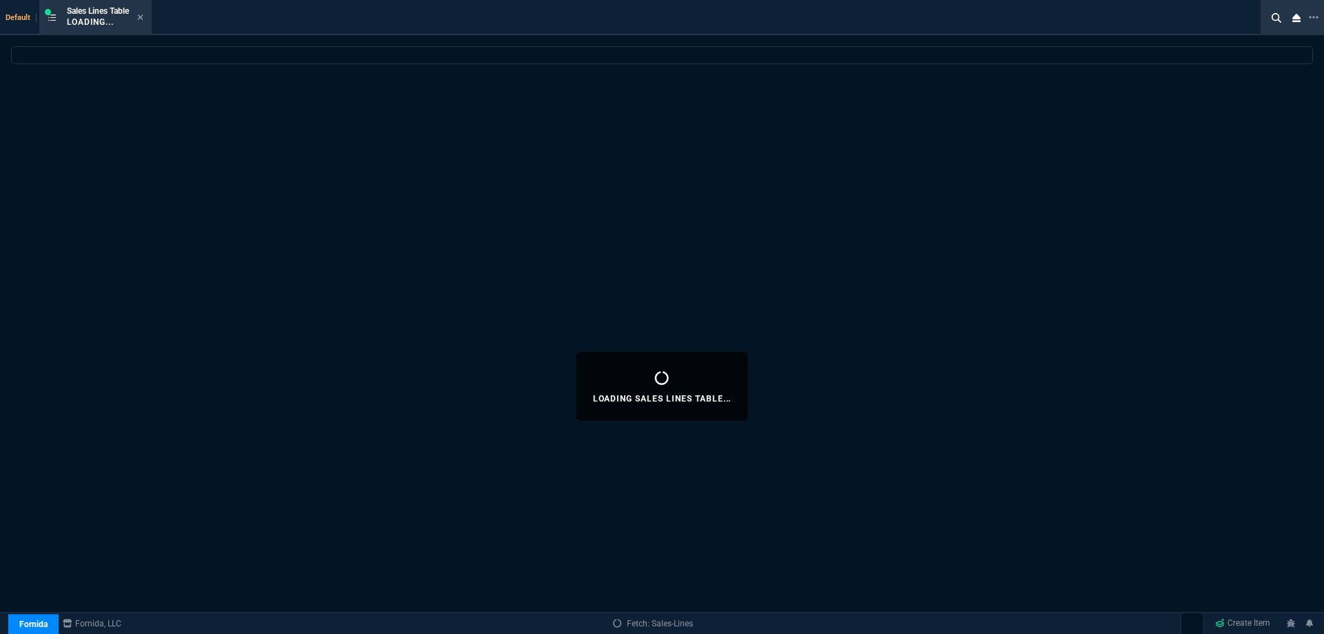
select select
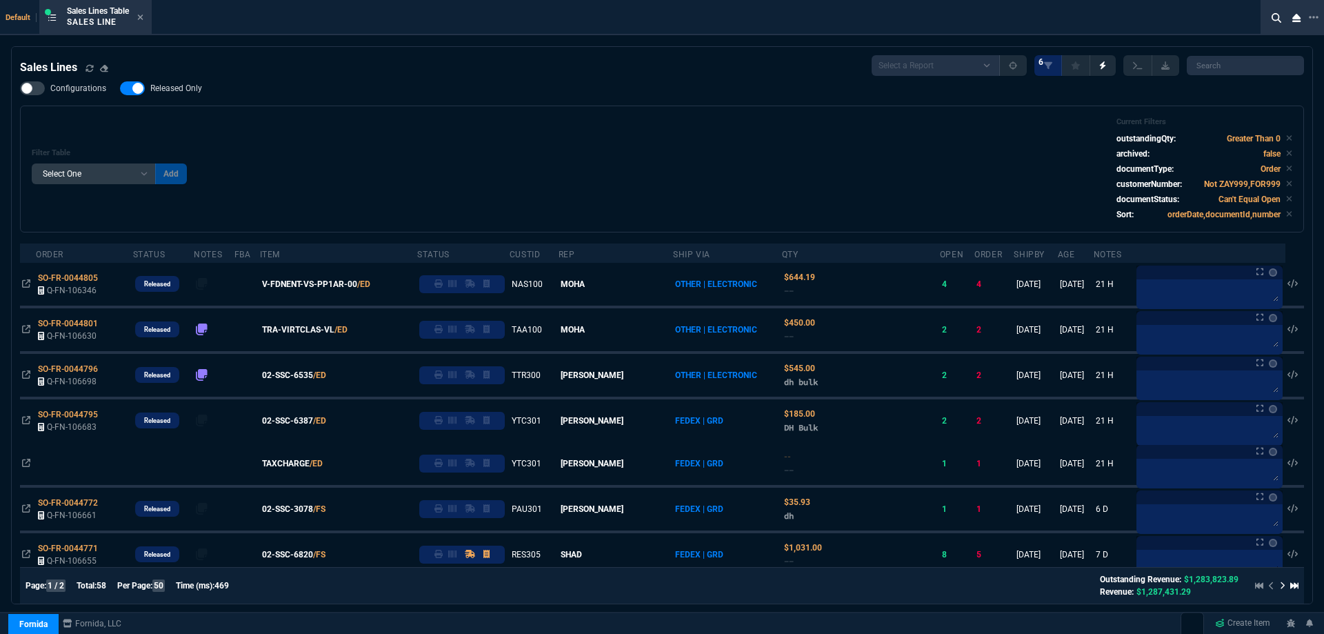
click at [156, 86] on span "Released Only" at bounding box center [176, 88] width 52 height 11
click at [432, 117] on div "Filter Table Select One Add Filter () Age () ATS () Cond (itemVariantCode) Cust…" at bounding box center [662, 169] width 1284 height 127
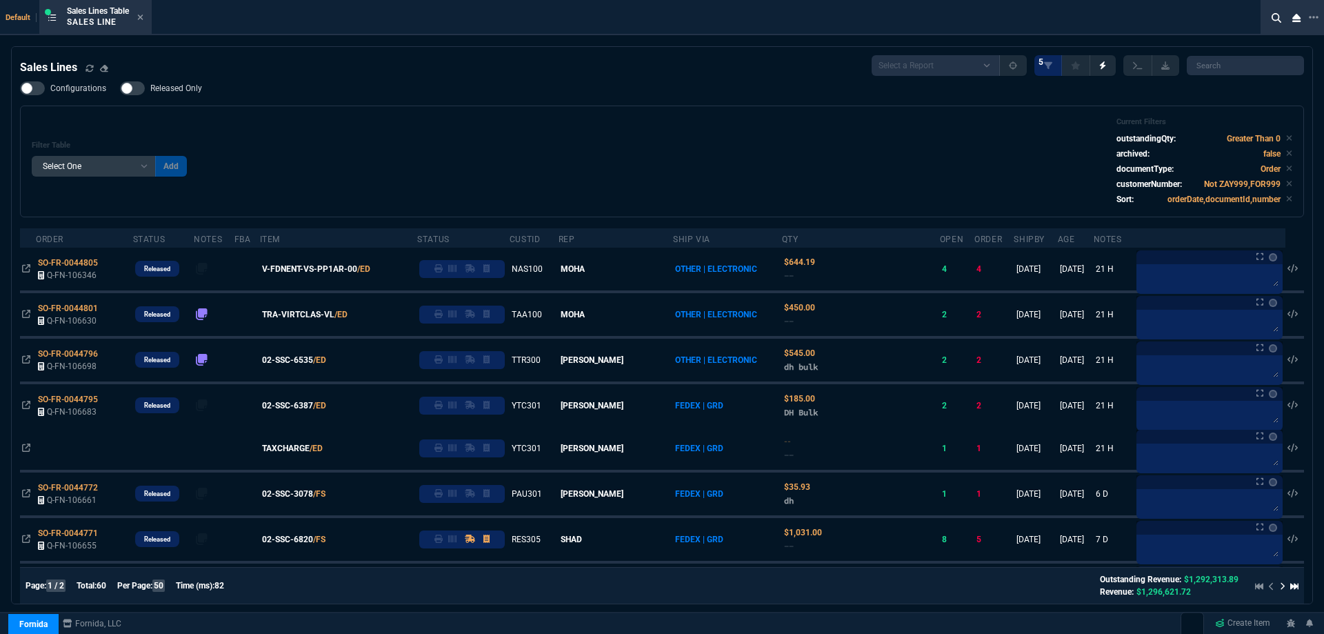
click at [179, 96] on nx-fornida-field-switch-one "Released Only" at bounding box center [168, 91] width 96 height 13
drag, startPoint x: 198, startPoint y: 90, endPoint x: 486, endPoint y: 97, distance: 287.7
click at [197, 90] on span "Released Only" at bounding box center [176, 88] width 52 height 11
click at [120, 89] on input "Released Only" at bounding box center [119, 88] width 1 height 1
click at [504, 92] on div "Configurations Released Only Filter Table Select One Add Filter () Age () ATS (…" at bounding box center [662, 149] width 1284 height 136
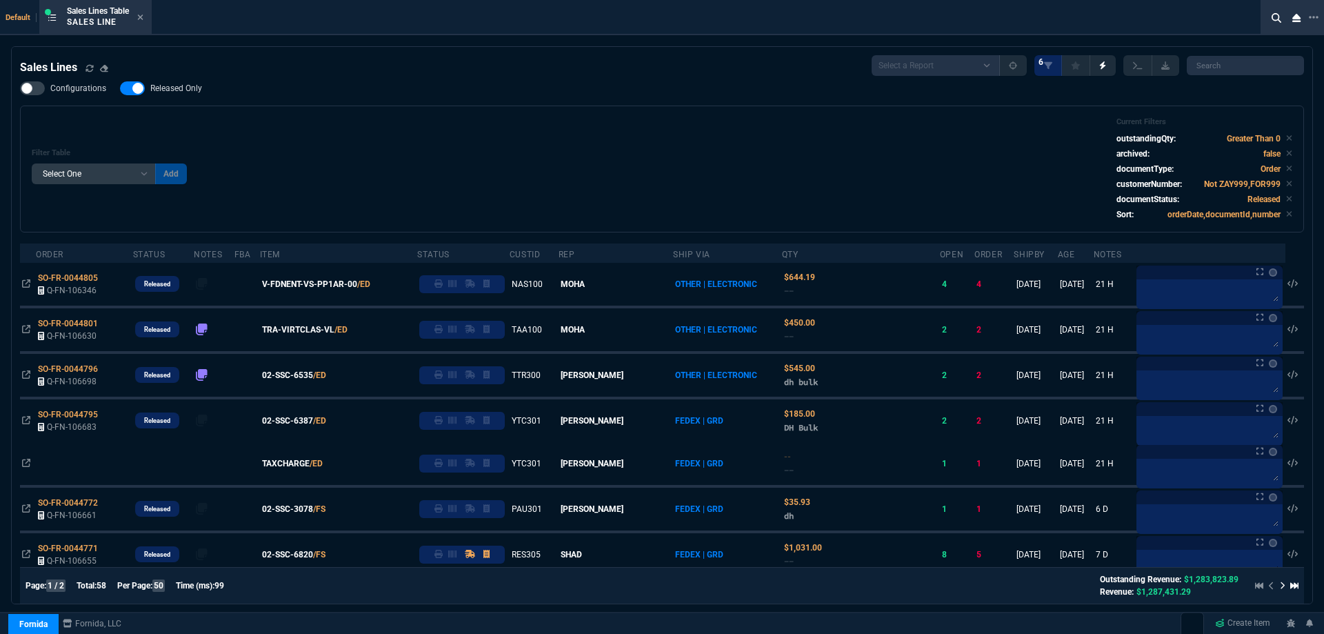
click at [195, 93] on span "Released Only" at bounding box center [176, 88] width 52 height 11
click at [120, 89] on input "Released Only" at bounding box center [119, 88] width 1 height 1
checkbox input "false"
click at [494, 146] on div "Filter Table Select One Add Filter () Age () ATS () Cond (itemVariantCode) Cust…" at bounding box center [662, 168] width 1261 height 103
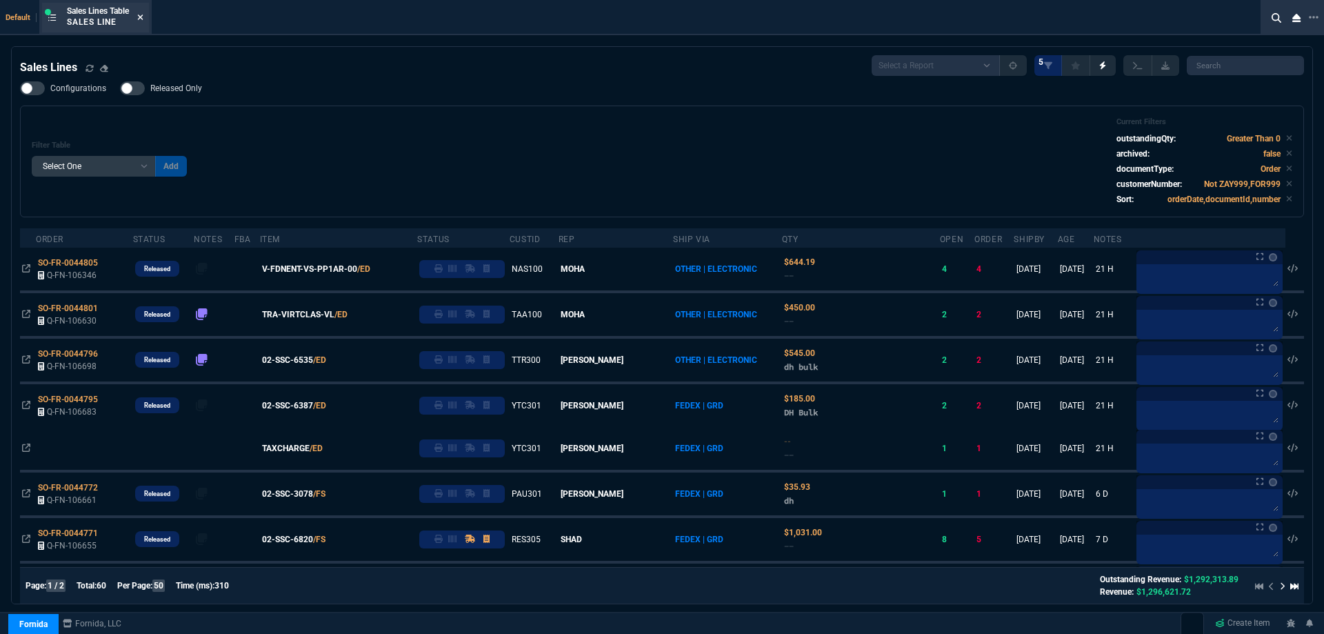
click at [143, 18] on icon at bounding box center [141, 17] width 6 height 6
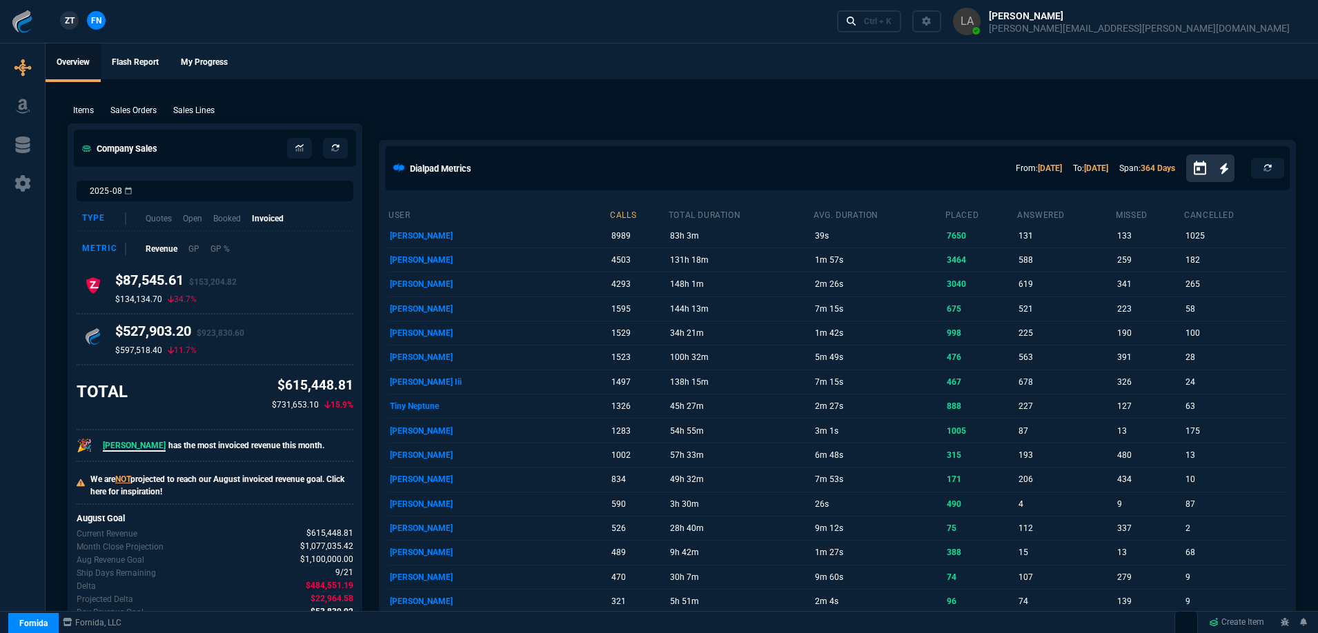
click at [68, 16] on span "ZT" at bounding box center [70, 20] width 10 height 12
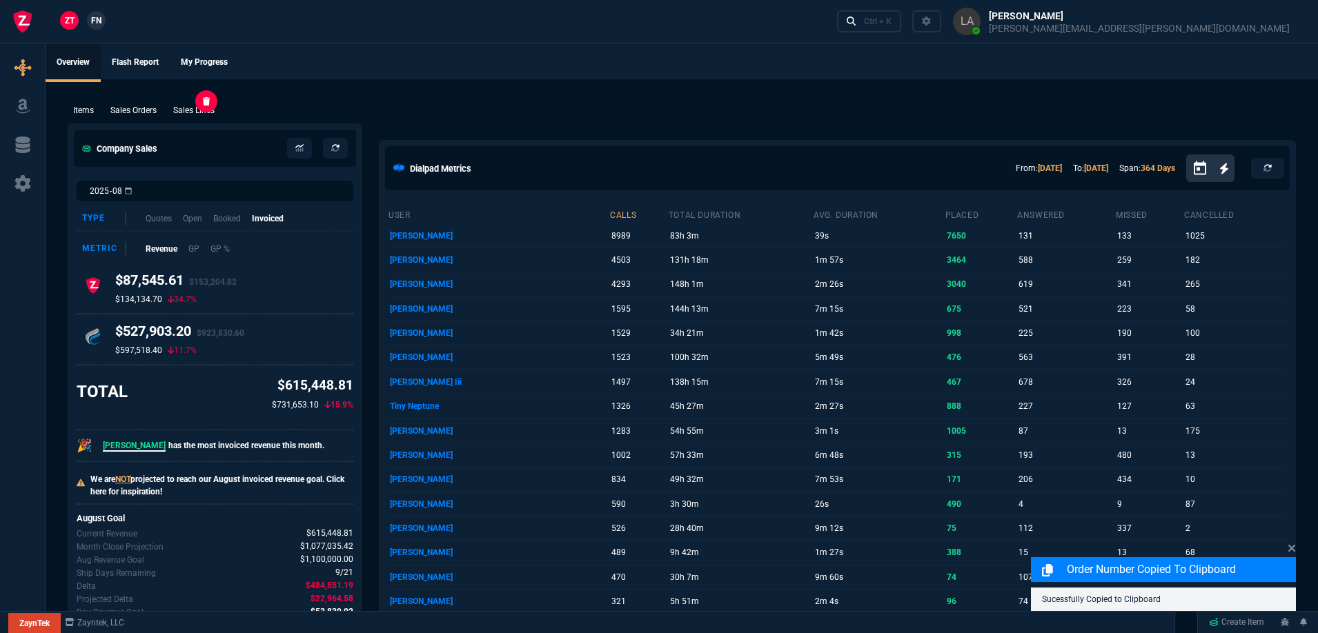
click at [186, 106] on p "Sales Lines" at bounding box center [193, 110] width 41 height 12
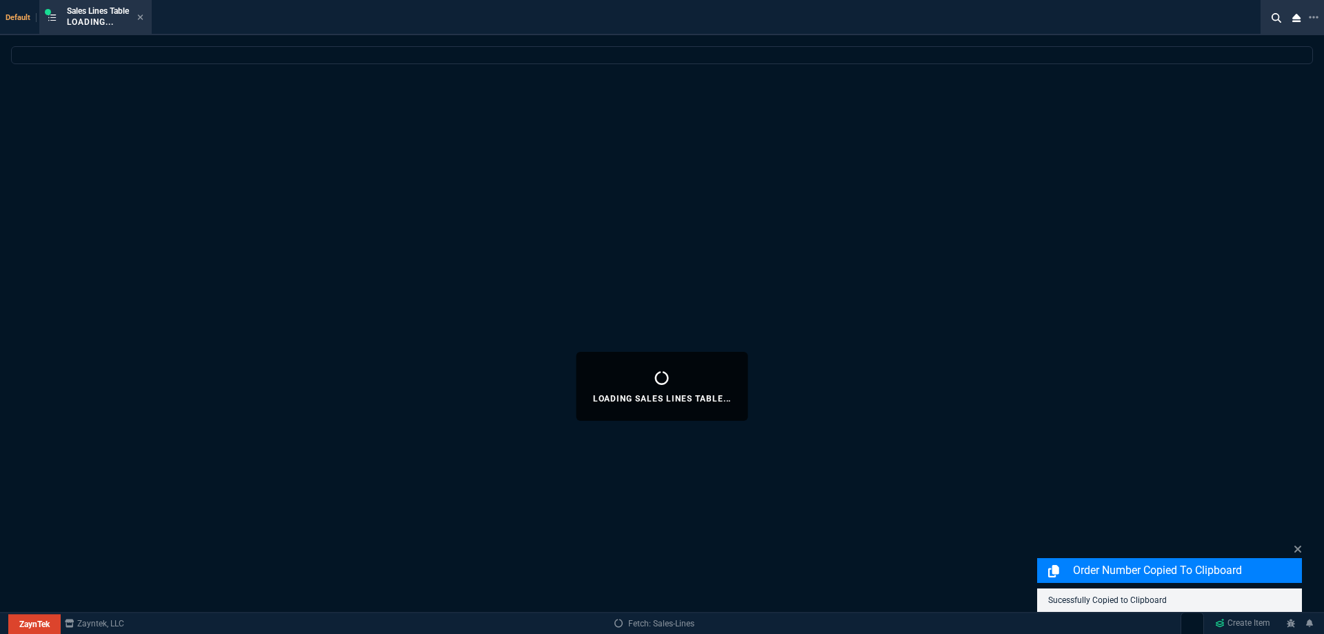
select select
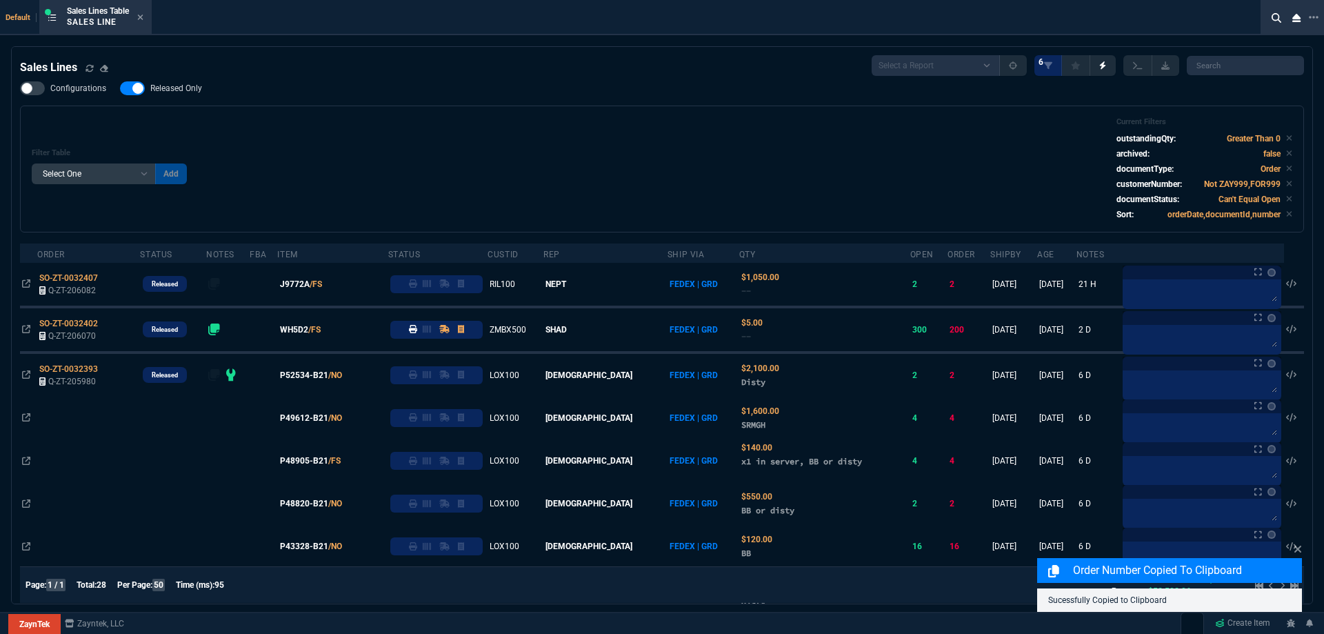
click at [197, 92] on span "Released Only" at bounding box center [176, 88] width 52 height 11
click at [120, 89] on input "Released Only" at bounding box center [119, 88] width 1 height 1
checkbox input "false"
click at [299, 116] on div "Filter Table Select One Add Filter () Age () ATS () Cond (itemVariantCode) Cust…" at bounding box center [662, 169] width 1284 height 127
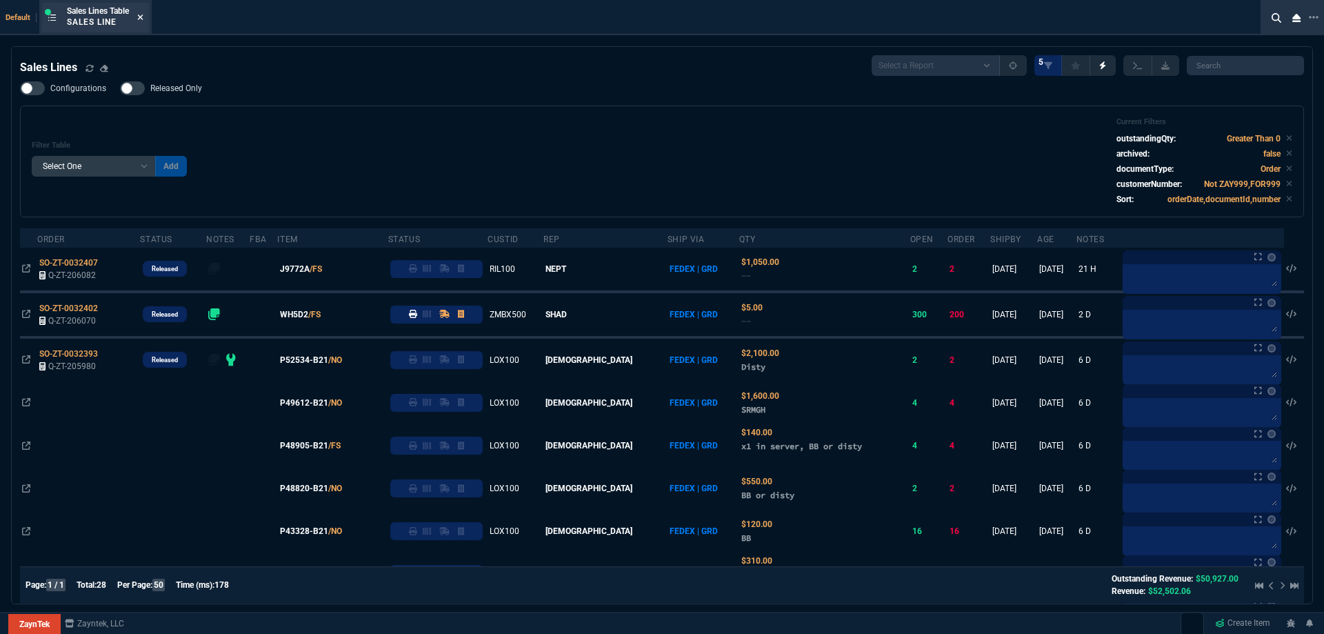
click at [143, 19] on icon at bounding box center [141, 17] width 6 height 6
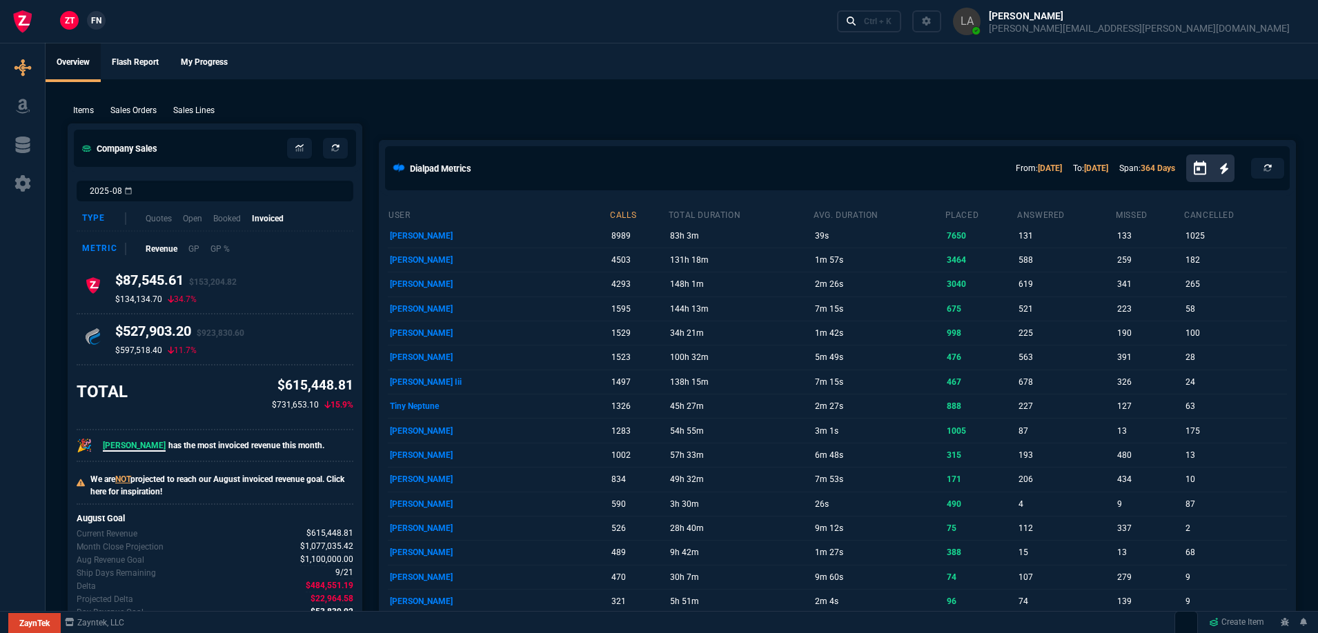
click at [190, 103] on div "Items Sales Orders Sales Lines Add Link" at bounding box center [682, 109] width 1228 height 17
click at [192, 107] on p "Sales Lines" at bounding box center [193, 110] width 41 height 12
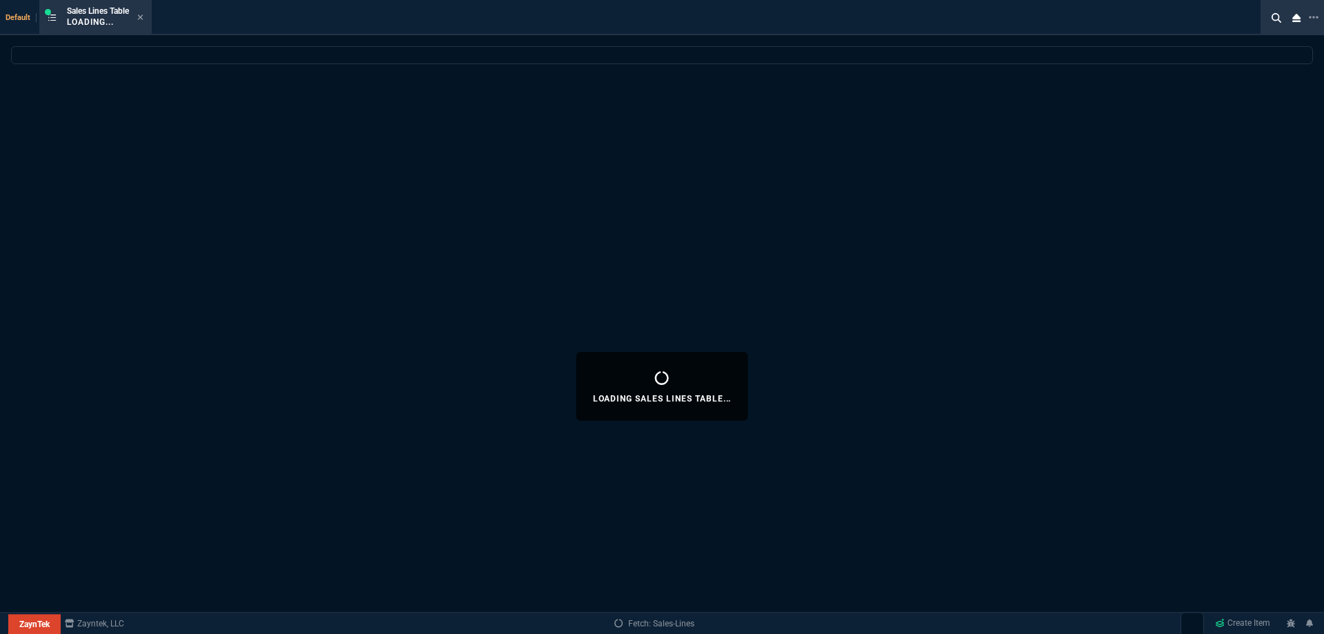
select select
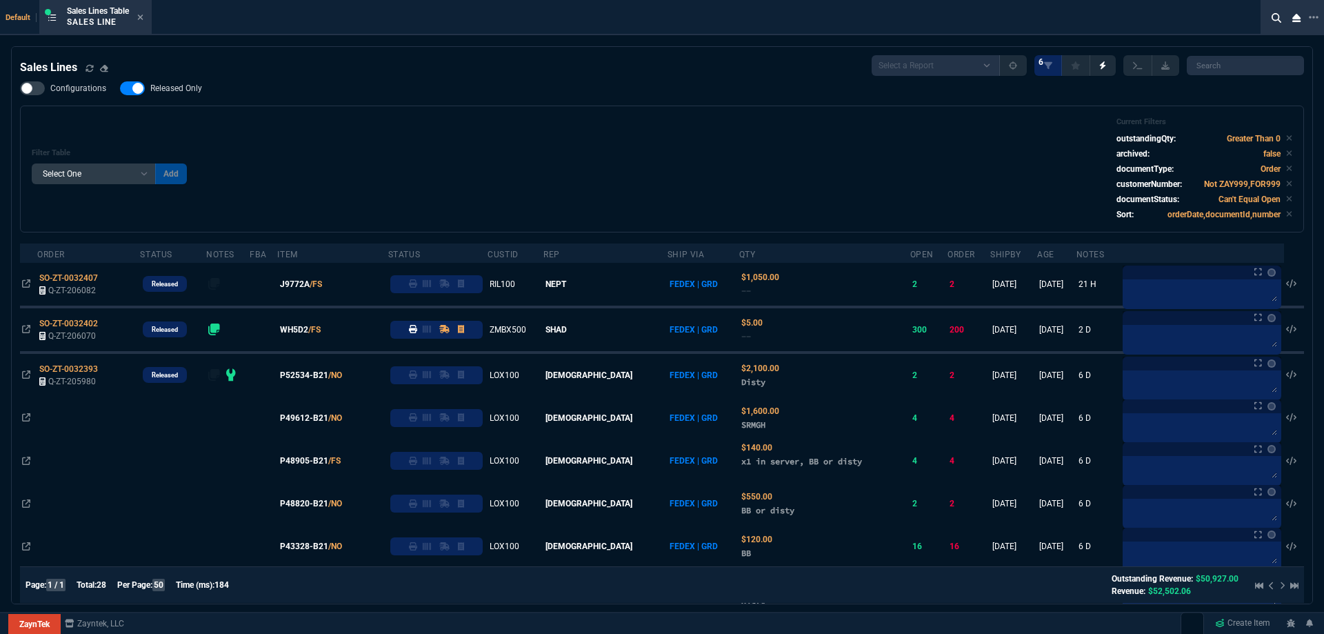
click at [195, 85] on span "Released Only" at bounding box center [176, 88] width 52 height 11
click at [120, 88] on input "Released Only" at bounding box center [119, 88] width 1 height 1
click at [449, 92] on div "Configurations Released Only Filter Table Select One Add Filter () Age () ATS (…" at bounding box center [662, 156] width 1284 height 151
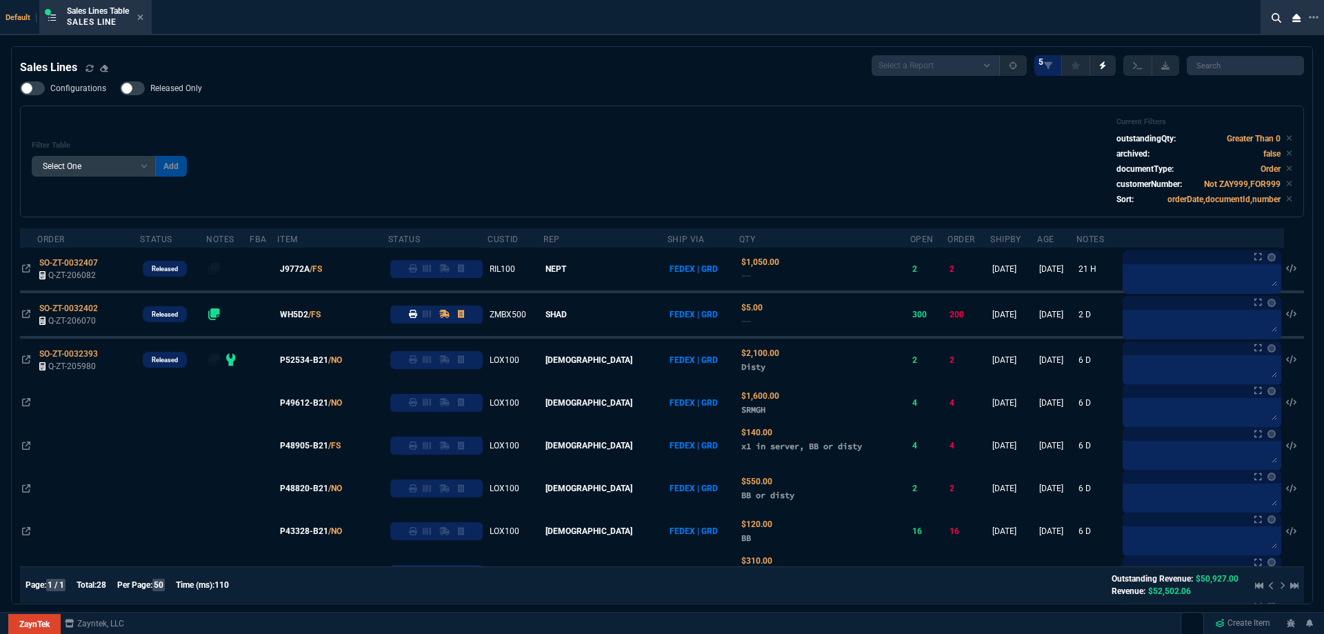
click at [161, 86] on span "Released Only" at bounding box center [176, 88] width 52 height 11
click at [120, 88] on input "Released Only" at bounding box center [119, 88] width 1 height 1
click at [436, 112] on div "Filter Table Select One Add Filter () Age () ATS () Cond (itemVariantCode) Cust…" at bounding box center [662, 162] width 1284 height 112
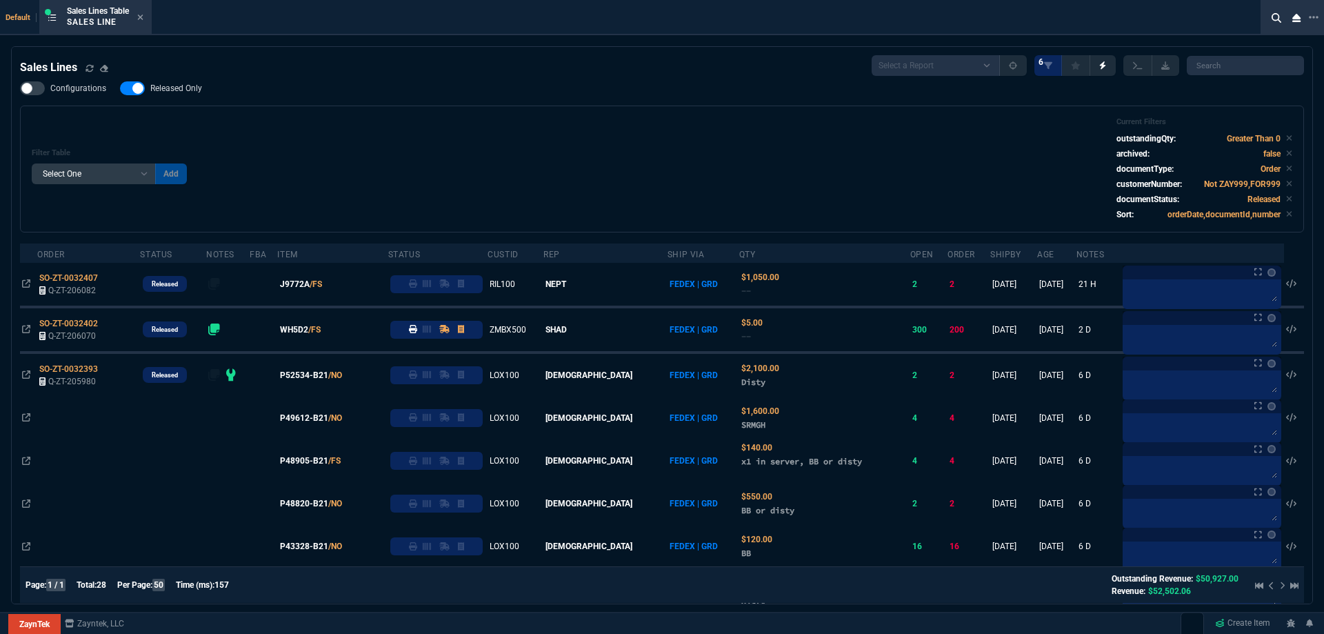
click at [194, 91] on span "Released Only" at bounding box center [176, 88] width 52 height 11
click at [120, 89] on input "Released Only" at bounding box center [119, 88] width 1 height 1
click at [433, 116] on div "Filter Table Select One Add Filter () Age () ATS () Cond (itemVariantCode) Cust…" at bounding box center [662, 169] width 1284 height 127
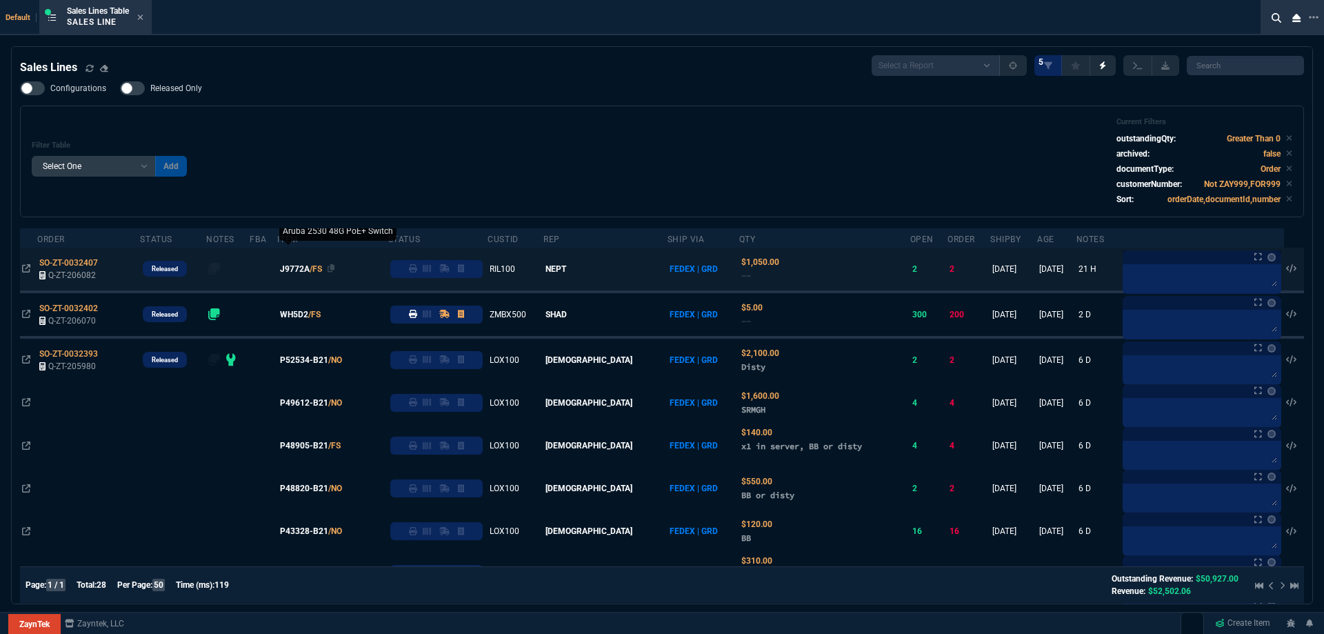
click at [310, 272] on span "J9772A" at bounding box center [295, 269] width 30 height 12
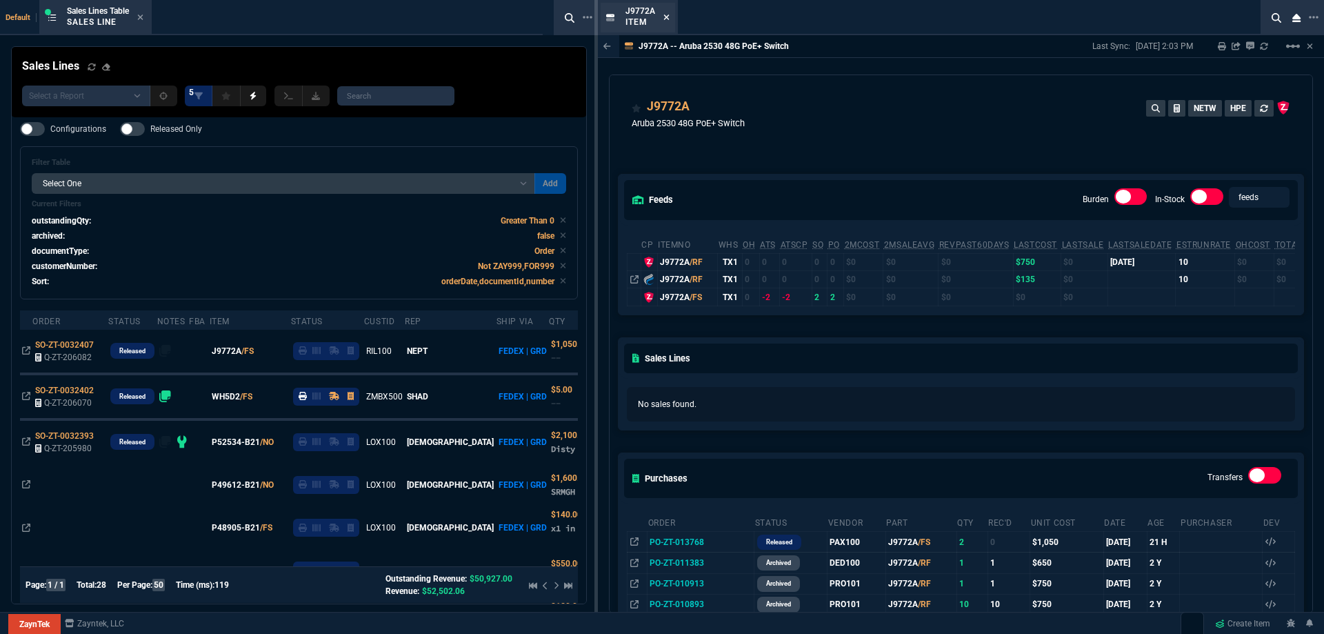
click at [664, 16] on icon at bounding box center [667, 17] width 6 height 6
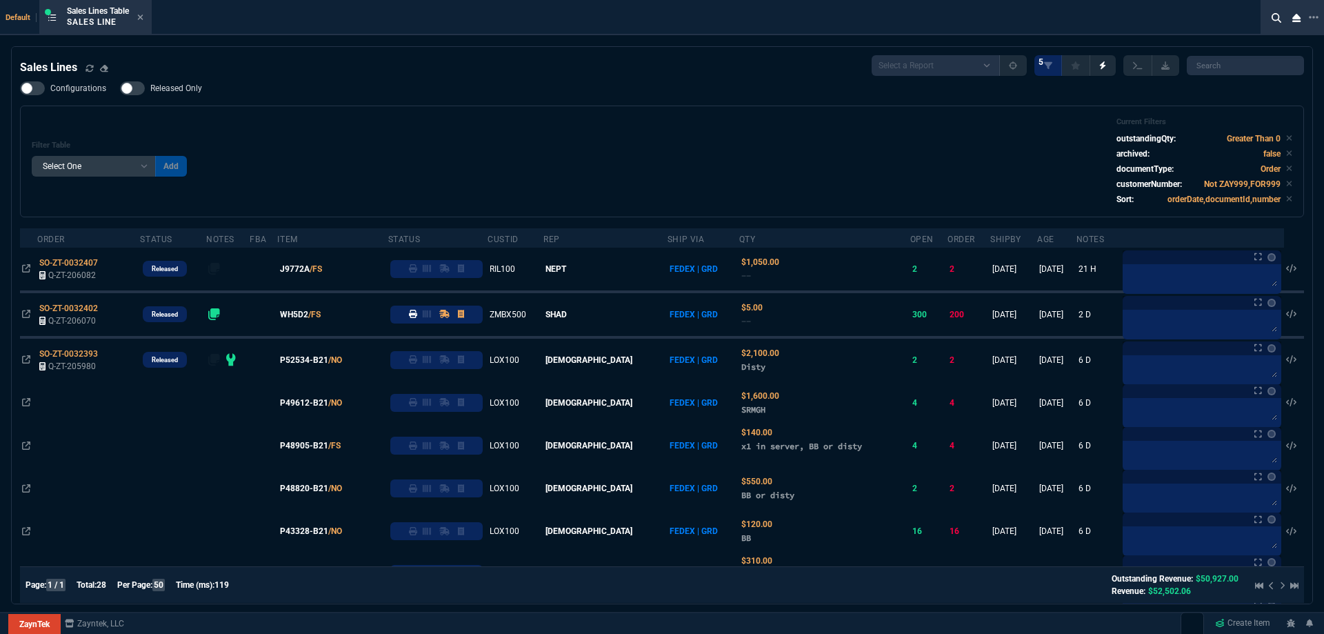
click at [188, 89] on span "Released Only" at bounding box center [176, 88] width 52 height 11
click at [120, 89] on input "Released Only" at bounding box center [119, 88] width 1 height 1
click at [341, 132] on div "Filter Table Select One Add Filter () Age () ATS () Cond (itemVariantCode) Cust…" at bounding box center [662, 161] width 1261 height 88
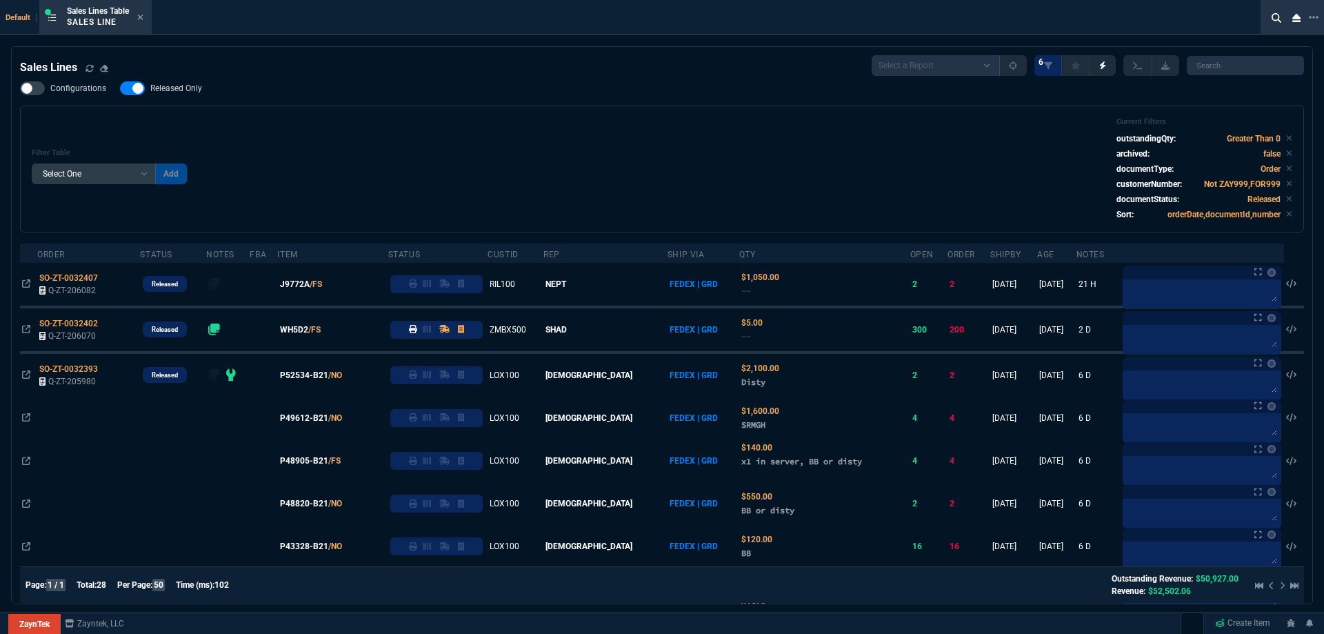
drag, startPoint x: 182, startPoint y: 92, endPoint x: 549, endPoint y: 97, distance: 367.0
click at [182, 92] on span "Released Only" at bounding box center [176, 88] width 52 height 11
click at [120, 89] on input "Released Only" at bounding box center [119, 88] width 1 height 1
click at [549, 97] on div "Configurations Released Only Filter Table Select One Add Filter () Age () ATS (…" at bounding box center [662, 156] width 1284 height 151
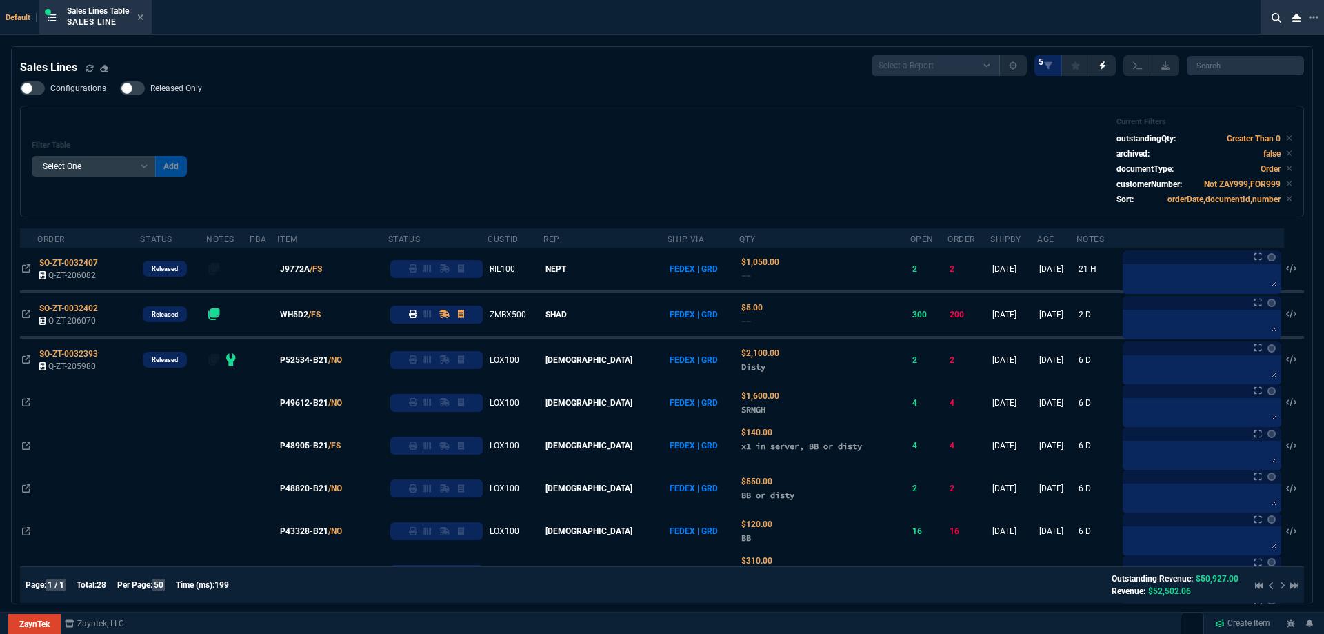
drag, startPoint x: 160, startPoint y: 86, endPoint x: 613, endPoint y: 131, distance: 455.4
click at [160, 86] on span "Released Only" at bounding box center [176, 88] width 52 height 11
click at [120, 88] on input "Released Only" at bounding box center [119, 88] width 1 height 1
click at [617, 131] on div "Filter Table Select One Add Filter () Age () ATS () Cond (itemVariantCode) Cust…" at bounding box center [662, 161] width 1261 height 88
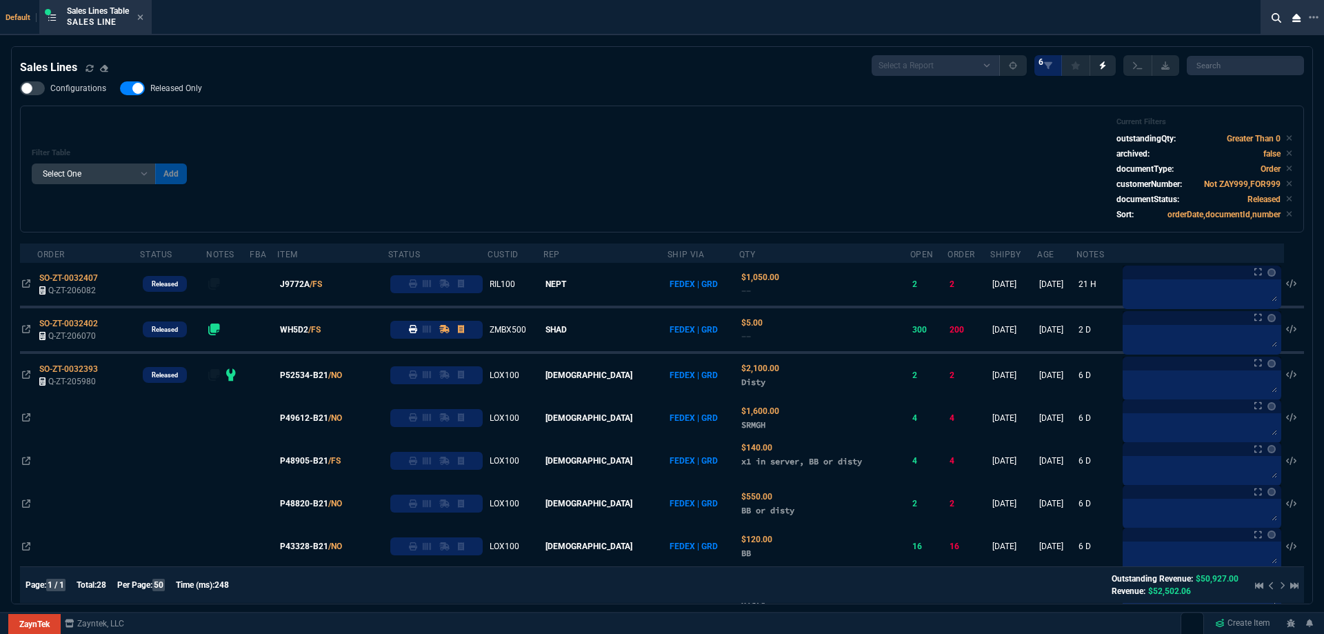
click at [183, 88] on span "Released Only" at bounding box center [176, 88] width 52 height 11
click at [120, 88] on input "Released Only" at bounding box center [119, 88] width 1 height 1
checkbox input "false"
click at [658, 127] on div "Filter Table Select One Add Filter () Age () ATS () Cond (itemVariantCode) Cust…" at bounding box center [662, 168] width 1261 height 103
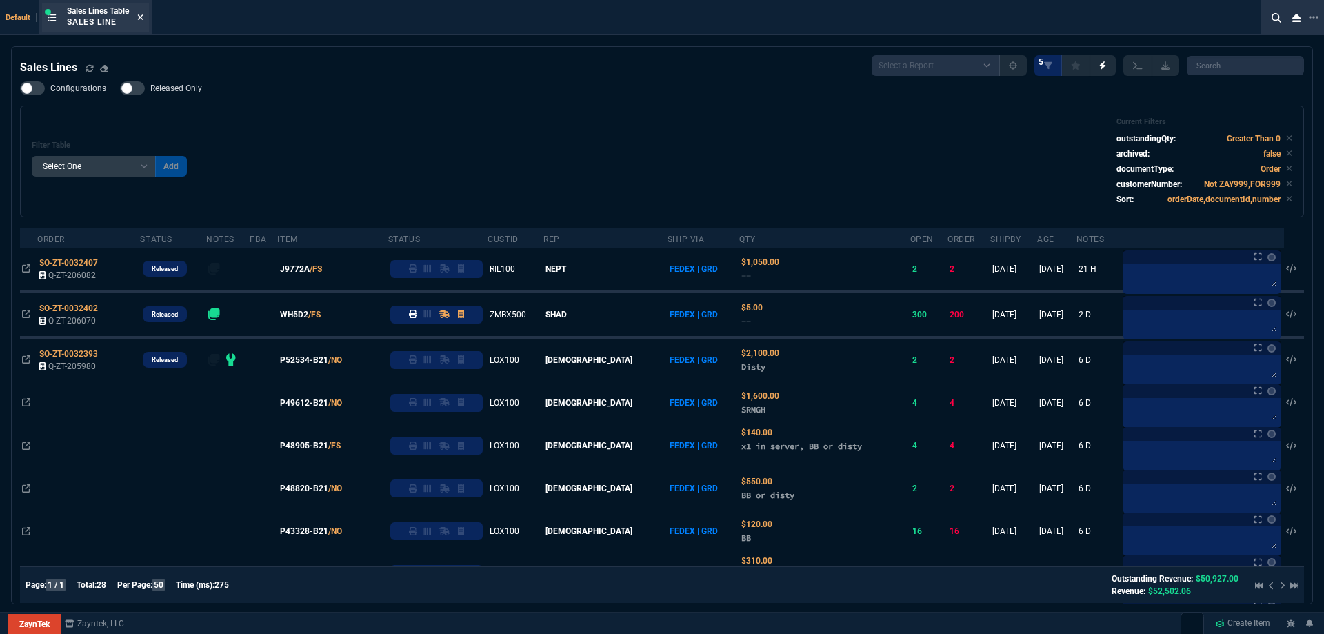
click at [142, 17] on icon at bounding box center [141, 17] width 6 height 6
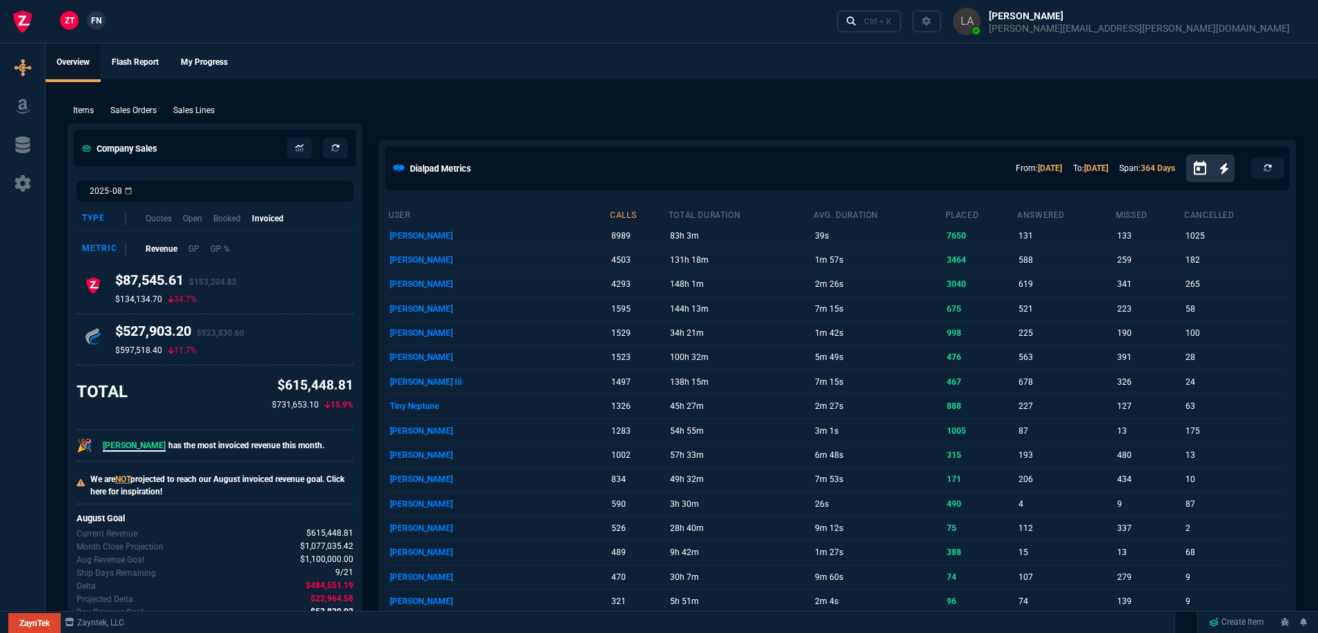
click at [102, 20] on link "FN" at bounding box center [96, 20] width 19 height 19
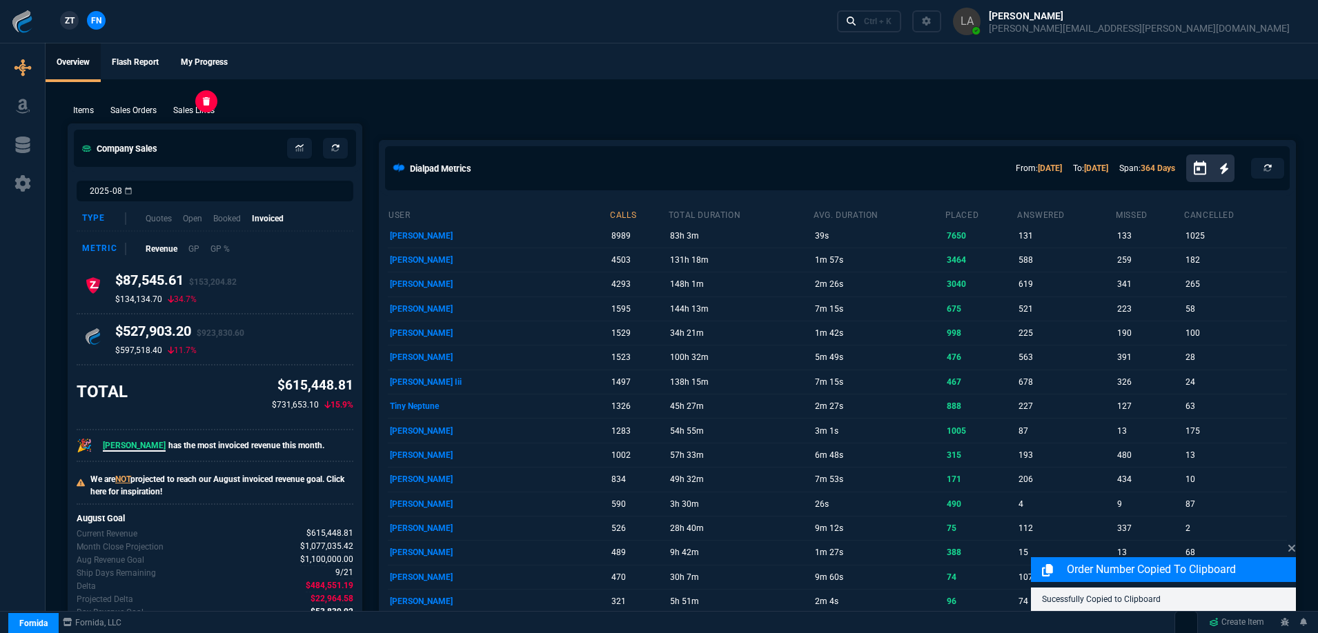
click at [197, 110] on p "Sales Lines" at bounding box center [193, 110] width 41 height 12
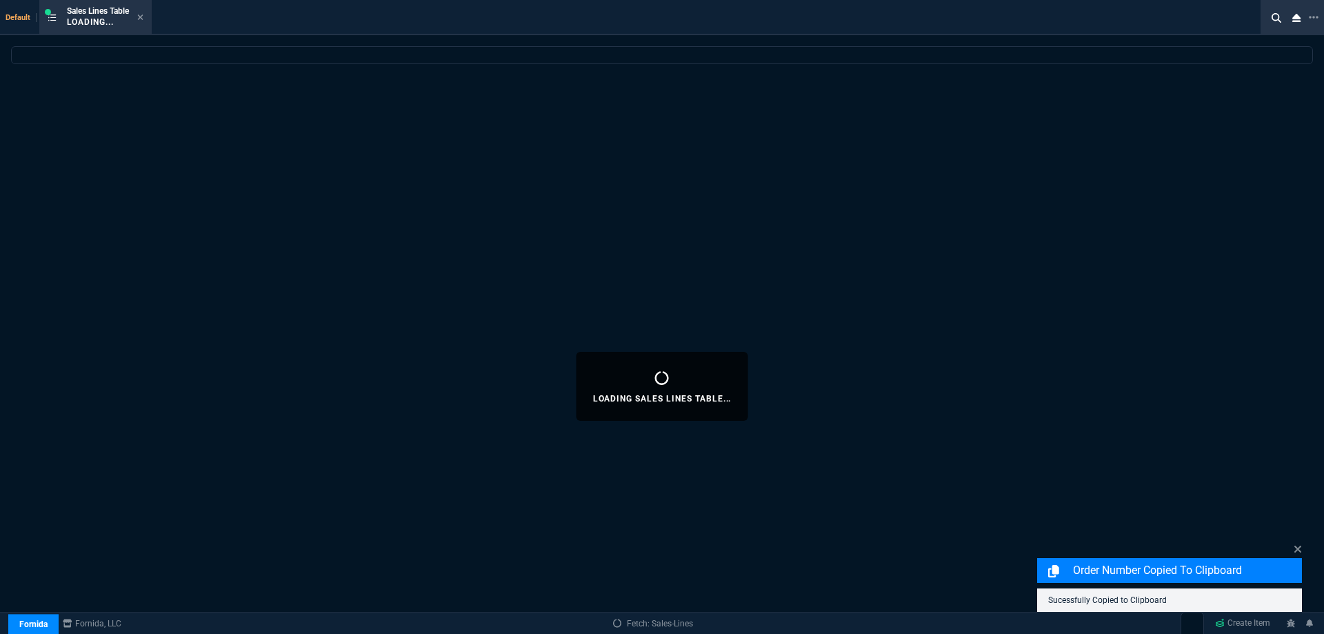
select select
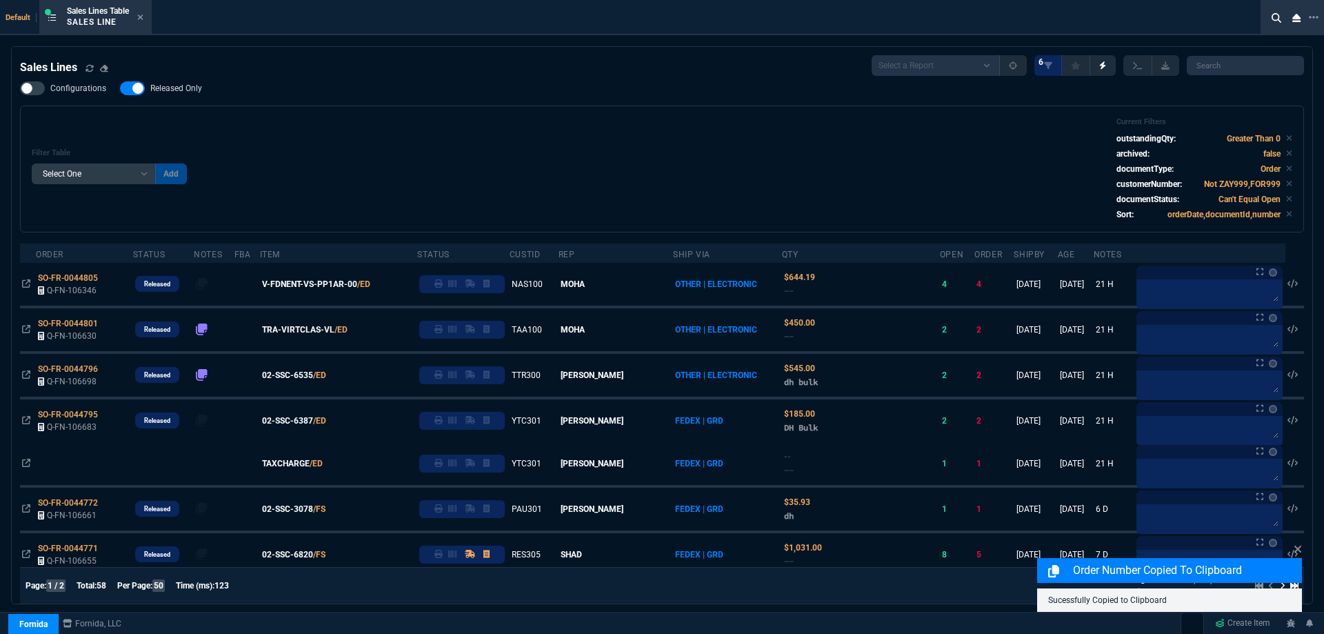
click at [184, 95] on label "Released Only" at bounding box center [168, 88] width 96 height 14
click at [120, 89] on input "Released Only" at bounding box center [119, 88] width 1 height 1
click at [404, 119] on div "Filter Table Select One Add Filter () Age () ATS () Cond (itemVariantCode) Cust…" at bounding box center [662, 168] width 1261 height 103
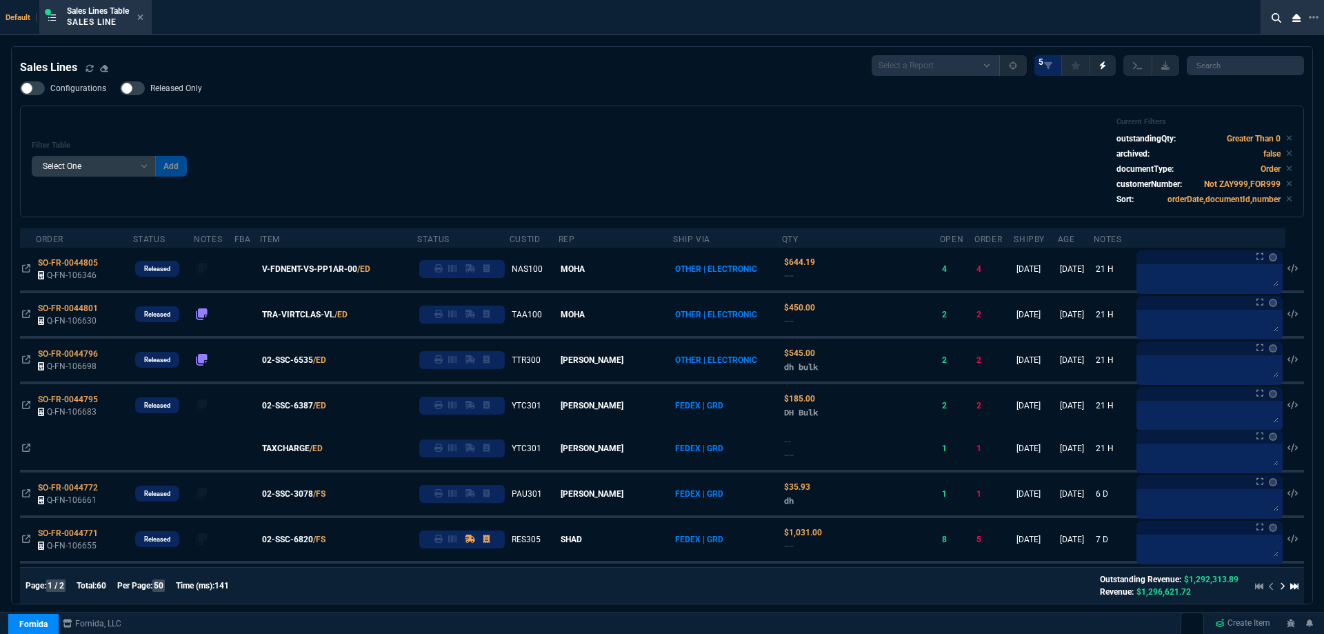
click at [173, 95] on label "Released Only" at bounding box center [168, 88] width 96 height 14
click at [120, 89] on input "Released Only" at bounding box center [119, 88] width 1 height 1
click at [269, 106] on div "Configurations Released Only Filter Table Select One Add Filter () Age () ATS (…" at bounding box center [662, 149] width 1284 height 136
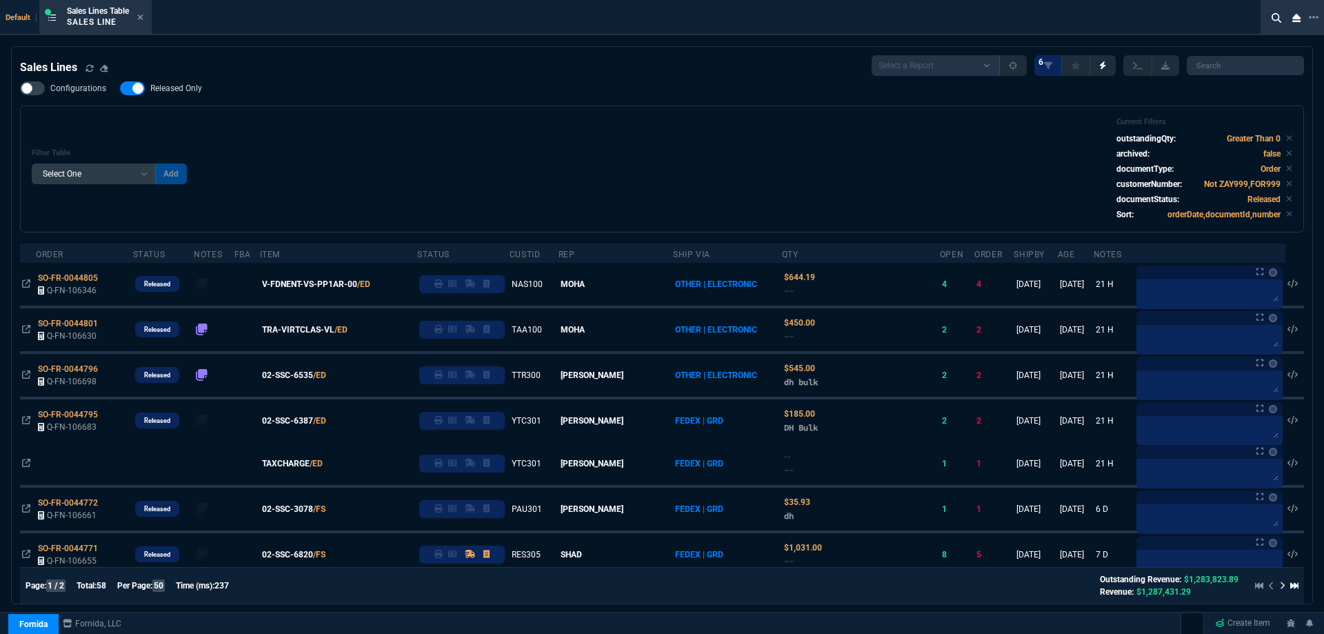
click at [198, 93] on span "Released Only" at bounding box center [176, 88] width 52 height 11
click at [120, 89] on input "Released Only" at bounding box center [119, 88] width 1 height 1
click at [493, 125] on div "Filter Table Select One Add Filter () Age () ATS () Cond (itemVariantCode) Cust…" at bounding box center [662, 168] width 1261 height 103
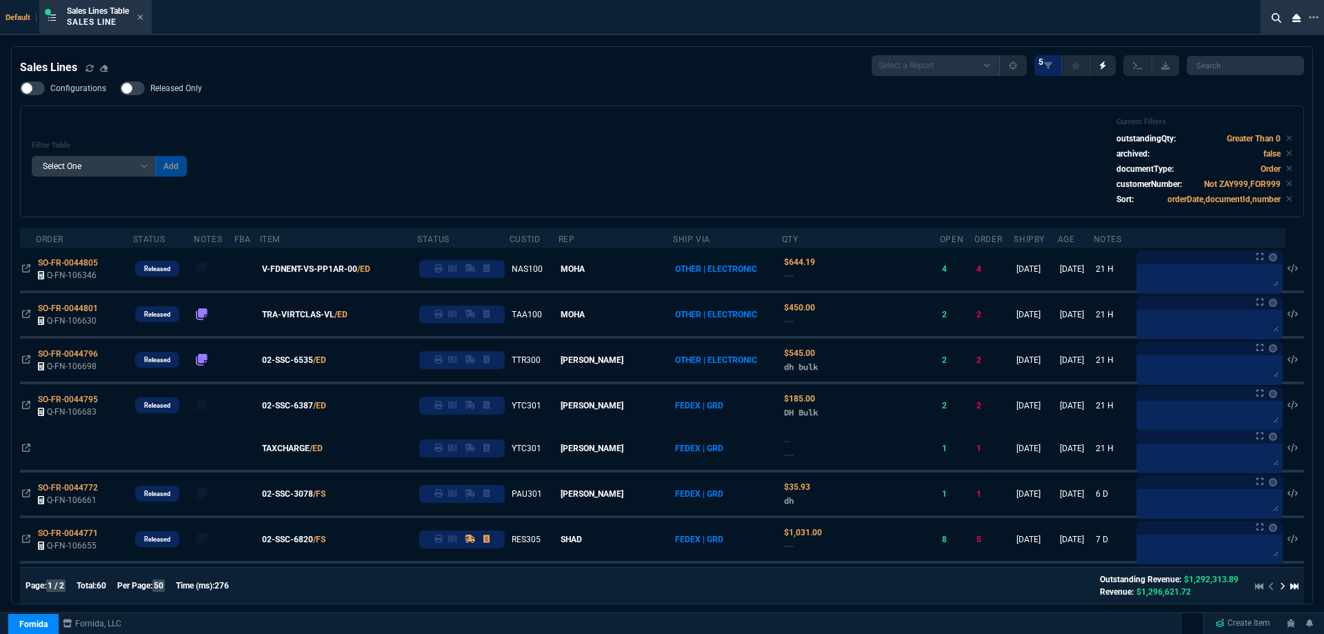
click at [175, 96] on nx-fornida-field-switch-one "Released Only" at bounding box center [168, 91] width 96 height 13
click at [174, 94] on span "Released Only" at bounding box center [176, 88] width 52 height 11
click at [120, 89] on input "Released Only" at bounding box center [119, 88] width 1 height 1
click at [298, 98] on div "Configurations Released Only Filter Table Select One Add Filter () Age () ATS (…" at bounding box center [662, 149] width 1284 height 136
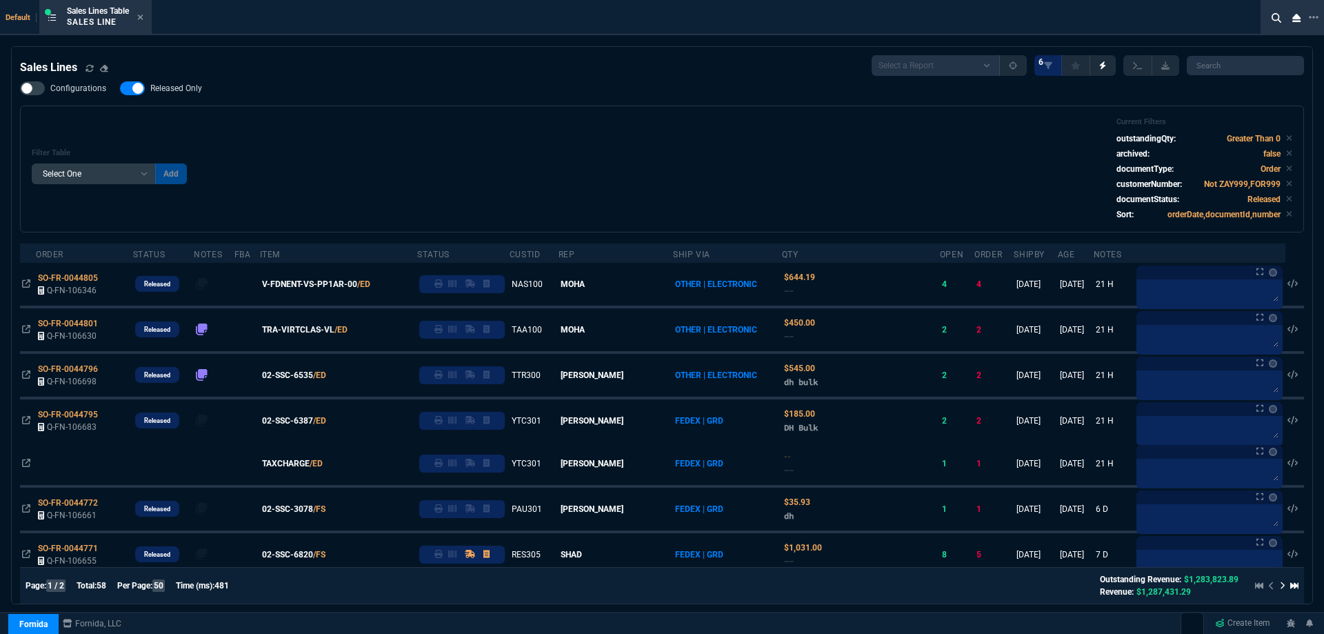
click at [148, 89] on label "Released Only" at bounding box center [168, 88] width 96 height 14
click at [120, 89] on input "Released Only" at bounding box center [119, 88] width 1 height 1
checkbox input "false"
click at [479, 82] on div "Configurations Released Only Filter Table Select One Add Filter () Age () ATS (…" at bounding box center [662, 156] width 1284 height 151
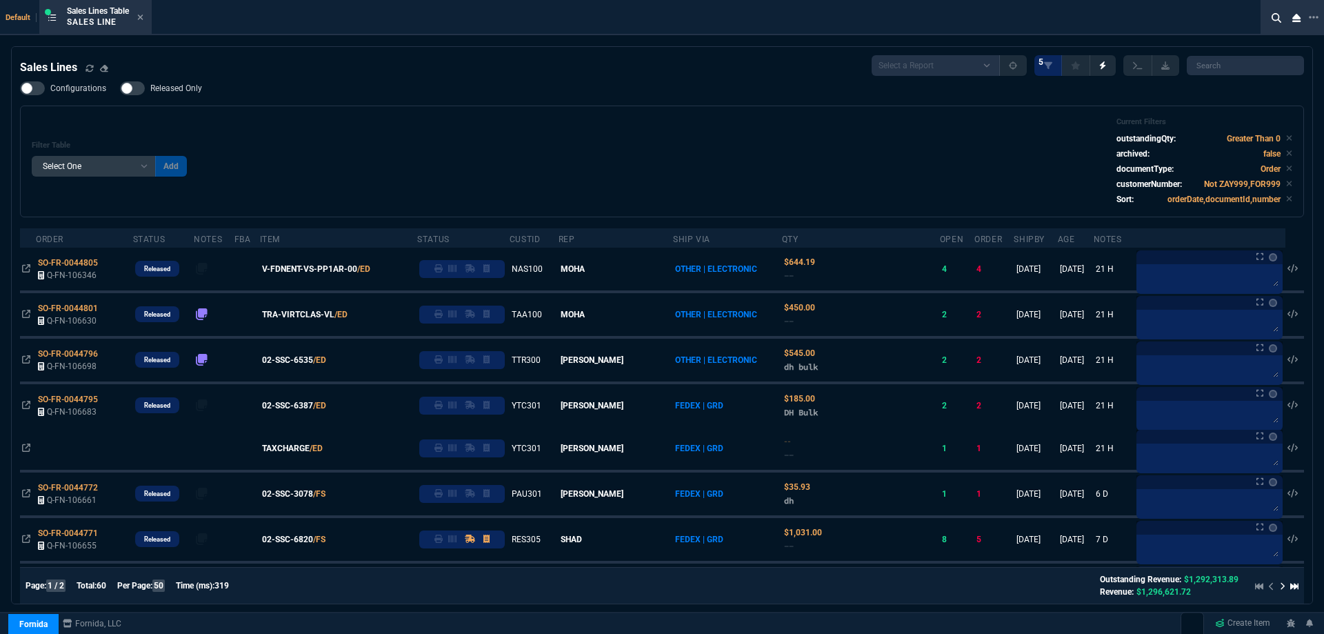
click at [143, 20] on icon at bounding box center [140, 17] width 6 height 8
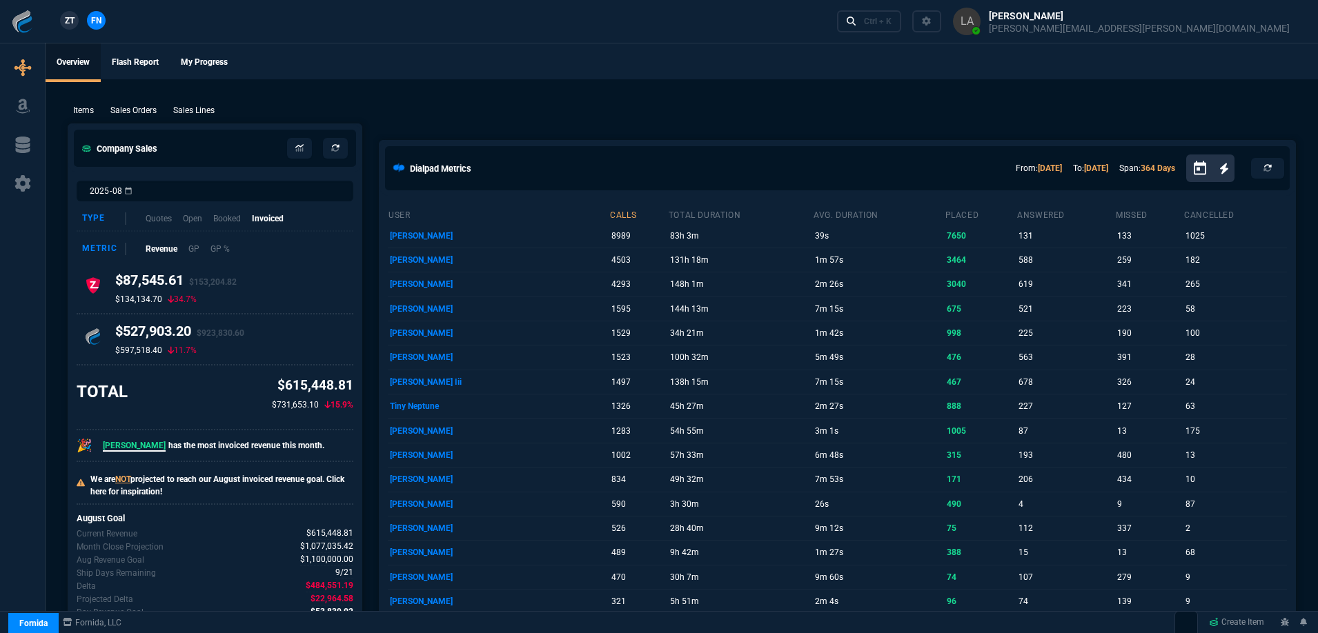
click at [74, 22] on span "ZT" at bounding box center [70, 20] width 10 height 12
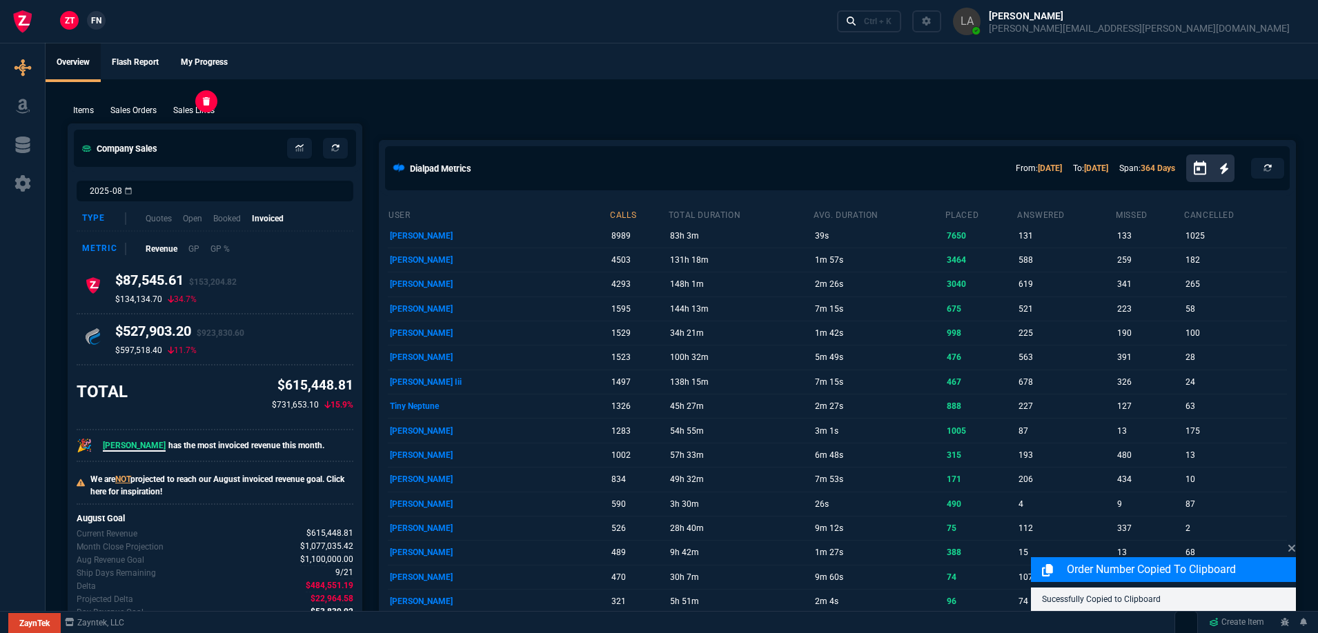
click at [197, 106] on p "Sales Lines" at bounding box center [193, 110] width 41 height 12
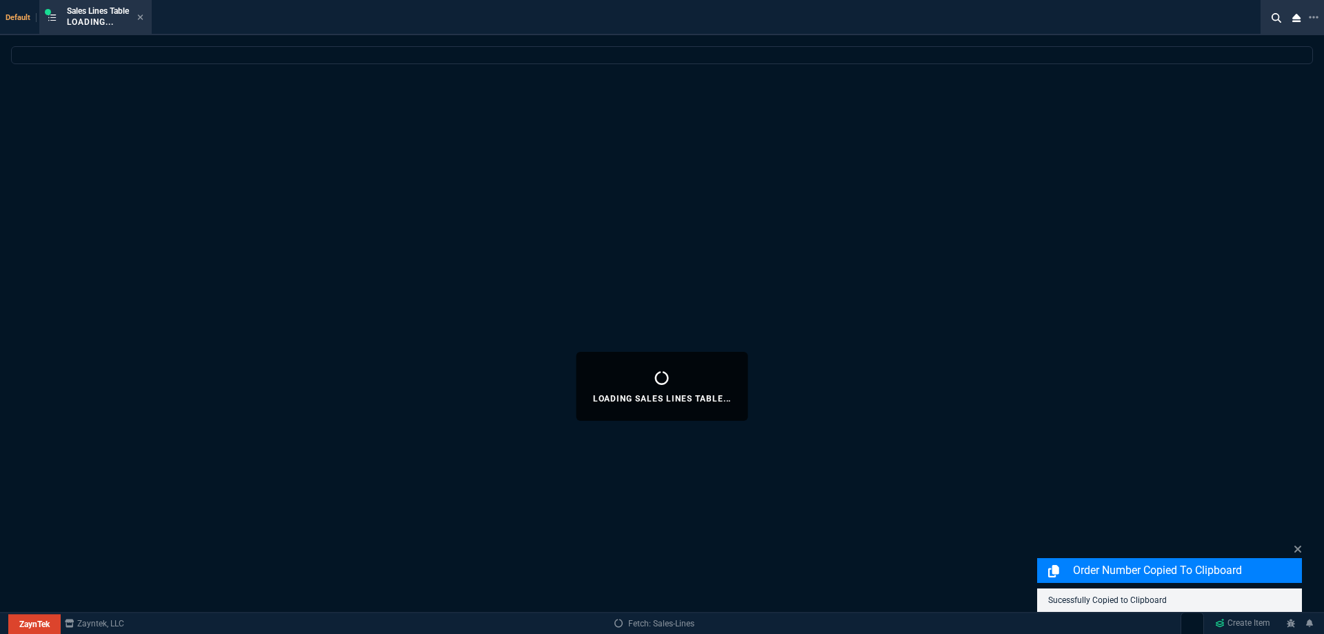
select select
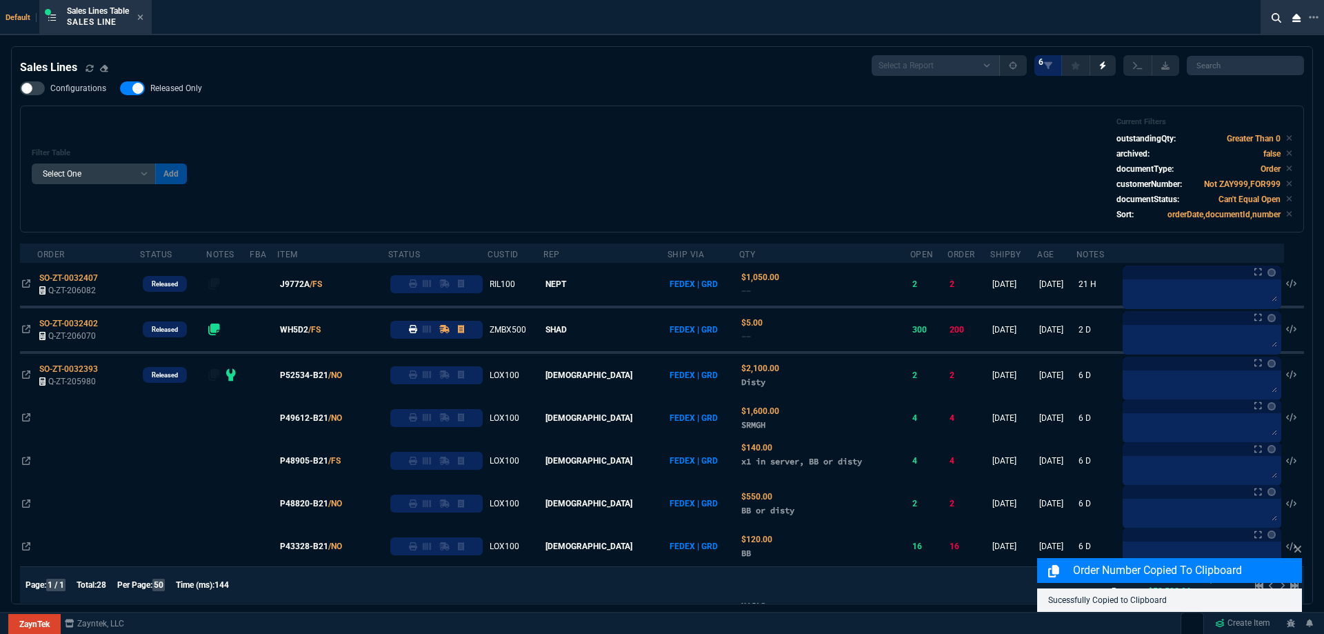
click at [182, 94] on span "Released Only" at bounding box center [176, 88] width 52 height 11
click at [120, 89] on input "Released Only" at bounding box center [119, 88] width 1 height 1
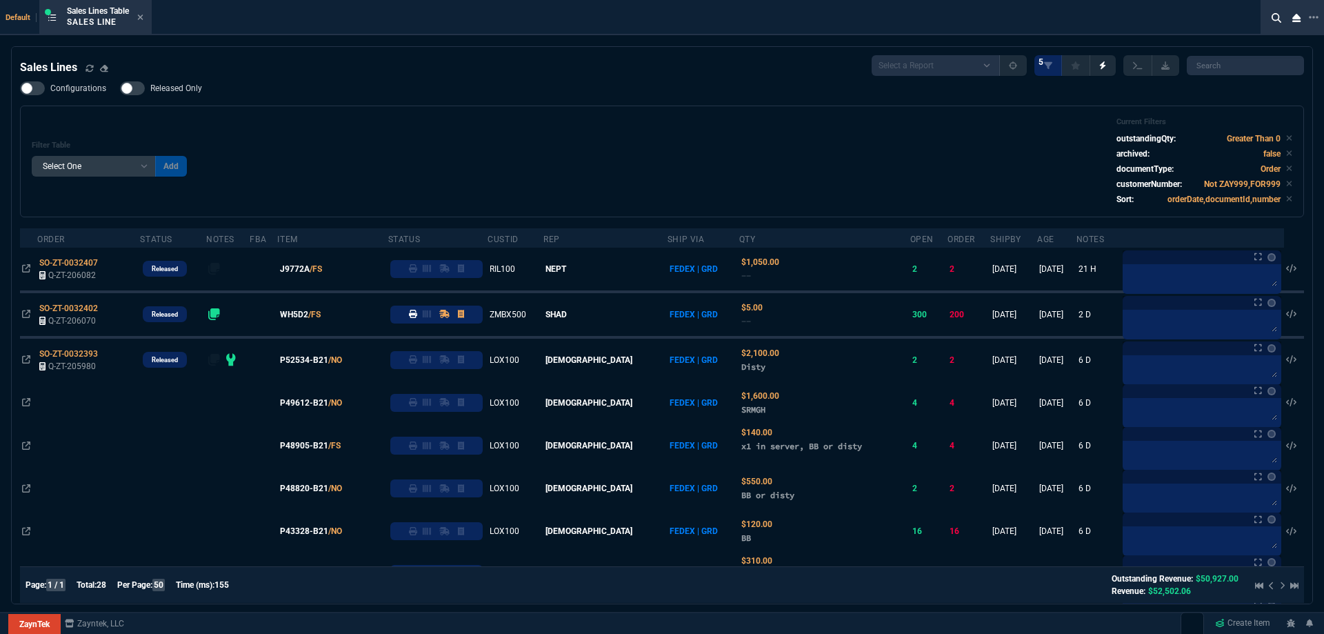
click at [205, 105] on div "Configurations Released Only Filter Table Select One Add Filter () Age () ATS (…" at bounding box center [662, 149] width 1284 height 136
click at [190, 94] on span "Released Only" at bounding box center [176, 88] width 52 height 11
click at [120, 89] on input "Released Only" at bounding box center [119, 88] width 1 height 1
click at [298, 139] on div "Filter Table Select One Add Filter () Age () ATS () Cond (itemVariantCode) Cust…" at bounding box center [662, 161] width 1261 height 88
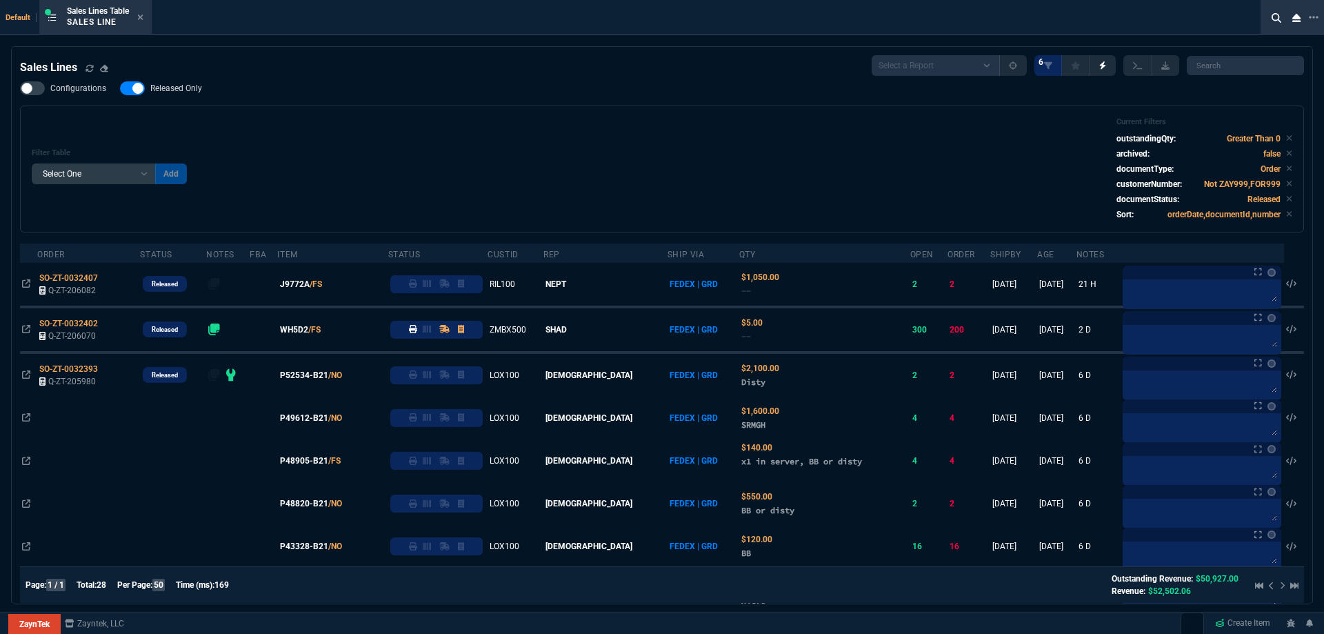
click at [150, 96] on nx-fornida-field-switch-one "Released Only" at bounding box center [168, 91] width 96 height 13
click at [152, 92] on span "Released Only" at bounding box center [176, 88] width 52 height 11
click at [120, 89] on input "Released Only" at bounding box center [119, 88] width 1 height 1
checkbox input "false"
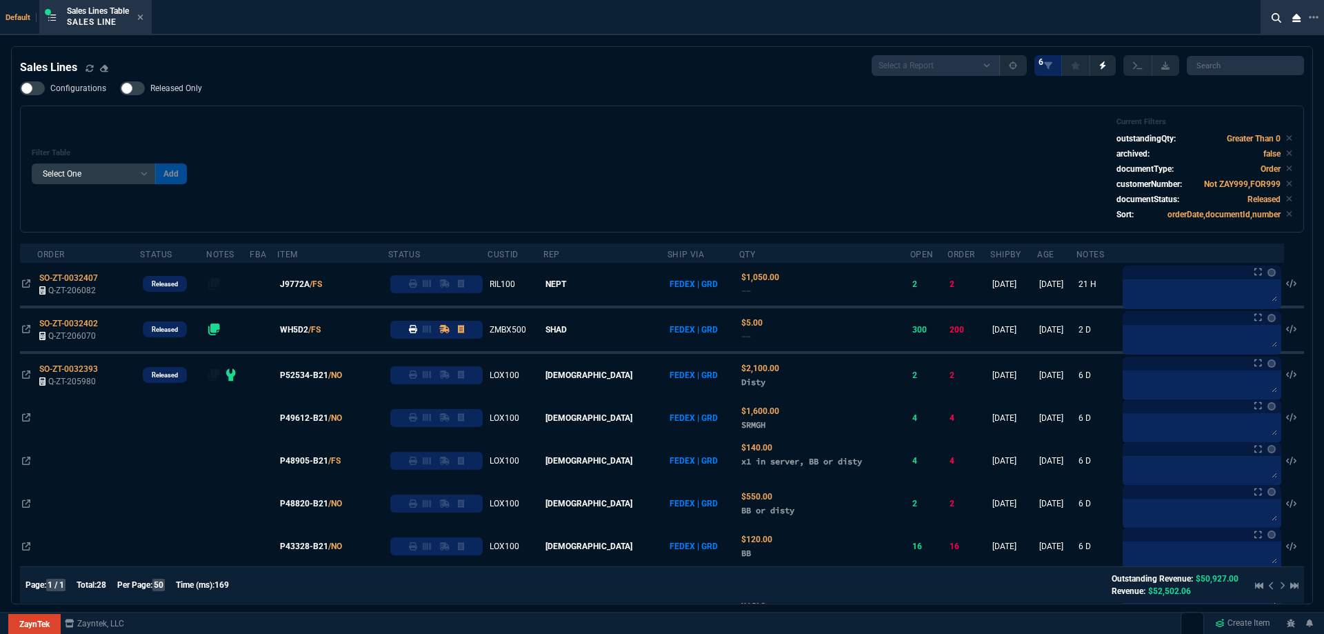
click at [344, 106] on div "Filter Table Select One Add Filter () Age () ATS () Cond (itemVariantCode) Cust…" at bounding box center [662, 169] width 1284 height 127
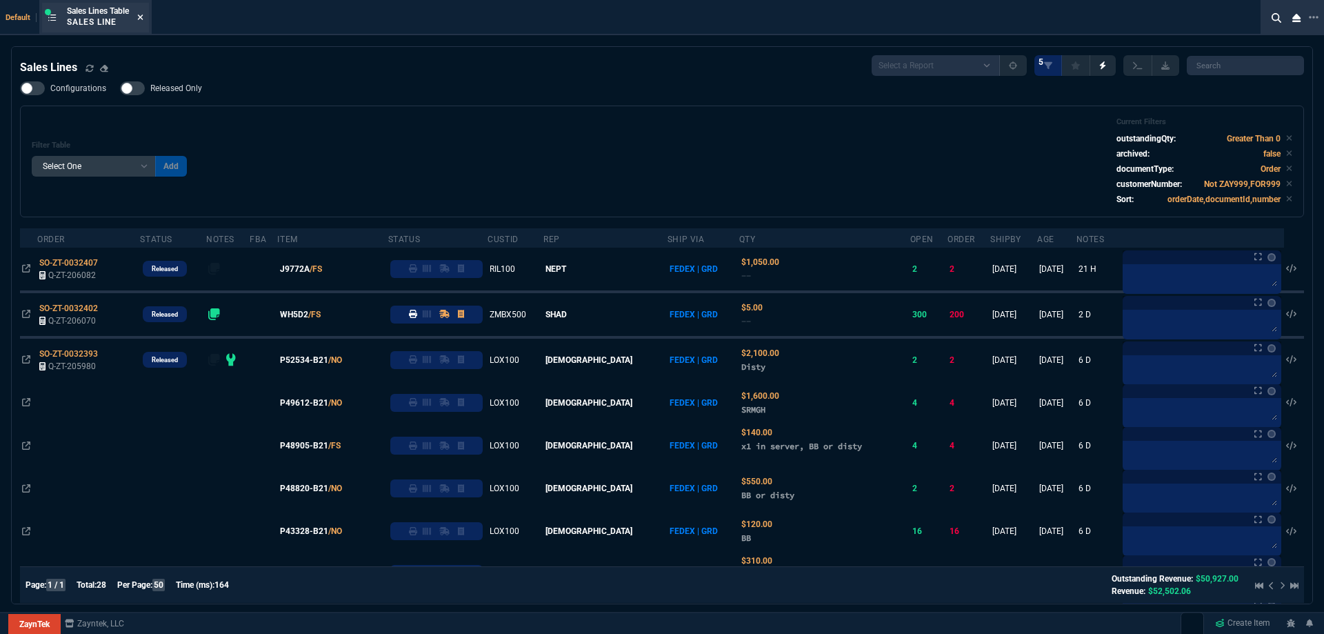
click at [143, 20] on icon at bounding box center [140, 17] width 6 height 8
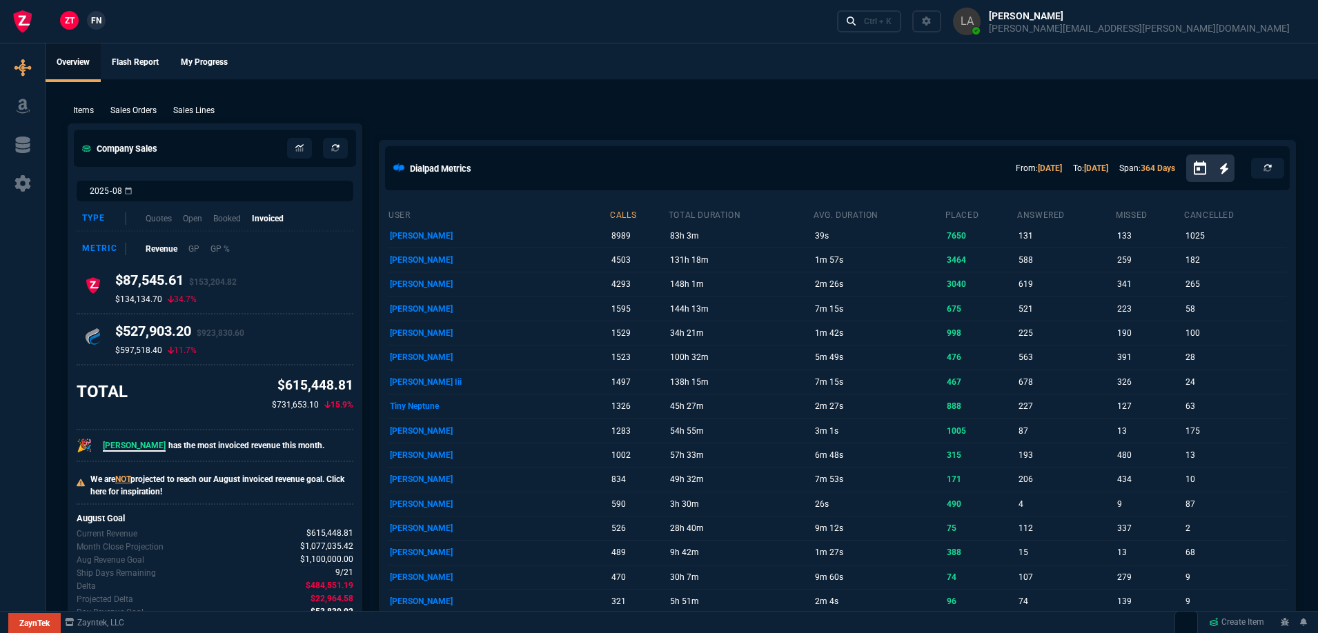
click at [101, 23] on span "FN" at bounding box center [96, 20] width 10 height 12
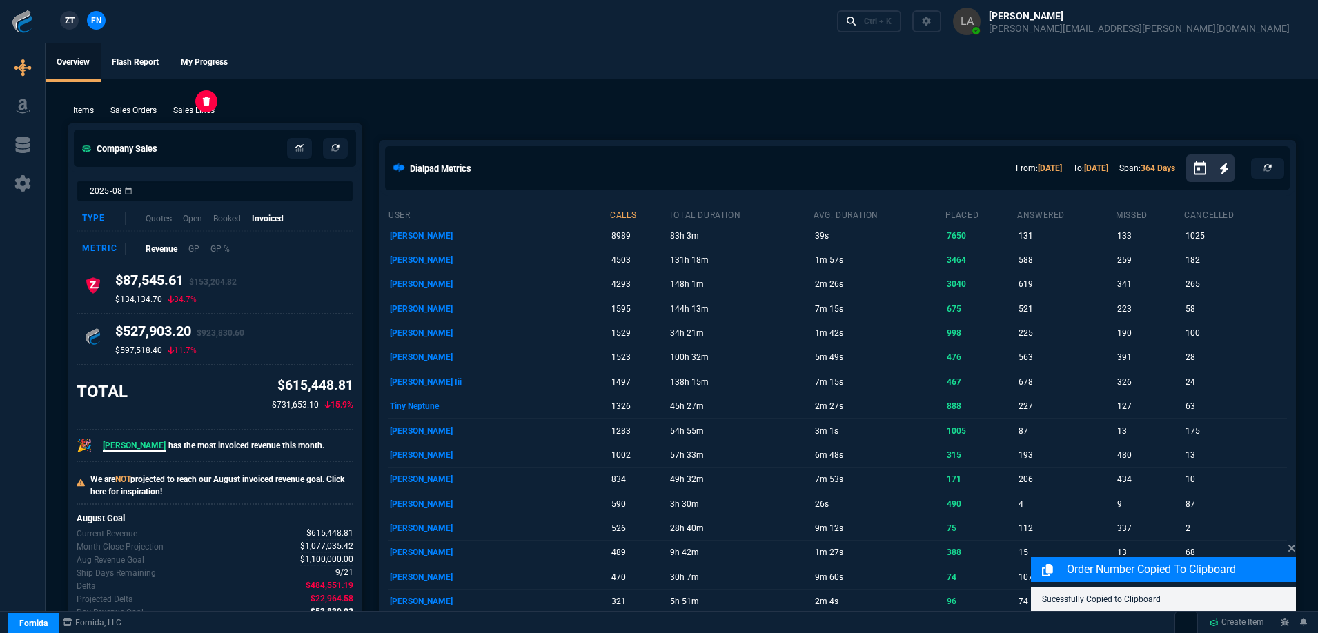
click at [206, 115] on p "Sales Lines" at bounding box center [193, 110] width 41 height 12
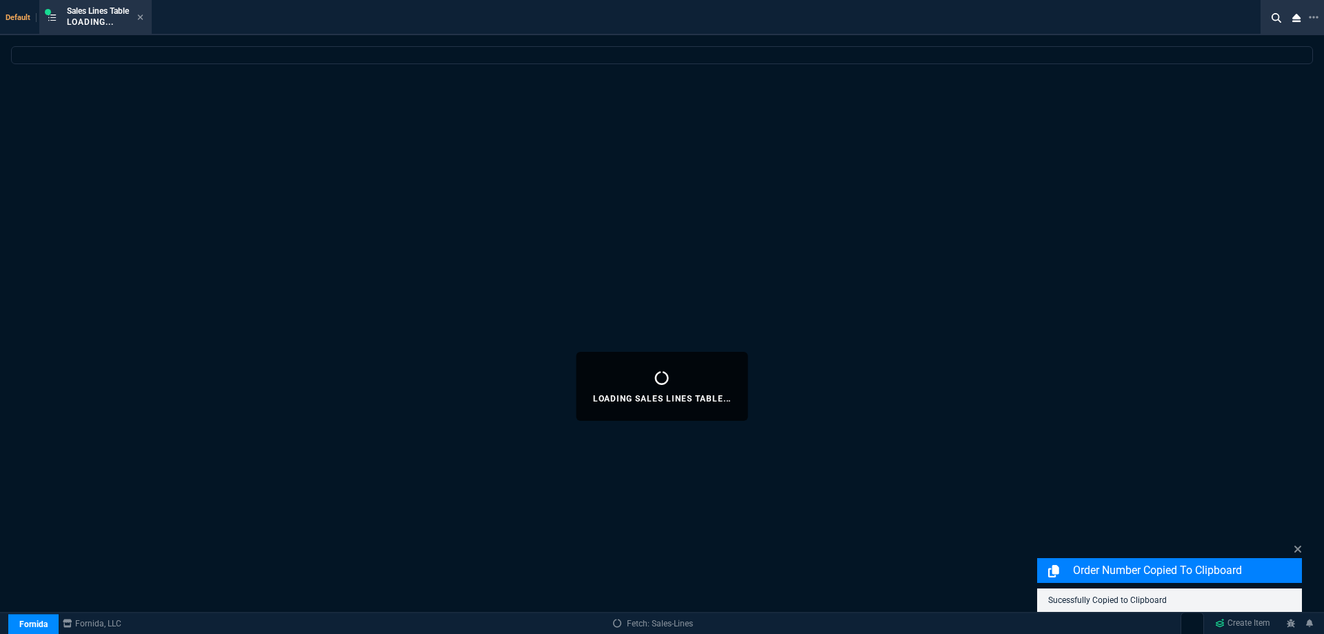
select select
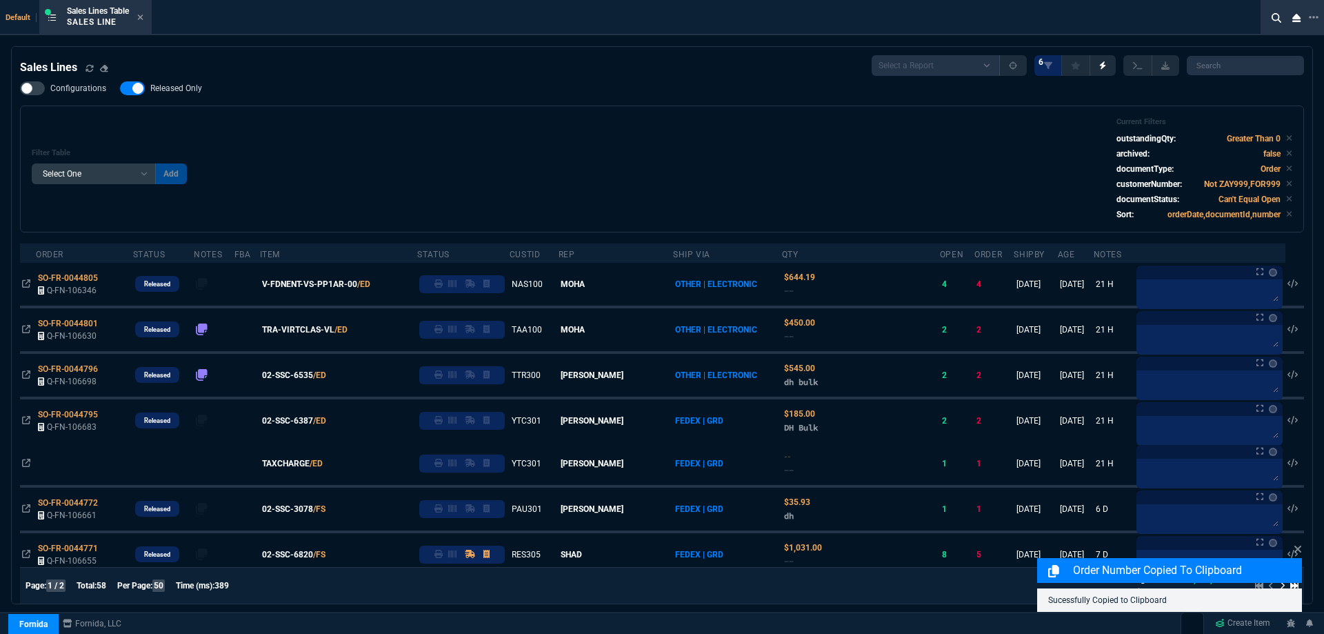
click at [181, 83] on span "Released Only" at bounding box center [176, 88] width 52 height 11
click at [120, 88] on input "Released Only" at bounding box center [119, 88] width 1 height 1
click at [449, 137] on div "Filter Table Select One Add Filter () Age () ATS () Cond (itemVariantCode) Cust…" at bounding box center [662, 168] width 1261 height 103
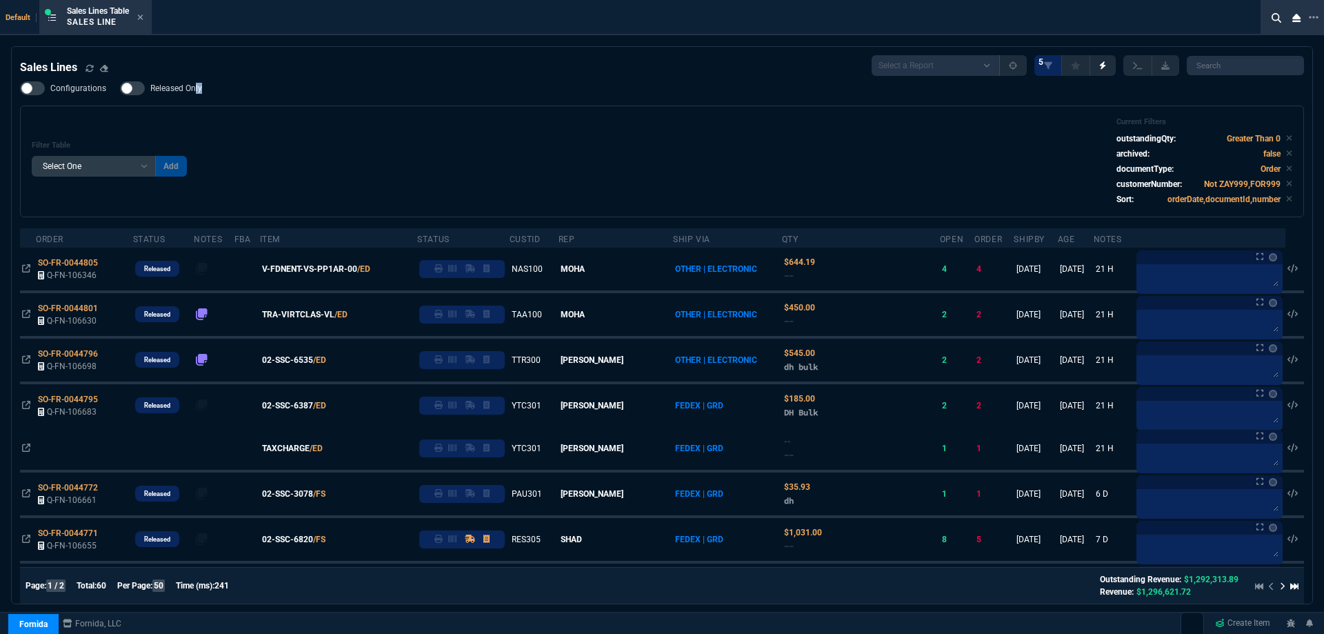
drag, startPoint x: 195, startPoint y: 95, endPoint x: 476, endPoint y: 168, distance: 290.6
click at [194, 96] on nx-fornida-field-switch-one "Released Only" at bounding box center [168, 91] width 96 height 13
click at [476, 168] on div "Filter Table Select One Add Filter () Age () ATS () Cond (itemVariantCode) Cust…" at bounding box center [662, 161] width 1261 height 88
click at [170, 84] on span "Released Only" at bounding box center [176, 88] width 52 height 11
click at [120, 88] on input "Released Only" at bounding box center [119, 88] width 1 height 1
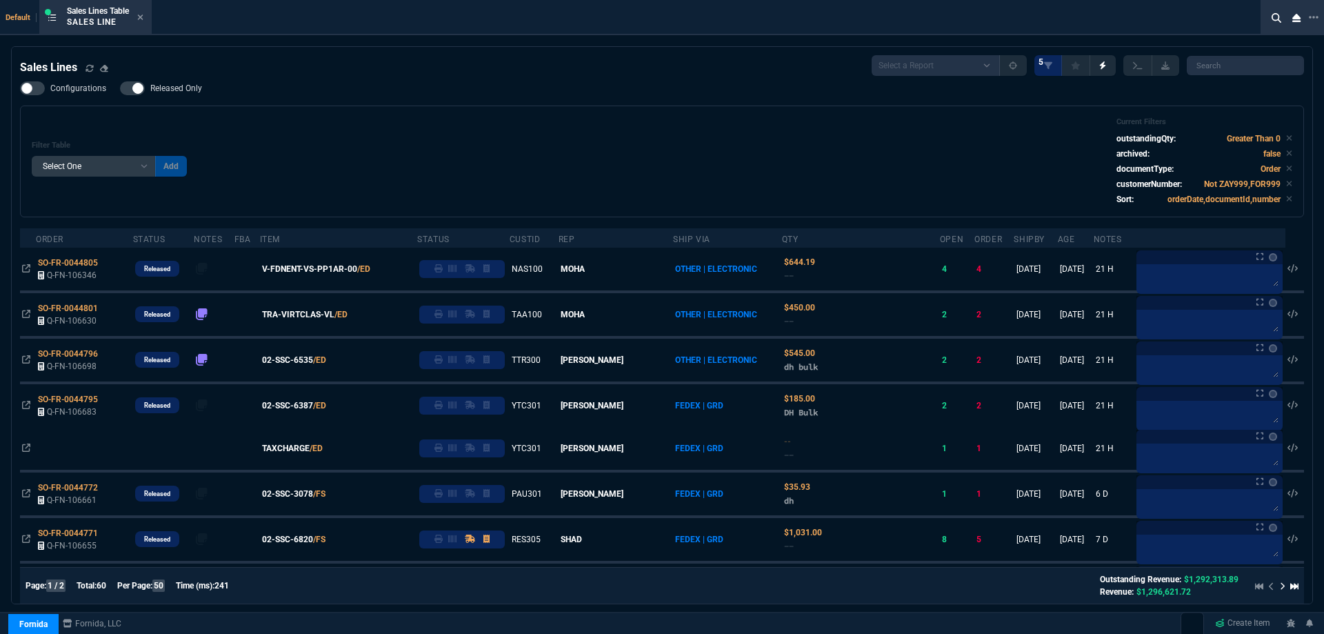
click at [448, 133] on div "Filter Table Select One Add Filter () Age () ATS () Cond (itemVariantCode) Cust…" at bounding box center [662, 161] width 1261 height 88
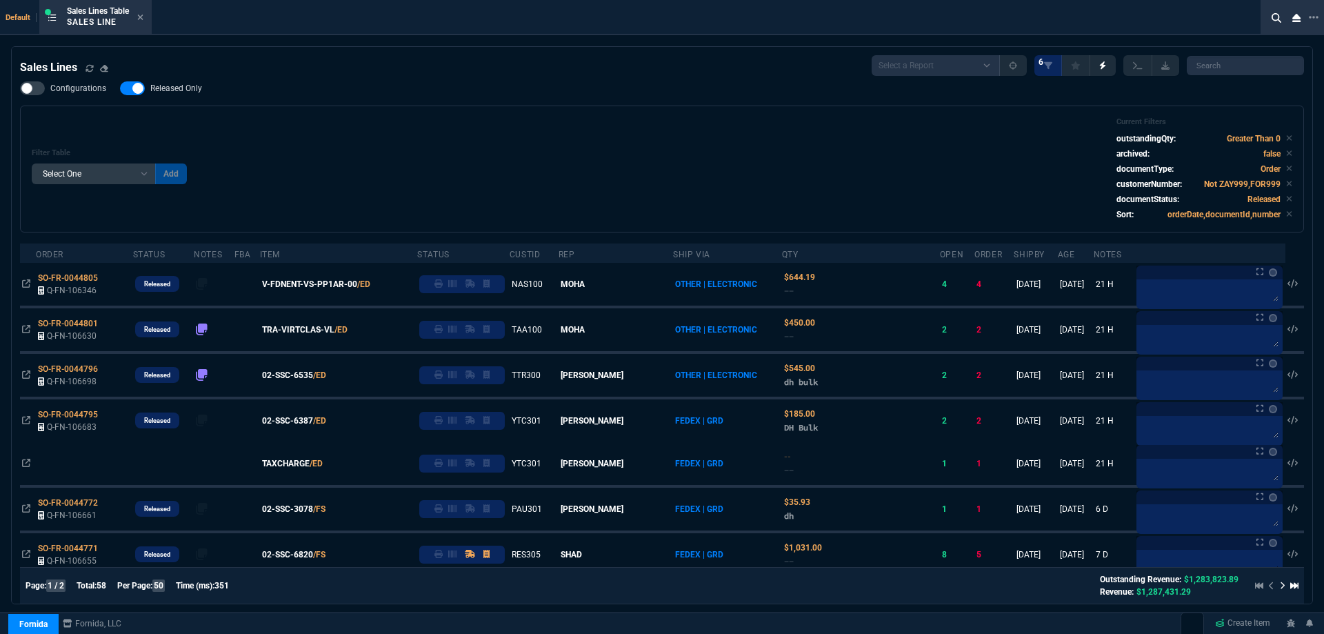
click at [159, 93] on span "Released Only" at bounding box center [176, 88] width 52 height 11
click at [120, 89] on input "Released Only" at bounding box center [119, 88] width 1 height 1
checkbox input "false"
click at [488, 146] on div "Filter Table Select One Add Filter () Age () ATS () Cond (itemVariantCode) Cust…" at bounding box center [662, 168] width 1261 height 103
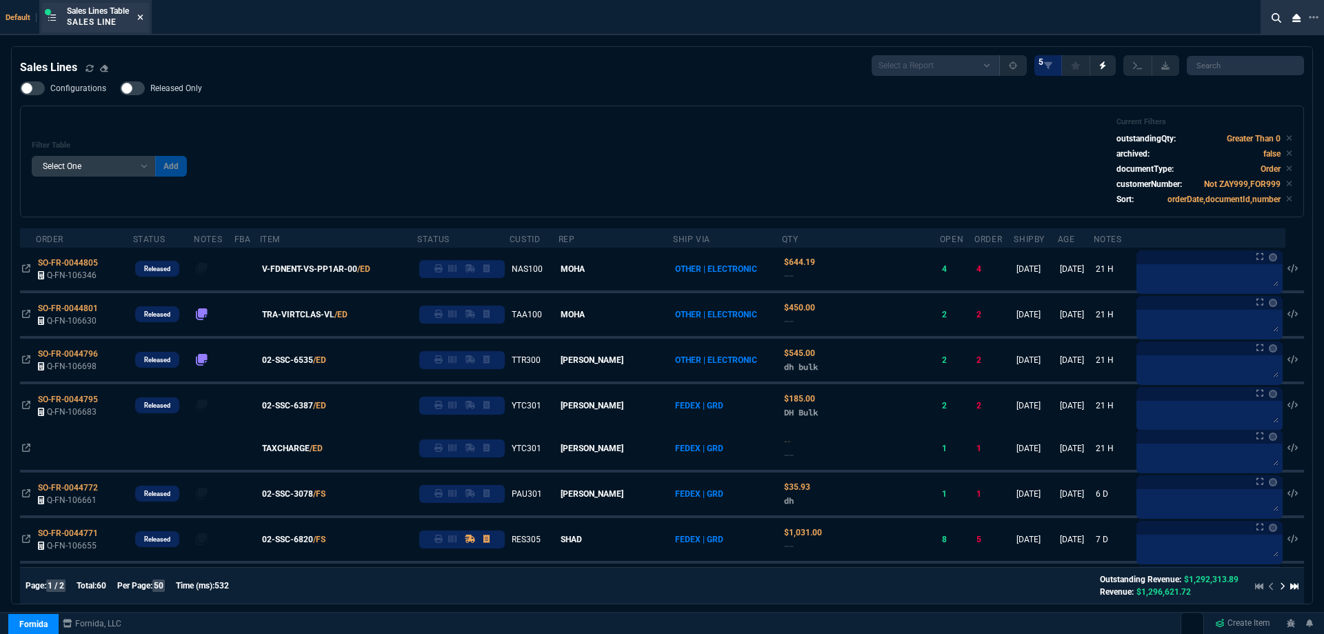
click at [143, 15] on icon at bounding box center [141, 17] width 6 height 6
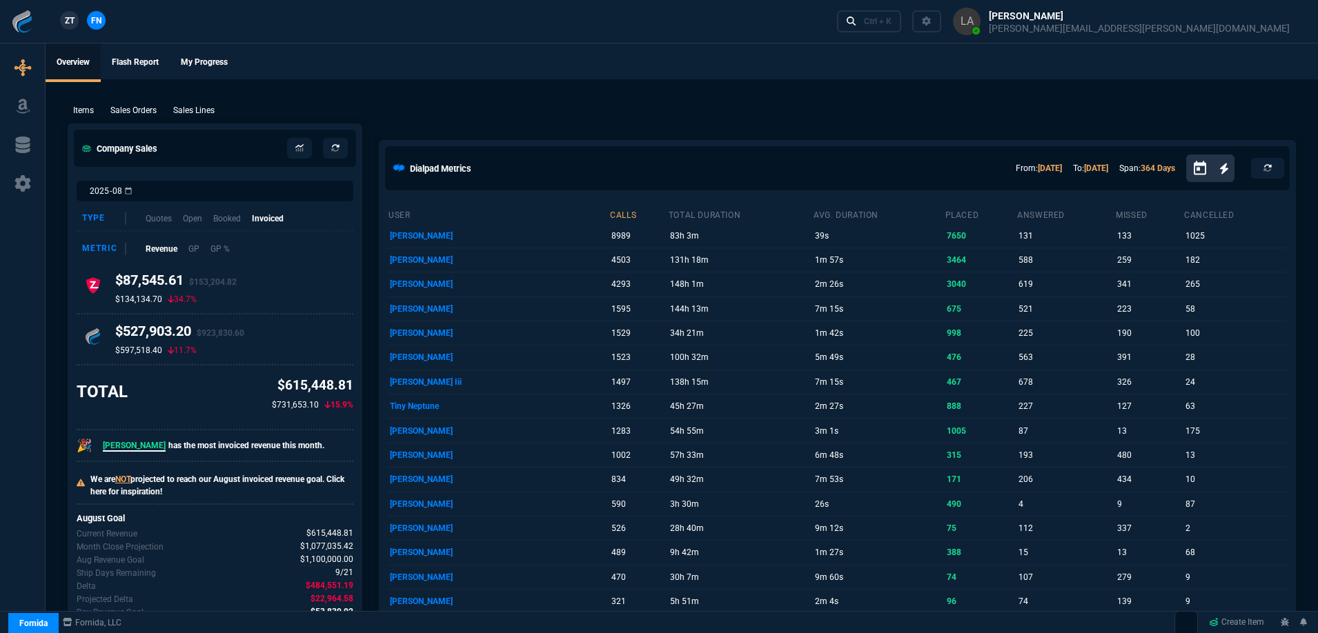
click at [73, 21] on span "ZT" at bounding box center [70, 20] width 10 height 12
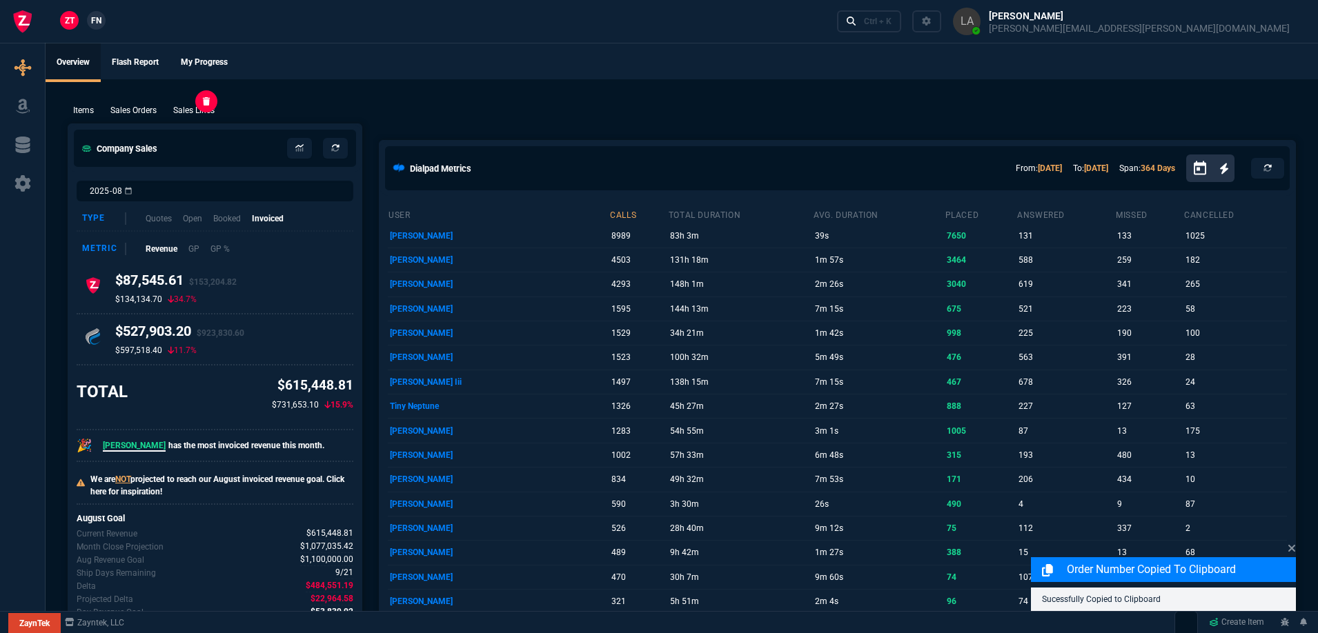
click at [202, 111] on p "Sales Lines" at bounding box center [193, 110] width 41 height 12
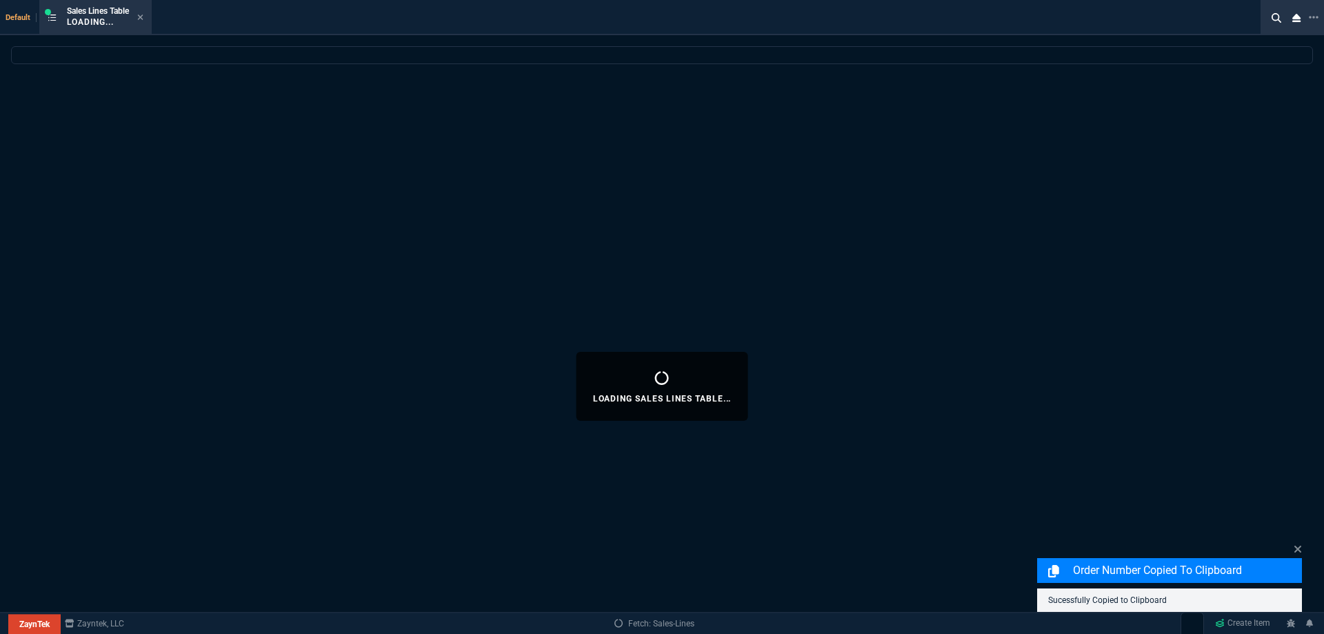
select select
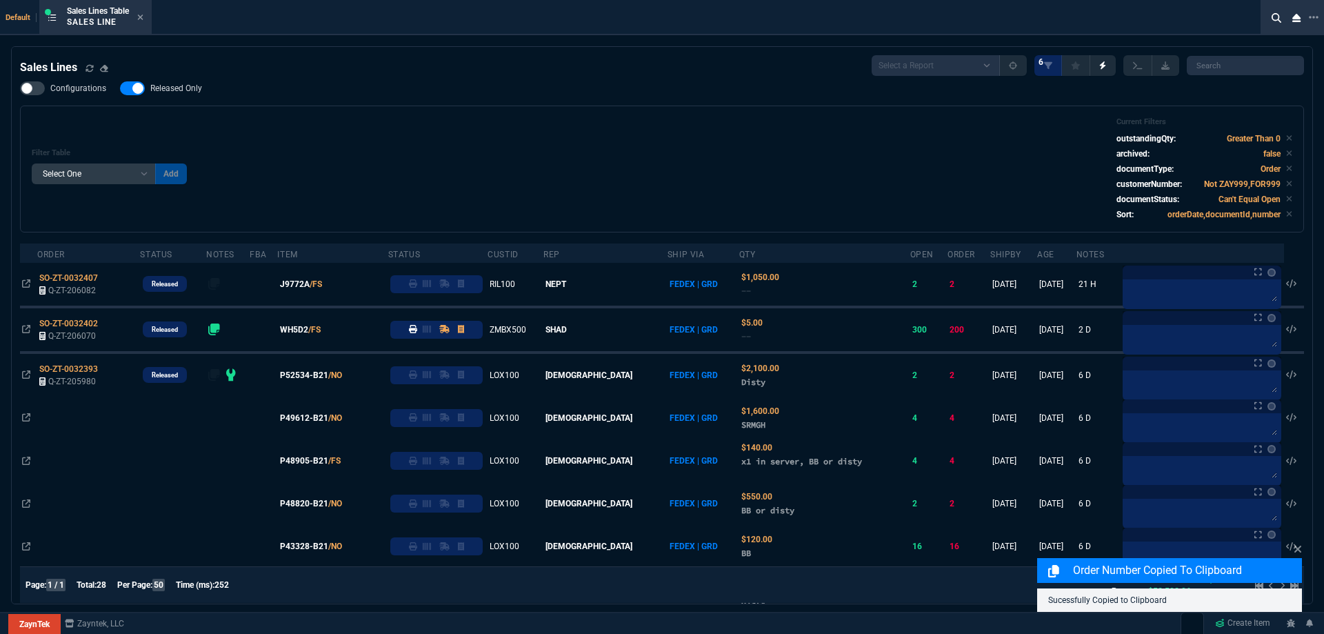
click at [175, 91] on span "Released Only" at bounding box center [176, 88] width 52 height 11
click at [120, 89] on input "Released Only" at bounding box center [119, 88] width 1 height 1
click at [331, 136] on div "Filter Table Select One Add Filter () Age () ATS () Cond (itemVariantCode) Cust…" at bounding box center [662, 168] width 1261 height 103
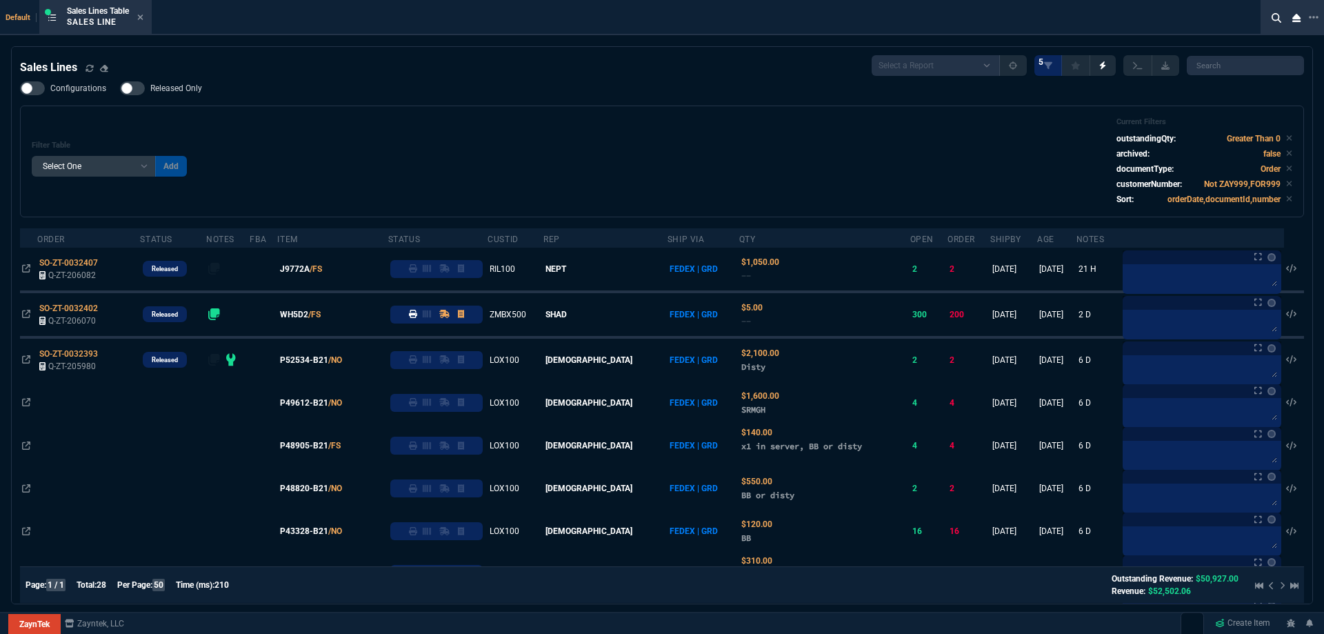
click at [201, 93] on label "Released Only" at bounding box center [168, 88] width 96 height 14
click at [120, 89] on input "Released Only" at bounding box center [119, 88] width 1 height 1
click at [370, 125] on div "Filter Table Select One Add Filter () Age () ATS () Cond (itemVariantCode) Cust…" at bounding box center [662, 161] width 1261 height 88
click at [201, 90] on label "Released Only" at bounding box center [168, 88] width 96 height 14
click at [120, 89] on input "Released Only" at bounding box center [119, 88] width 1 height 1
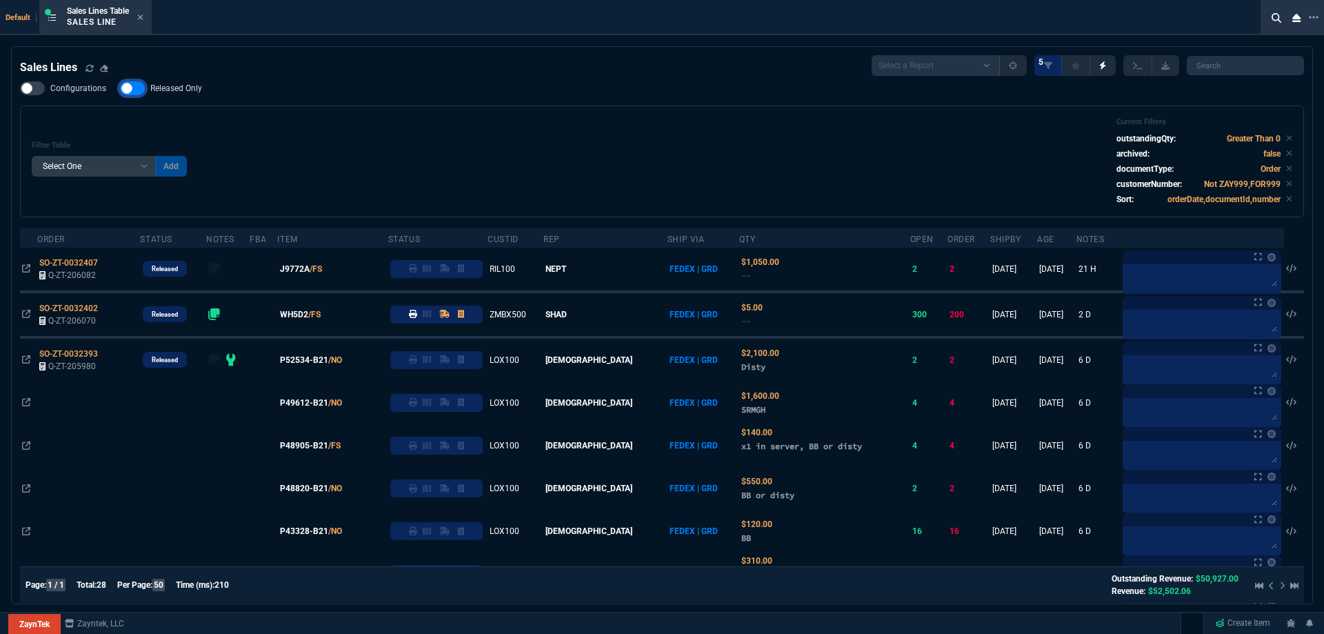
checkbox input "false"
click at [347, 122] on div "Filter Table Select One Add Filter () Age () ATS () Cond (itemVariantCode) Cust…" at bounding box center [662, 161] width 1261 height 88
click at [143, 16] on icon at bounding box center [140, 17] width 6 height 8
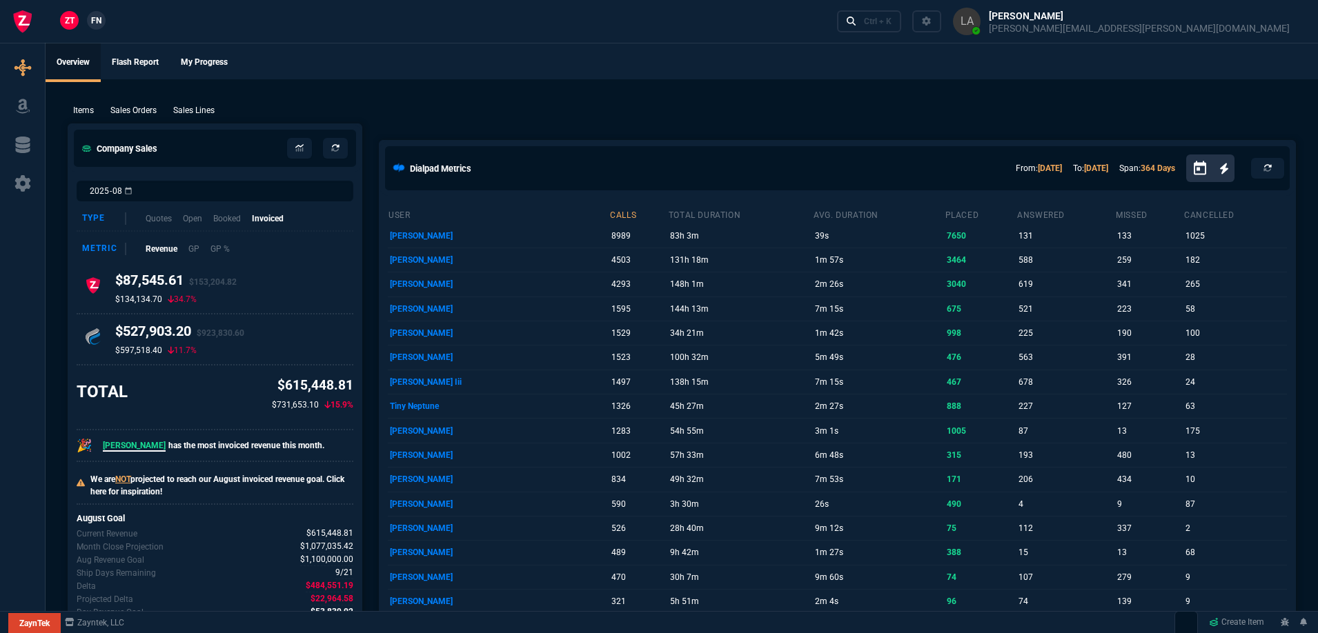
click at [102, 18] on link "FN" at bounding box center [96, 20] width 19 height 19
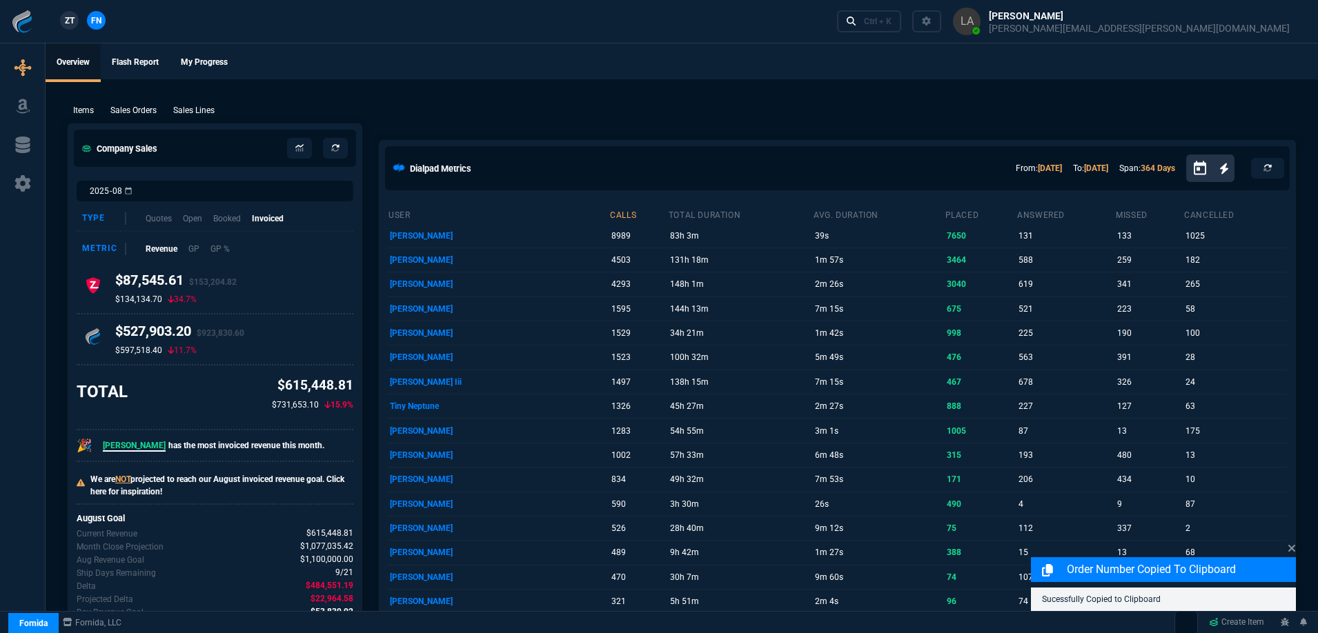
click at [199, 107] on p "Sales Lines" at bounding box center [193, 110] width 41 height 12
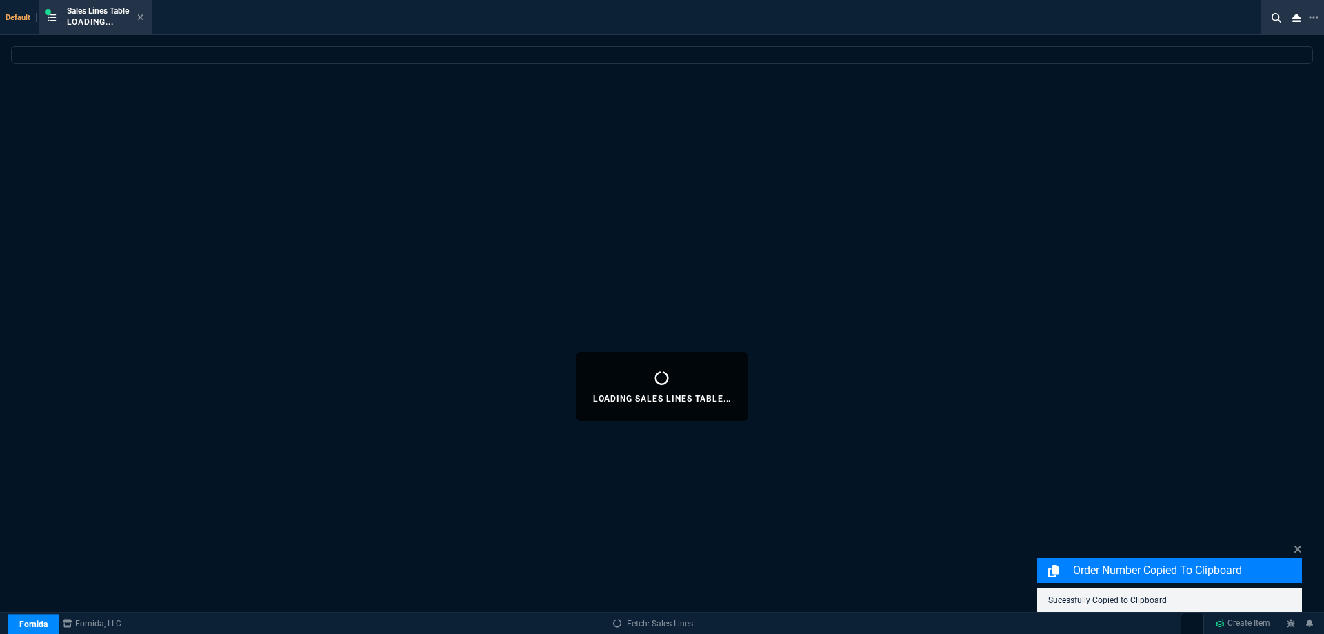
select select
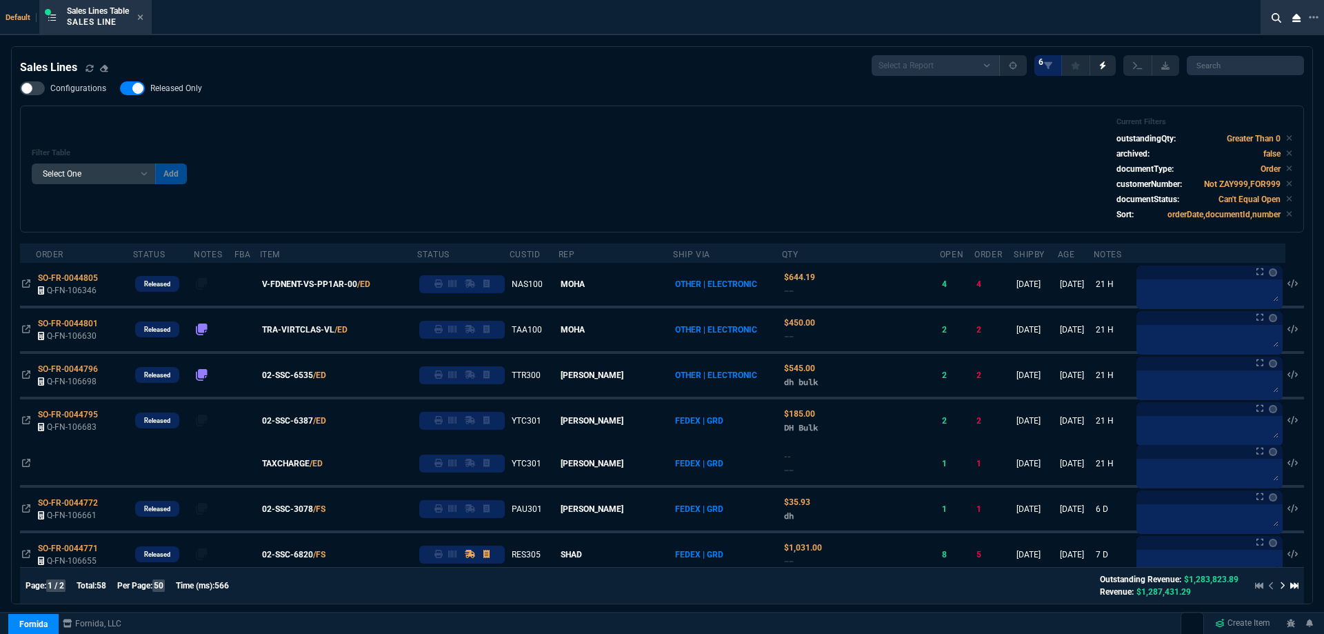
click at [182, 83] on label "Released Only" at bounding box center [168, 88] width 96 height 14
click at [120, 88] on input "Released Only" at bounding box center [119, 88] width 1 height 1
checkbox input "false"
click at [309, 108] on div "Filter Table Select One Add Filter () Age () ATS () Cond (itemVariantCode) Cust…" at bounding box center [662, 169] width 1284 height 127
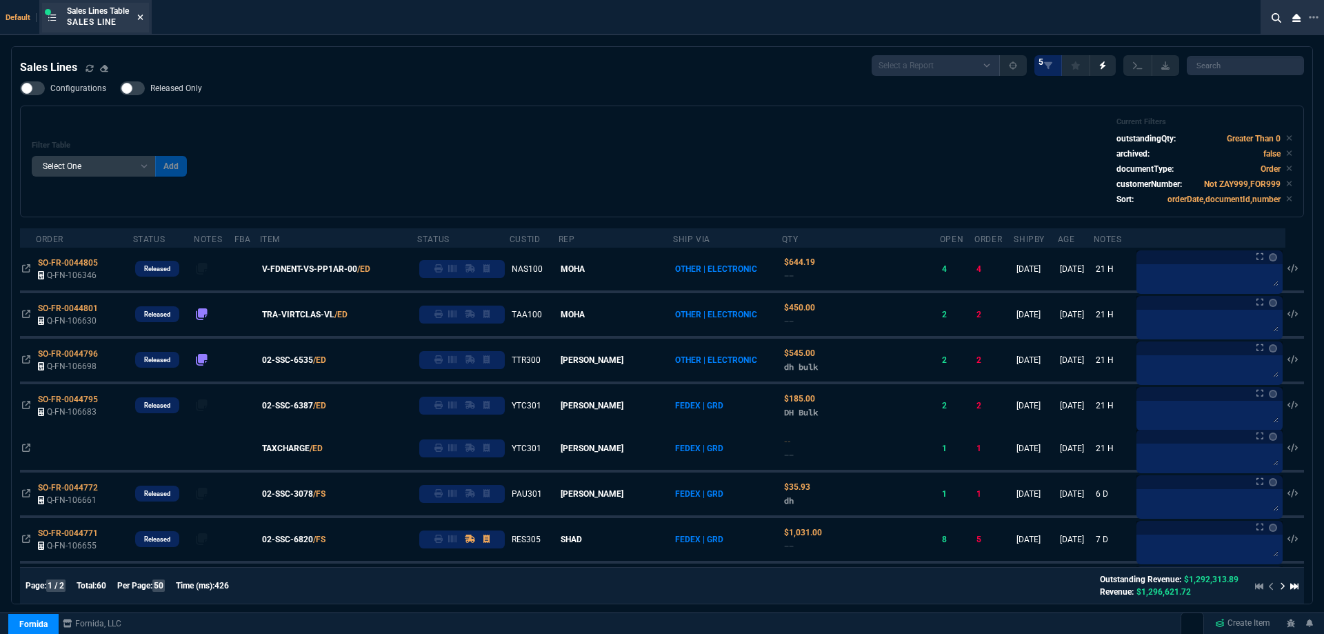
click at [142, 19] on icon at bounding box center [140, 17] width 6 height 8
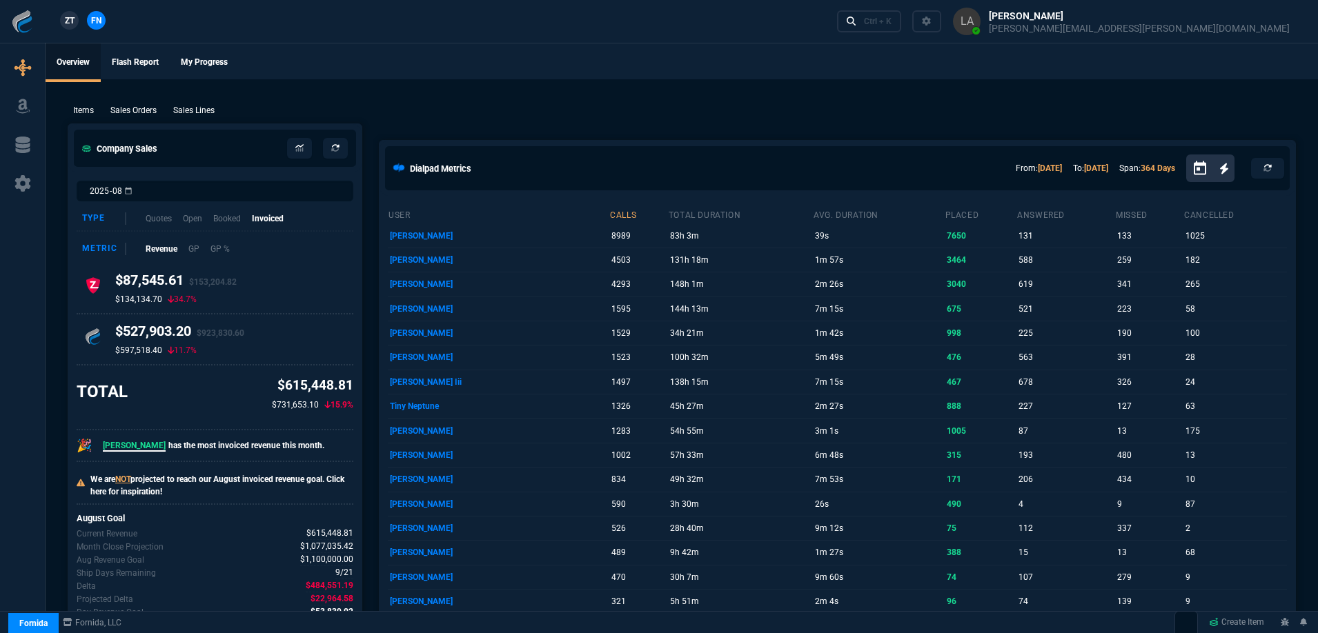
click at [72, 20] on span "ZT" at bounding box center [70, 20] width 10 height 12
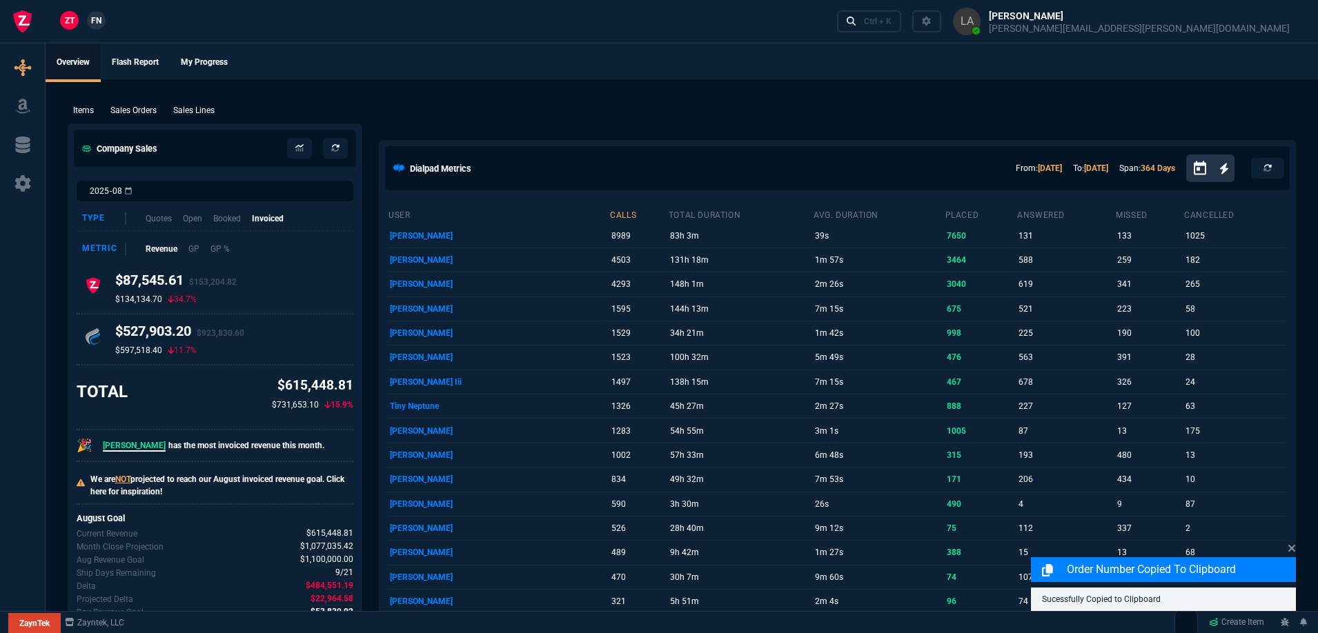
click at [217, 108] on div "Sales Lines" at bounding box center [194, 110] width 52 height 12
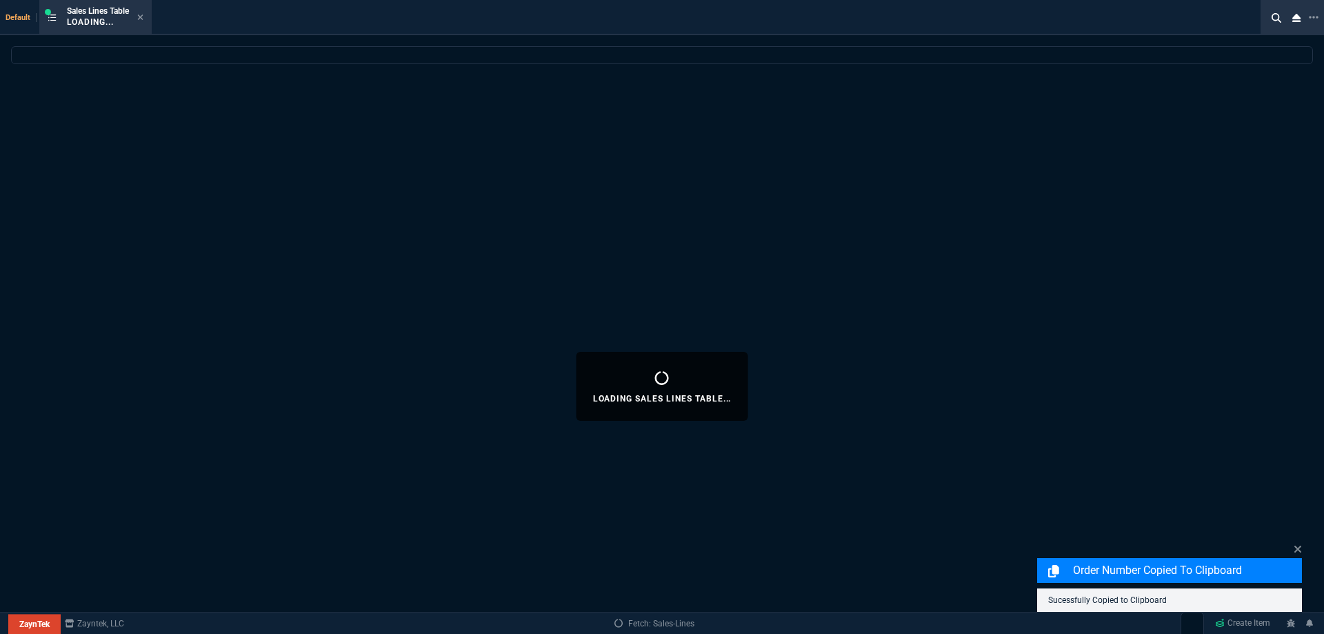
select select
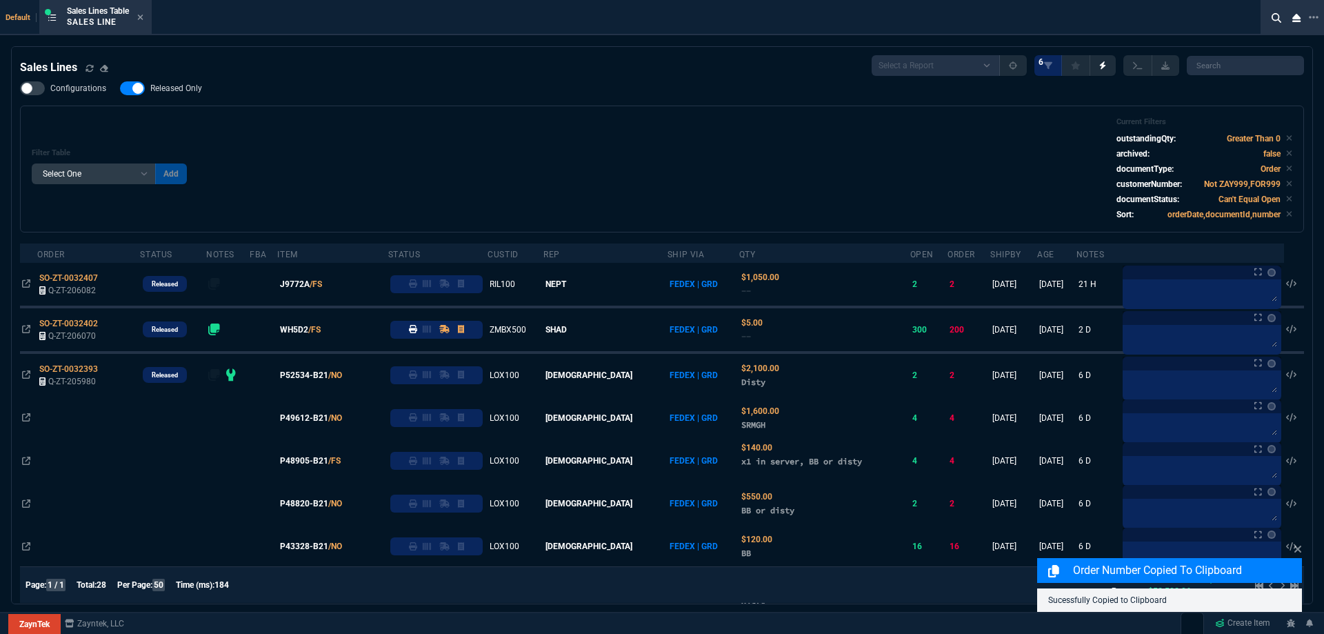
click at [199, 95] on label "Released Only" at bounding box center [168, 88] width 96 height 14
click at [120, 89] on input "Released Only" at bounding box center [119, 88] width 1 height 1
checkbox input "false"
click at [539, 138] on div "Filter Table Select One Add Filter () Age () ATS () Cond (itemVariantCode) Cust…" at bounding box center [662, 168] width 1261 height 103
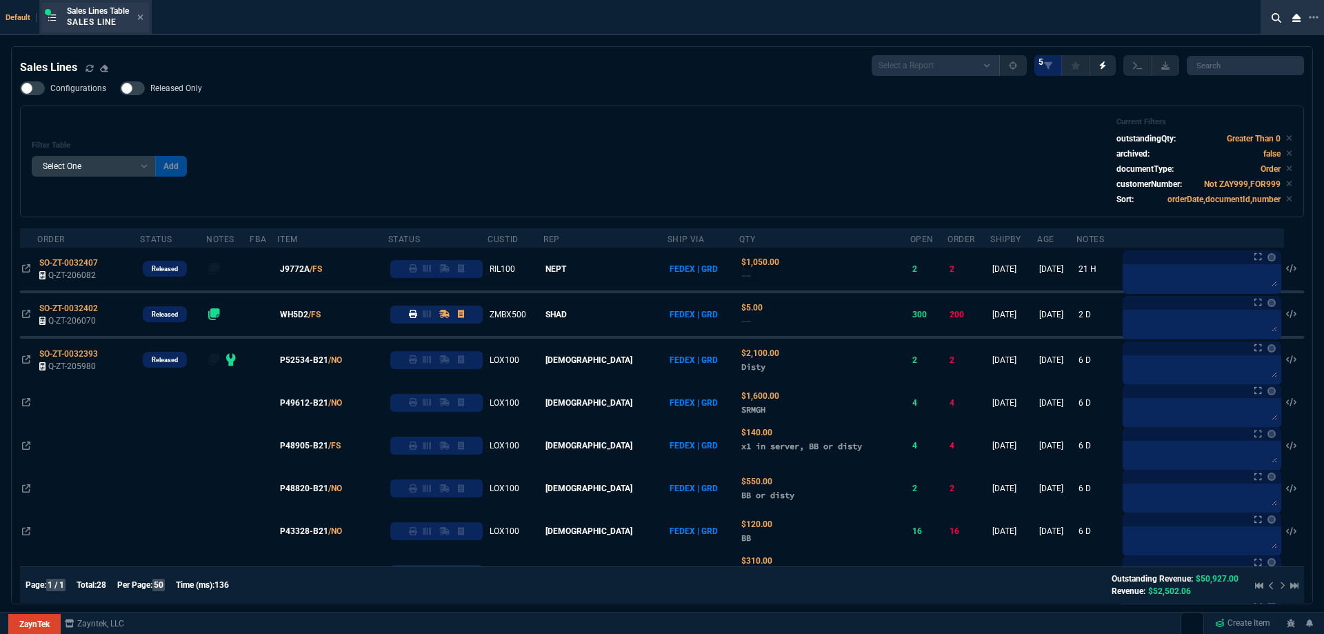
click at [143, 24] on div "Sales Lines Table Sales Line" at bounding box center [105, 18] width 77 height 24
click at [143, 20] on icon at bounding box center [140, 17] width 6 height 8
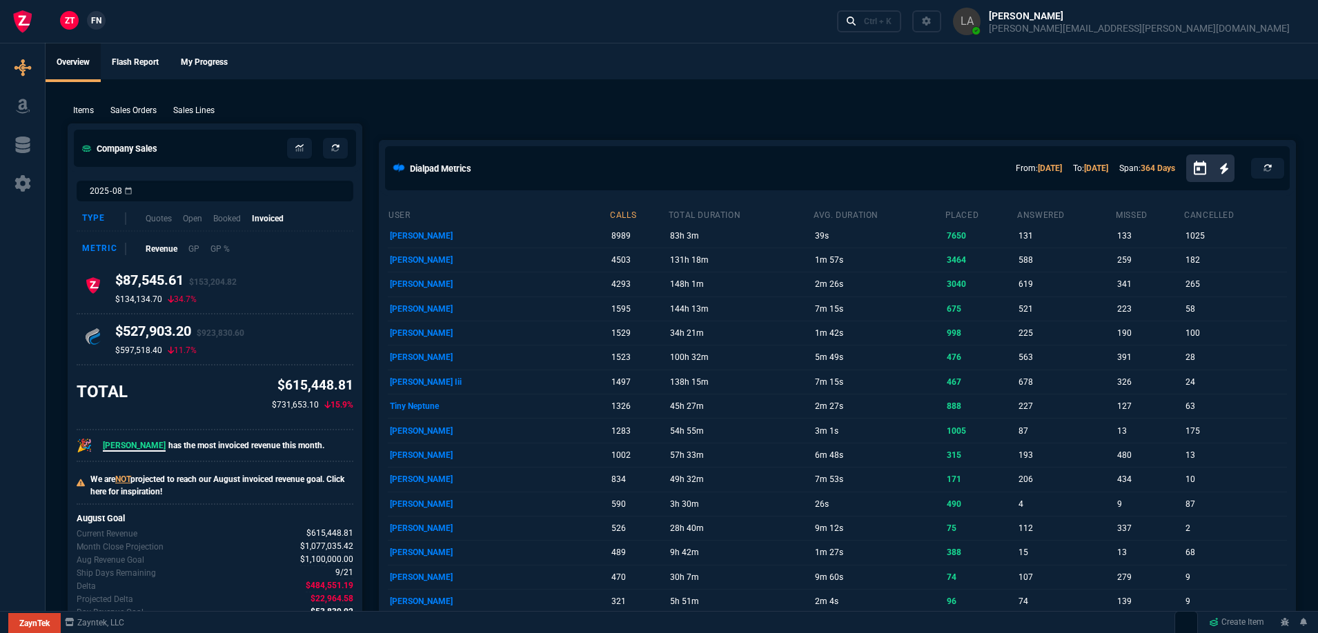
click at [105, 27] on nx-fornida-client-manager "ZT FN" at bounding box center [83, 21] width 54 height 21
click at [99, 25] on span "FN" at bounding box center [96, 20] width 10 height 12
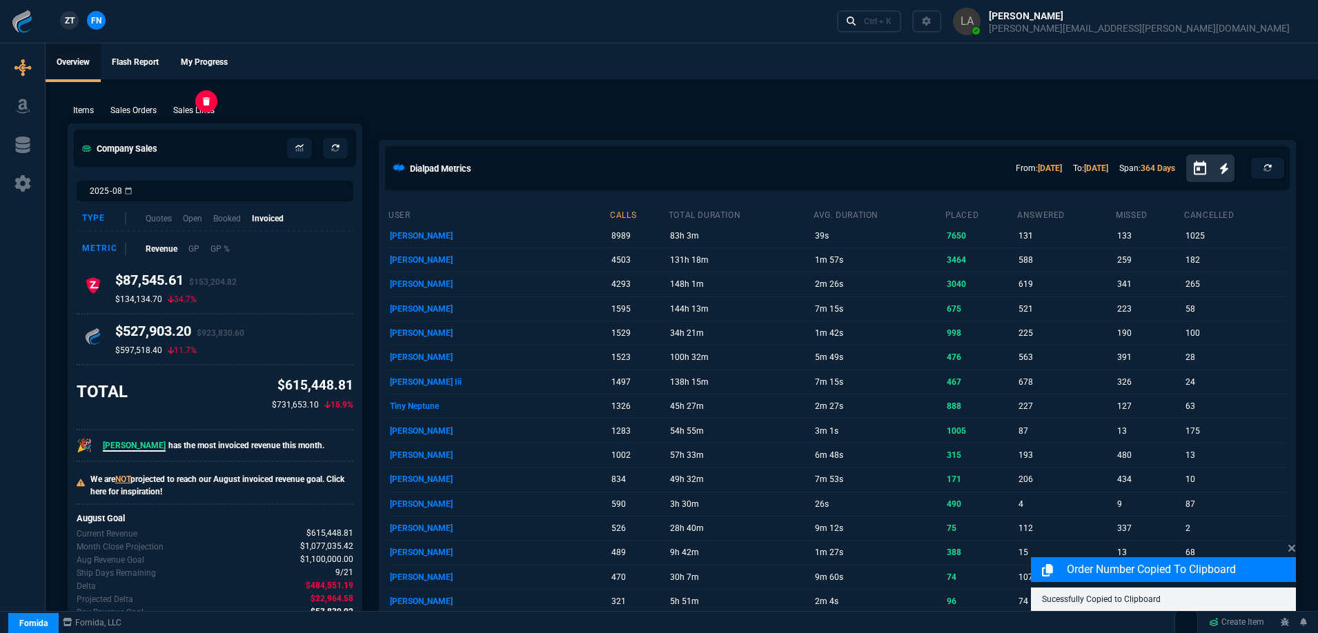
click at [204, 106] on p "Sales Lines" at bounding box center [193, 110] width 41 height 12
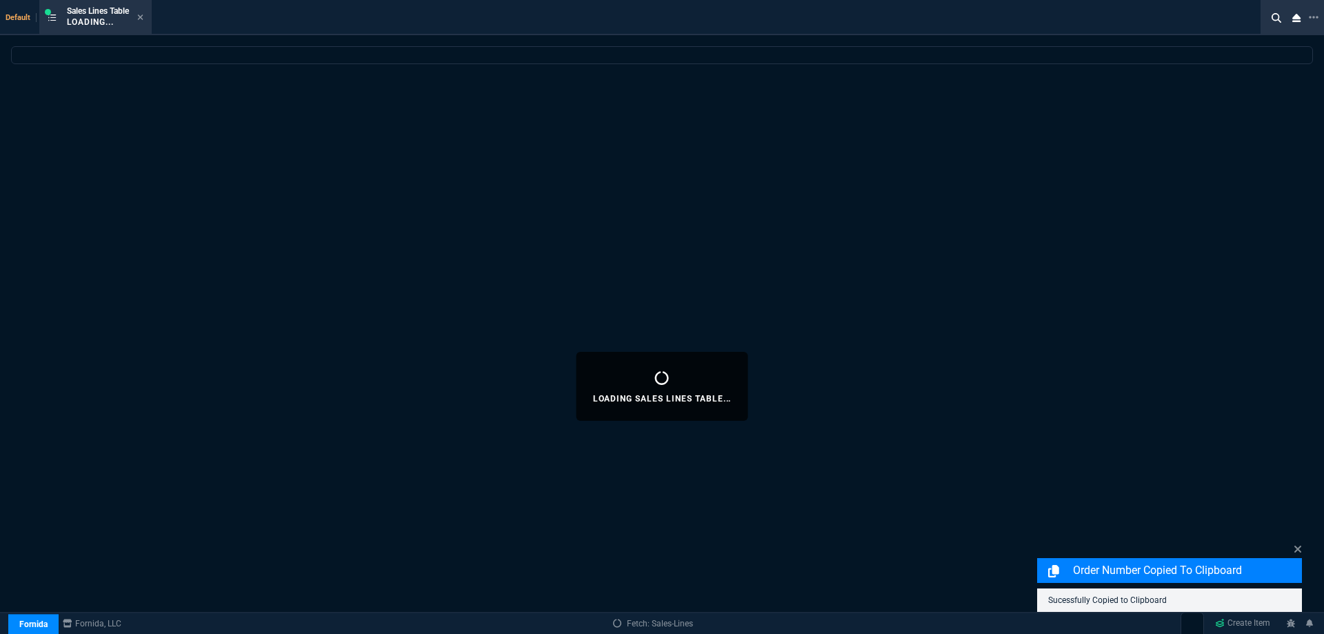
select select
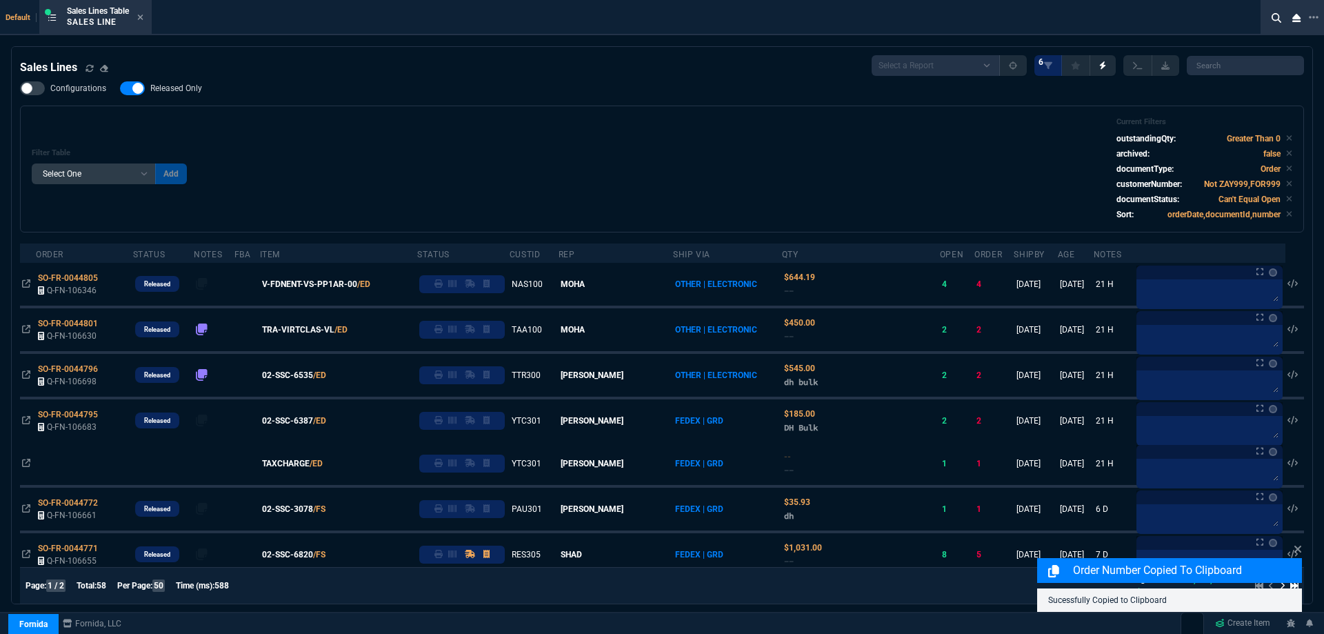
click at [189, 94] on span "Released Only" at bounding box center [176, 88] width 52 height 11
click at [120, 89] on input "Released Only" at bounding box center [119, 88] width 1 height 1
checkbox input "false"
click at [368, 117] on div "Filter Table Select One Add Filter () Age () ATS () Cond (itemVariantCode) Cust…" at bounding box center [662, 169] width 1284 height 127
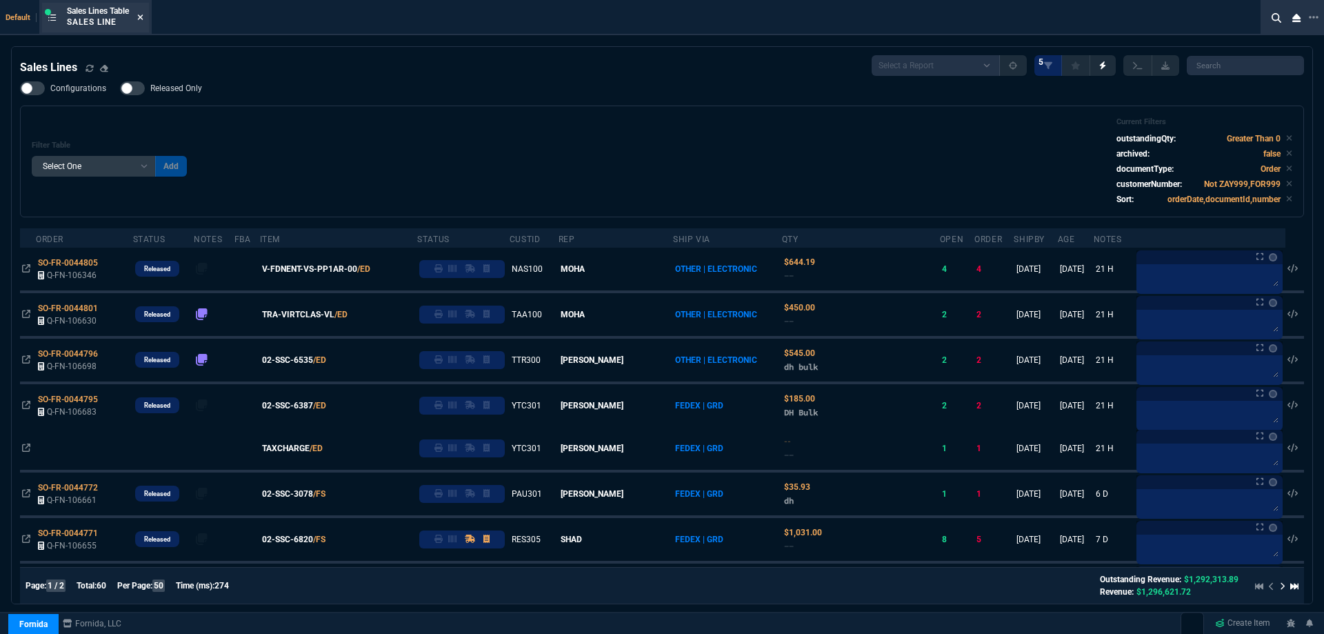
click at [140, 14] on icon at bounding box center [140, 17] width 6 height 8
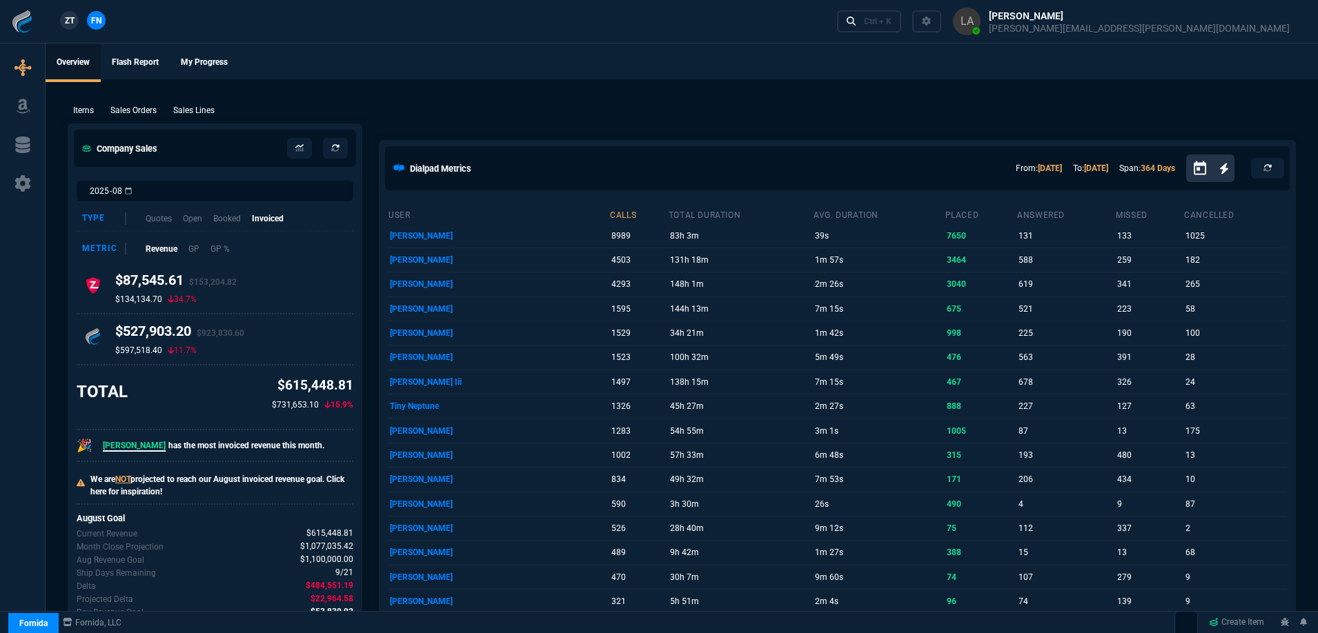
click at [75, 20] on span "ZT" at bounding box center [70, 20] width 10 height 12
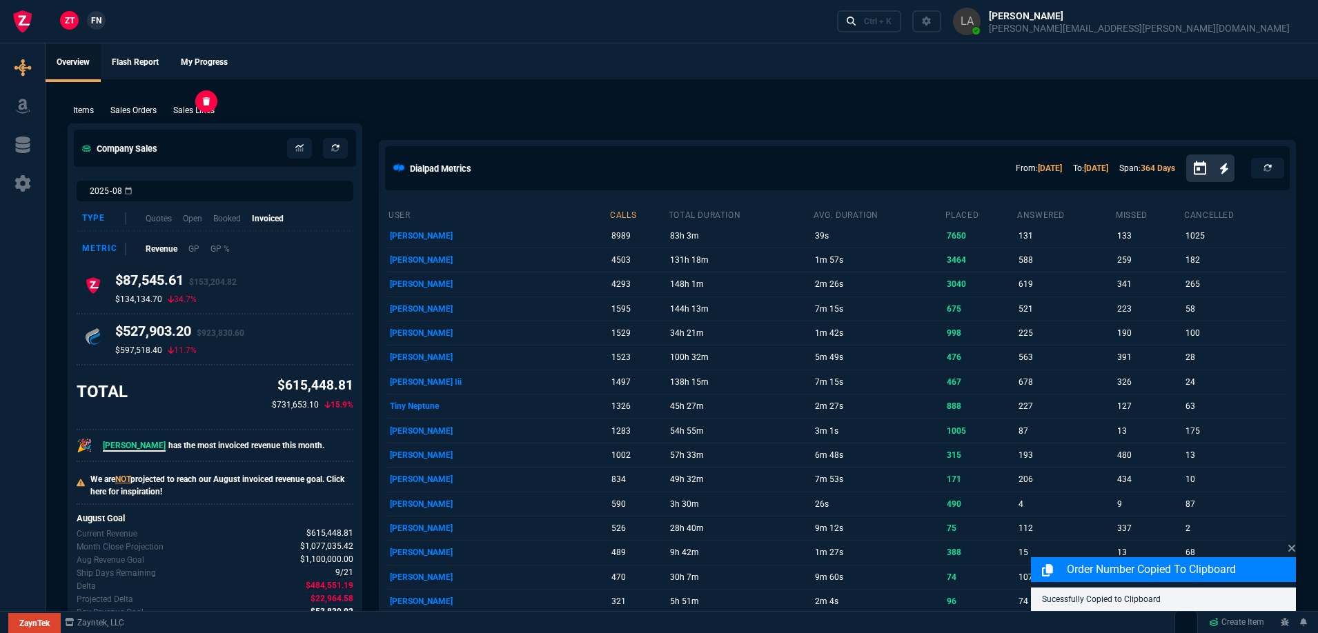
click at [208, 108] on p "Sales Lines" at bounding box center [193, 110] width 41 height 12
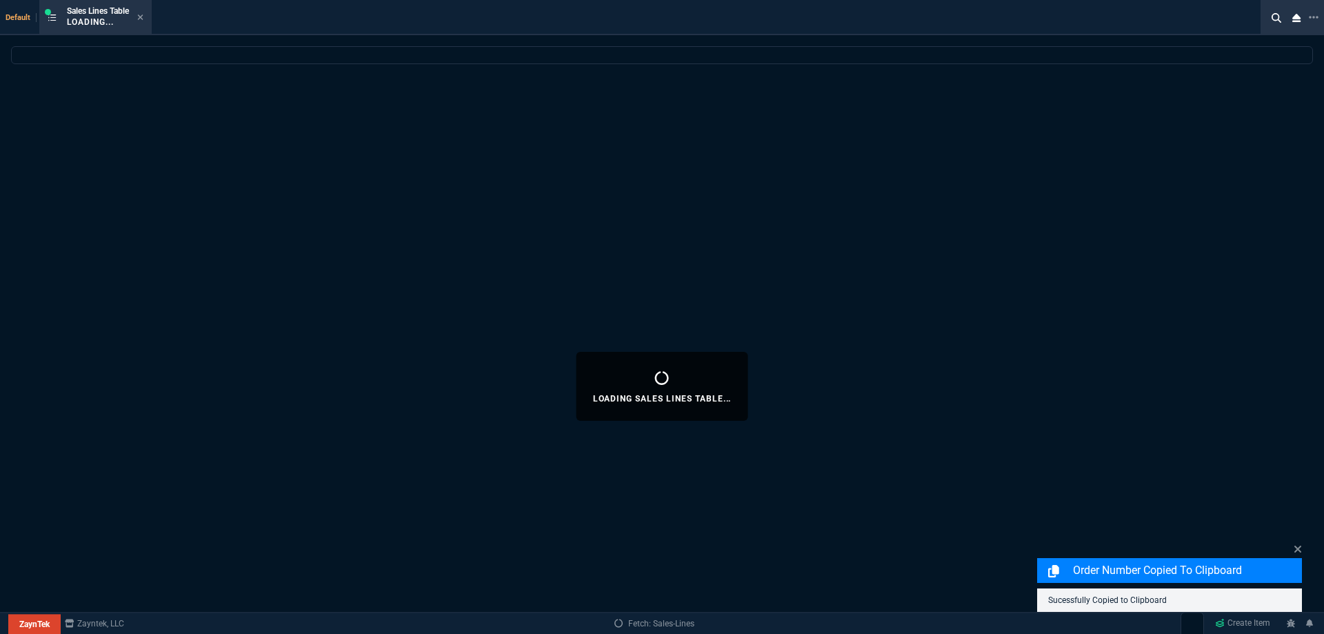
select select
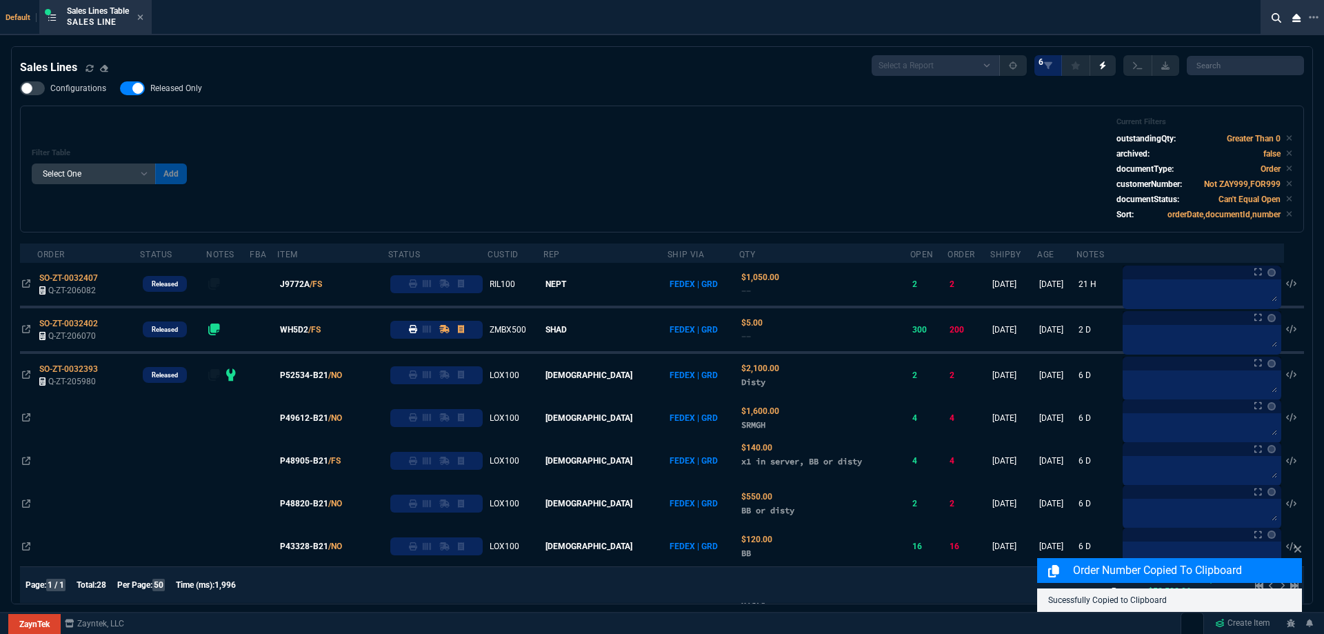
click at [186, 84] on span "Released Only" at bounding box center [176, 88] width 52 height 11
click at [120, 88] on input "Released Only" at bounding box center [119, 88] width 1 height 1
click at [524, 135] on div "Filter Table Select One Add Filter () Age () ATS () Cond (itemVariantCode) Cust…" at bounding box center [662, 168] width 1261 height 103
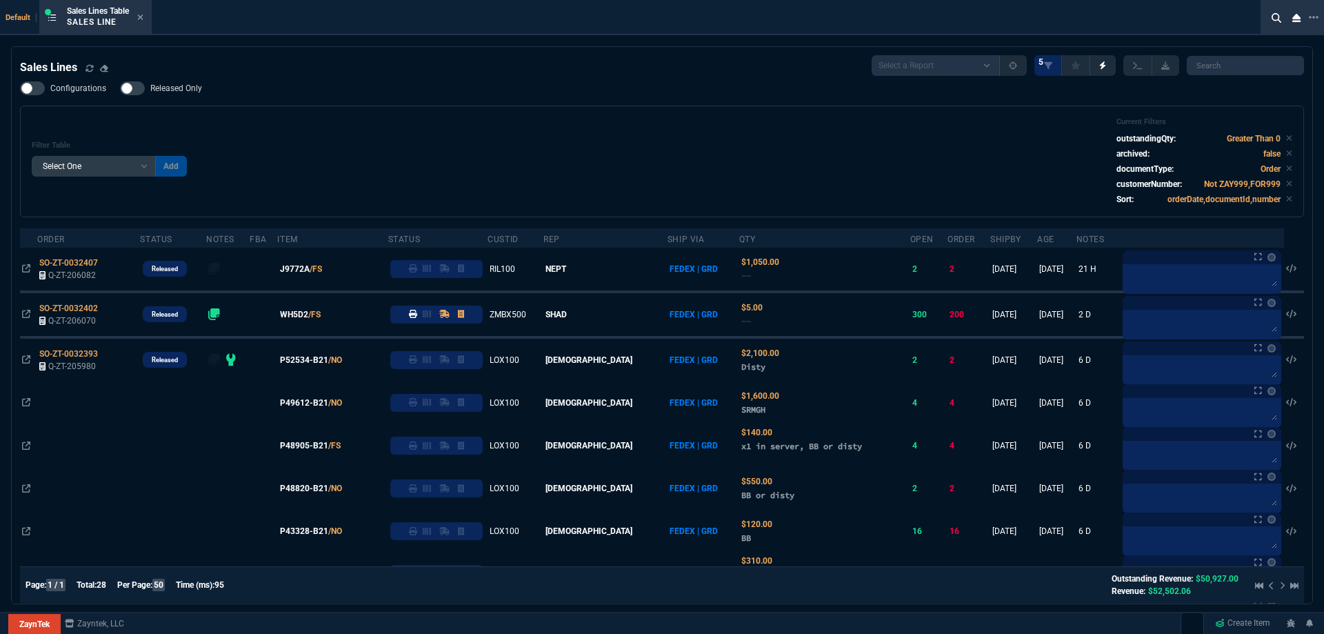
click at [195, 94] on span "Released Only" at bounding box center [176, 88] width 52 height 11
click at [120, 89] on input "Released Only" at bounding box center [119, 88] width 1 height 1
click at [434, 131] on div "Filter Table Select One Add Filter () Age () ATS () Cond (itemVariantCode) Cust…" at bounding box center [662, 161] width 1261 height 88
click at [203, 95] on label "Released Only" at bounding box center [168, 88] width 96 height 14
click at [120, 89] on input "Released Only" at bounding box center [119, 88] width 1 height 1
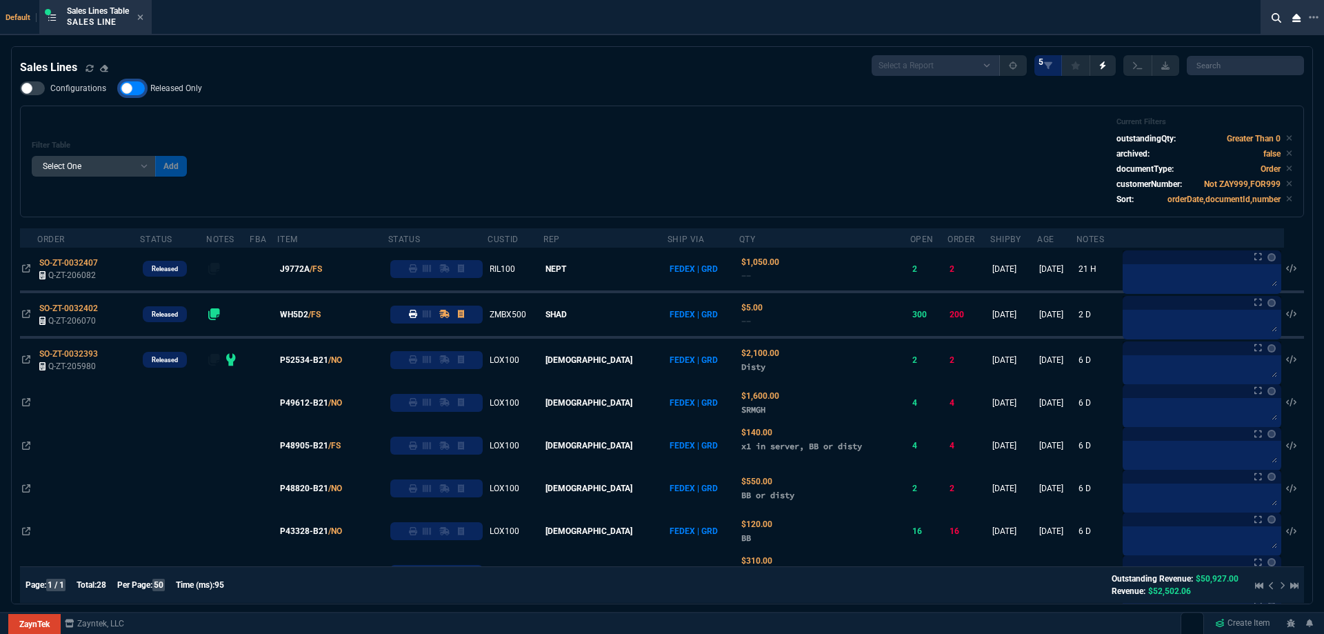
checkbox input "false"
click at [495, 120] on div "Filter Table Select One Add Filter () Age () ATS () Cond (itemVariantCode) Cust…" at bounding box center [662, 161] width 1261 height 88
click at [136, 17] on div "Sales Lines Table Sales Line" at bounding box center [105, 18] width 77 height 24
click at [143, 17] on icon at bounding box center [141, 17] width 6 height 6
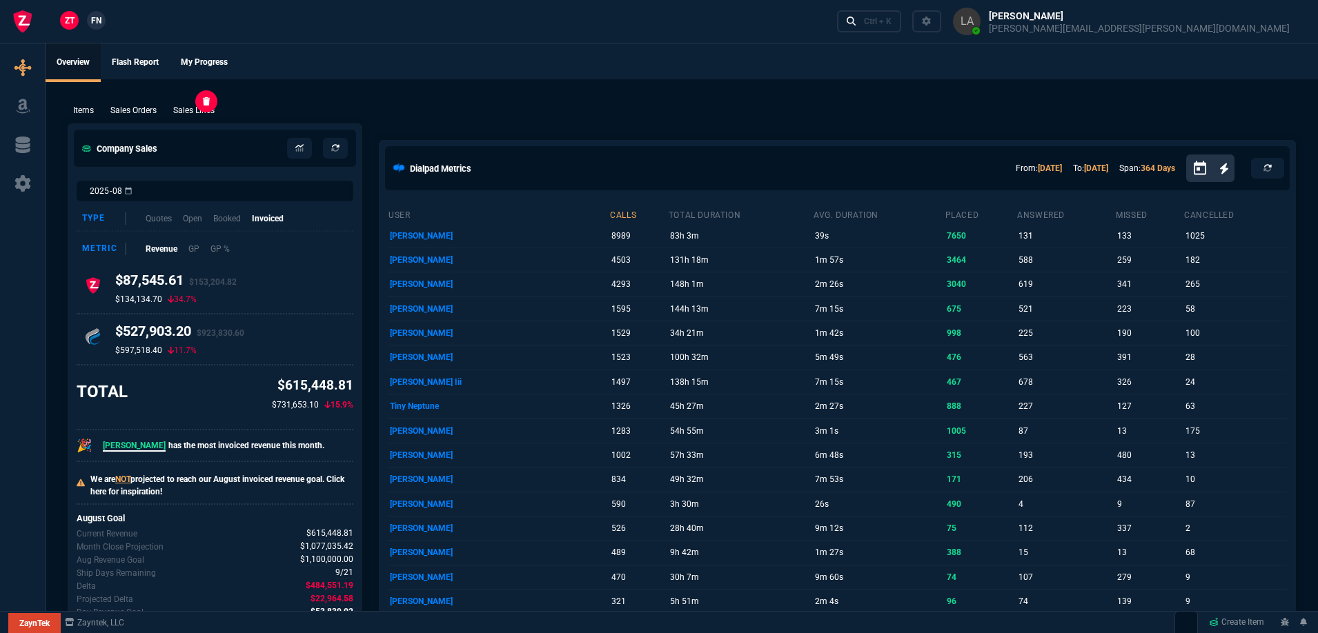
click at [195, 110] on p "Sales Lines" at bounding box center [193, 110] width 41 height 12
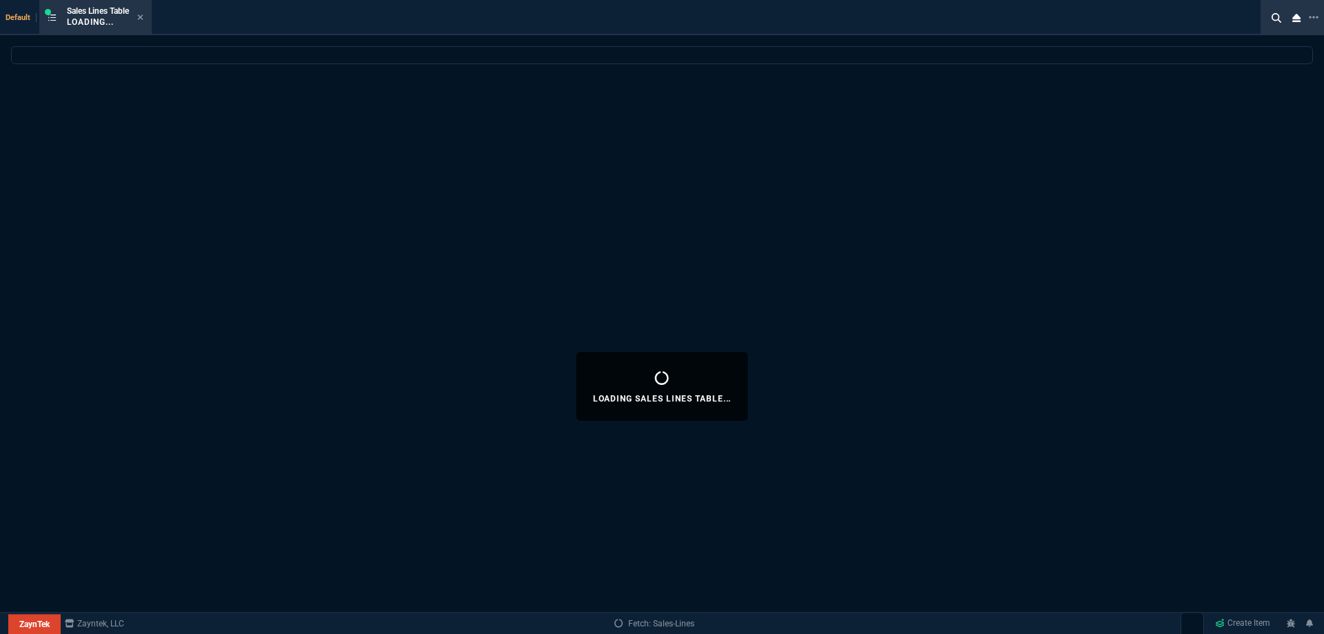
select select
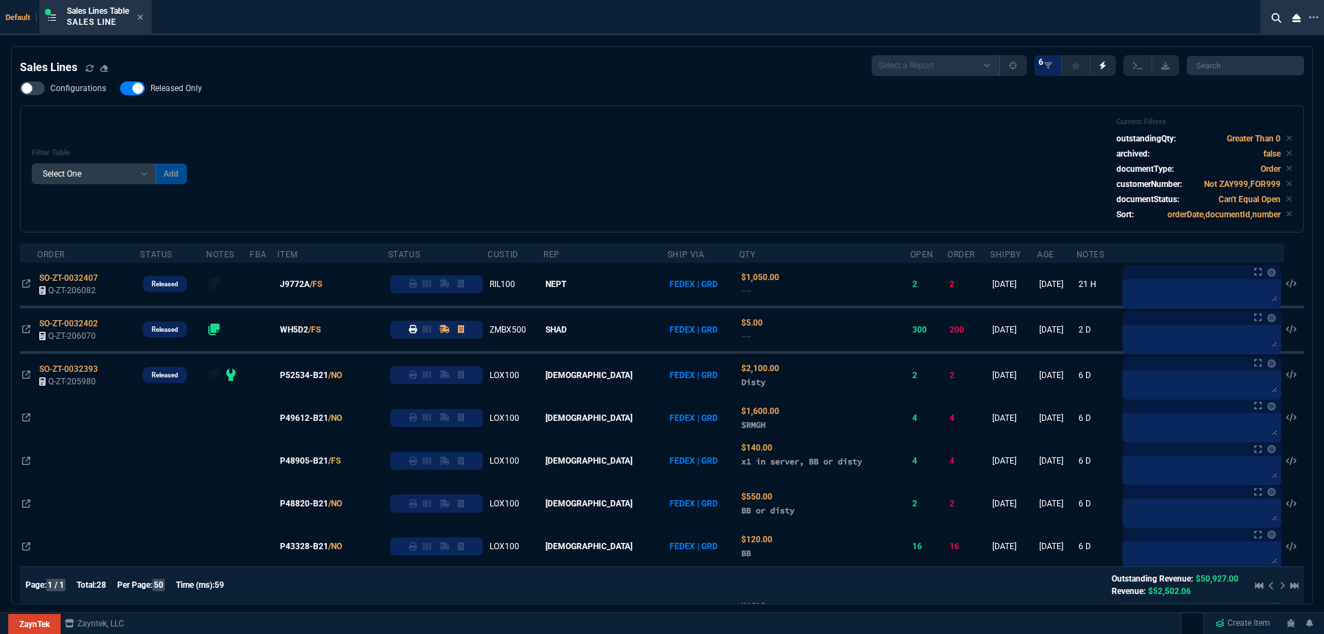
click at [187, 92] on span "Released Only" at bounding box center [176, 88] width 52 height 11
click at [120, 89] on input "Released Only" at bounding box center [119, 88] width 1 height 1
checkbox input "false"
click at [503, 121] on div "Filter Table Select One Add Filter () Age () ATS () Cond (itemVariantCode) Cust…" at bounding box center [662, 168] width 1261 height 103
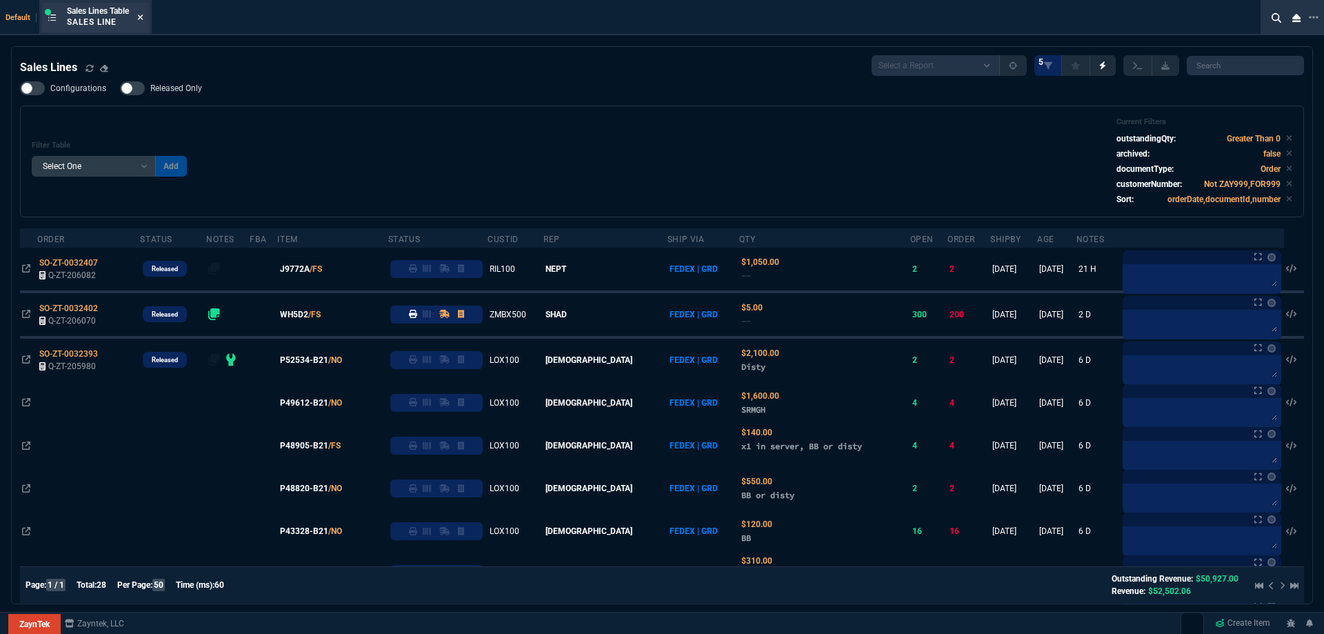
click at [142, 22] on fa-icon at bounding box center [140, 18] width 6 height 10
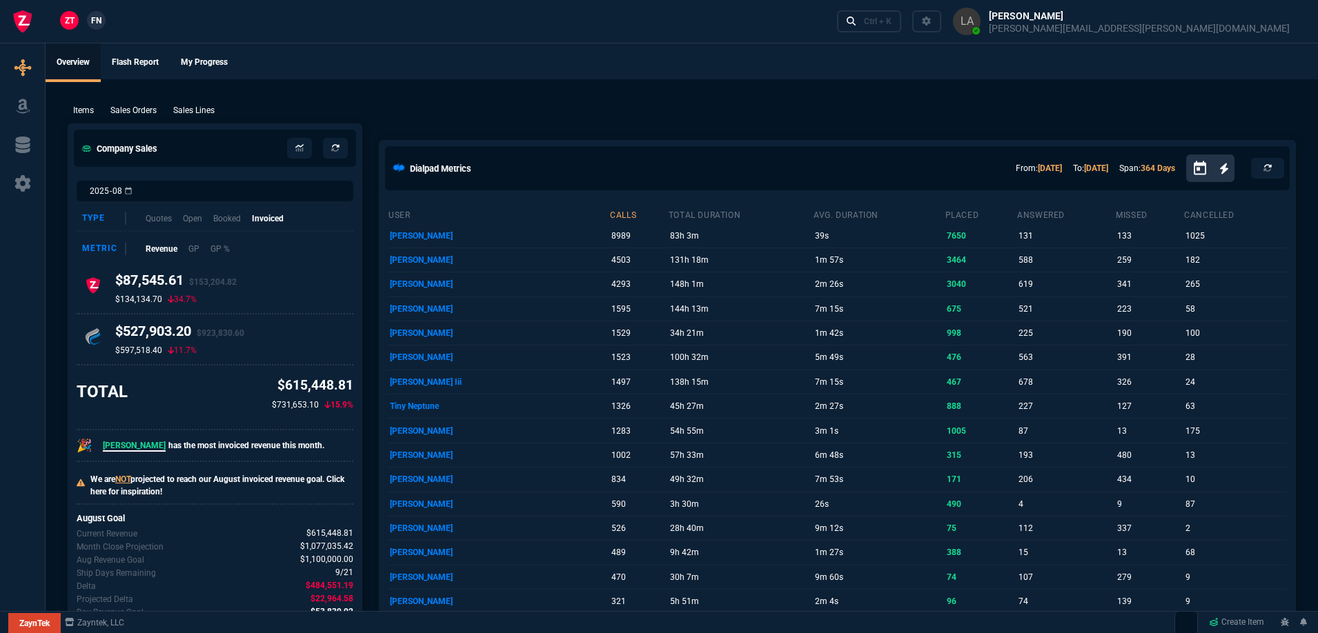
click at [96, 15] on span "FN" at bounding box center [96, 20] width 10 height 12
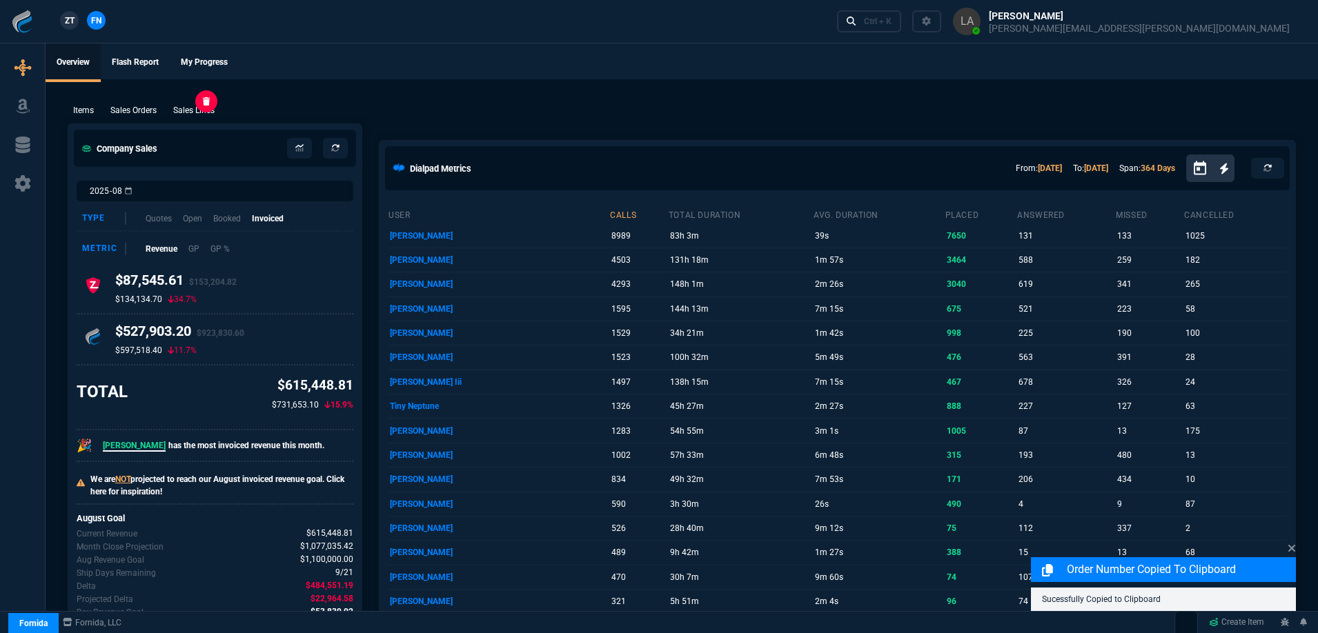
click at [212, 104] on p "Sales Lines" at bounding box center [193, 110] width 41 height 12
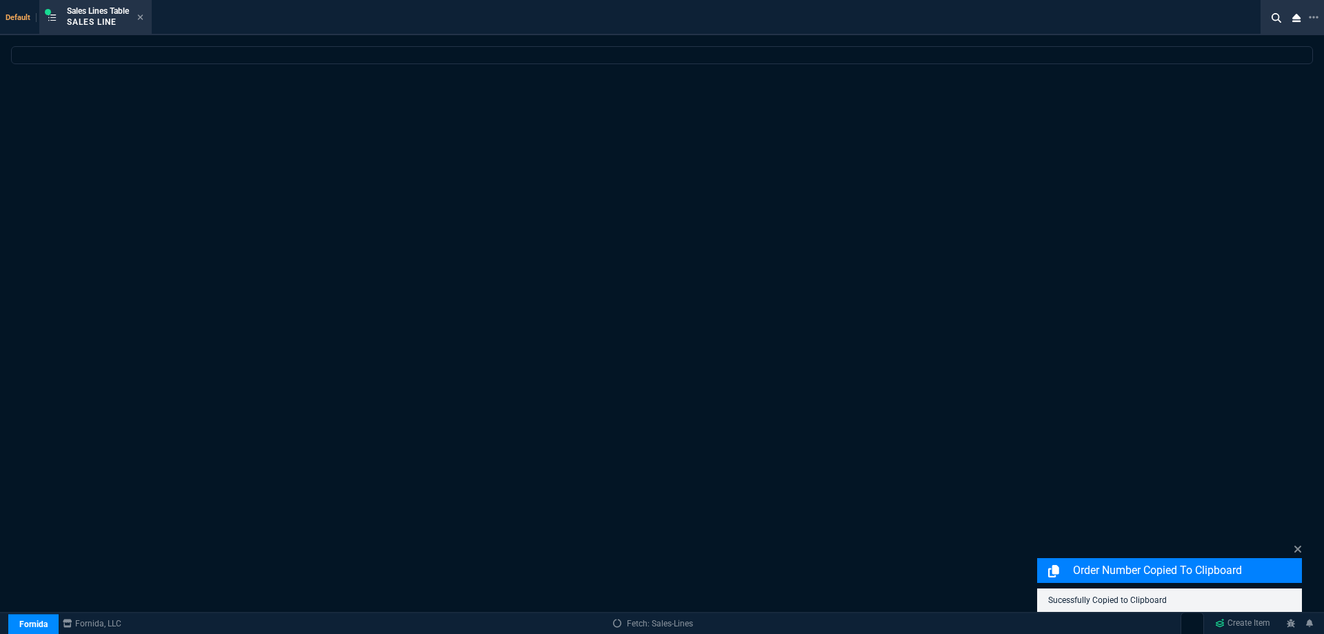
select select
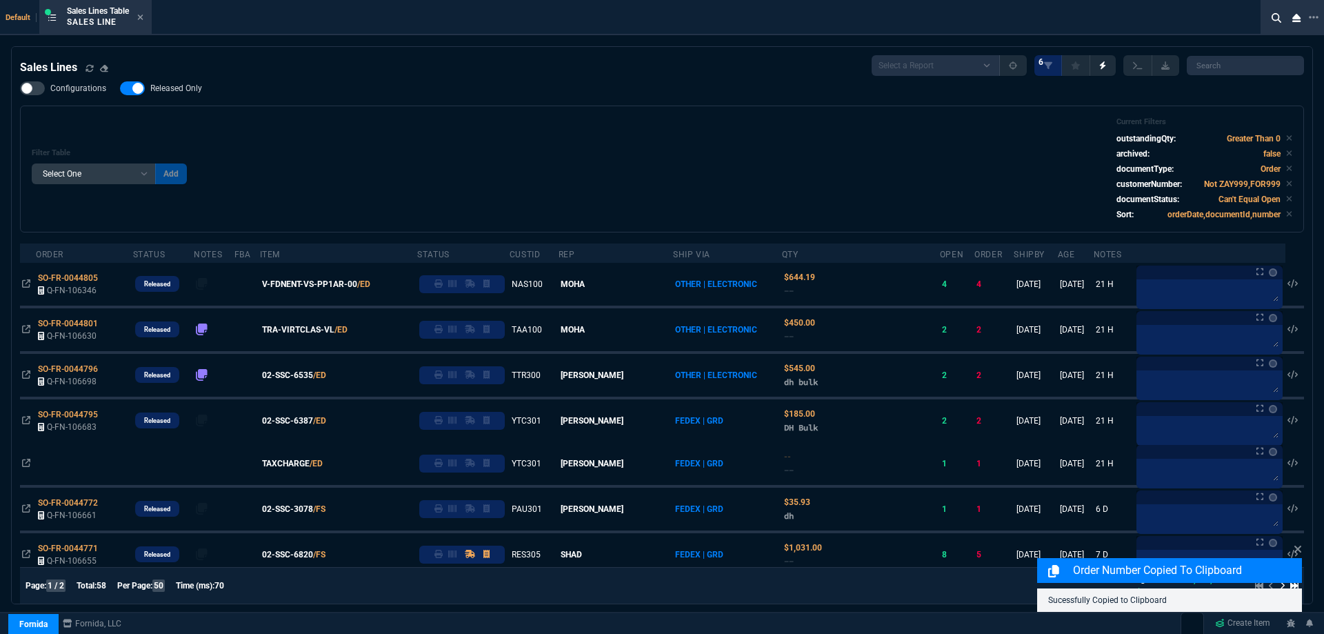
click at [194, 91] on span "Released Only" at bounding box center [176, 88] width 52 height 11
click at [120, 89] on input "Released Only" at bounding box center [119, 88] width 1 height 1
click at [408, 117] on div "Filter Table Select One Add Filter () Age () ATS () Cond (itemVariantCode) Cust…" at bounding box center [662, 169] width 1284 height 127
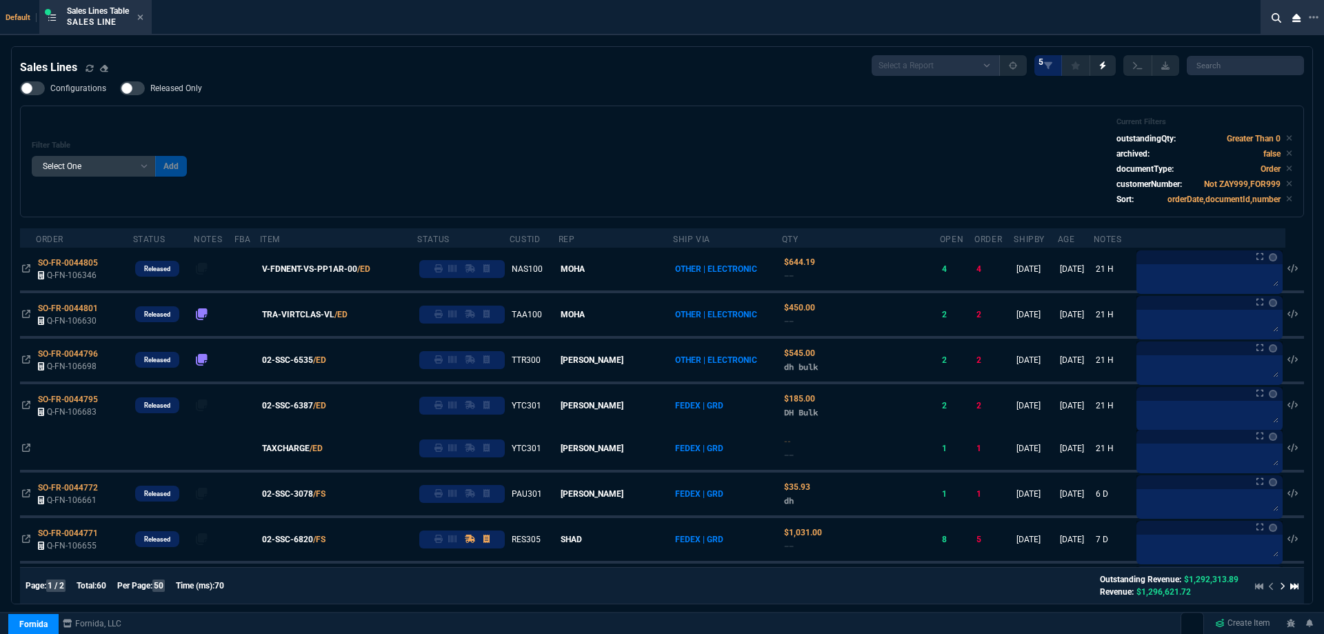
click at [195, 86] on span "Released Only" at bounding box center [176, 88] width 52 height 11
click at [120, 88] on input "Released Only" at bounding box center [119, 88] width 1 height 1
checkbox input "true"
click at [463, 91] on div "Configurations Released Only Filter Table Select One Add Filter () Age () ATS (…" at bounding box center [662, 149] width 1284 height 136
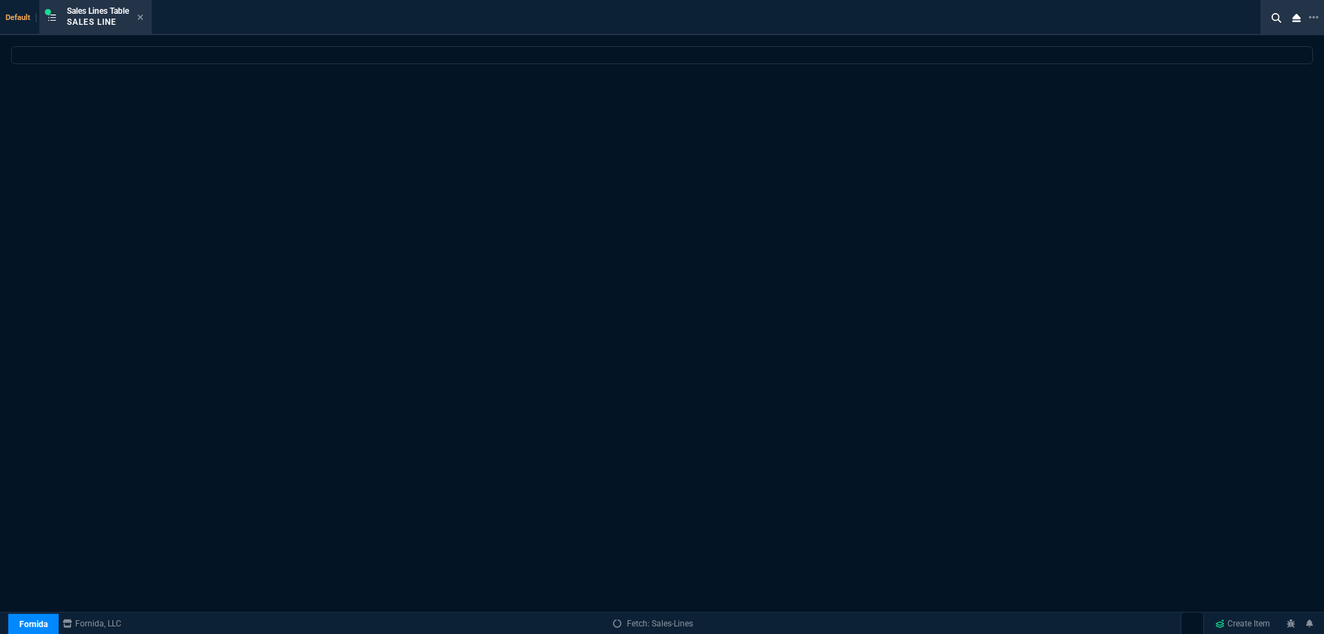
select select
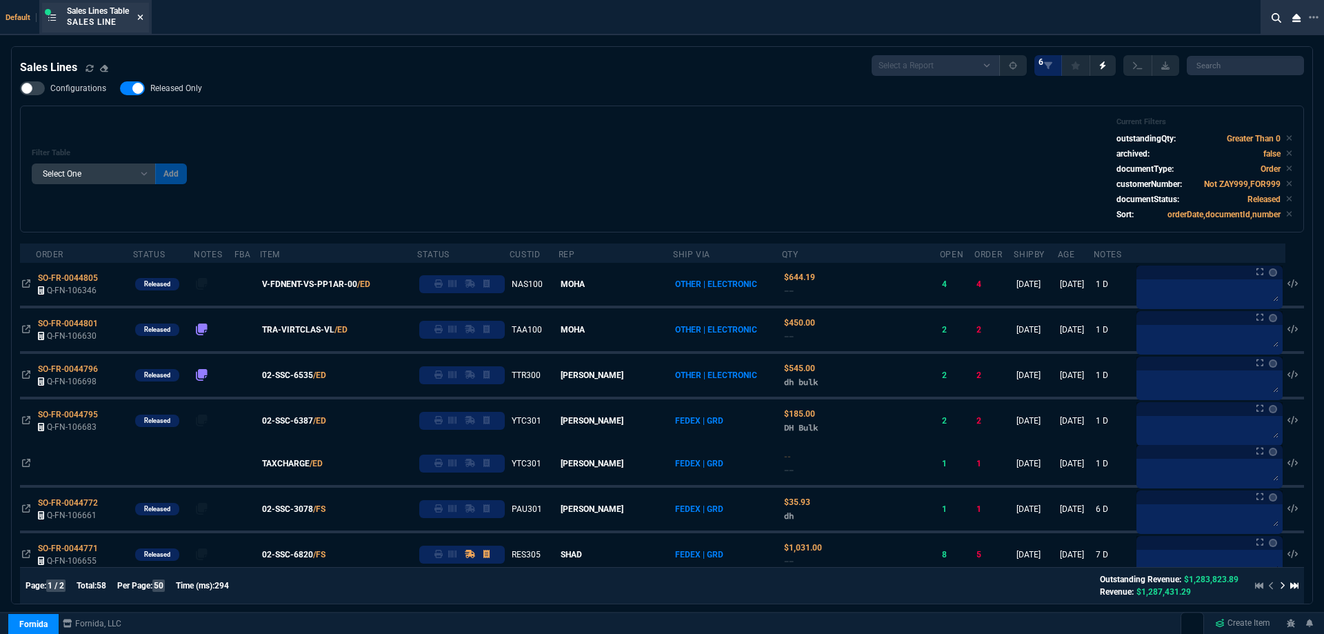
click at [142, 19] on icon at bounding box center [140, 17] width 6 height 8
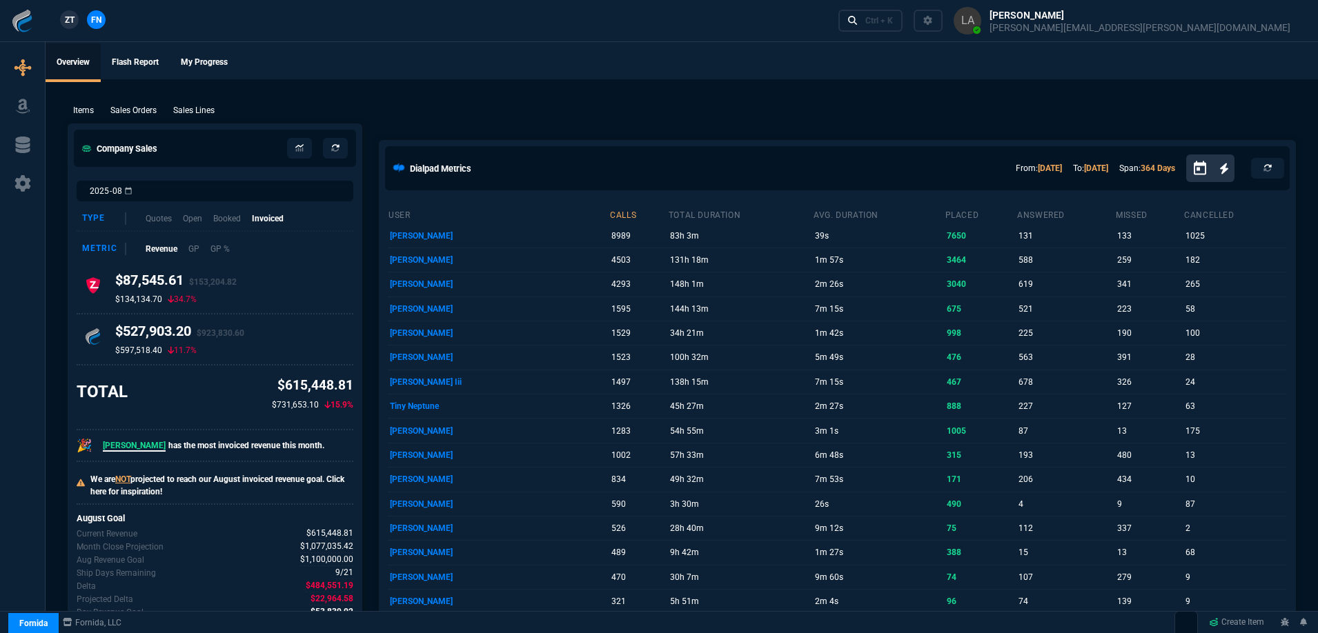
click at [75, 25] on span "ZT" at bounding box center [70, 20] width 10 height 12
click at [197, 106] on p "Sales Lines" at bounding box center [193, 110] width 41 height 12
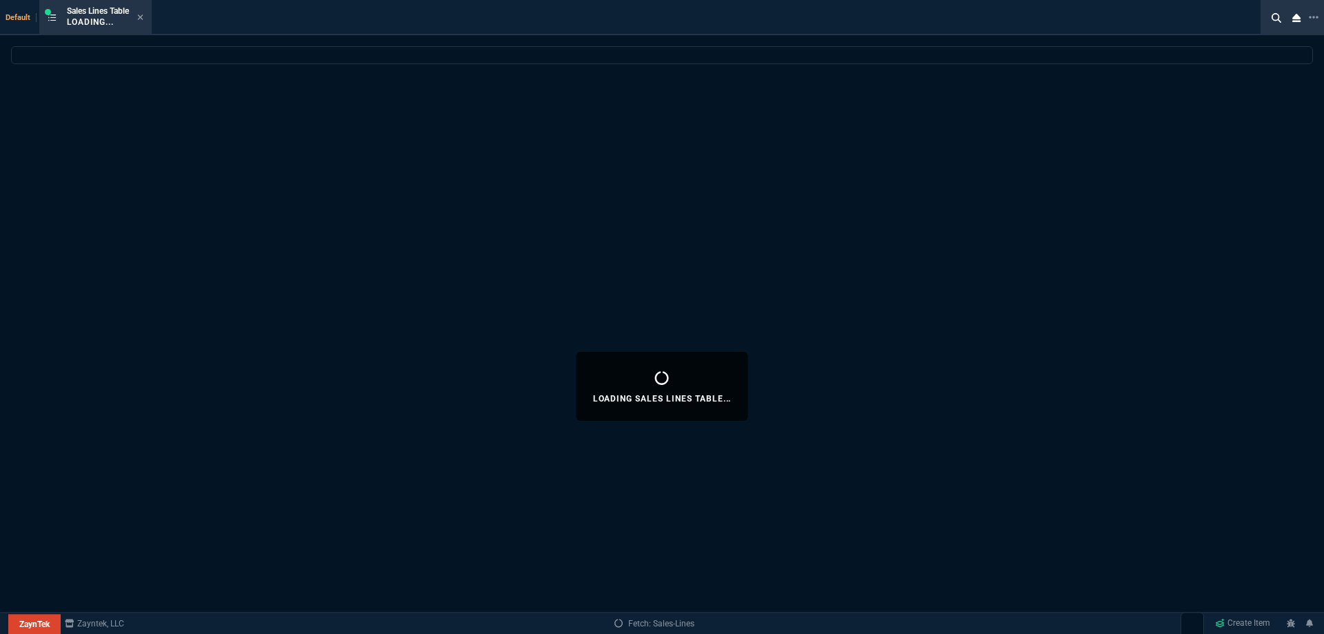
select select
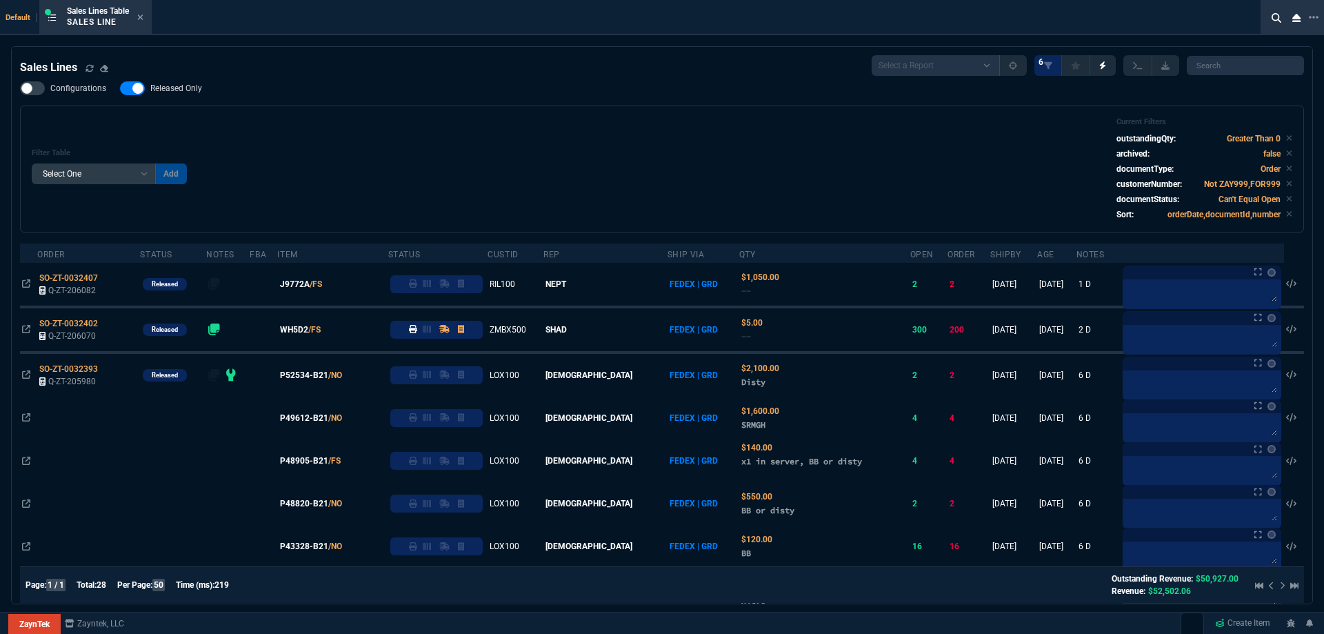
click at [182, 88] on span "Released Only" at bounding box center [176, 88] width 52 height 11
click at [120, 88] on input "Released Only" at bounding box center [119, 88] width 1 height 1
checkbox input "false"
click at [482, 110] on div "Filter Table Select One Add Filter () Age () ATS () Cond (itemVariantCode) Cust…" at bounding box center [662, 169] width 1284 height 127
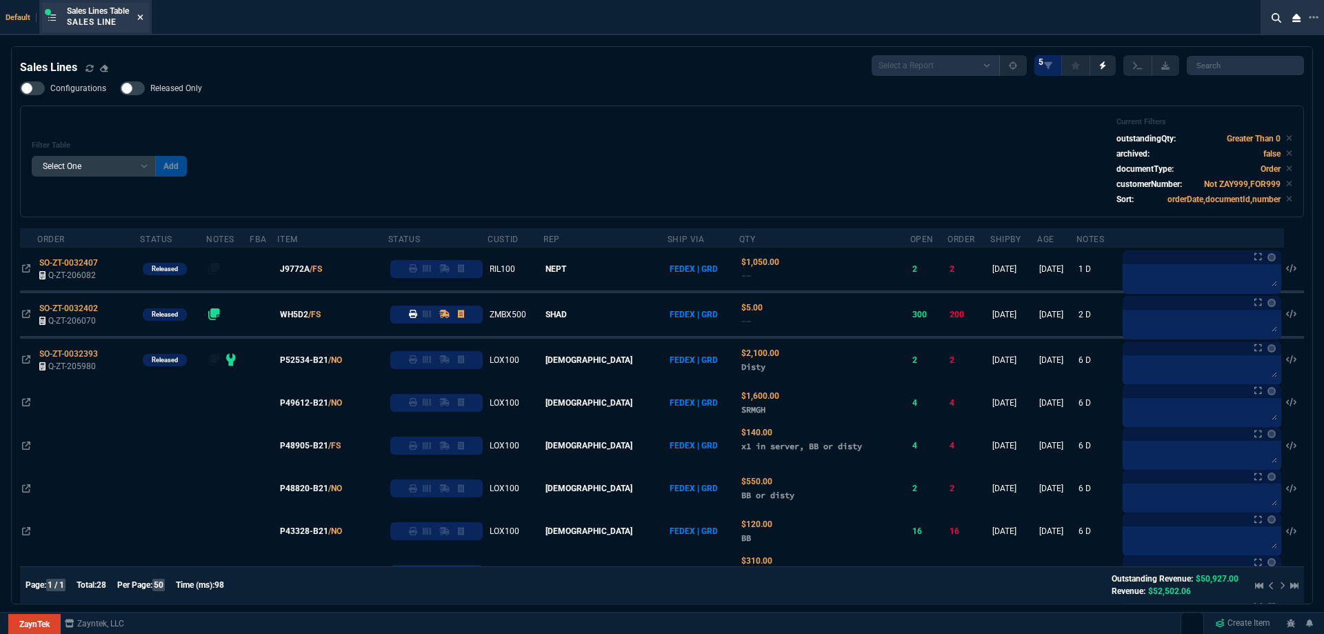
click at [143, 19] on icon at bounding box center [141, 17] width 6 height 6
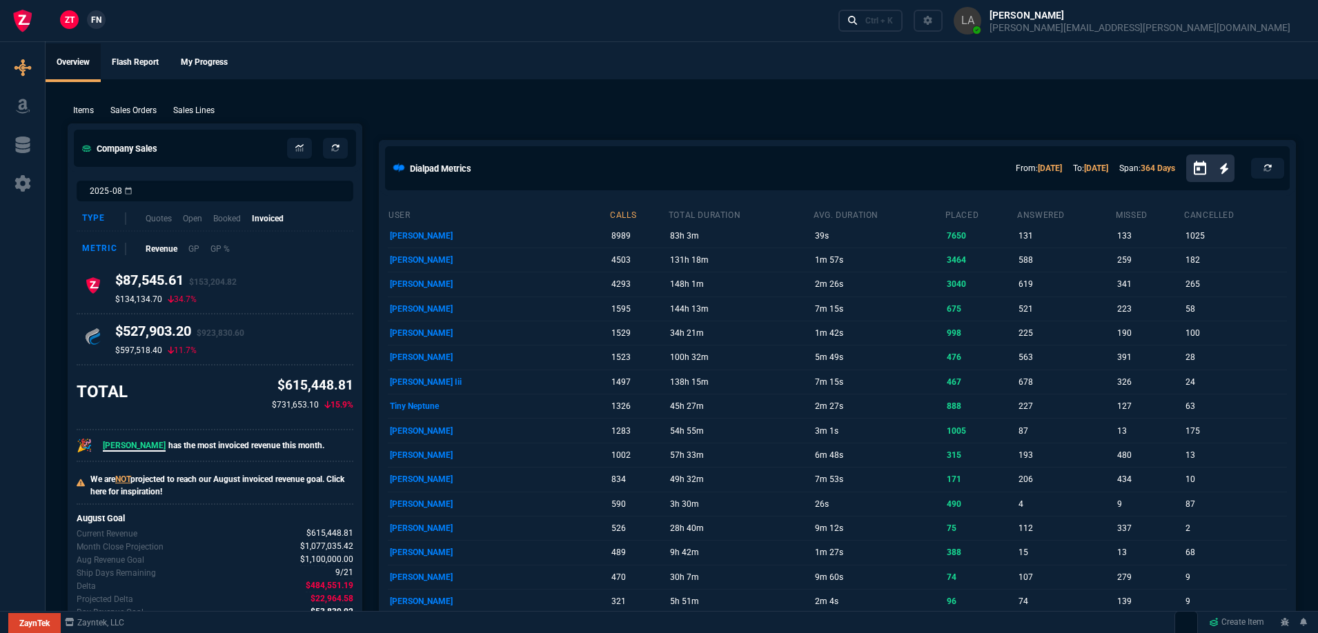
click at [93, 17] on span "FN" at bounding box center [96, 20] width 10 height 12
click at [192, 104] on p "Sales Lines" at bounding box center [193, 110] width 41 height 12
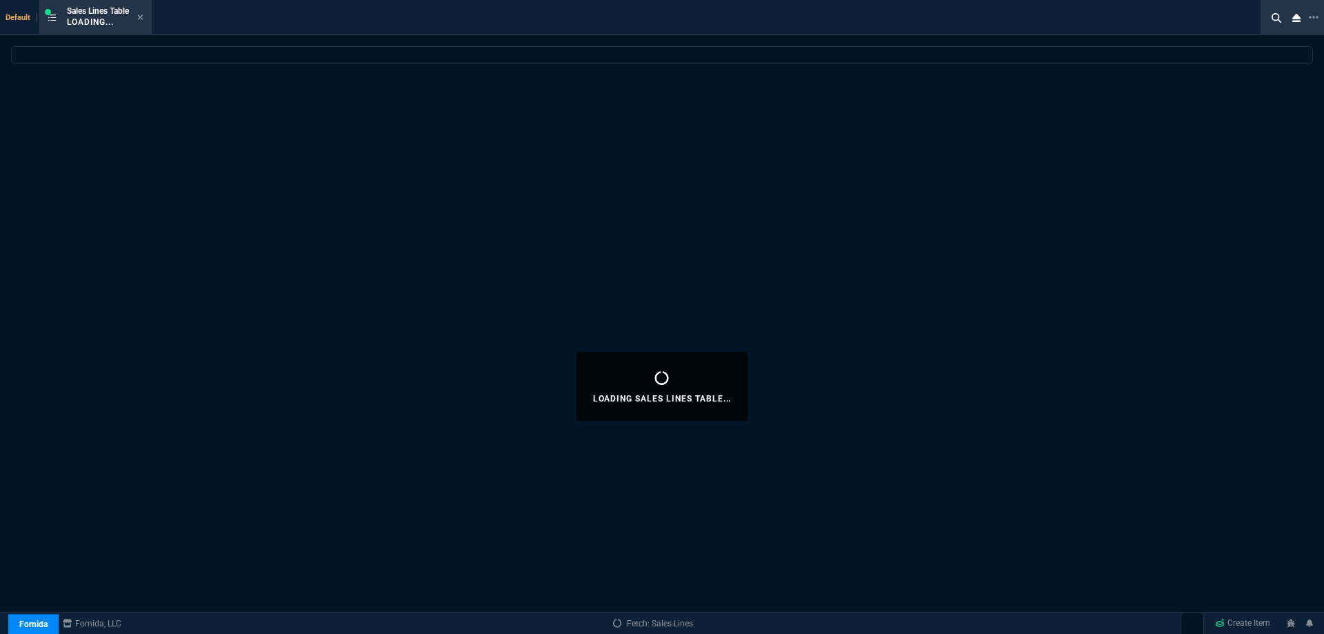
select select
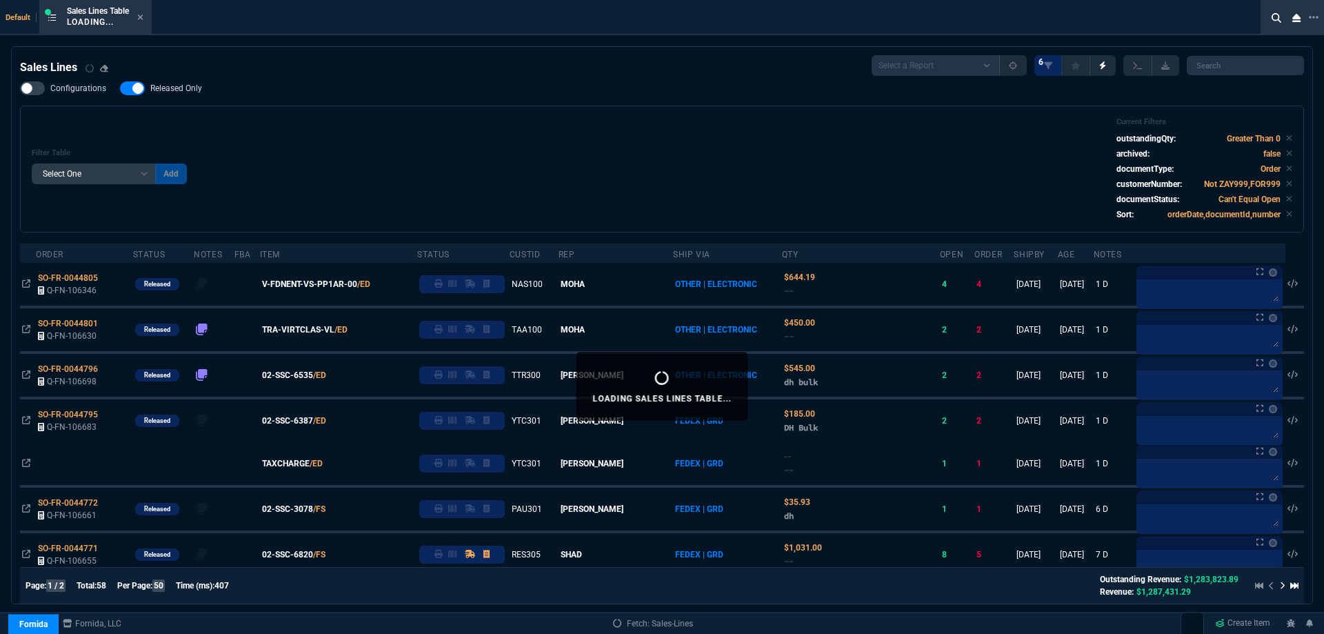
click at [185, 82] on label "Released Only" at bounding box center [168, 88] width 96 height 14
click at [120, 88] on input "Released Only" at bounding box center [119, 88] width 1 height 1
checkbox input "false"
click at [371, 181] on div "Filter Table Select One Add Filter () Age () ATS () Cond (itemVariantCode) Cust…" at bounding box center [662, 168] width 1261 height 103
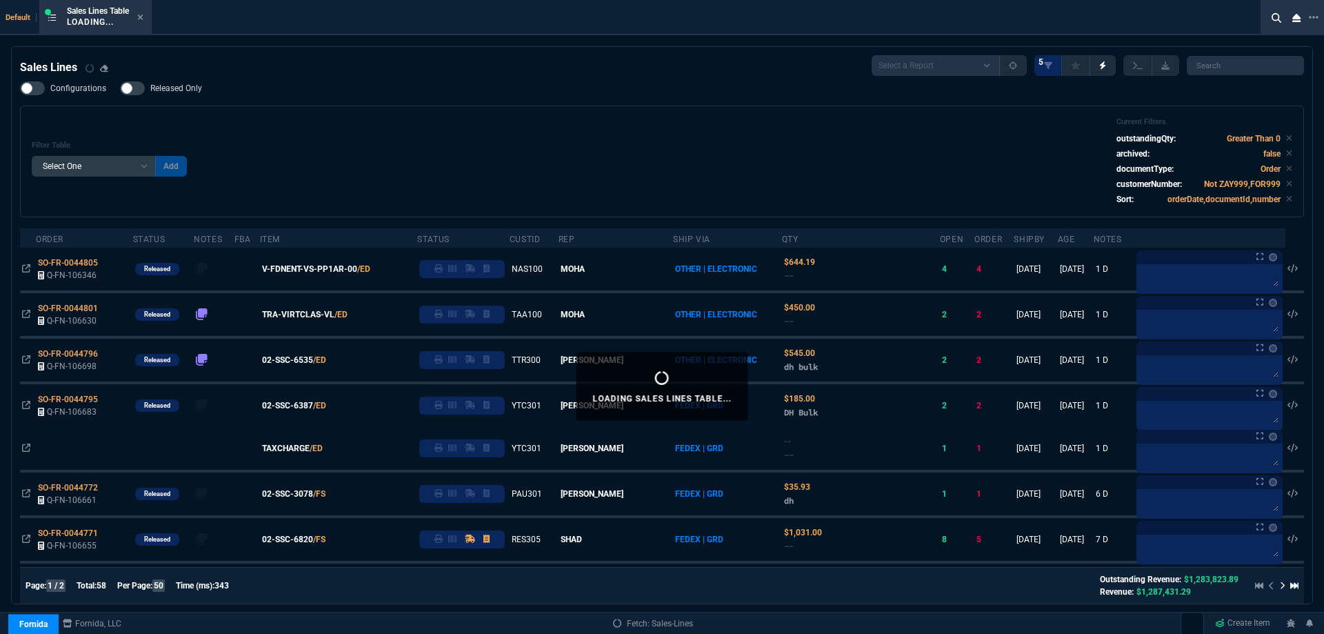
click at [222, 144] on div "Filter Table Select One Add Filter () Age () ATS () Cond (itemVariantCode) Cust…" at bounding box center [662, 161] width 1261 height 88
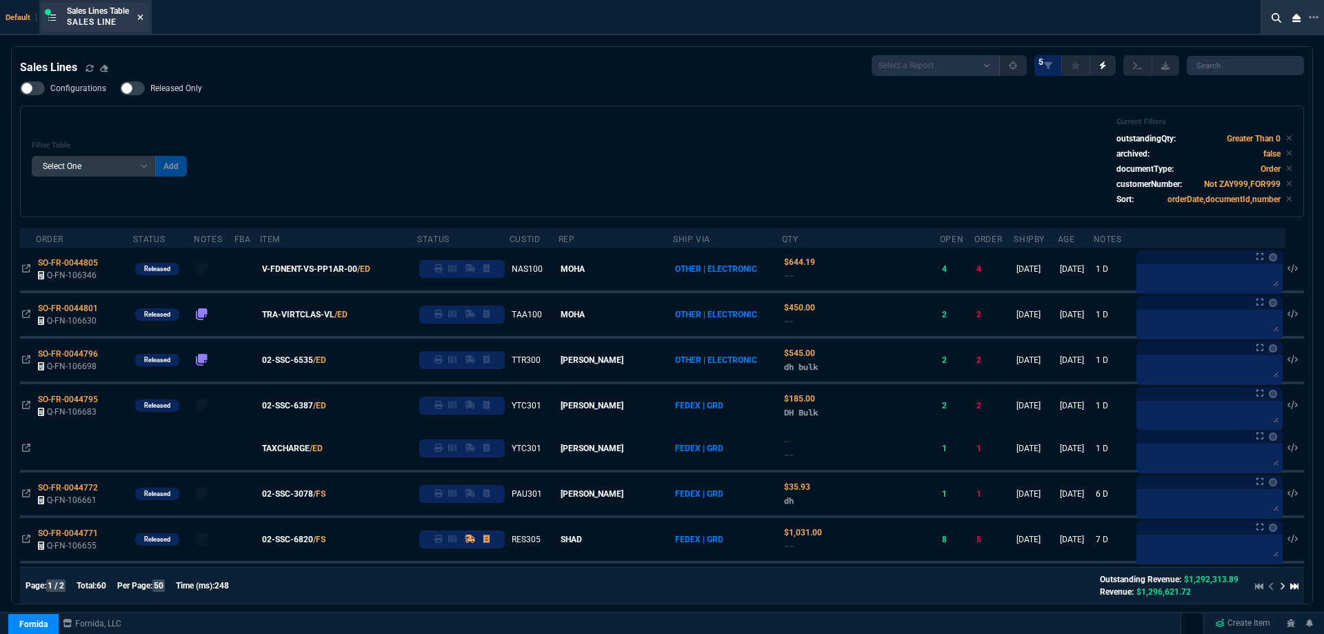
click at [142, 14] on icon at bounding box center [140, 17] width 6 height 8
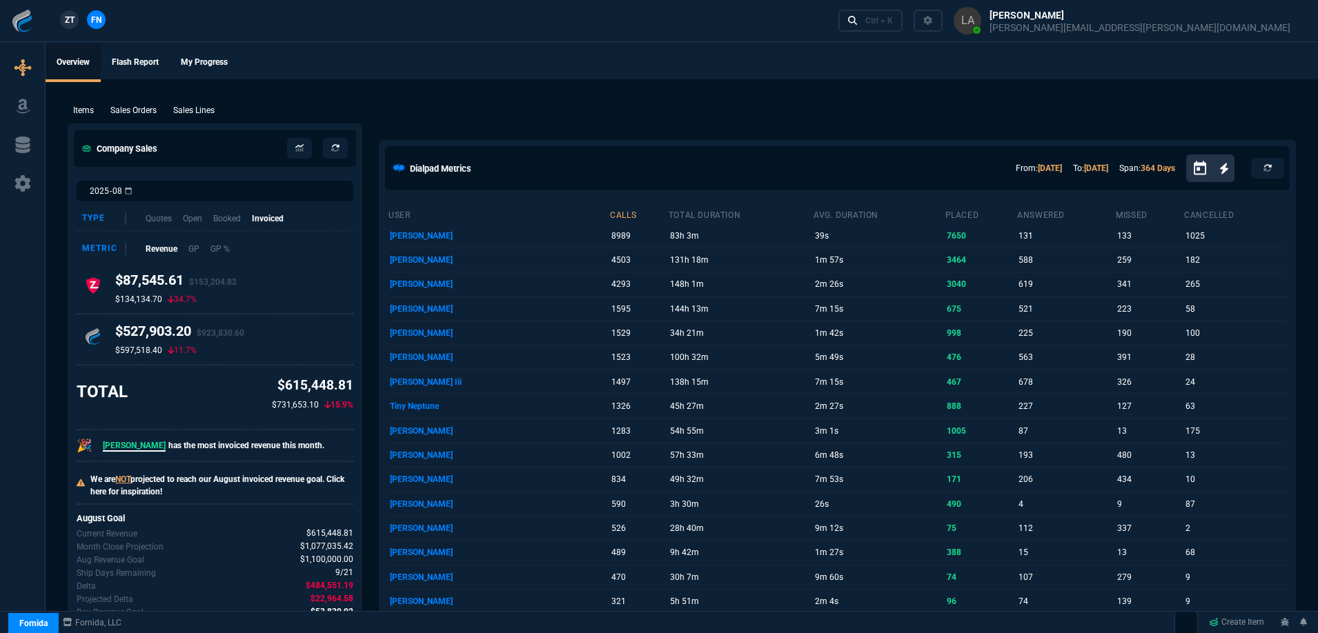
click at [68, 22] on span "ZT" at bounding box center [70, 20] width 10 height 12
click at [203, 110] on p "Sales Lines" at bounding box center [193, 110] width 41 height 12
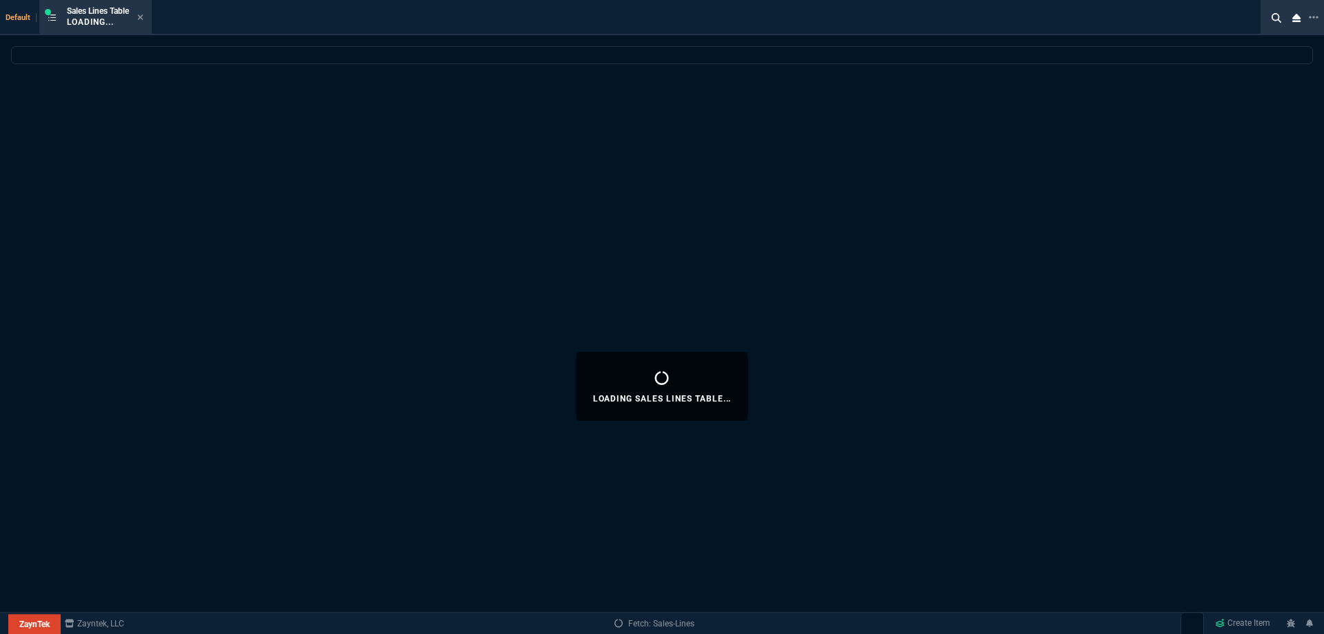
select select
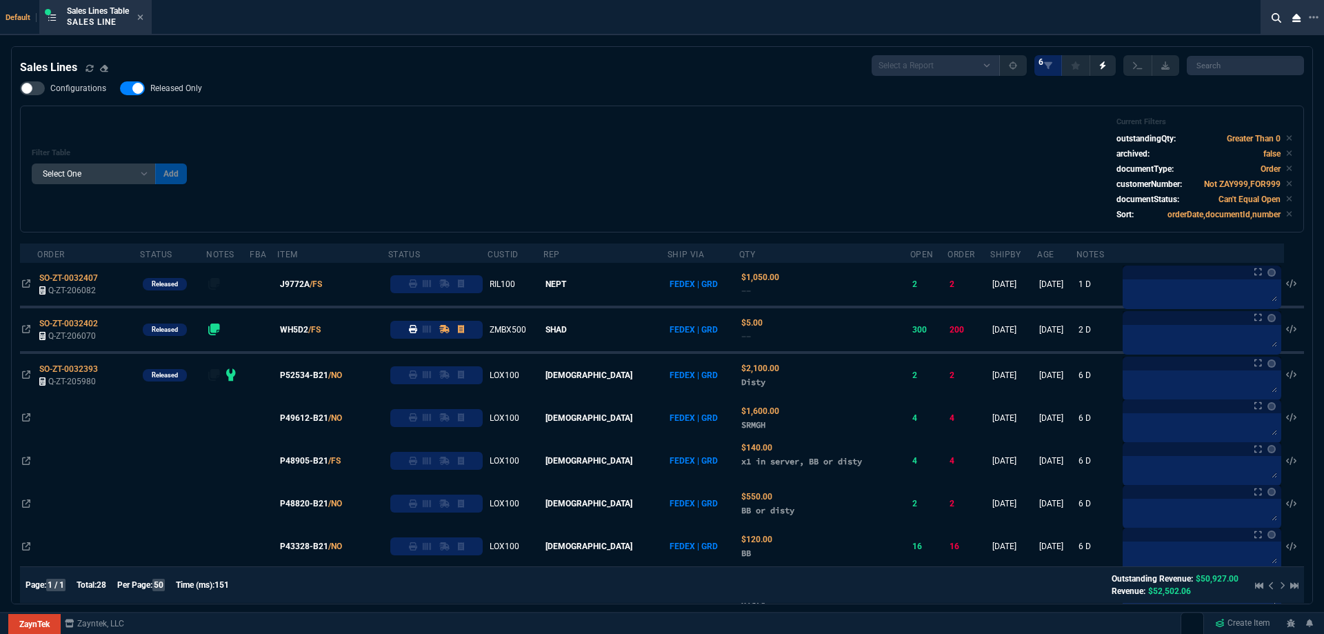
click at [184, 86] on span "Released Only" at bounding box center [176, 88] width 52 height 11
click at [120, 88] on input "Released Only" at bounding box center [119, 88] width 1 height 1
checkbox input "false"
click at [517, 168] on div "Filter Table Select One Add Filter () Age () ATS () Cond (itemVariantCode) Cust…" at bounding box center [662, 168] width 1261 height 103
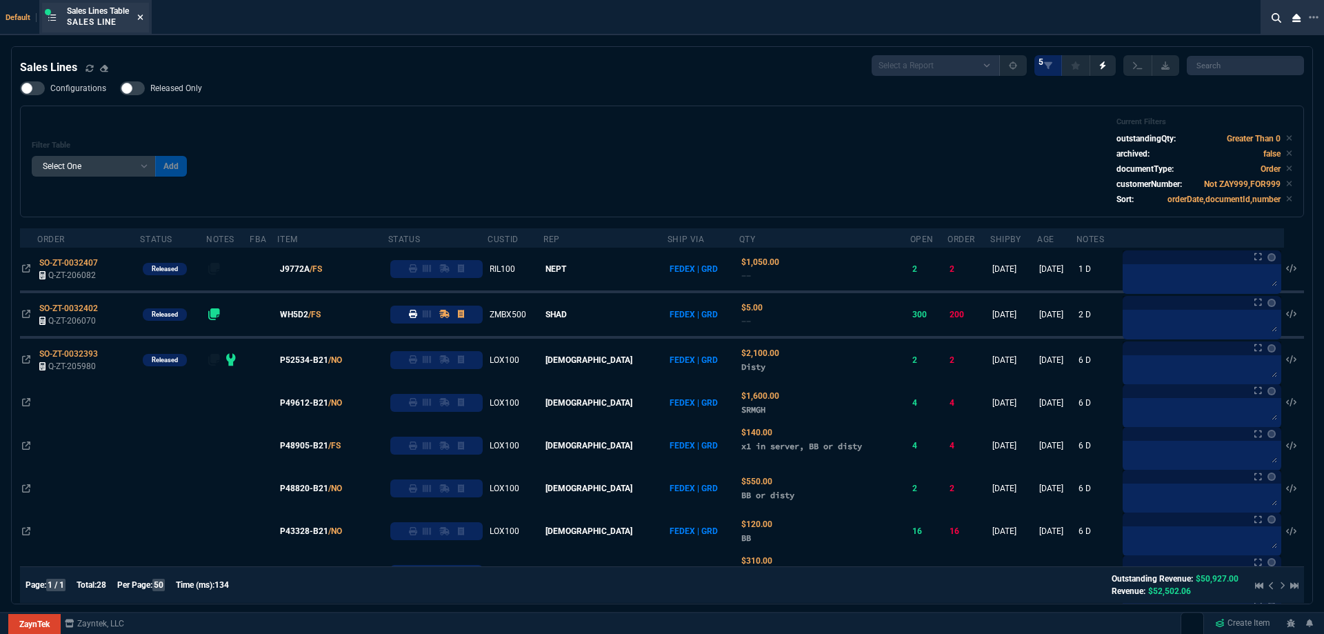
click at [143, 19] on icon at bounding box center [140, 17] width 6 height 8
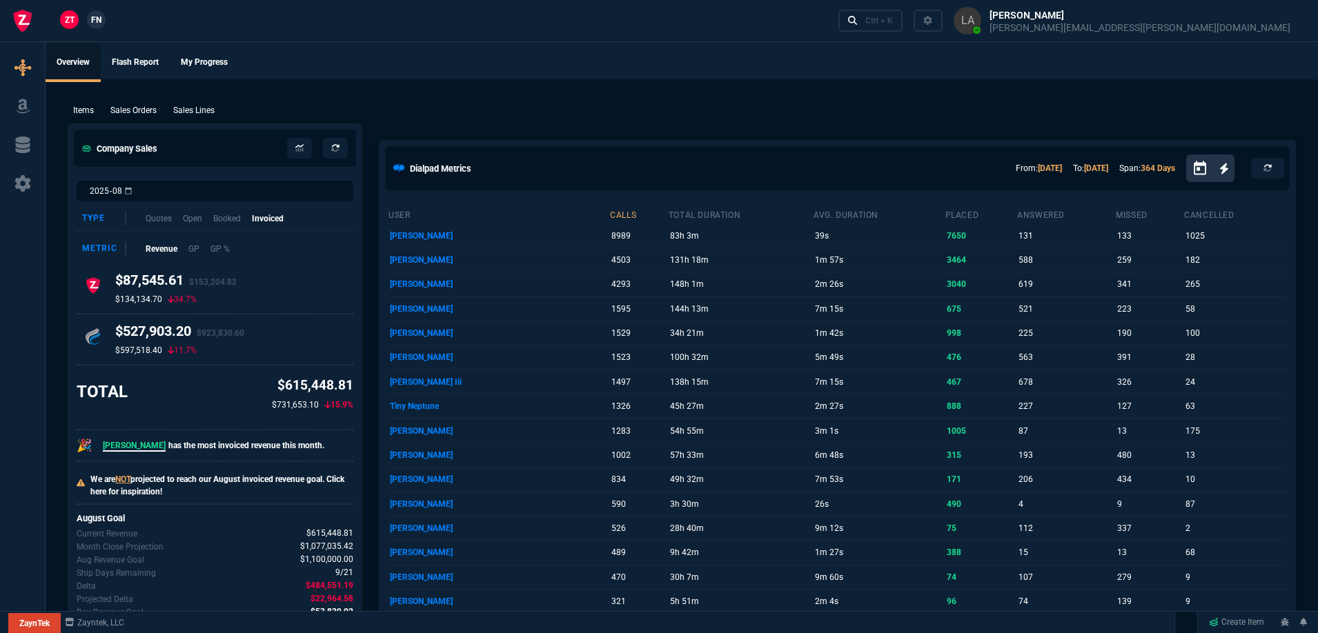
click at [101, 21] on span "FN" at bounding box center [96, 20] width 10 height 12
click at [218, 112] on div "Sales Lines" at bounding box center [194, 110] width 52 height 12
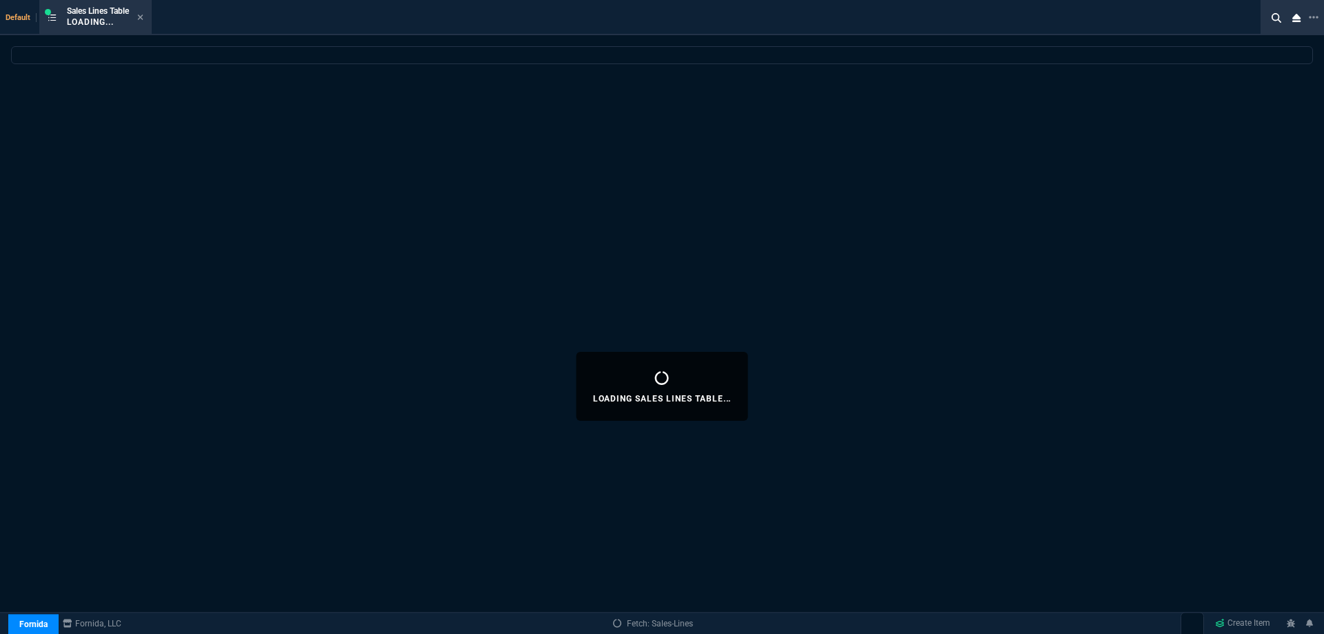
select select
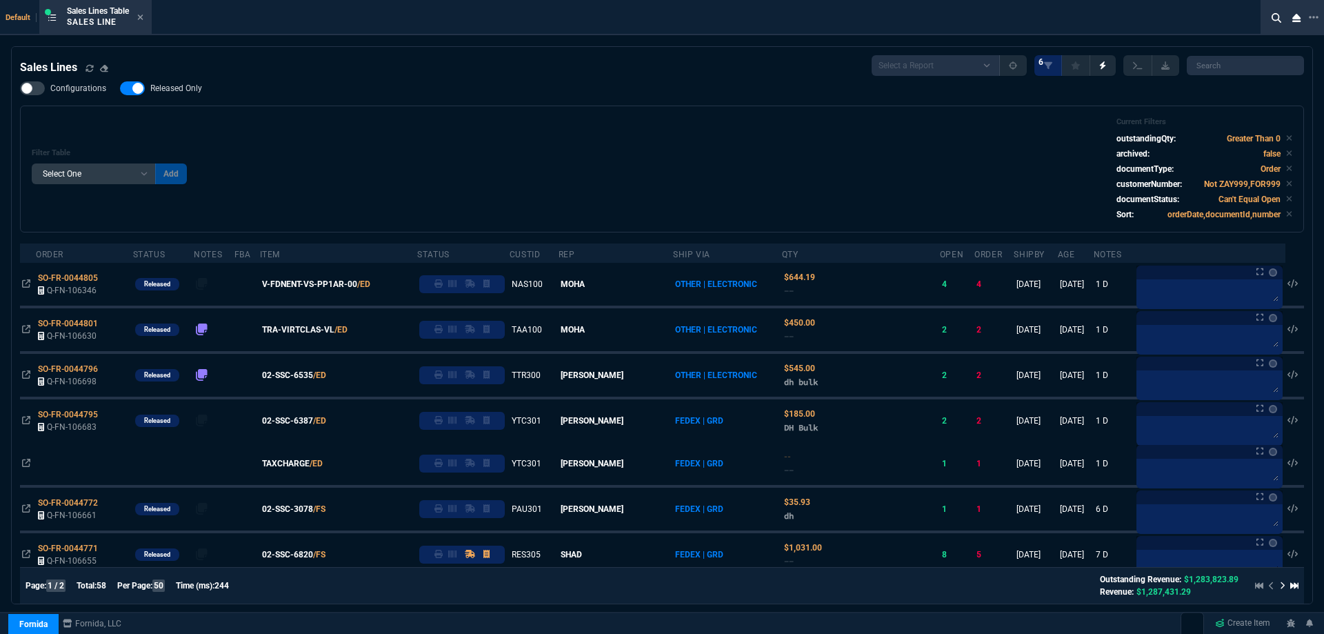
click at [192, 92] on span "Released Only" at bounding box center [176, 88] width 52 height 11
click at [120, 89] on input "Released Only" at bounding box center [119, 88] width 1 height 1
checkbox input "false"
click at [441, 137] on div "Filter Table Select One Add Filter () Age () ATS () Cond (itemVariantCode) Cust…" at bounding box center [662, 168] width 1261 height 103
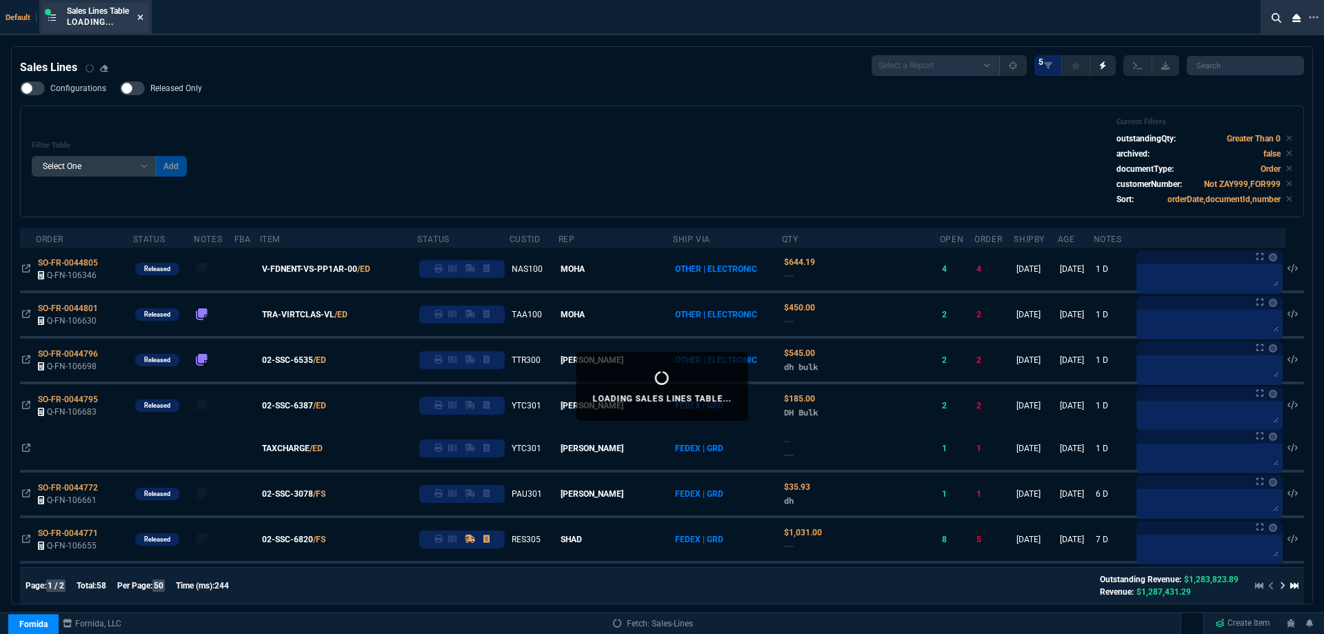
click at [143, 18] on icon at bounding box center [141, 17] width 6 height 6
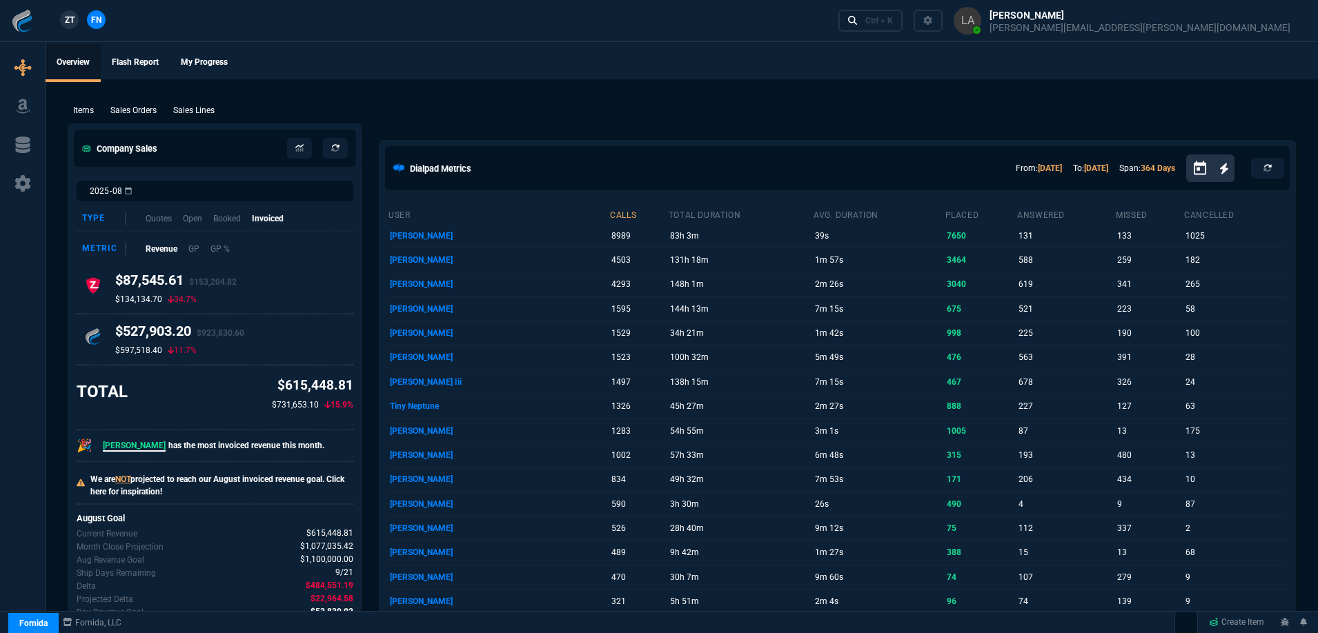
click at [66, 28] on link "ZT" at bounding box center [69, 19] width 19 height 19
click at [213, 113] on p "Sales Lines" at bounding box center [193, 110] width 41 height 12
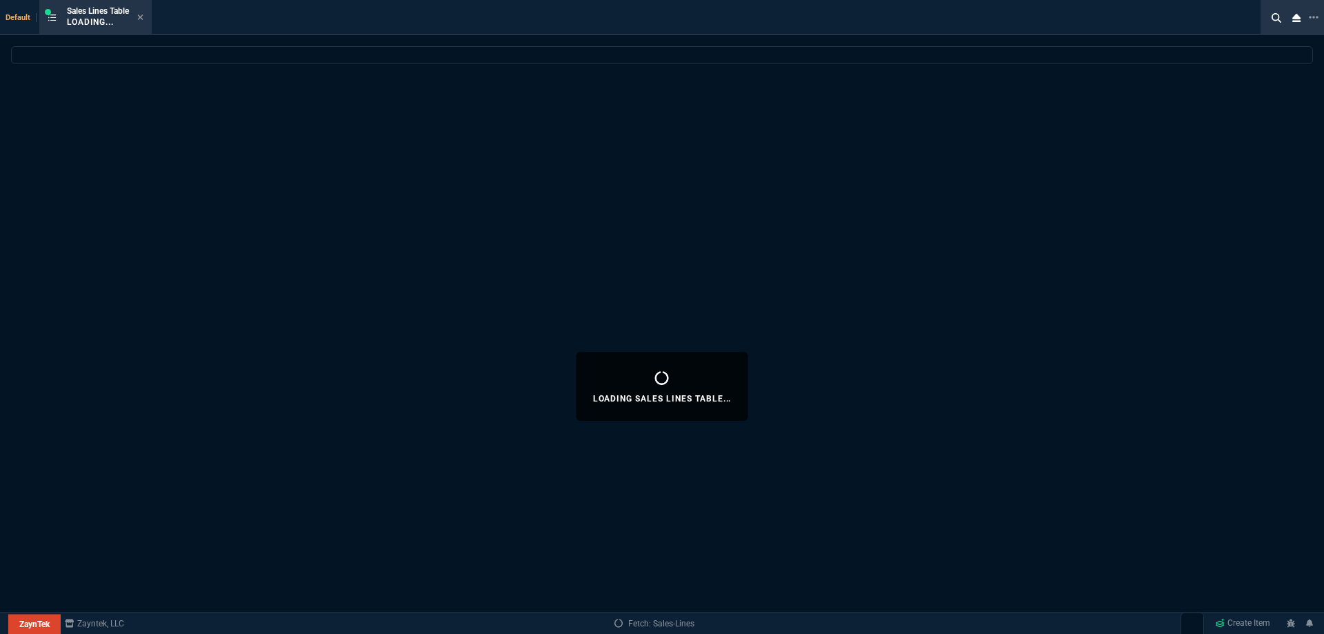
select select
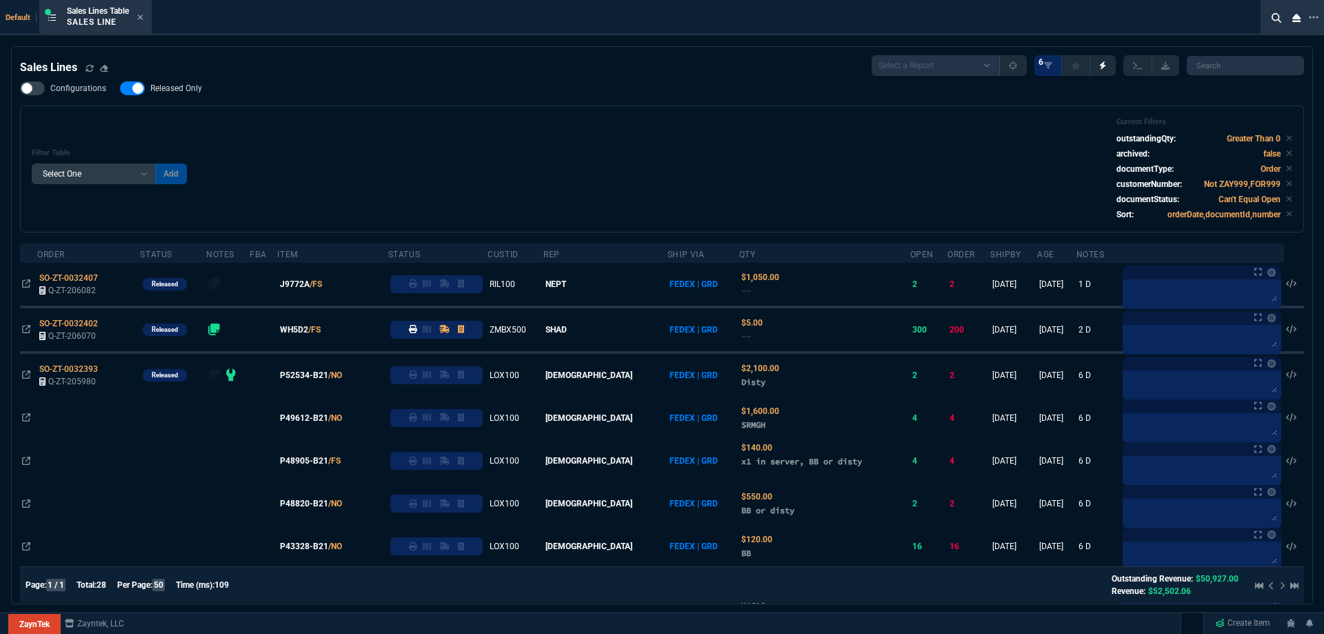
click at [193, 84] on span "Released Only" at bounding box center [176, 88] width 52 height 11
click at [120, 88] on input "Released Only" at bounding box center [119, 88] width 1 height 1
checkbox input "false"
click at [374, 121] on div "Filter Table Select One Add Filter () Age () ATS () Cond (itemVariantCode) Cust…" at bounding box center [662, 168] width 1261 height 103
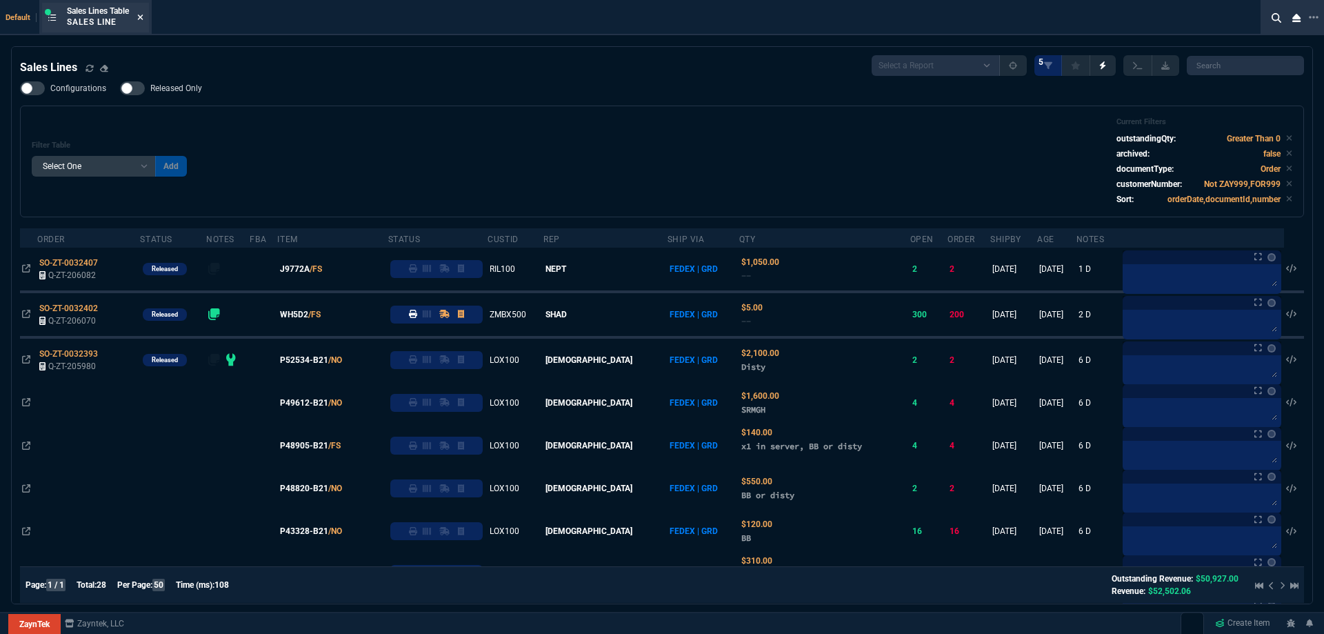
click at [143, 23] on nx-icon at bounding box center [140, 17] width 6 height 11
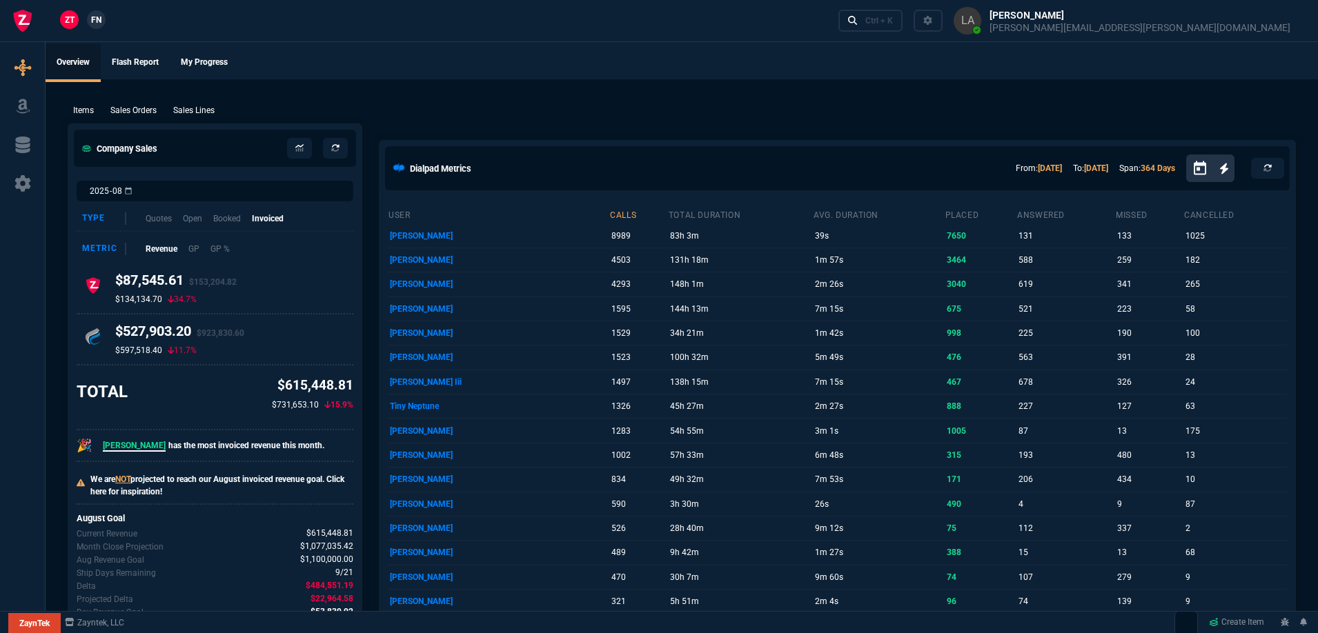
click at [103, 23] on link "FN" at bounding box center [96, 19] width 19 height 19
click at [199, 106] on p "Sales Lines" at bounding box center [193, 110] width 41 height 12
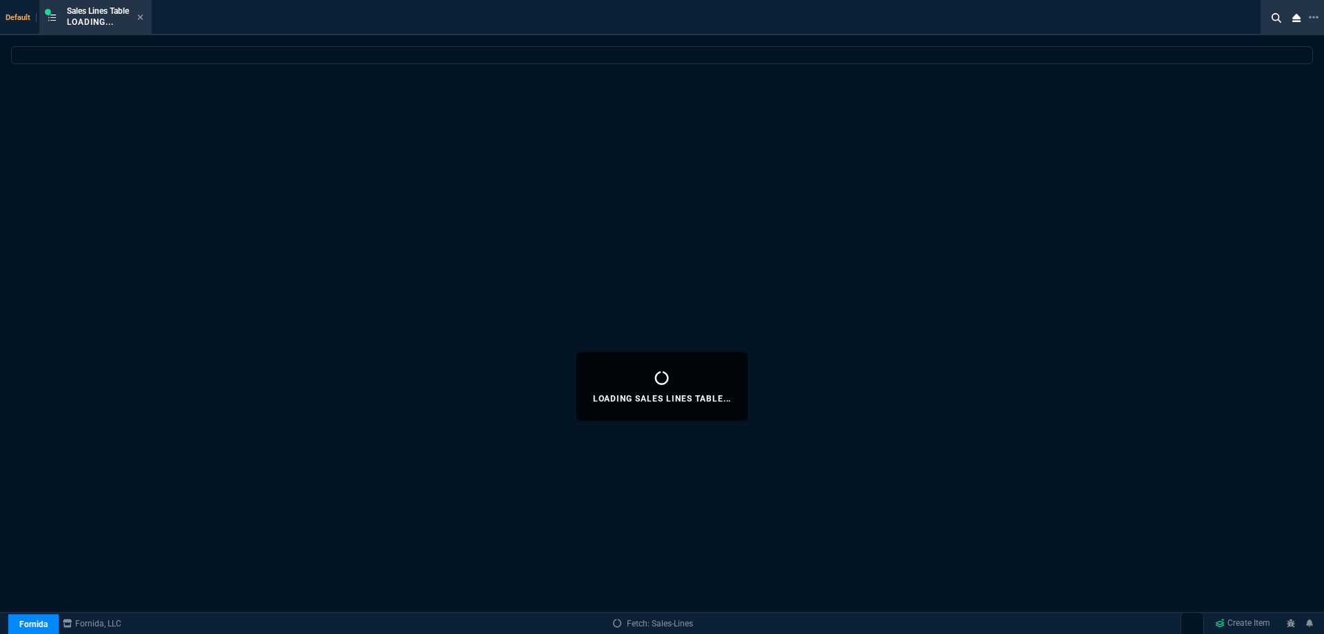
select select
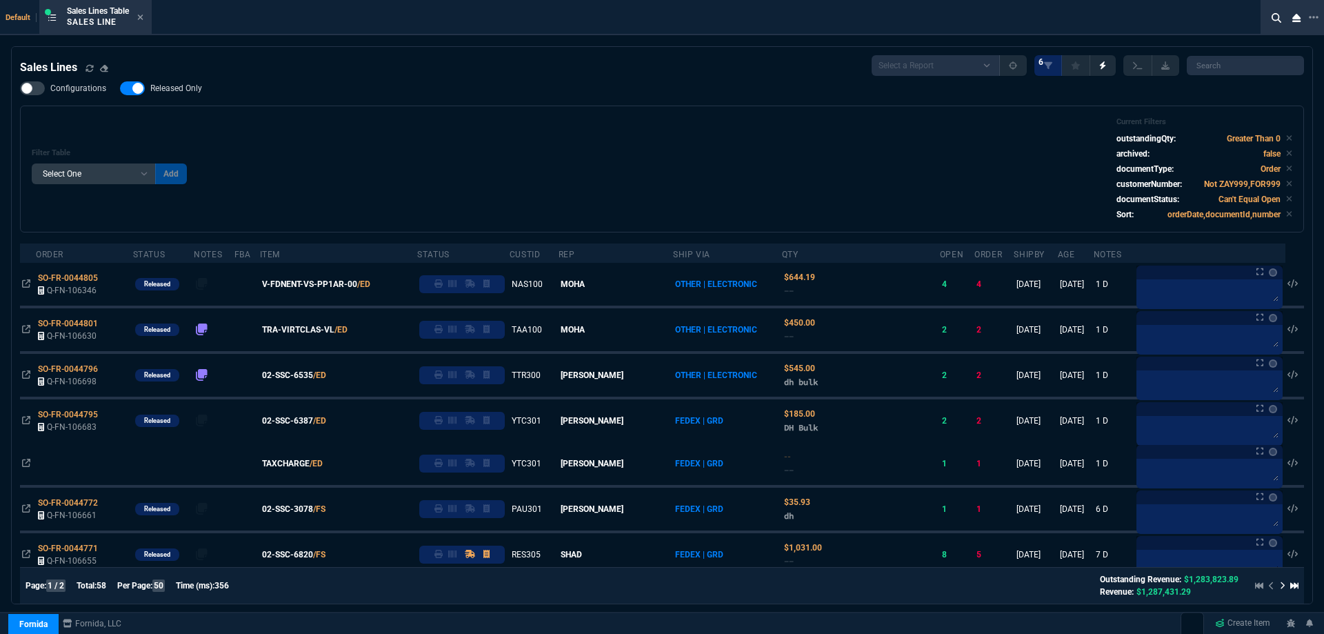
drag, startPoint x: 191, startPoint y: 94, endPoint x: 506, endPoint y: 209, distance: 335.6
click at [190, 94] on span "Released Only" at bounding box center [176, 88] width 52 height 11
click at [120, 89] on input "Released Only" at bounding box center [119, 88] width 1 height 1
checkbox input "false"
click at [510, 210] on div "Filter Table Select One Add Filter () Age () ATS () Cond (itemVariantCode) Cust…" at bounding box center [662, 168] width 1261 height 103
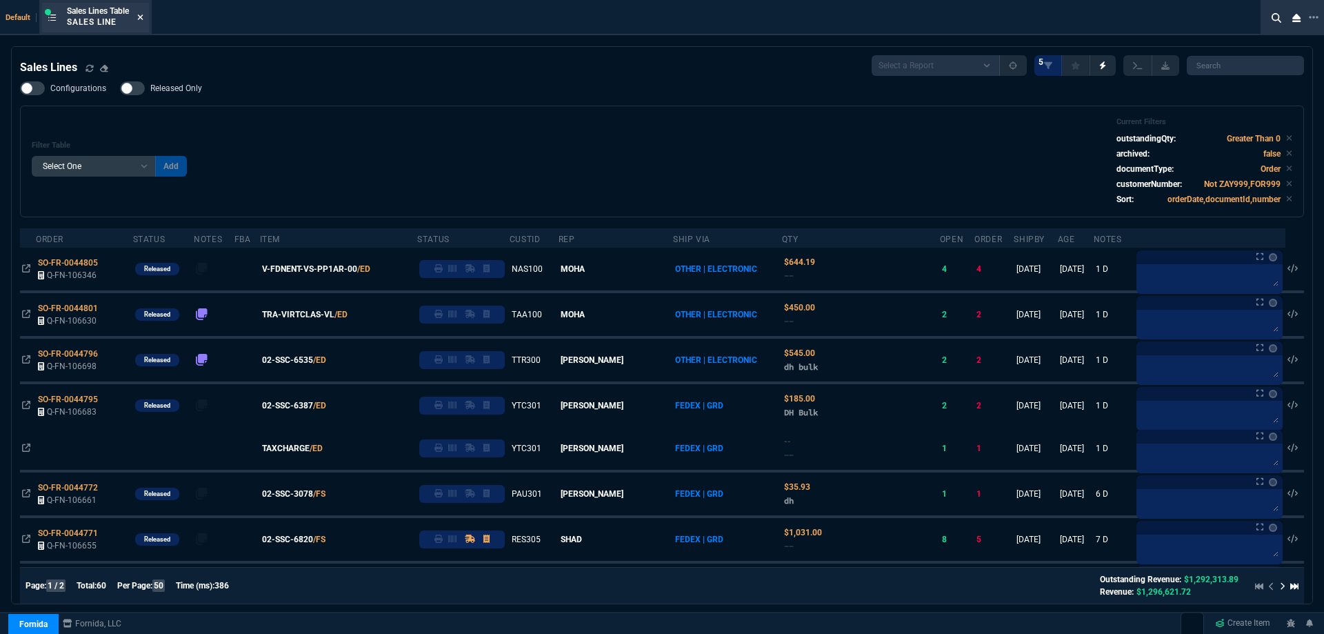
click at [143, 21] on fa-icon at bounding box center [140, 18] width 6 height 10
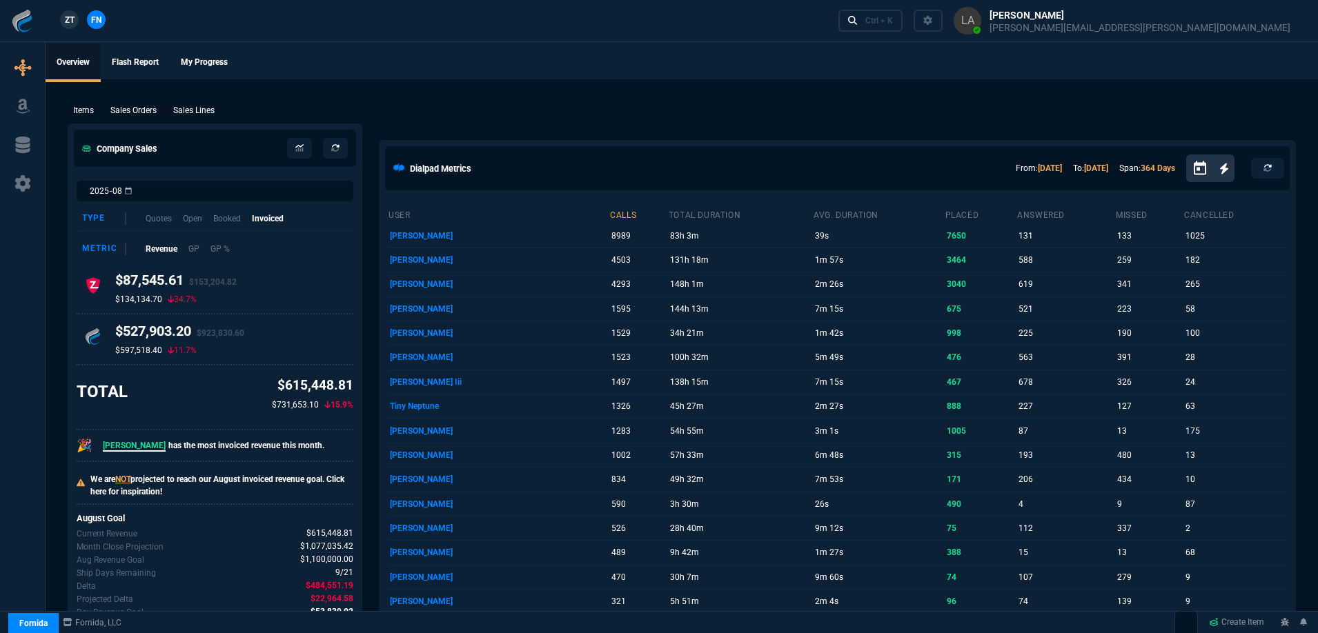
click at [65, 21] on span "ZT" at bounding box center [70, 20] width 10 height 12
click at [204, 112] on p "Sales Lines" at bounding box center [193, 110] width 41 height 12
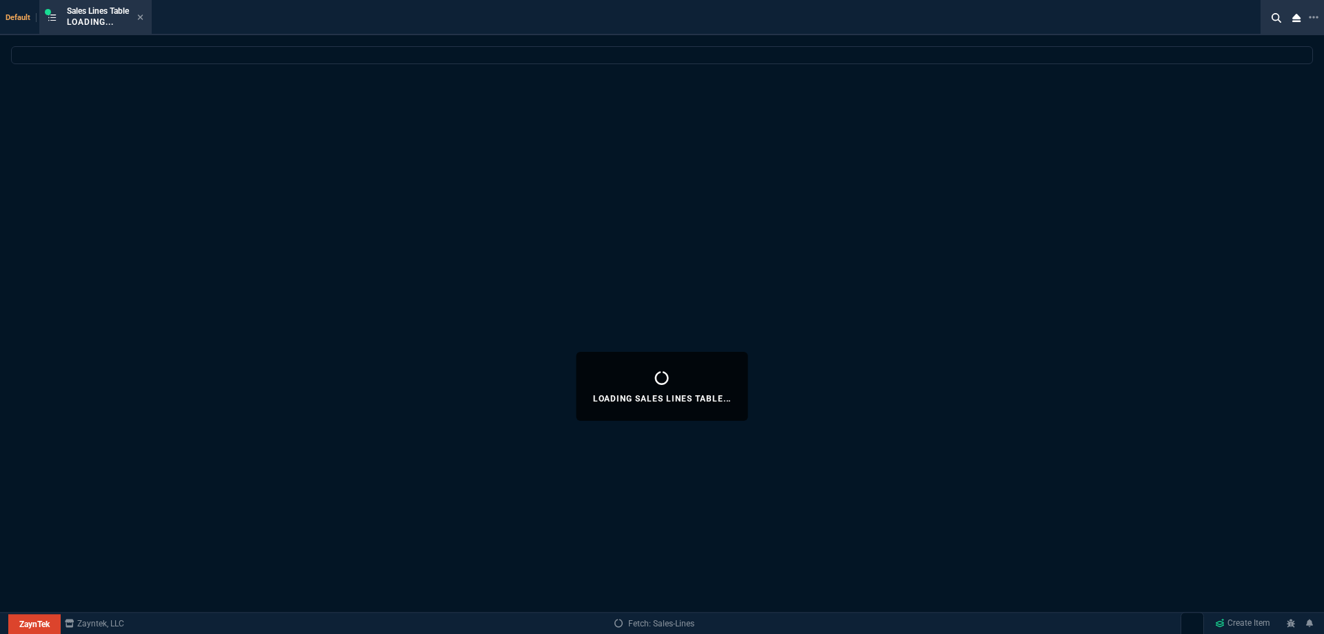
select select
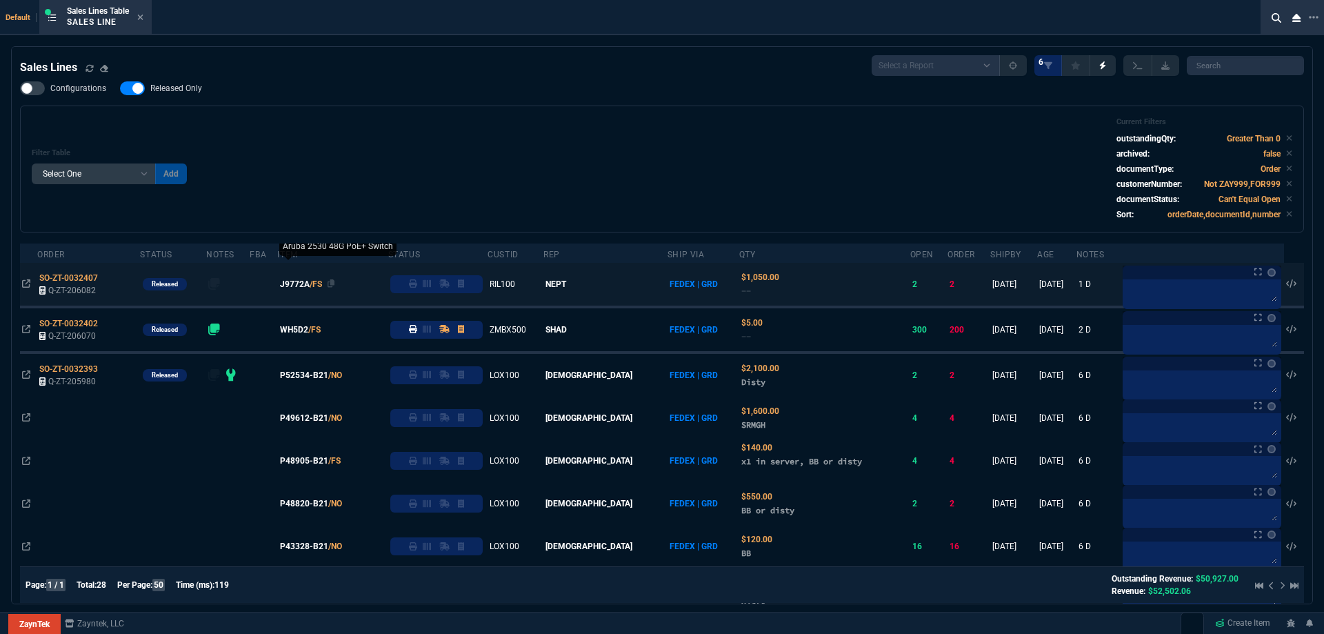
click at [310, 286] on span "J9772A" at bounding box center [295, 284] width 30 height 12
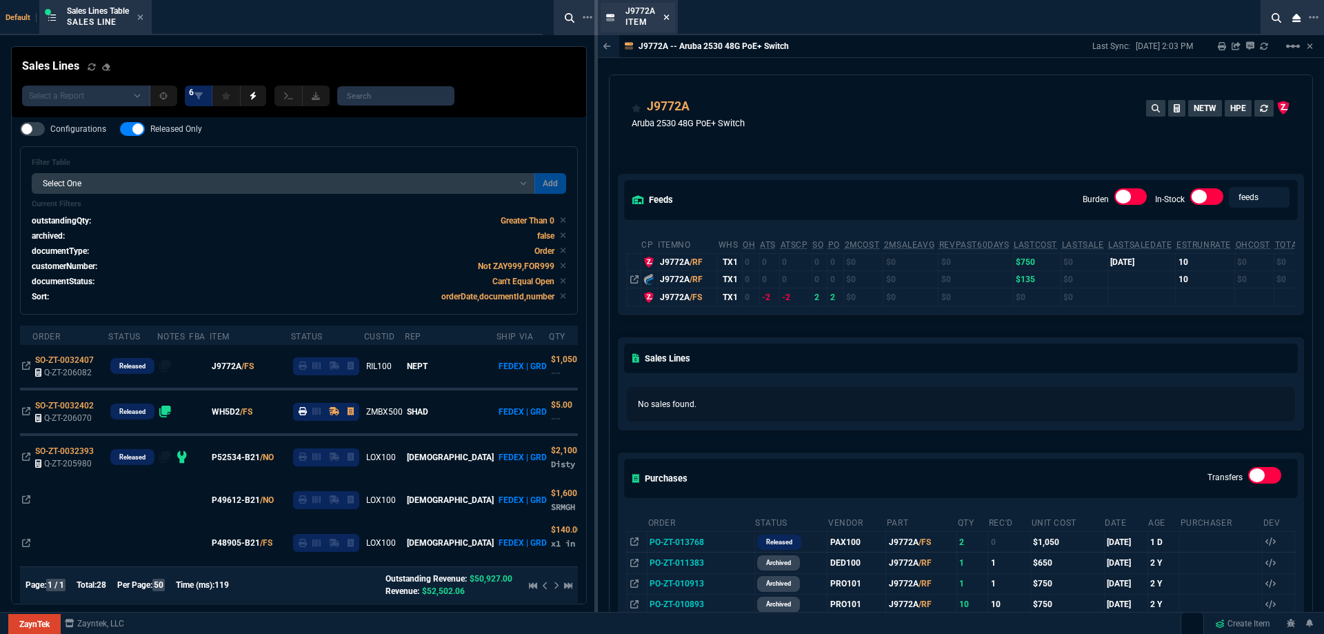
click at [664, 19] on icon at bounding box center [667, 17] width 6 height 8
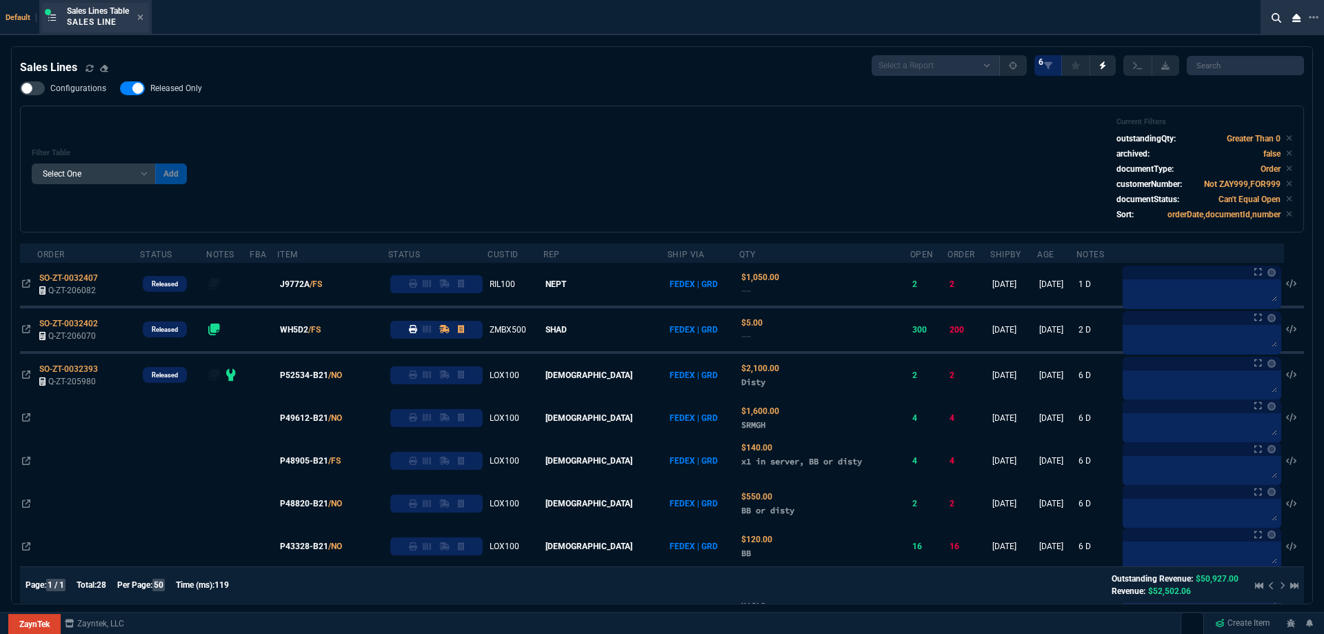
click at [146, 19] on div "Sales Lines Table Sales Line" at bounding box center [95, 18] width 107 height 30
click at [142, 17] on icon at bounding box center [141, 17] width 6 height 6
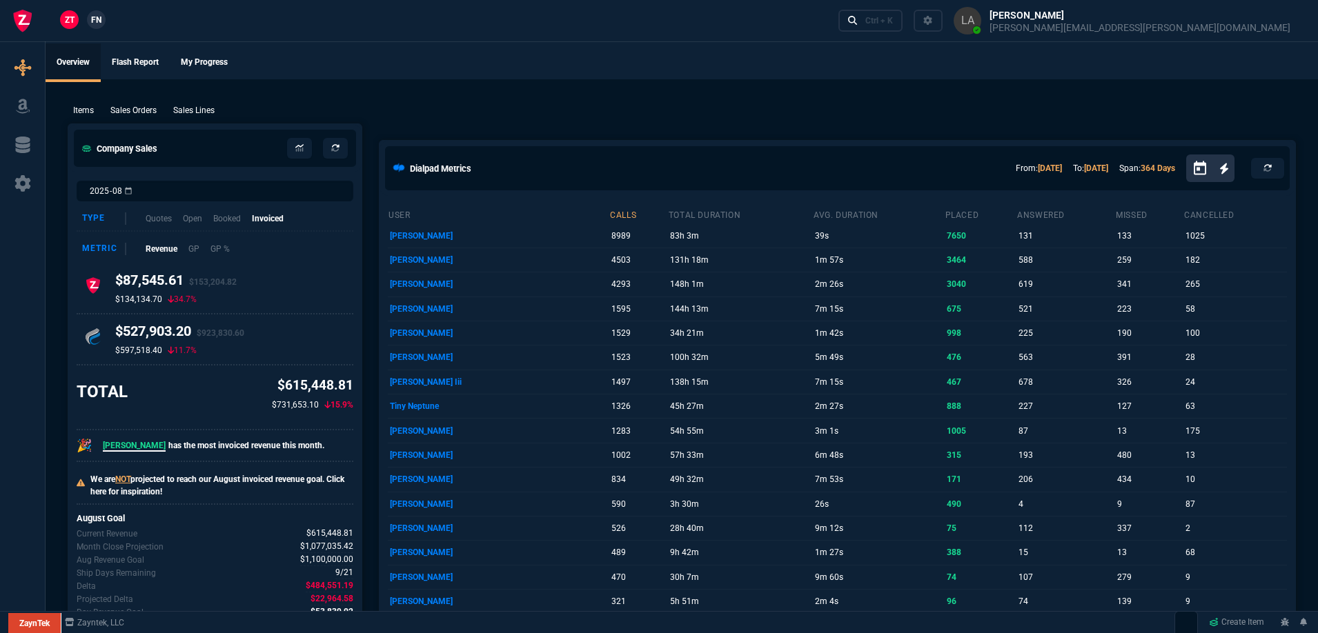
click at [99, 19] on span "FN" at bounding box center [96, 20] width 10 height 12
click at [196, 106] on p "Sales Lines" at bounding box center [193, 110] width 41 height 12
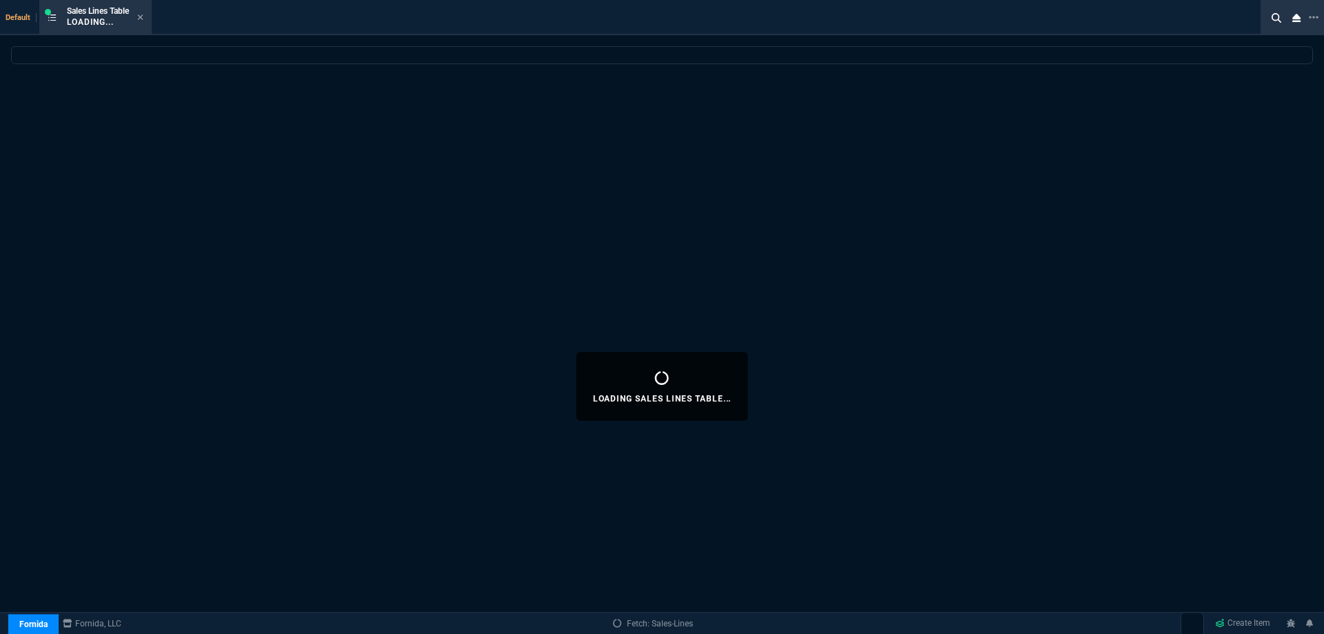
select select
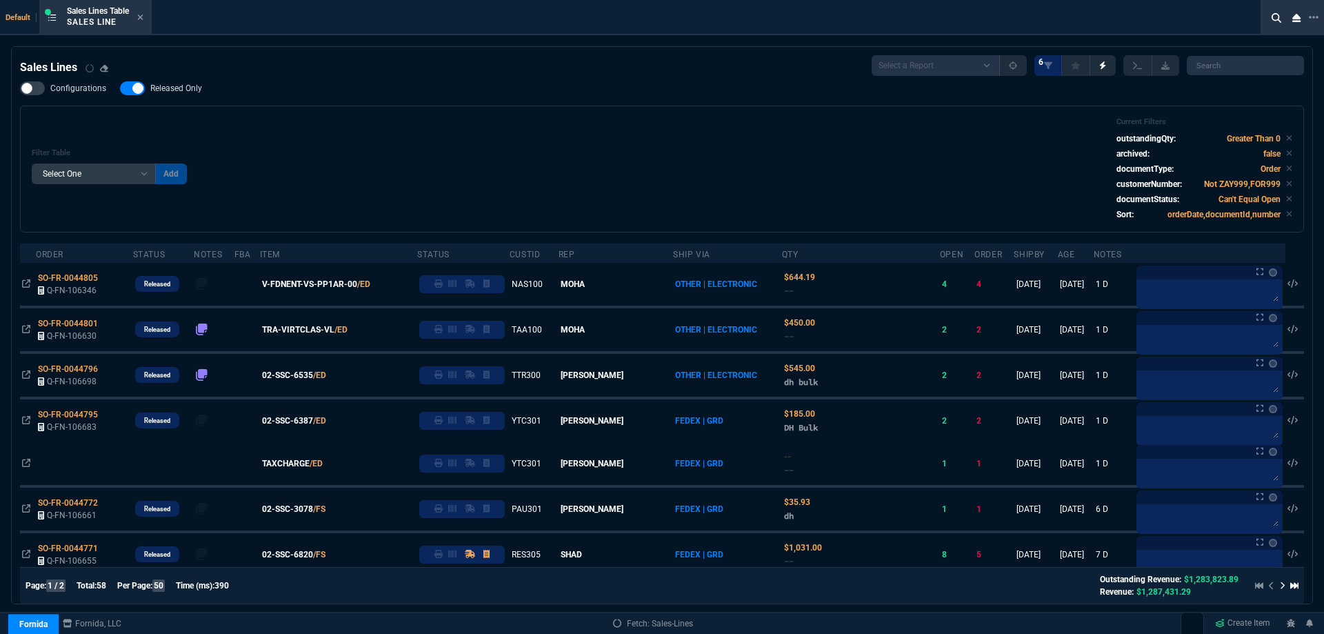
click at [179, 92] on span "Released Only" at bounding box center [176, 88] width 52 height 11
click at [120, 89] on input "Released Only" at bounding box center [119, 88] width 1 height 1
click at [562, 116] on div "Filter Table Select One Add Filter () Age () ATS () Cond (itemVariantCode) Cust…" at bounding box center [662, 169] width 1284 height 127
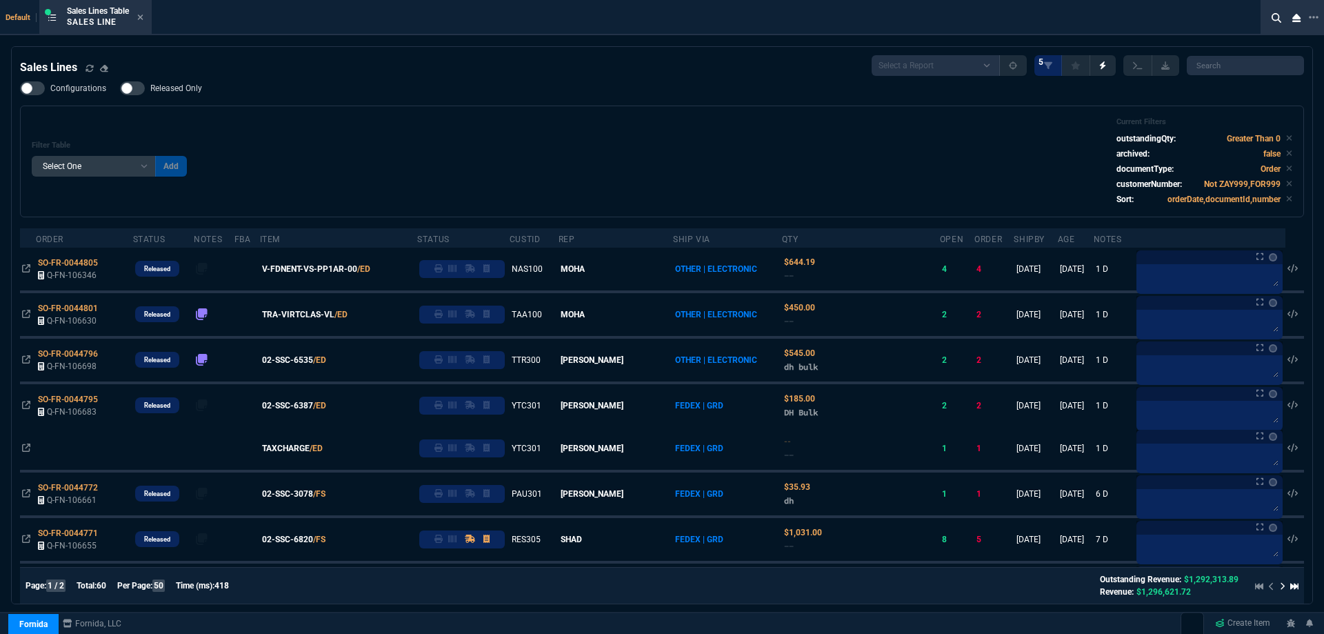
click at [212, 92] on label "Released Only" at bounding box center [168, 88] width 96 height 14
click at [120, 89] on input "Released Only" at bounding box center [119, 88] width 1 height 1
click at [193, 92] on span "Released Only" at bounding box center [176, 88] width 52 height 11
click at [120, 89] on input "Released Only" at bounding box center [119, 88] width 1 height 1
checkbox input "false"
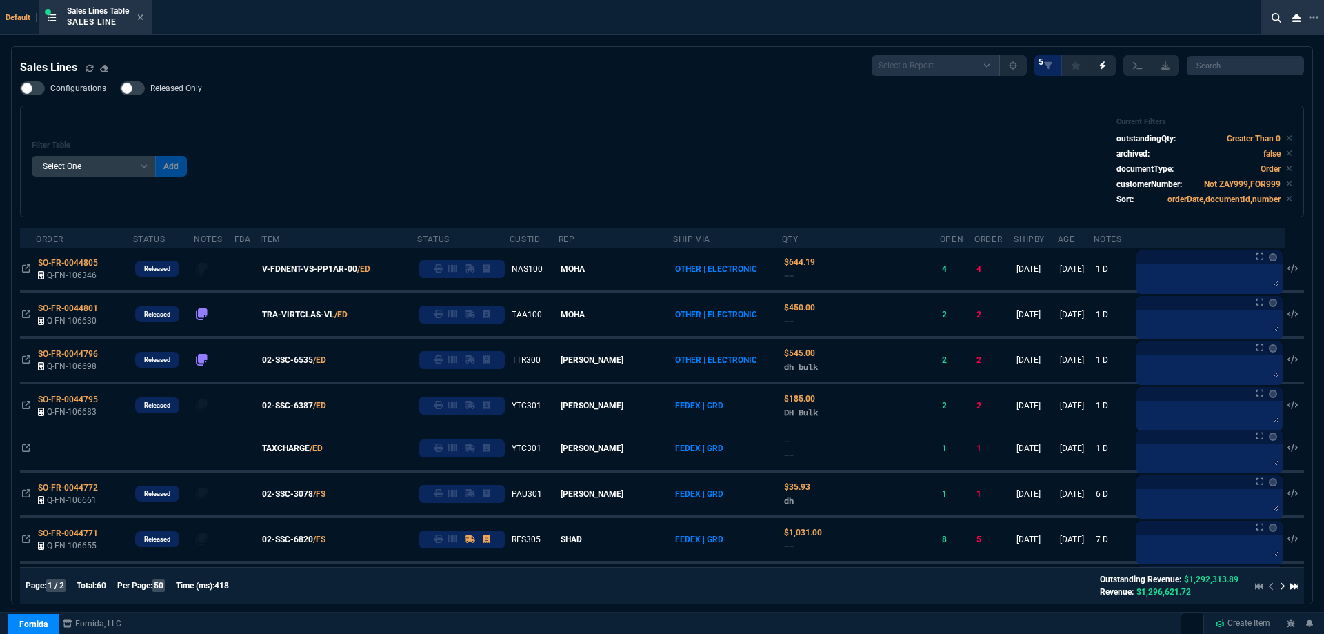
click at [389, 106] on div "Configurations Released Only Filter Table Select One Add Filter () Age () ATS (…" at bounding box center [662, 149] width 1284 height 136
click at [143, 18] on icon at bounding box center [140, 17] width 6 height 8
